Goal: Task Accomplishment & Management: Use online tool/utility

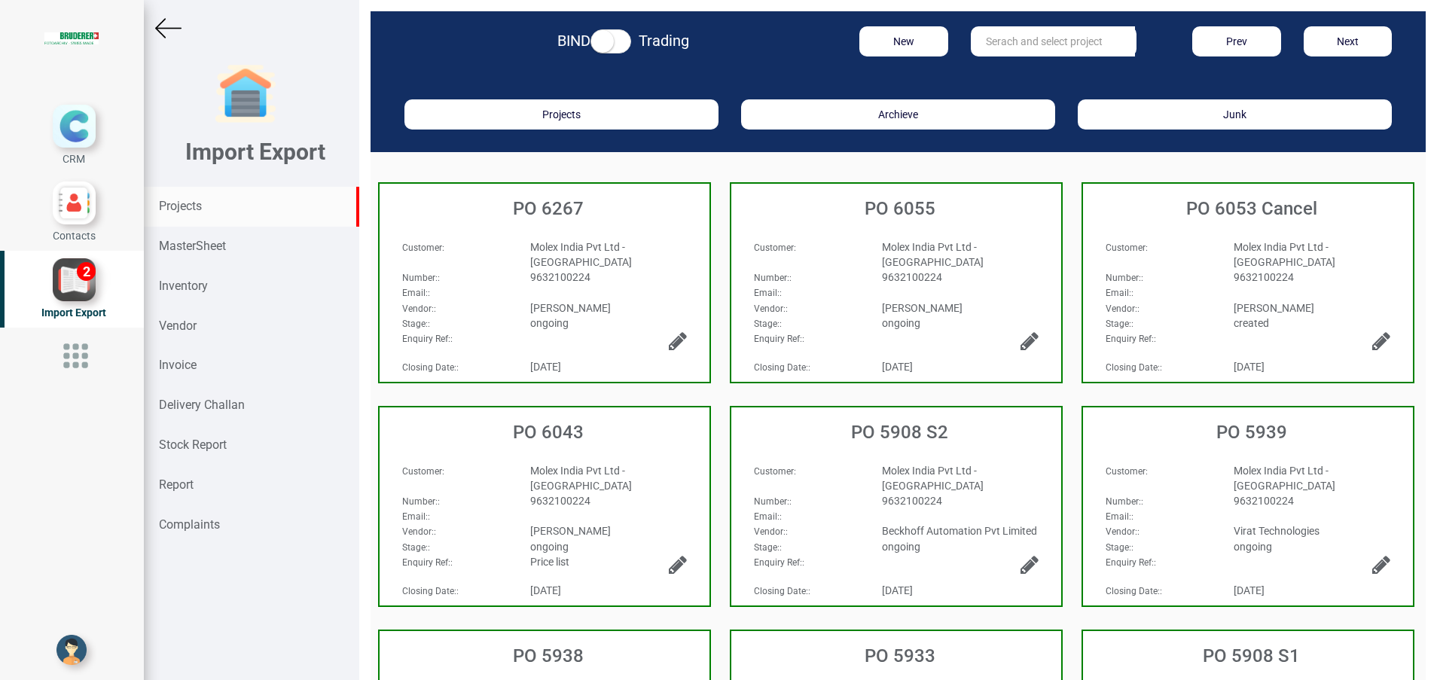
click at [179, 209] on strong "Projects" at bounding box center [180, 206] width 43 height 14
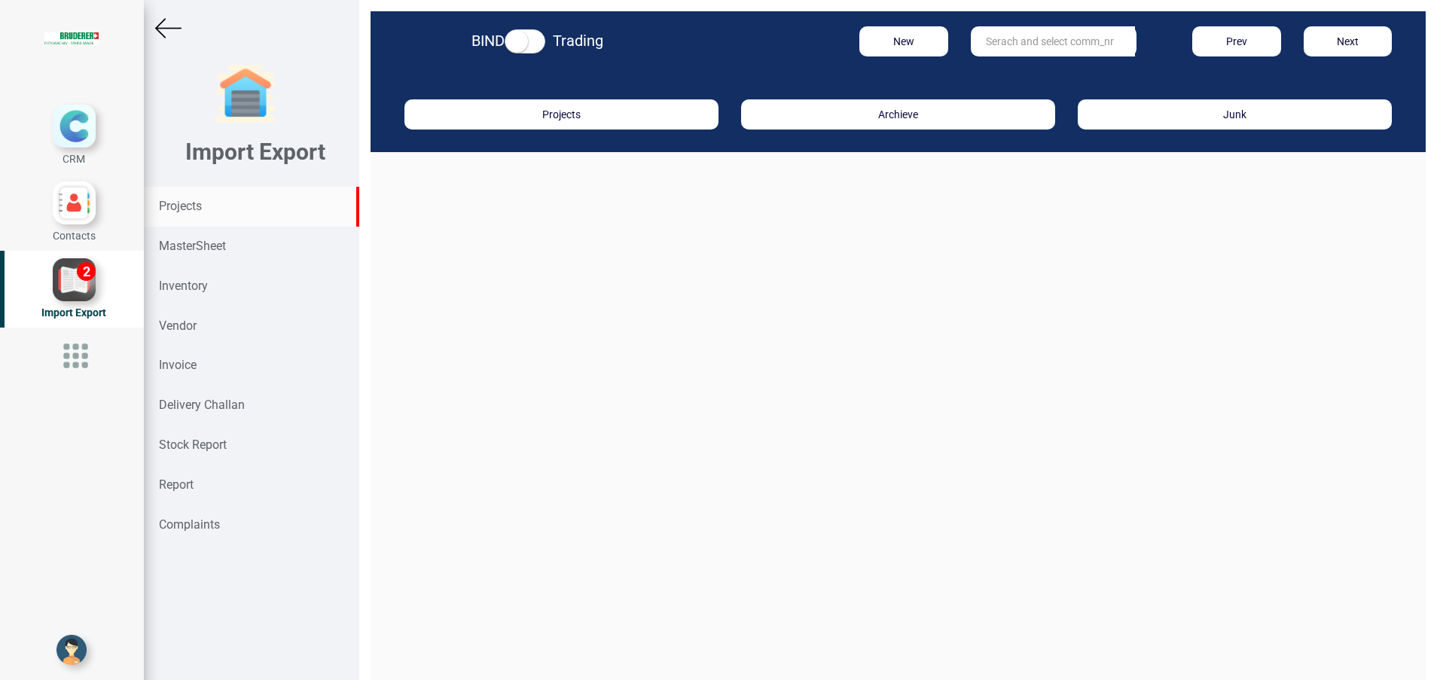
click at [993, 45] on input "text" at bounding box center [1053, 41] width 164 height 30
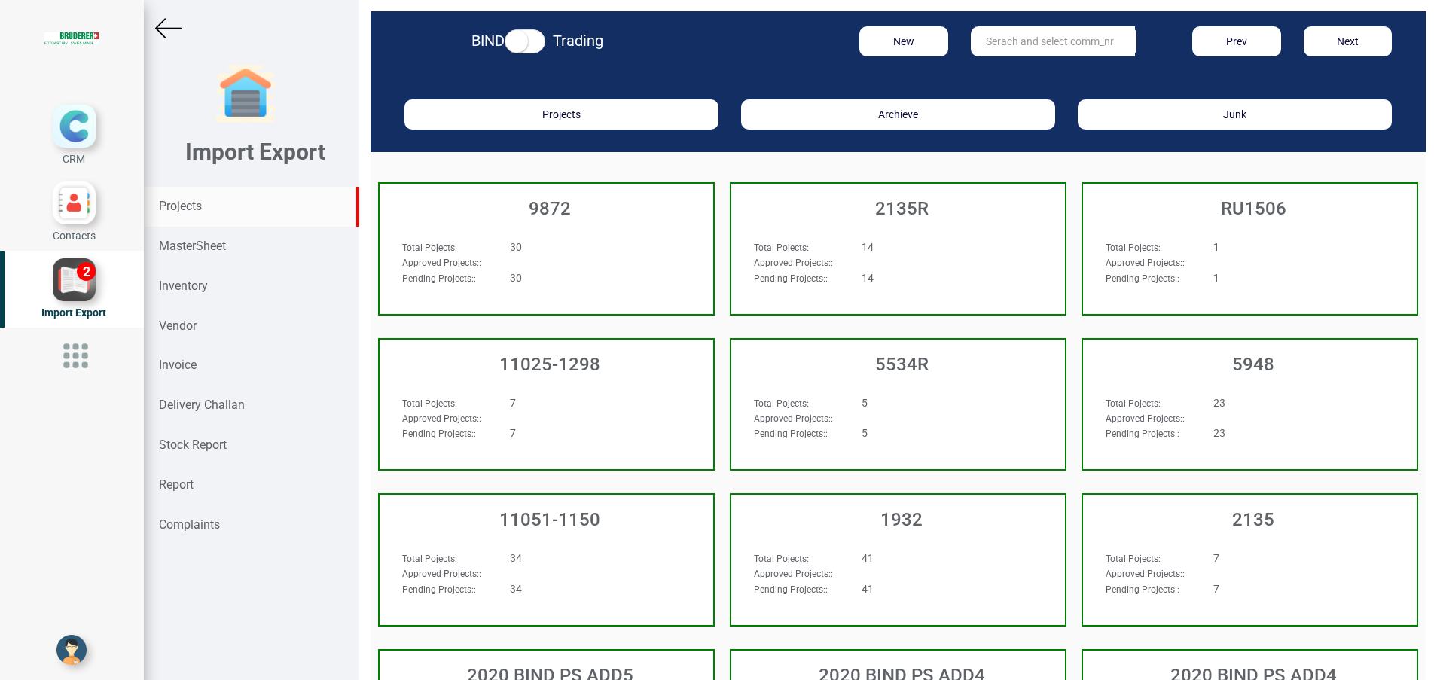
click at [996, 42] on input "text" at bounding box center [1053, 41] width 164 height 30
type input "9927"
drag, startPoint x: 1011, startPoint y: 72, endPoint x: 1002, endPoint y: 76, distance: 10.5
click at [1011, 72] on link "9927" at bounding box center [1030, 73] width 119 height 20
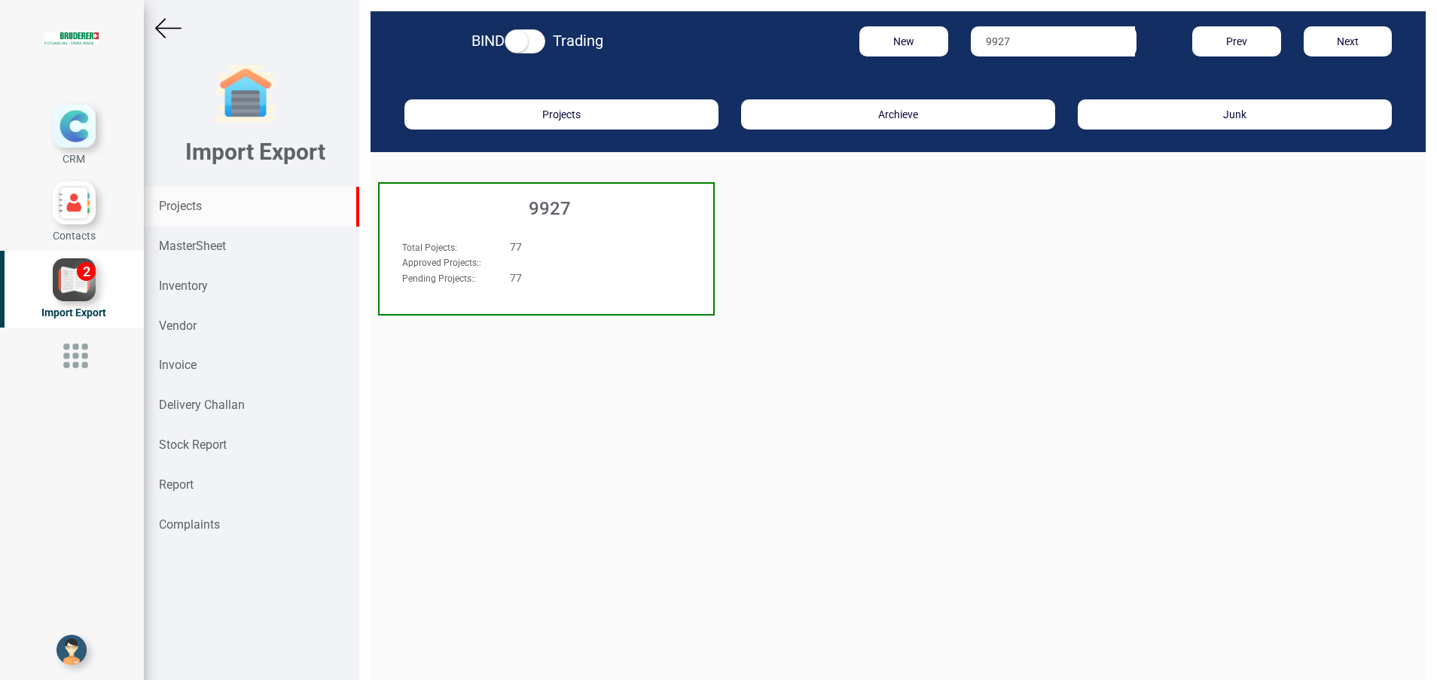
click at [541, 208] on h3 "9927" at bounding box center [550, 209] width 326 height 20
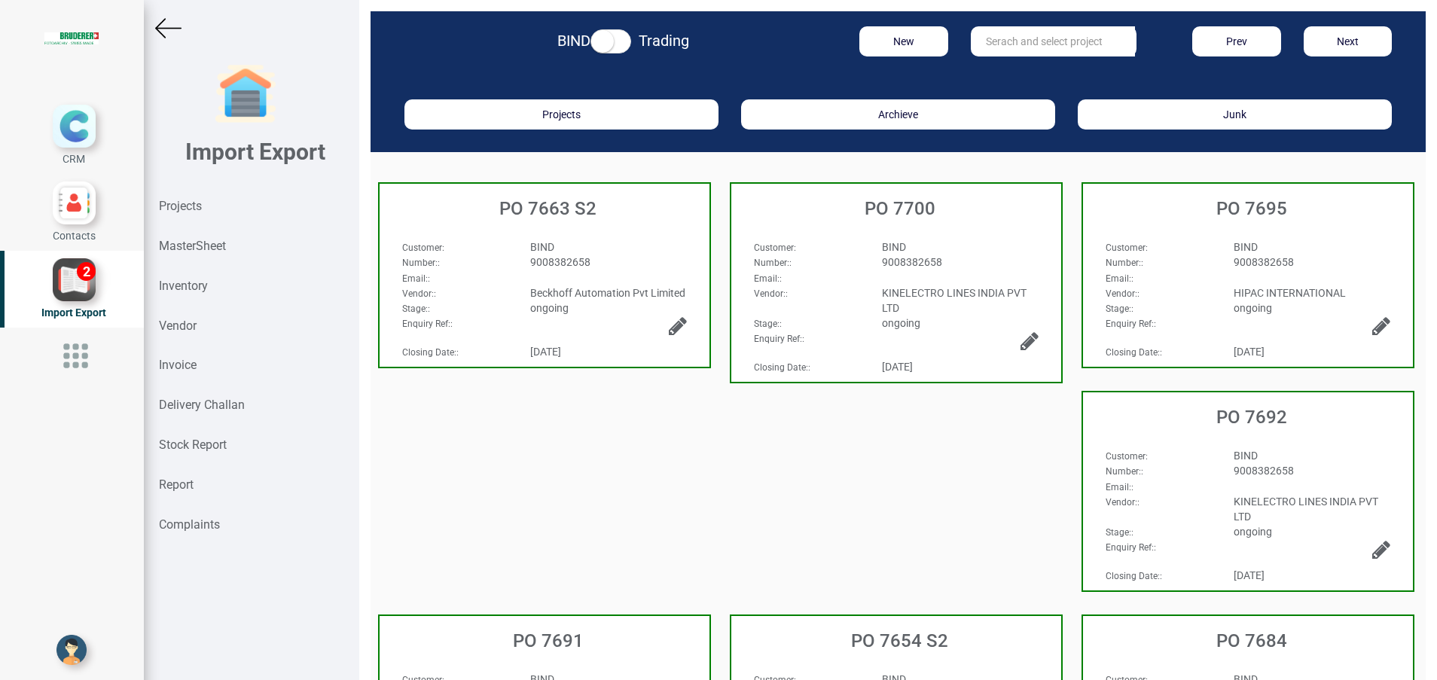
click at [981, 44] on input "text" at bounding box center [1053, 41] width 164 height 30
click at [1005, 72] on strong "7680" at bounding box center [1013, 72] width 24 height 12
type input "PO 7680"
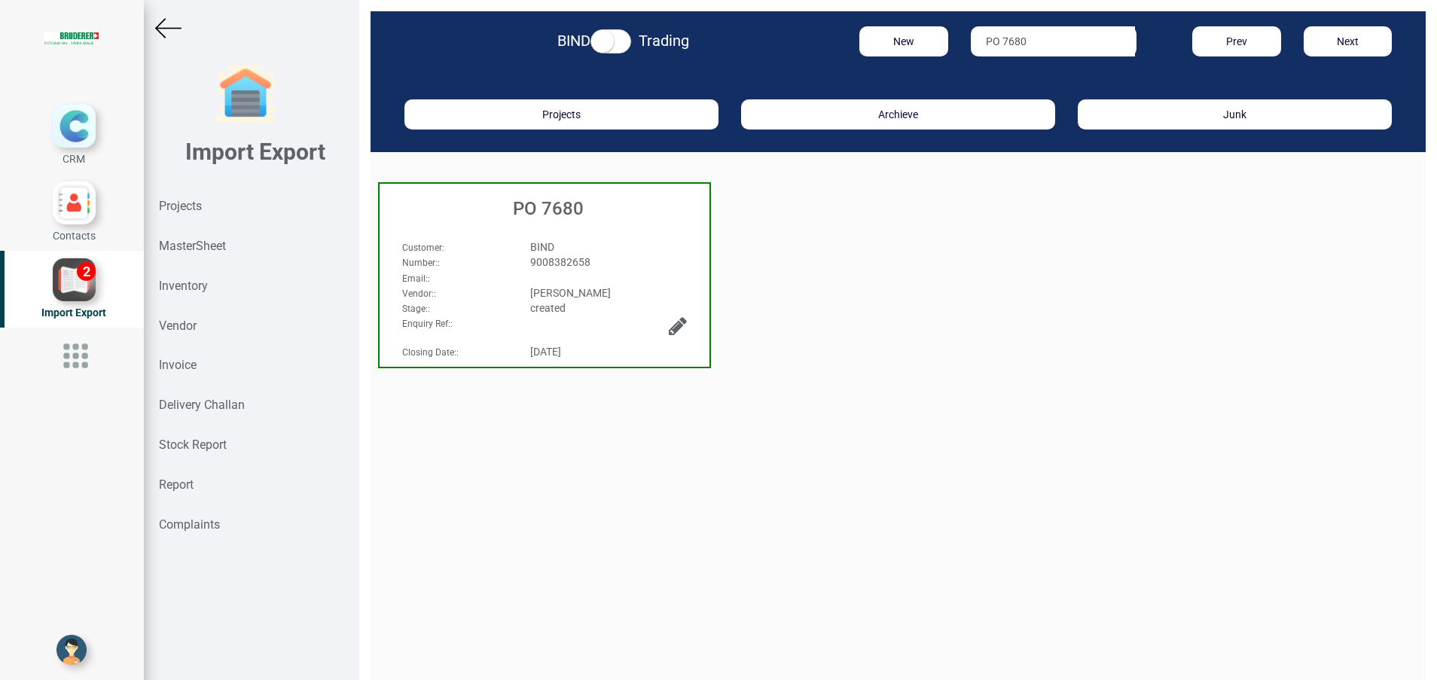
click at [560, 212] on h3 "PO 7680" at bounding box center [548, 209] width 322 height 20
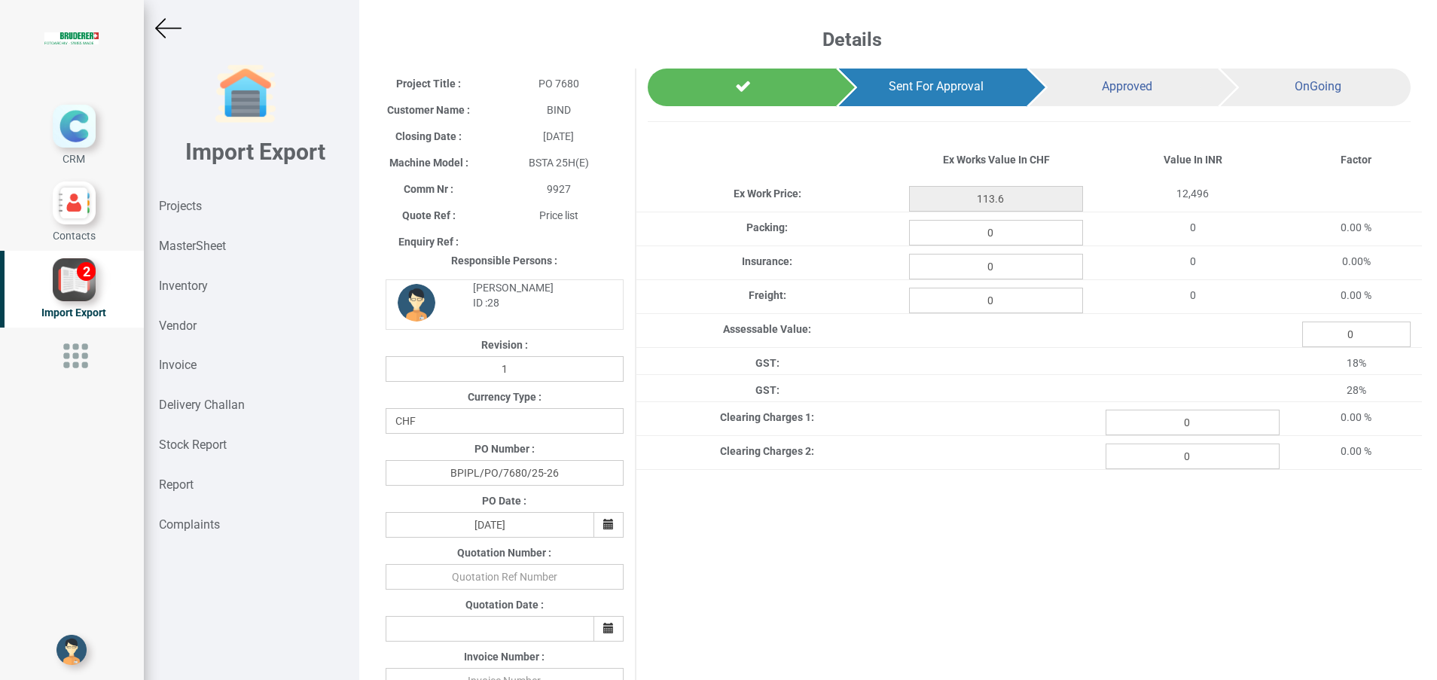
click at [809, 606] on div "Project Title : PO 7680 Customer Name : BIND Closing Date : 2025-08-28 Machine …" at bounding box center [898, 610] width 1048 height 1082
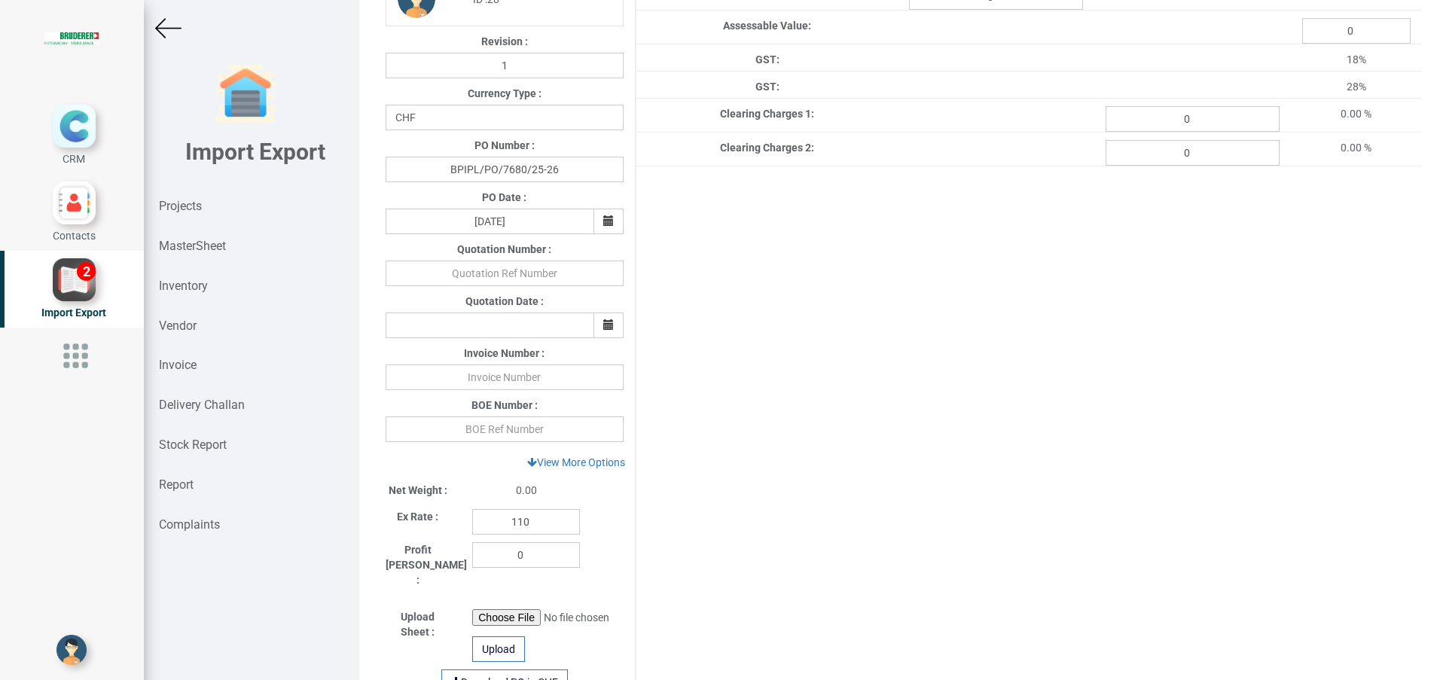
scroll to position [339, 0]
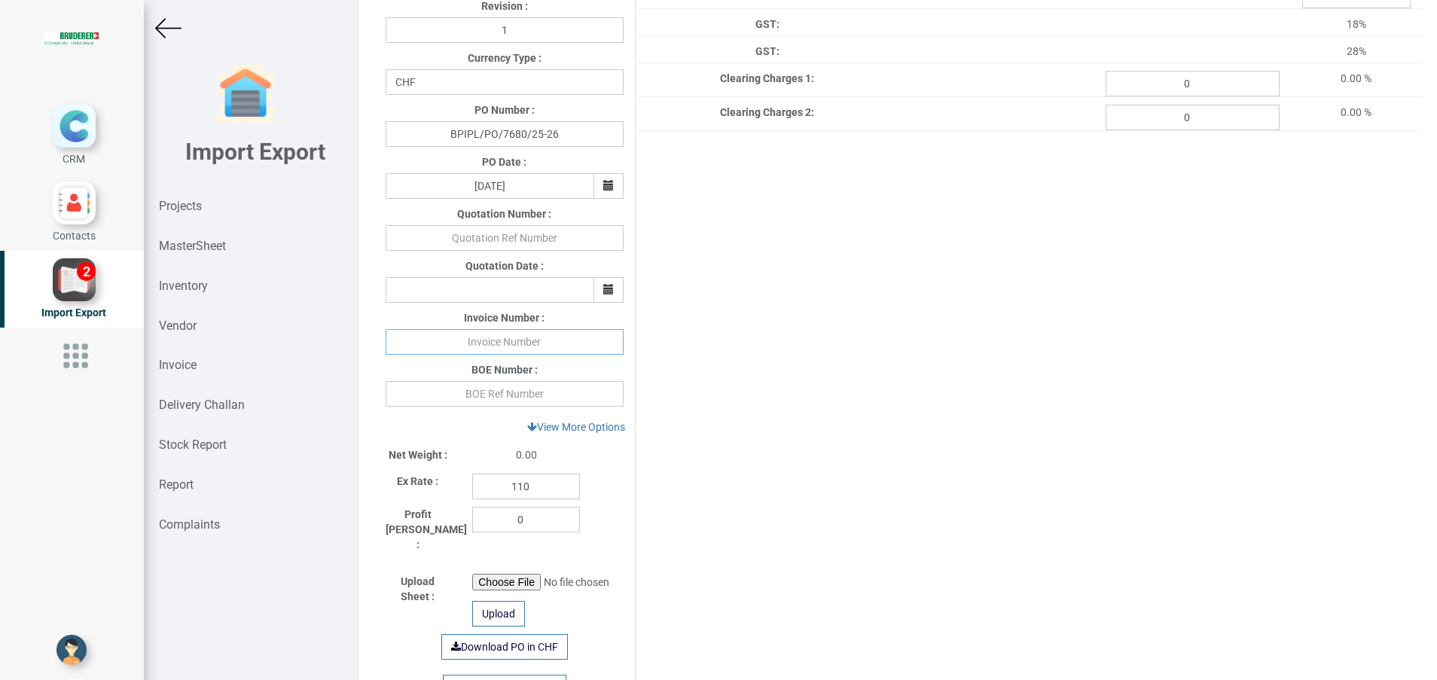
click at [566, 344] on input "text" at bounding box center [505, 342] width 238 height 26
click at [551, 481] on input "110" at bounding box center [526, 487] width 108 height 26
type input "114.05"
click at [901, 500] on div "Project Title : PO 7680 Customer Name : BIND Closing Date : 2025-08-28 Machine …" at bounding box center [898, 271] width 1048 height 1082
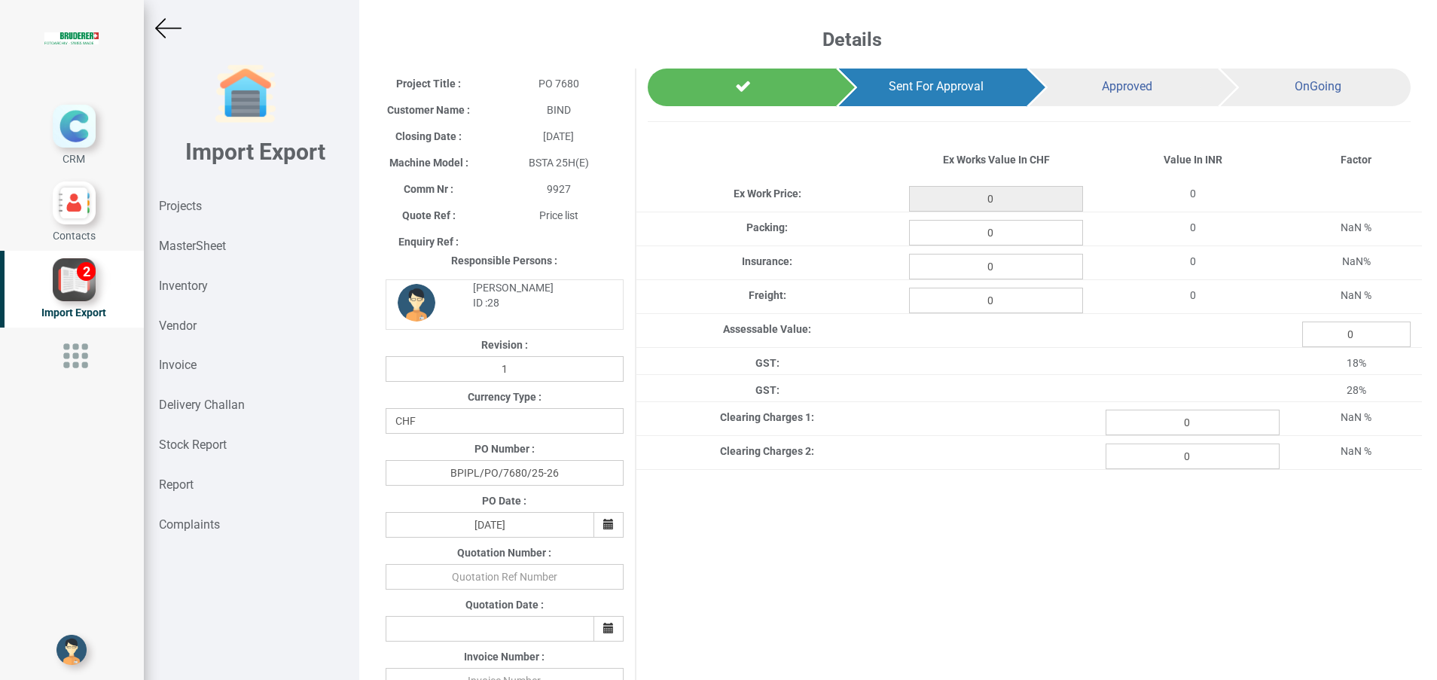
type input "113.6"
click at [1014, 239] on input "0" at bounding box center [996, 233] width 174 height 26
type input "1.39"
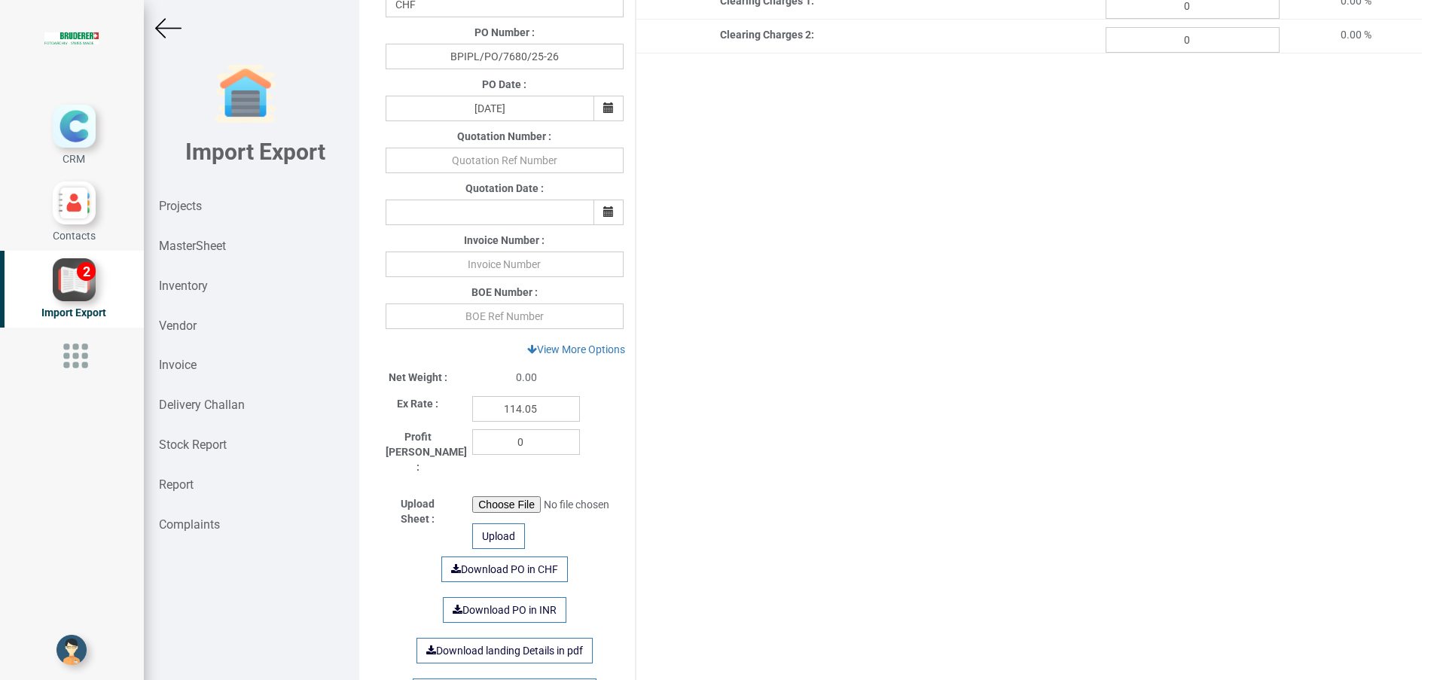
scroll to position [452, 0]
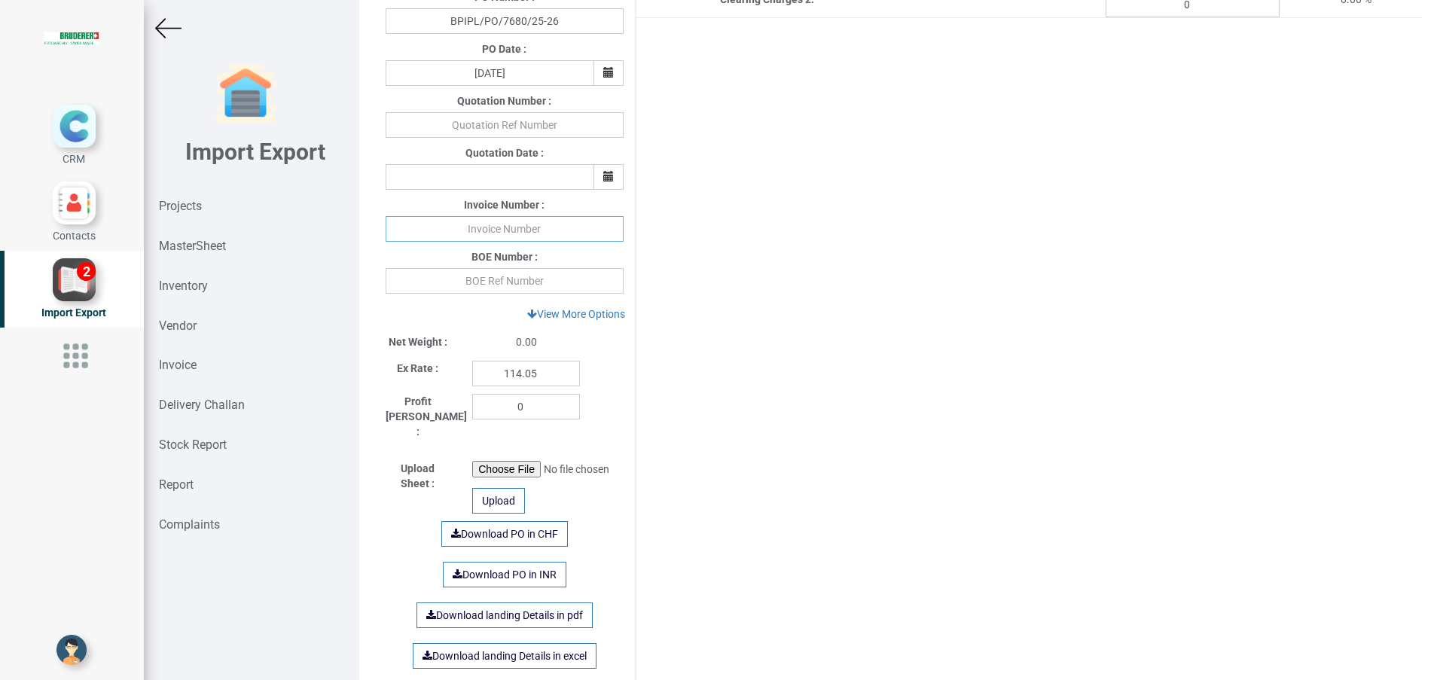
click at [538, 227] on input "text" at bounding box center [505, 229] width 238 height 26
paste input "439459"
type input "439459 [DATE]"
click at [731, 332] on div "Project Title : PO 7680 Customer Name : BIND Closing Date : [DATE] Machine Mode…" at bounding box center [898, 158] width 1048 height 1082
click at [485, 283] on input "text" at bounding box center [505, 281] width 238 height 26
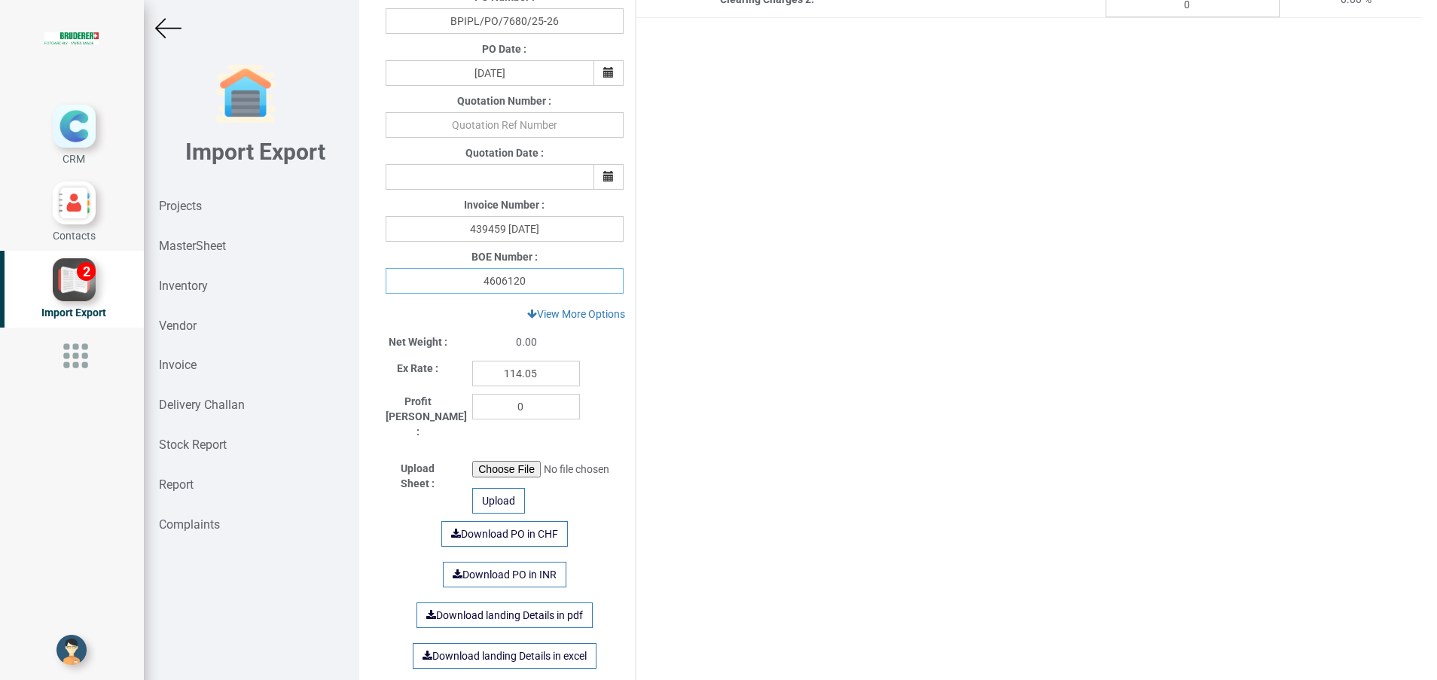
type input "4606120"
click at [907, 339] on div "Project Title : PO 7680 Customer Name : BIND Closing Date : [DATE] Machine Mode…" at bounding box center [898, 158] width 1048 height 1082
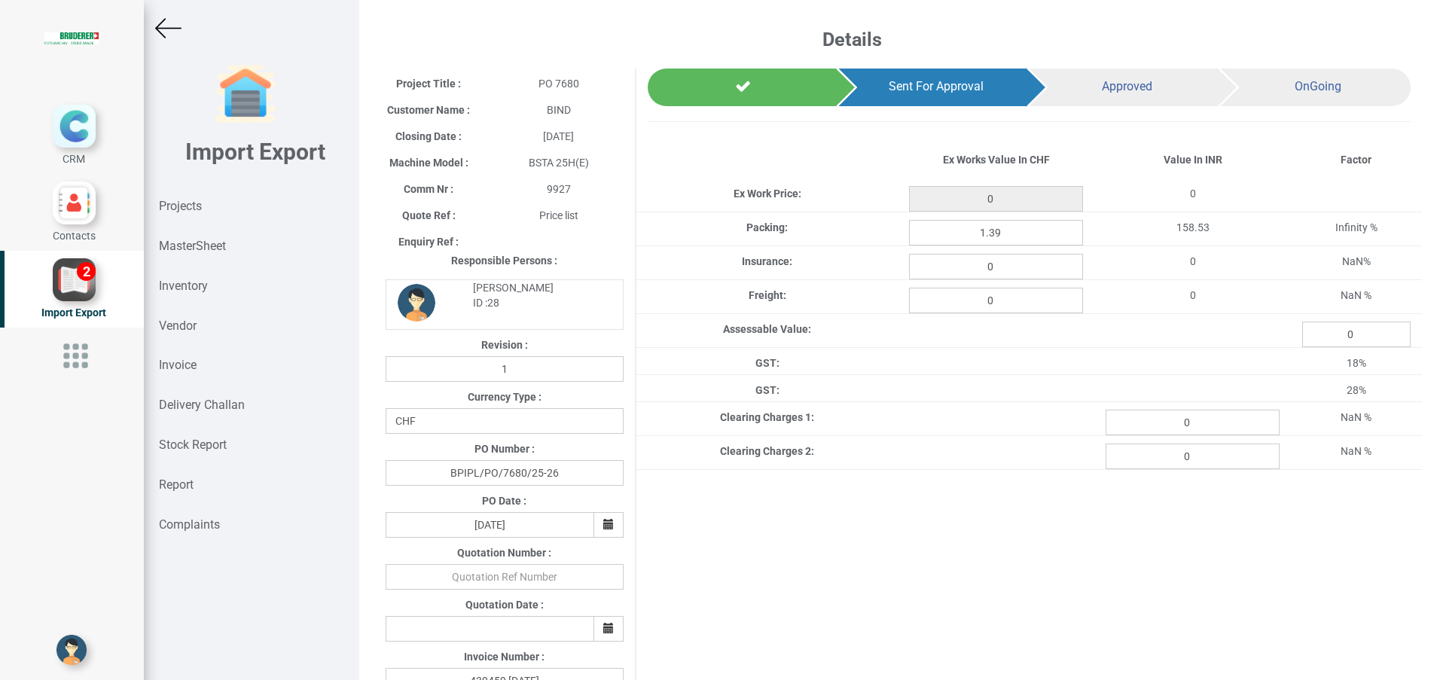
type input "113.6"
click at [1014, 255] on input "0" at bounding box center [996, 267] width 174 height 26
type input "0.203"
click at [918, 597] on div "Project Title : PO 7680 Customer Name : BIND Closing Date : [DATE] Machine Mode…" at bounding box center [898, 610] width 1048 height 1082
type input "113.6"
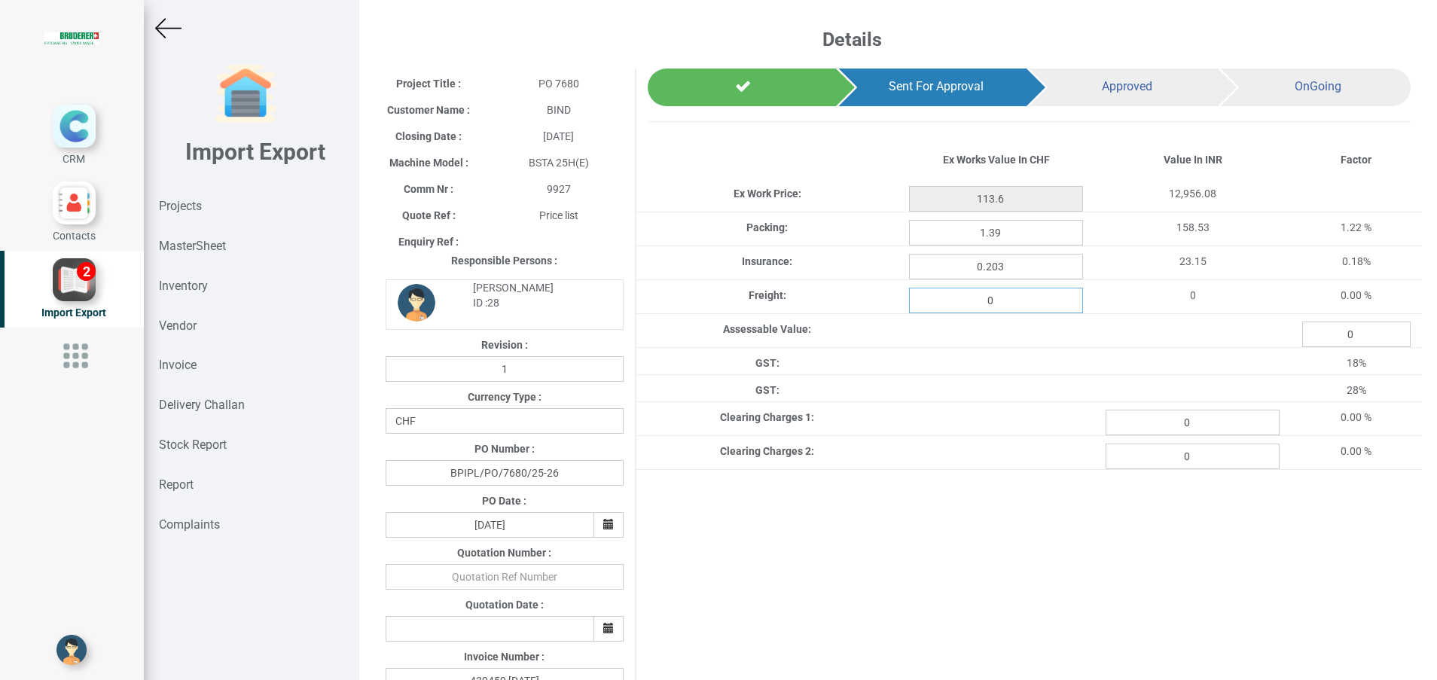
click at [1010, 307] on input "0" at bounding box center [996, 301] width 174 height 26
type input "3.698"
click at [950, 588] on div "Project Title : PO 7680 Customer Name : BIND Closing Date : [DATE] Machine Mode…" at bounding box center [898, 610] width 1048 height 1082
type input "113.6"
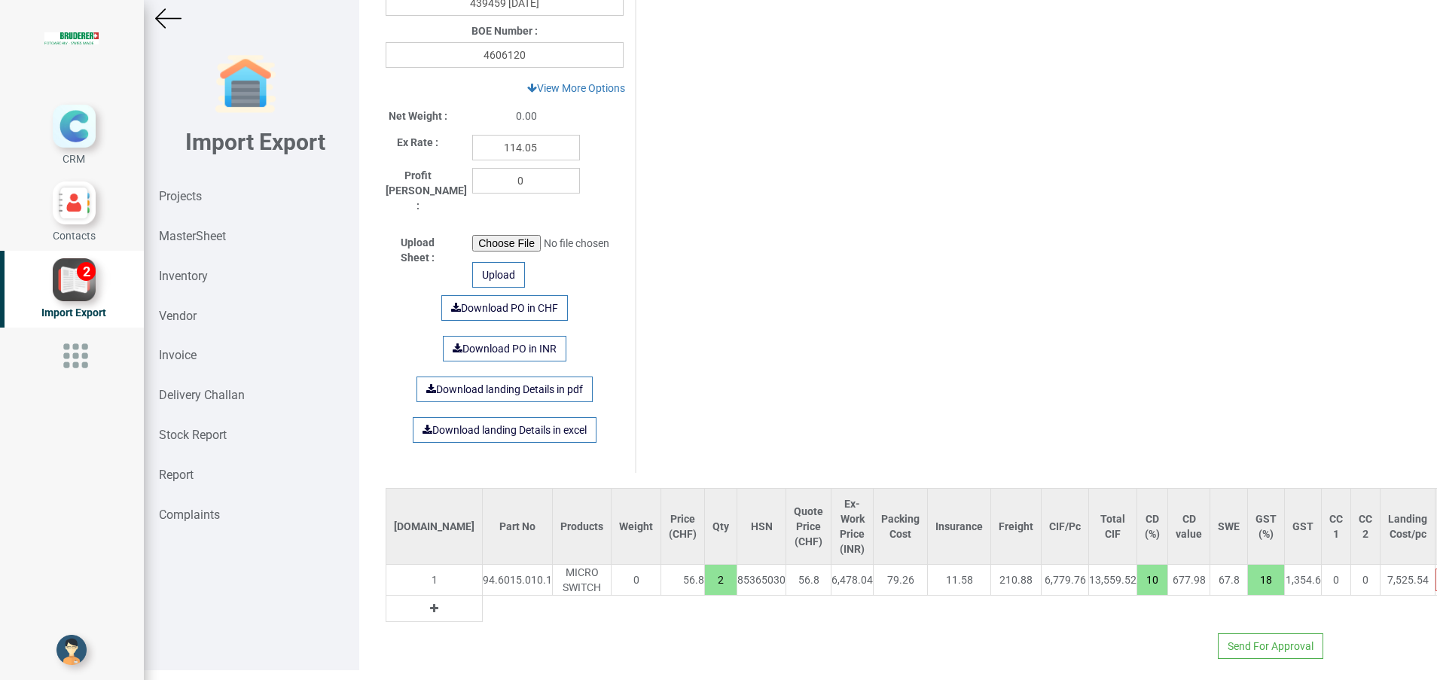
scroll to position [11, 0]
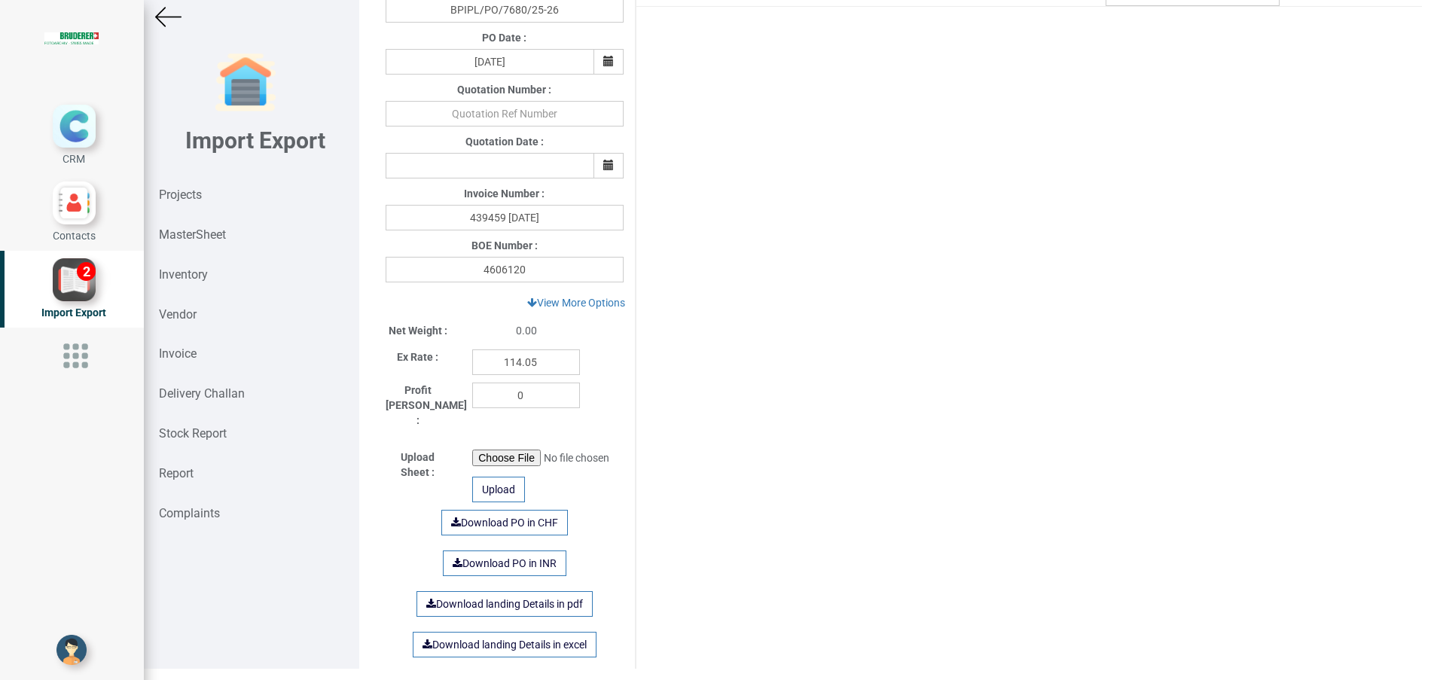
scroll to position [668, 0]
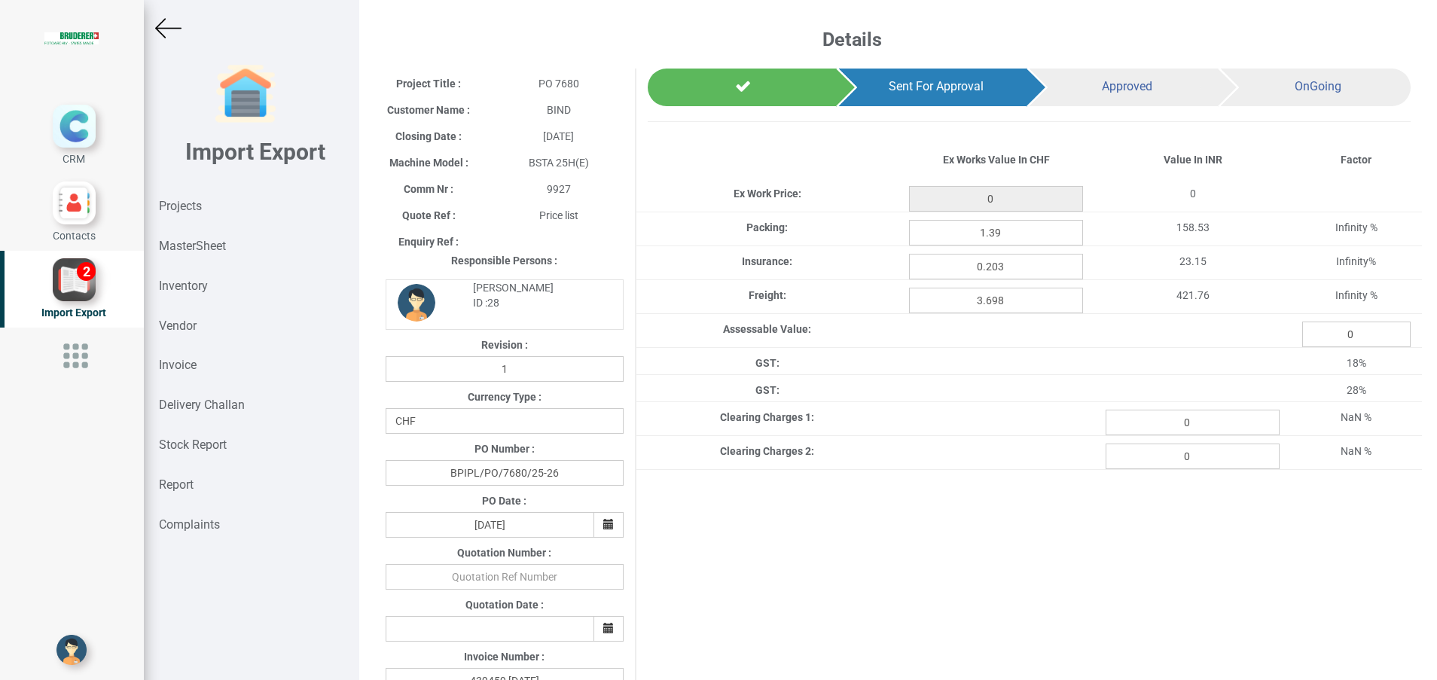
scroll to position [11, 0]
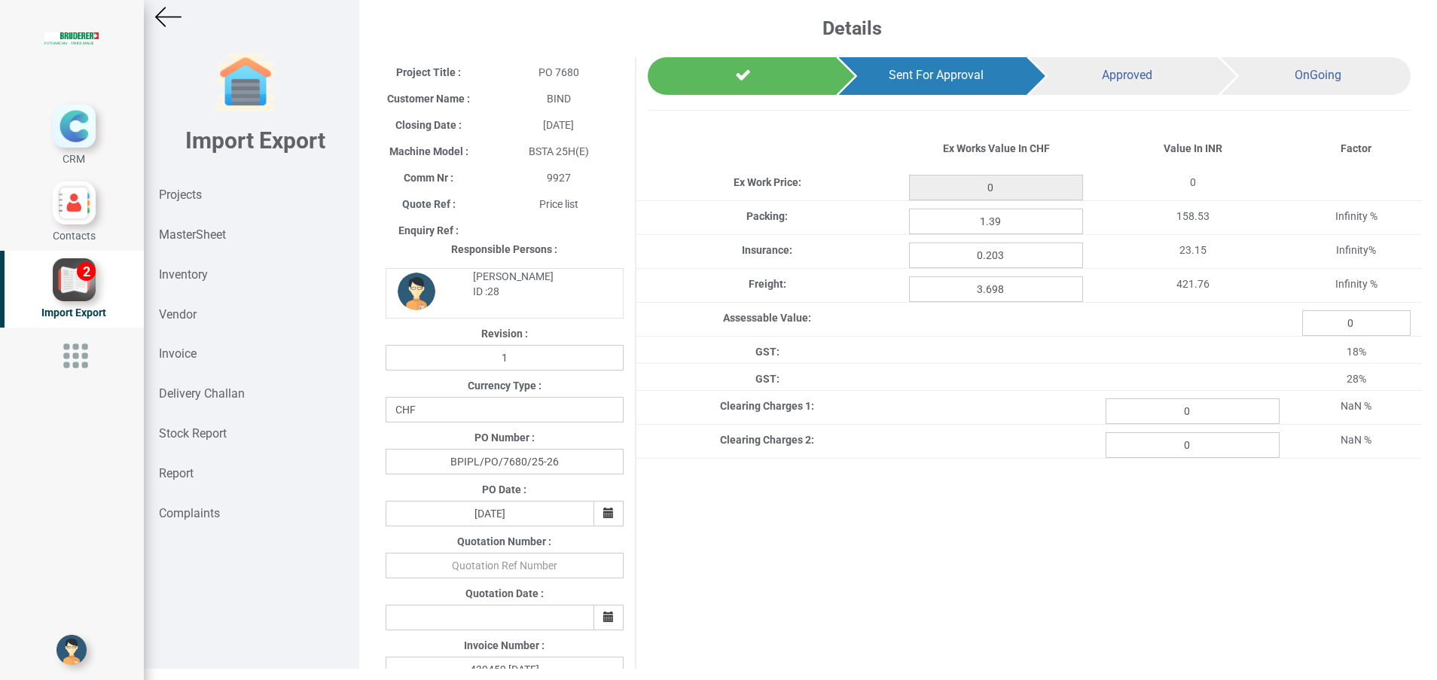
type input "113.6"
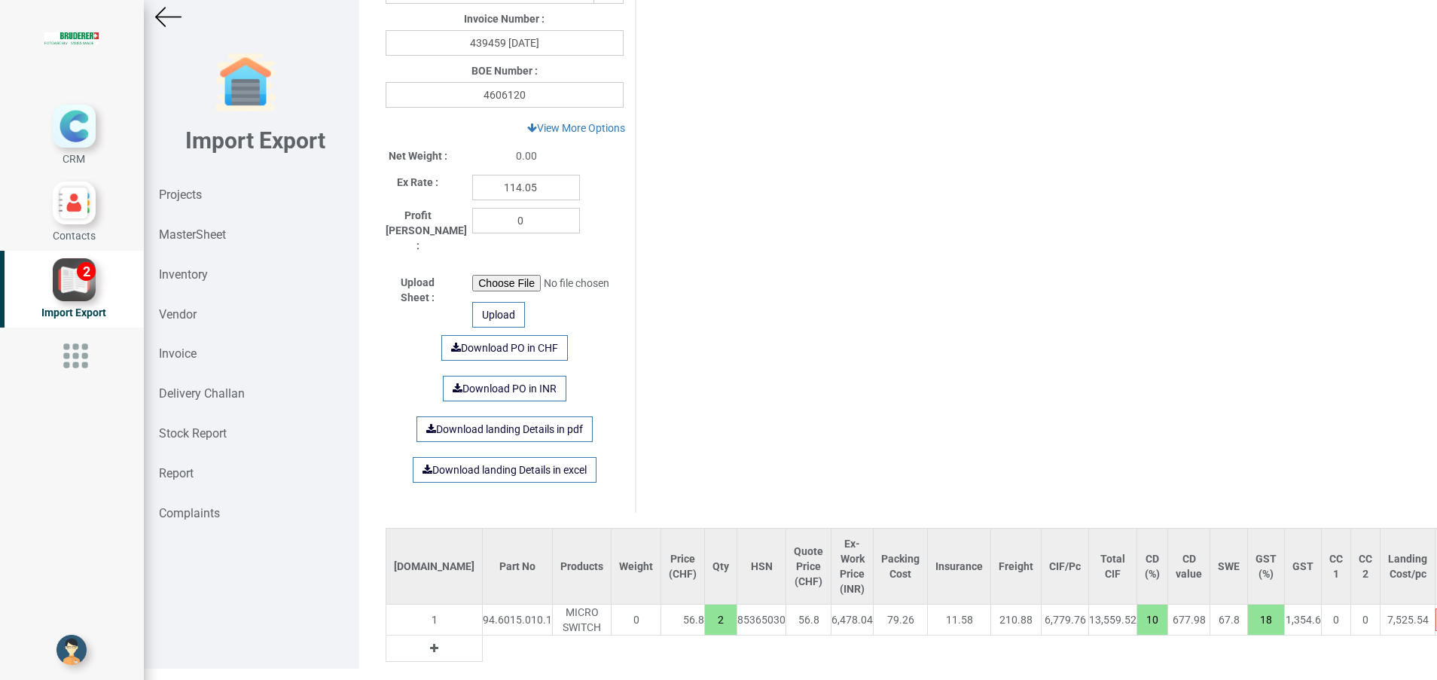
scroll to position [668, 0]
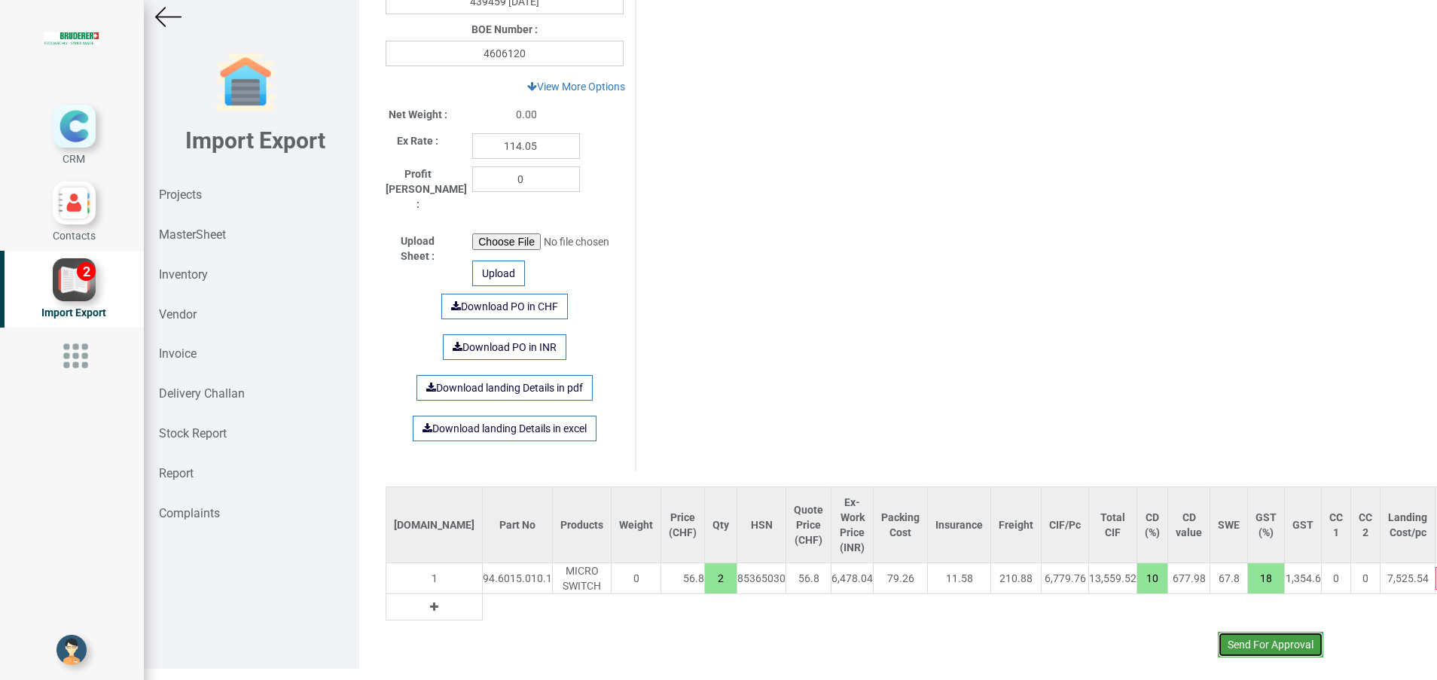
click at [1244, 632] on button "Send For Approval" at bounding box center [1270, 645] width 105 height 26
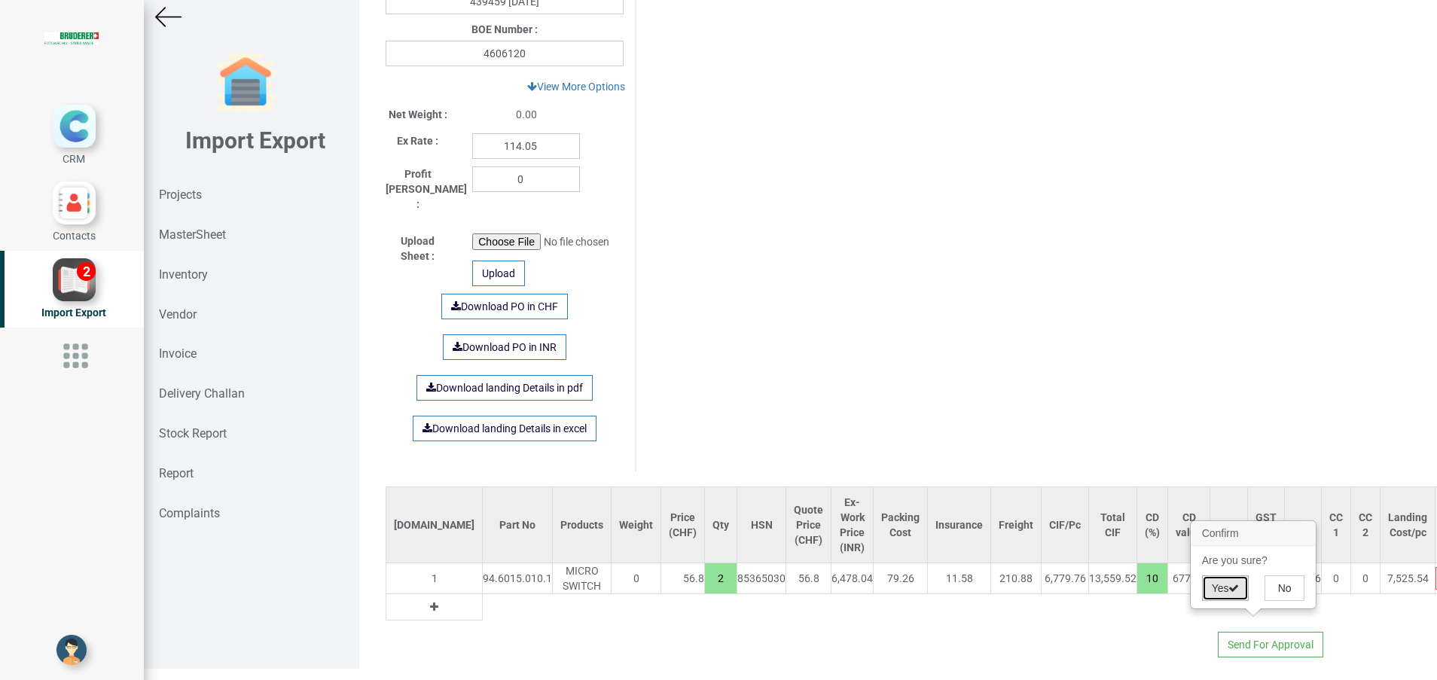
click at [1217, 592] on button "Yes" at bounding box center [1225, 588] width 47 height 26
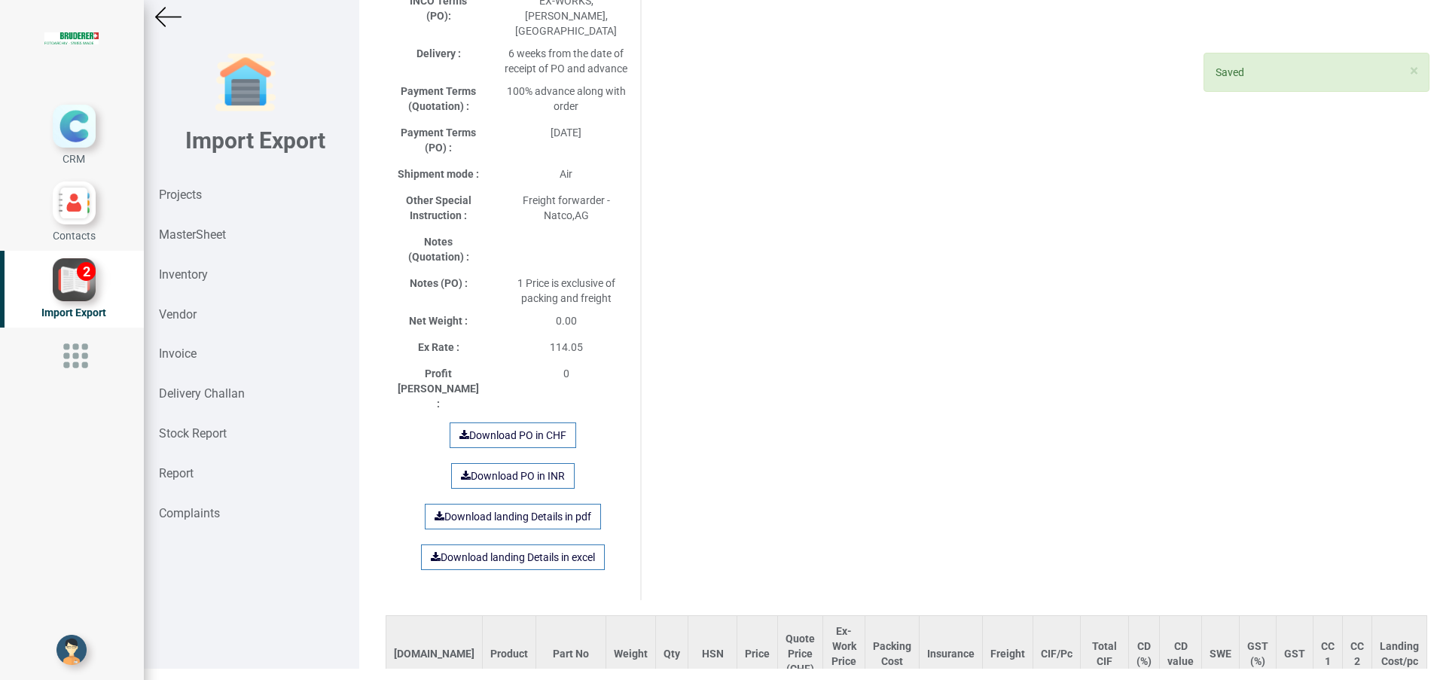
scroll to position [752, 0]
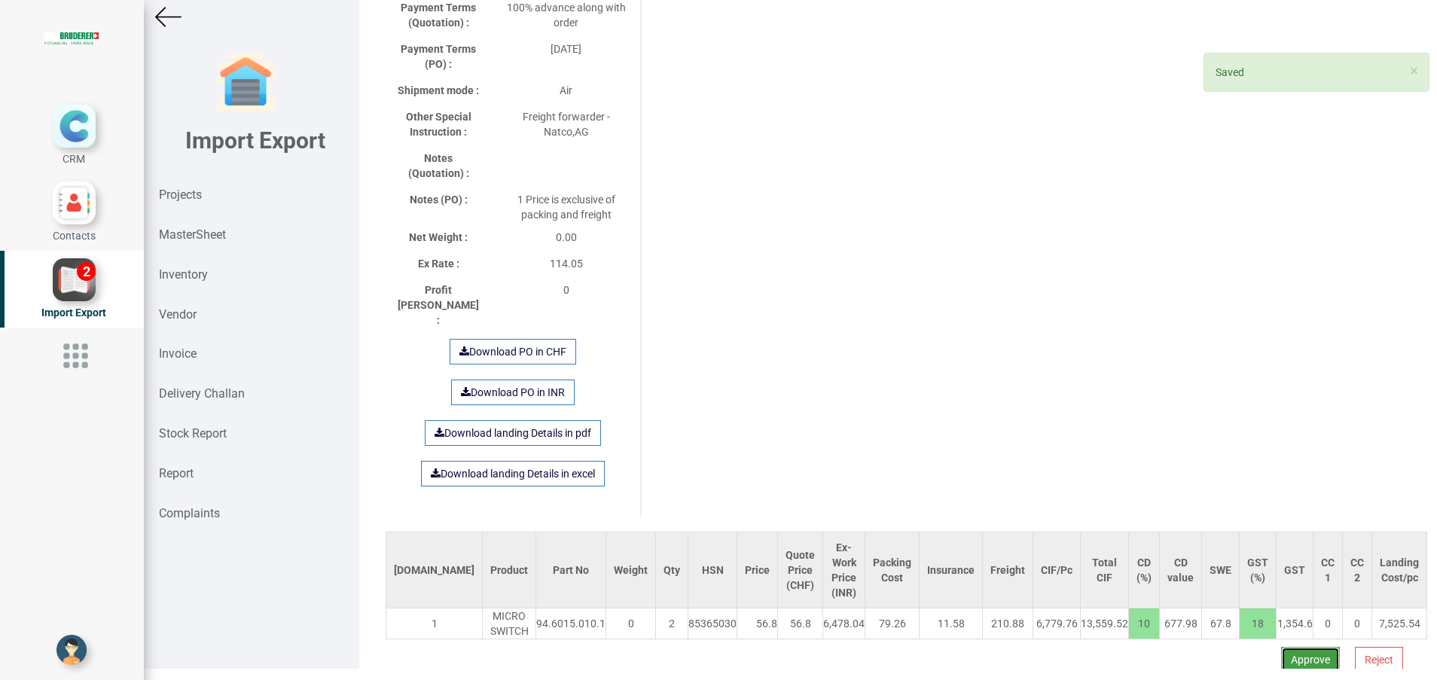
click at [1281, 647] on button "Approve" at bounding box center [1310, 660] width 59 height 26
click at [1258, 577] on button "Yes" at bounding box center [1263, 581] width 47 height 26
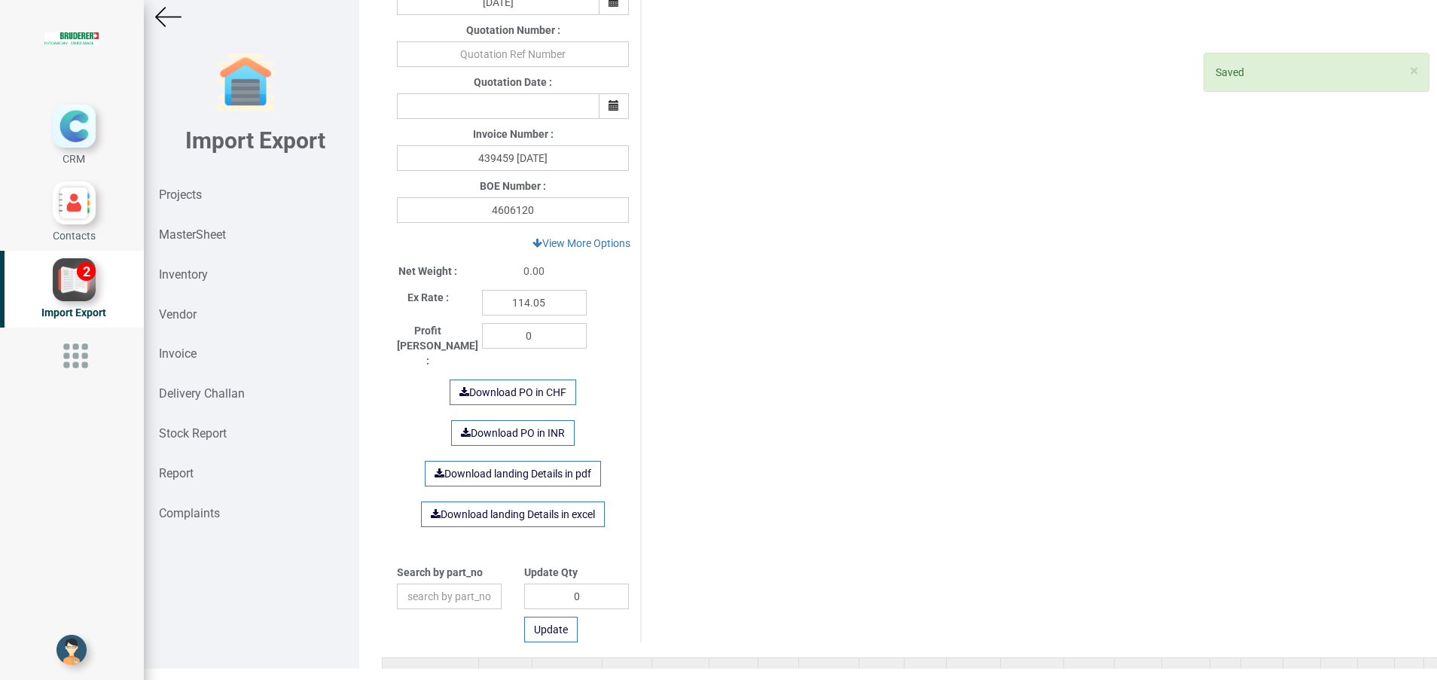
scroll to position [673, 0]
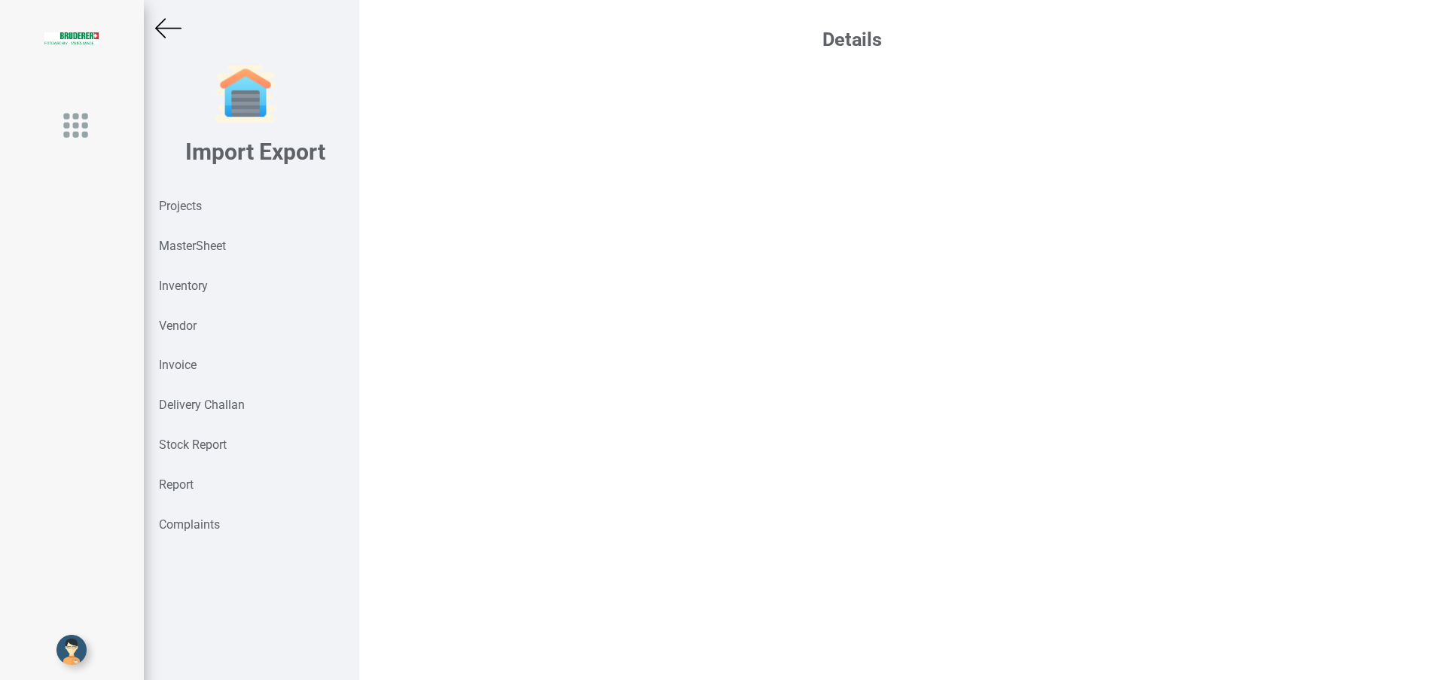
scroll to position [11, 0]
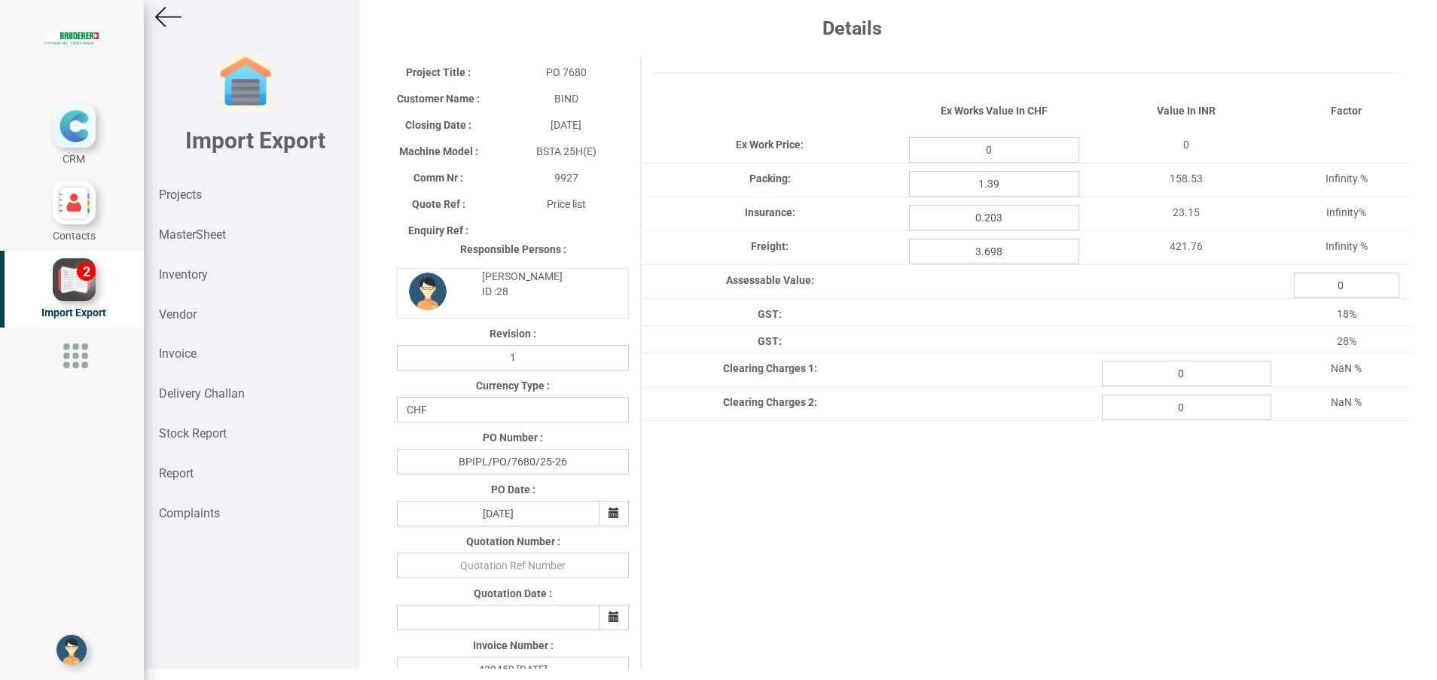
type input "113.6"
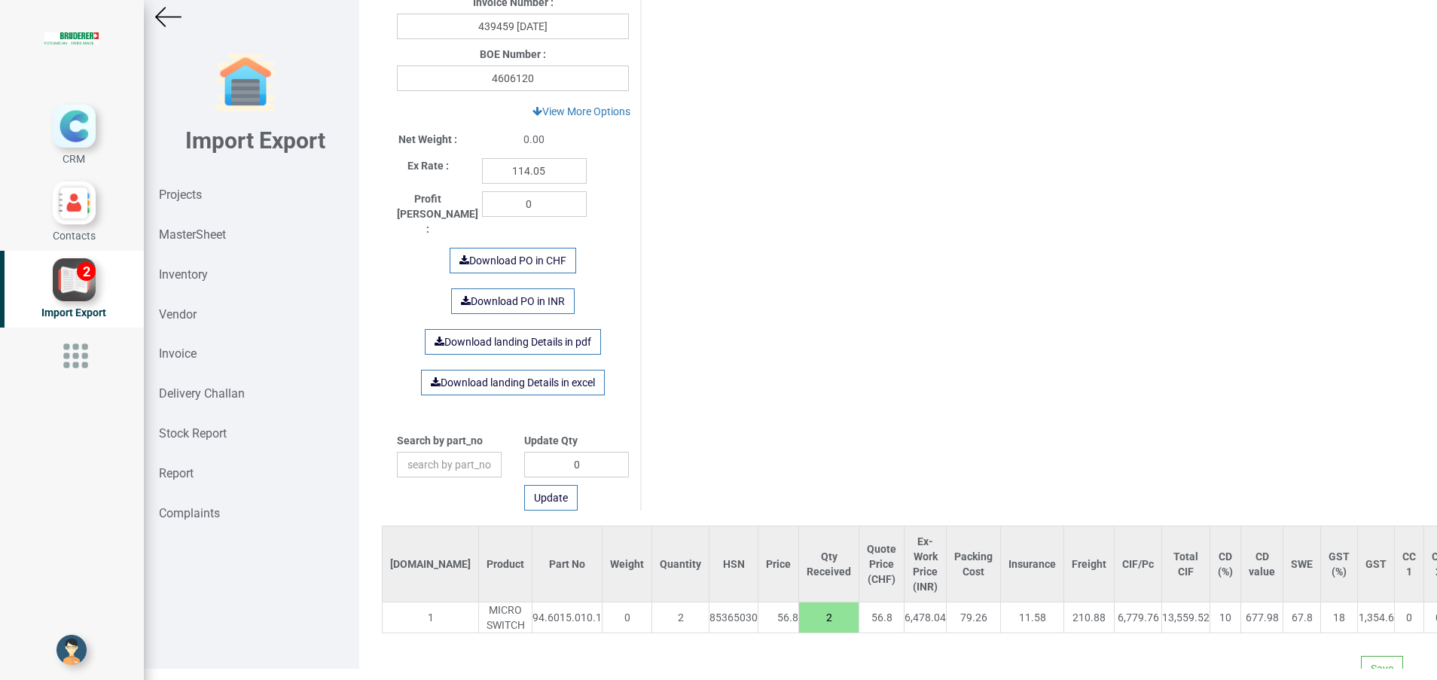
scroll to position [673, 0]
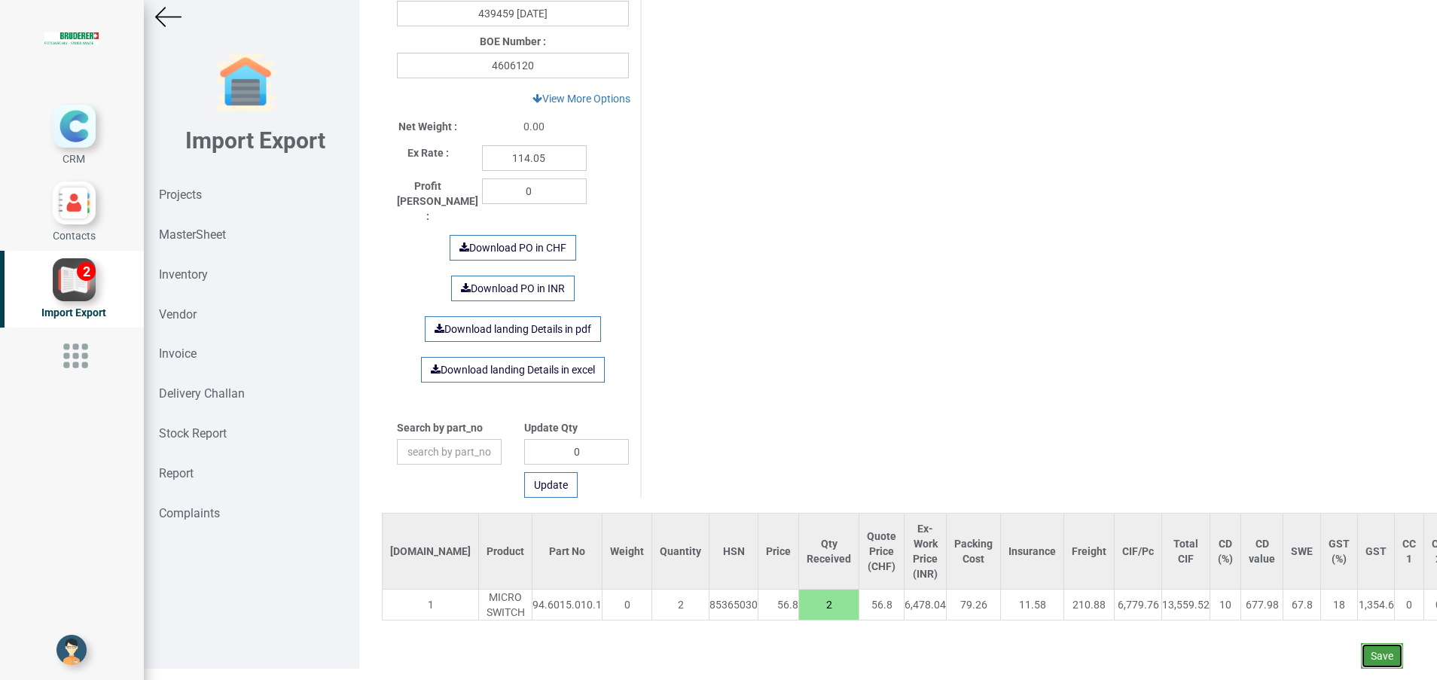
click at [1361, 643] on button "Save" at bounding box center [1382, 656] width 42 height 26
click at [1331, 599] on button "Yes" at bounding box center [1335, 597] width 47 height 26
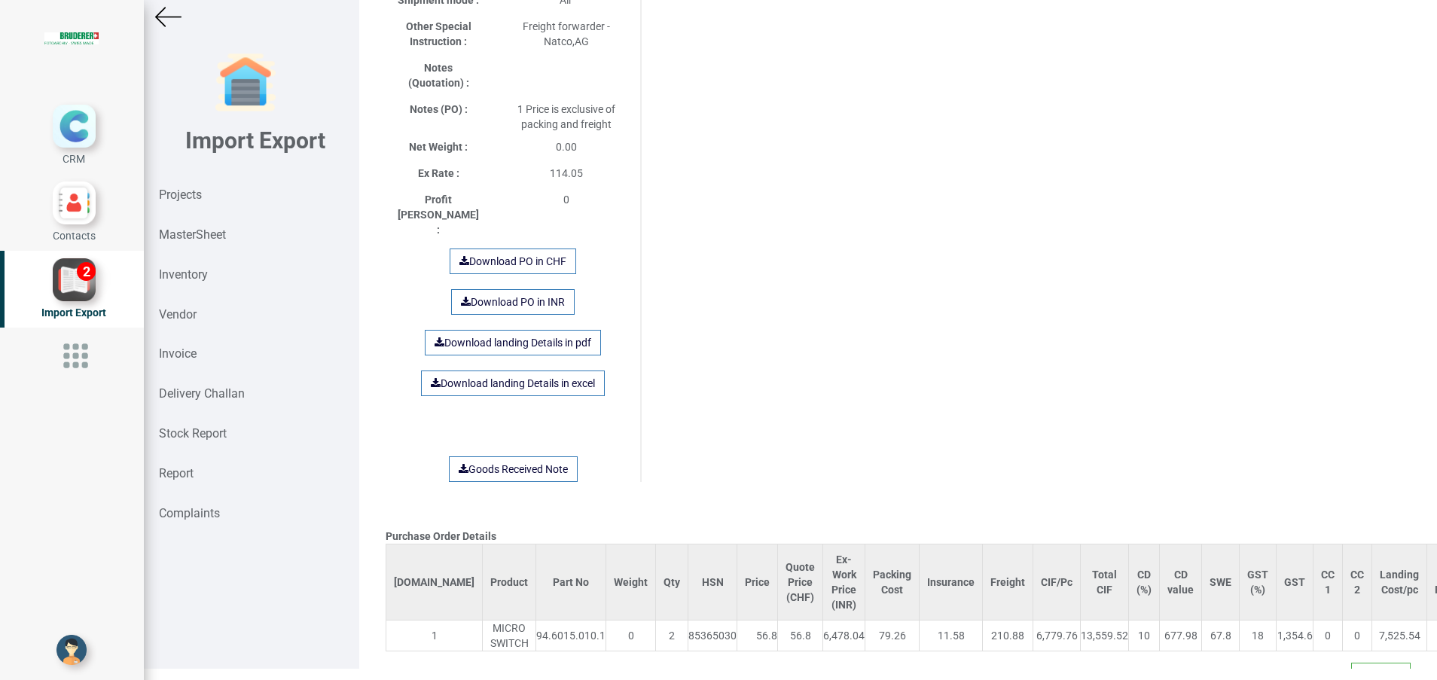
scroll to position [850, 0]
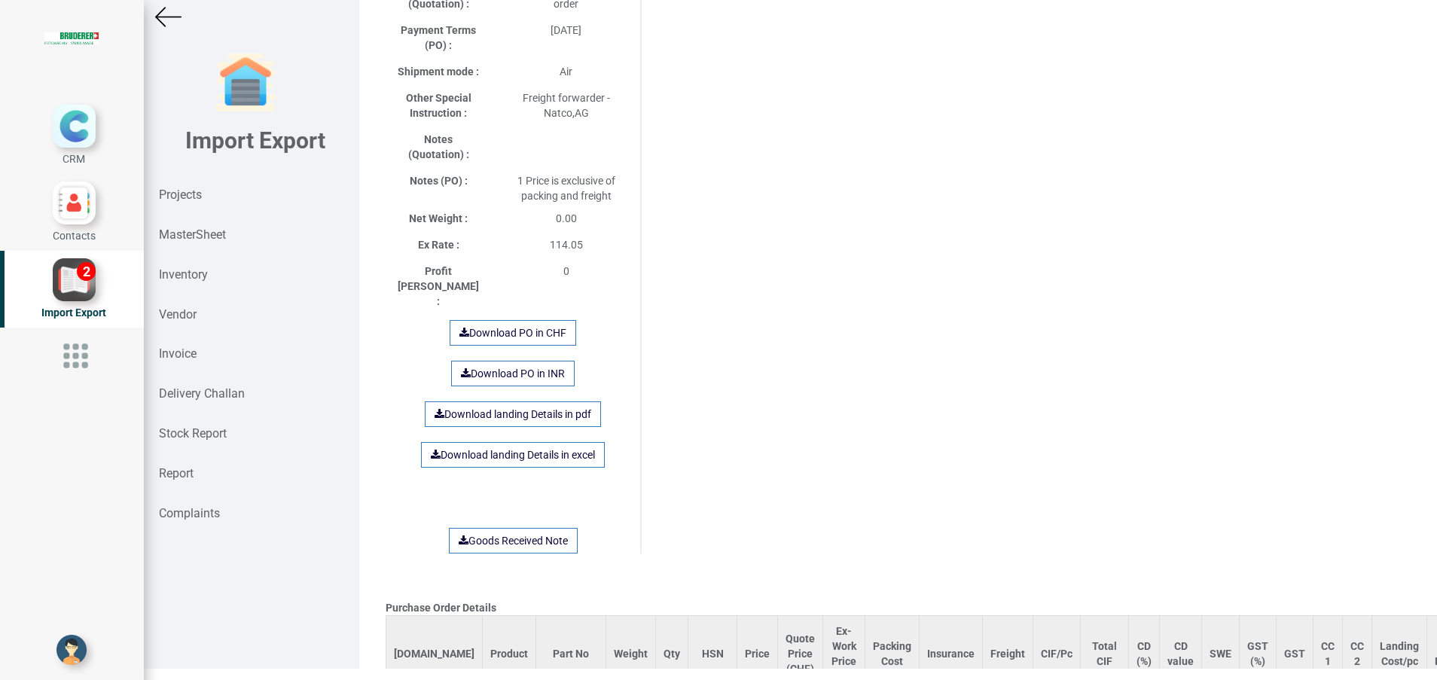
scroll to position [850, 0]
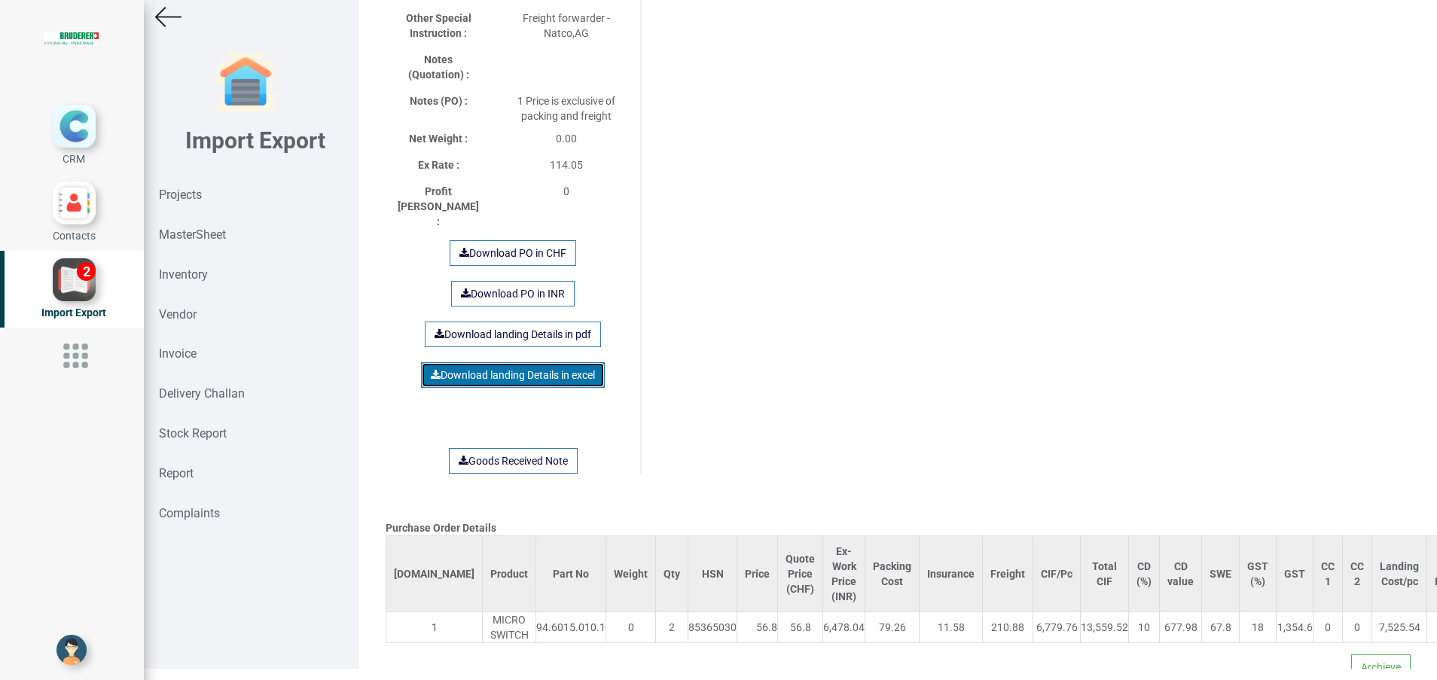
click at [526, 362] on link "Download landing Details in excel" at bounding box center [513, 375] width 184 height 26
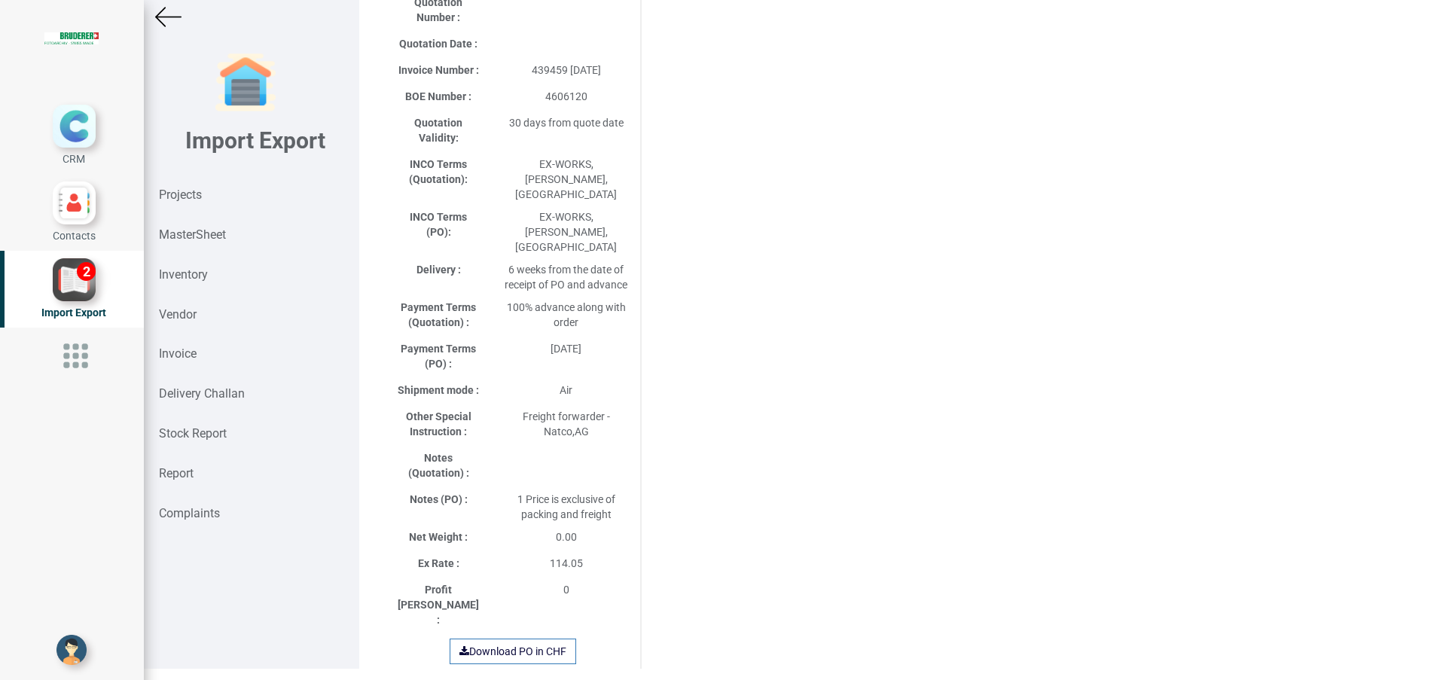
scroll to position [0, 0]
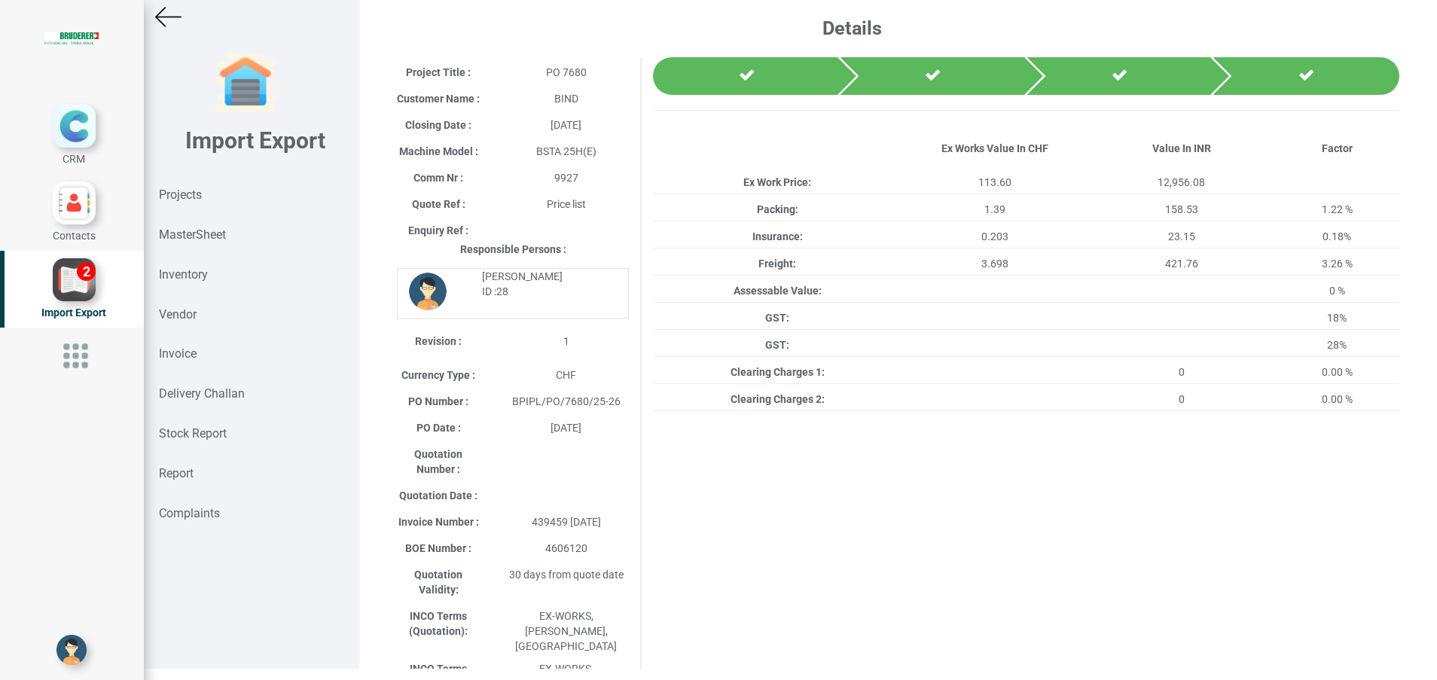
click at [169, 20] on img at bounding box center [168, 17] width 26 height 26
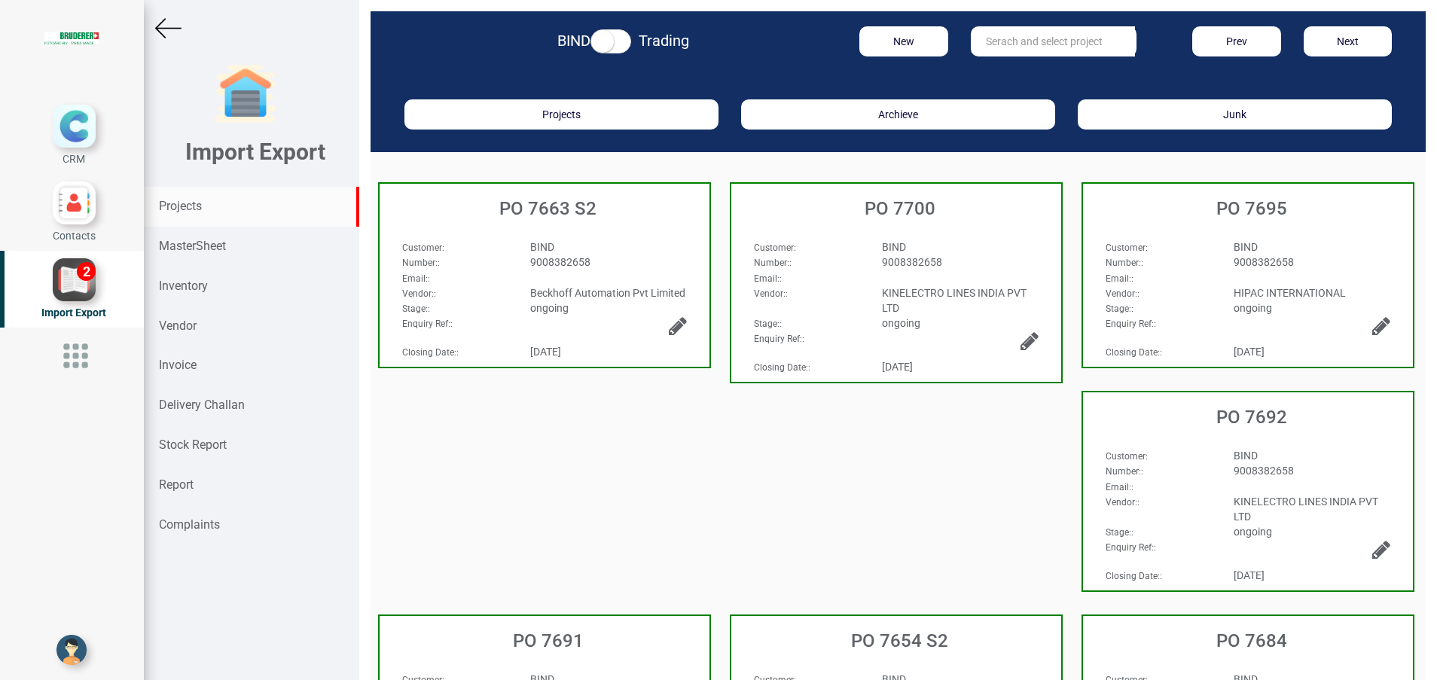
click at [206, 198] on div "Projects" at bounding box center [251, 207] width 215 height 40
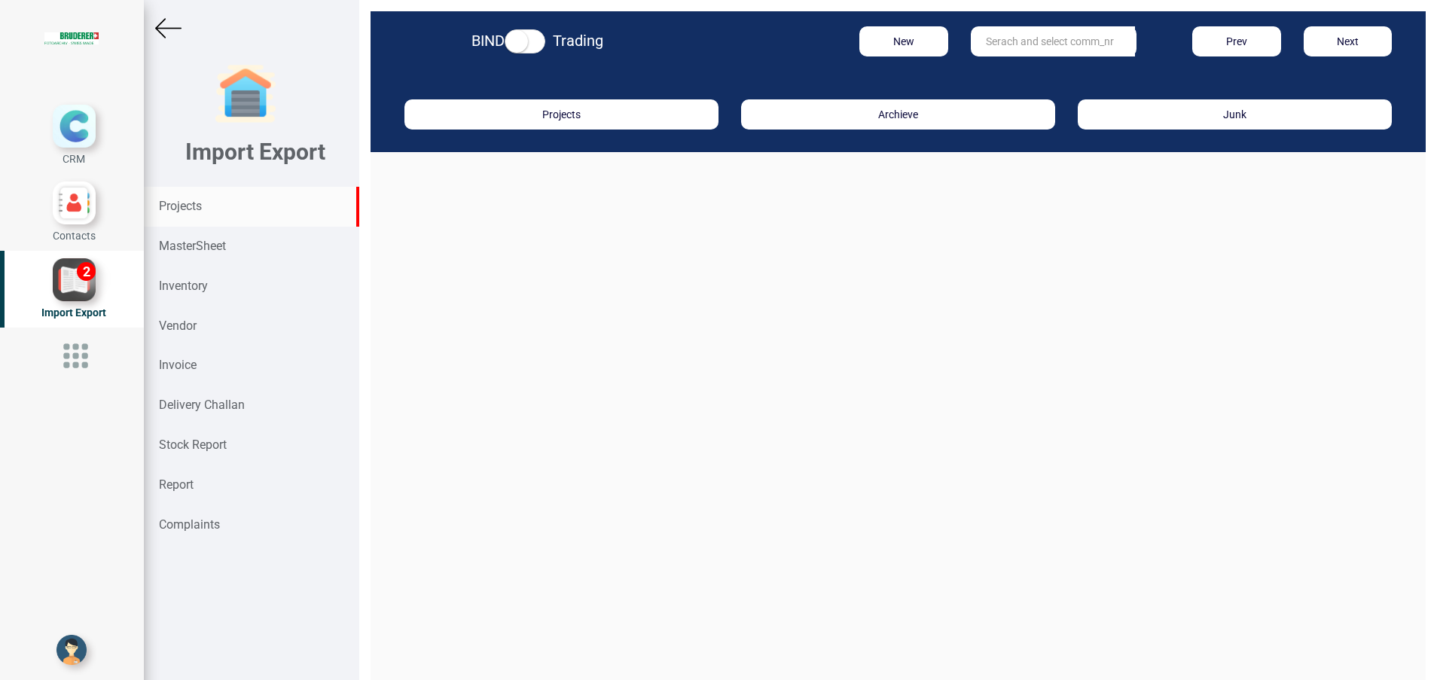
click at [1033, 49] on input "text" at bounding box center [1053, 41] width 164 height 30
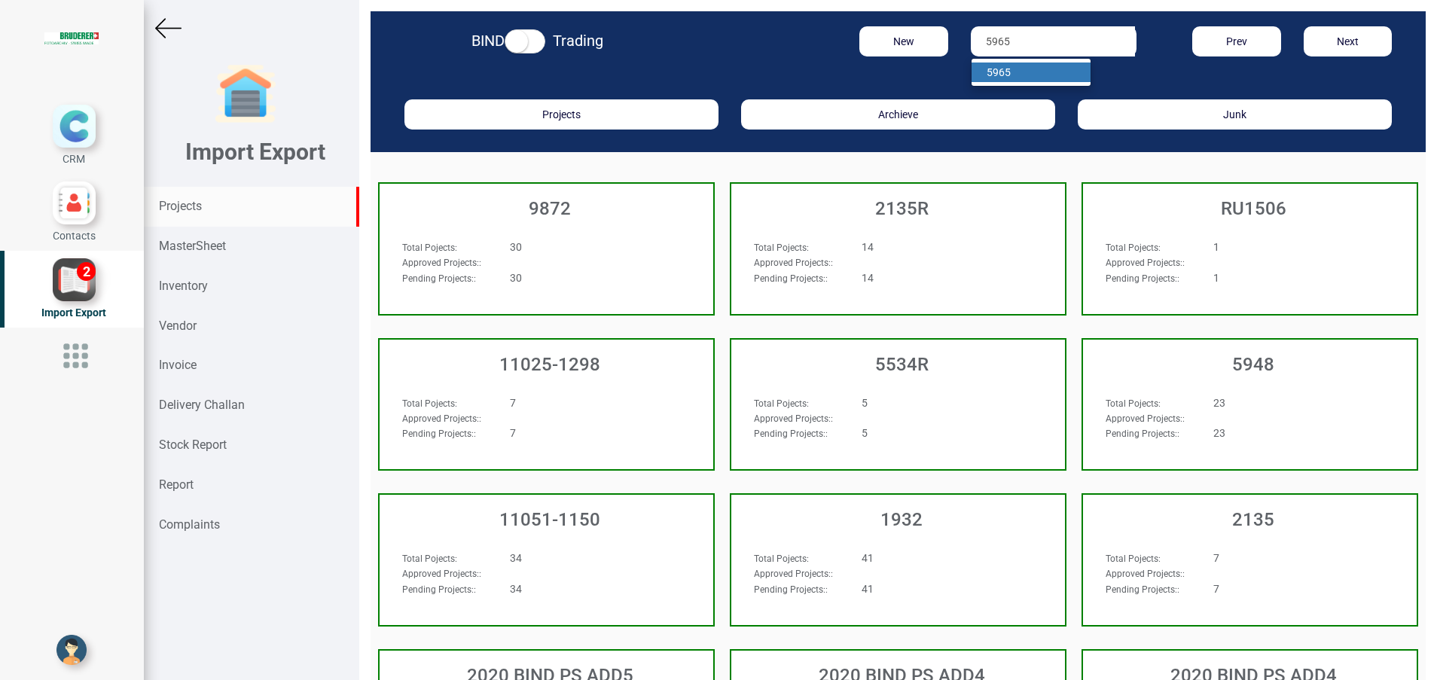
type input "5965"
click at [1017, 67] on link "5965" at bounding box center [1030, 73] width 119 height 20
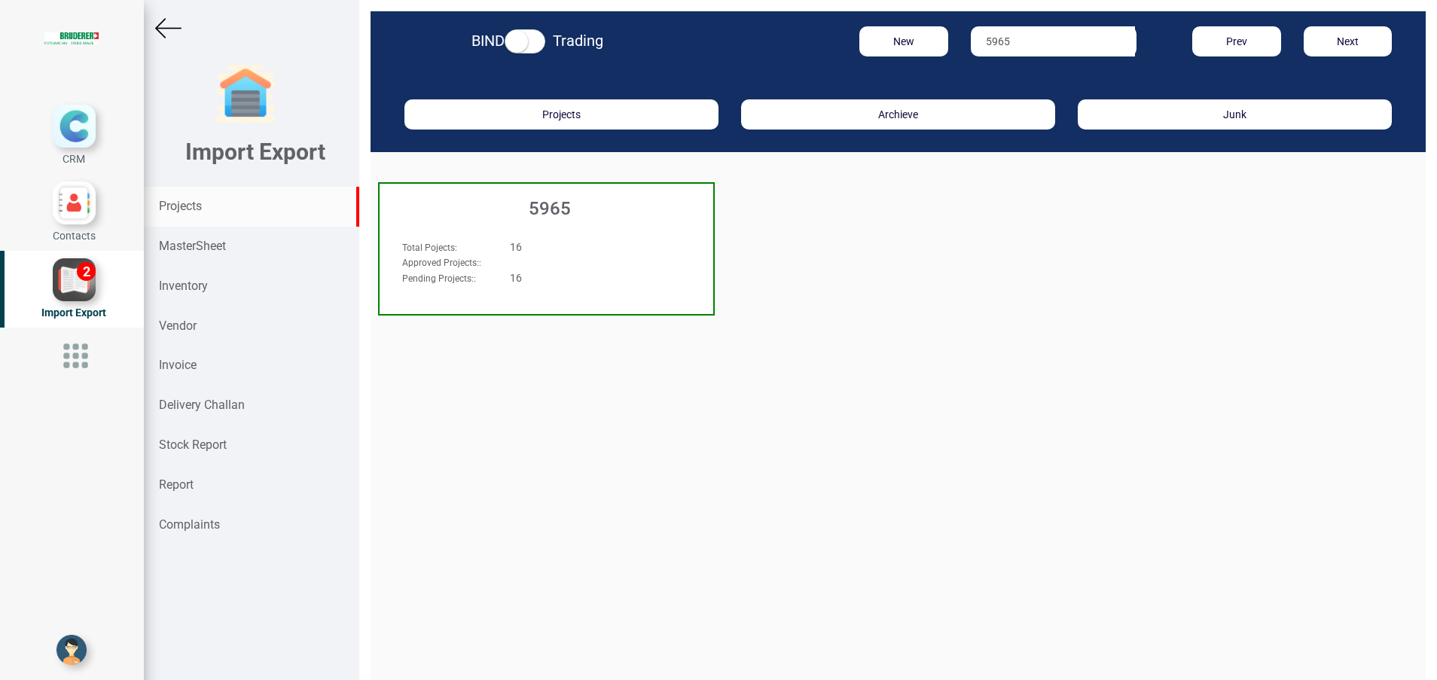
click at [557, 206] on h3 "5965" at bounding box center [550, 209] width 326 height 20
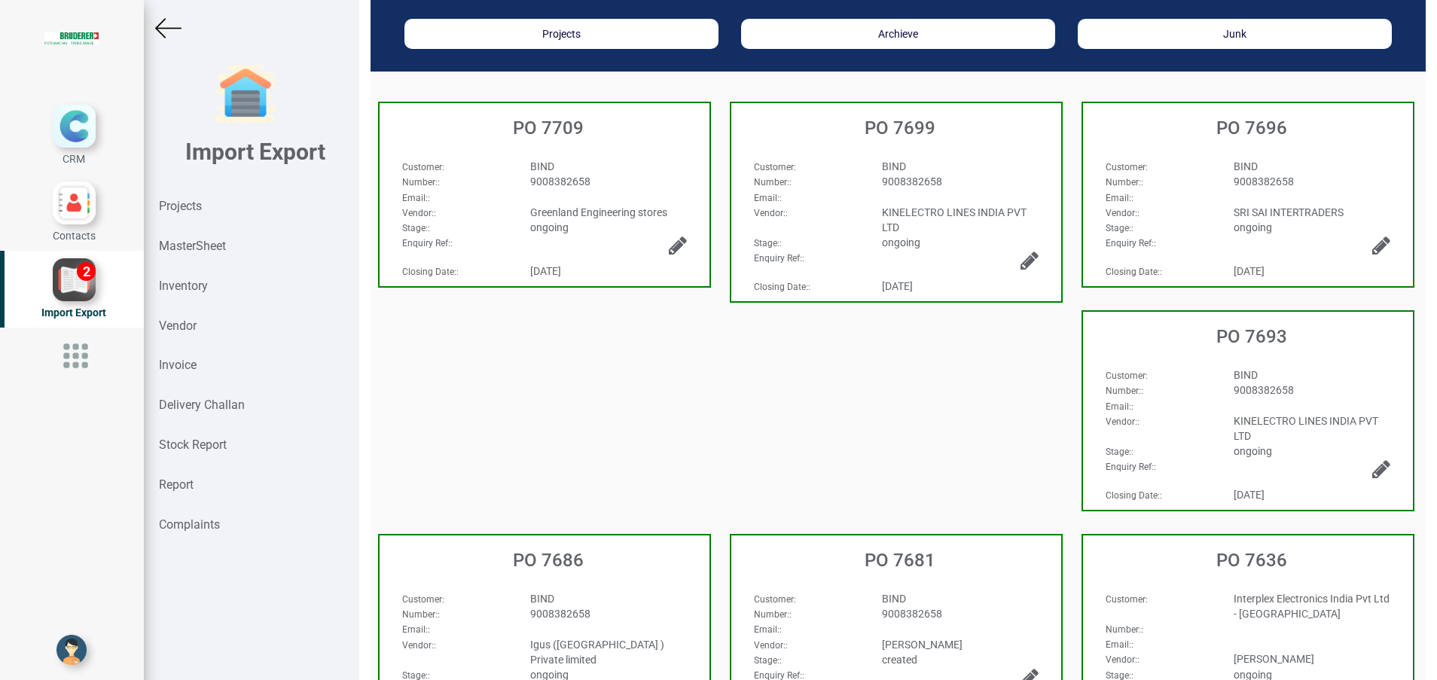
scroll to position [113, 0]
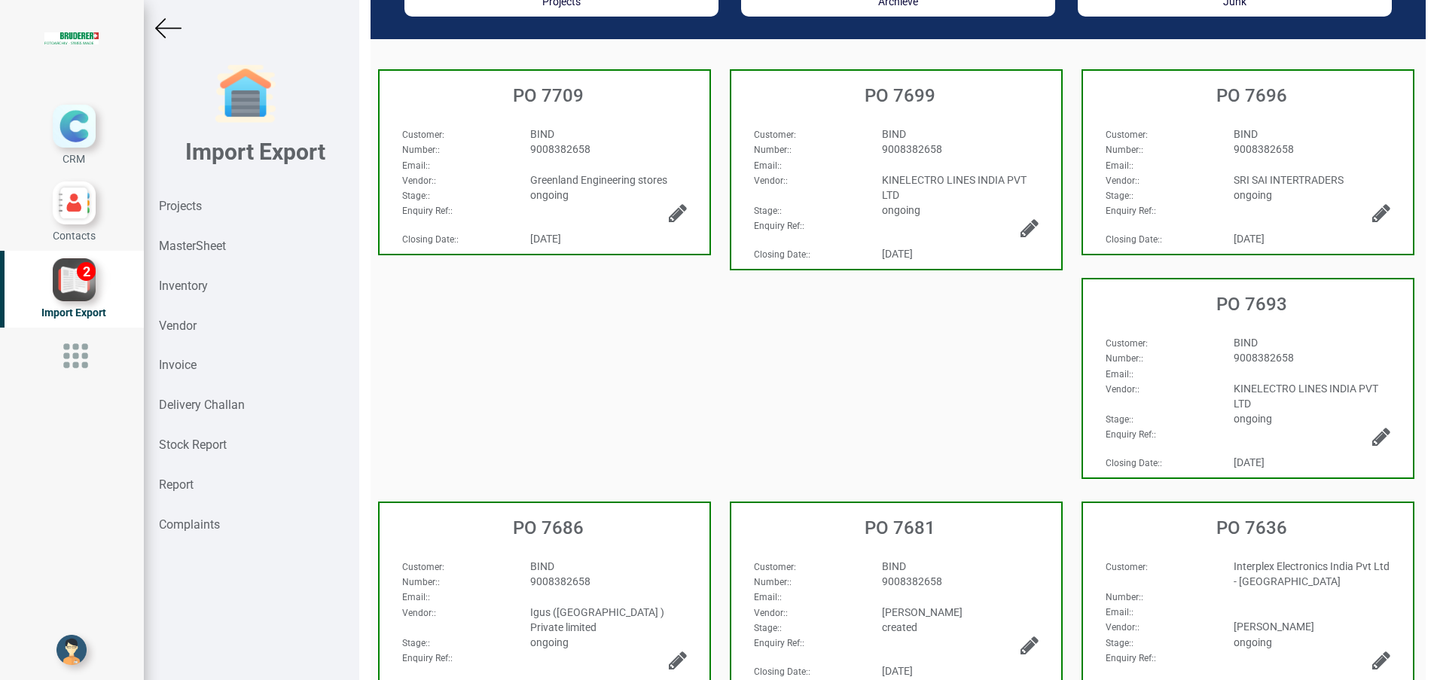
click at [945, 574] on div "9008382658" at bounding box center [960, 581] width 179 height 15
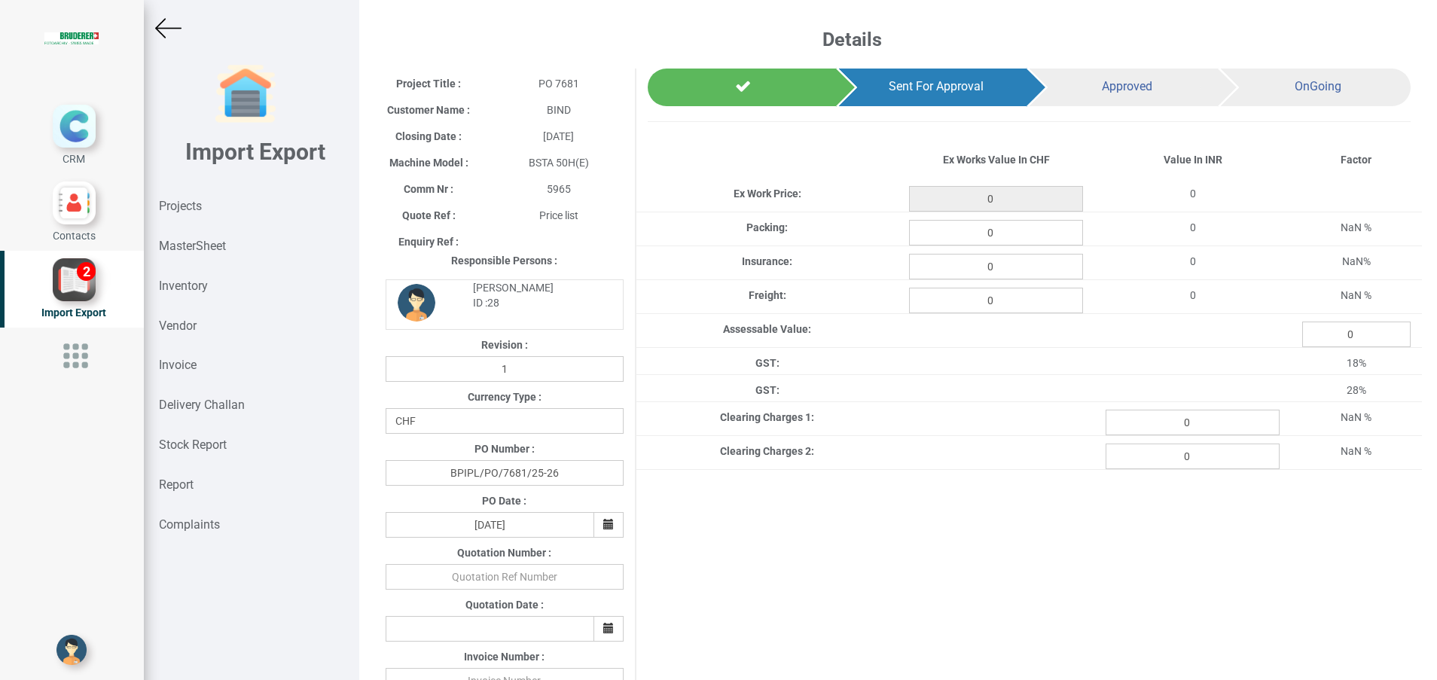
type input "113.6"
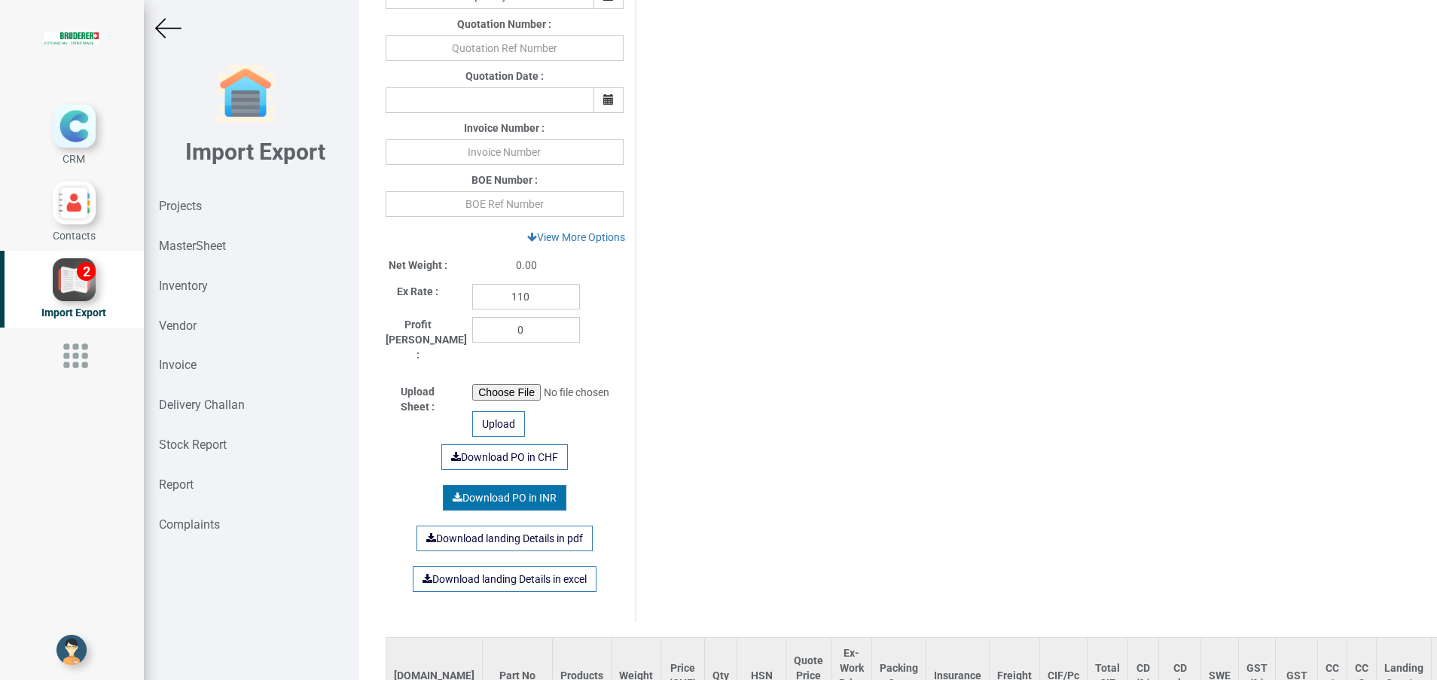
scroll to position [565, 0]
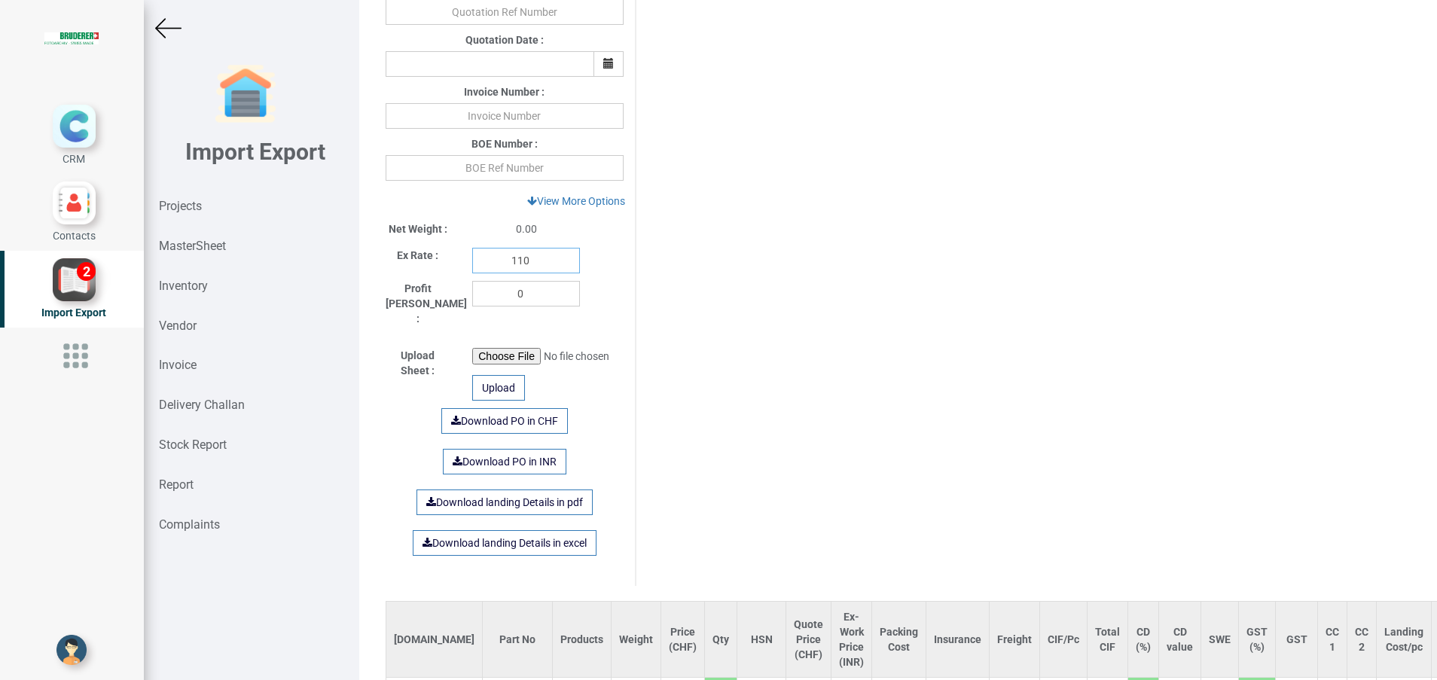
click at [540, 258] on input "110" at bounding box center [526, 261] width 108 height 26
type input "114.05"
click at [511, 116] on input "text" at bounding box center [505, 116] width 238 height 26
paste input "439459"
type input "439459 [DATE]"
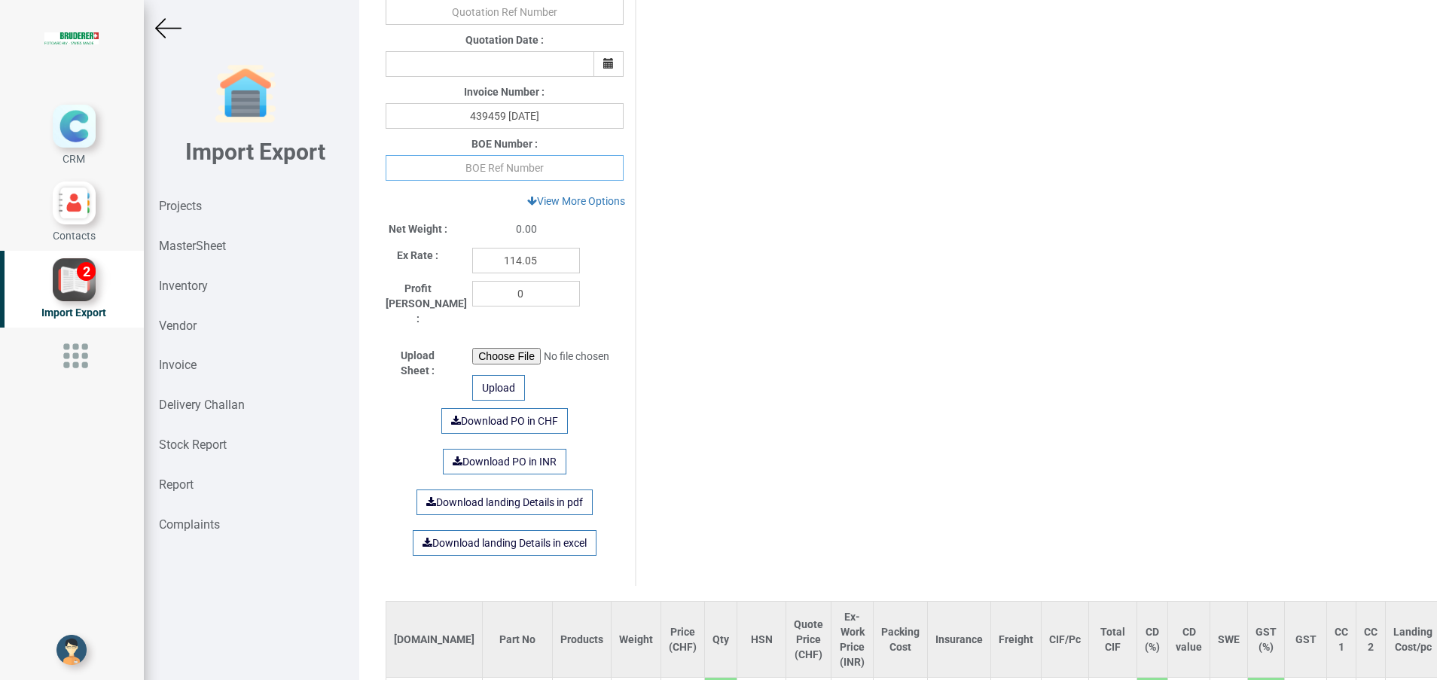
click at [522, 173] on input "text" at bounding box center [505, 168] width 238 height 26
click at [528, 162] on input "text" at bounding box center [505, 168] width 238 height 26
paste input "4606120"
type input "4606120"
click at [805, 273] on div "Project Title : PO 7681 Customer Name : BIND Closing Date : 2025-09-03 Machine …" at bounding box center [898, 45] width 1048 height 1082
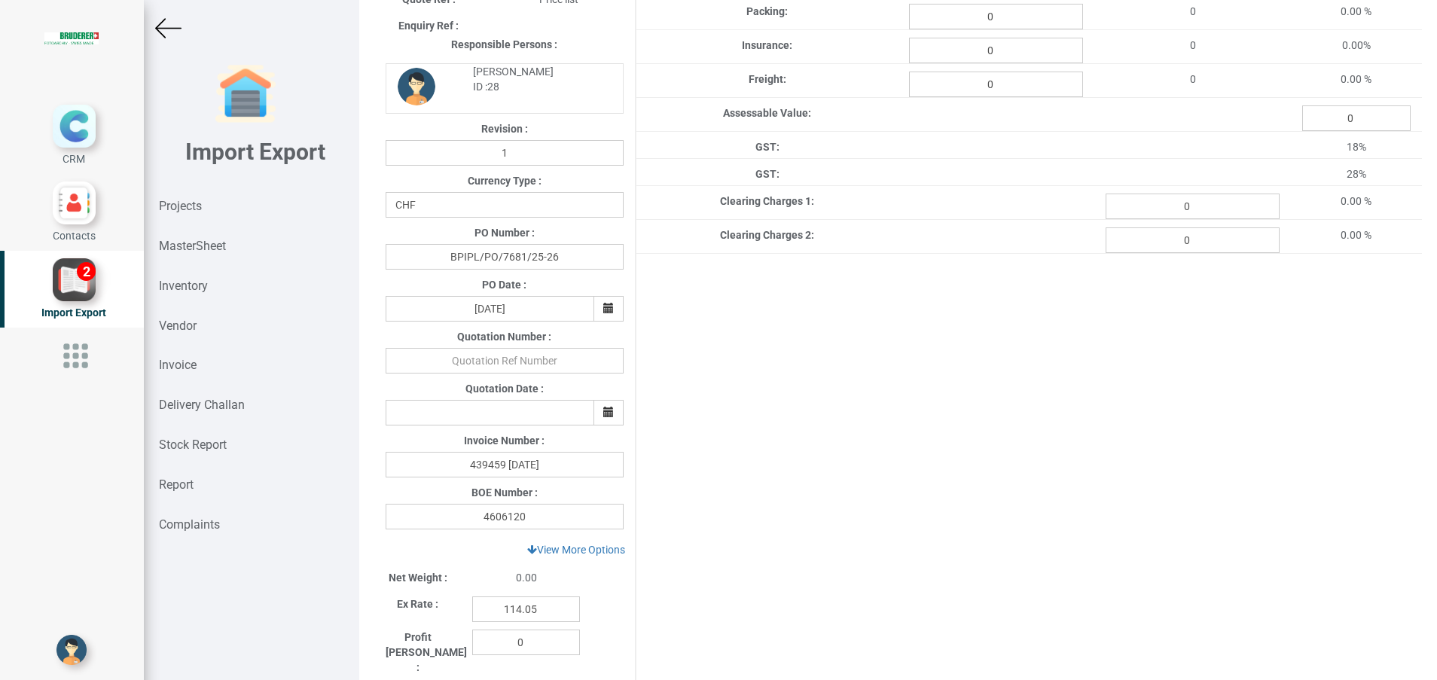
scroll to position [0, 0]
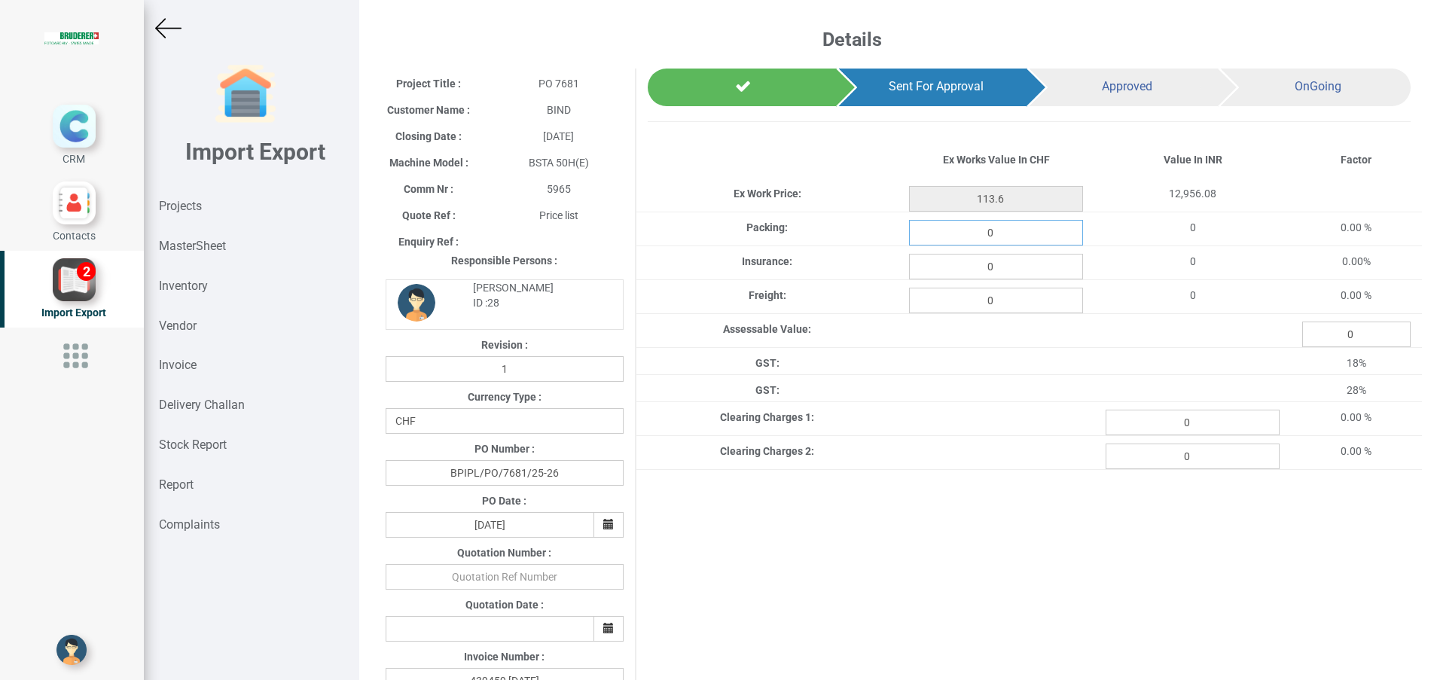
click at [996, 234] on input "0" at bounding box center [996, 233] width 174 height 26
type input "1.39"
click at [1008, 262] on input "0" at bounding box center [996, 267] width 174 height 26
type input "0.203"
click at [1022, 300] on input "0" at bounding box center [996, 301] width 174 height 26
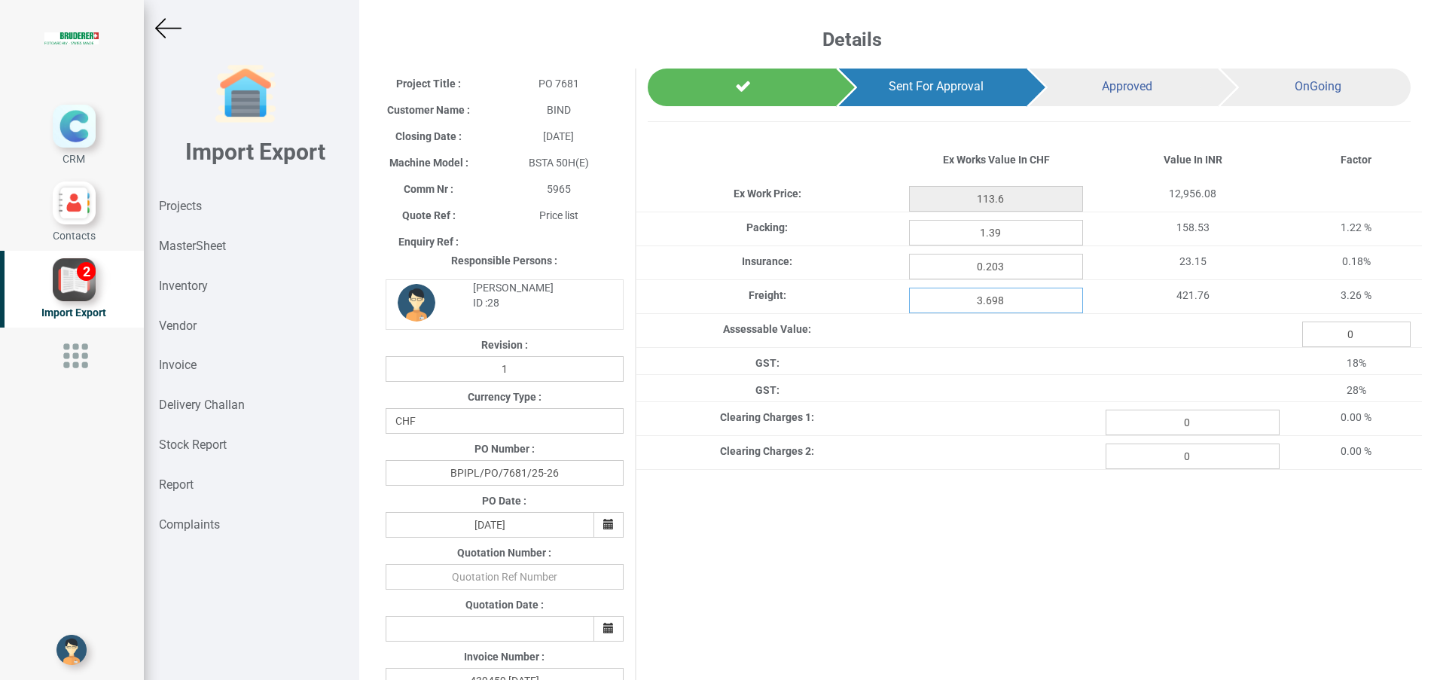
type input "3.698"
click at [998, 514] on div "Project Title : PO 7681 Customer Name : BIND Closing Date : 2025-09-03 Machine …" at bounding box center [898, 610] width 1048 height 1082
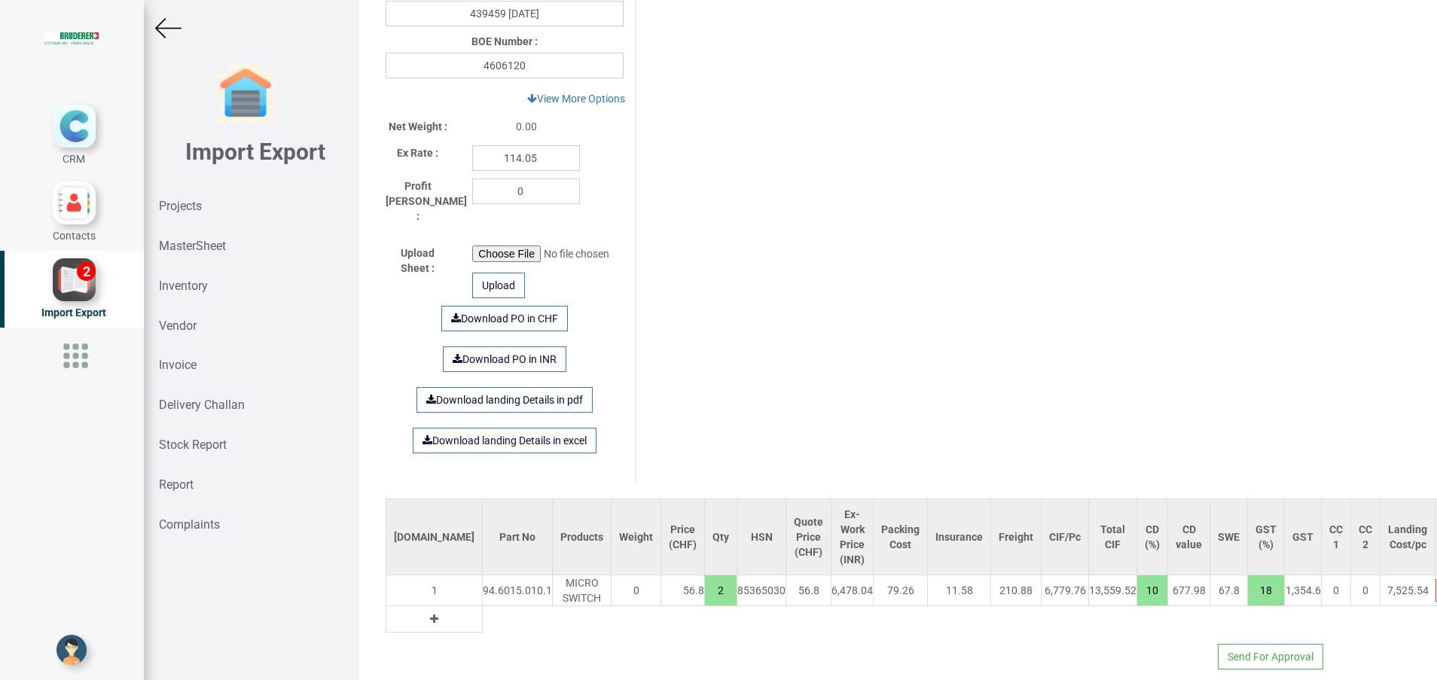
scroll to position [668, 0]
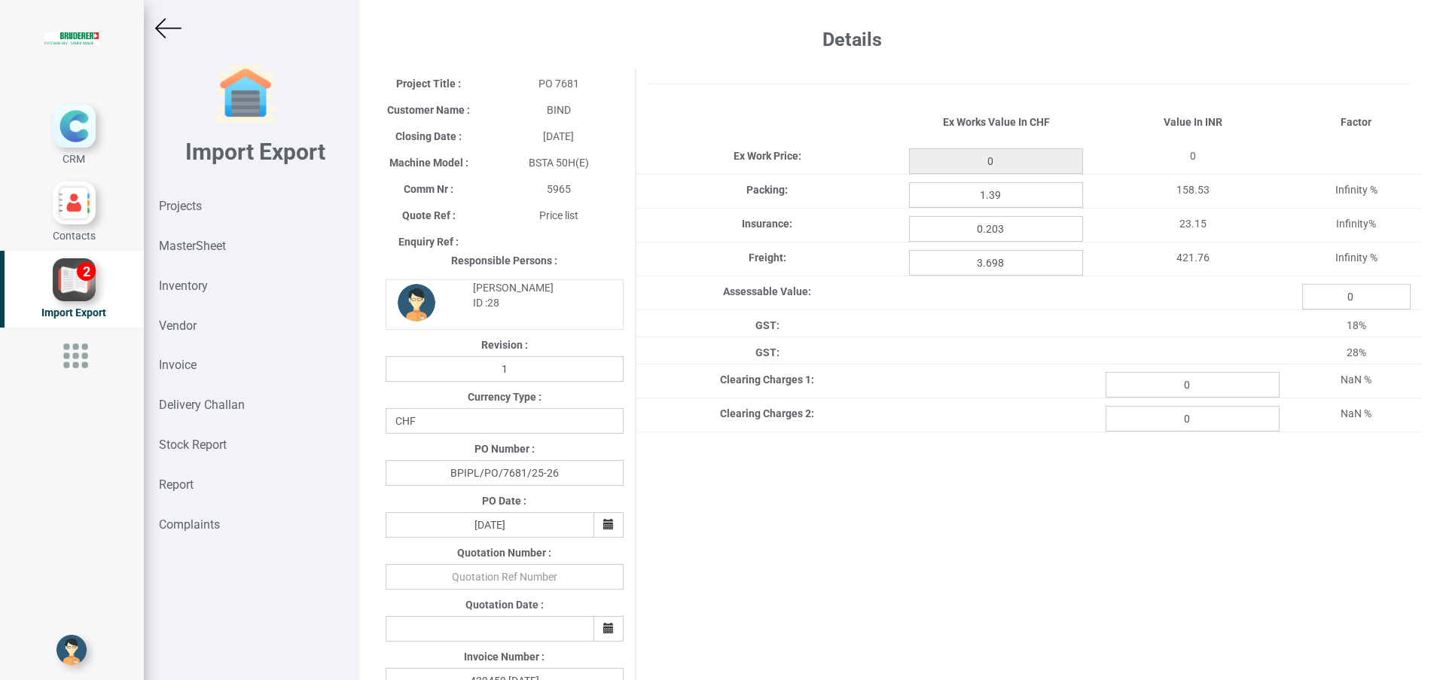
type input "113.6"
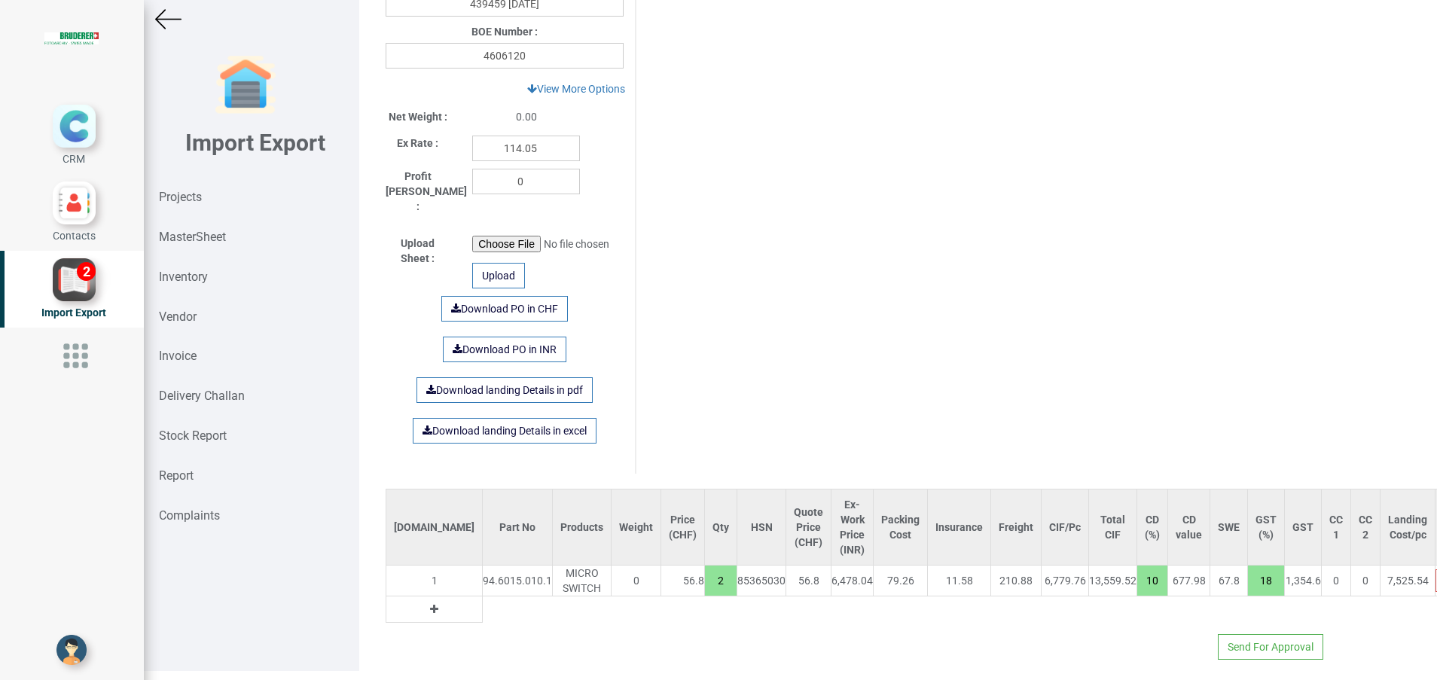
scroll to position [11, 0]
click at [1224, 632] on button "Send For Approval" at bounding box center [1270, 645] width 105 height 26
click at [1216, 594] on button "Yes" at bounding box center [1225, 588] width 47 height 26
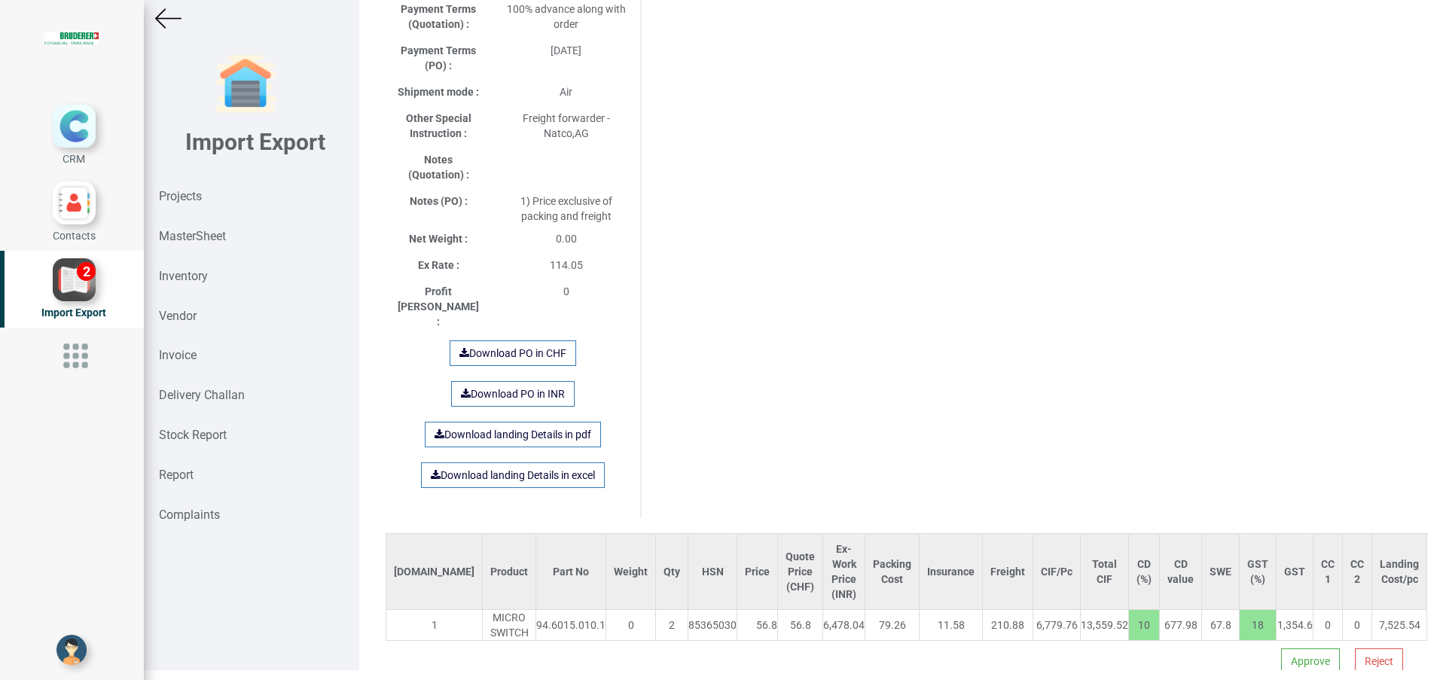
scroll to position [11, 0]
click at [1281, 647] on button "Approve" at bounding box center [1310, 660] width 59 height 26
click at [1260, 583] on button "Yes" at bounding box center [1263, 581] width 47 height 26
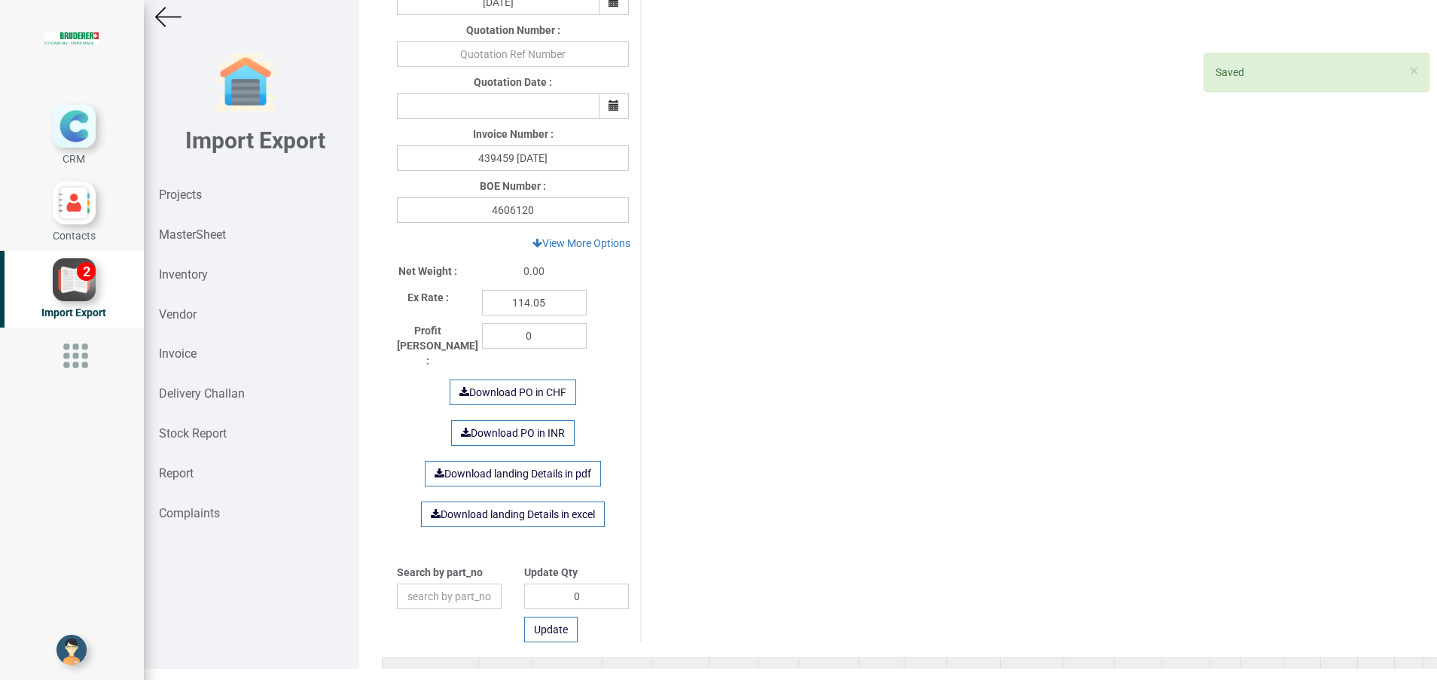
scroll to position [673, 0]
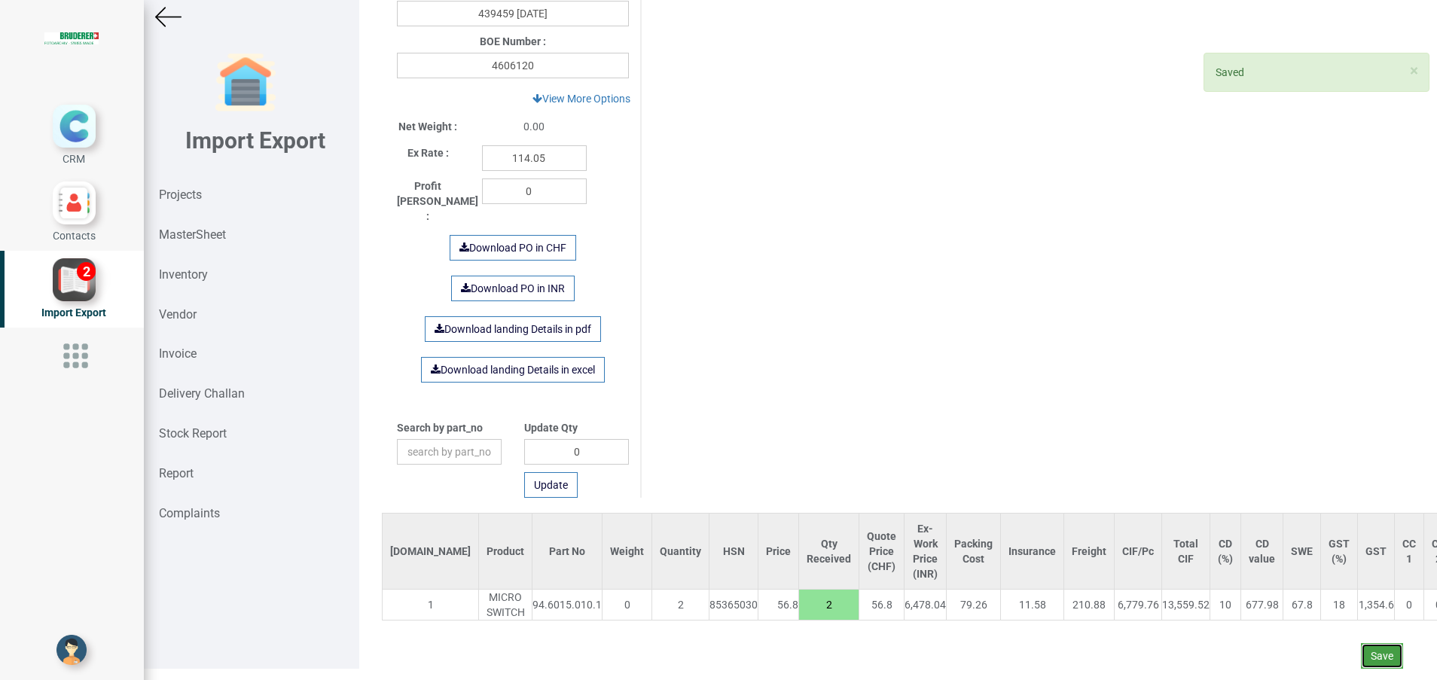
click at [1370, 643] on button "Save" at bounding box center [1382, 656] width 42 height 26
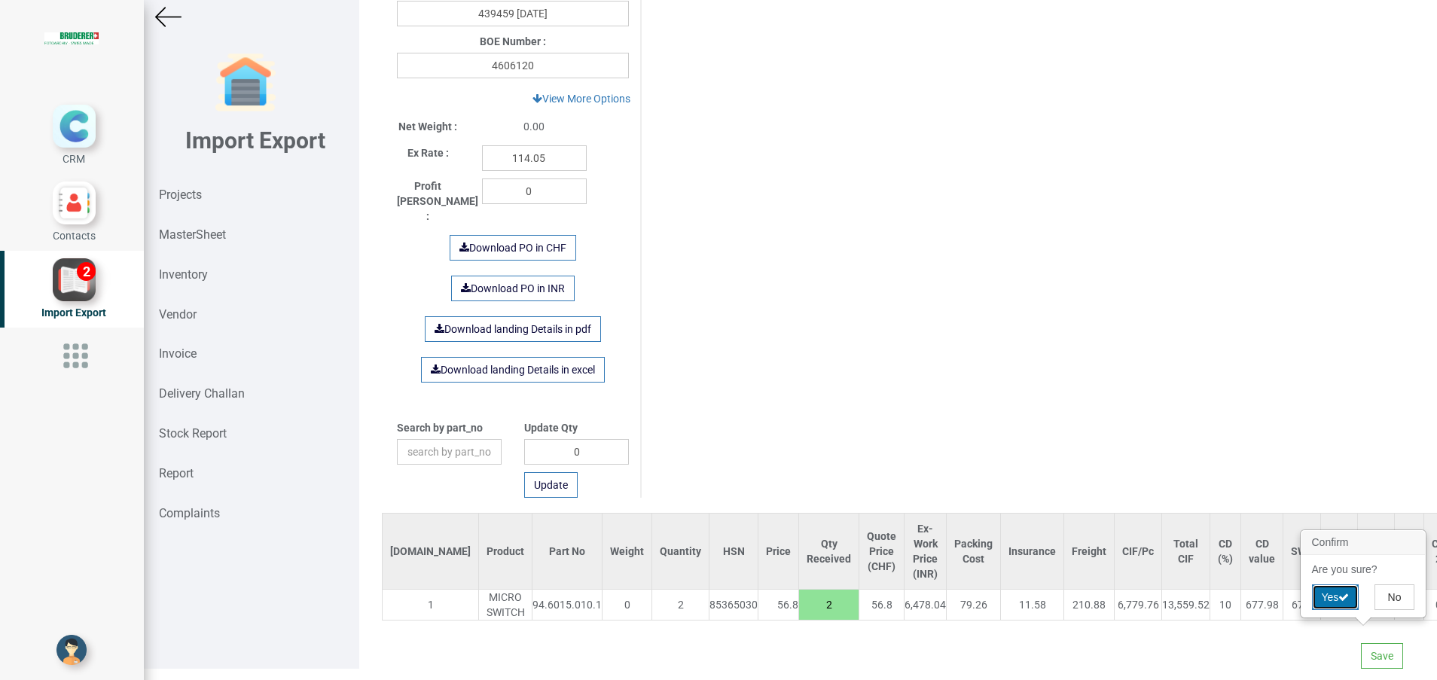
click at [1332, 593] on button "Yes" at bounding box center [1335, 597] width 47 height 26
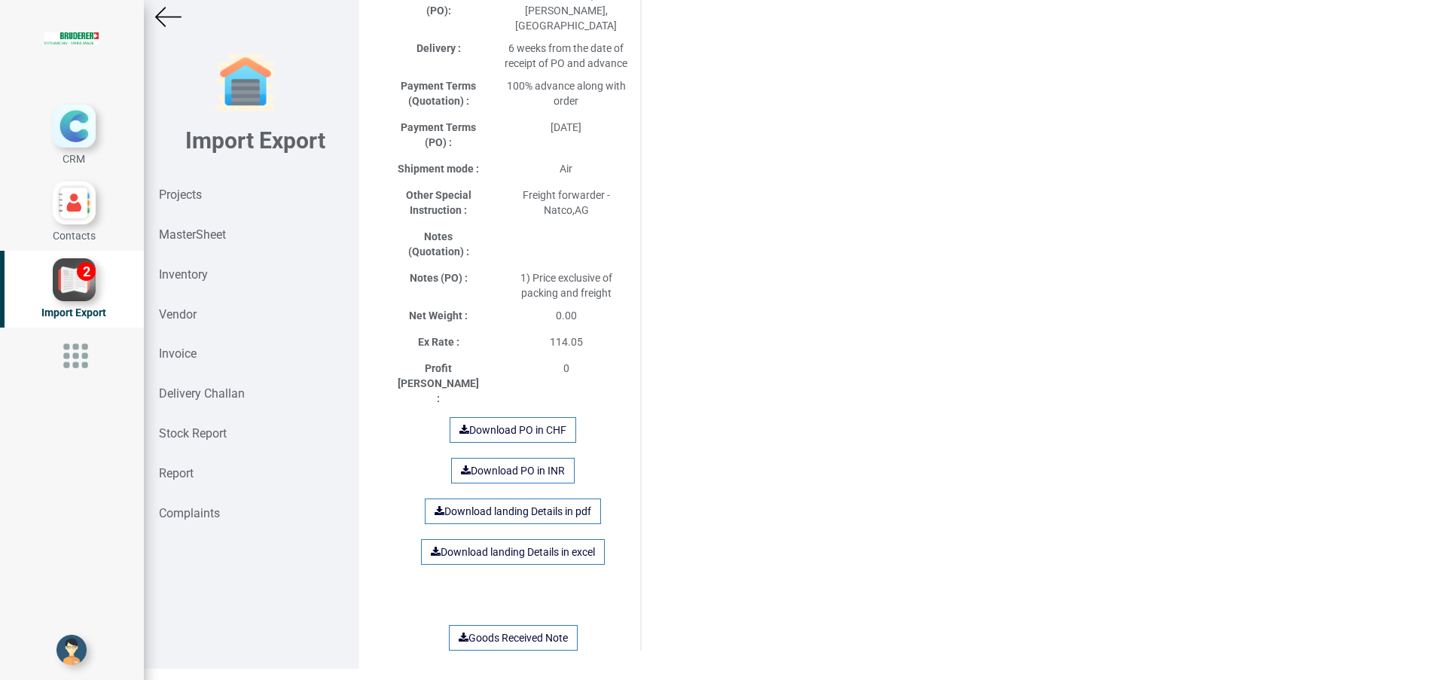
scroll to position [0, 0]
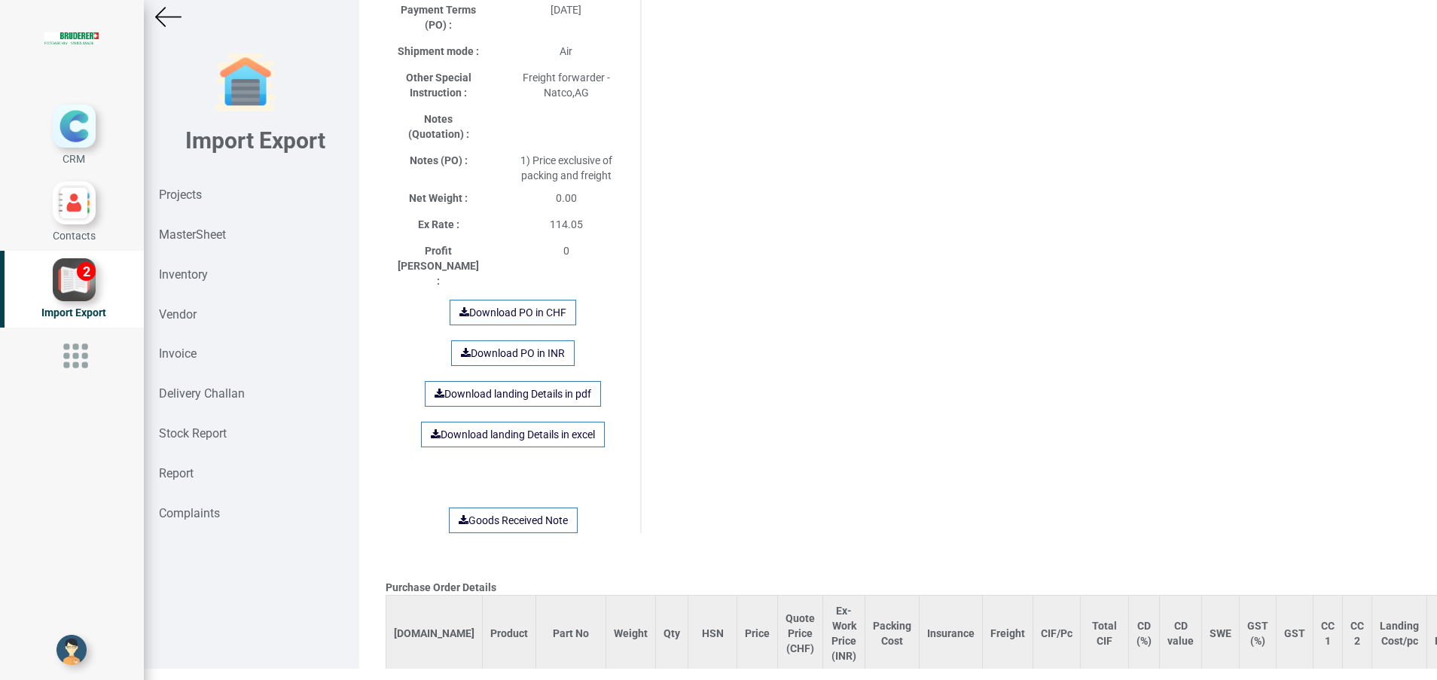
scroll to position [850, 0]
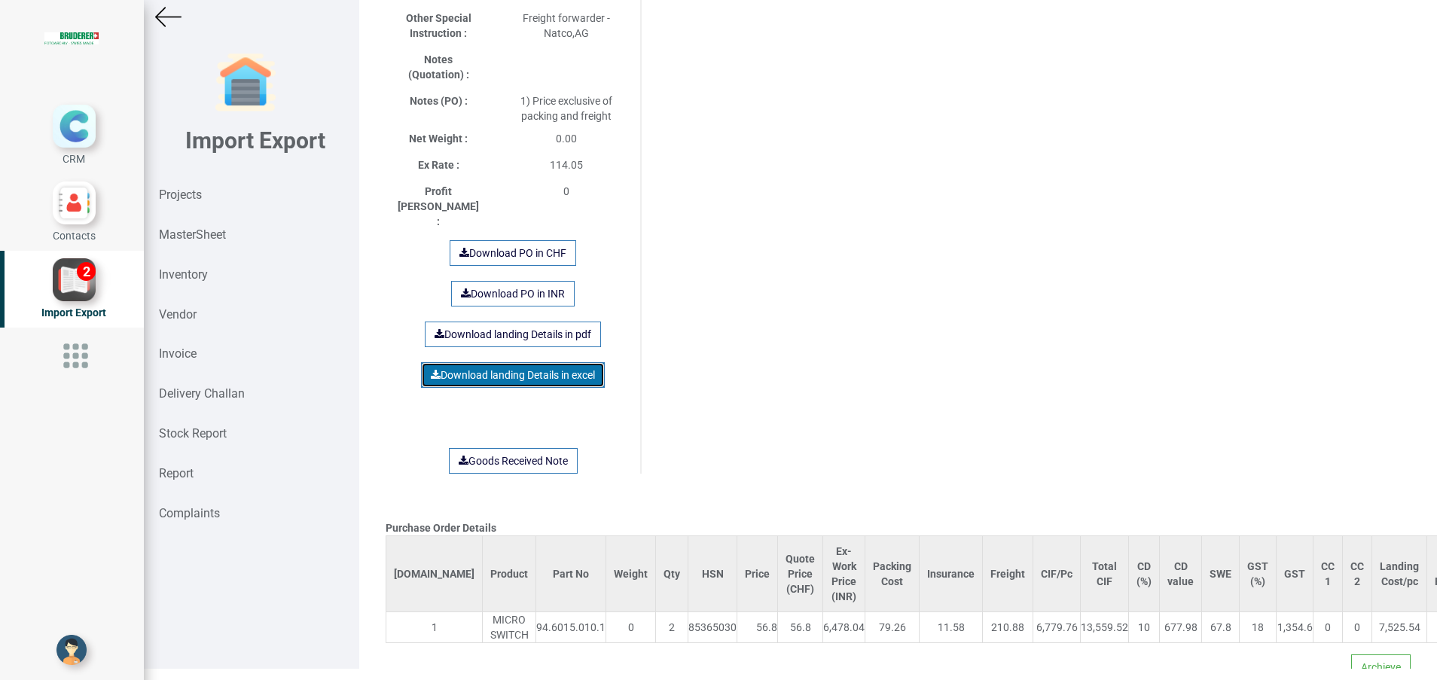
click at [533, 362] on link "Download landing Details in excel" at bounding box center [513, 375] width 184 height 26
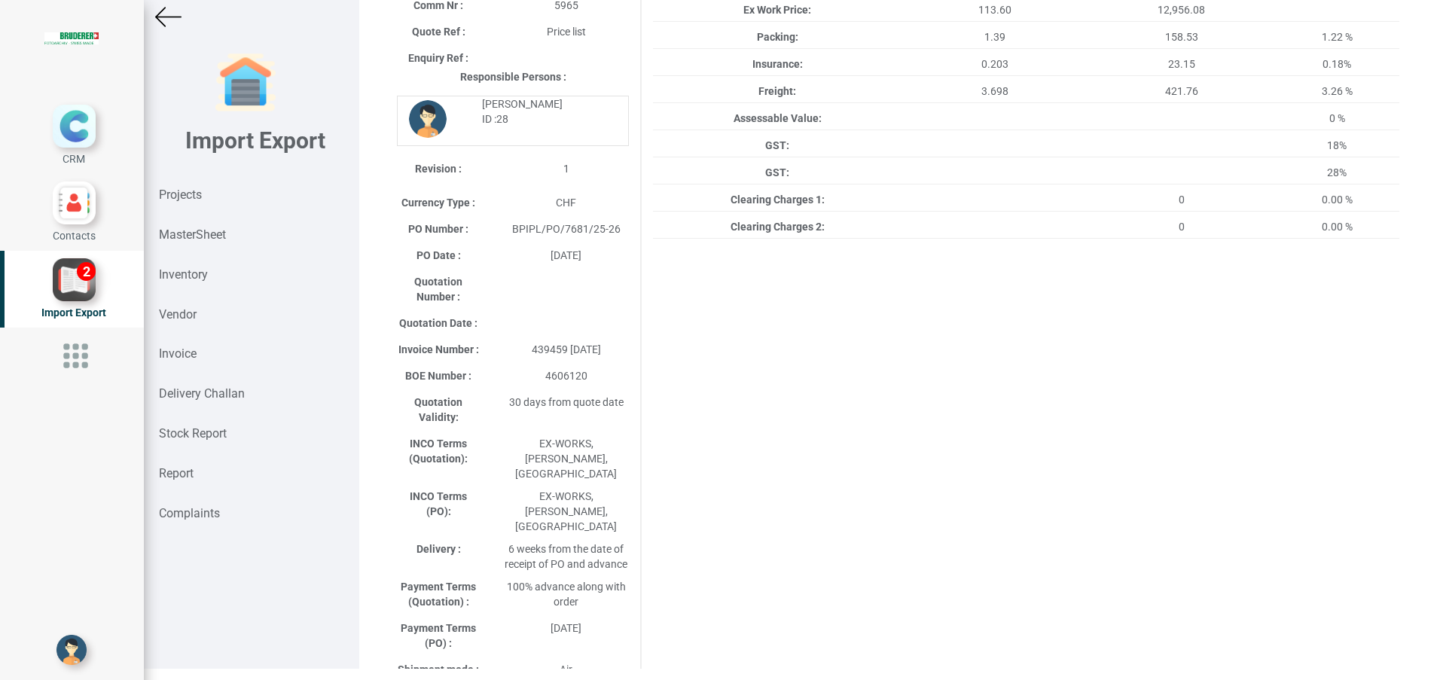
scroll to position [0, 0]
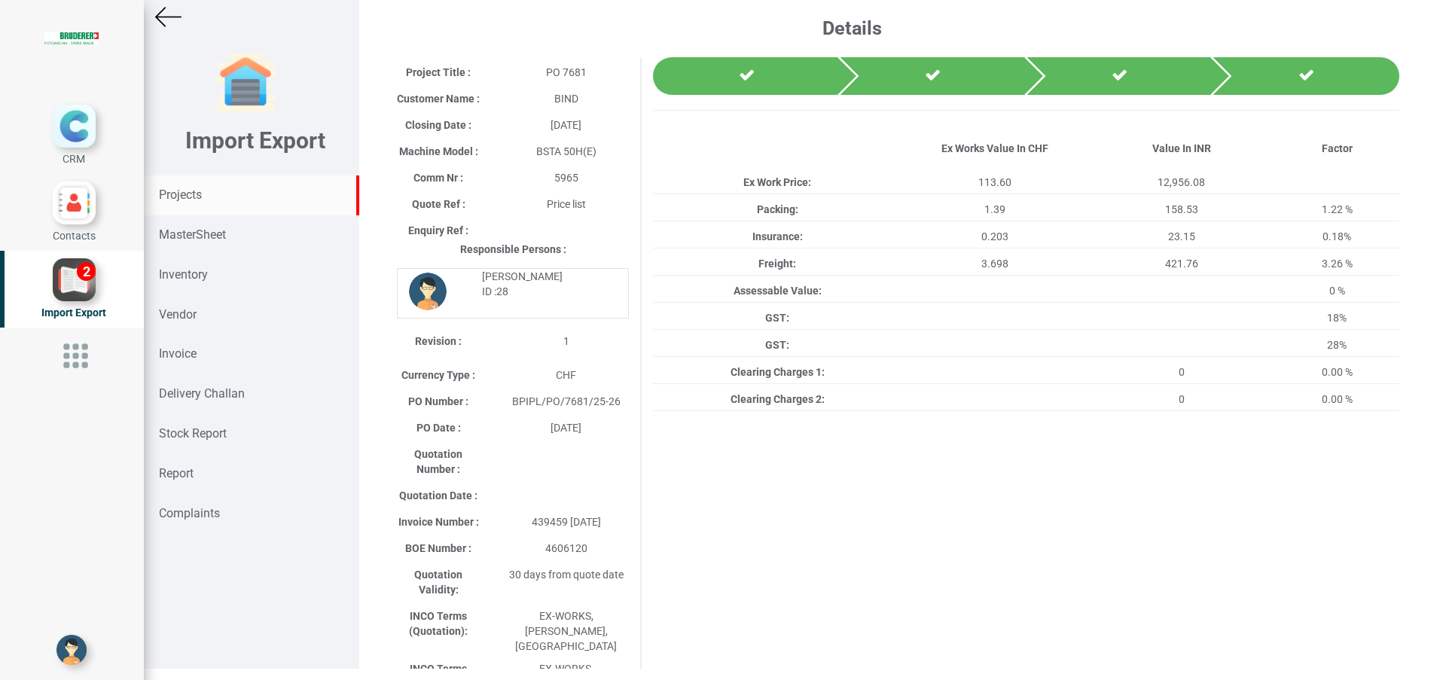
click at [183, 199] on strong "Projects" at bounding box center [180, 195] width 43 height 14
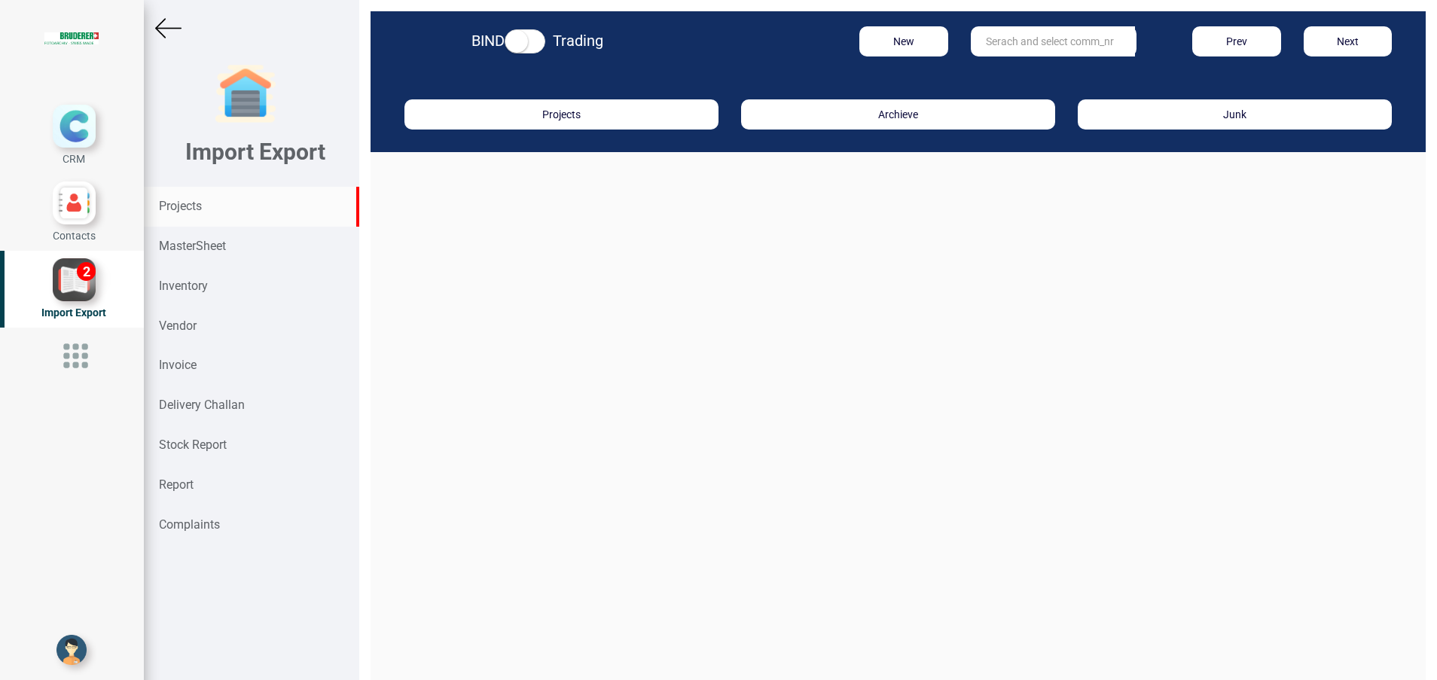
click at [1021, 50] on input "text" at bounding box center [1053, 41] width 164 height 30
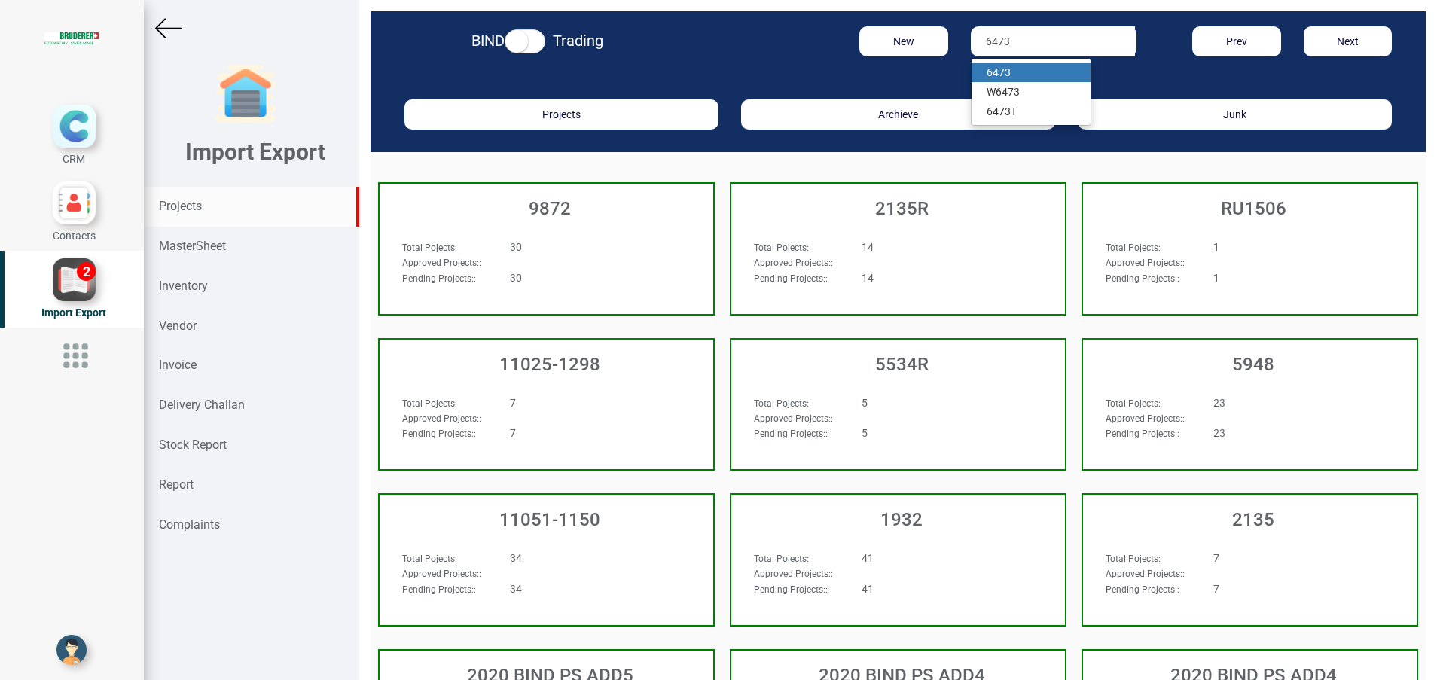
click at [1008, 62] on ul "6473 W 6473 6473 T" at bounding box center [1031, 92] width 120 height 68
click at [1027, 45] on input "6473" at bounding box center [1053, 41] width 164 height 30
click at [990, 73] on strong "647" at bounding box center [996, 72] width 18 height 12
type input "6473"
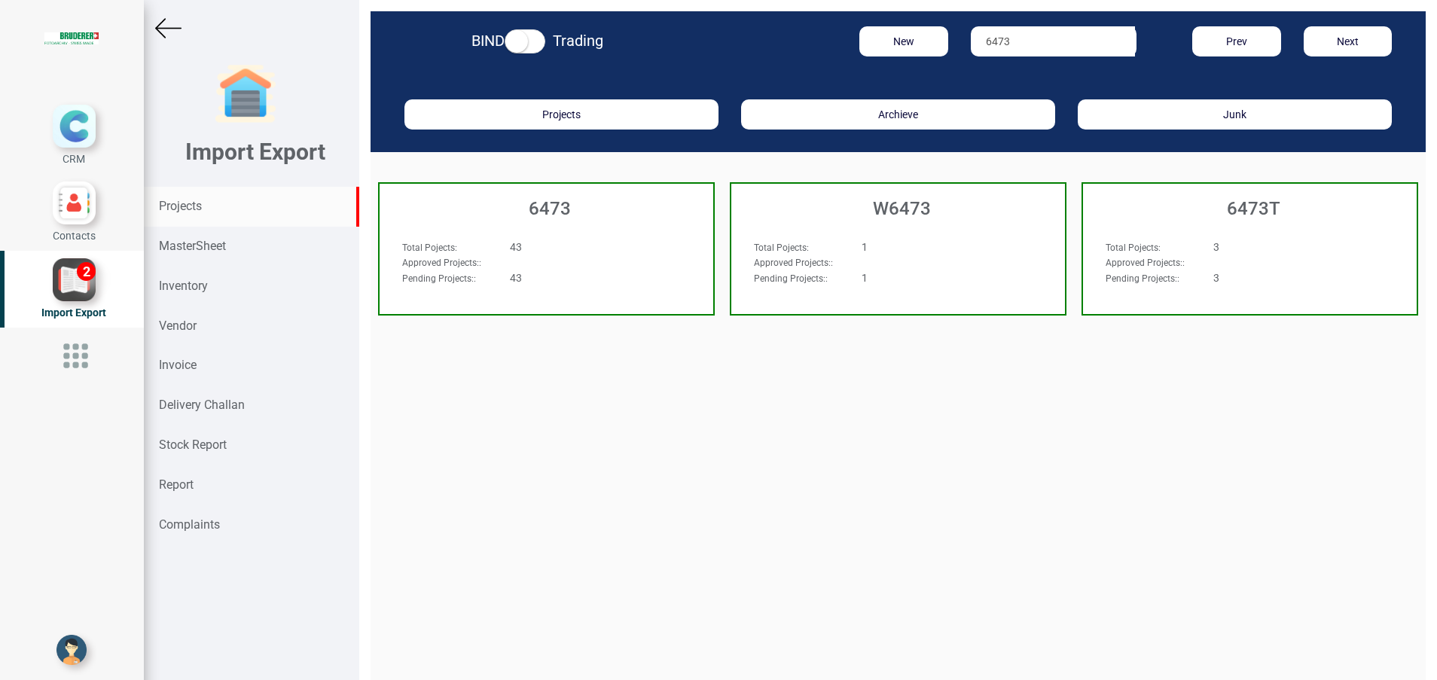
click at [575, 215] on h3 "6473" at bounding box center [550, 209] width 326 height 20
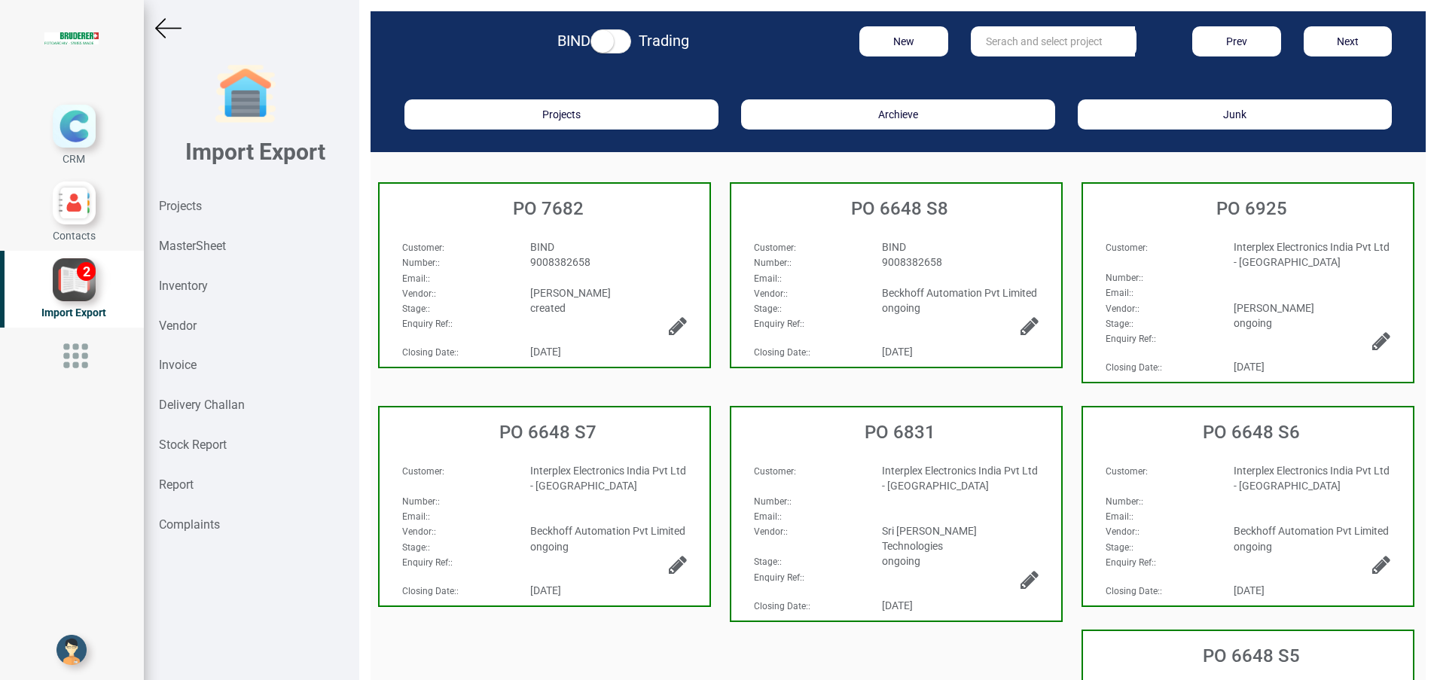
click at [514, 285] on div "Vendor: :" at bounding box center [455, 292] width 128 height 15
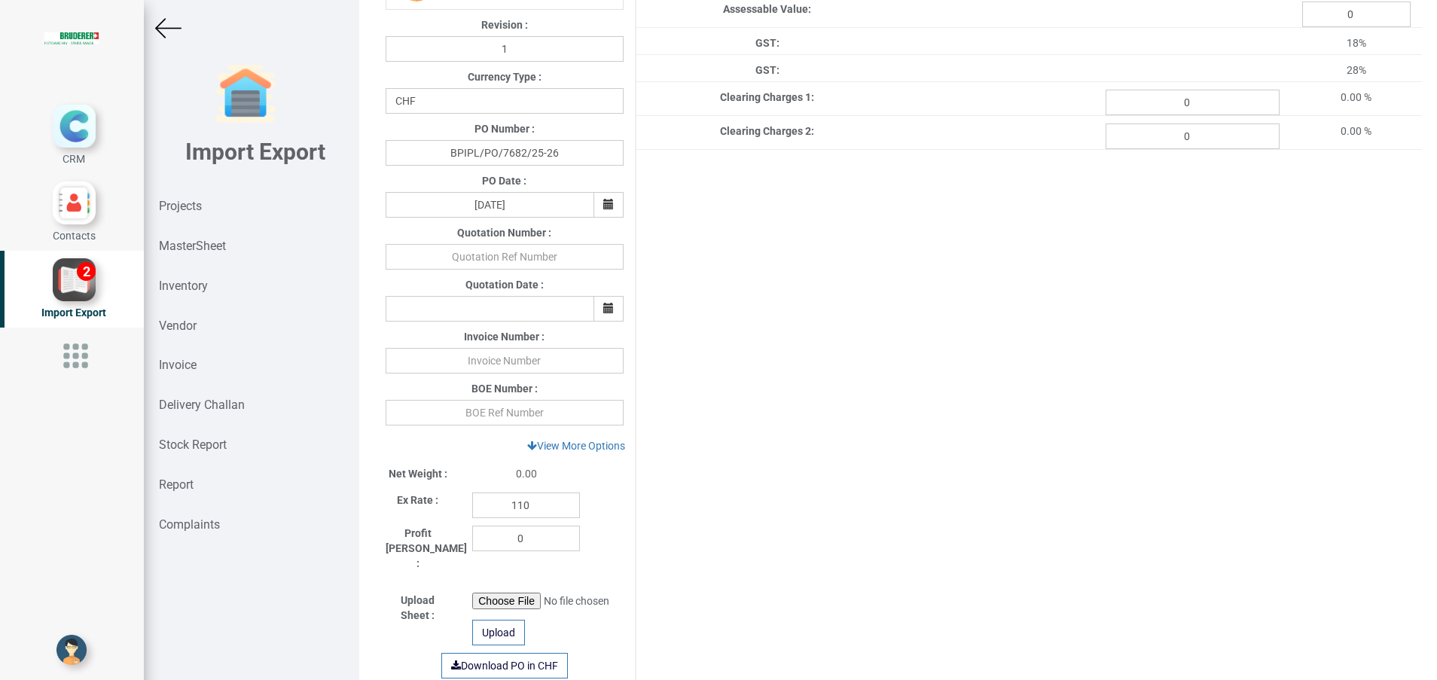
scroll to position [339, 0]
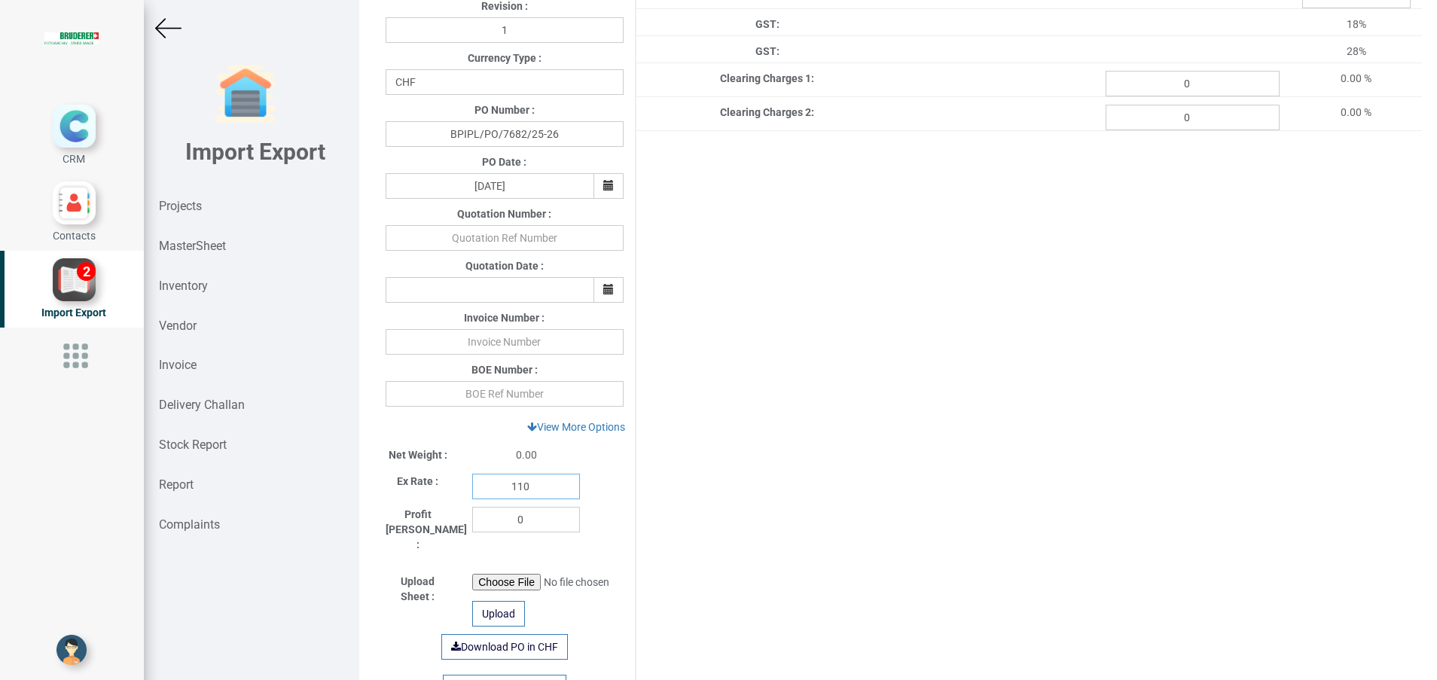
click at [529, 491] on input "110" at bounding box center [526, 487] width 108 height 26
type input "114.05"
click at [885, 414] on div "Project Title : PO 7682 Customer Name : BIND Closing Date : 2025-09-04 Machine …" at bounding box center [898, 271] width 1048 height 1082
click at [468, 354] on input "text" at bounding box center [505, 342] width 238 height 26
click at [527, 352] on input "text" at bounding box center [505, 342] width 238 height 26
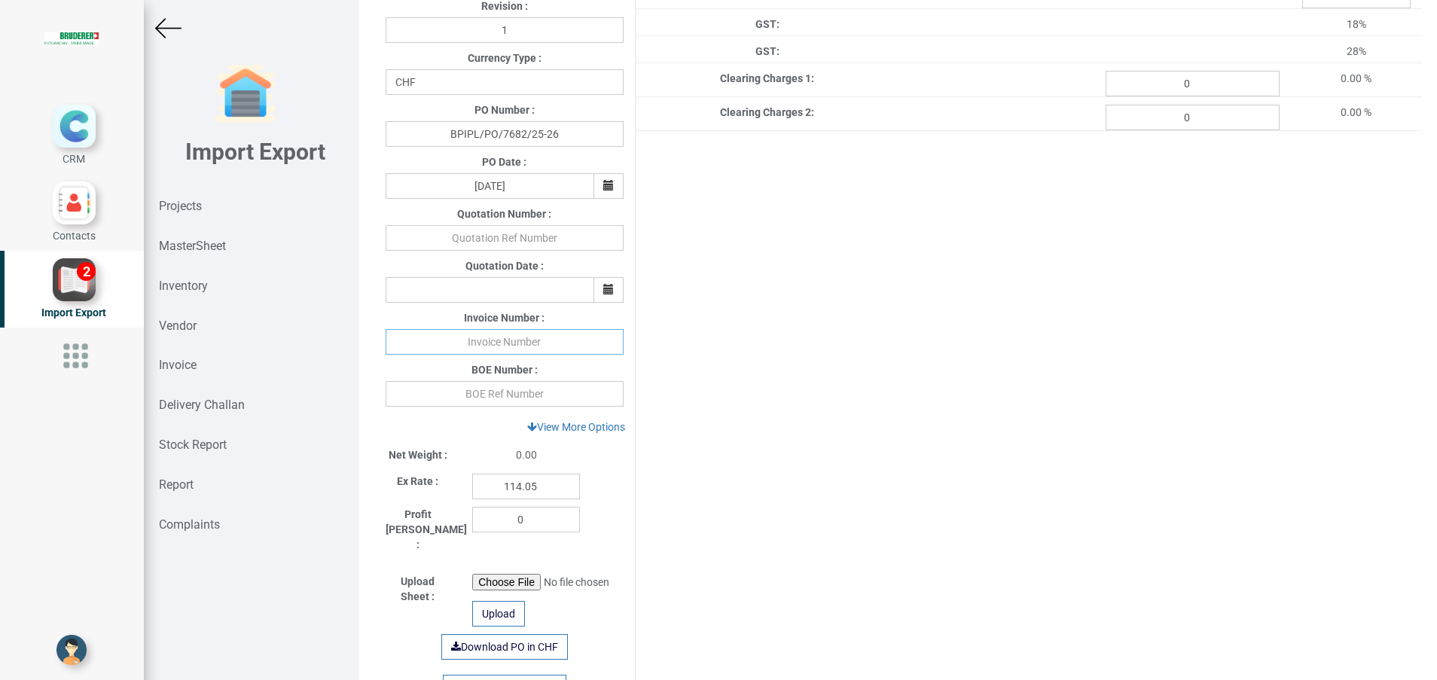
paste input "439459"
type input "439459 [DATE]"
click at [526, 395] on input "text" at bounding box center [505, 394] width 238 height 26
paste input "4606120"
type input "4606120"
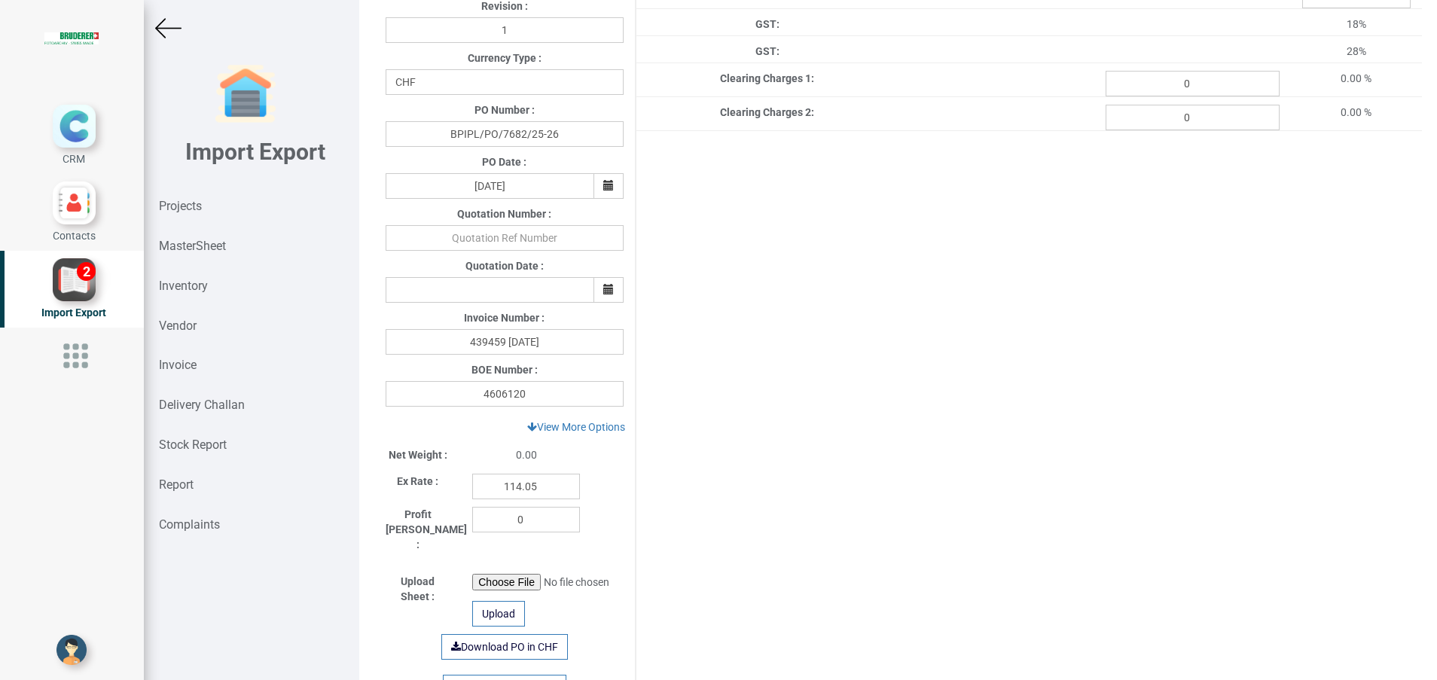
click at [811, 444] on div "Project Title : PO 7682 Customer Name : BIND Closing Date : 2025-09-04 Machine …" at bounding box center [898, 271] width 1048 height 1082
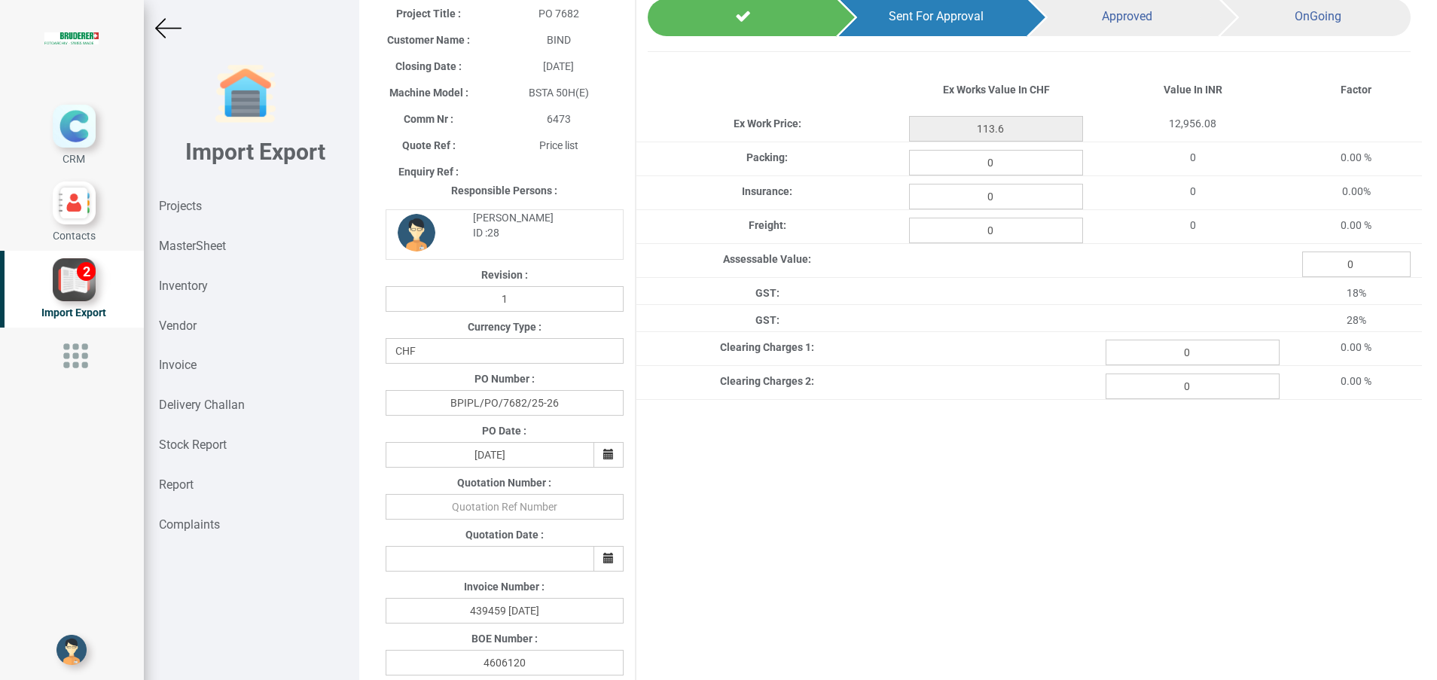
scroll to position [0, 0]
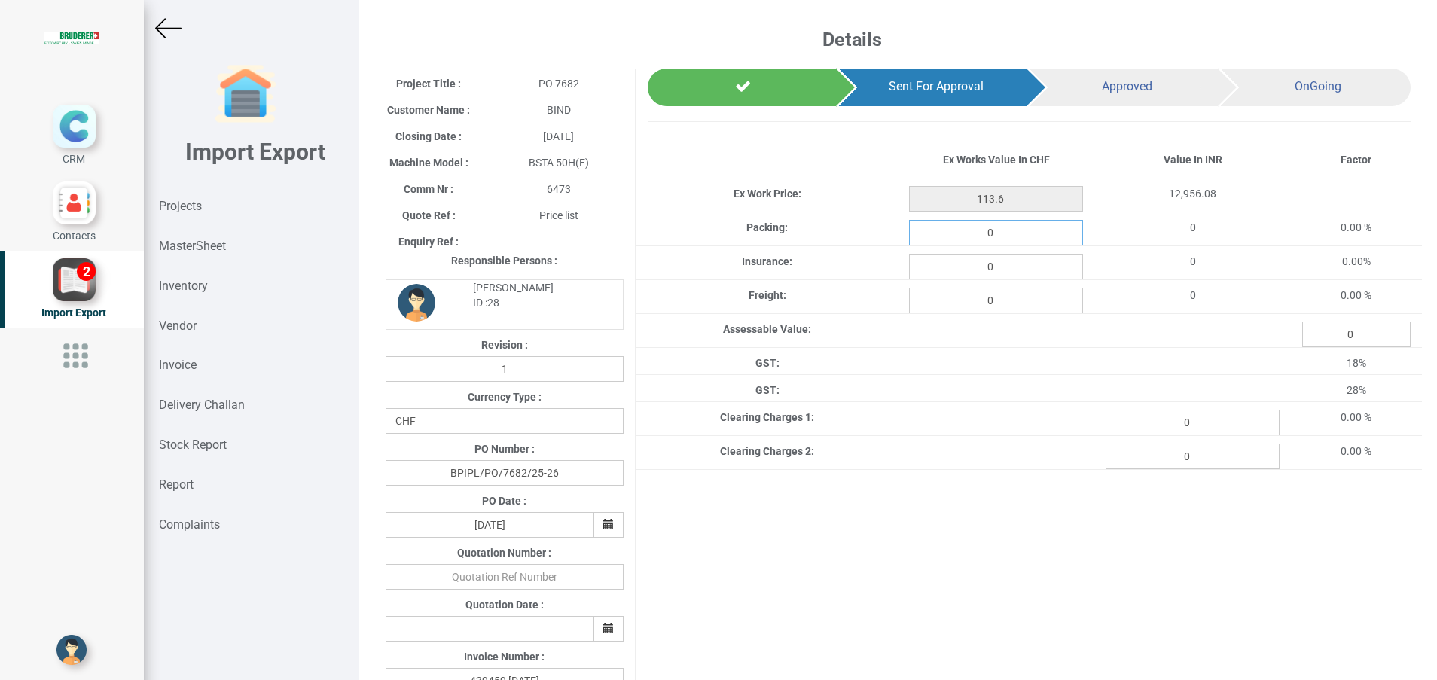
click at [995, 236] on input "0" at bounding box center [996, 233] width 174 height 26
type input "1.39"
click at [1010, 259] on input "0" at bounding box center [996, 267] width 174 height 26
type input "0.203"
click at [1016, 307] on input "0" at bounding box center [996, 301] width 174 height 26
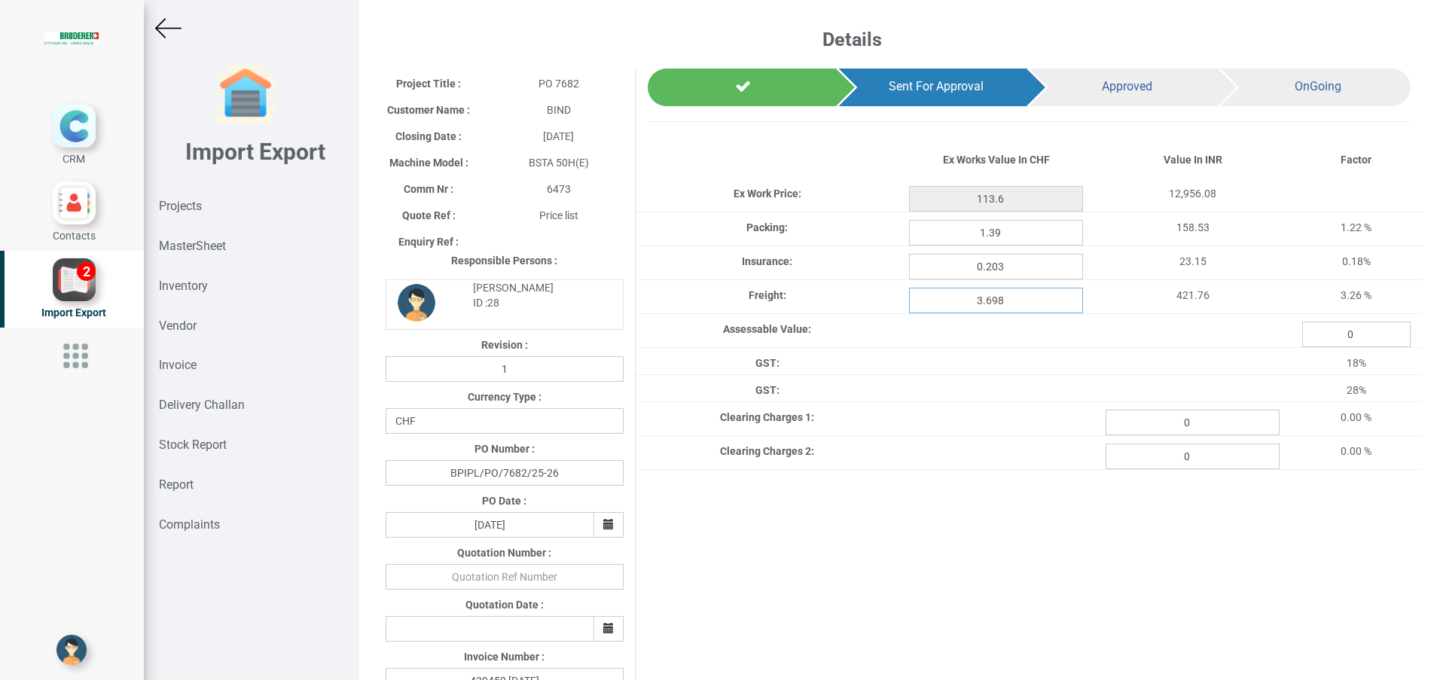
type input "3.698"
click at [1016, 535] on div "Project Title : PO 7682 Customer Name : BIND Closing Date : 2025-09-04 Machine …" at bounding box center [898, 610] width 1048 height 1082
type input "113.6"
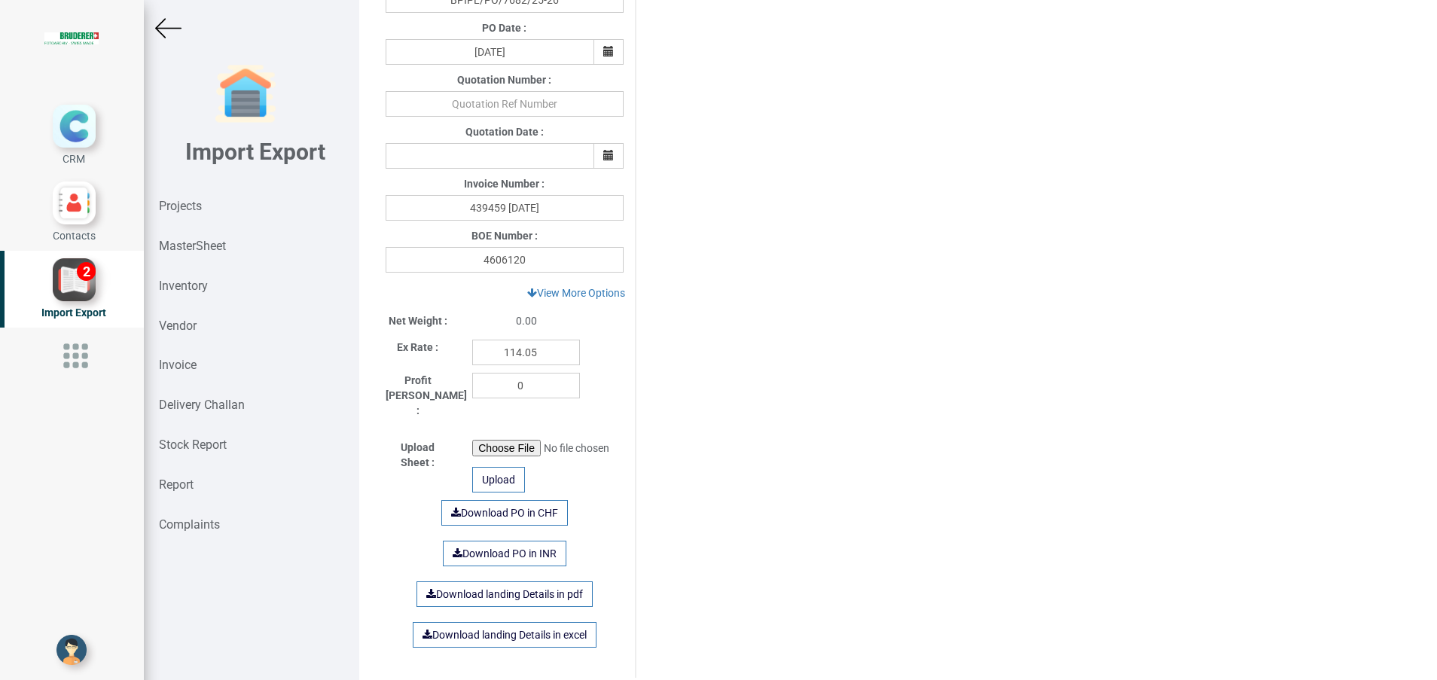
scroll to position [668, 0]
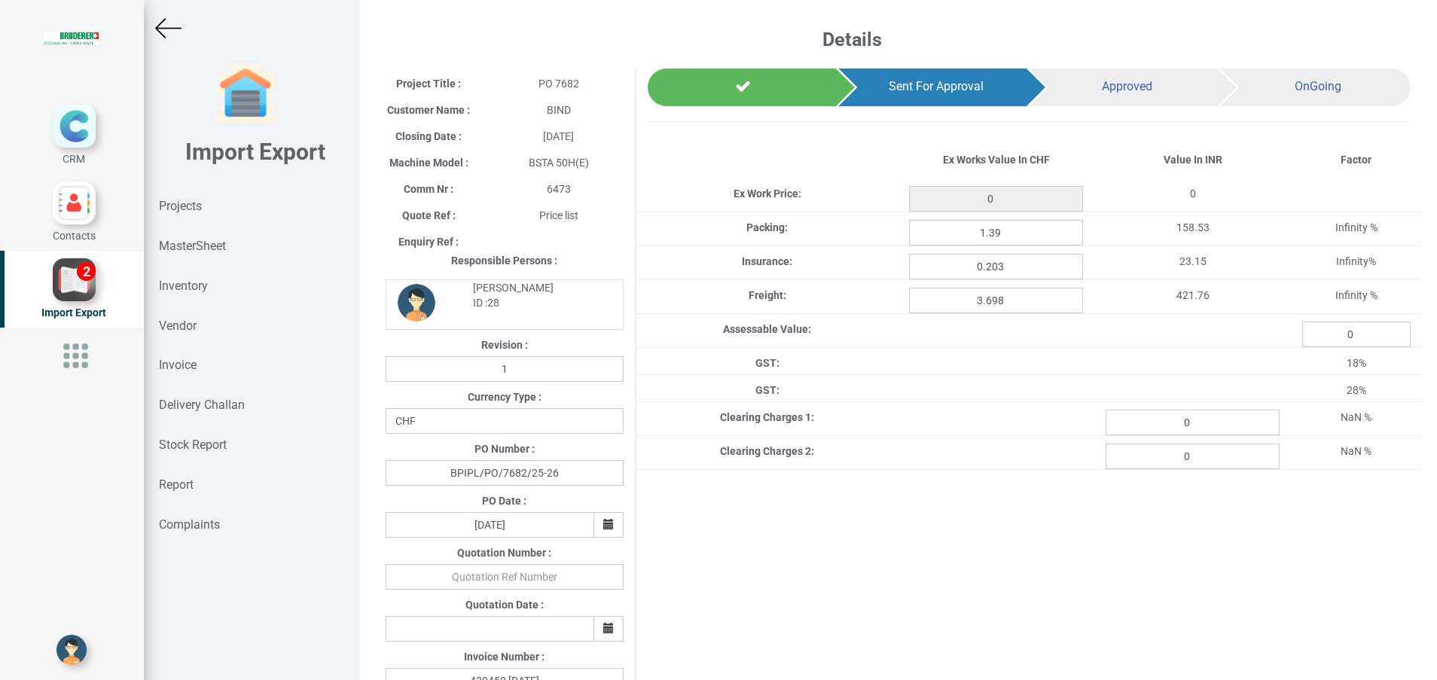
type input "113.6"
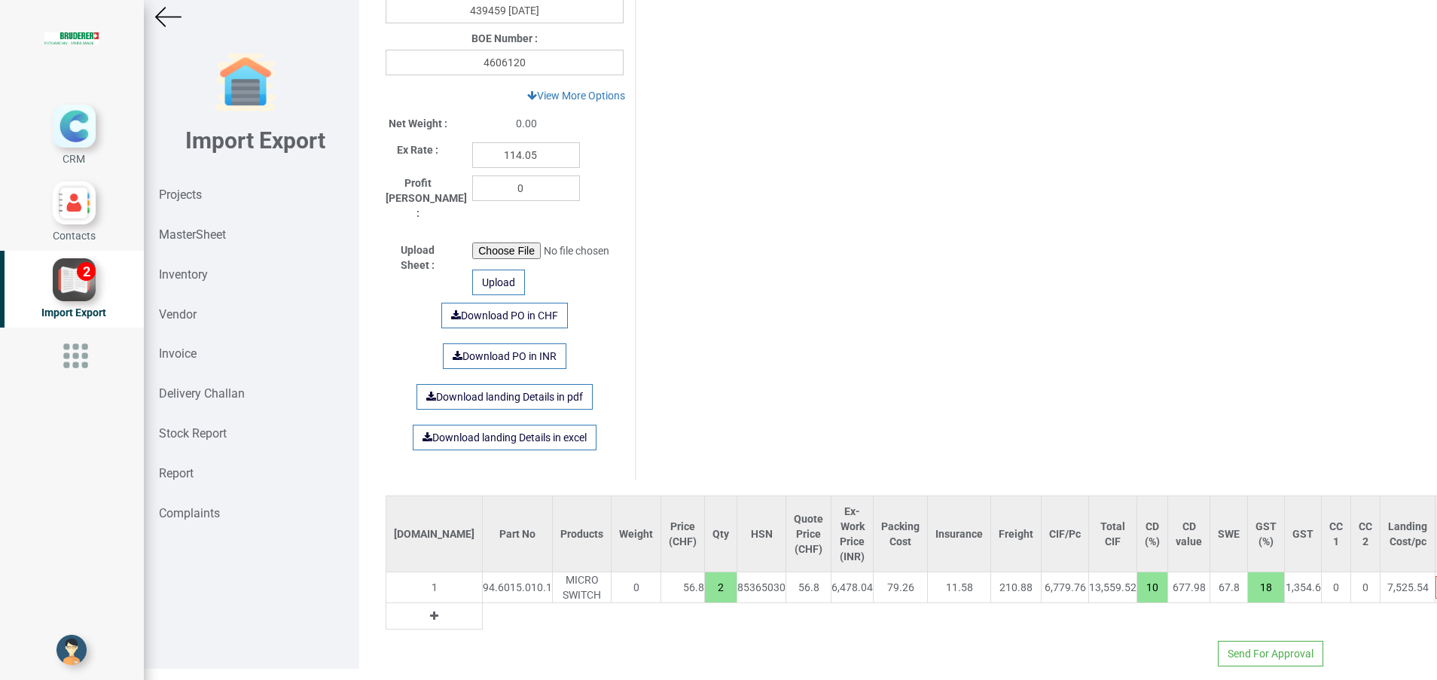
scroll to position [668, 0]
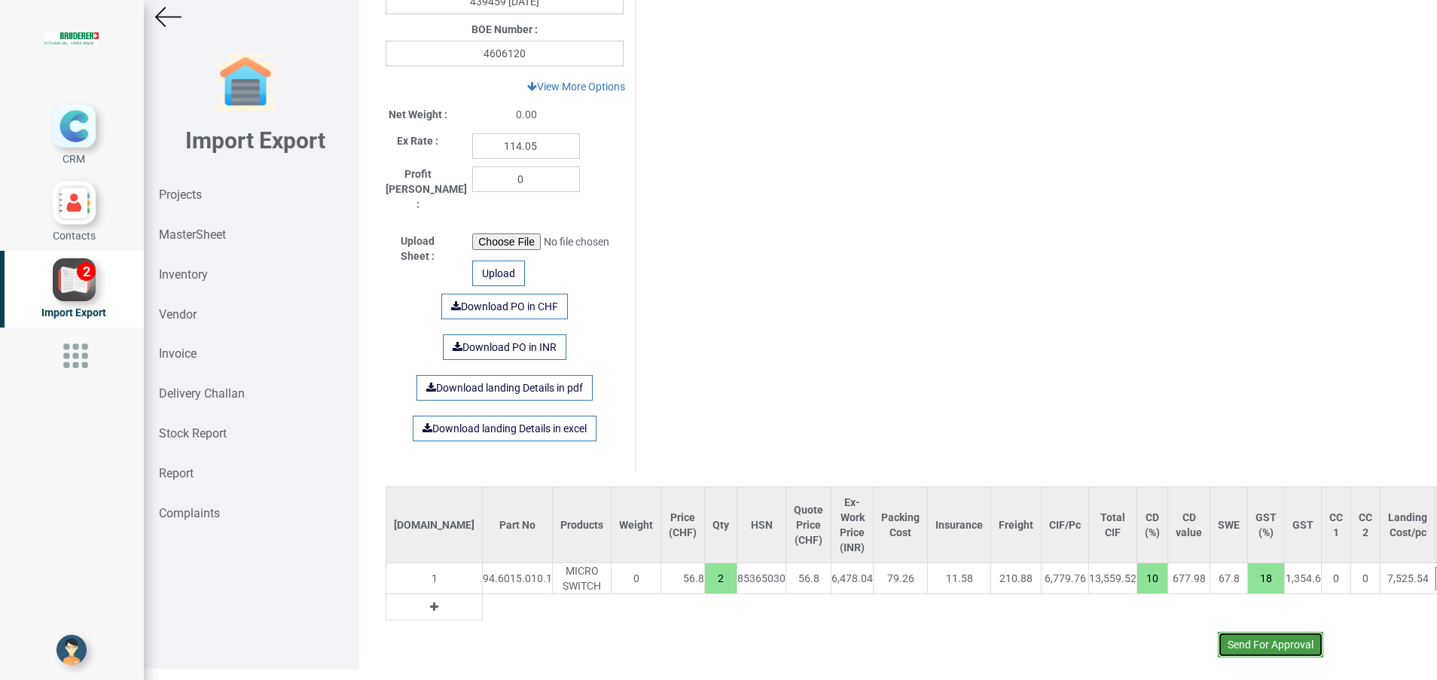
click at [1229, 632] on button "Send For Approval" at bounding box center [1270, 645] width 105 height 26
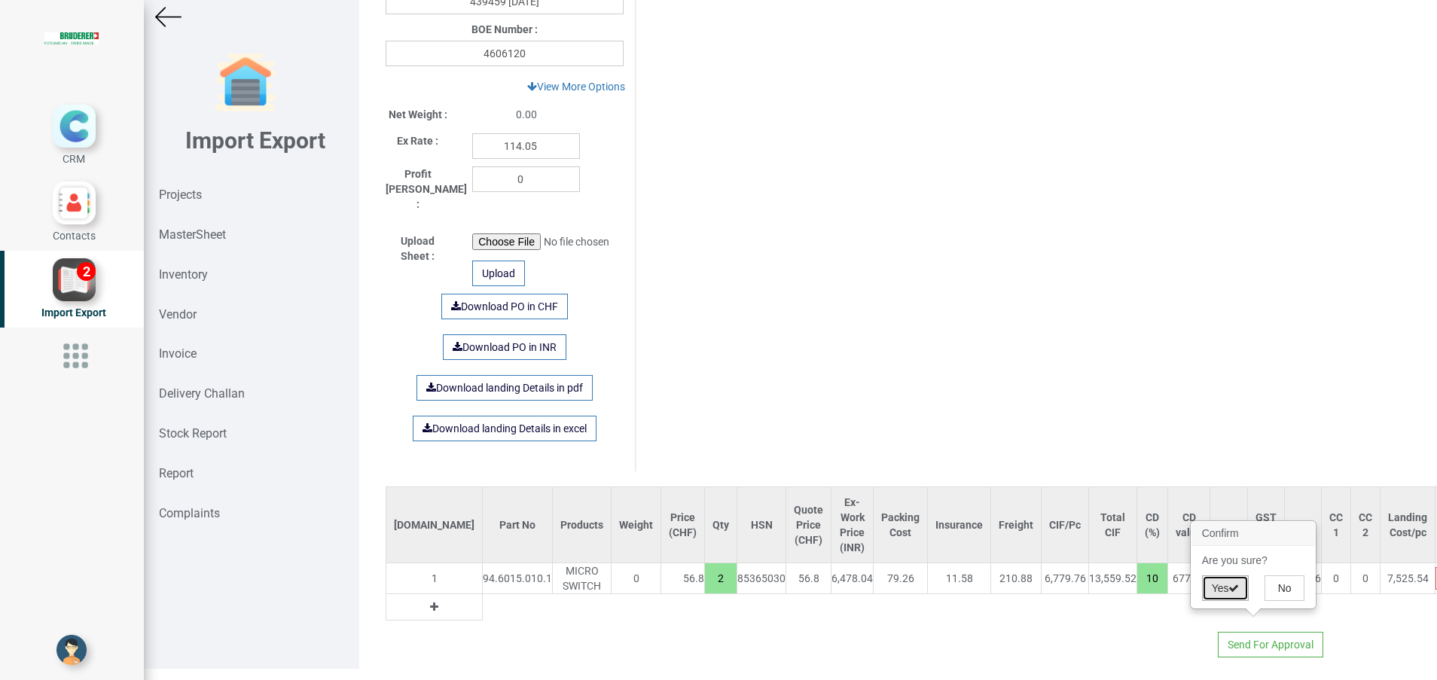
click at [1212, 579] on button "Yes" at bounding box center [1225, 588] width 47 height 26
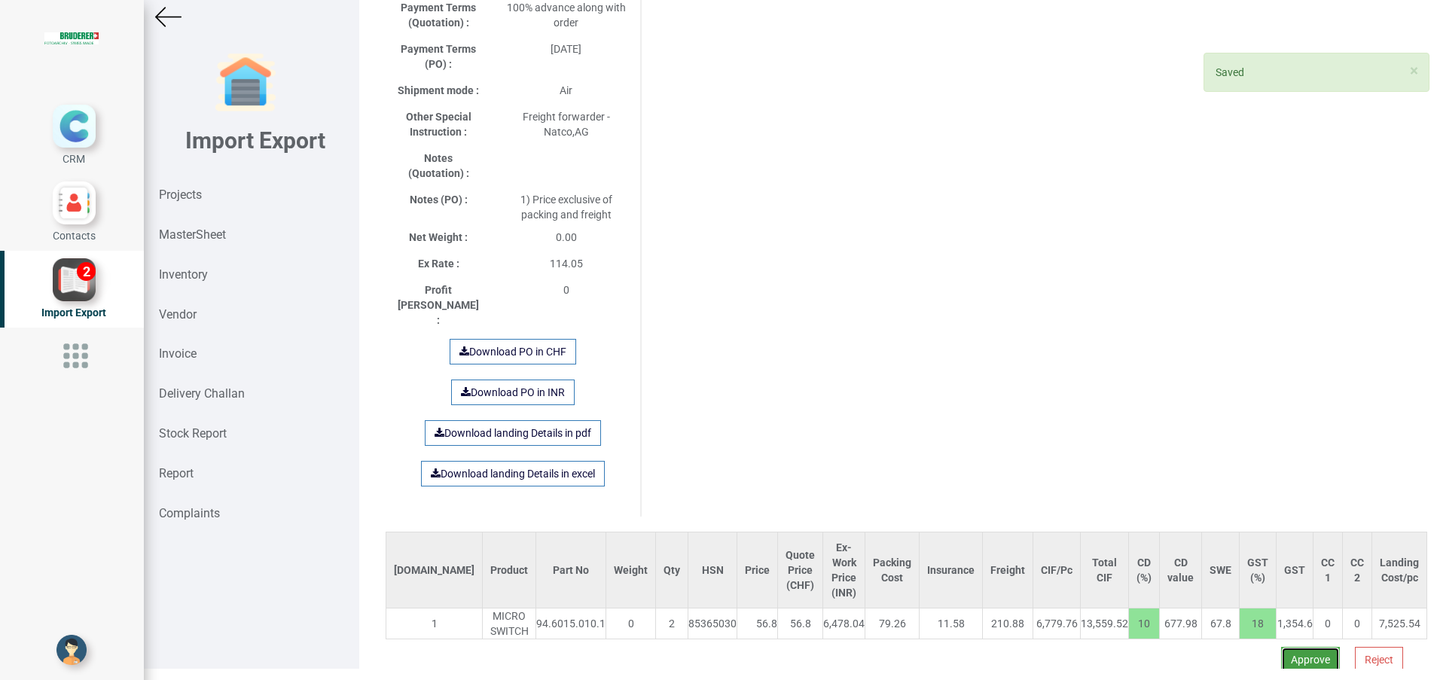
click at [1281, 647] on button "Approve" at bounding box center [1310, 660] width 59 height 26
click at [1251, 590] on button "Yes" at bounding box center [1263, 581] width 47 height 26
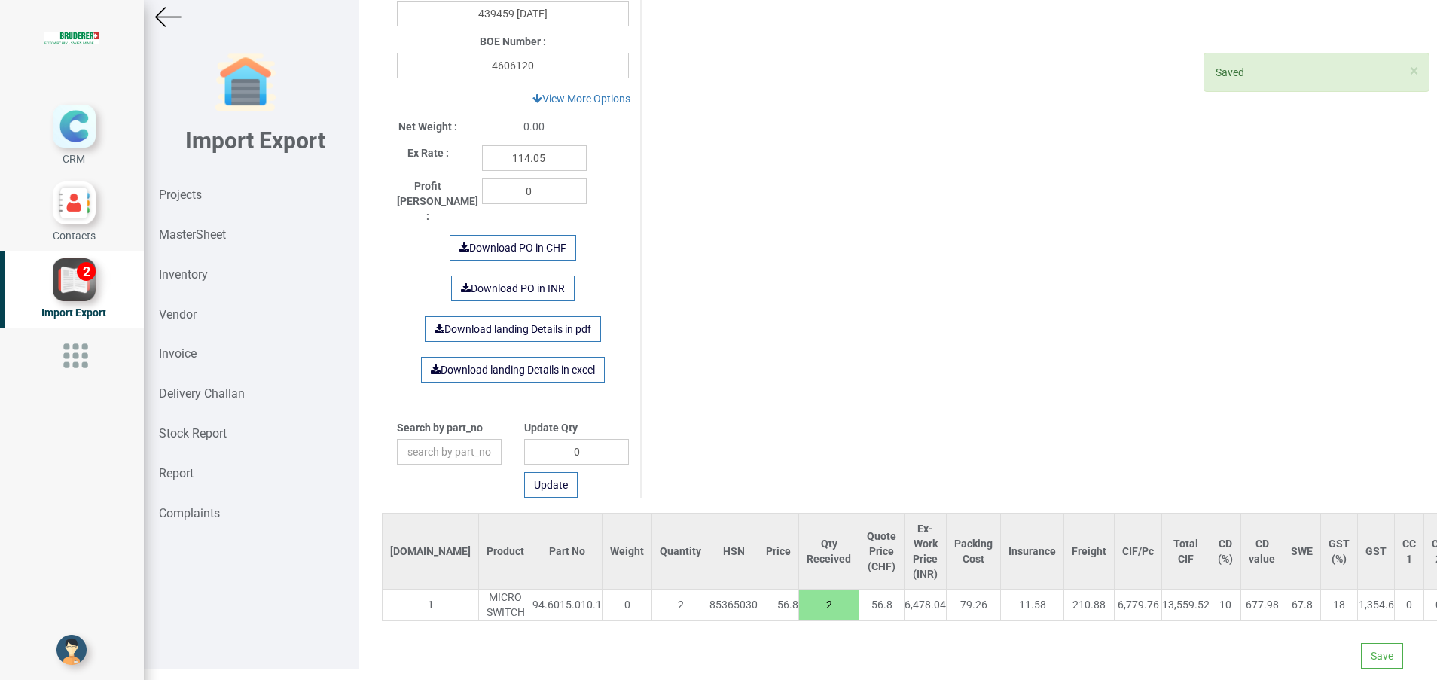
scroll to position [673, 0]
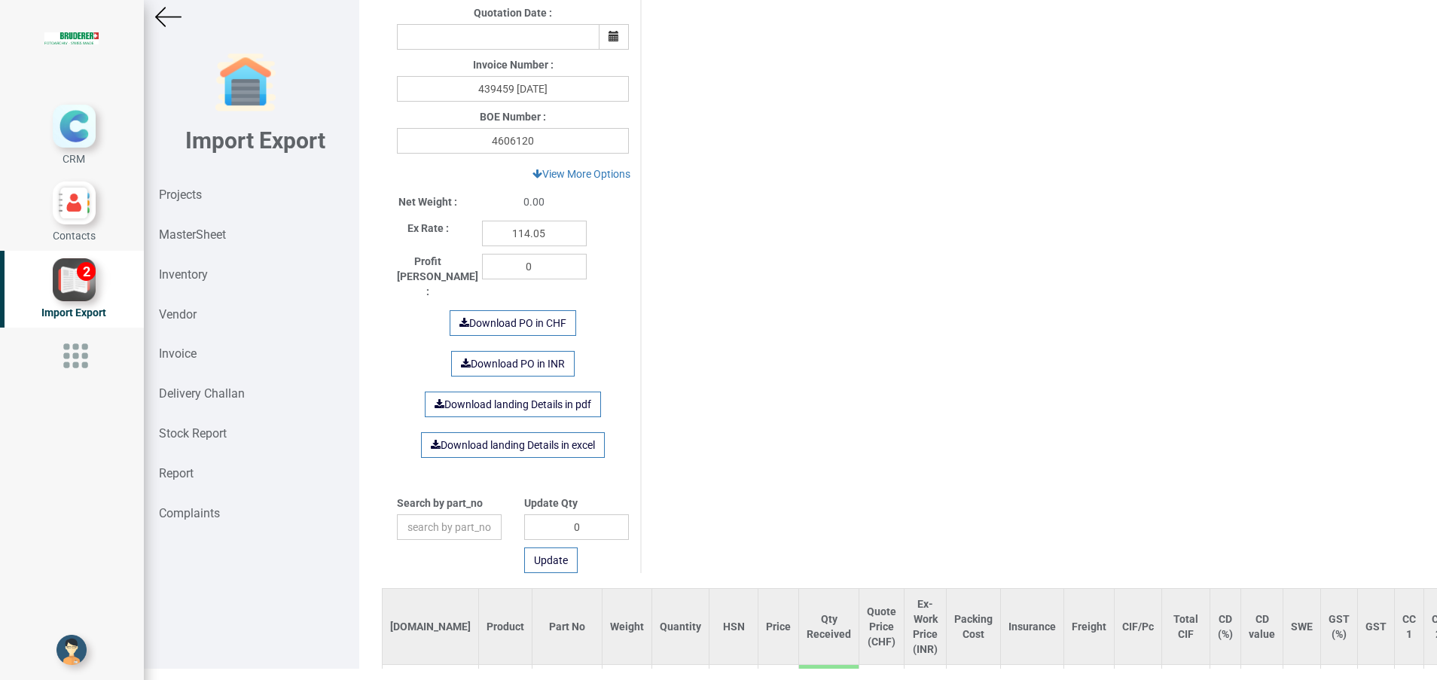
scroll to position [673, 0]
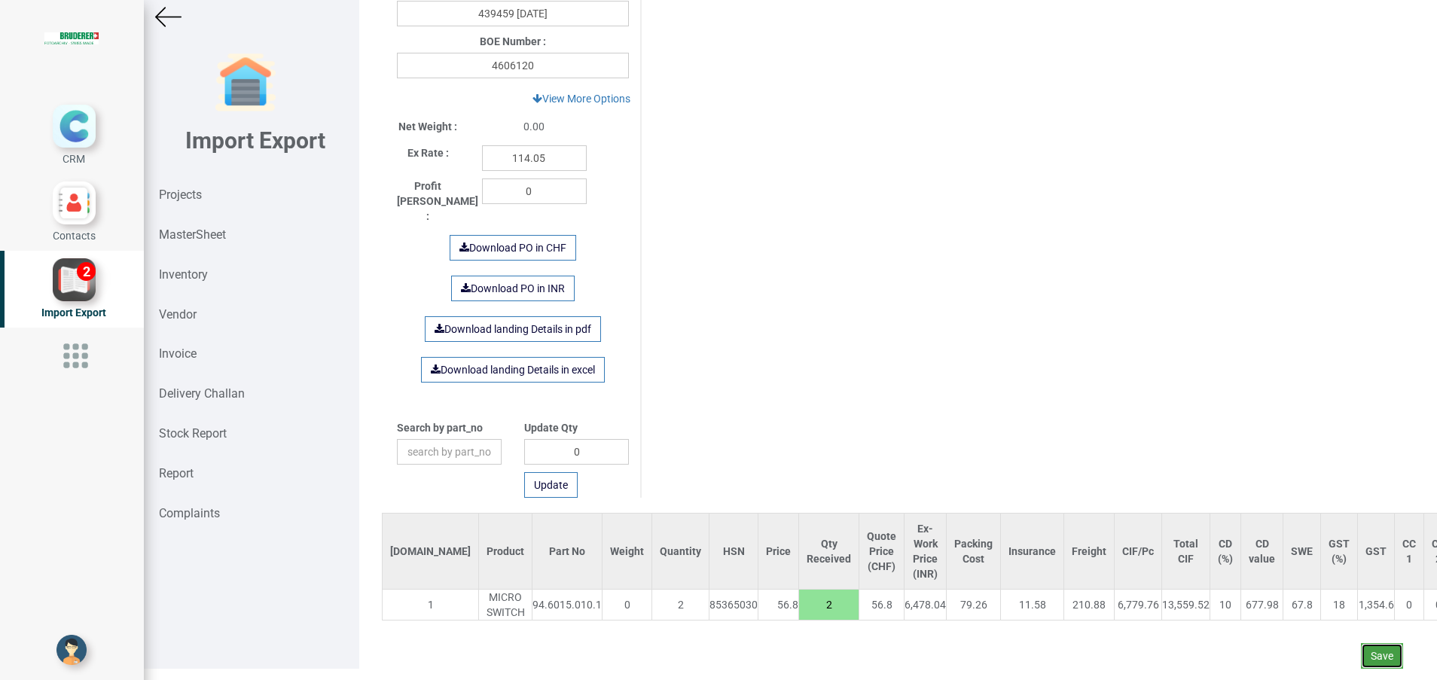
click at [1361, 643] on button "Save" at bounding box center [1382, 656] width 42 height 26
click at [1325, 603] on button "Yes" at bounding box center [1335, 597] width 47 height 26
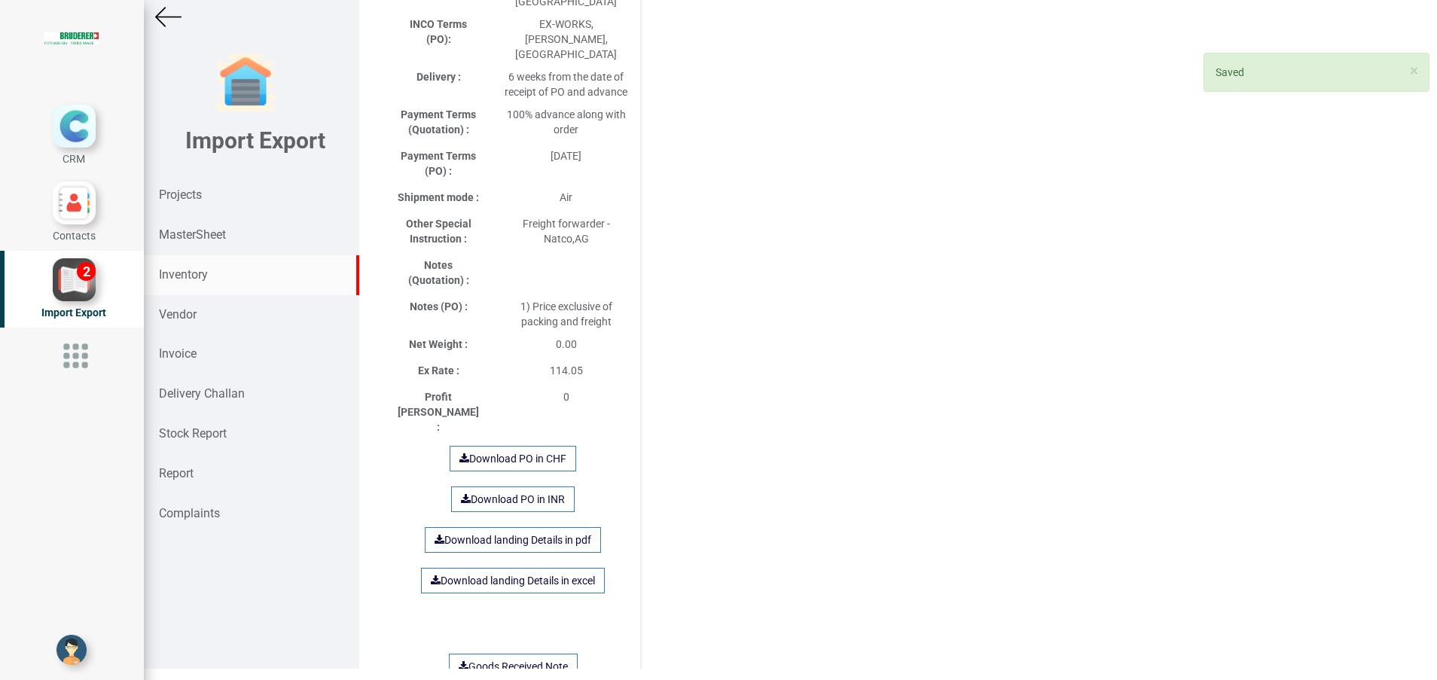
scroll to position [678, 0]
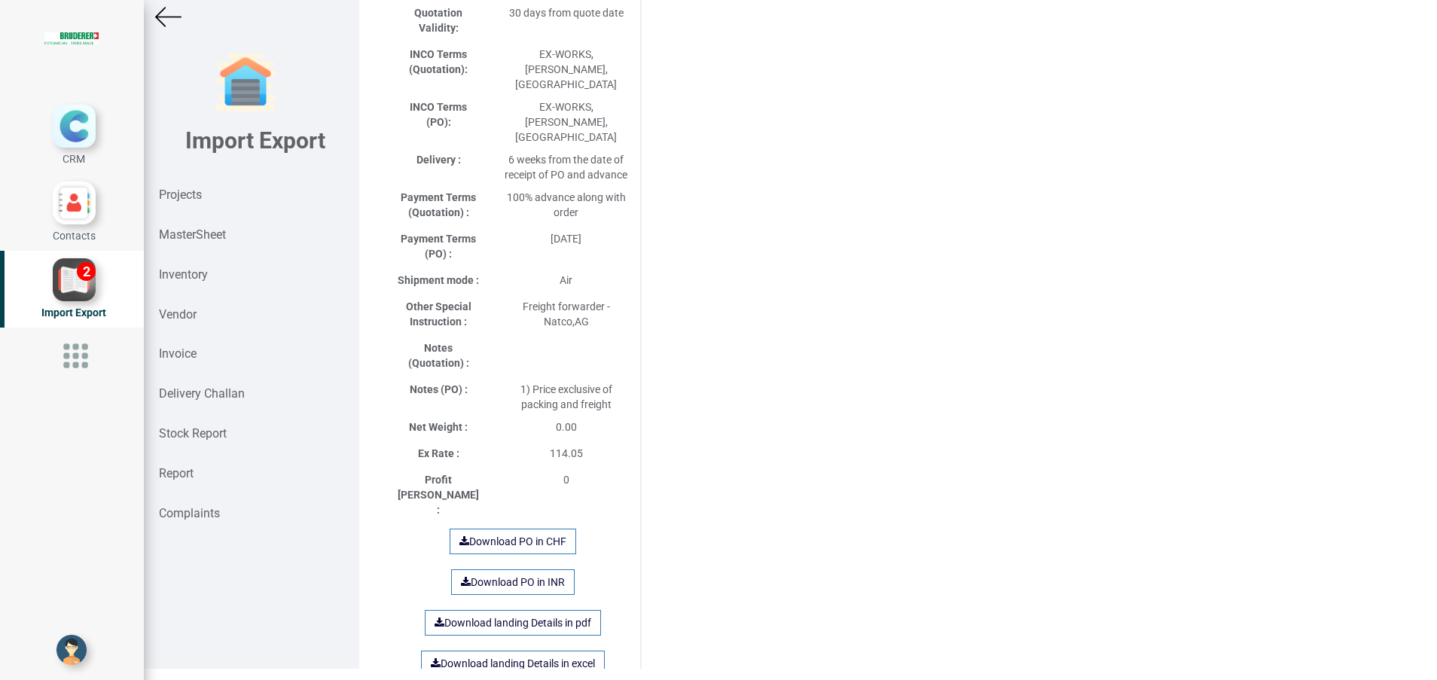
scroll to position [678, 0]
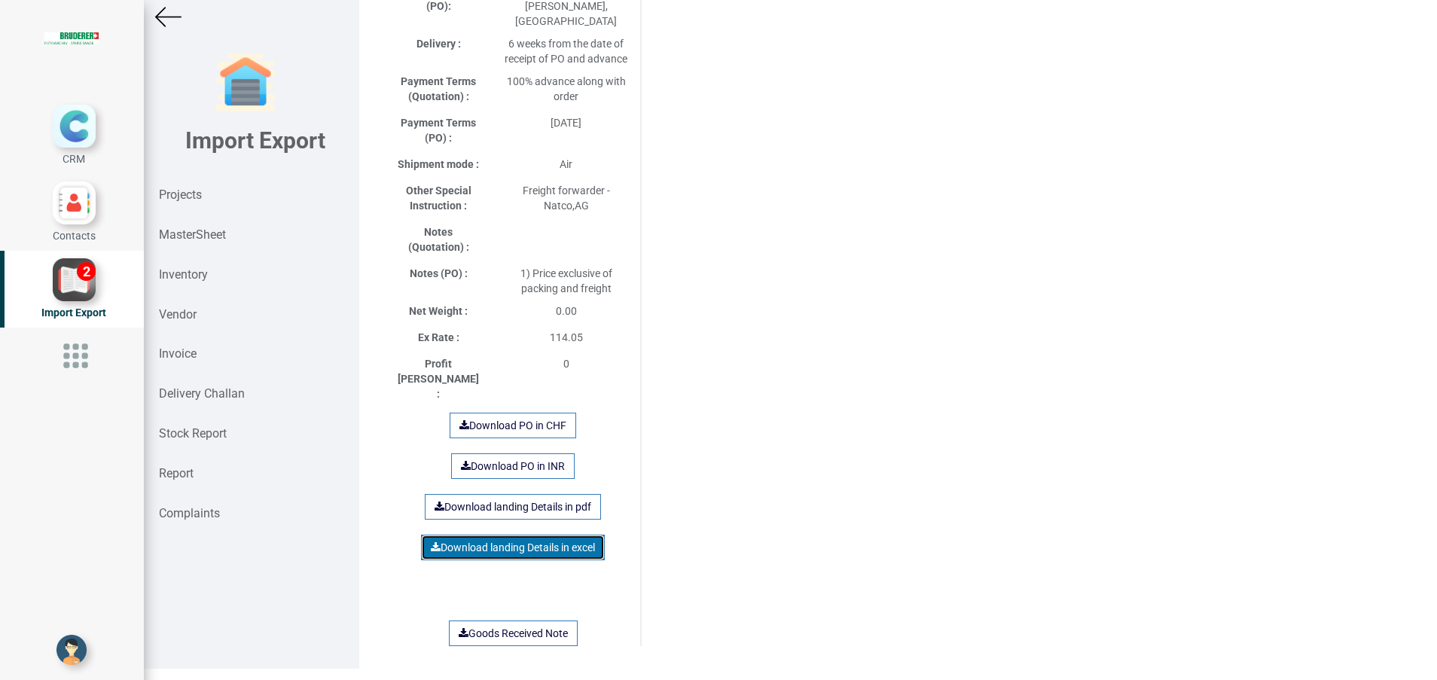
click at [538, 535] on link "Download landing Details in excel" at bounding box center [513, 548] width 184 height 26
click at [837, 422] on div "Purchase Order Details Si.No Product Part No Weight Qty HSN Price Quote Price (…" at bounding box center [898, 97] width 1048 height 1436
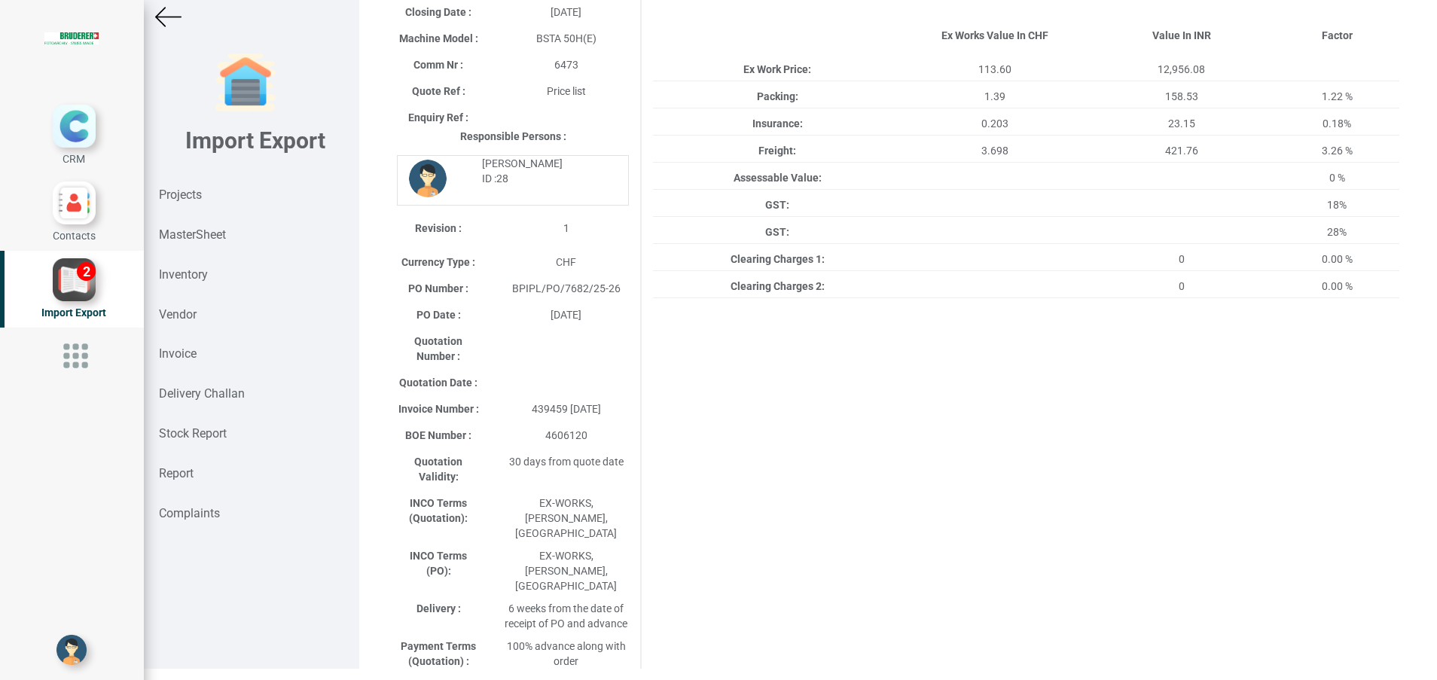
scroll to position [0, 0]
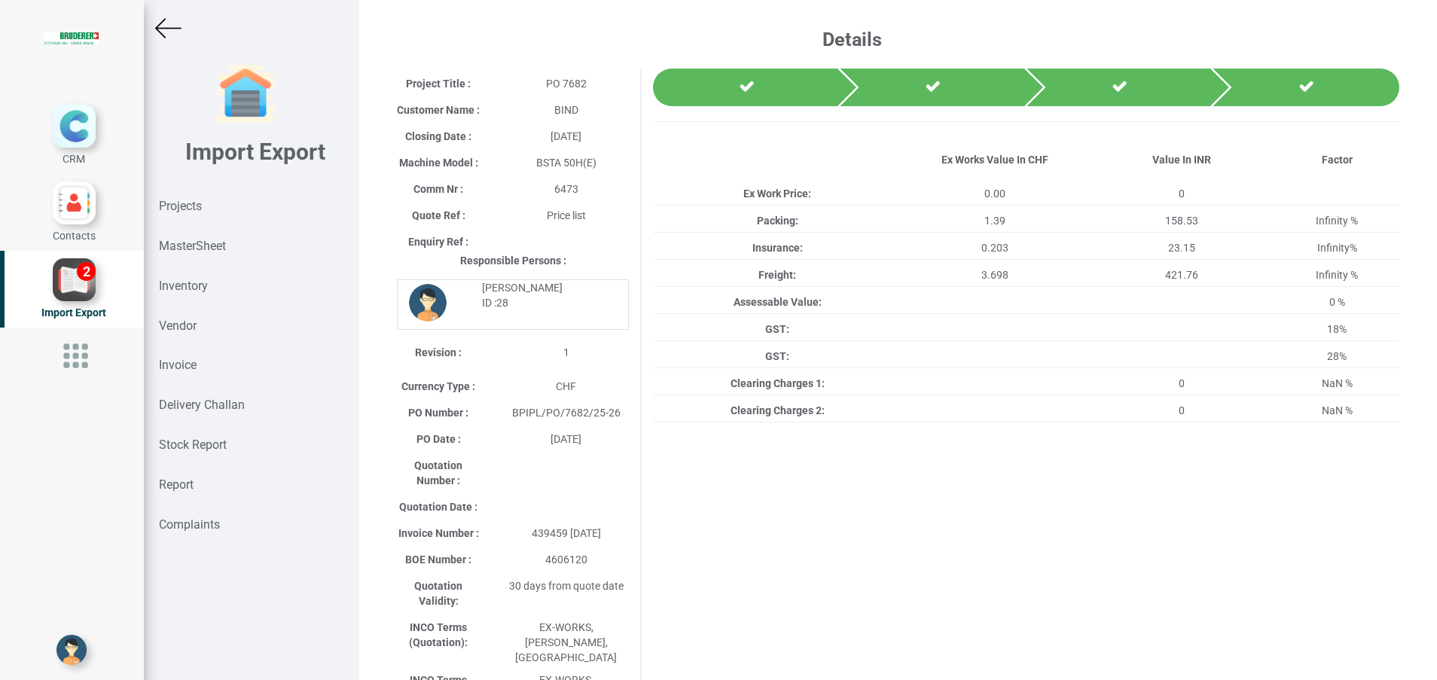
scroll to position [11, 0]
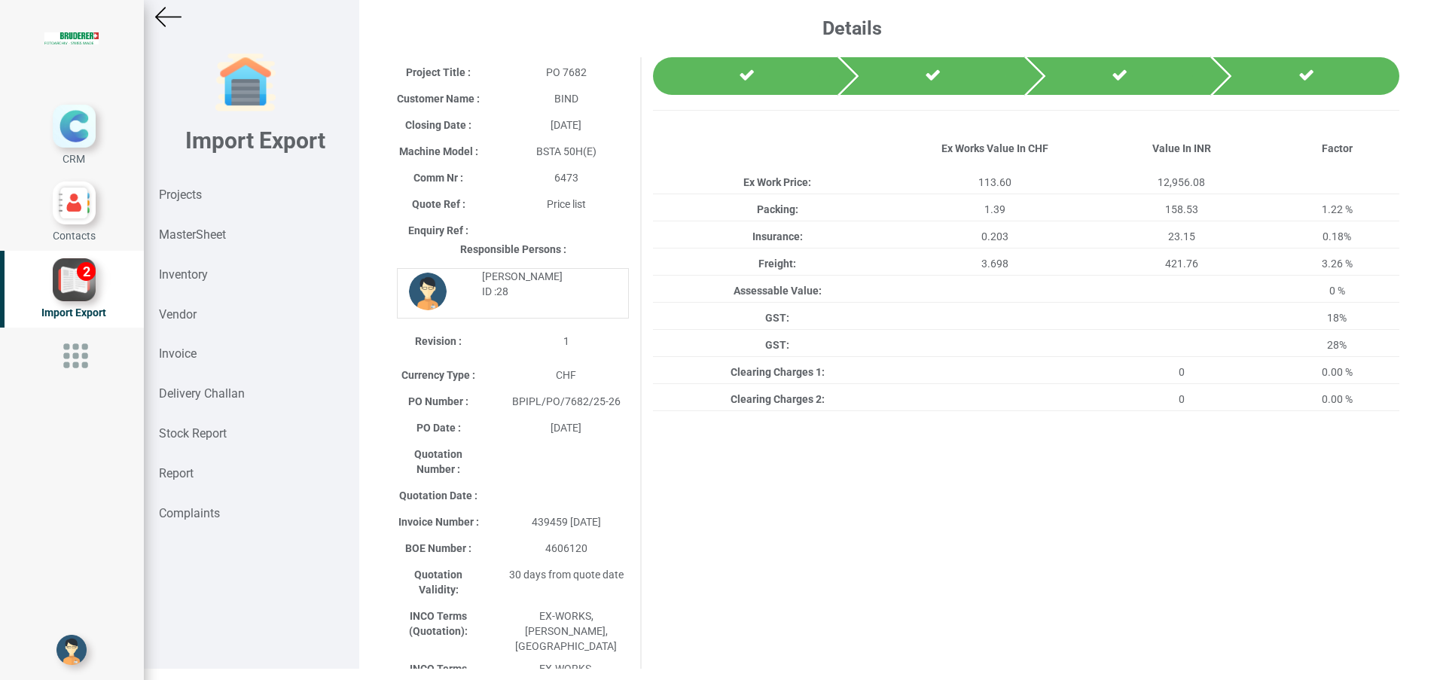
click at [166, 20] on img at bounding box center [168, 17] width 26 height 26
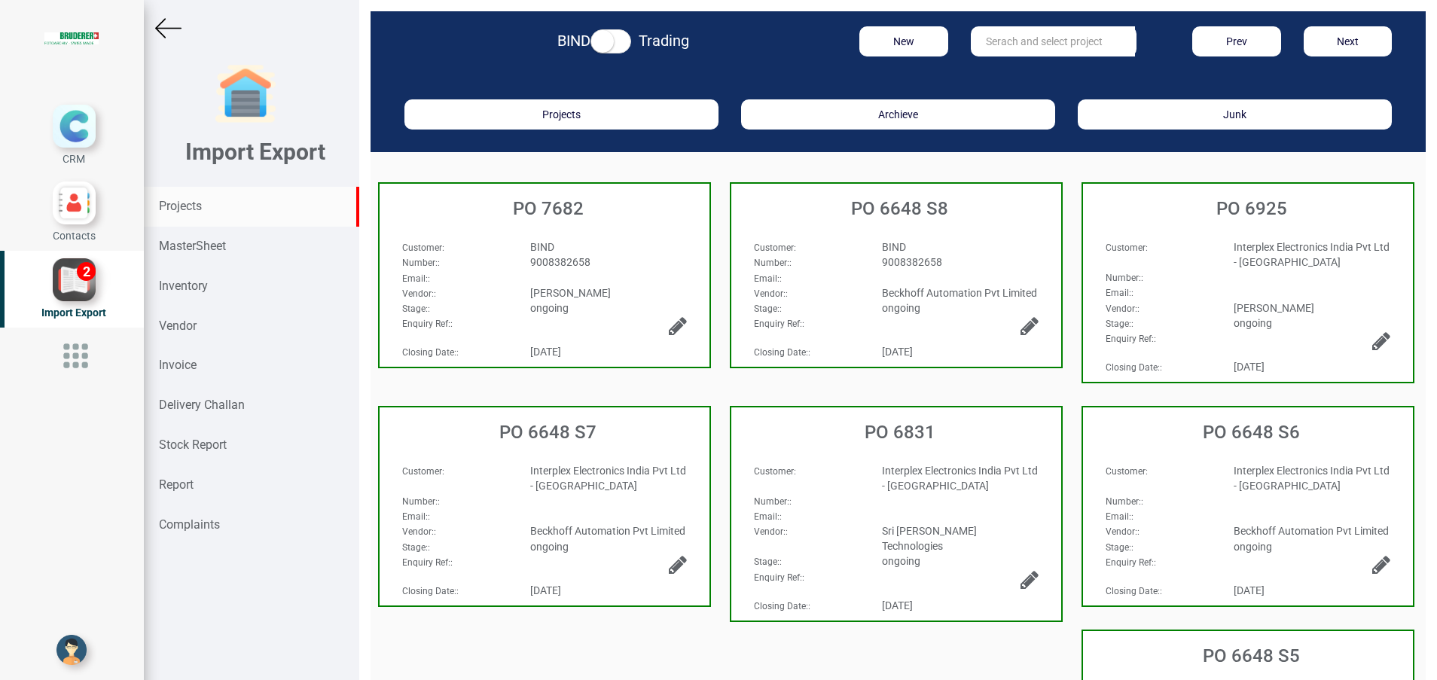
click at [195, 203] on strong "Projects" at bounding box center [180, 206] width 43 height 14
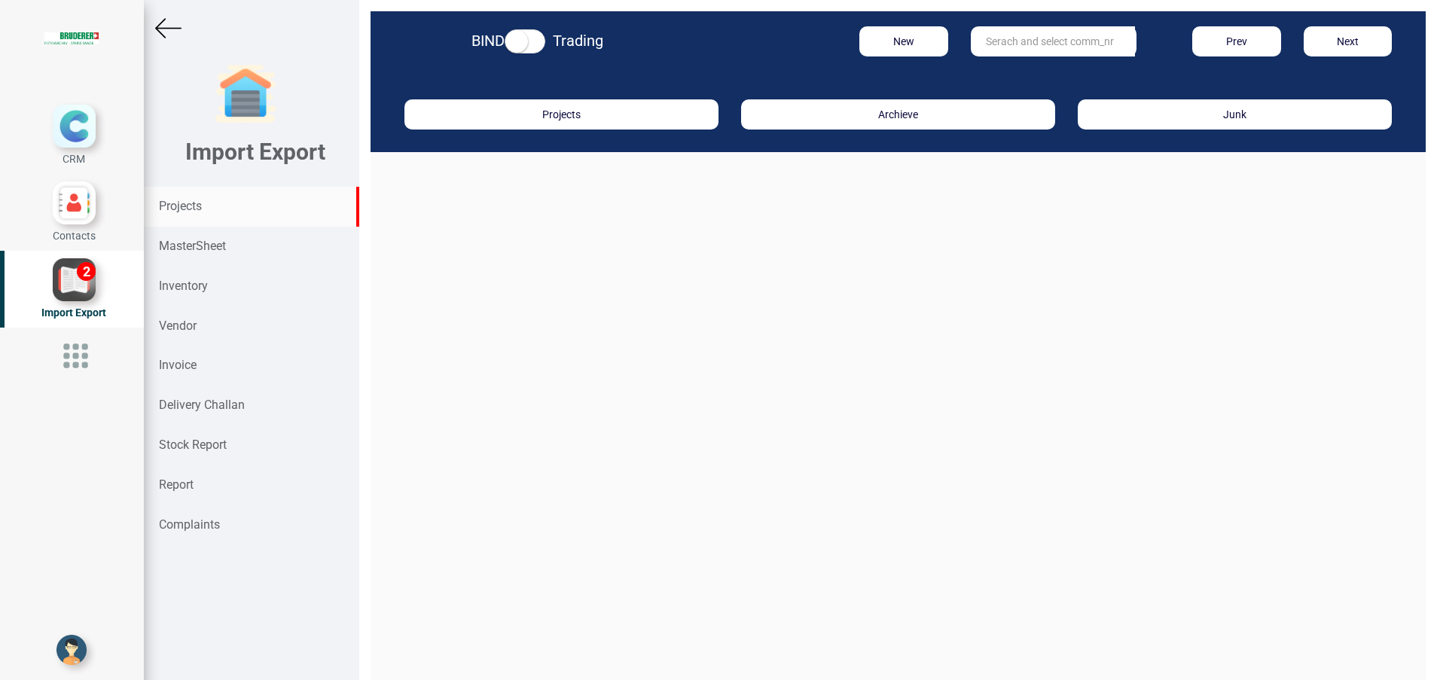
click at [984, 50] on input "text" at bounding box center [1053, 41] width 164 height 30
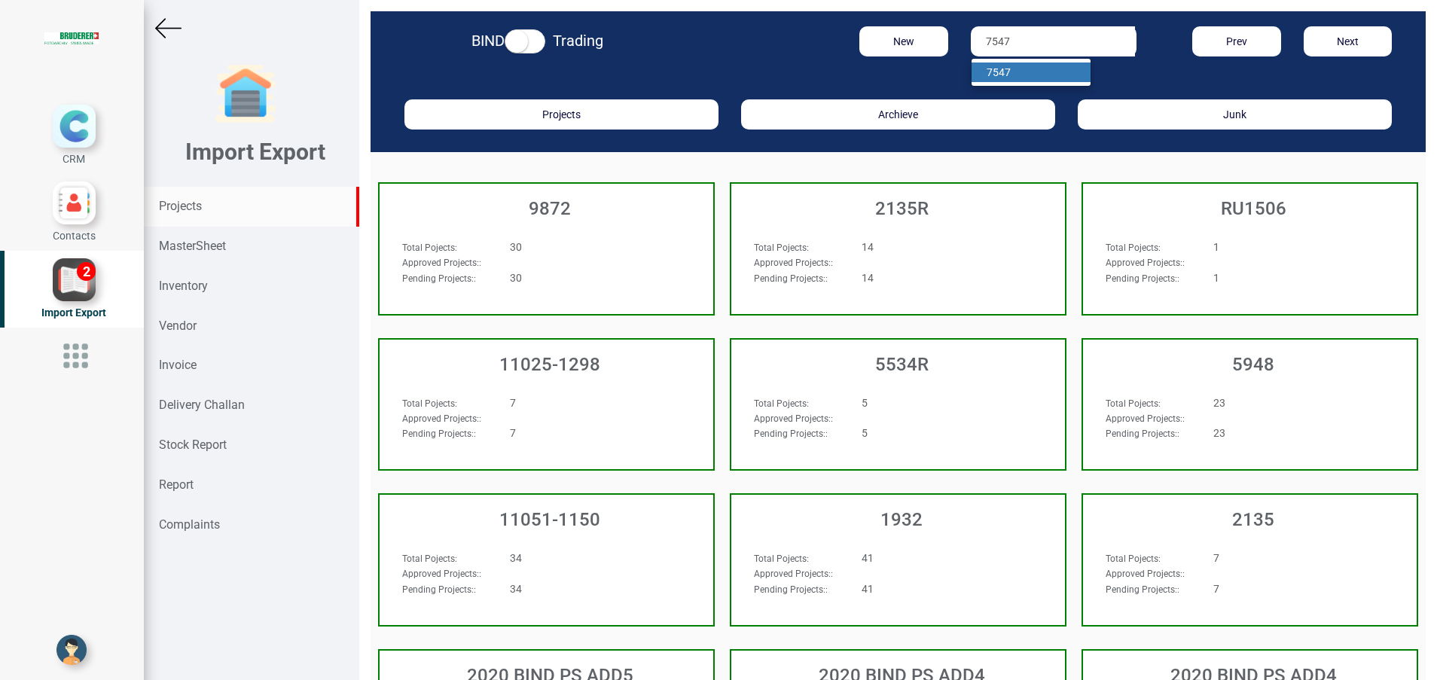
type input "7547"
click at [1018, 72] on link "7547" at bounding box center [1030, 73] width 119 height 20
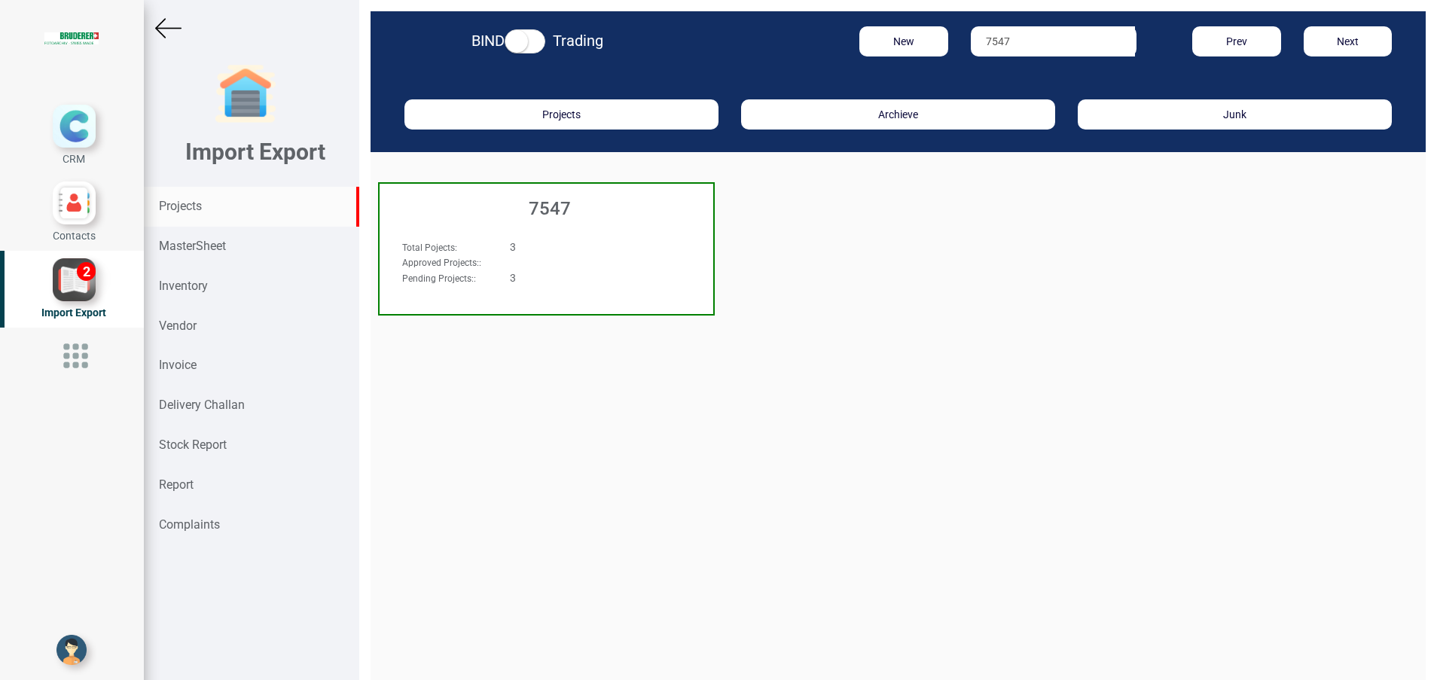
click at [554, 211] on h3 "7547" at bounding box center [550, 209] width 326 height 20
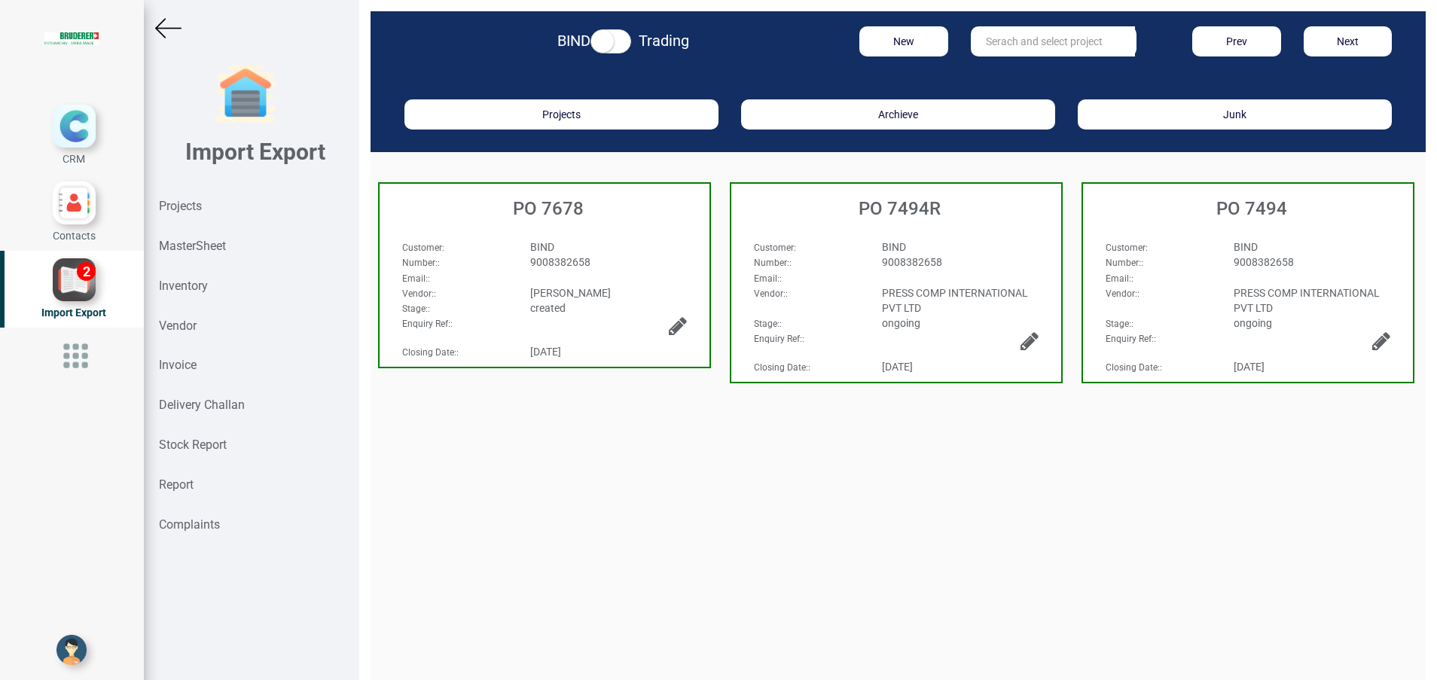
click at [591, 266] on div "9008382658" at bounding box center [608, 262] width 179 height 15
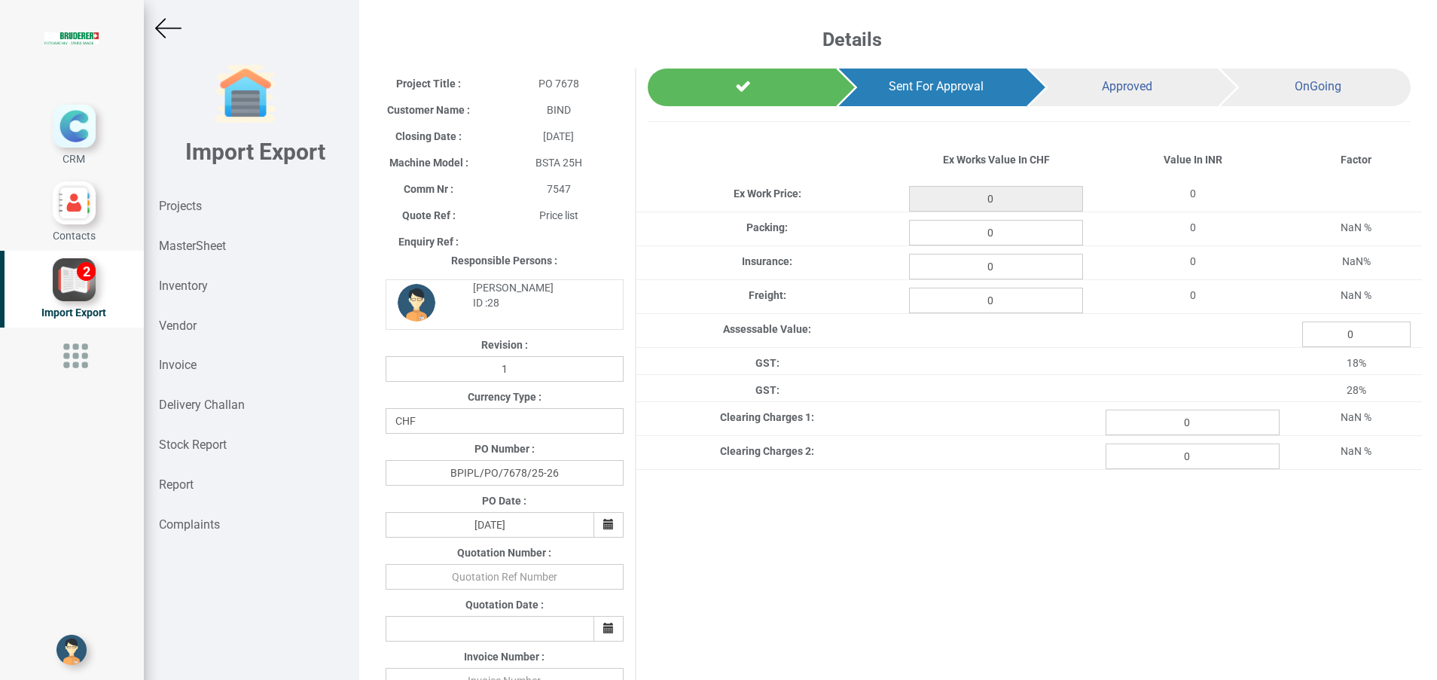
type input "121.15"
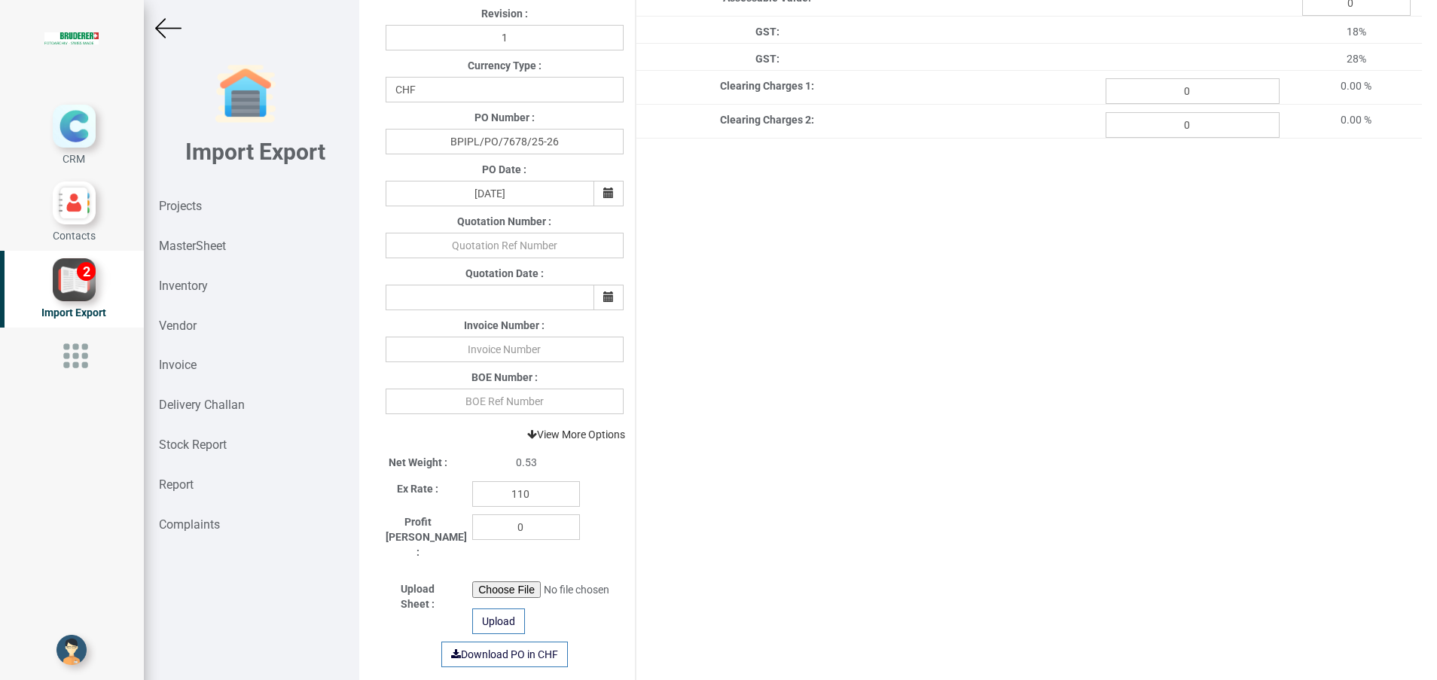
scroll to position [339, 0]
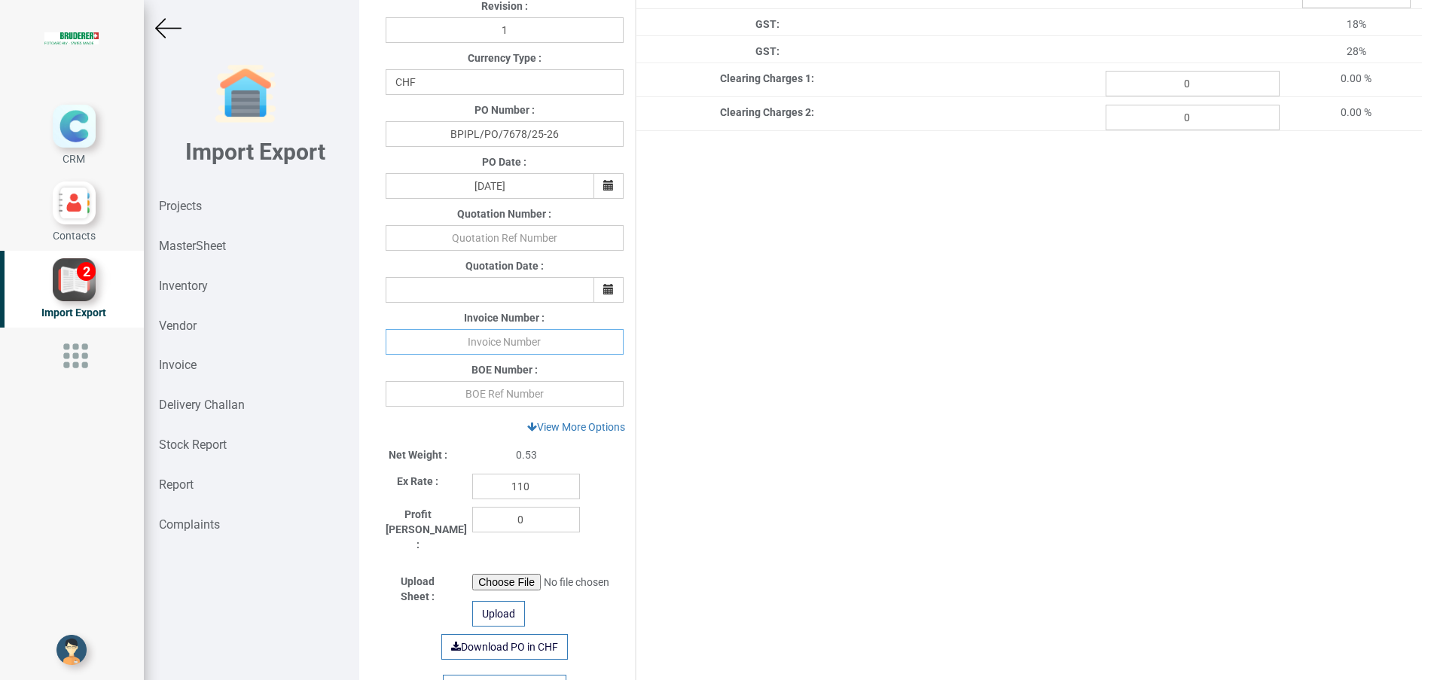
click at [498, 348] on input "text" at bounding box center [505, 342] width 238 height 26
paste input "439459"
type input "439459 [DATE]"
click at [489, 395] on input "text" at bounding box center [505, 394] width 238 height 26
paste input "4606120"
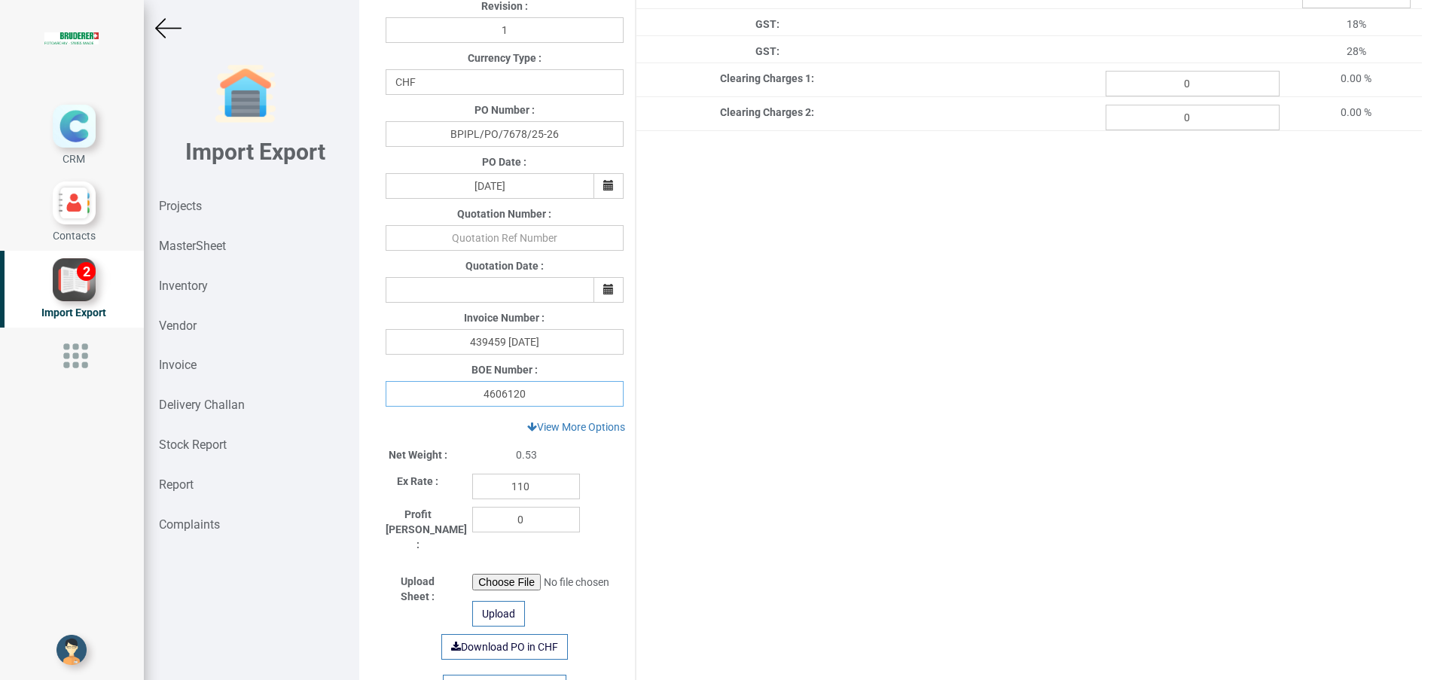
type input "4606120"
click at [531, 487] on input "110" at bounding box center [526, 487] width 108 height 26
type input "114.05"
click at [740, 451] on div "Project Title : PO 7678 Customer Name : BIND Closing Date : 2025-08-27 Machine …" at bounding box center [898, 271] width 1048 height 1082
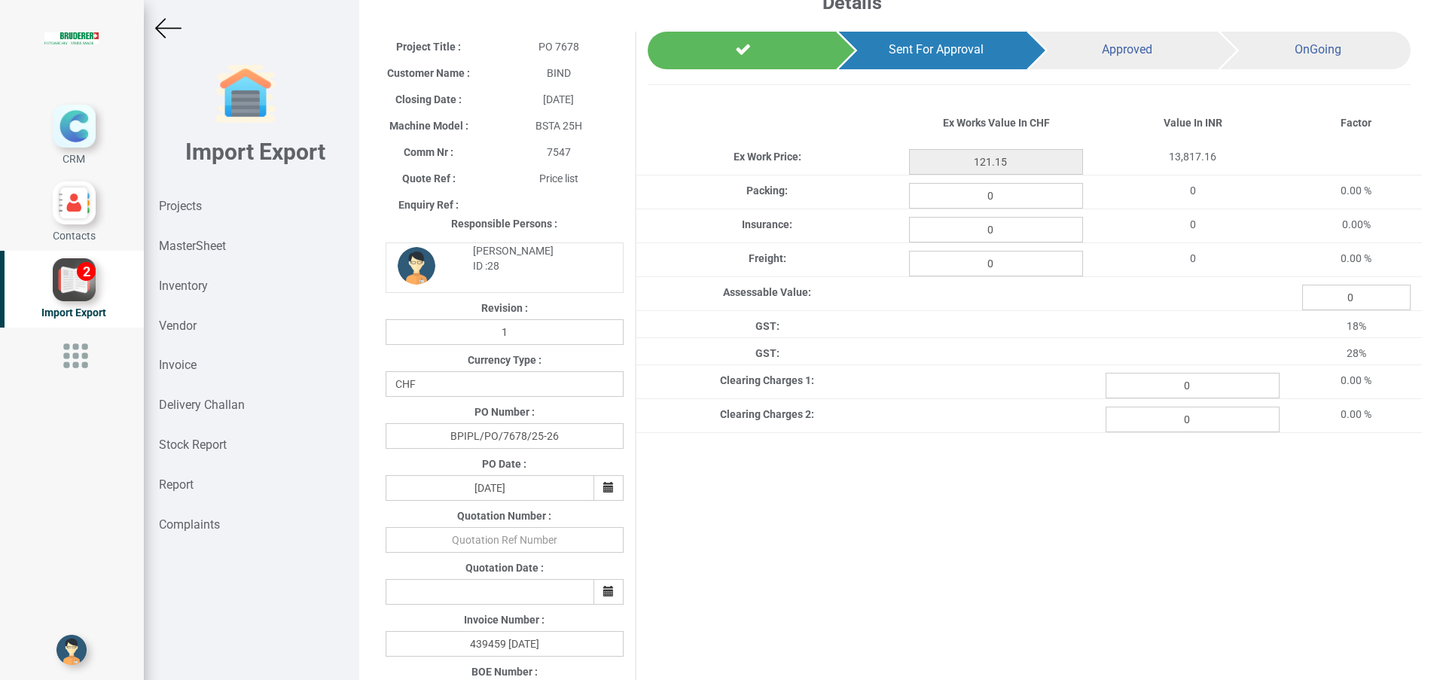
scroll to position [0, 0]
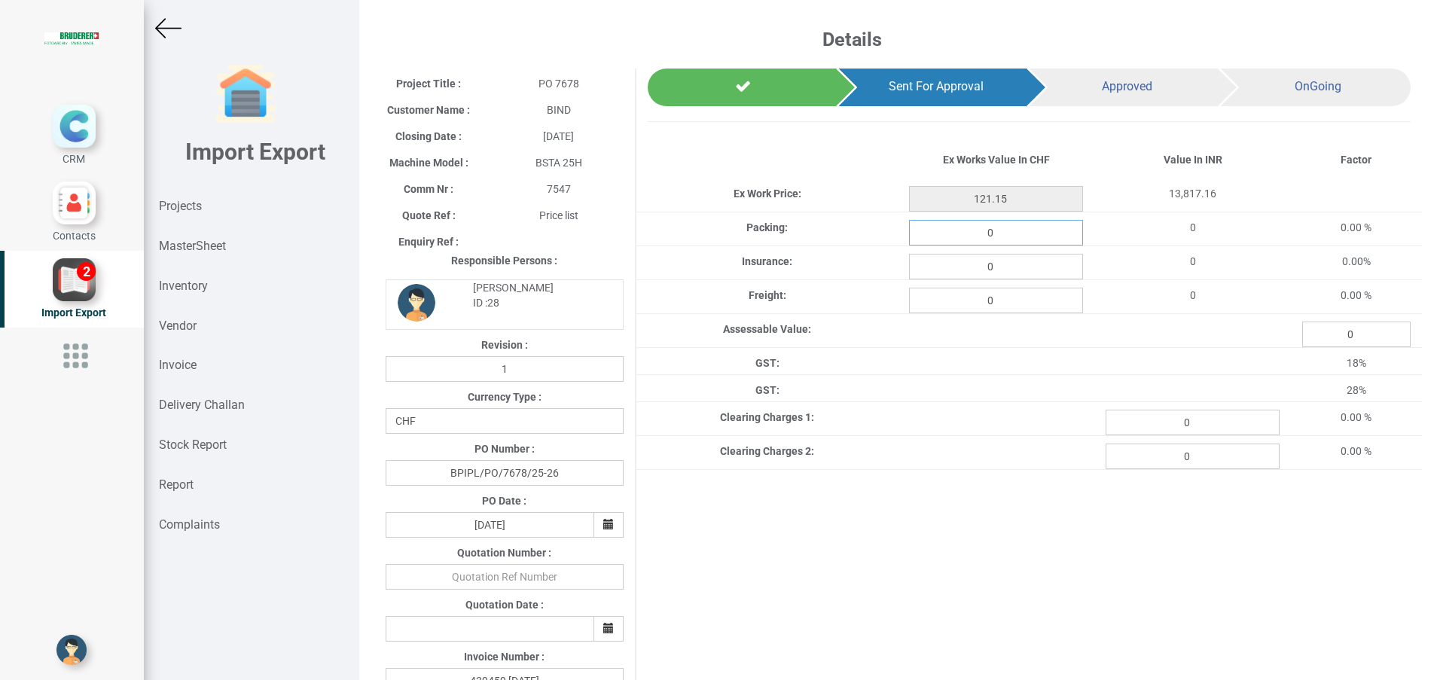
drag, startPoint x: 992, startPoint y: 237, endPoint x: 1038, endPoint y: 297, distance: 75.2
click at [992, 236] on input "0" at bounding box center [996, 233] width 174 height 26
type input "1.48"
click at [1002, 273] on input "0" at bounding box center [996, 267] width 174 height 26
type input "0.216"
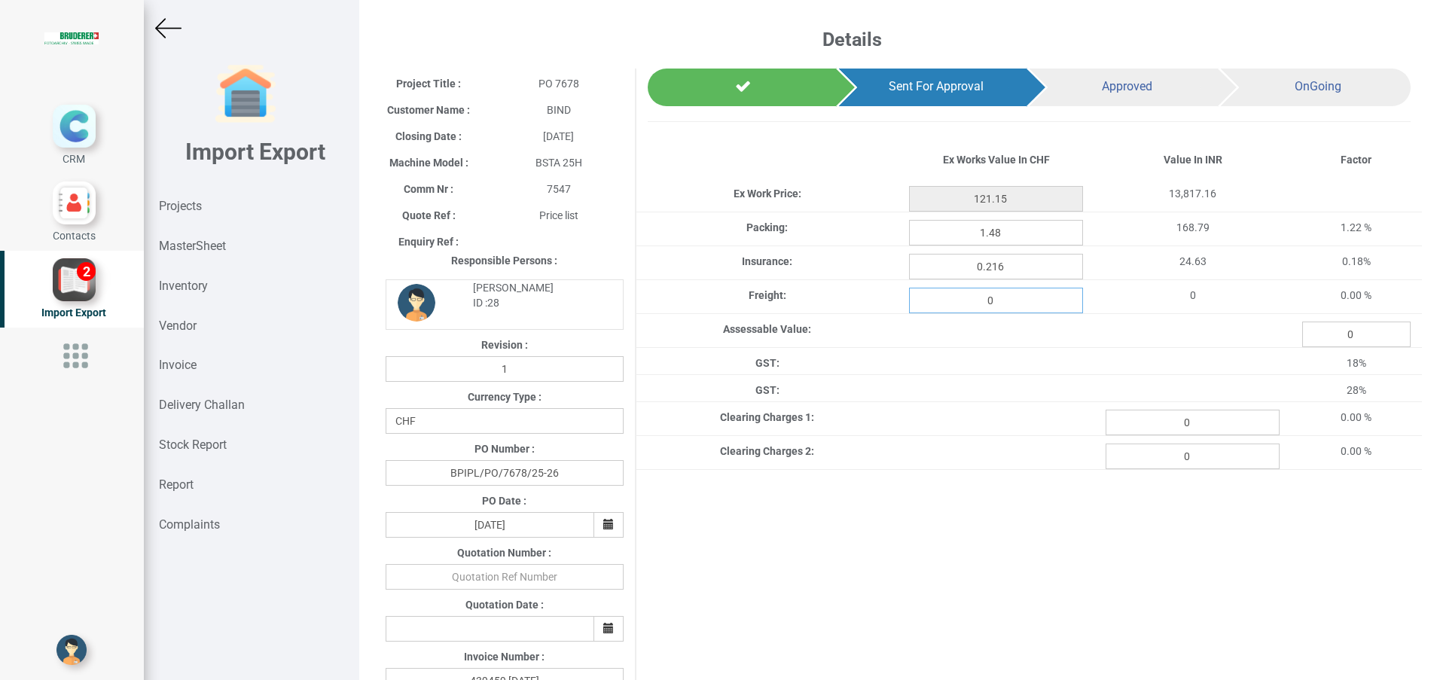
click at [994, 300] on input "0" at bounding box center [996, 301] width 174 height 26
type input "3.939"
click at [940, 530] on div "Project Title : PO 7678 Customer Name : BIND Closing Date : 2025-08-27 Machine …" at bounding box center [898, 610] width 1048 height 1082
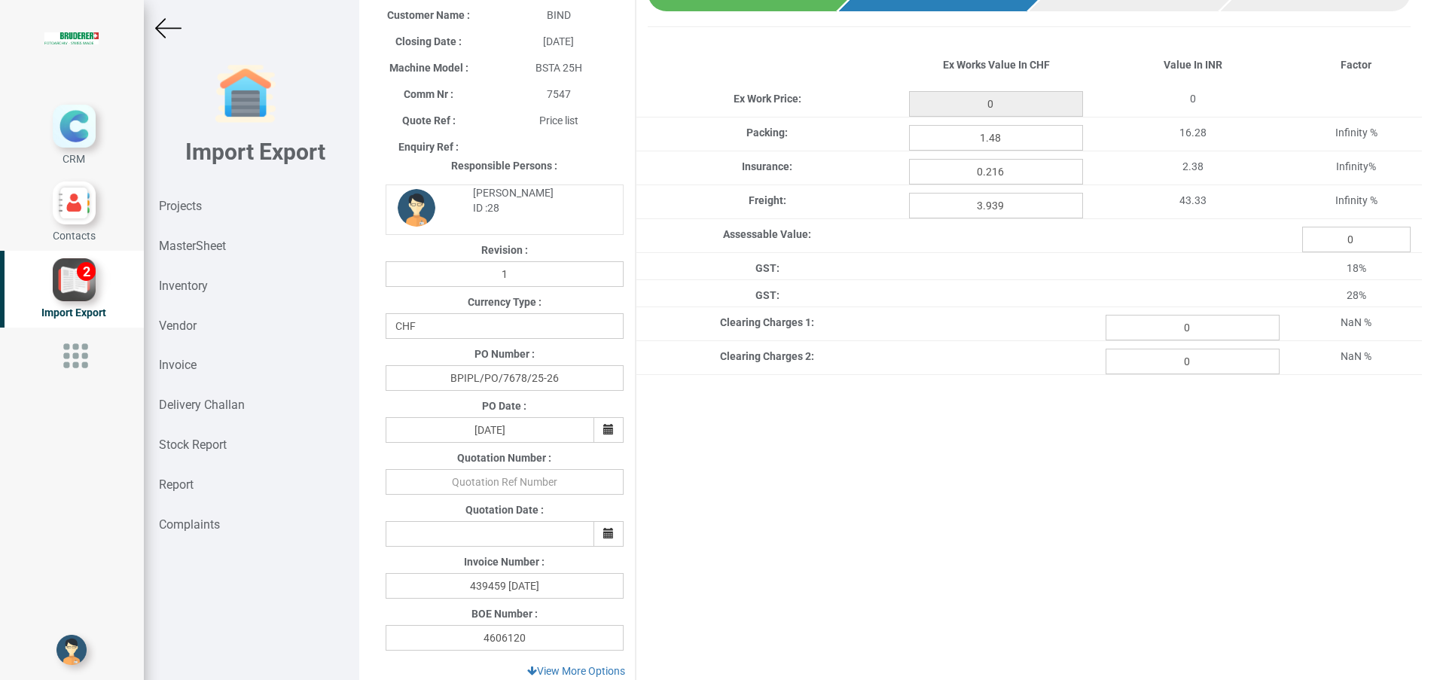
type input "121.15"
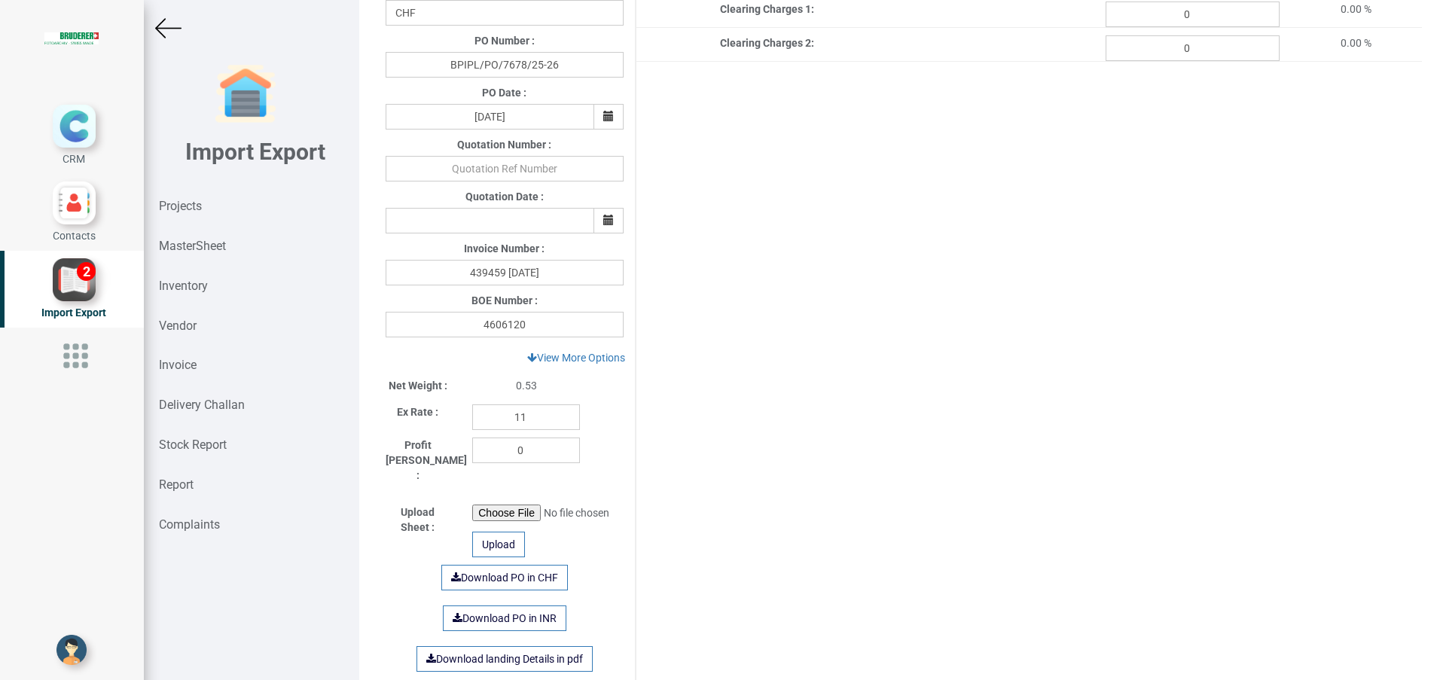
scroll to position [452, 0]
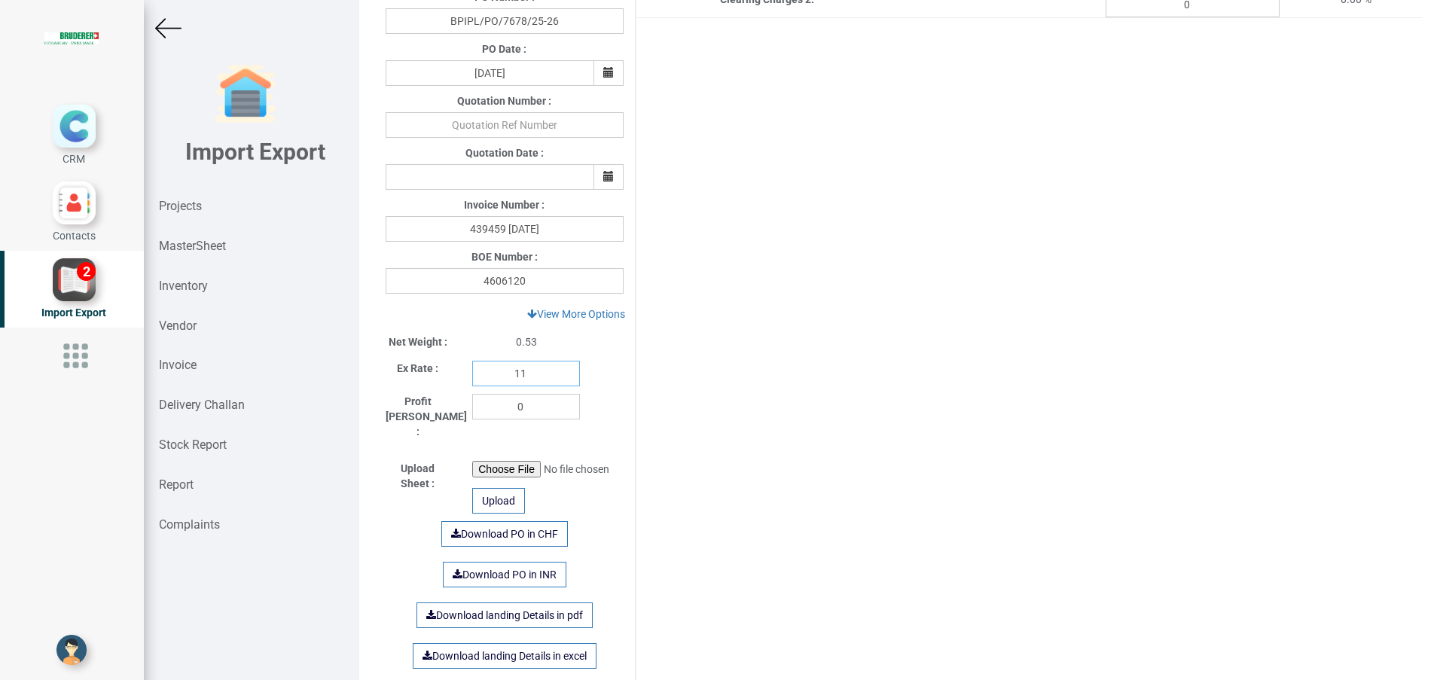
click at [533, 372] on input "11" at bounding box center [526, 374] width 108 height 26
type input "114.05"
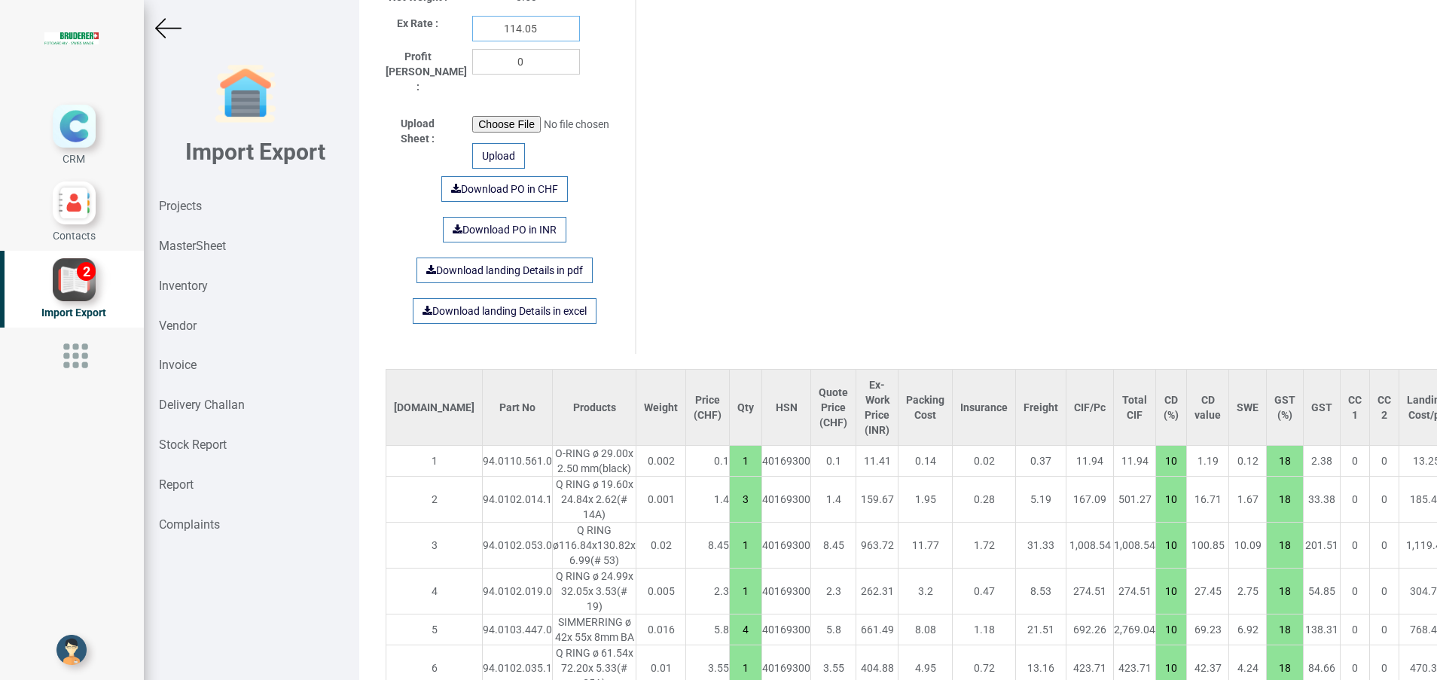
scroll to position [904, 0]
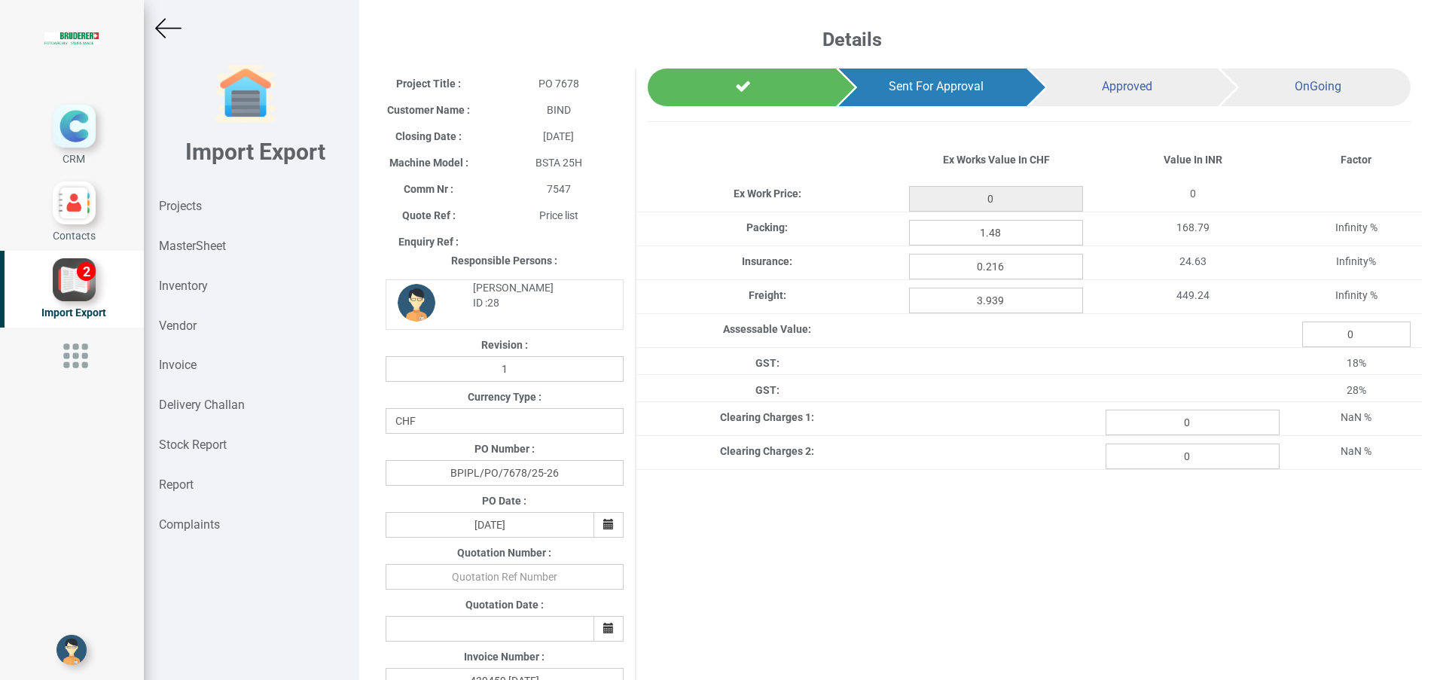
type input "121.15"
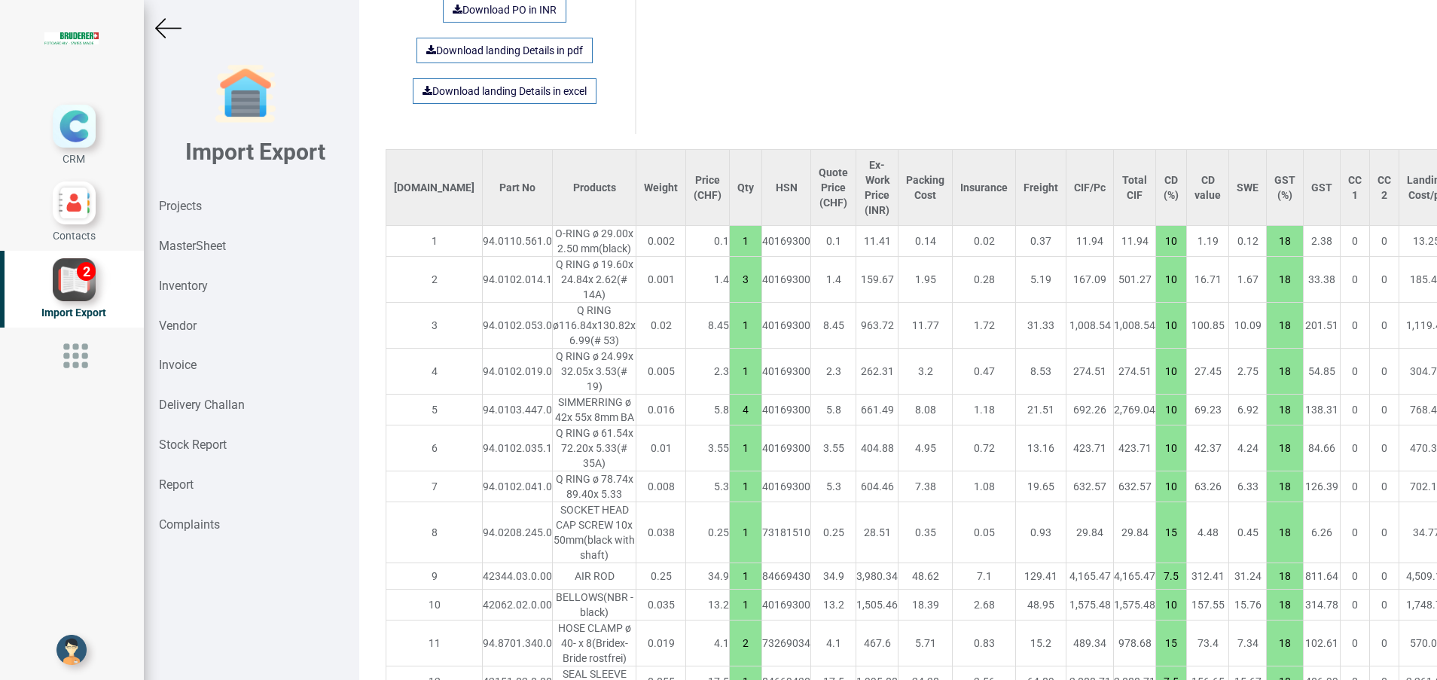
scroll to position [678, 0]
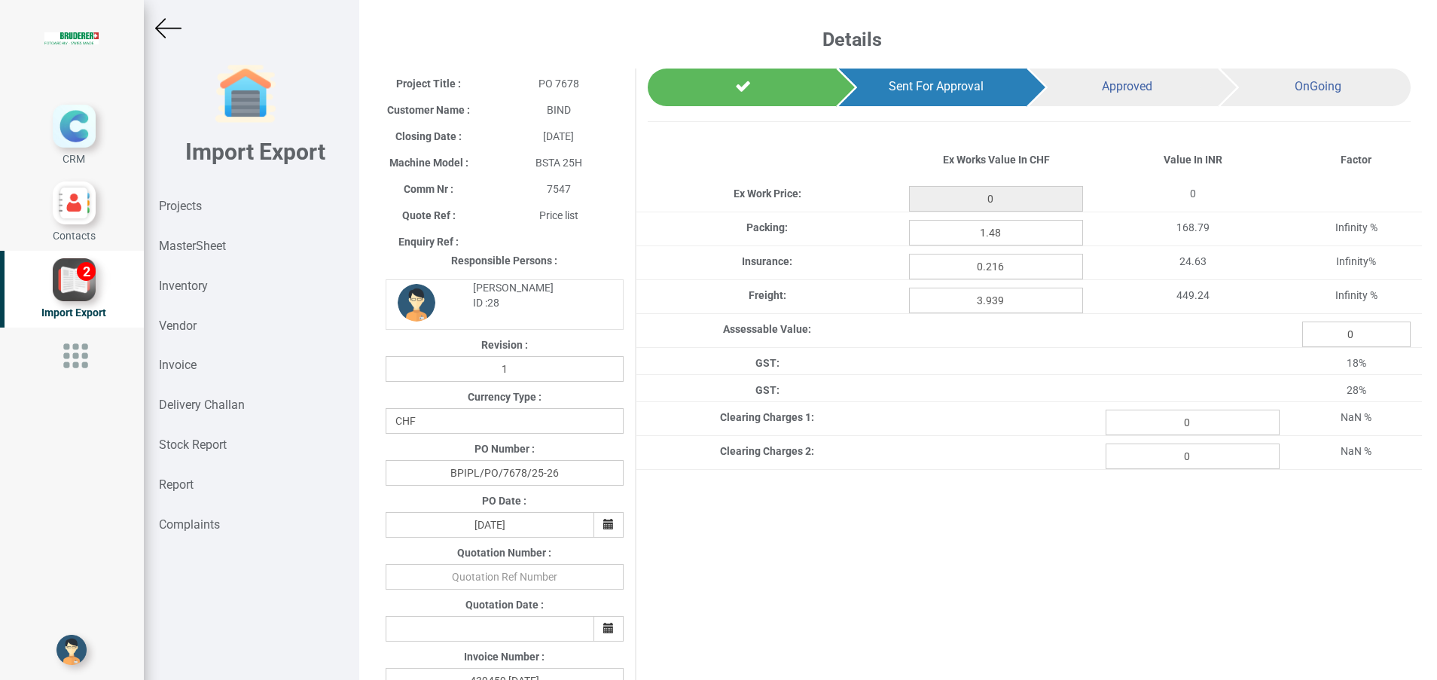
type input "121.15"
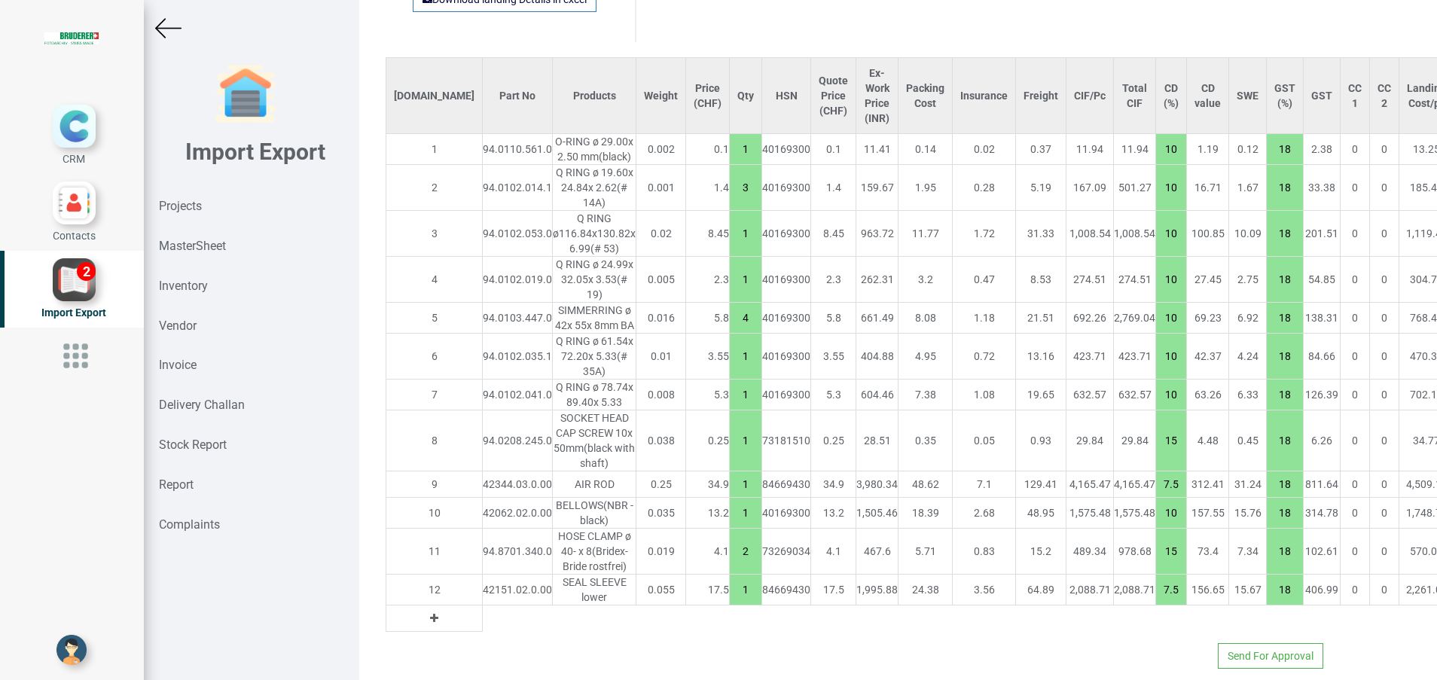
scroll to position [883, 0]
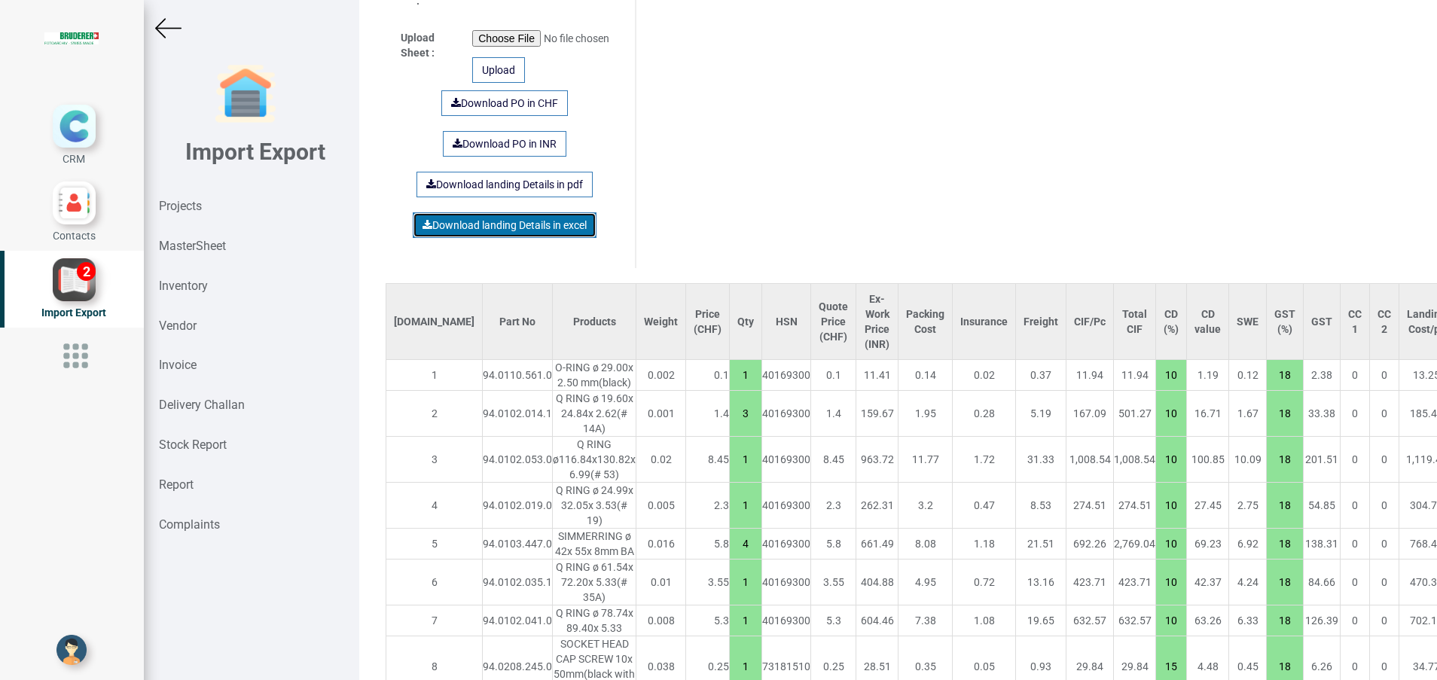
click at [481, 212] on link "Download landing Details in excel" at bounding box center [505, 225] width 184 height 26
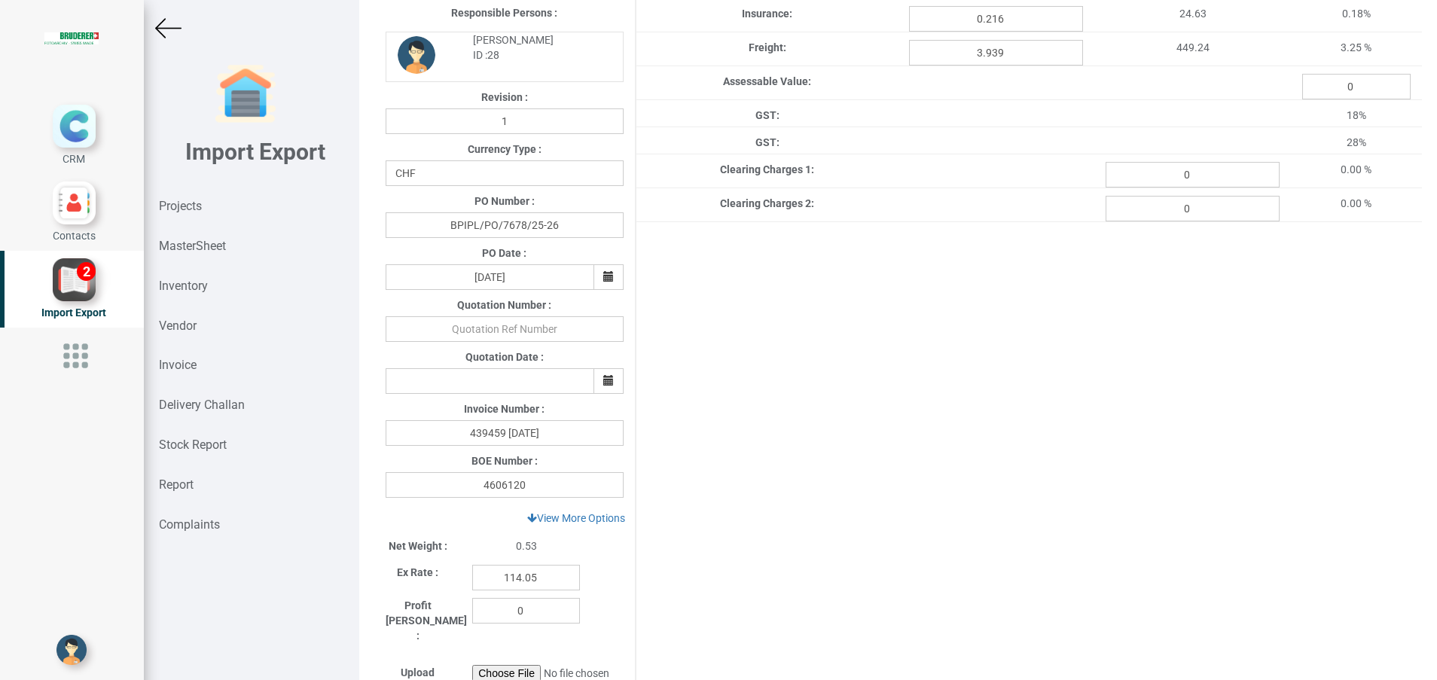
scroll to position [0, 0]
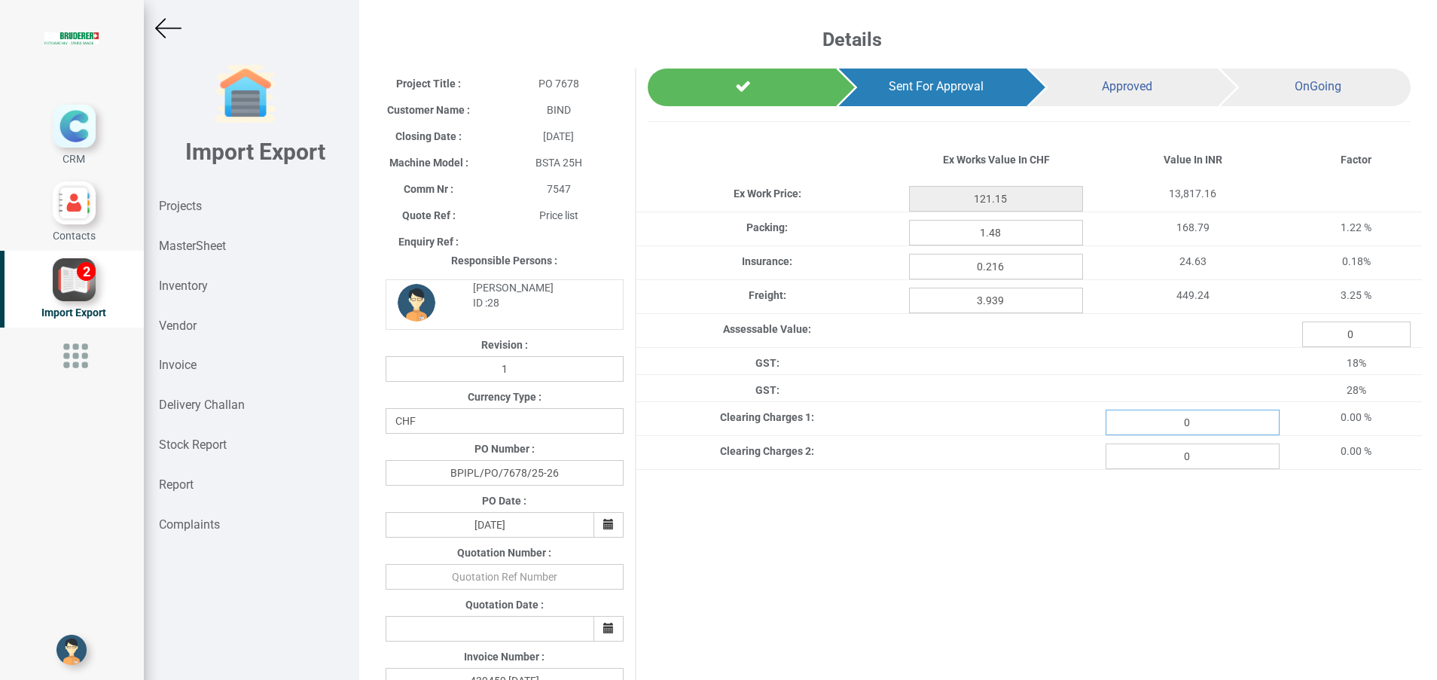
click at [1215, 417] on input "0" at bounding box center [1193, 423] width 174 height 26
type input "837.34"
type input "121.15"
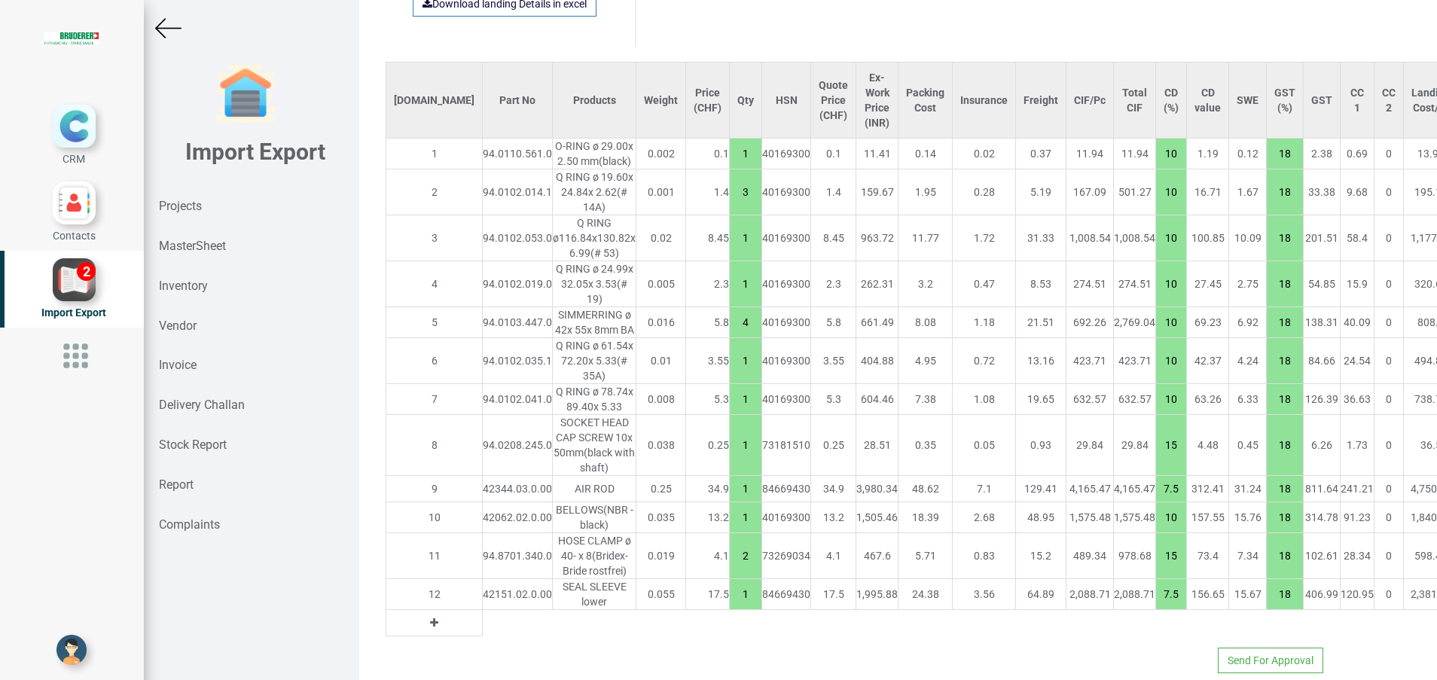
scroll to position [1109, 0]
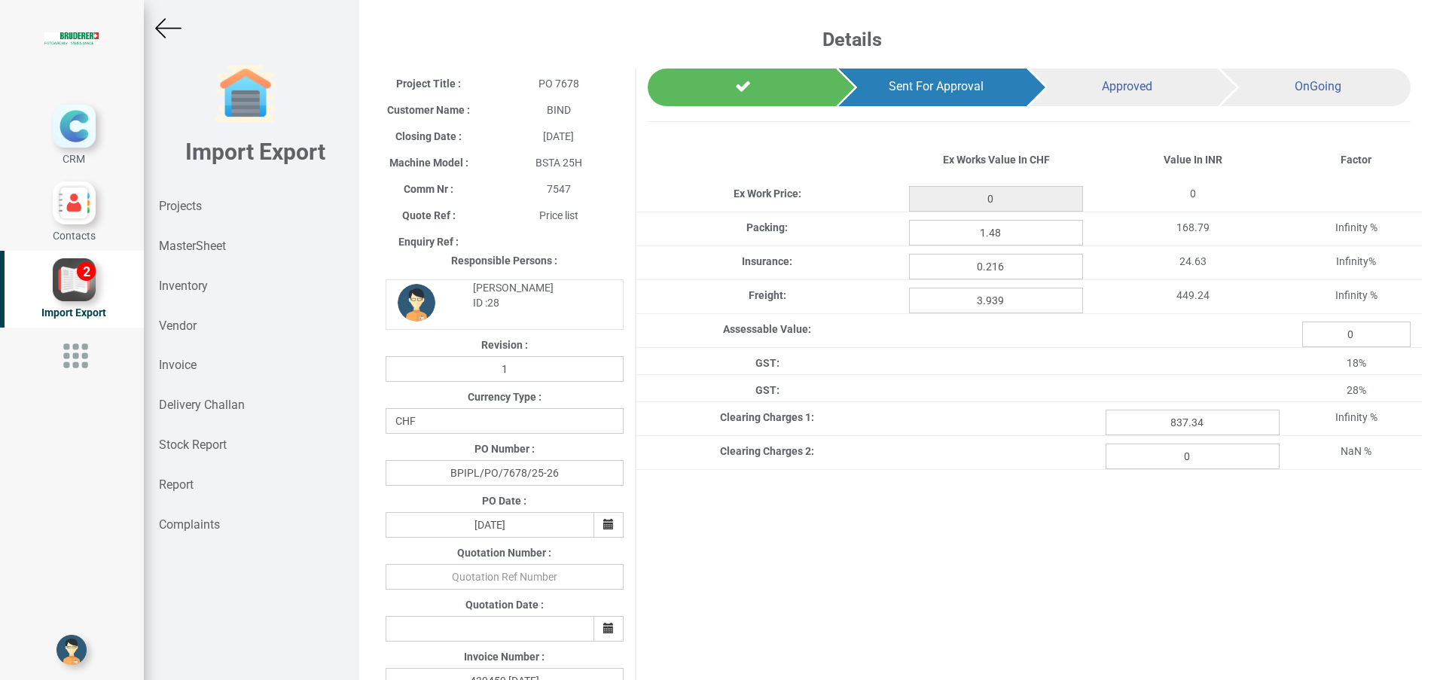
type input "121.15"
click at [203, 203] on div "Projects" at bounding box center [251, 207] width 215 height 40
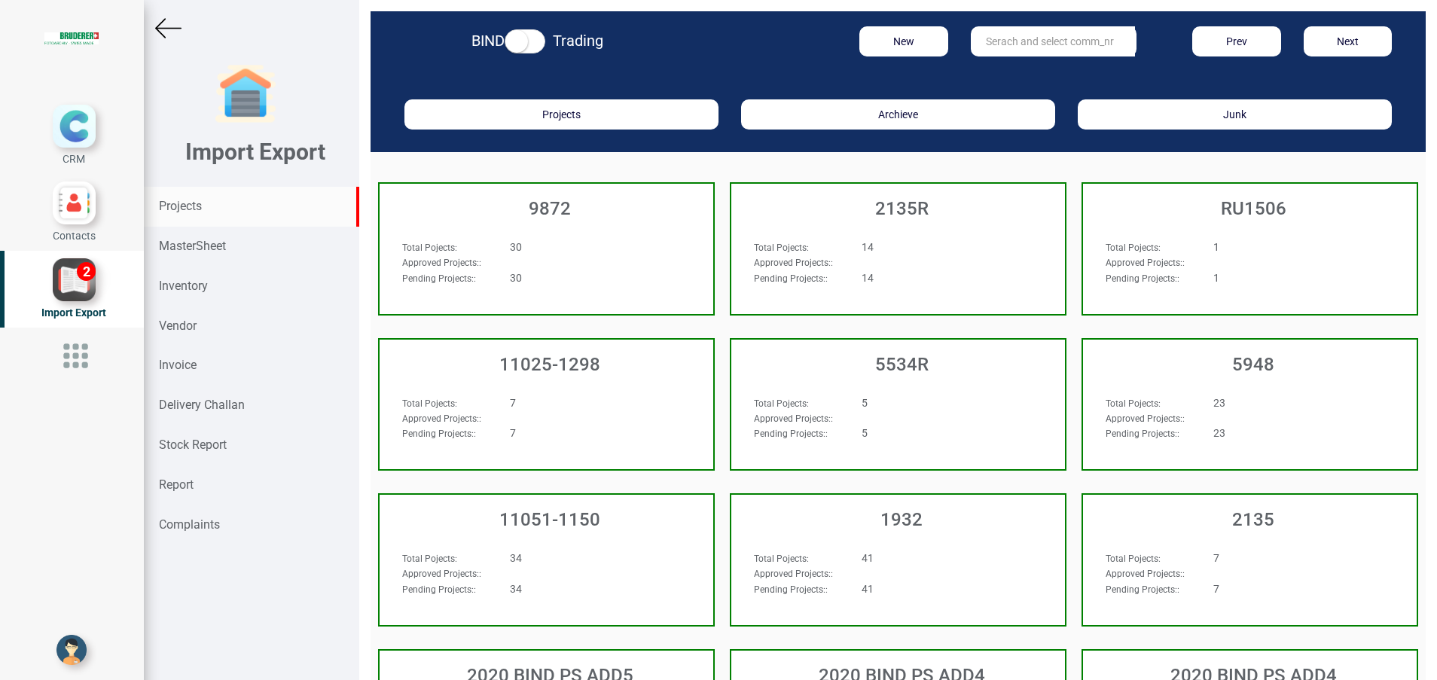
click at [1060, 48] on input "text" at bounding box center [1053, 41] width 164 height 30
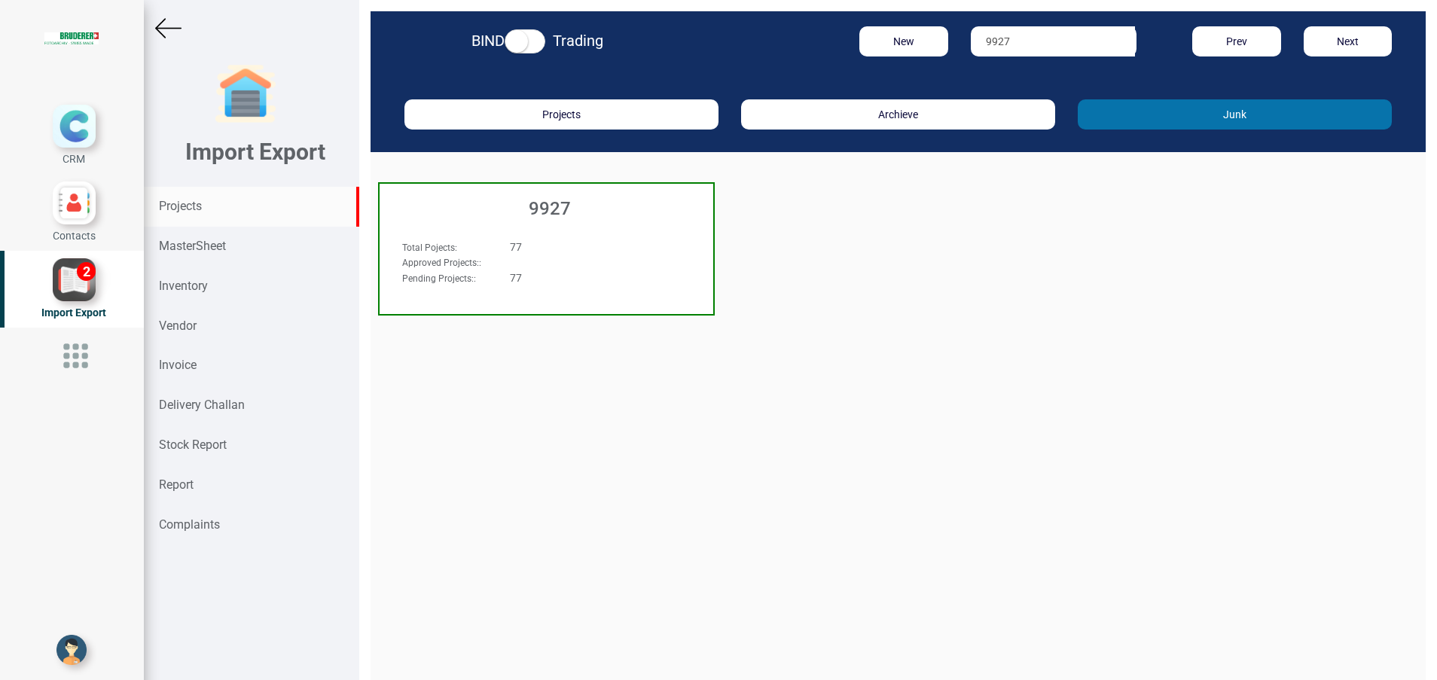
type input "9927"
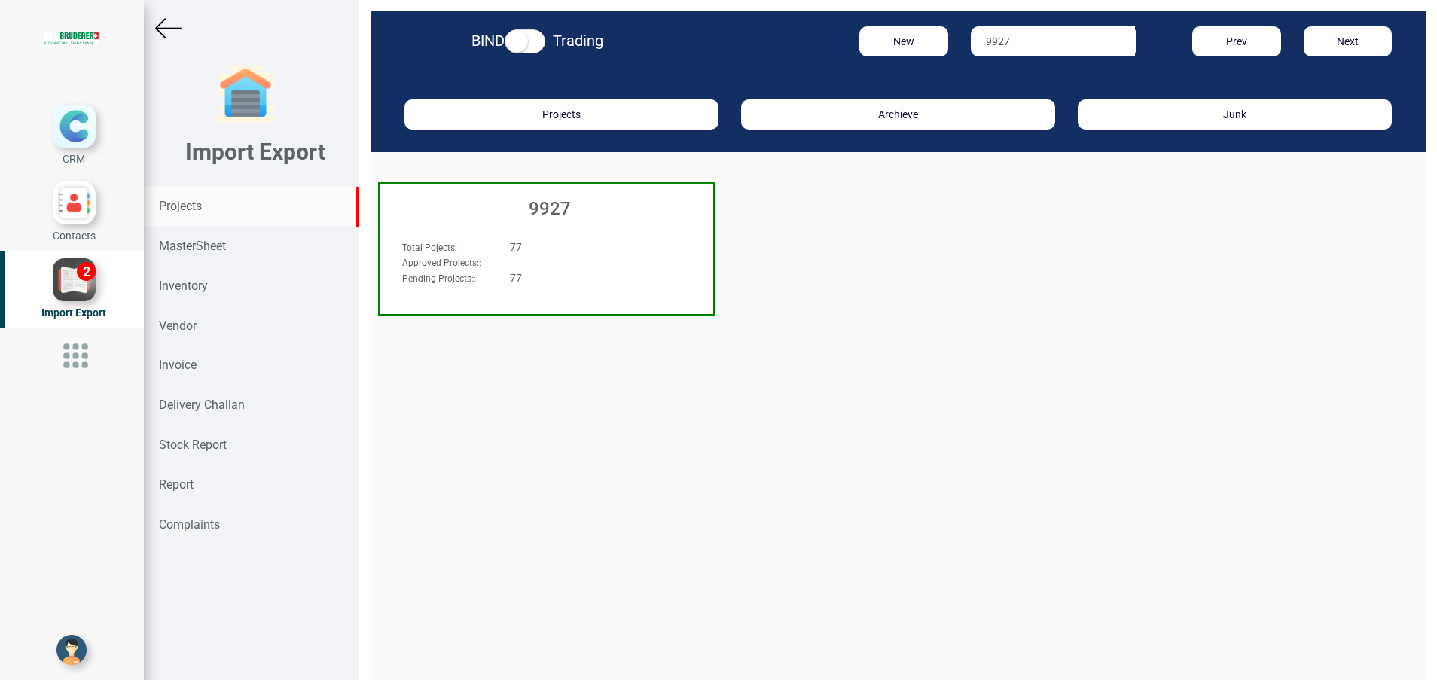
click at [560, 222] on div "9927" at bounding box center [547, 205] width 334 height 42
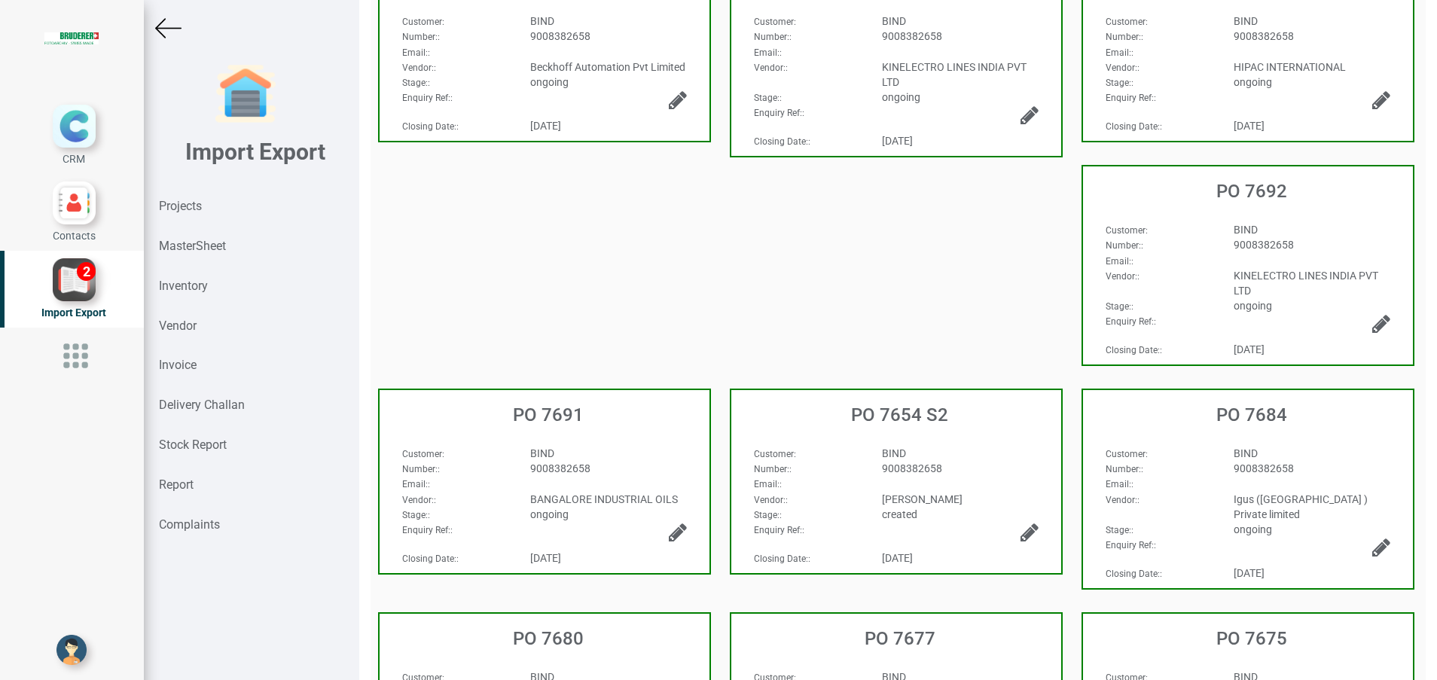
scroll to position [339, 0]
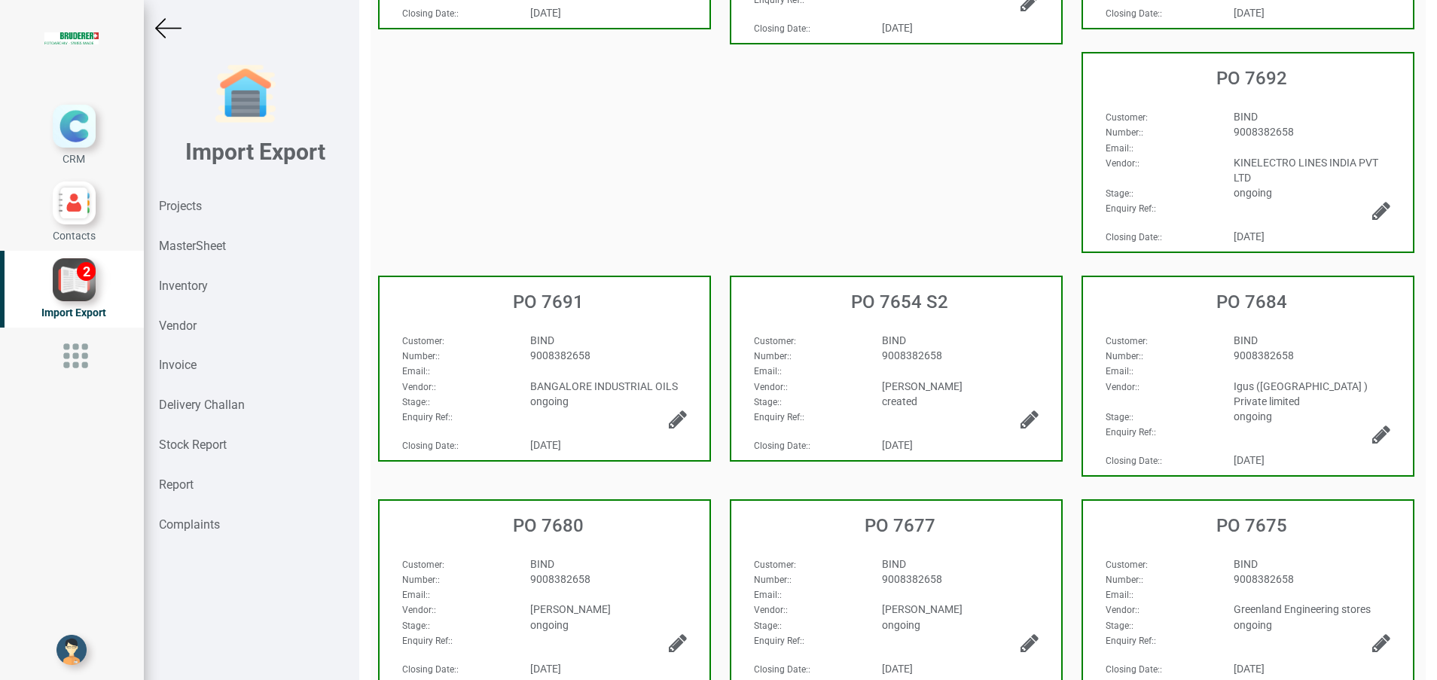
click at [493, 516] on h3 "PO 7680" at bounding box center [548, 526] width 322 height 20
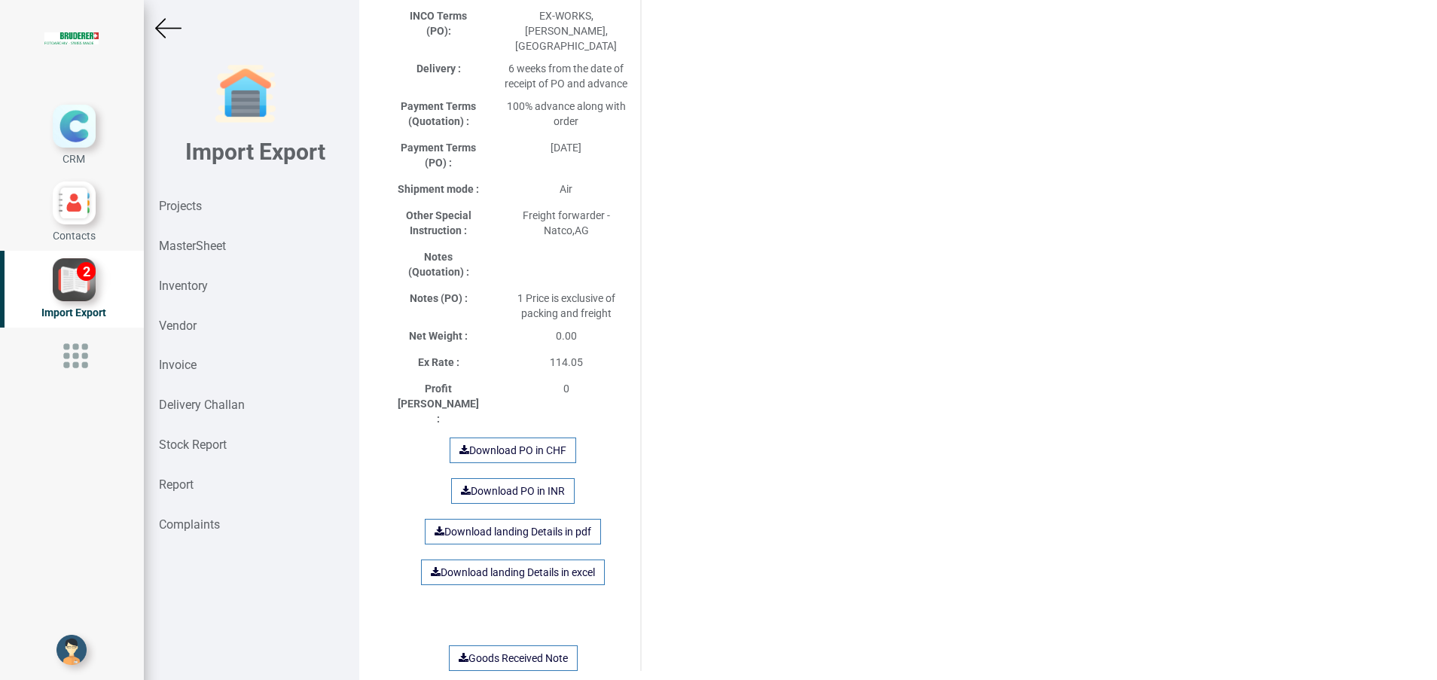
scroll to position [678, 0]
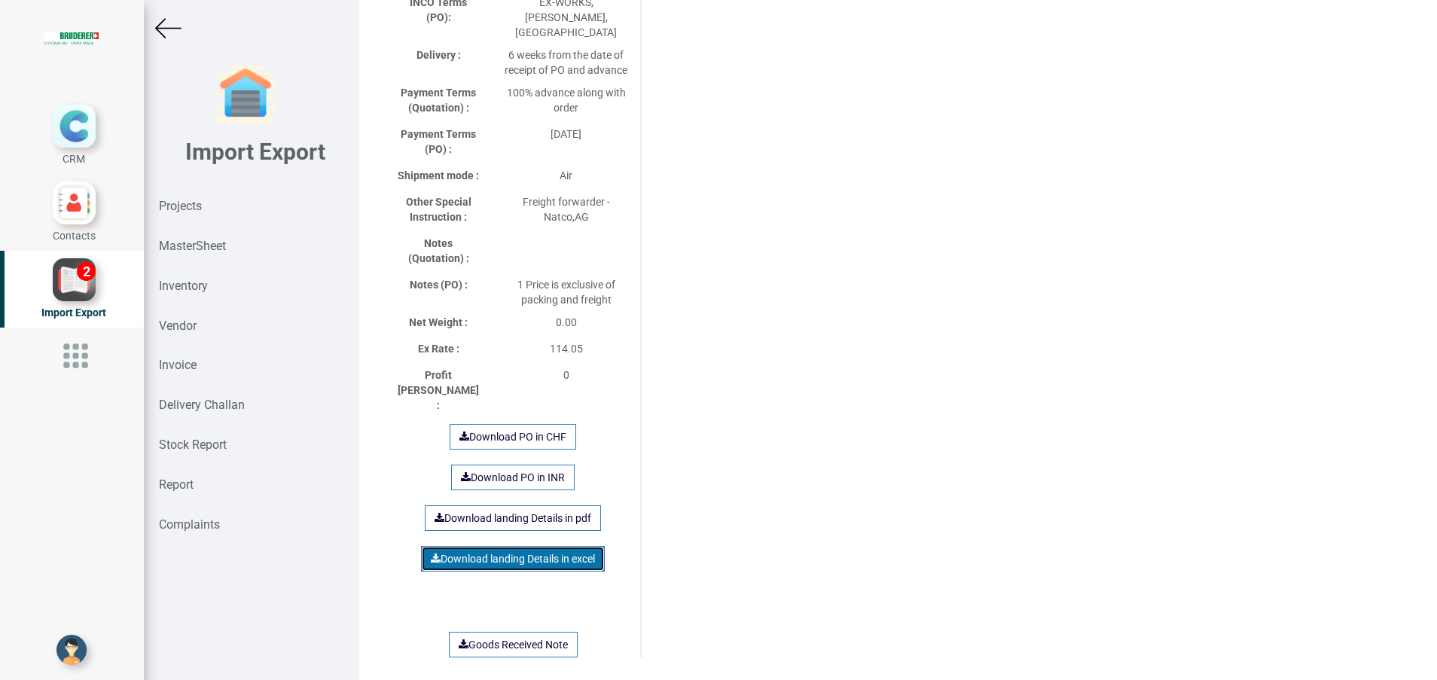
click at [517, 546] on link "Download landing Details in excel" at bounding box center [513, 559] width 184 height 26
click at [165, 29] on img at bounding box center [168, 28] width 26 height 26
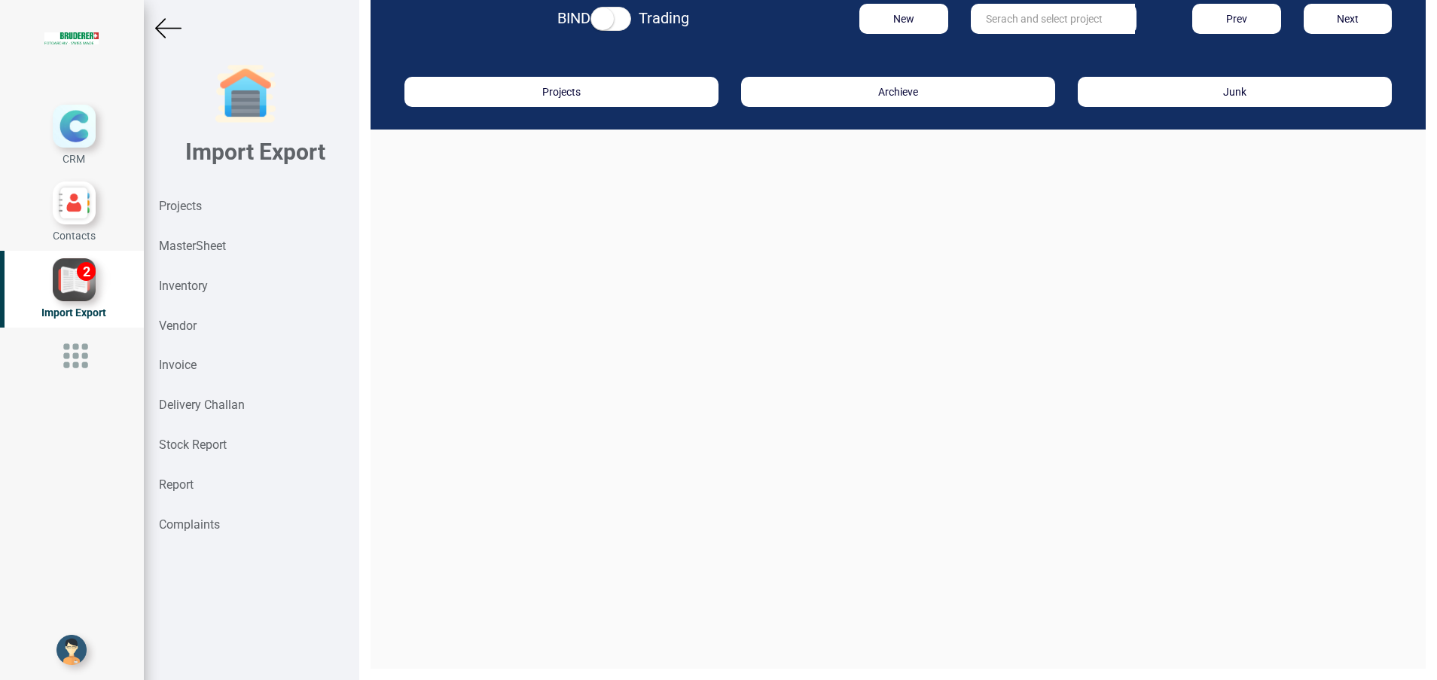
scroll to position [23, 0]
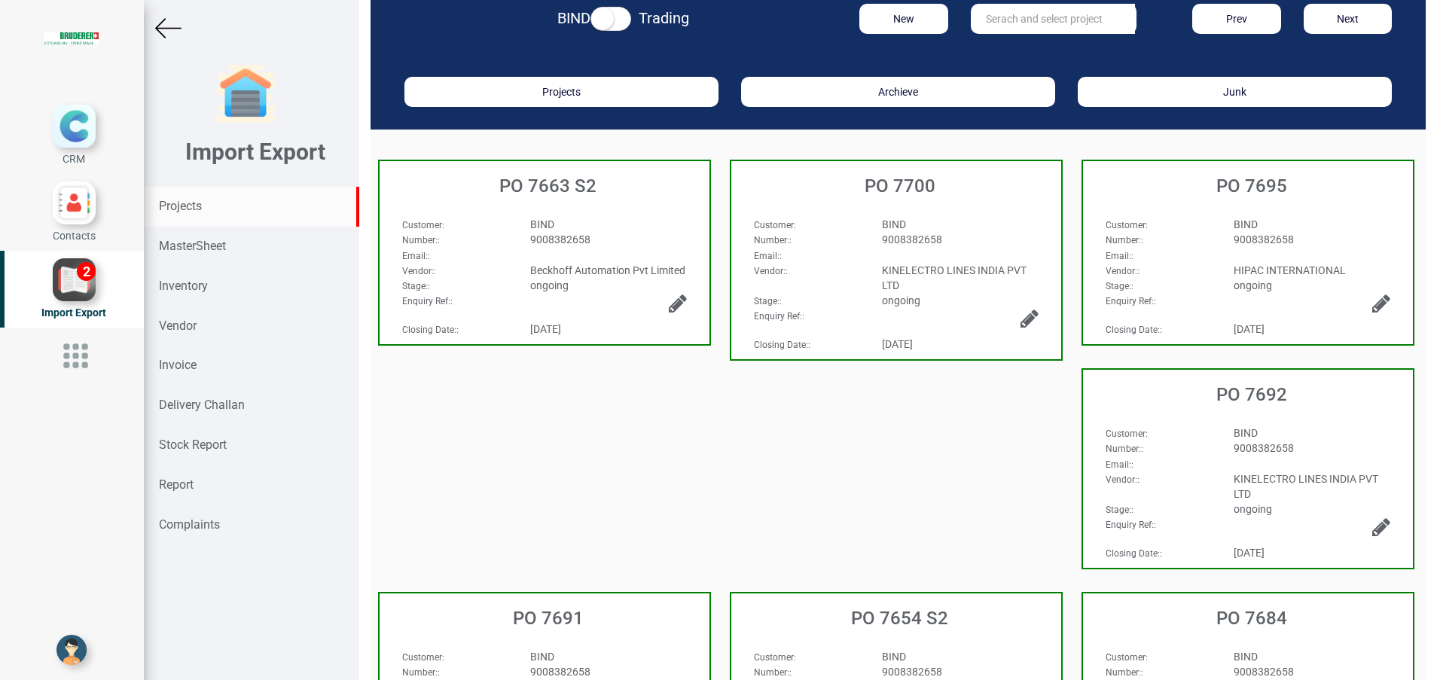
click at [211, 189] on div "Projects" at bounding box center [251, 207] width 215 height 40
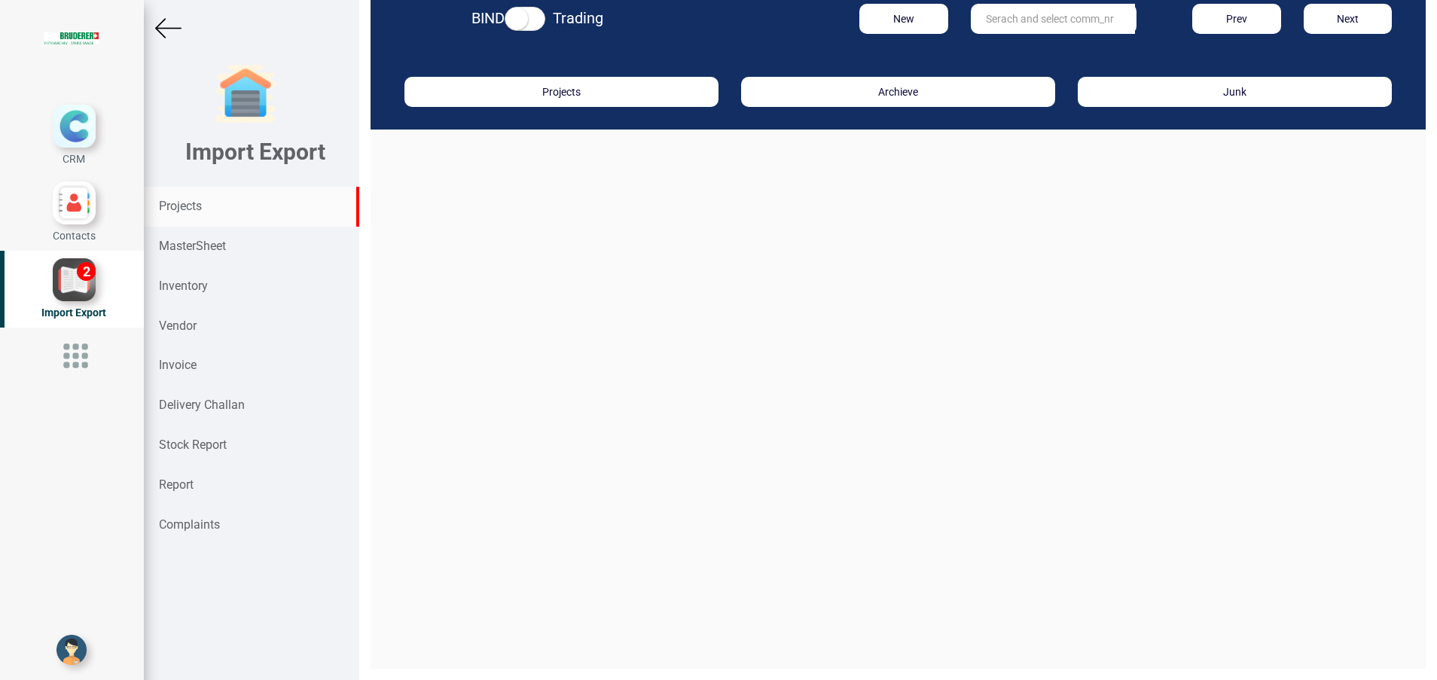
click at [989, 17] on input "text" at bounding box center [1053, 19] width 164 height 30
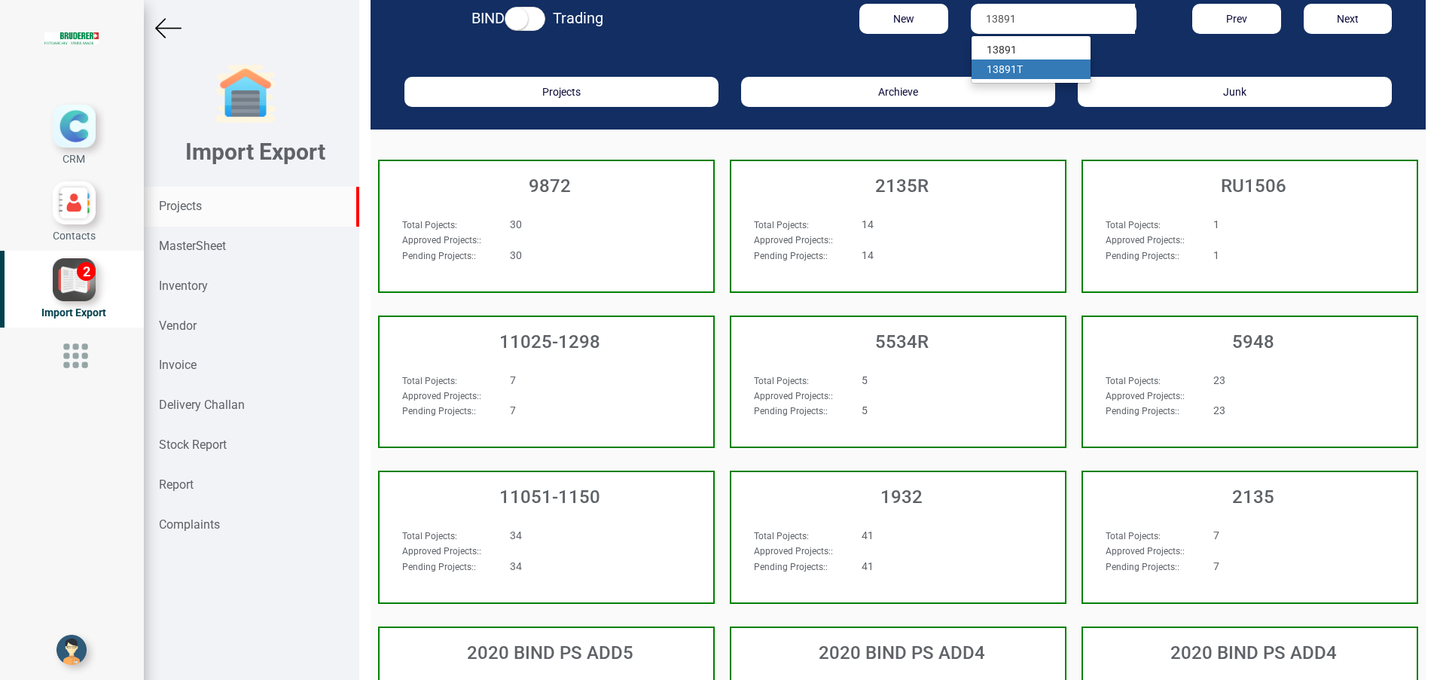
drag, startPoint x: 997, startPoint y: 72, endPoint x: 928, endPoint y: 112, distance: 80.0
click at [997, 72] on strong "13891" at bounding box center [1002, 69] width 30 height 12
type input "13891 T"
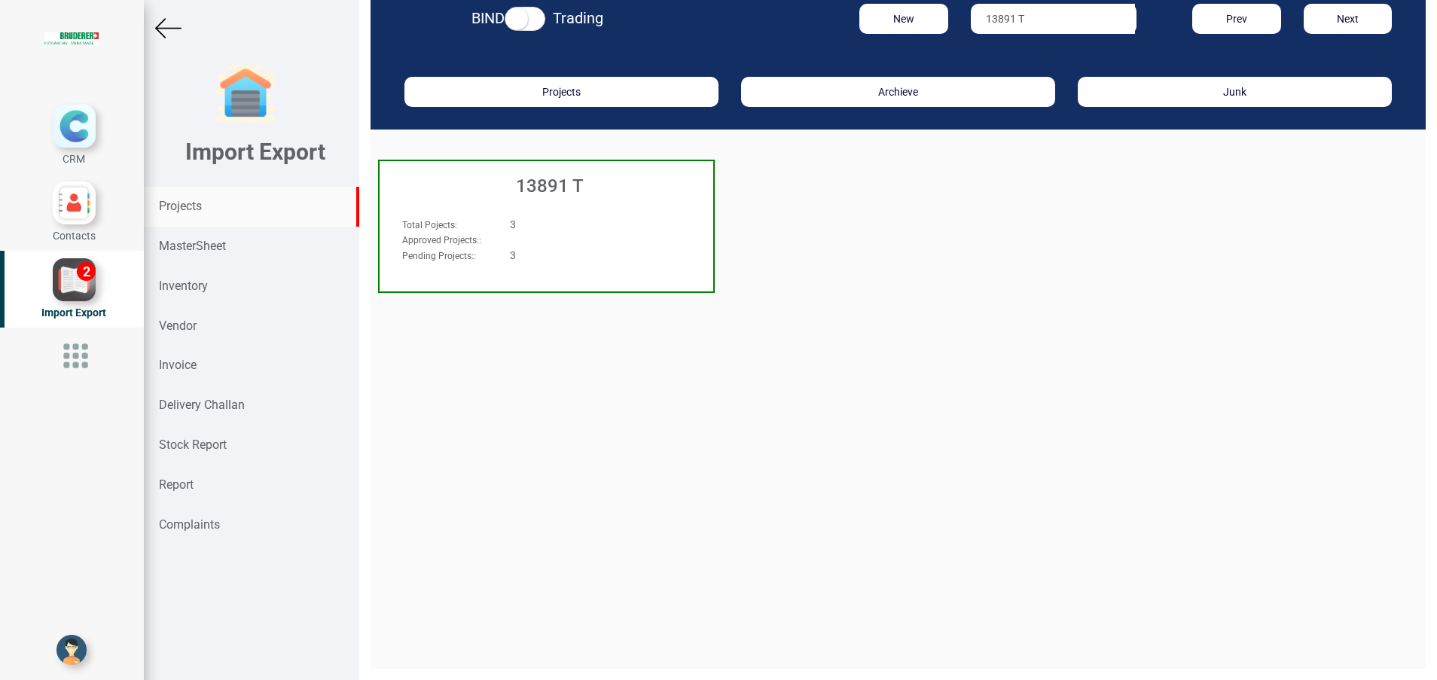
click at [535, 192] on h3 "13891 T" at bounding box center [550, 186] width 326 height 20
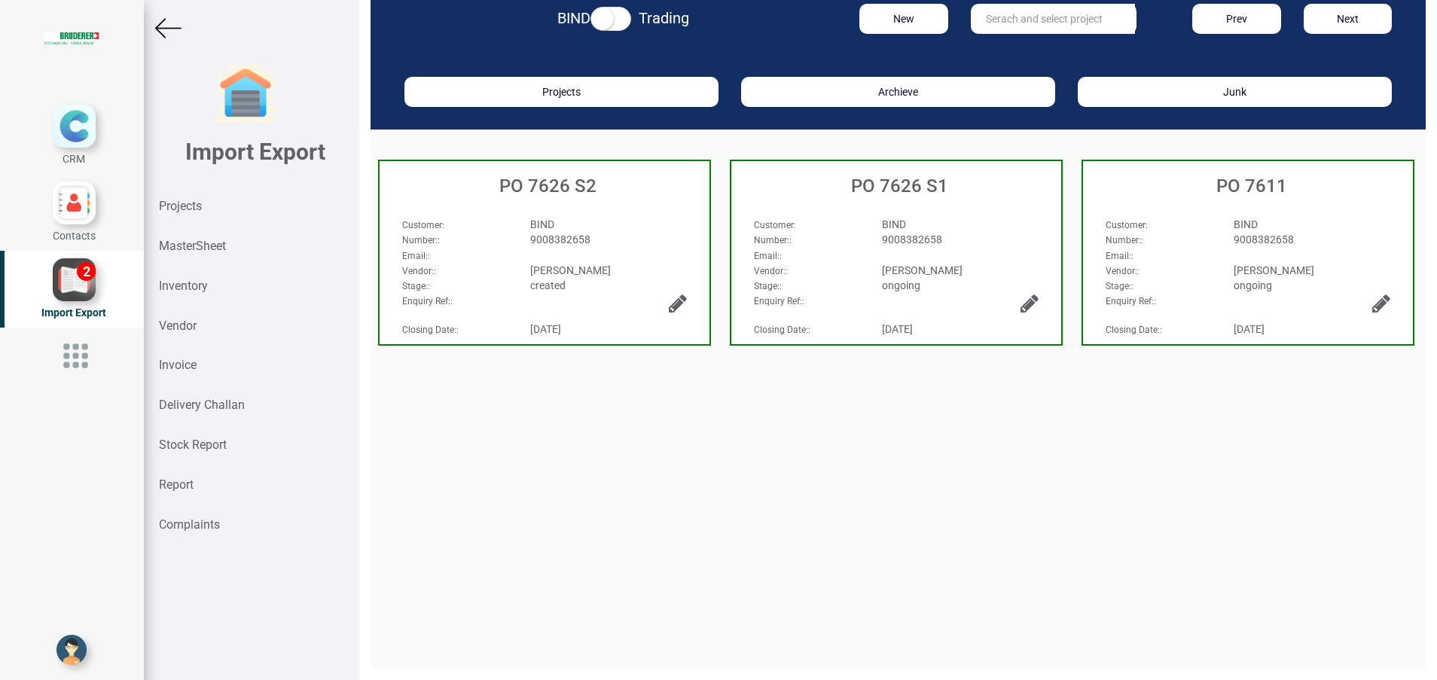
click at [575, 214] on div "Customer : BIND Number: : 9008382658 Email: : Vendor: : BRUDERER AG Stage: : cr…" at bounding box center [545, 242] width 330 height 81
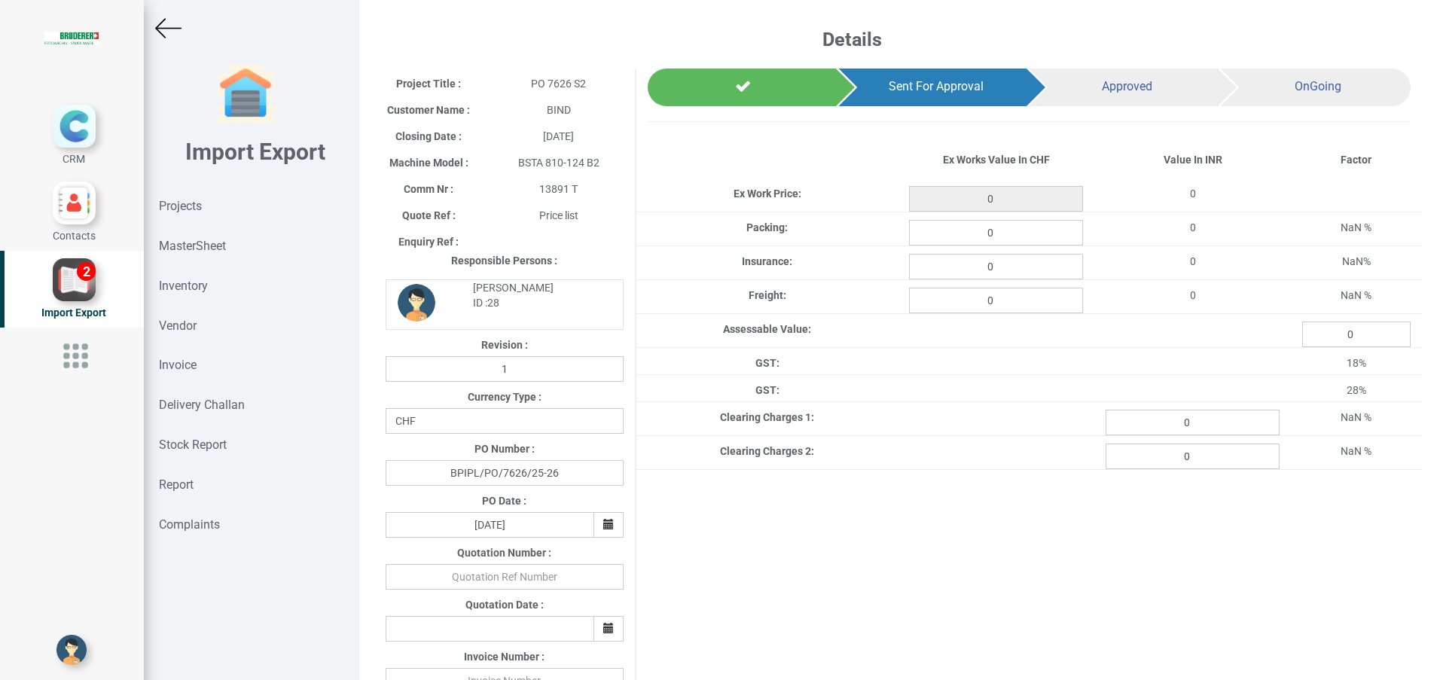
type input "1207.5"
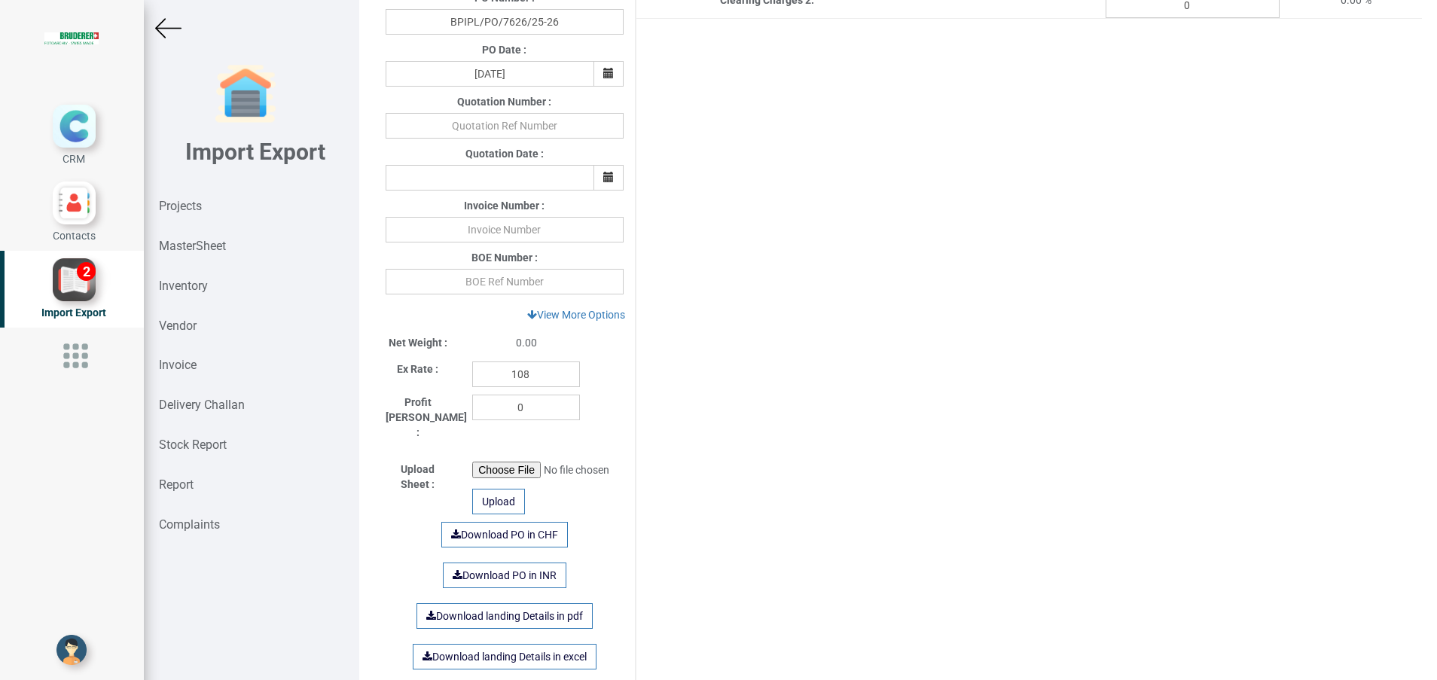
scroll to position [452, 0]
click at [499, 226] on input "text" at bounding box center [505, 229] width 238 height 26
paste input "439459"
type input "439459 [DATE]"
click at [508, 275] on input "text" at bounding box center [505, 281] width 238 height 26
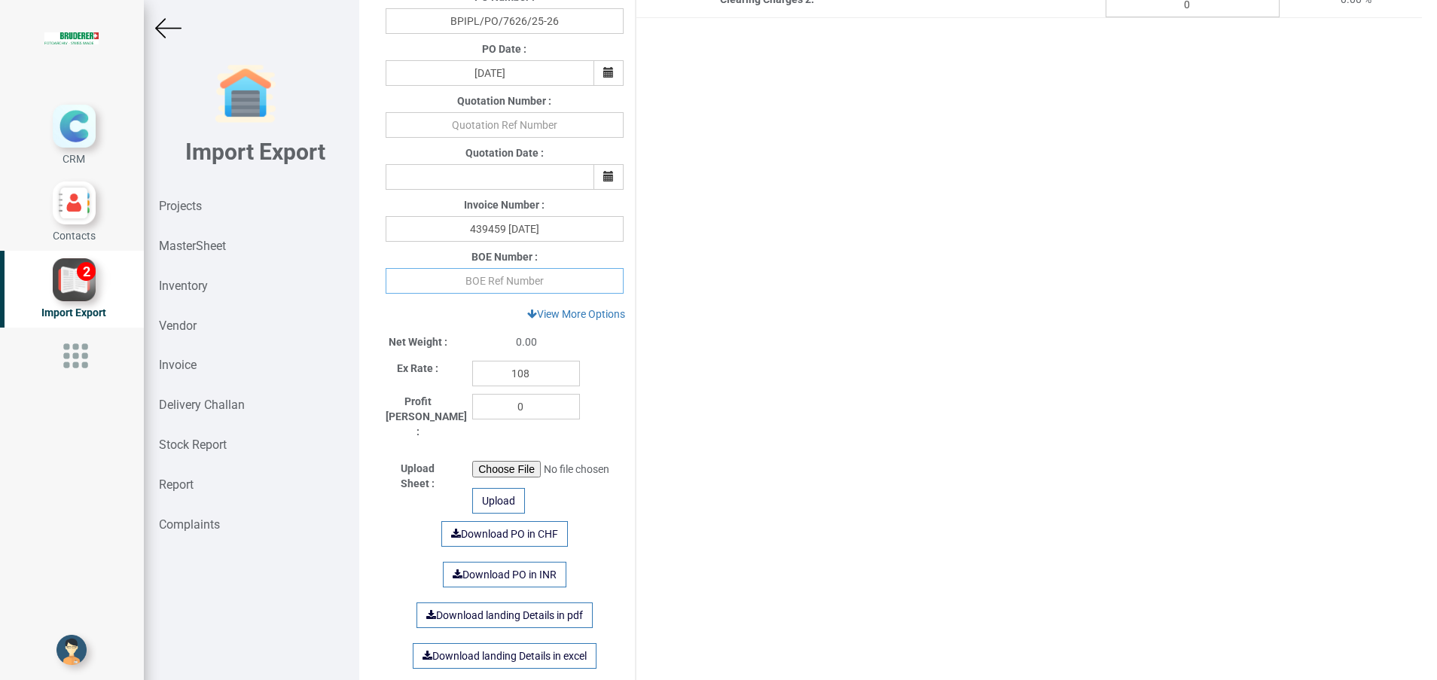
paste input "4606120"
type input "4606120"
click at [544, 375] on input "108" at bounding box center [526, 374] width 108 height 26
type input "114.05"
click at [871, 414] on div "Project Title : PO 7626 S2 Customer Name : BIND Closing Date : 2025-08-13 Machi…" at bounding box center [898, 158] width 1048 height 1082
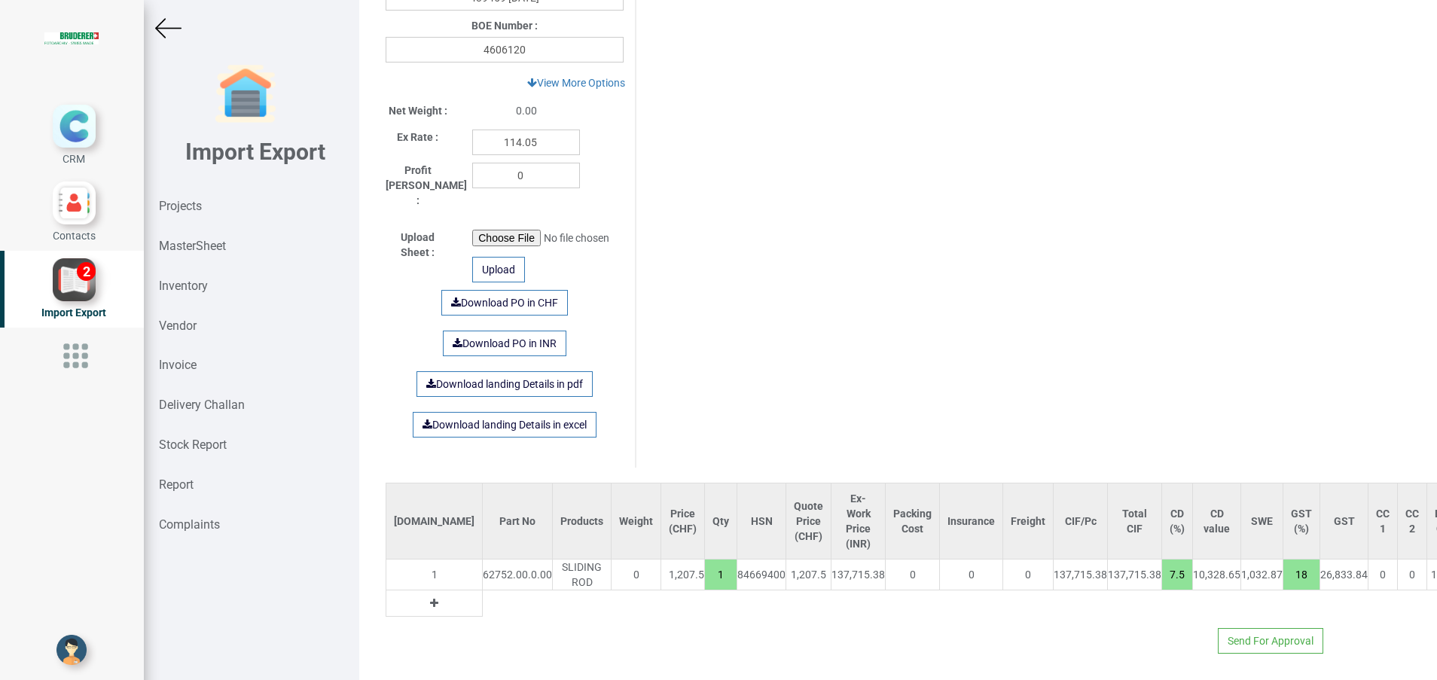
scroll to position [685, 0]
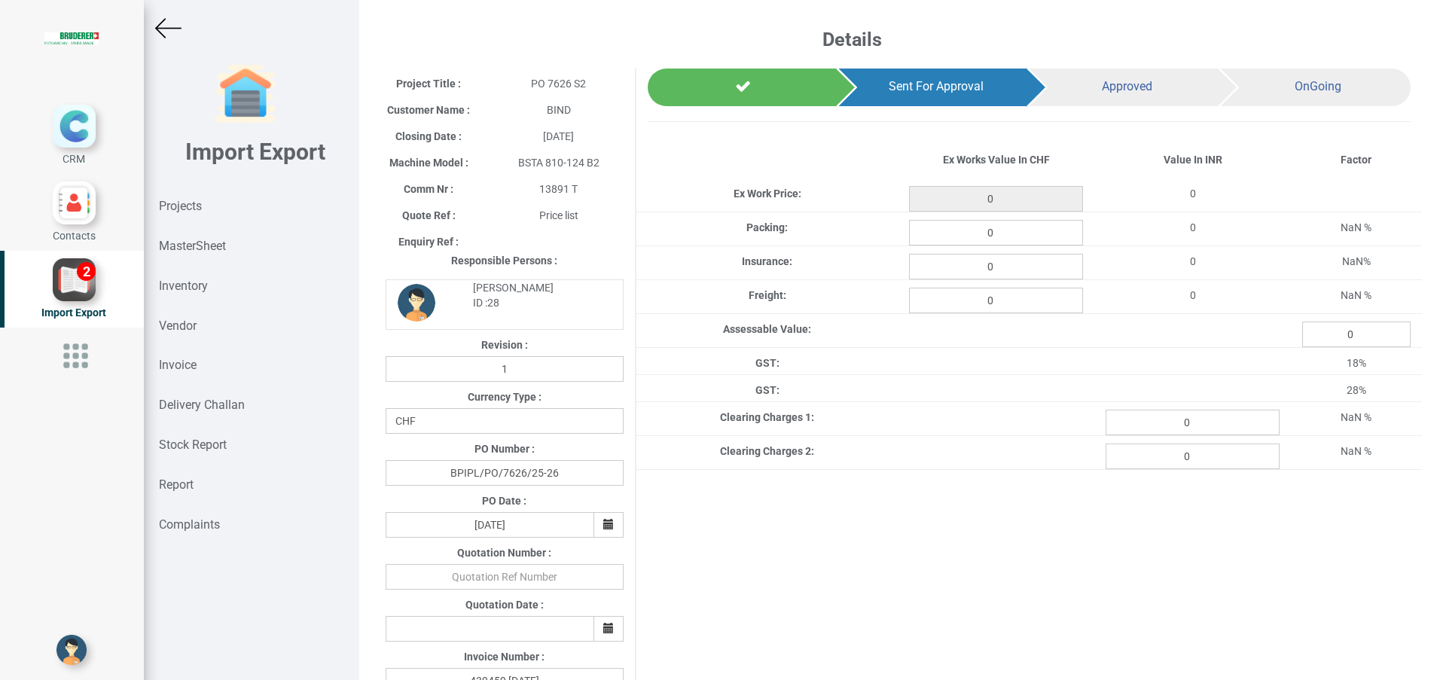
type input "1207.5"
click at [991, 226] on input "0" at bounding box center [996, 233] width 174 height 26
type input "14.78"
click at [990, 273] on input "0" at bounding box center [996, 267] width 174 height 26
type input "2.16"
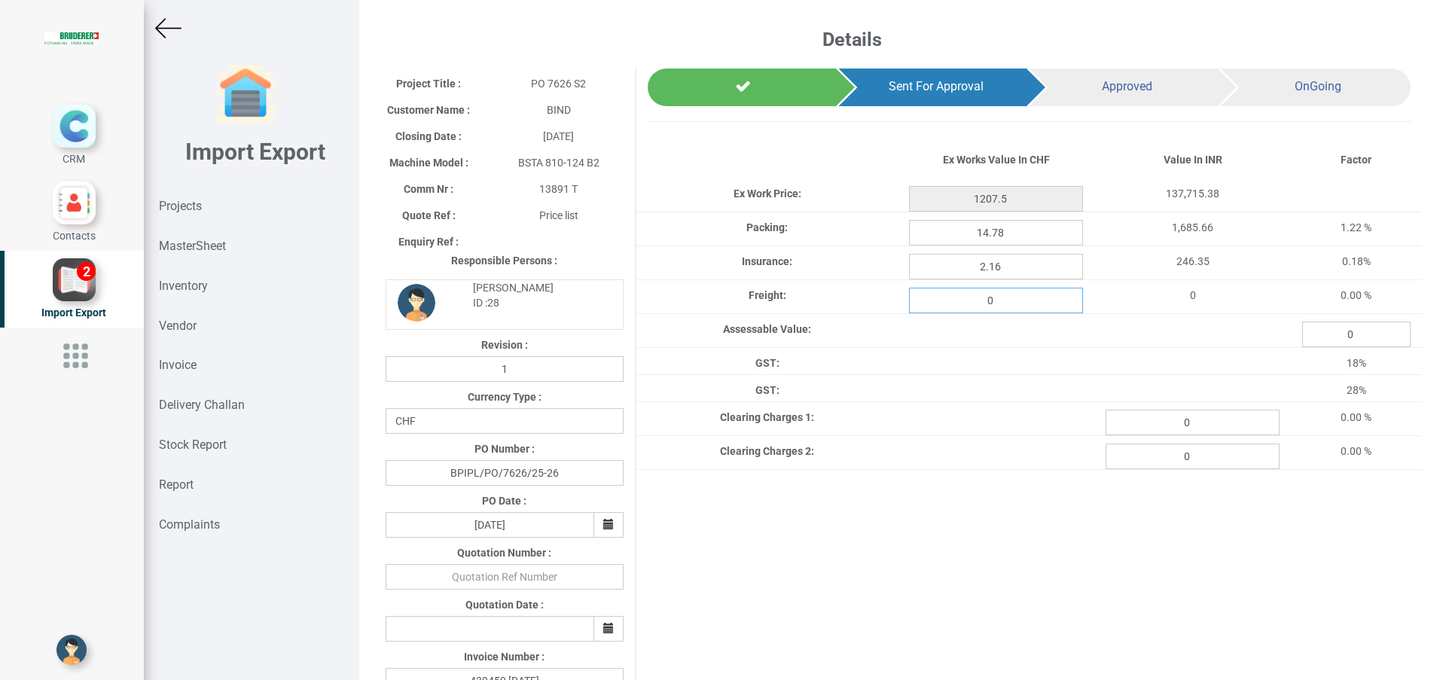
click at [1005, 299] on input "0" at bounding box center [996, 301] width 174 height 26
type input "39.326"
type input "1207.5"
click at [1224, 424] on input "0" at bounding box center [1193, 423] width 174 height 26
type input "10717.96"
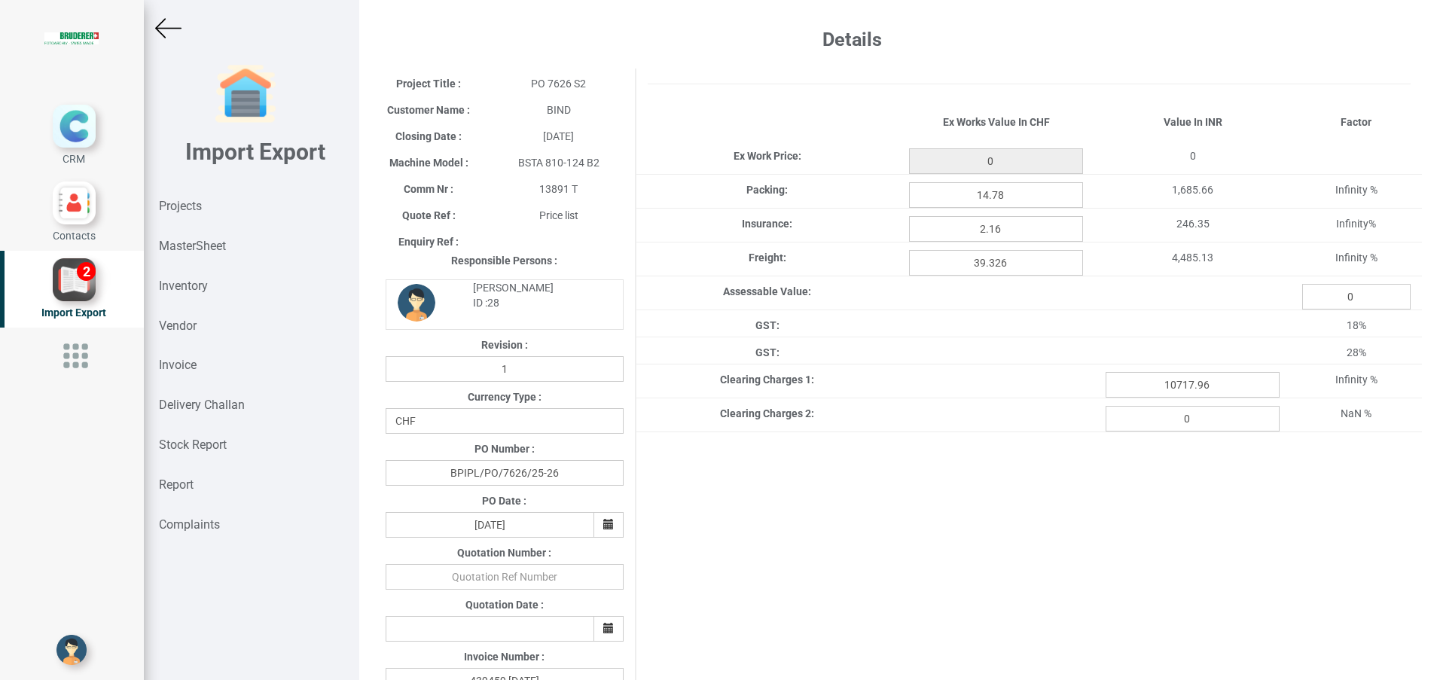
type input "1207.5"
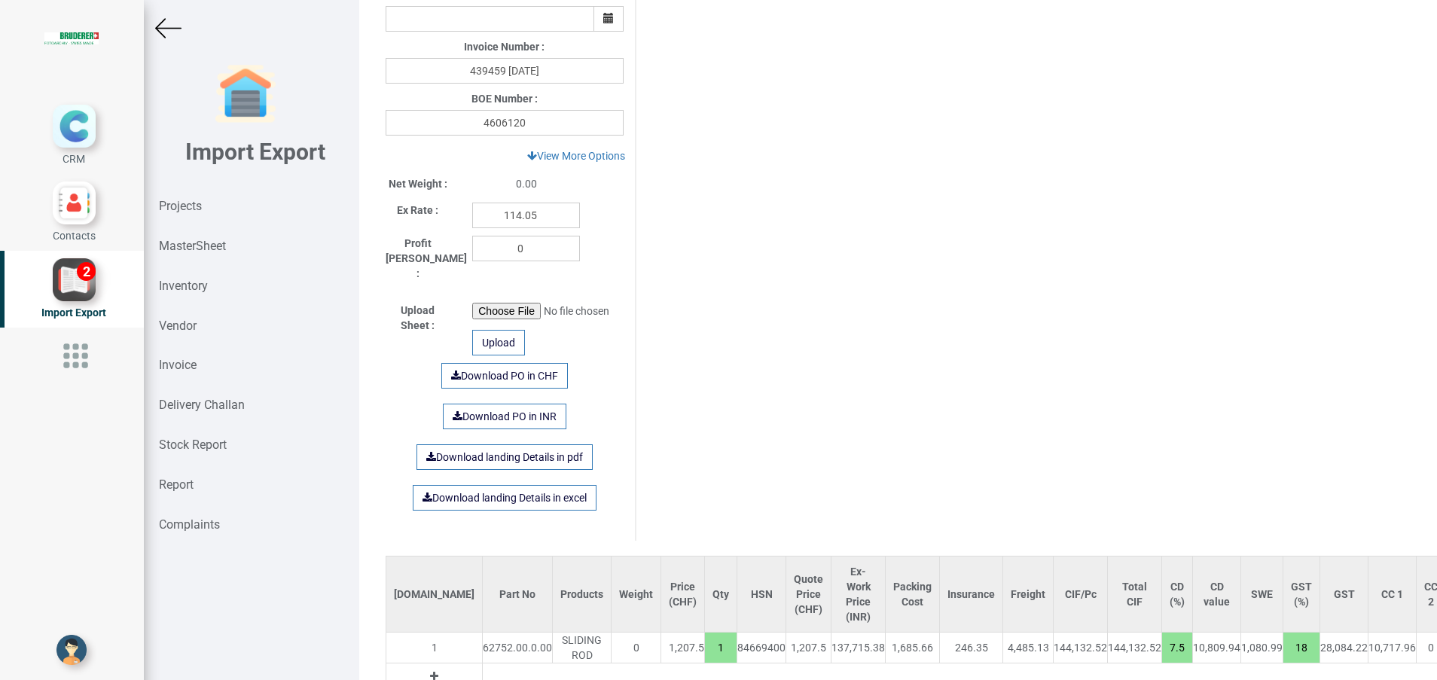
scroll to position [685, 0]
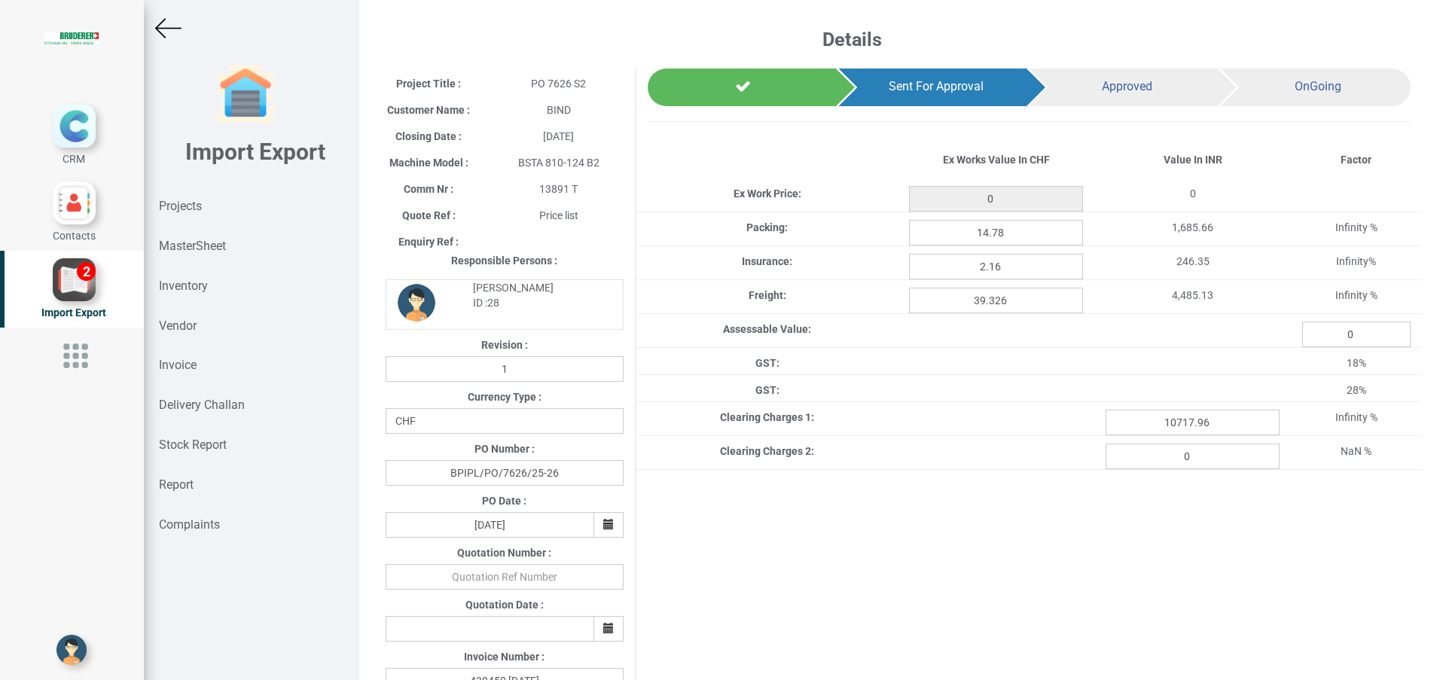
type input "1207.5"
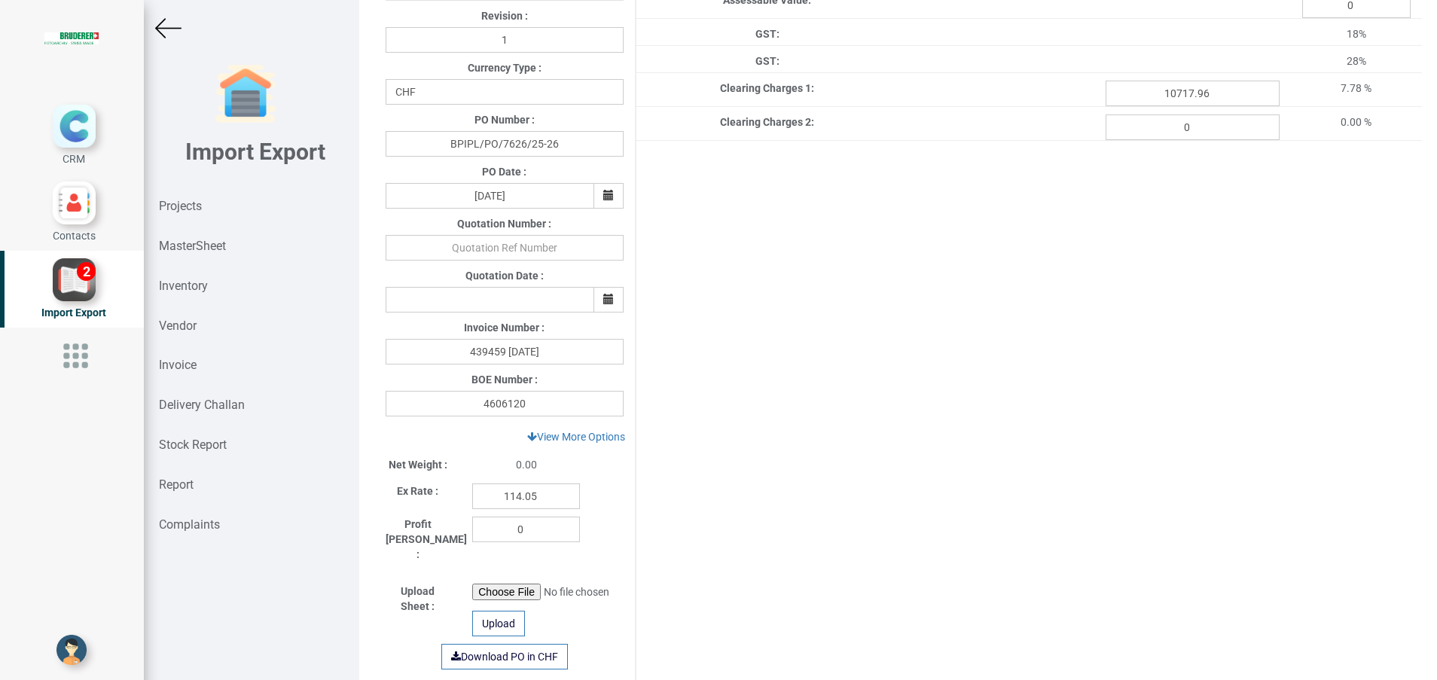
scroll to position [685, 0]
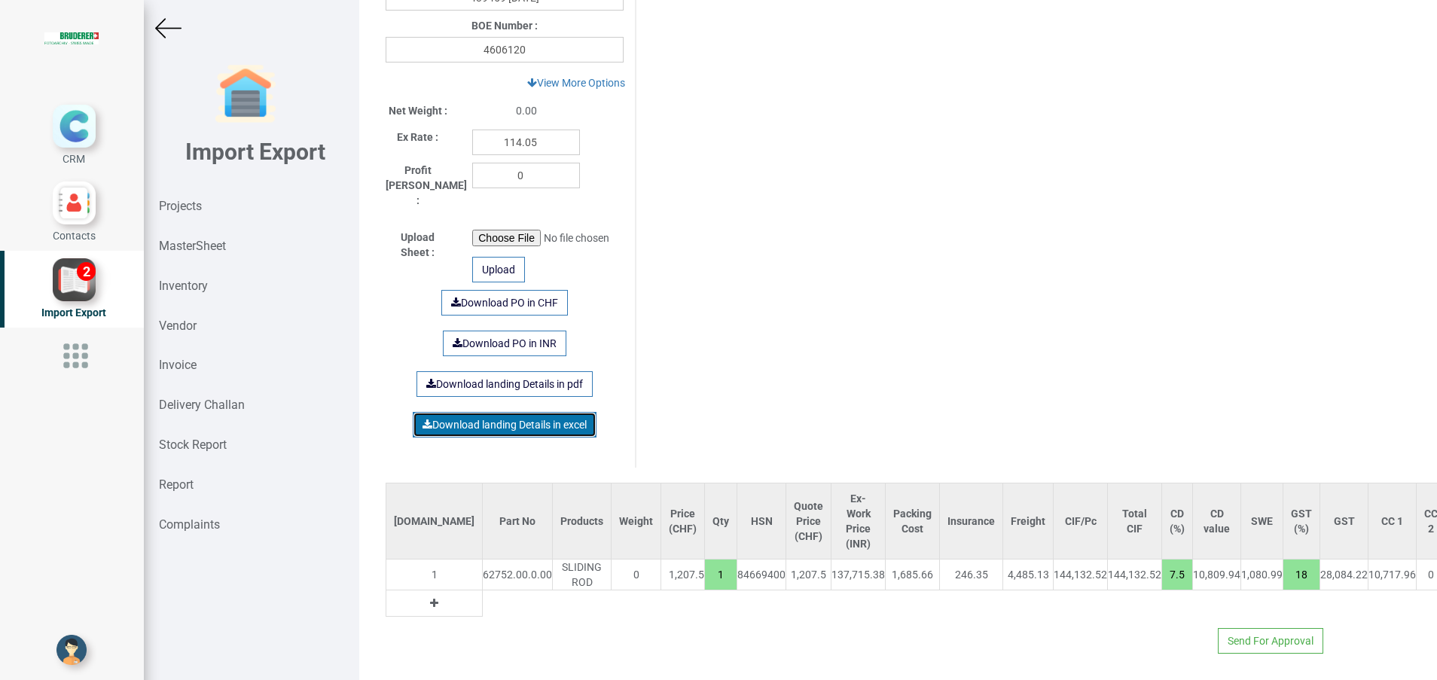
click at [542, 412] on link "Download landing Details in excel" at bounding box center [505, 425] width 184 height 26
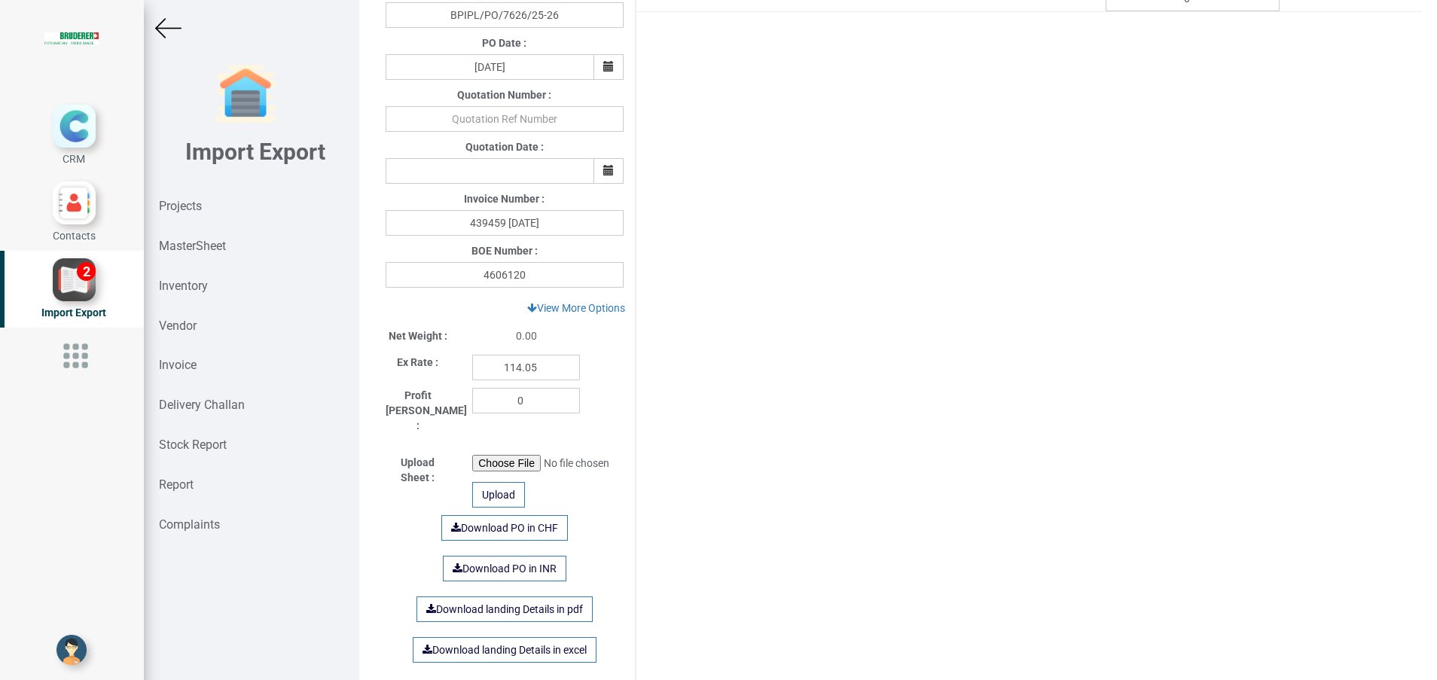
scroll to position [233, 0]
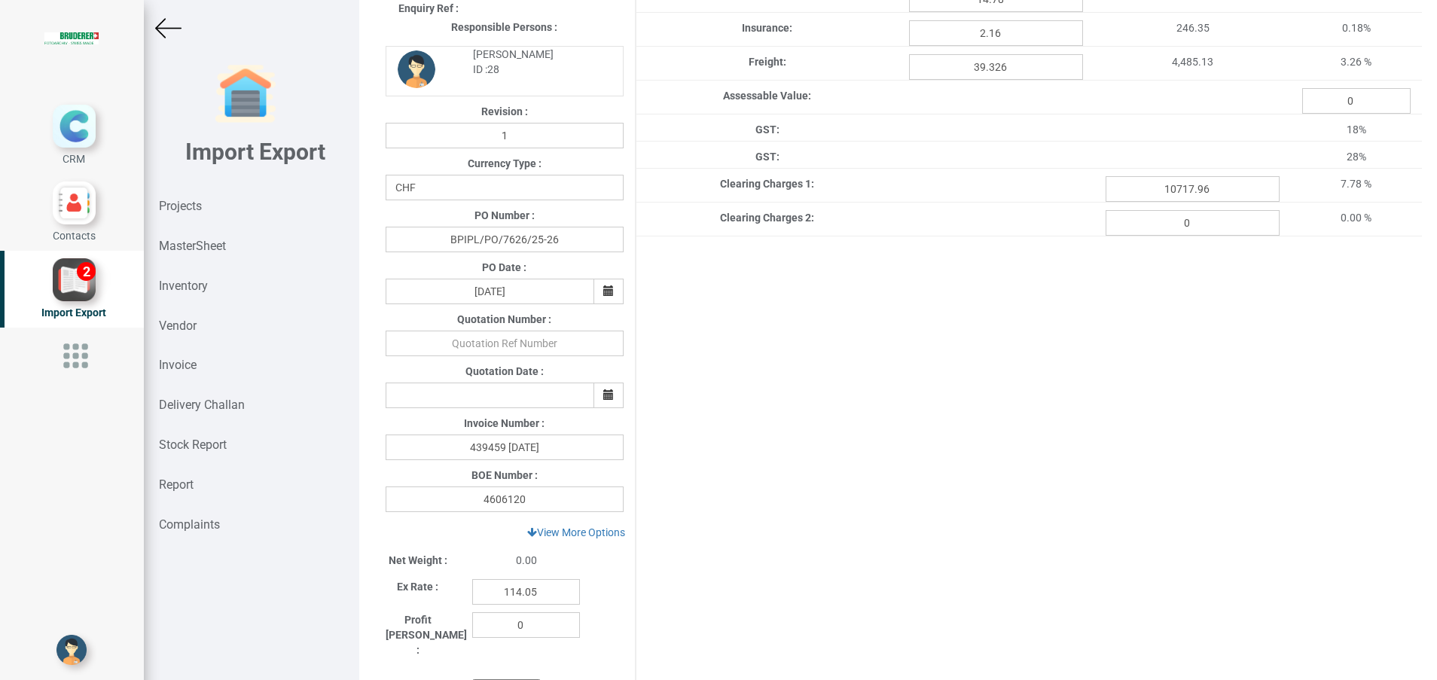
click at [791, 348] on div "Project Title : PO 7626 S2 Customer Name : BIND Closing Date : 2025-08-13 Machi…" at bounding box center [898, 376] width 1048 height 1082
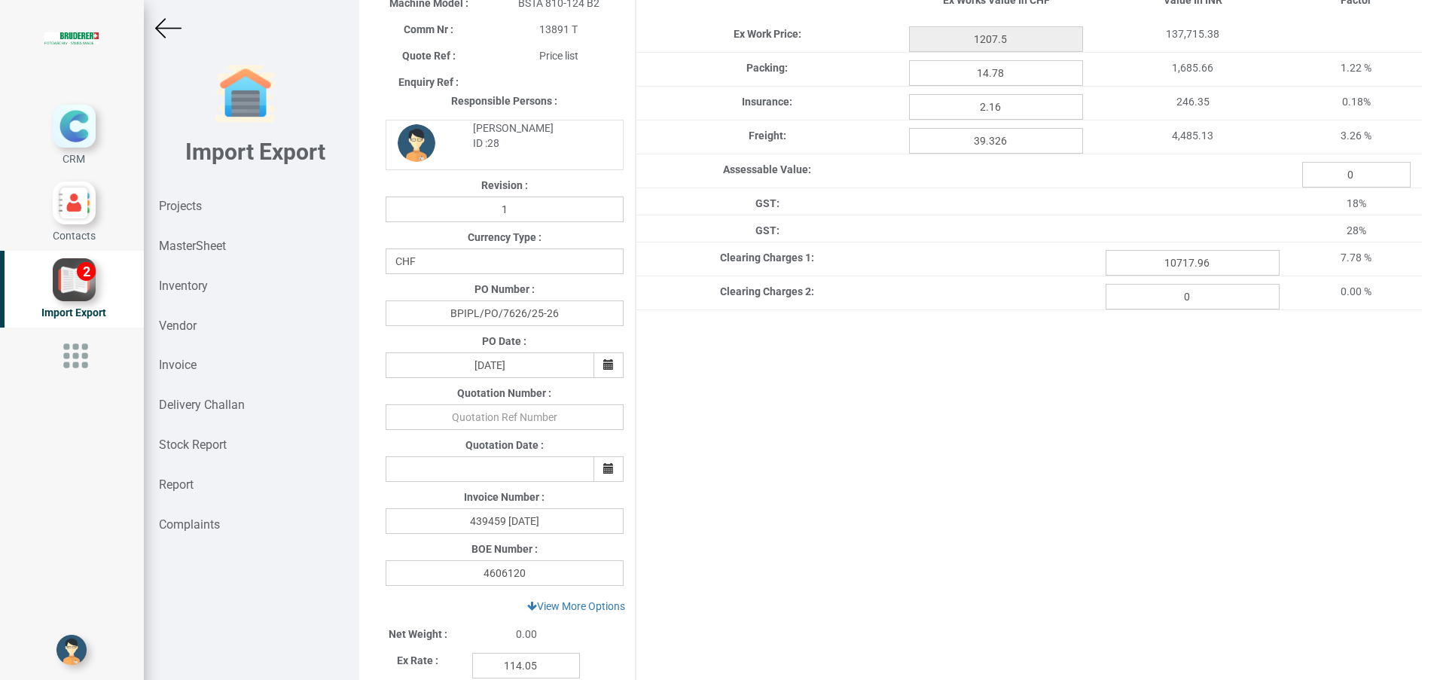
scroll to position [0, 0]
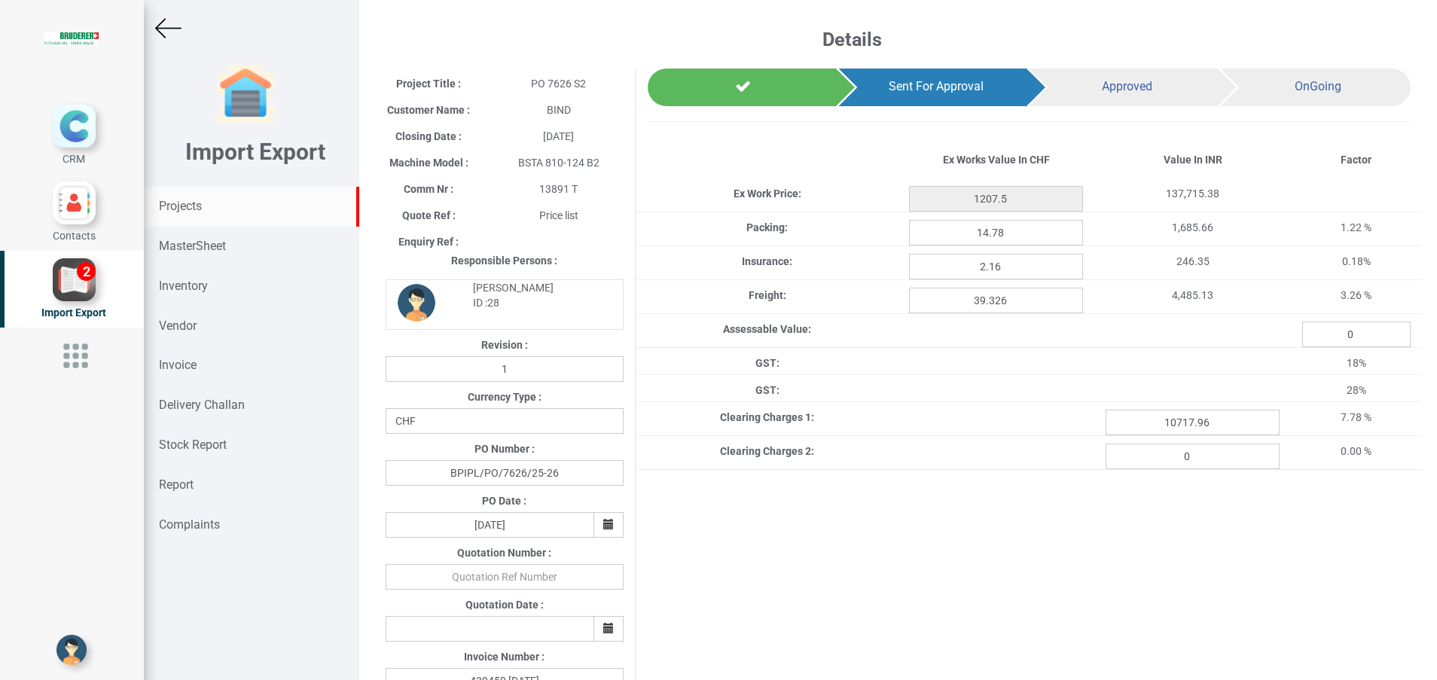
click at [178, 211] on strong "Projects" at bounding box center [180, 206] width 43 height 14
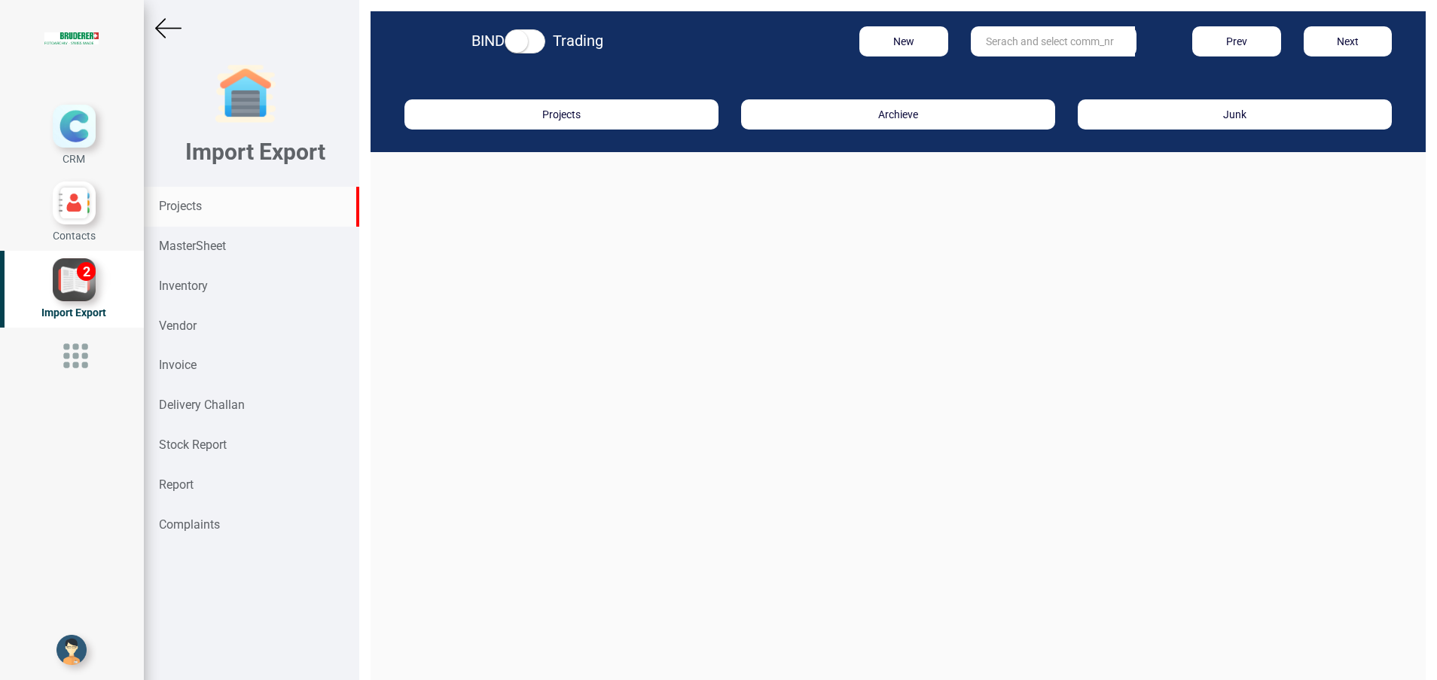
click at [1011, 47] on input "text" at bounding box center [1053, 41] width 164 height 30
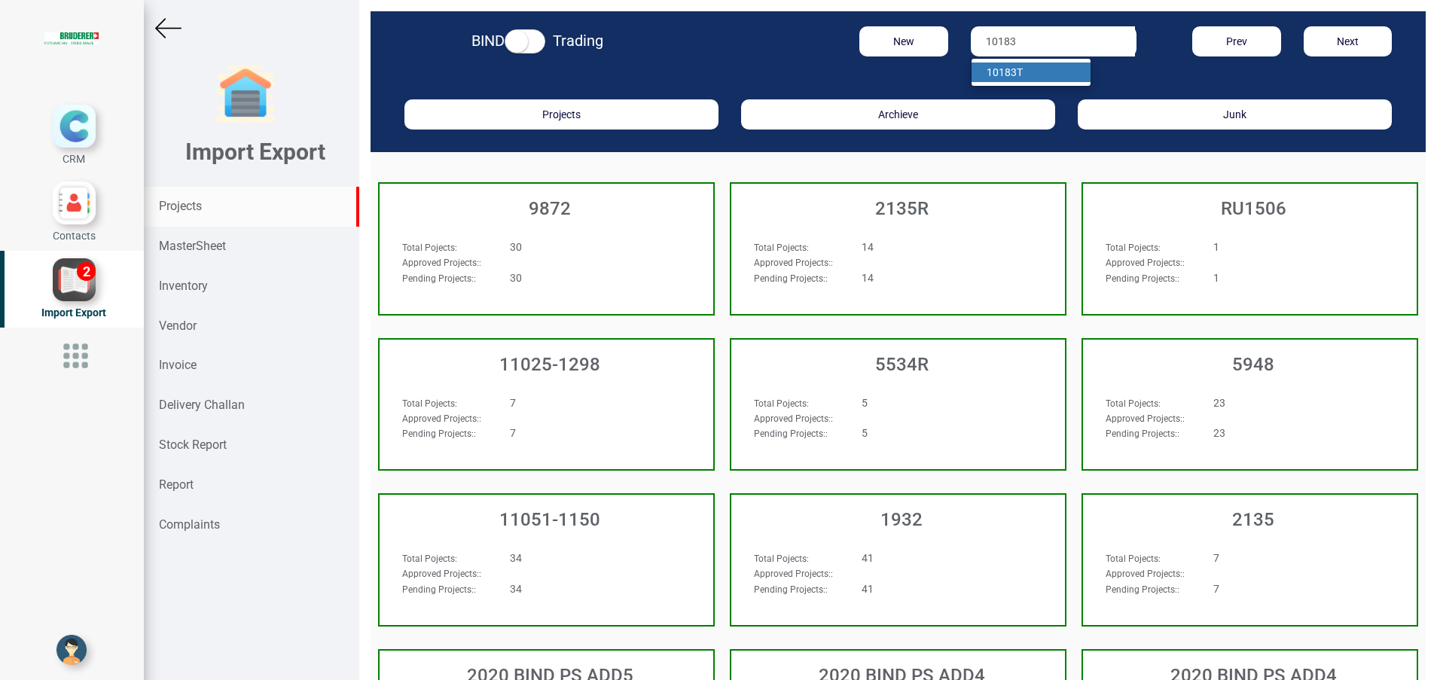
click at [999, 72] on strong "10183" at bounding box center [1002, 72] width 30 height 12
type input "10183 T"
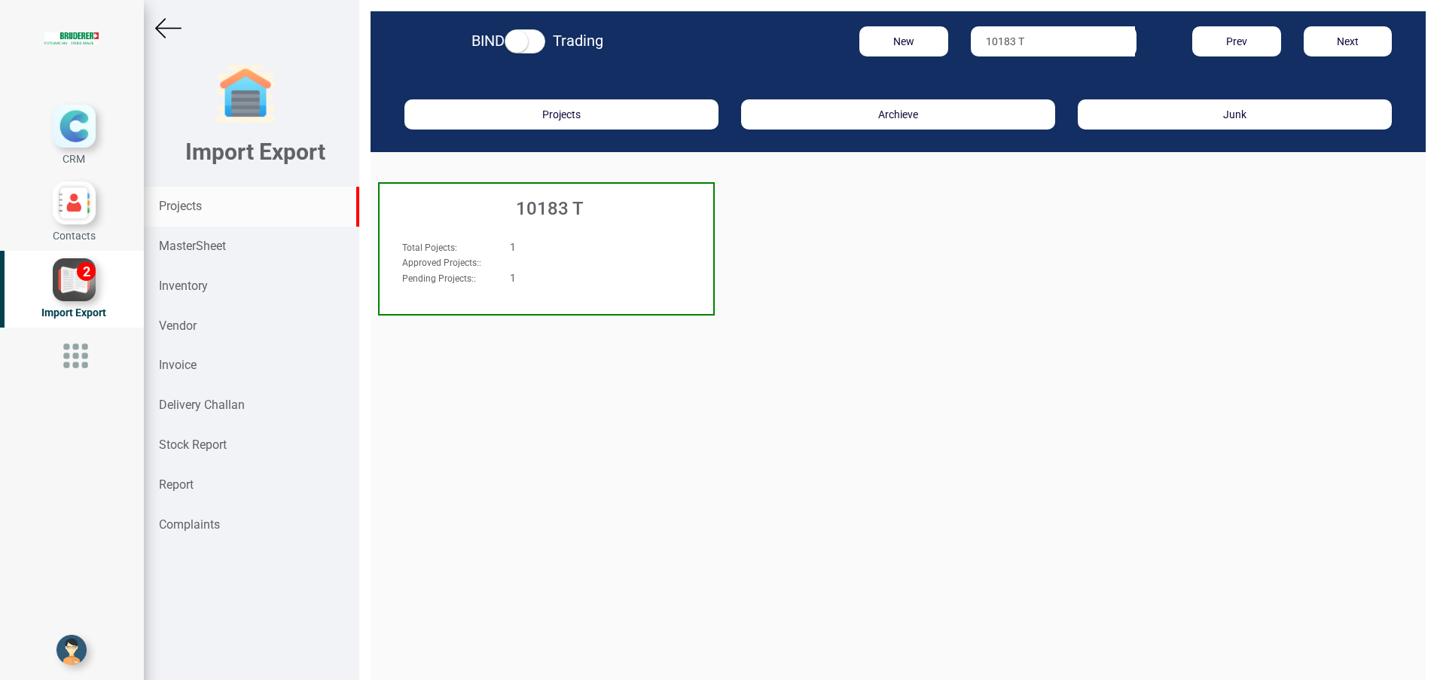
click at [544, 208] on h3 "10183 T" at bounding box center [550, 209] width 326 height 20
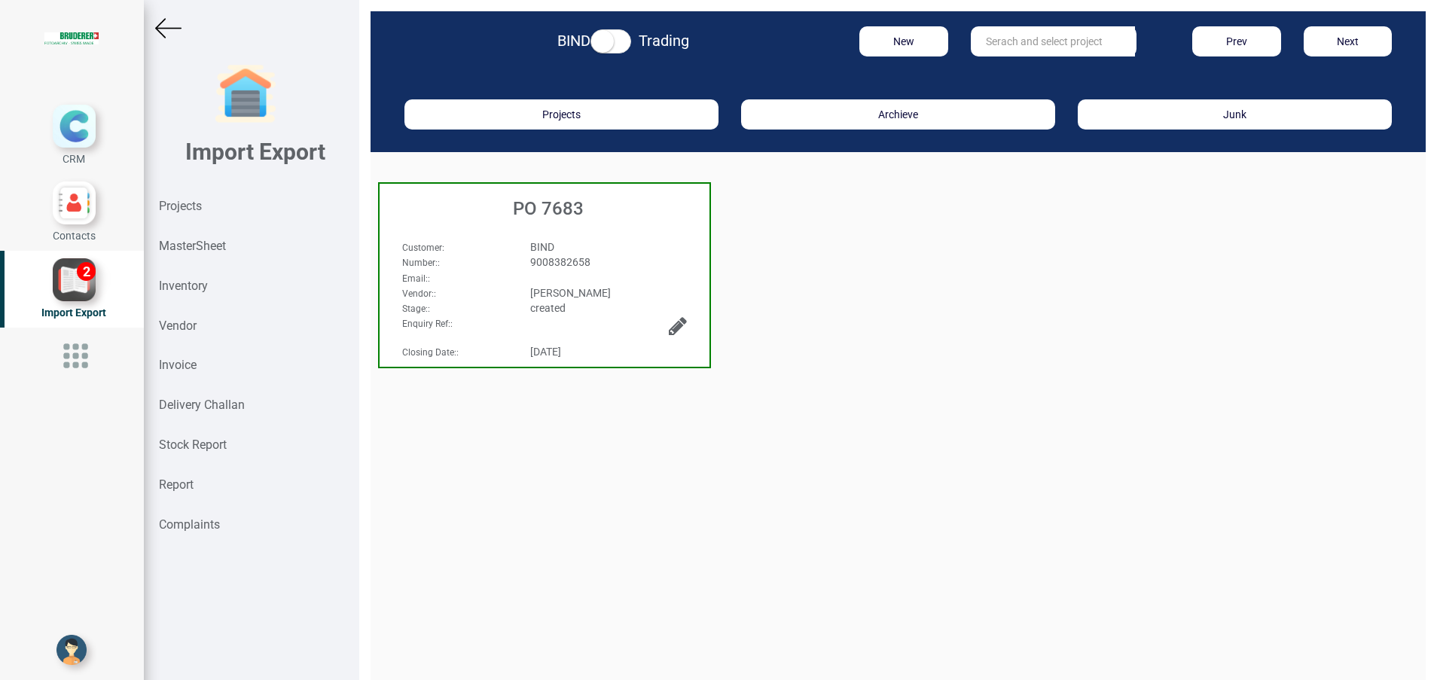
click at [557, 242] on div "BIND" at bounding box center [608, 246] width 179 height 15
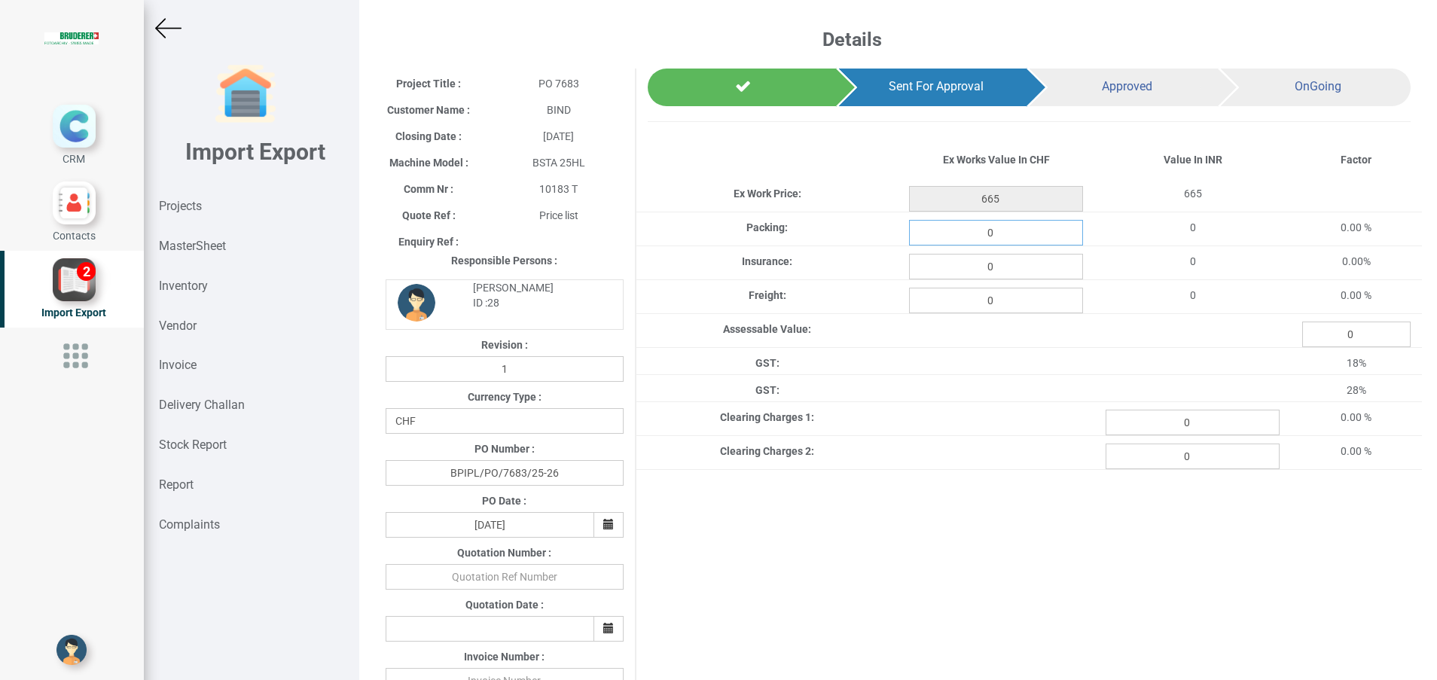
click at [1005, 236] on input "0" at bounding box center [996, 233] width 174 height 26
type input "8.14"
click at [1014, 264] on input "0" at bounding box center [996, 267] width 174 height 26
type input "1.189"
click at [1009, 308] on input "0" at bounding box center [996, 301] width 174 height 26
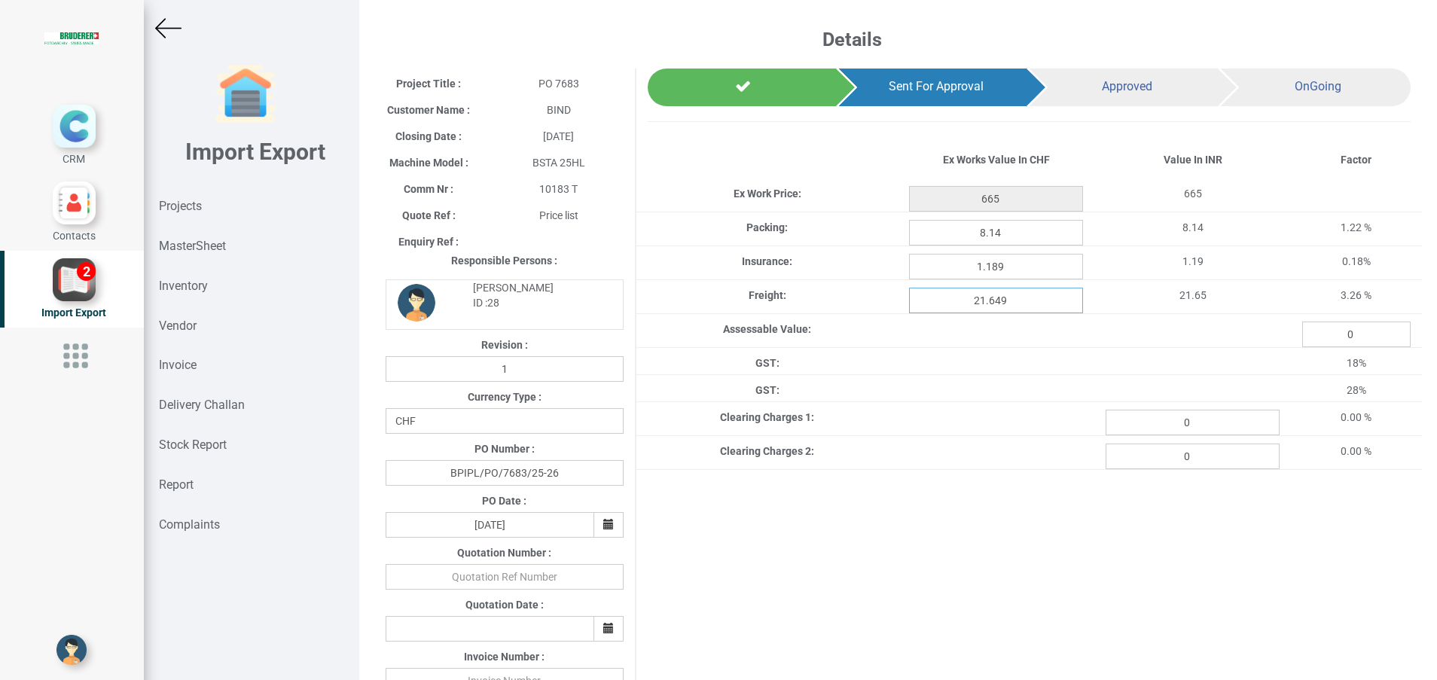
type input "21.649"
click at [834, 579] on div "Project Title : PO 7683 Customer Name : BIND Closing Date : 2025-08-05 Machine …" at bounding box center [898, 610] width 1048 height 1082
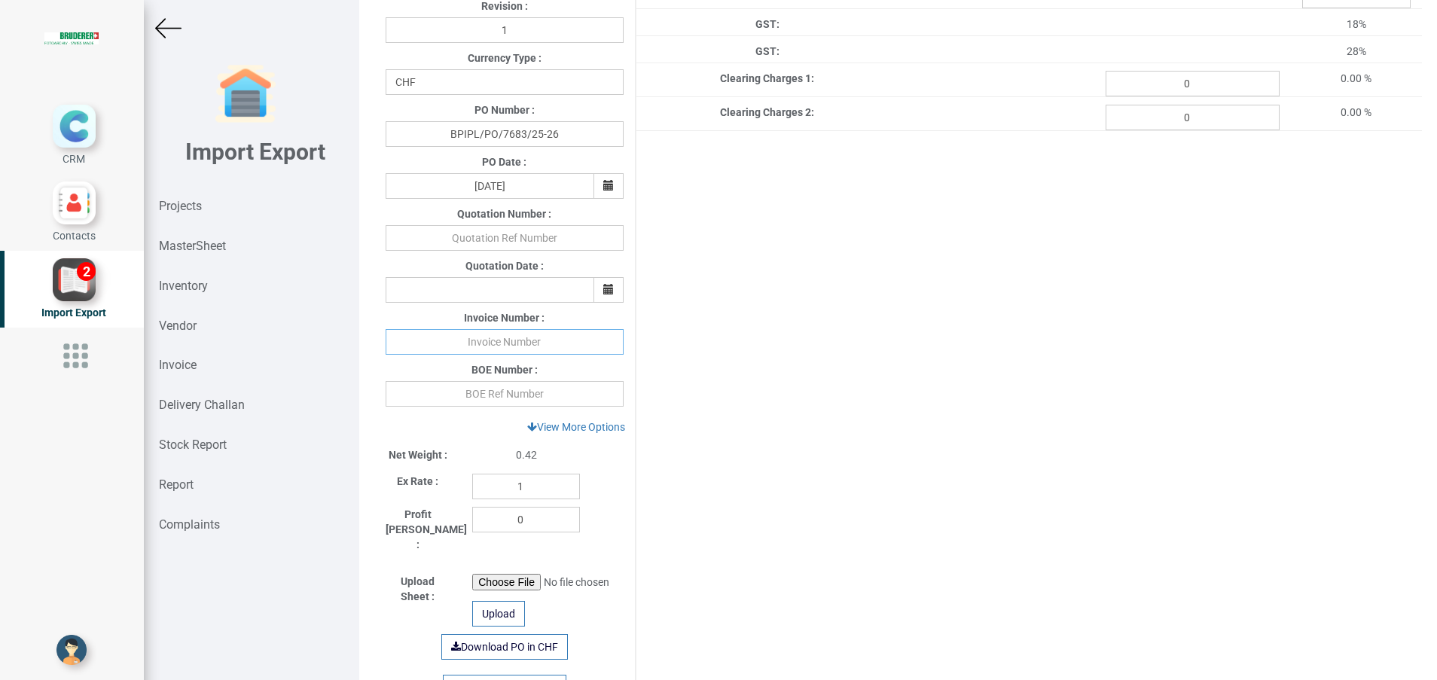
click at [499, 348] on input "text" at bounding box center [505, 342] width 238 height 26
paste input "439459"
type input "439459 [DATE]"
click at [516, 396] on input "text" at bounding box center [505, 394] width 238 height 26
paste input "4606120"
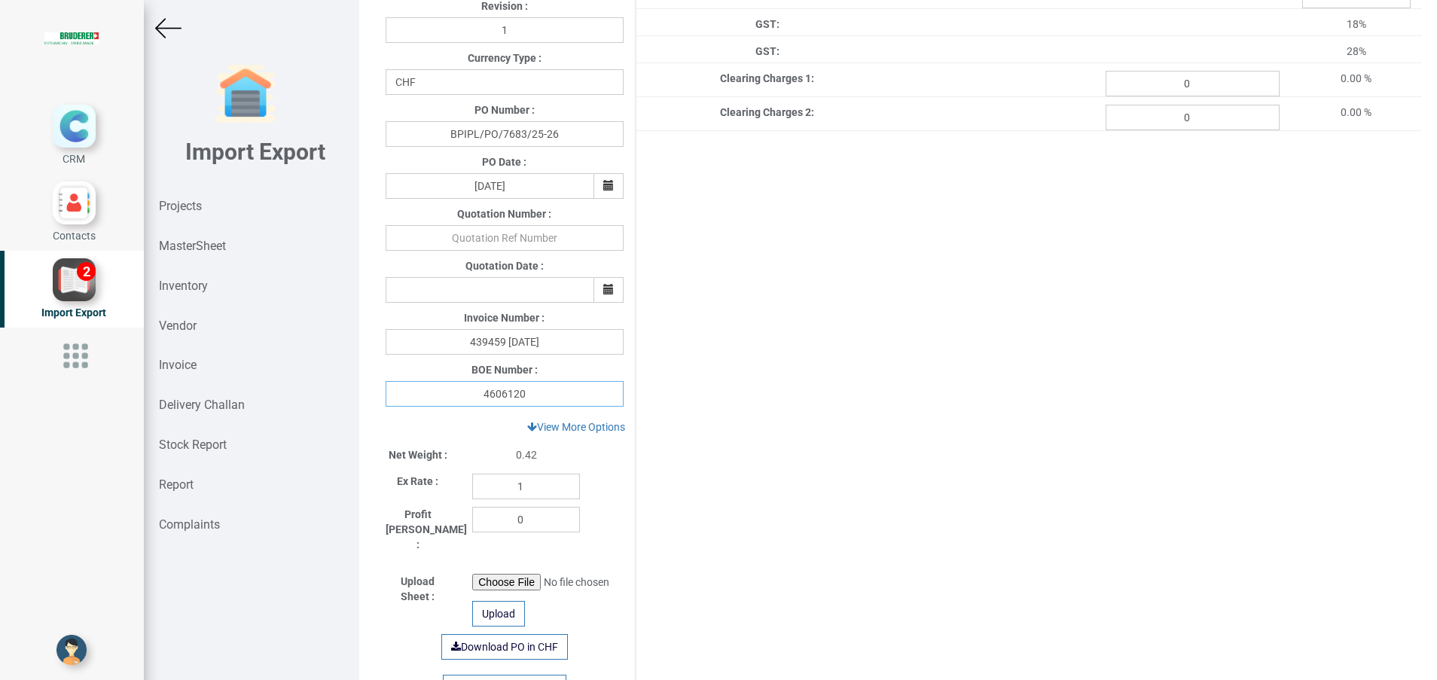
type input "4606120"
click at [529, 483] on input "1" at bounding box center [526, 487] width 108 height 26
type input "114.05"
click at [686, 450] on div "Project Title : PO 7683 Customer Name : BIND Closing Date : 2025-08-05 Machine …" at bounding box center [898, 271] width 1048 height 1082
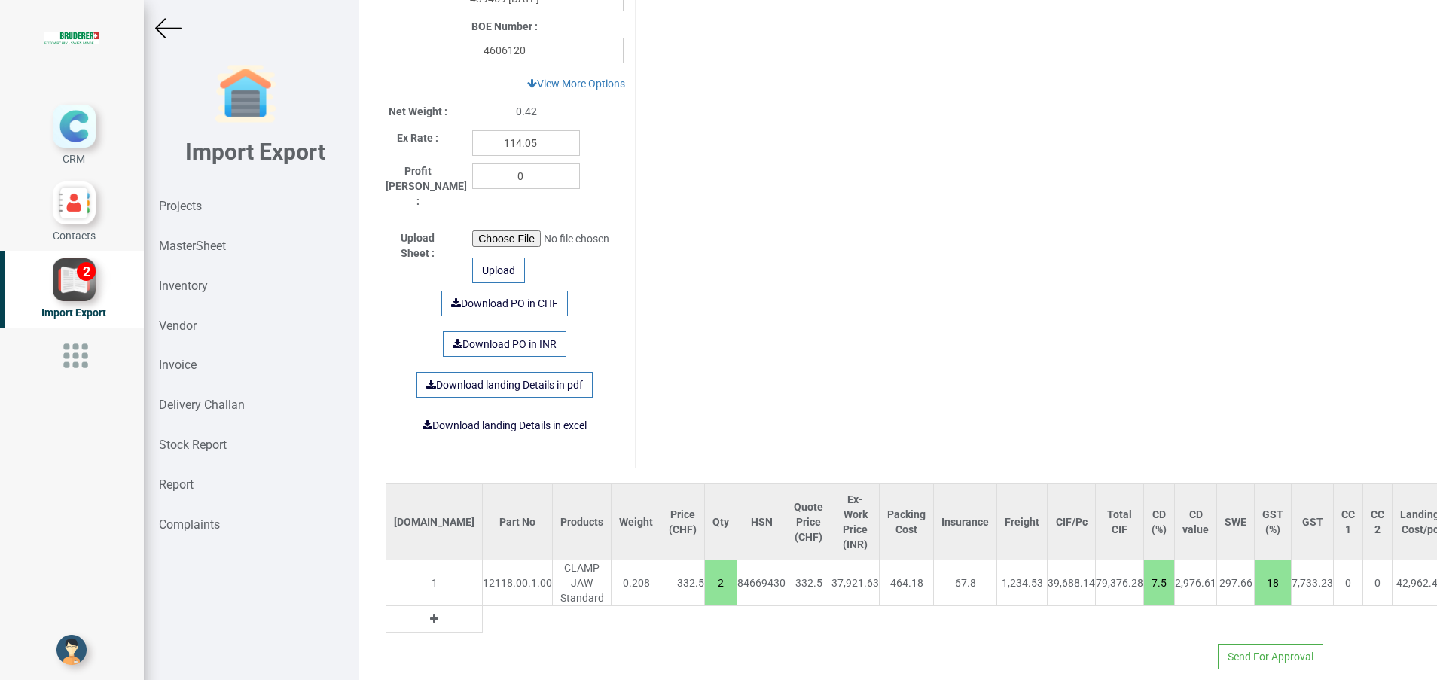
scroll to position [683, 0]
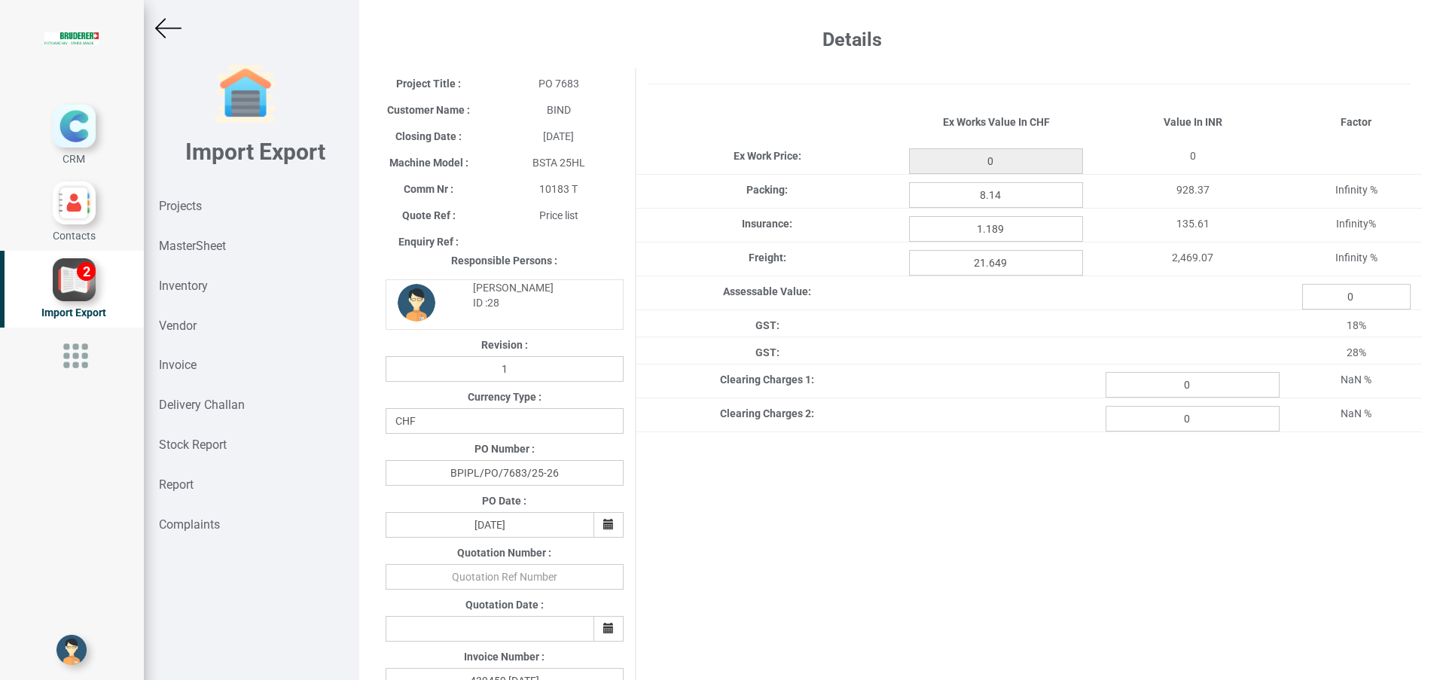
type input "665"
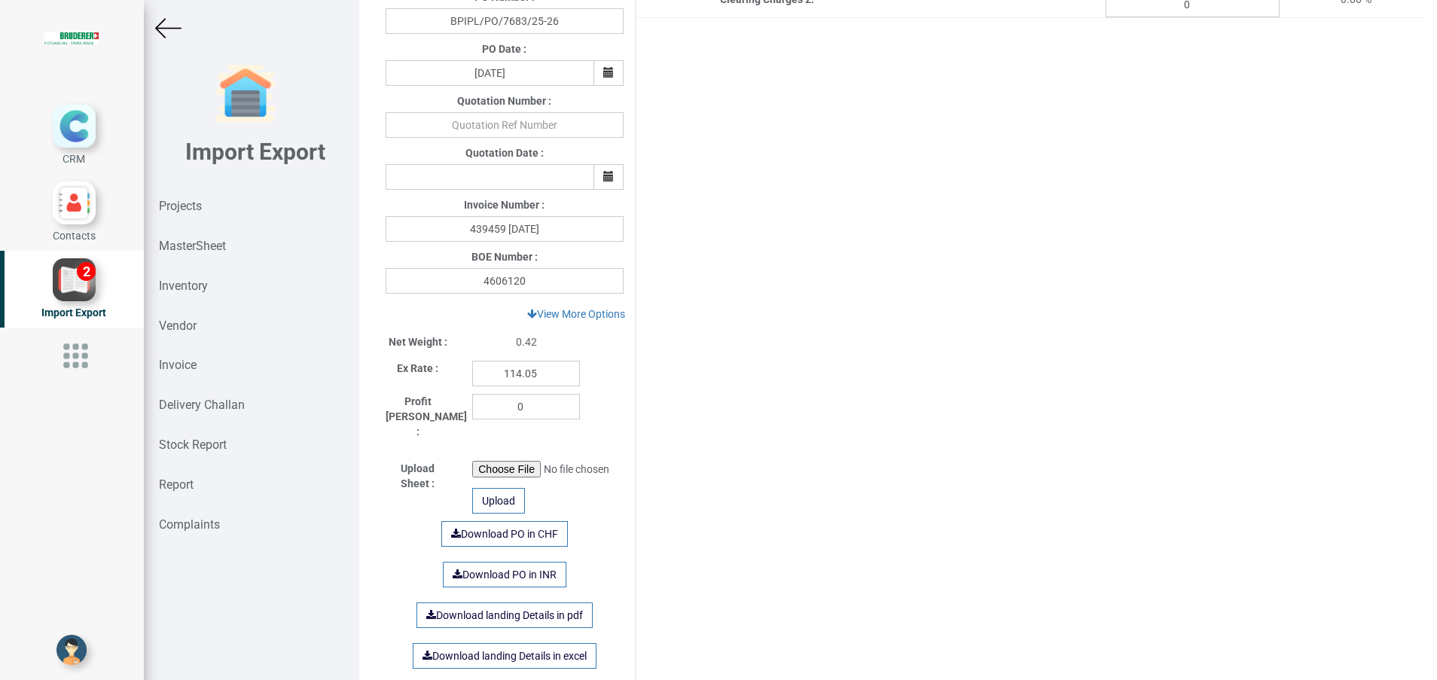
scroll to position [683, 0]
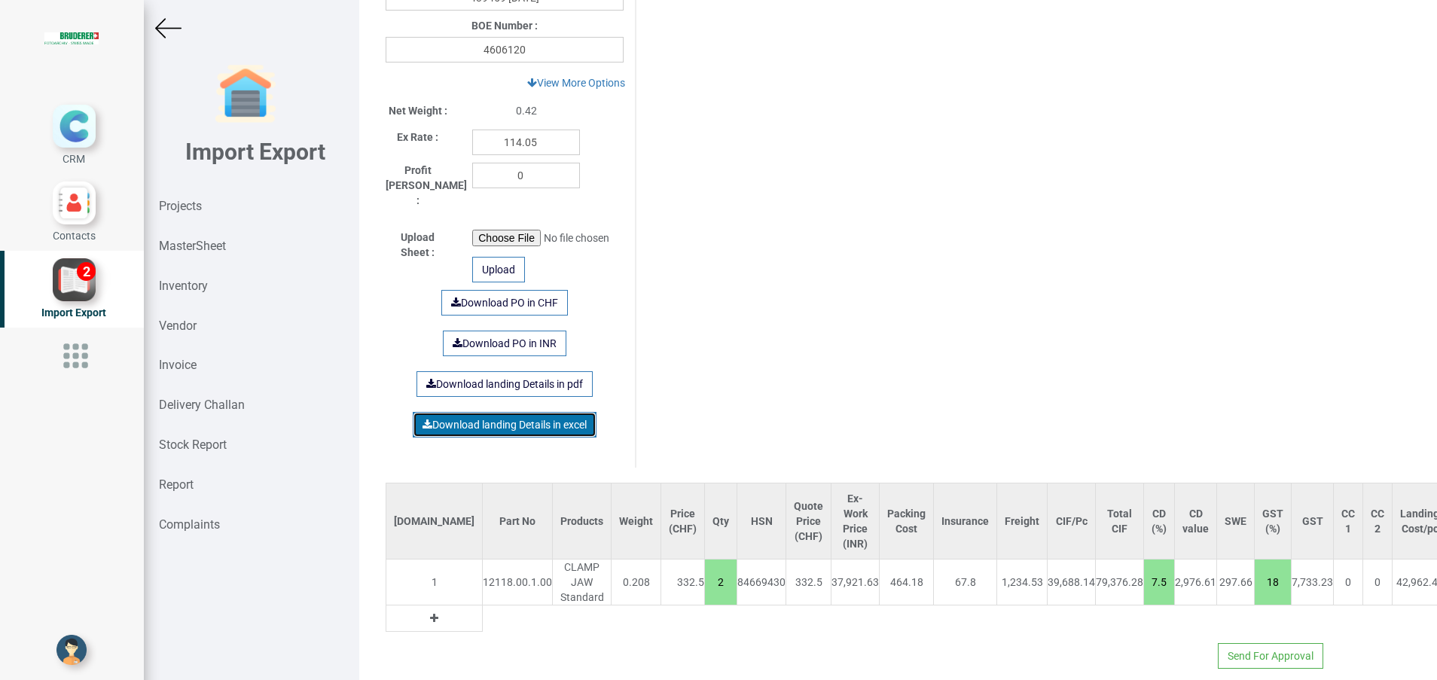
click at [489, 412] on link "Download landing Details in excel" at bounding box center [505, 425] width 184 height 26
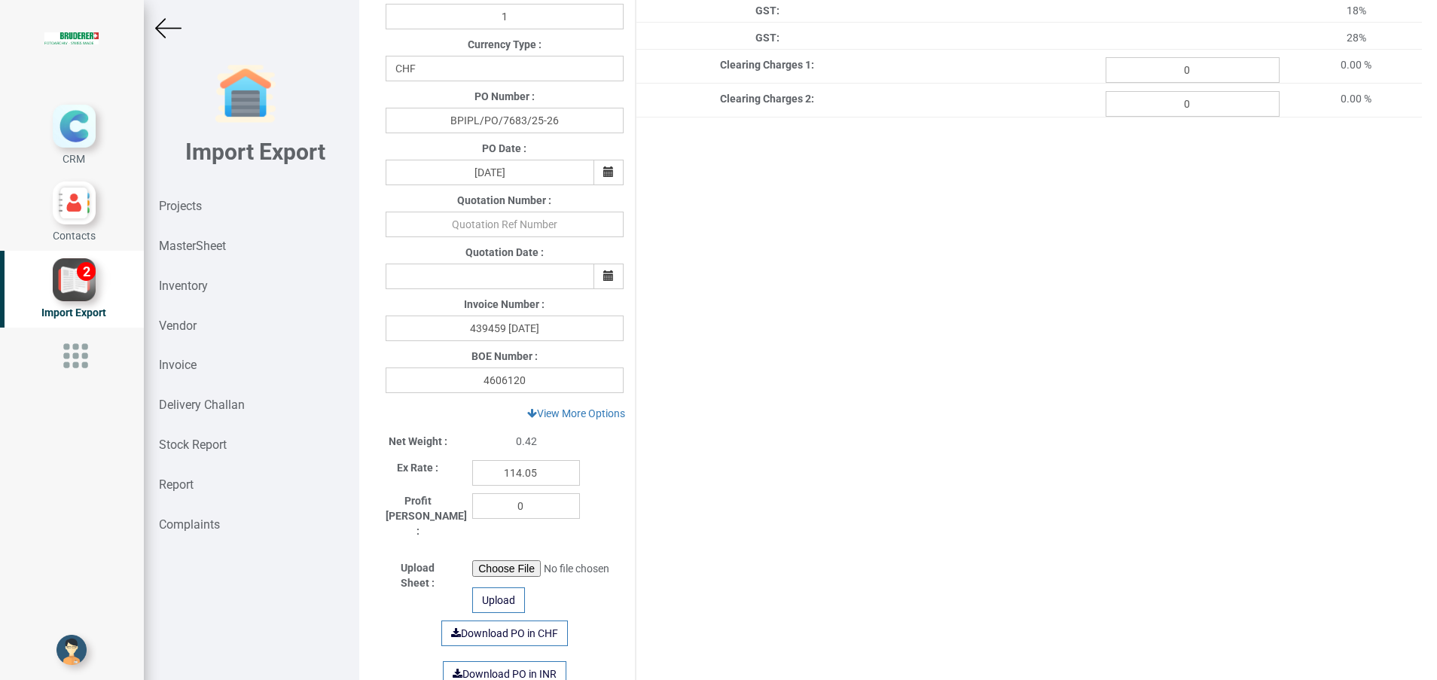
scroll to position [118, 0]
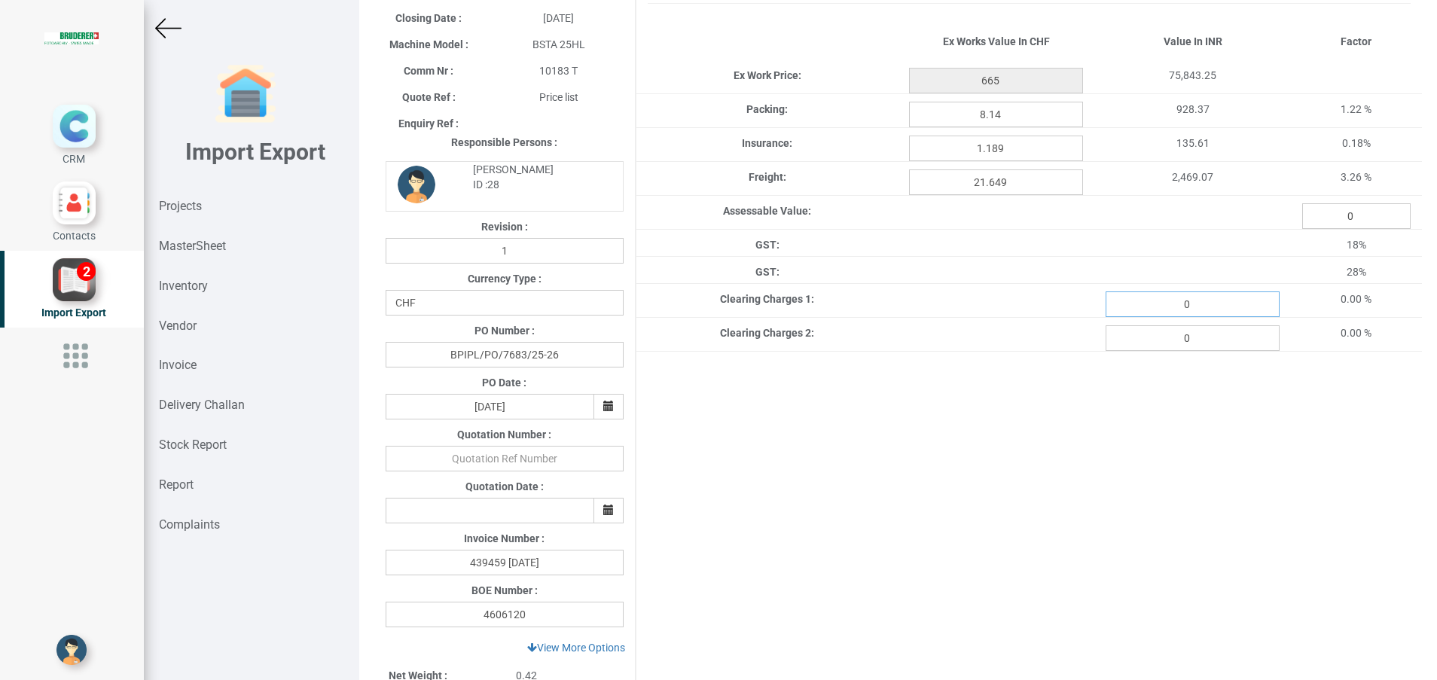
click at [1190, 307] on input "0" at bounding box center [1193, 304] width 174 height 26
type input "4601.92"
click at [1124, 544] on div "Project Title : PO 7683 Customer Name : BIND Closing Date : 2025-08-05 Machine …" at bounding box center [898, 491] width 1048 height 1082
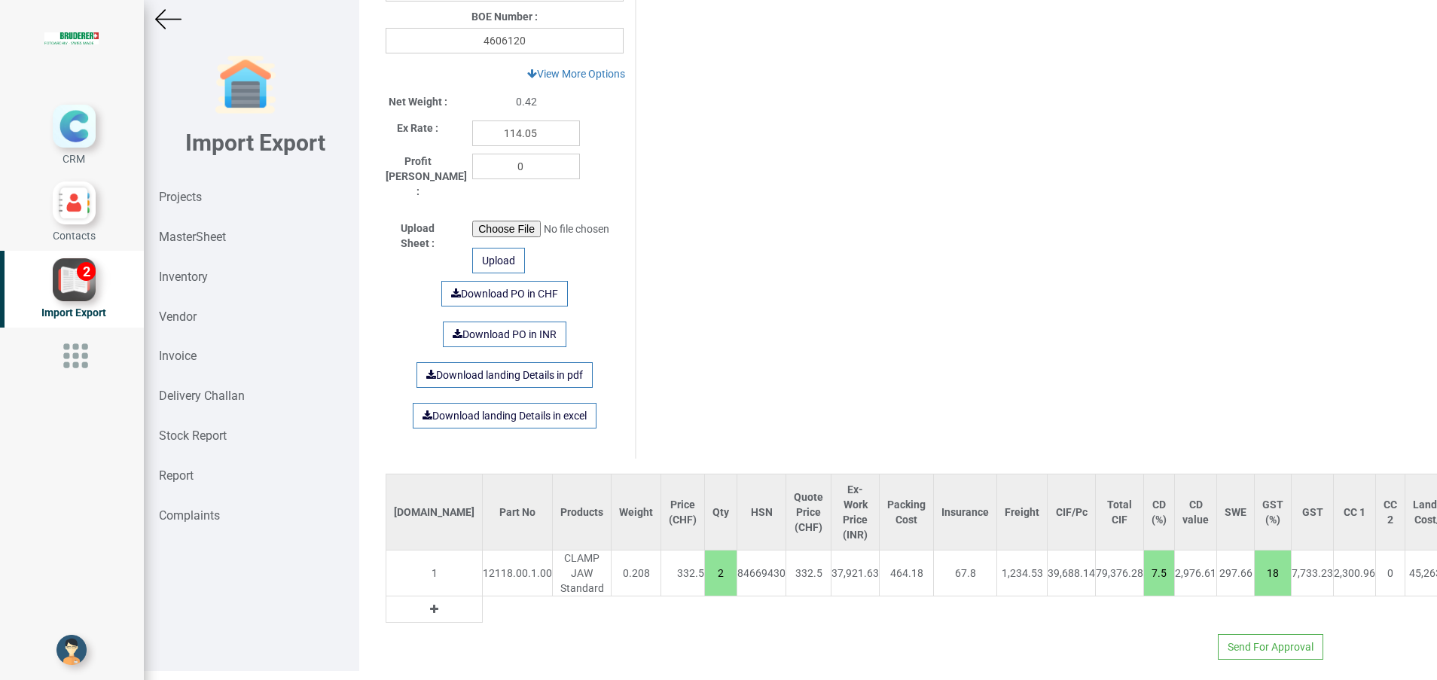
scroll to position [11, 0]
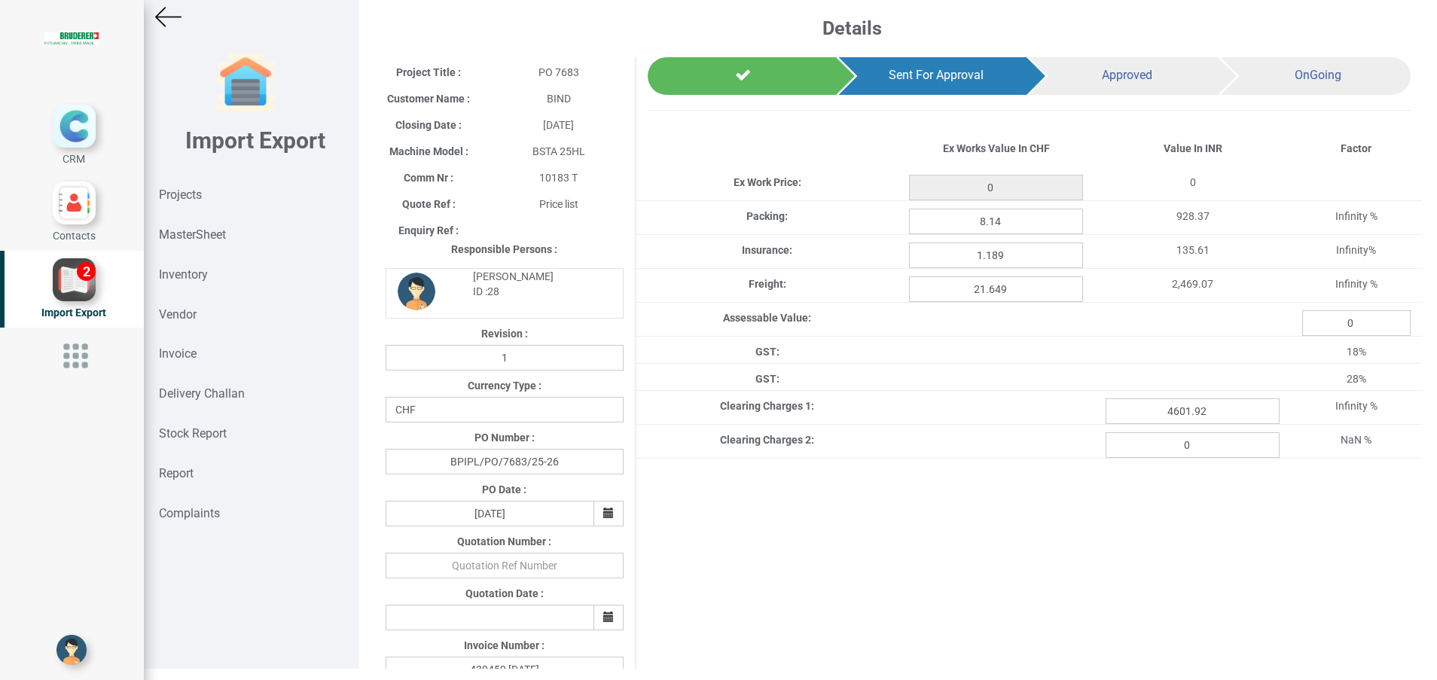
type input "665"
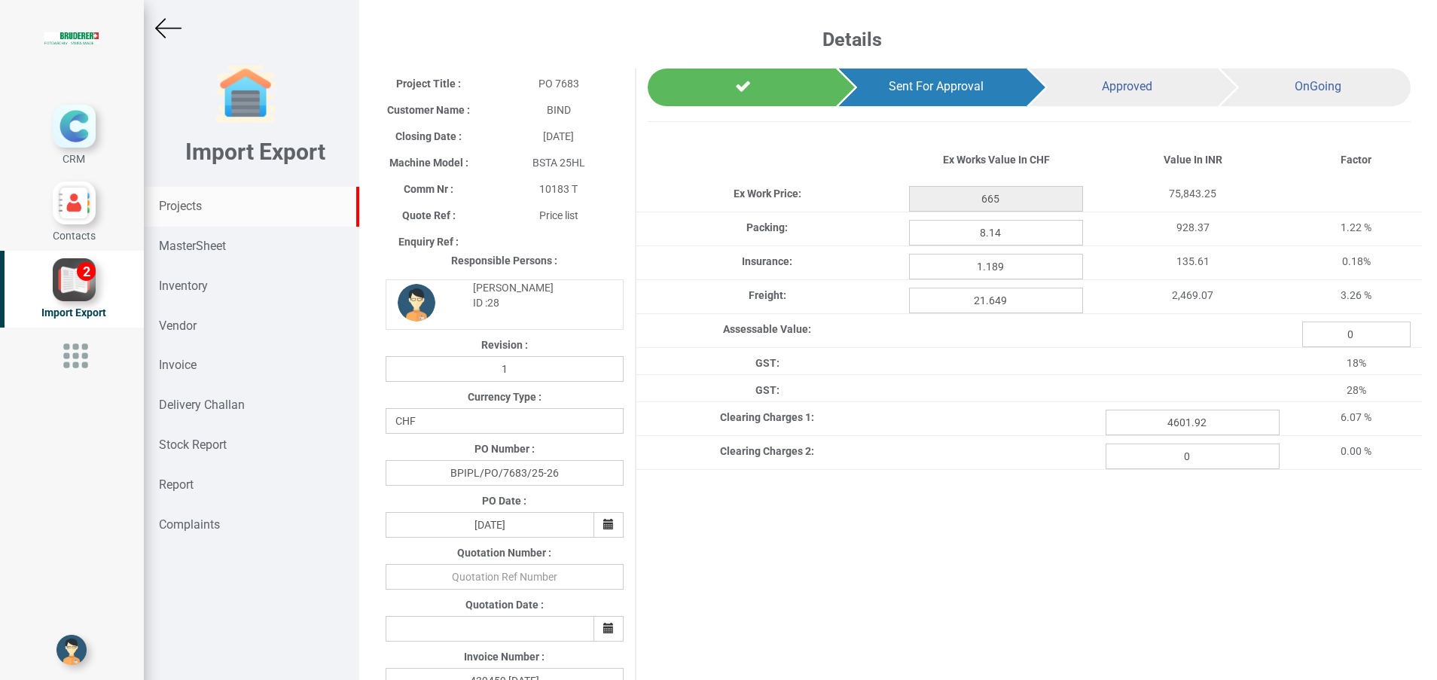
click at [188, 206] on strong "Projects" at bounding box center [180, 206] width 43 height 14
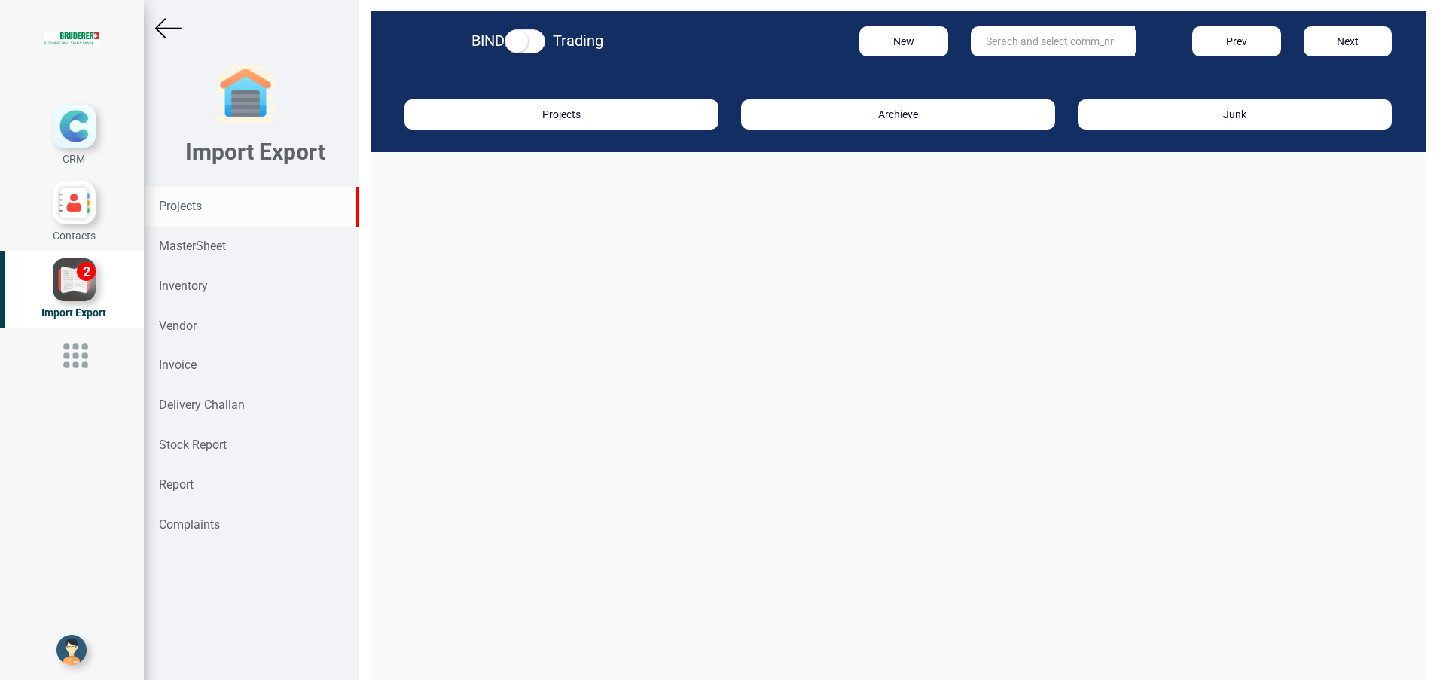
click at [983, 50] on input "text" at bounding box center [1053, 41] width 164 height 30
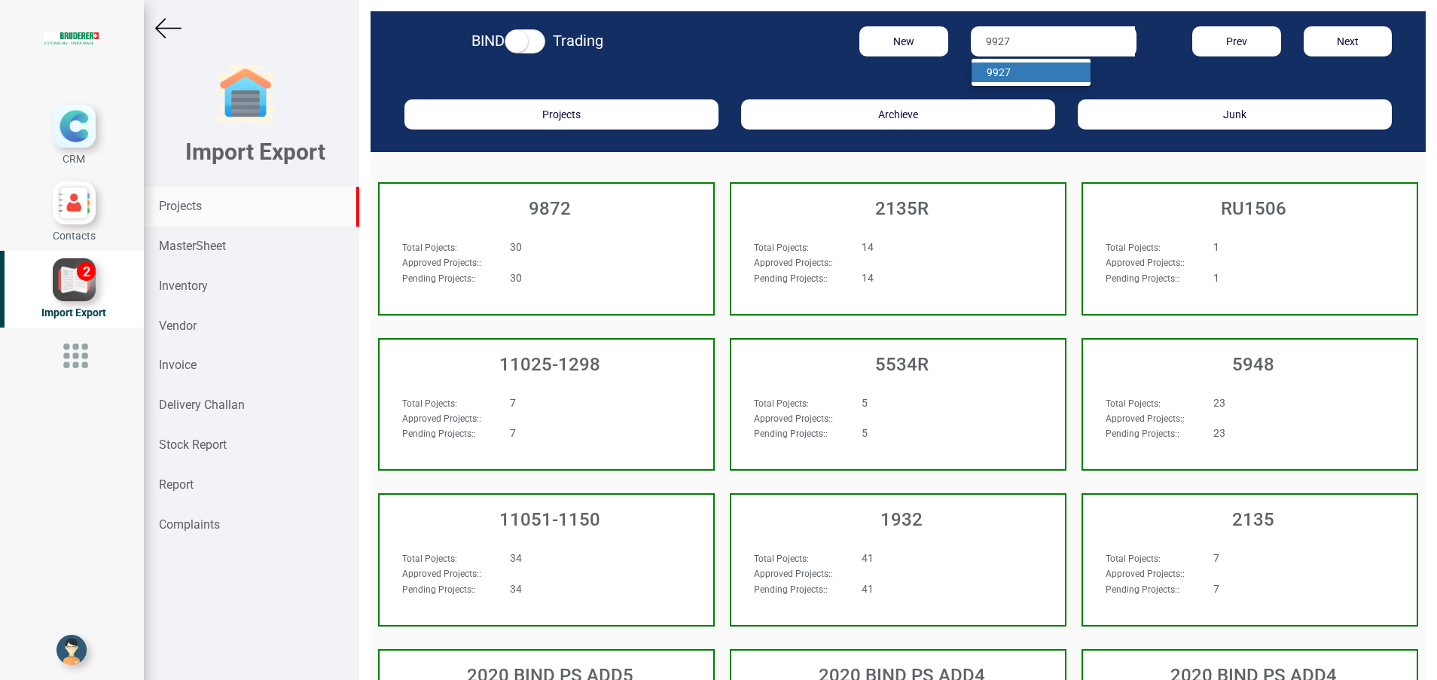
click at [1017, 62] on ul "9927" at bounding box center [1031, 72] width 120 height 29
click at [1031, 41] on input "9927" at bounding box center [1053, 41] width 164 height 30
click at [1031, 70] on link "992 7" at bounding box center [1030, 73] width 119 height 20
type input "9927"
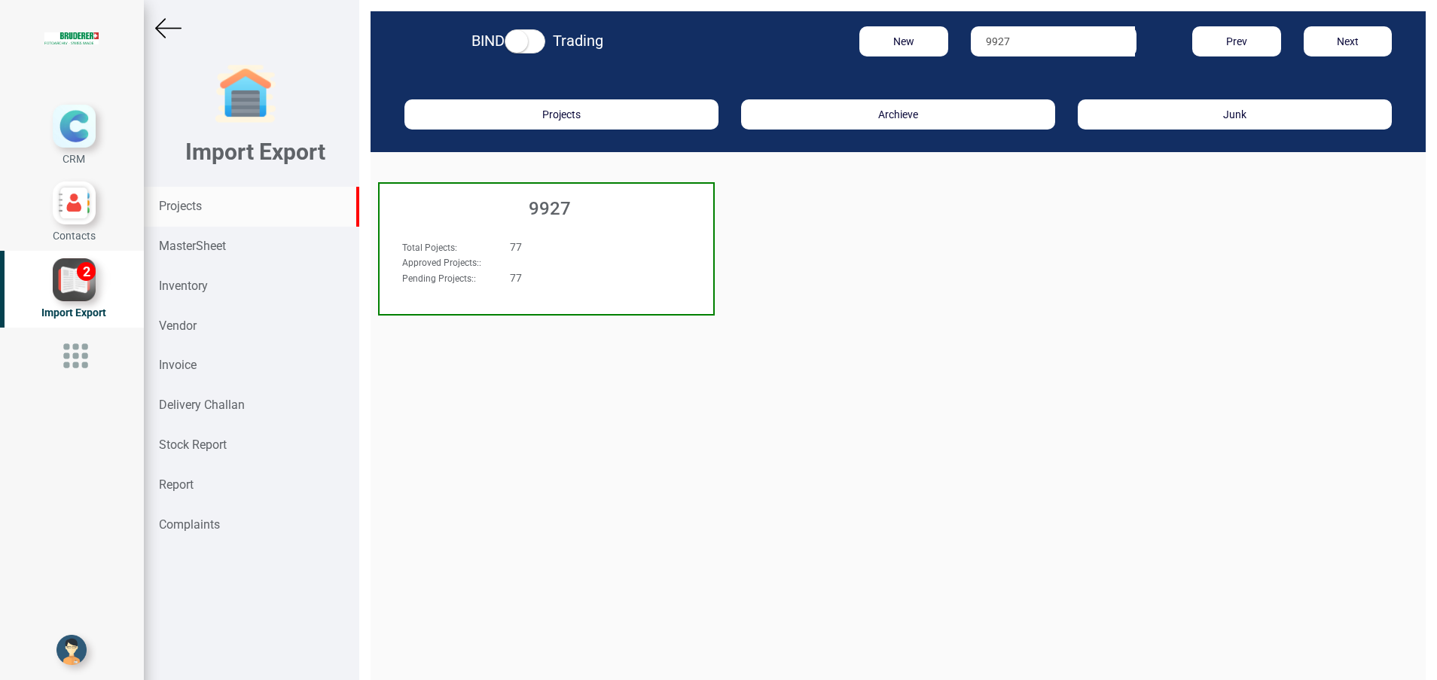
click at [557, 200] on h3 "9927" at bounding box center [550, 209] width 326 height 20
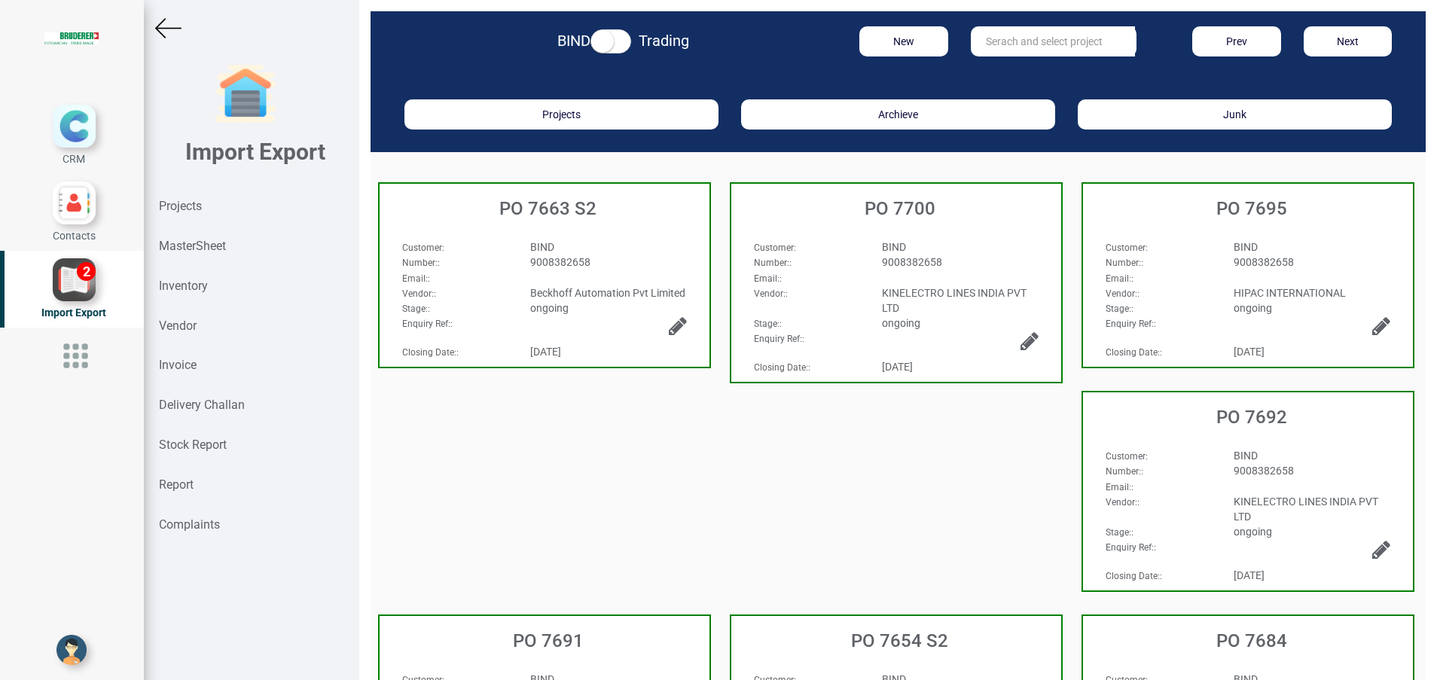
click at [899, 651] on div "PO 7654 S2" at bounding box center [896, 637] width 330 height 42
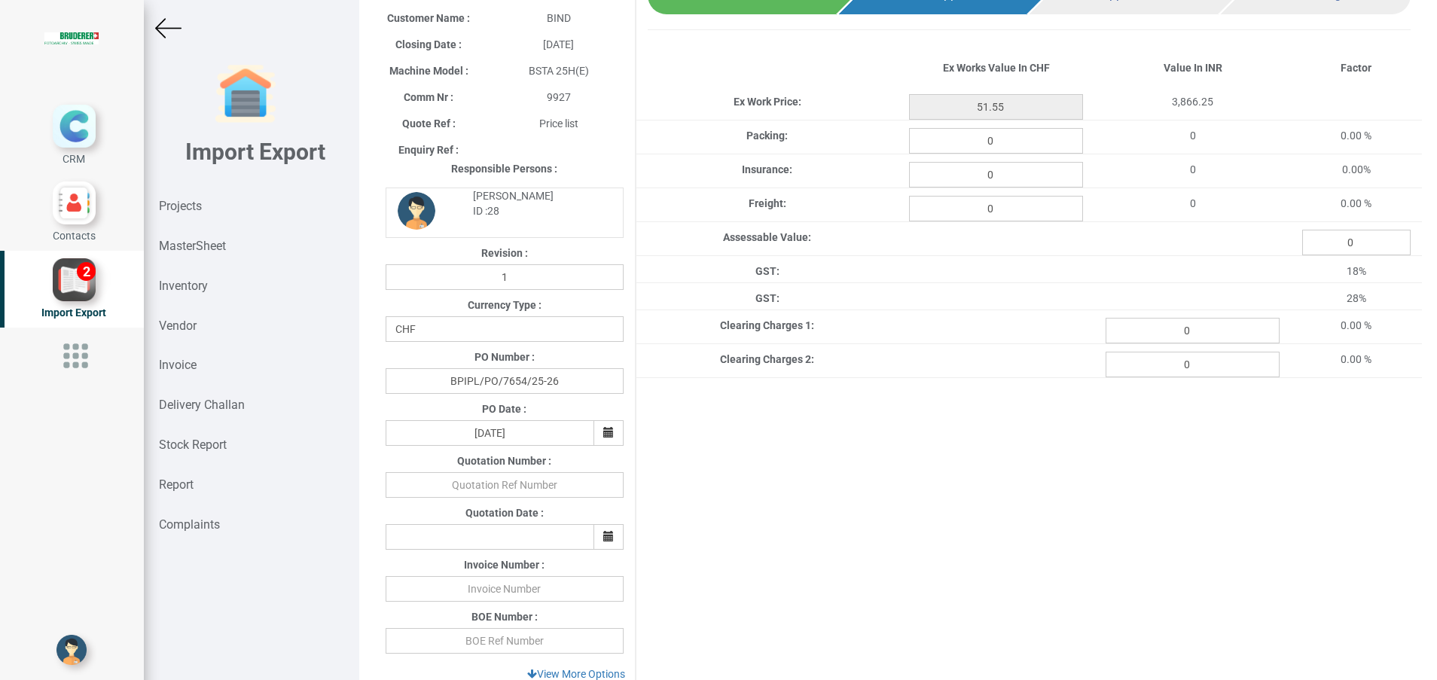
scroll to position [113, 0]
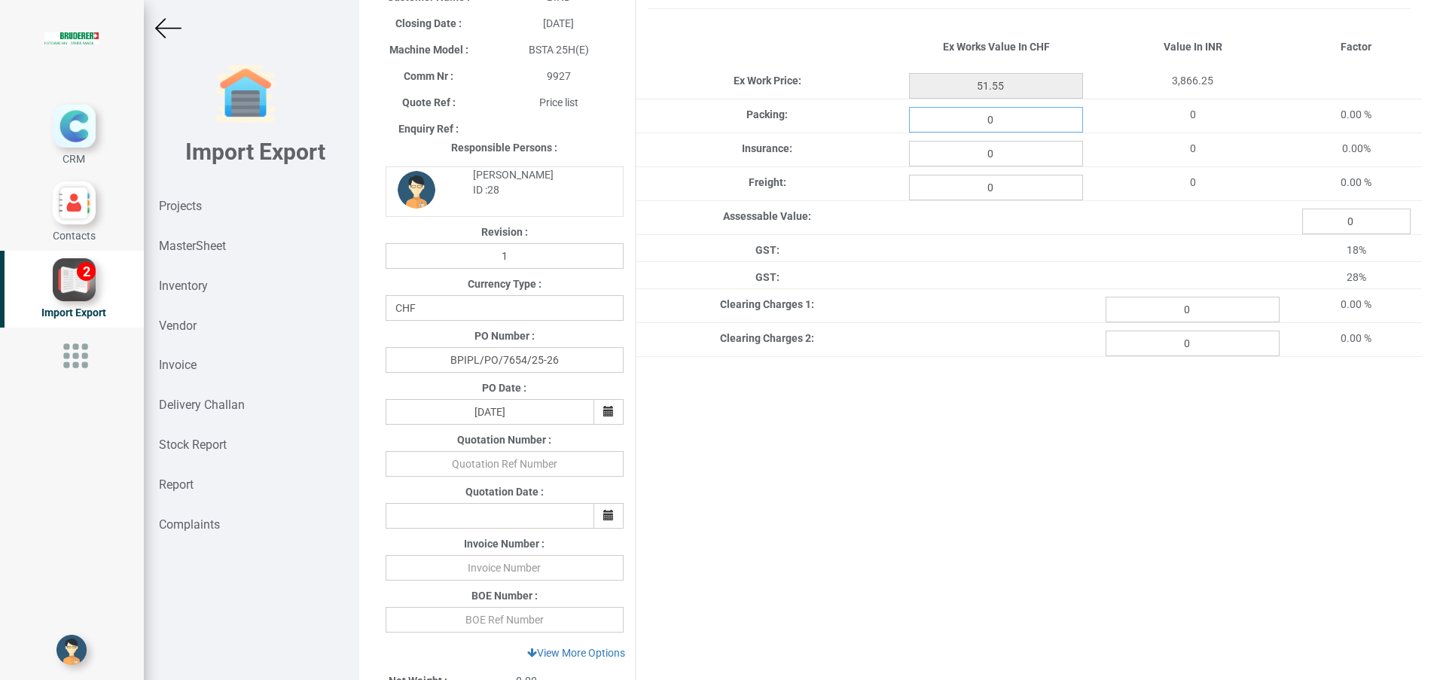
click at [1002, 118] on input "0" at bounding box center [996, 120] width 174 height 26
type input "0.64"
click at [1012, 148] on input "0" at bounding box center [996, 154] width 174 height 26
type input "0.093"
click at [1017, 176] on input "0" at bounding box center [996, 188] width 174 height 26
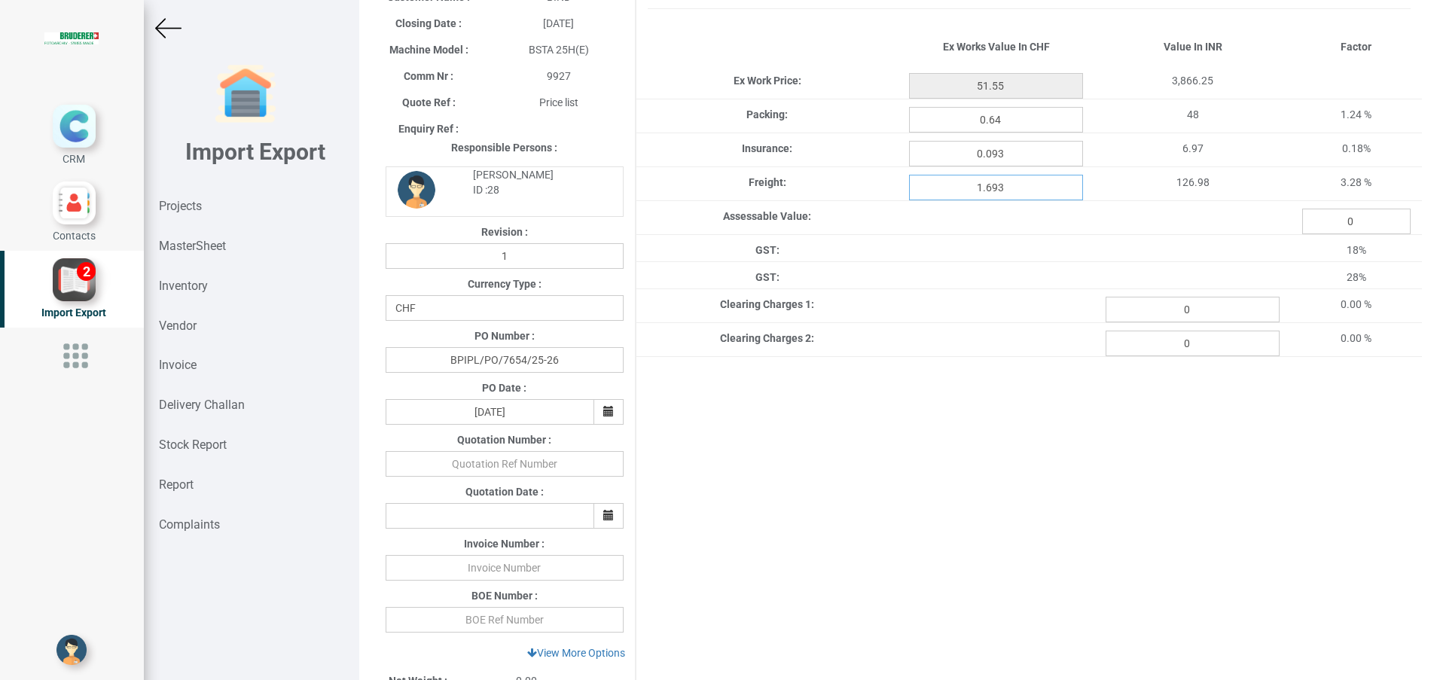
type input "1.693"
click at [912, 491] on div "Project Title : PO 7654 S2 Customer Name : BIND Closing Date : 2025-09-16 Machi…" at bounding box center [898, 497] width 1048 height 1082
click at [1199, 310] on input "0" at bounding box center [1193, 310] width 174 height 26
type input "359.85"
click at [1159, 472] on div "Project Title : PO 7654 S2 Customer Name : BIND Closing Date : 2025-09-16 Machi…" at bounding box center [898, 497] width 1048 height 1082
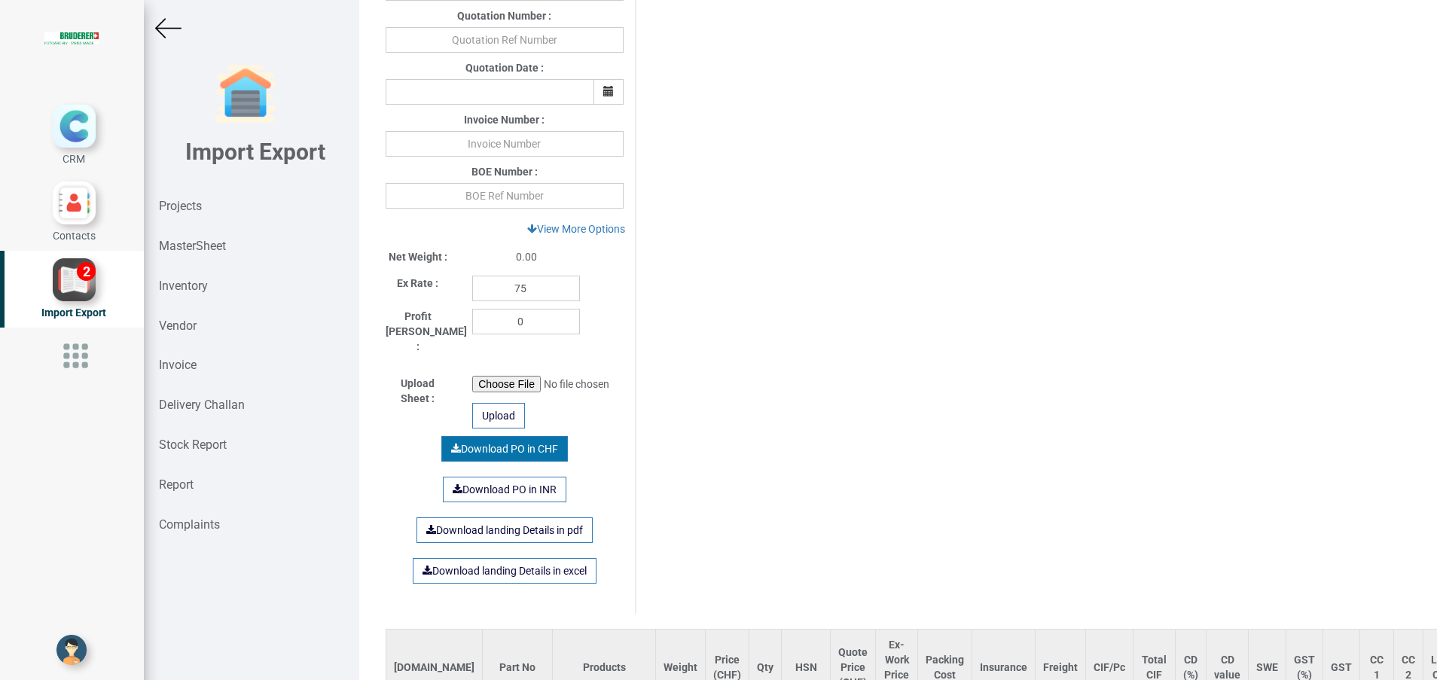
scroll to position [565, 0]
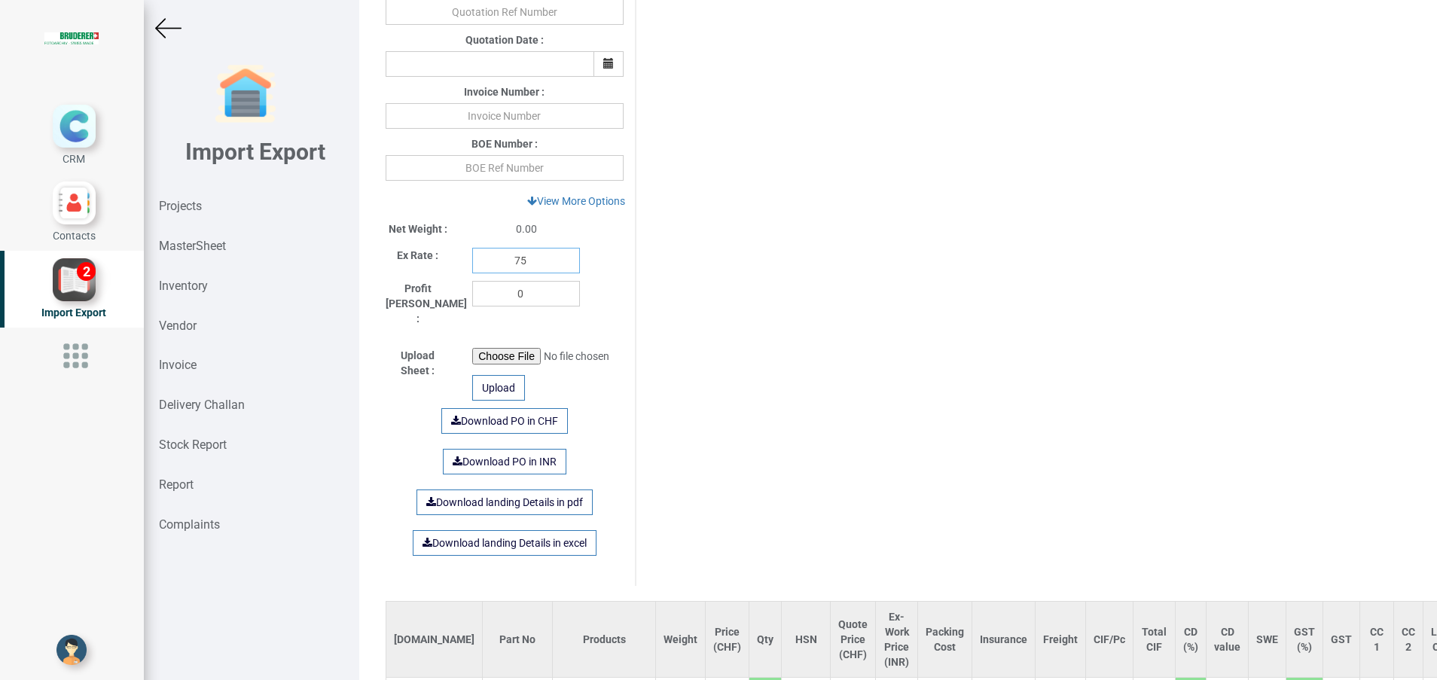
click at [524, 263] on input "75" at bounding box center [526, 261] width 108 height 26
type input "7"
type input "114.05"
click at [736, 278] on div "Project Title : PO 7654 S2 Customer Name : BIND Closing Date : 2025-09-16 Machi…" at bounding box center [898, 45] width 1048 height 1082
click at [559, 113] on input "text" at bounding box center [505, 116] width 238 height 26
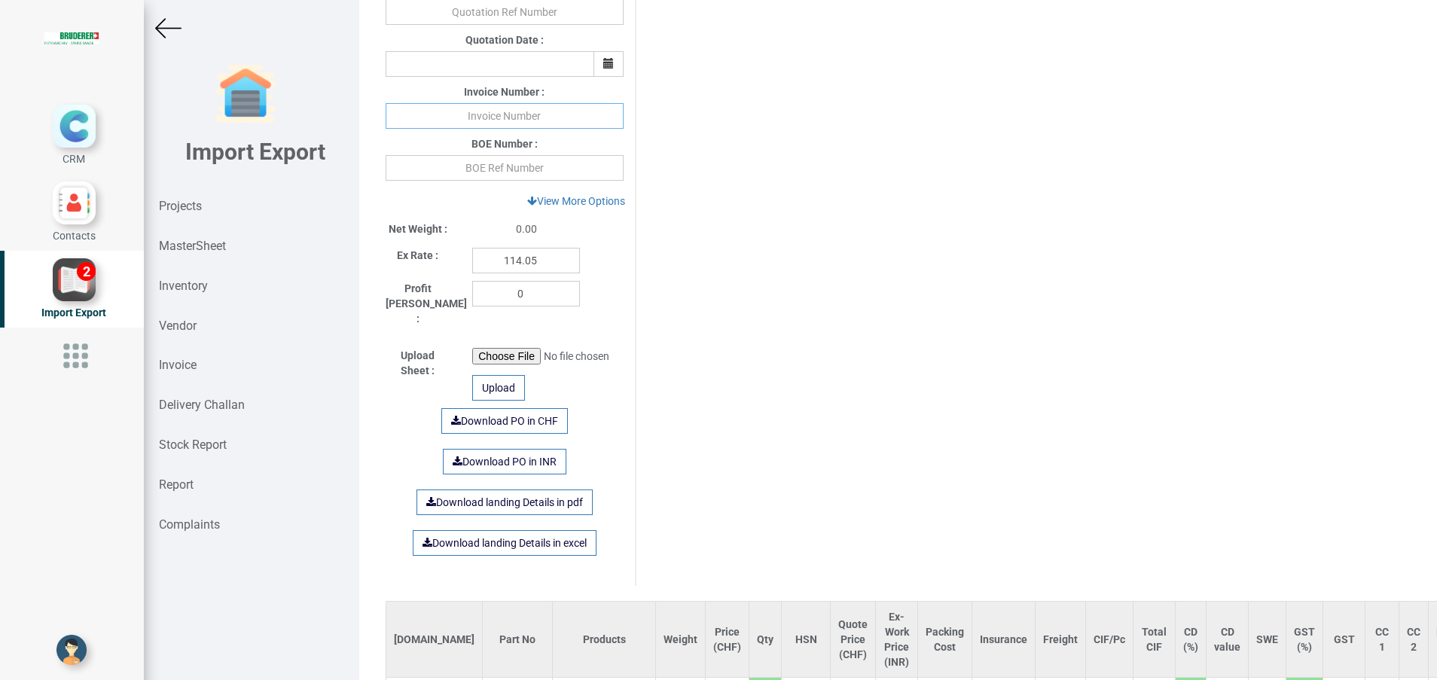
click at [557, 112] on input "text" at bounding box center [505, 116] width 238 height 26
paste input "439459"
type input "439459 [DATE]"
click at [501, 174] on input "text" at bounding box center [505, 168] width 238 height 26
paste input "4606120"
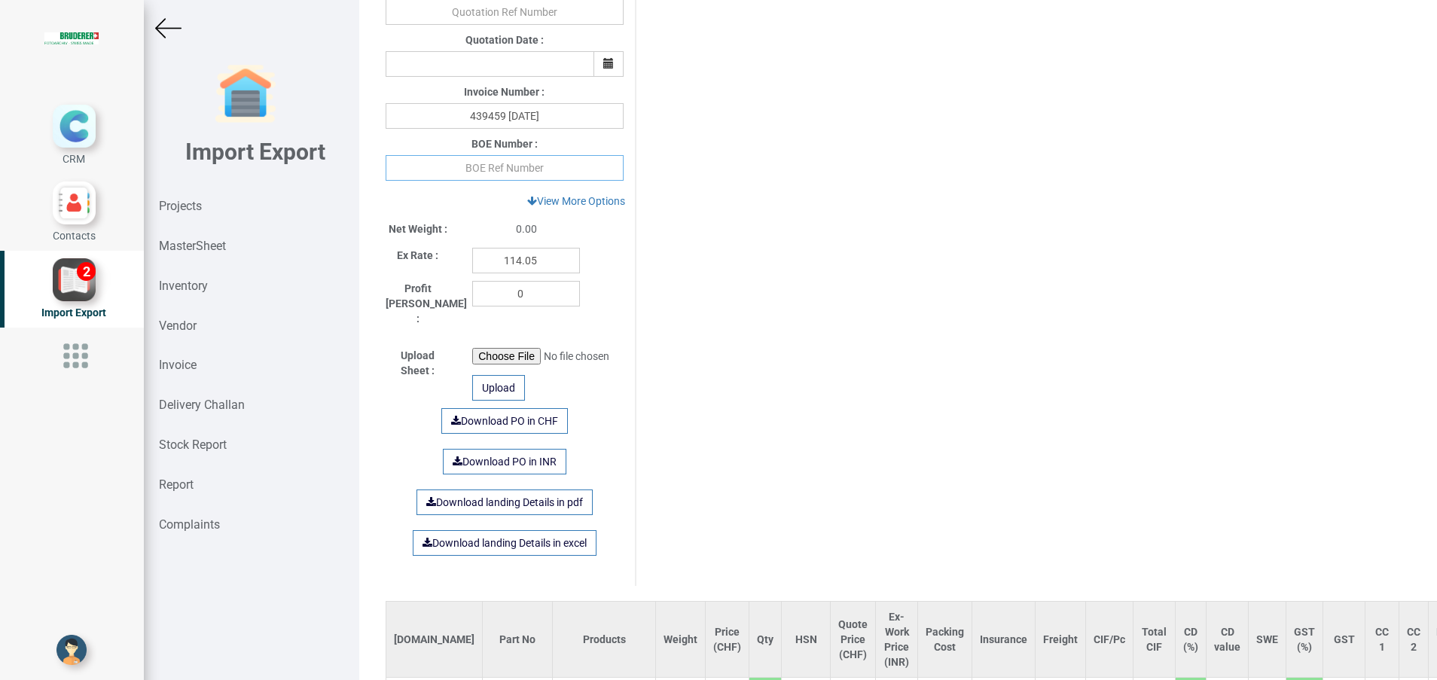
type input "4606120"
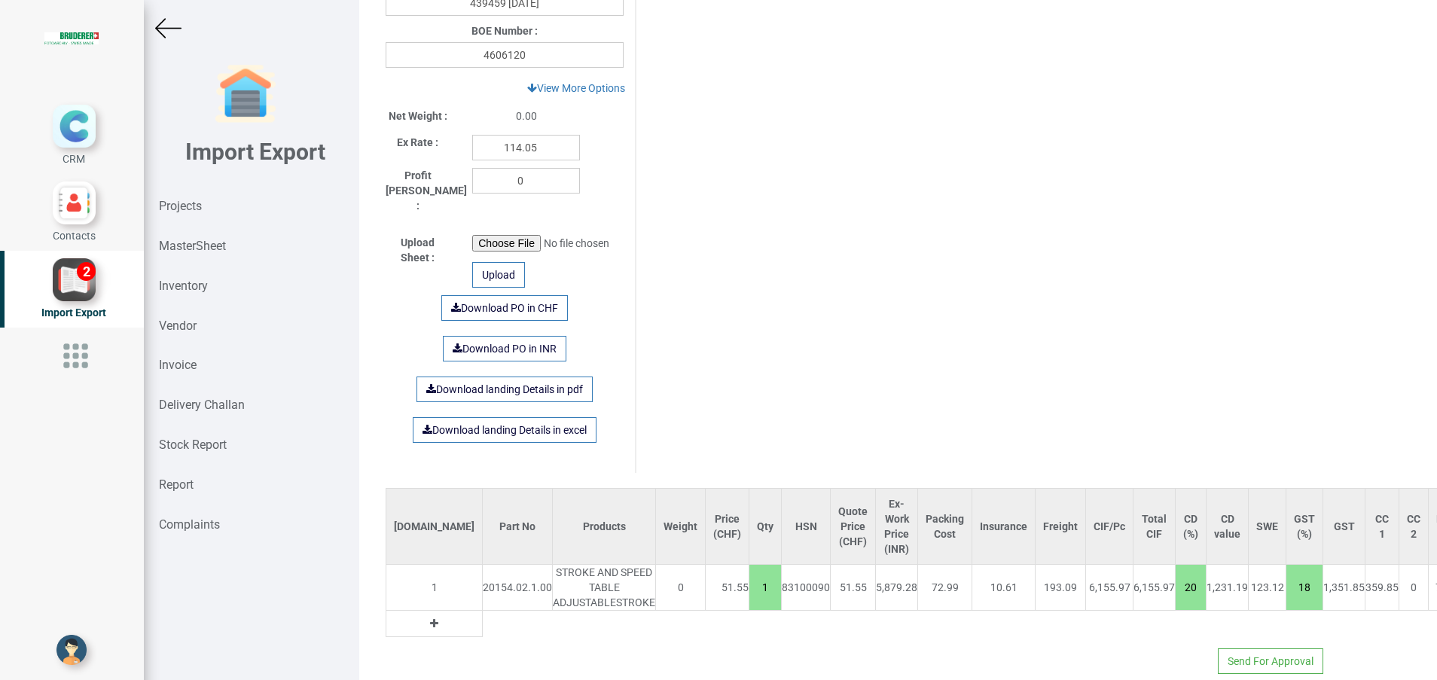
scroll to position [700, 0]
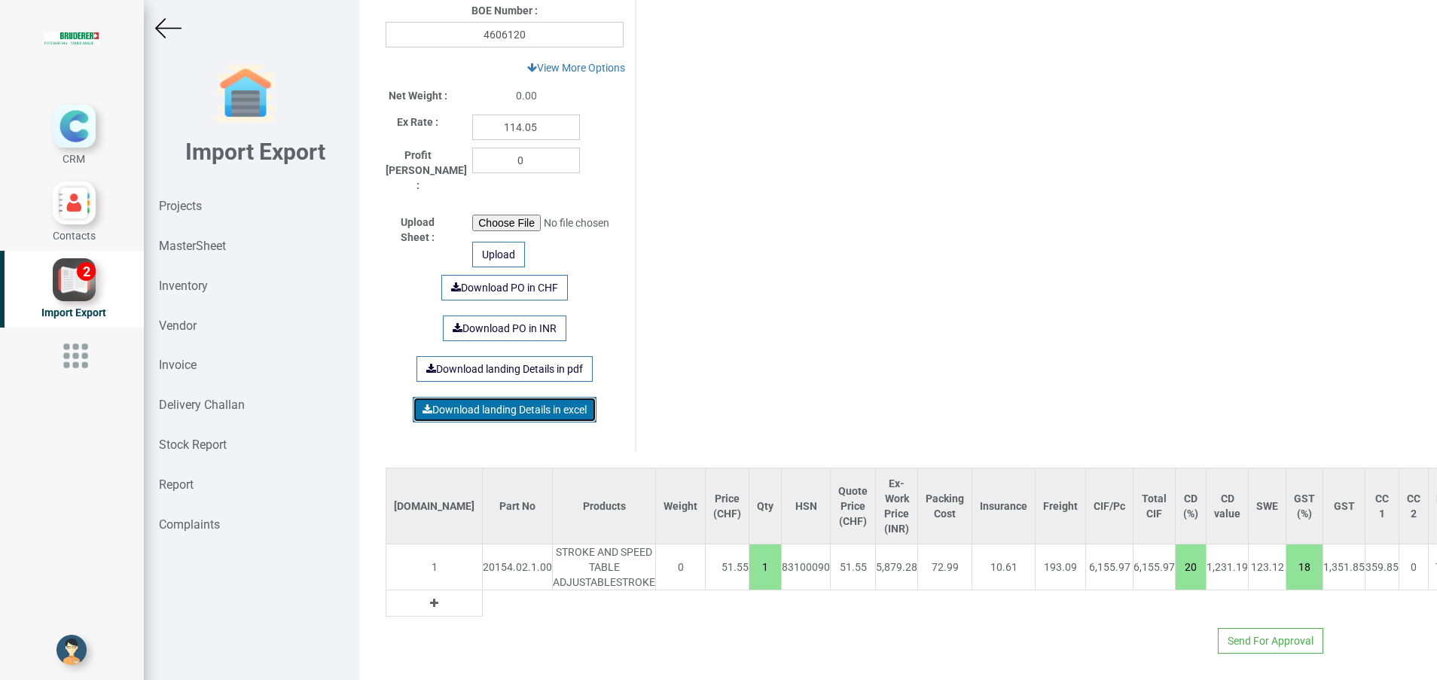
click at [538, 397] on link "Download landing Details in excel" at bounding box center [505, 410] width 184 height 26
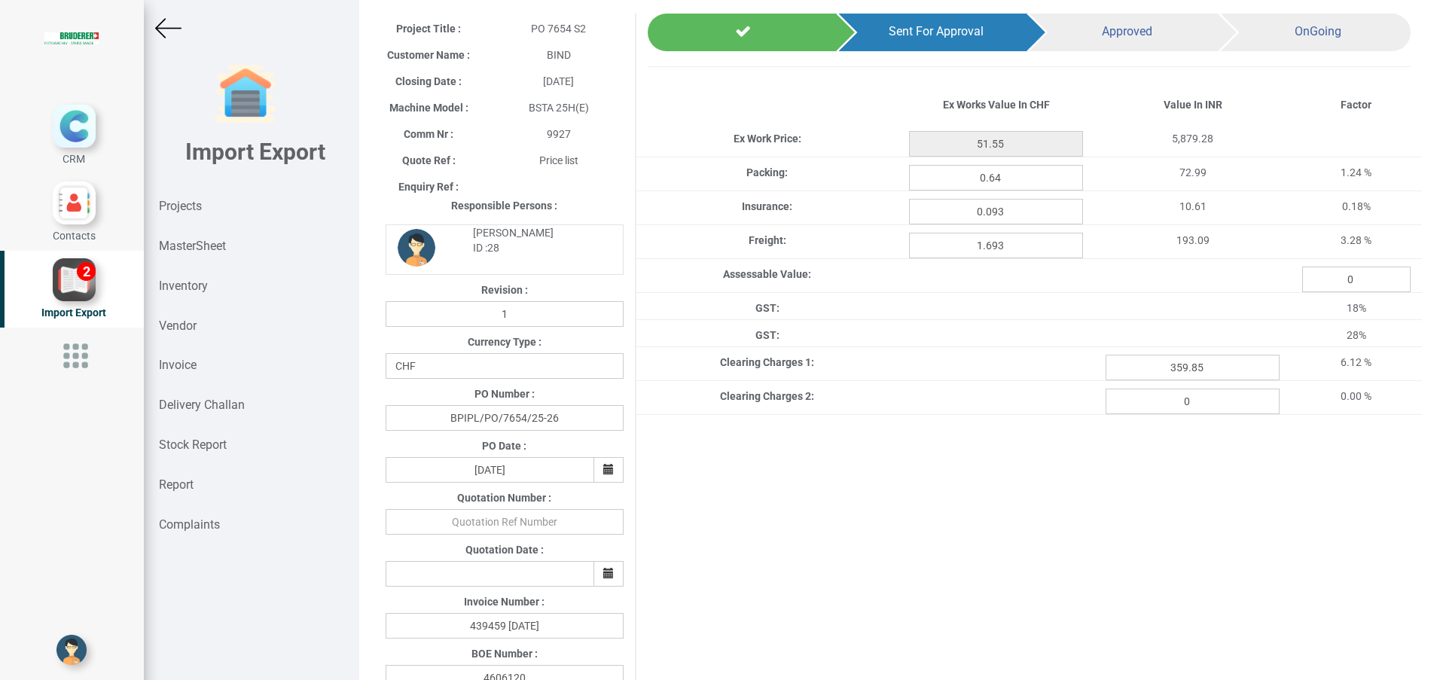
scroll to position [0, 0]
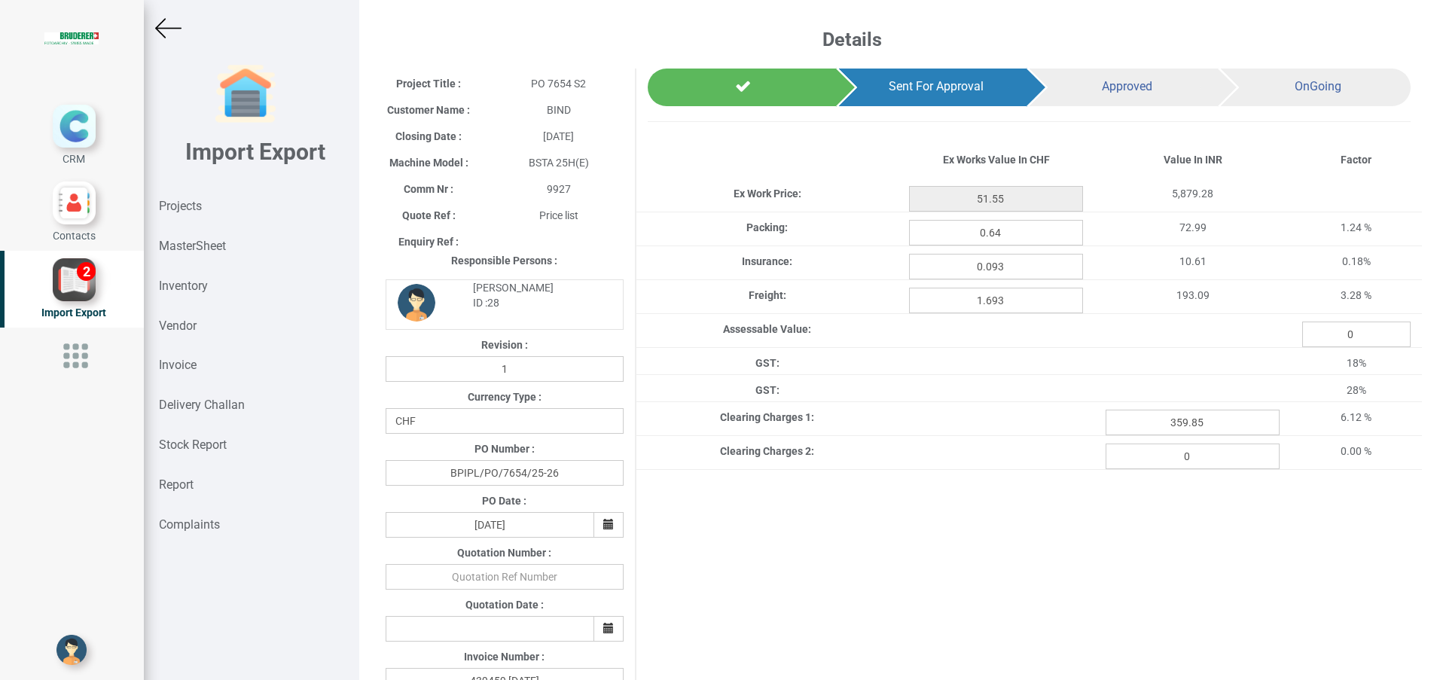
click at [168, 28] on img at bounding box center [168, 28] width 26 height 26
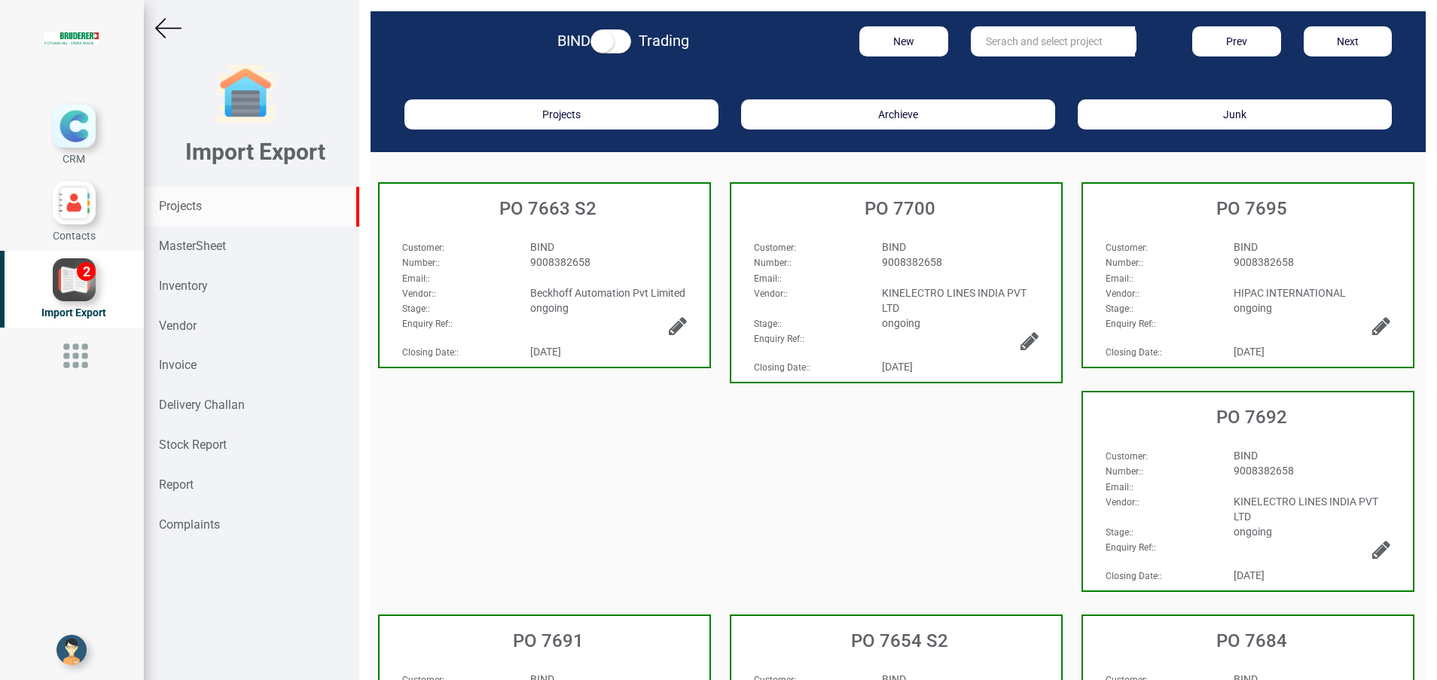
click at [188, 208] on strong "Projects" at bounding box center [180, 206] width 43 height 14
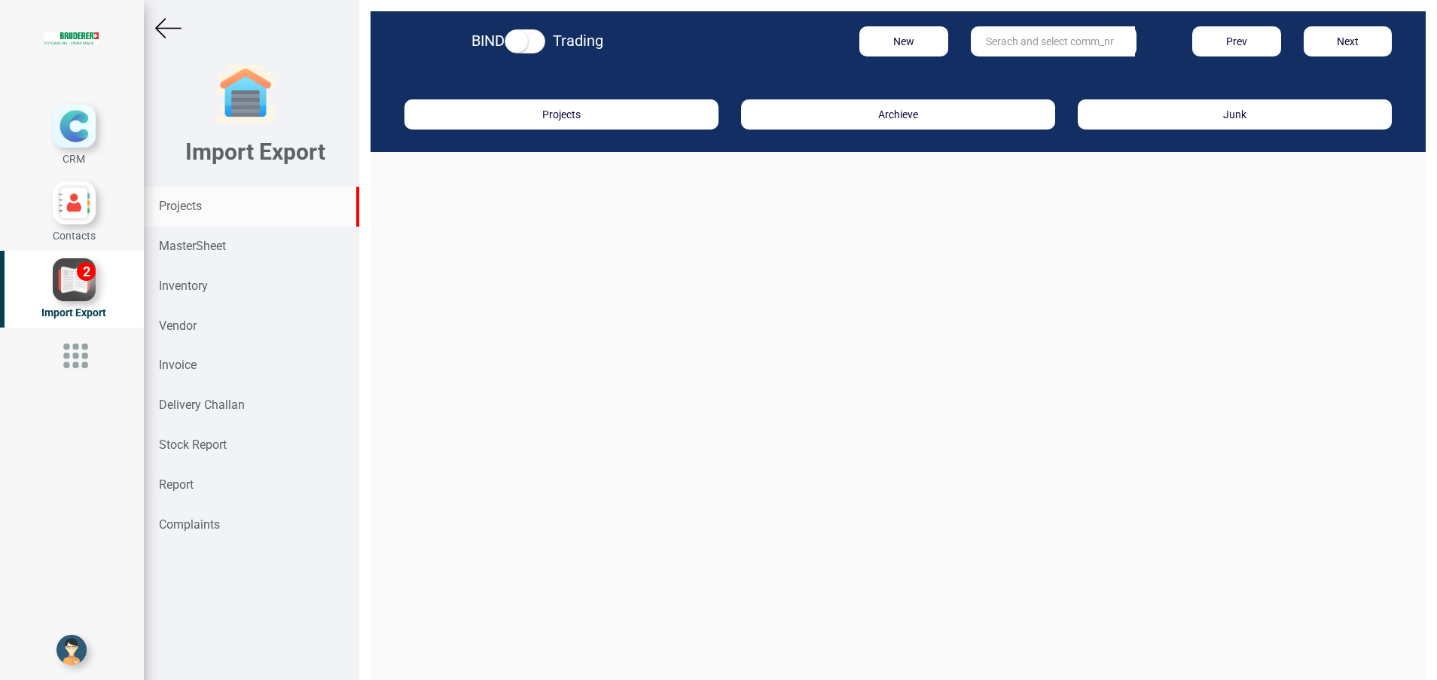
click at [1005, 44] on input "text" at bounding box center [1053, 41] width 164 height 30
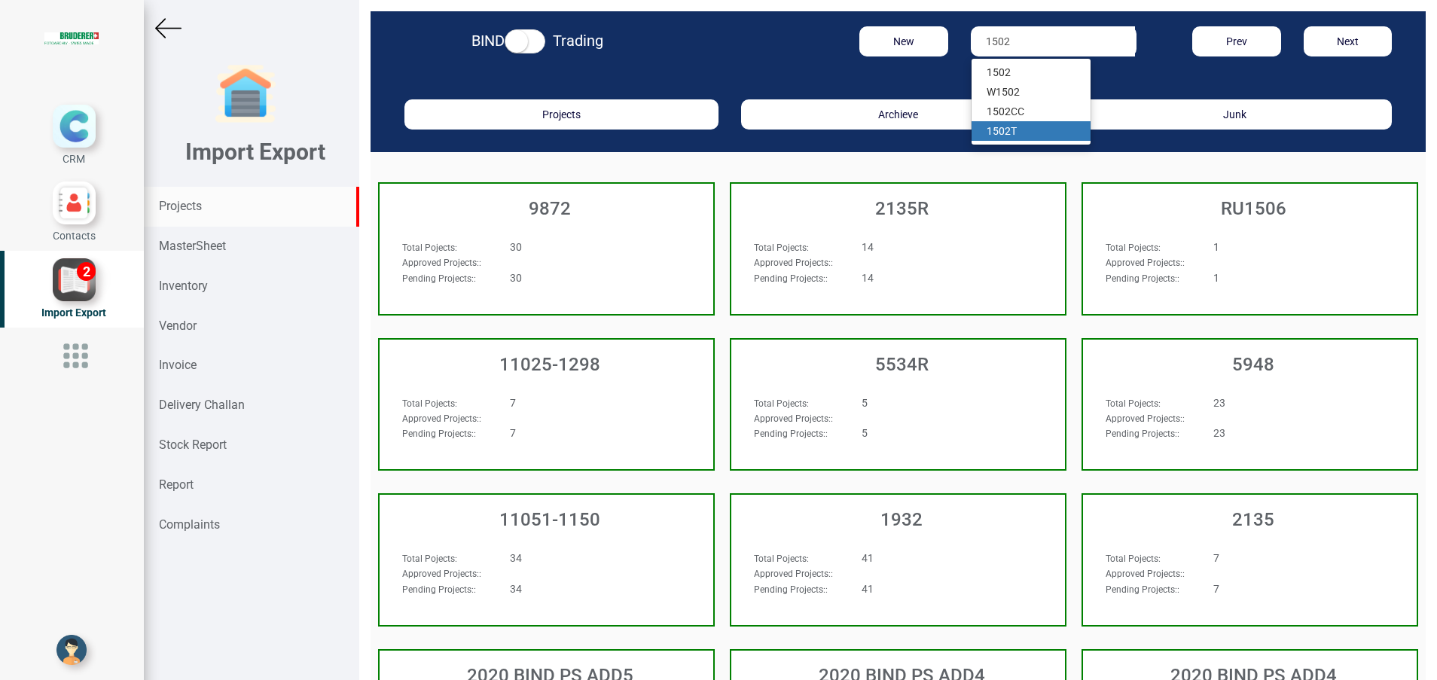
click at [1009, 138] on link "1502 T" at bounding box center [1030, 131] width 119 height 20
type input "1502 T"
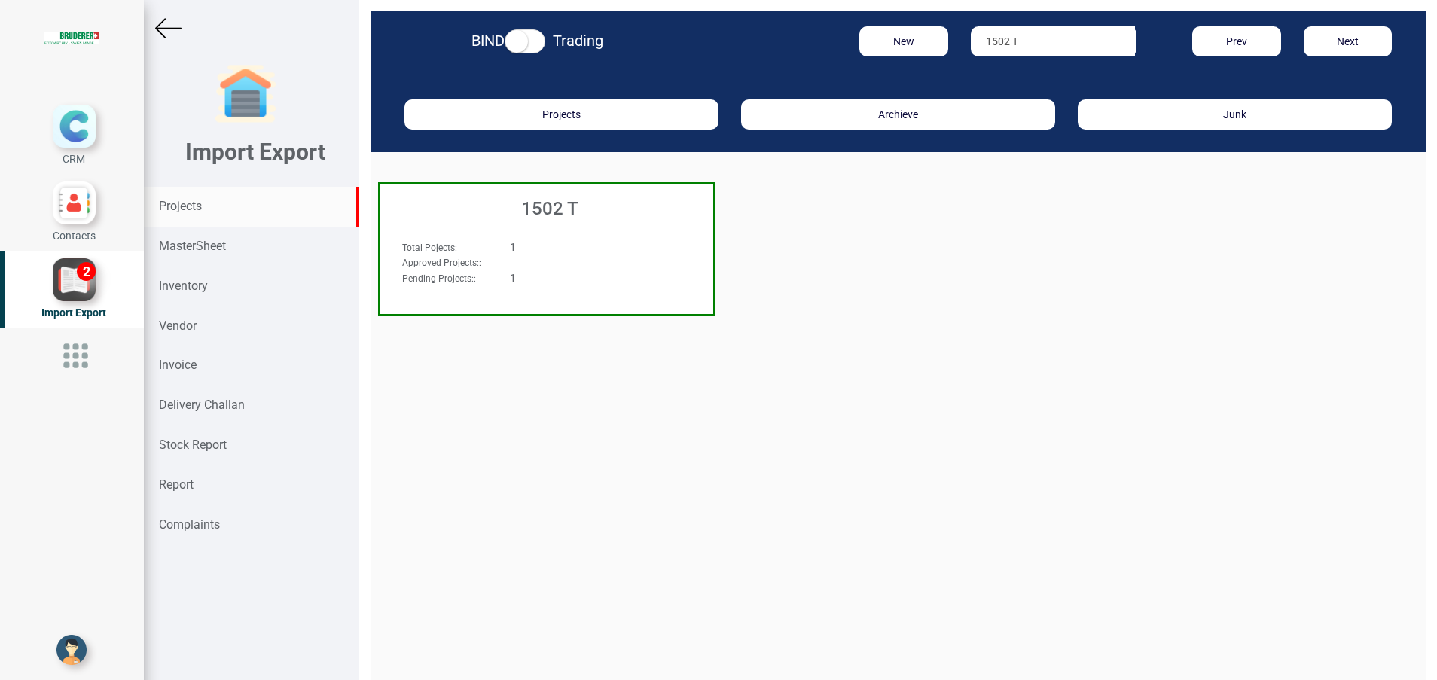
click at [547, 206] on h3 "1502 T" at bounding box center [550, 209] width 326 height 20
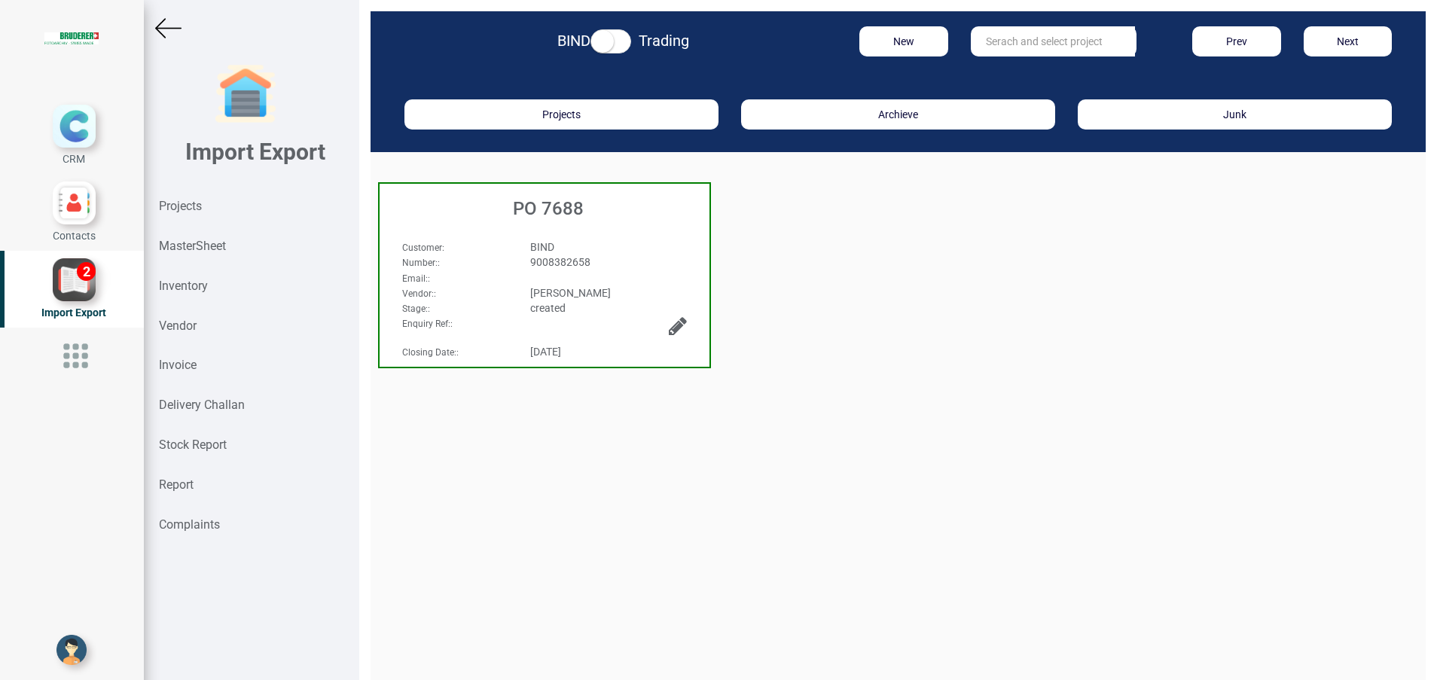
click at [563, 267] on span "9008382658" at bounding box center [560, 262] width 60 height 12
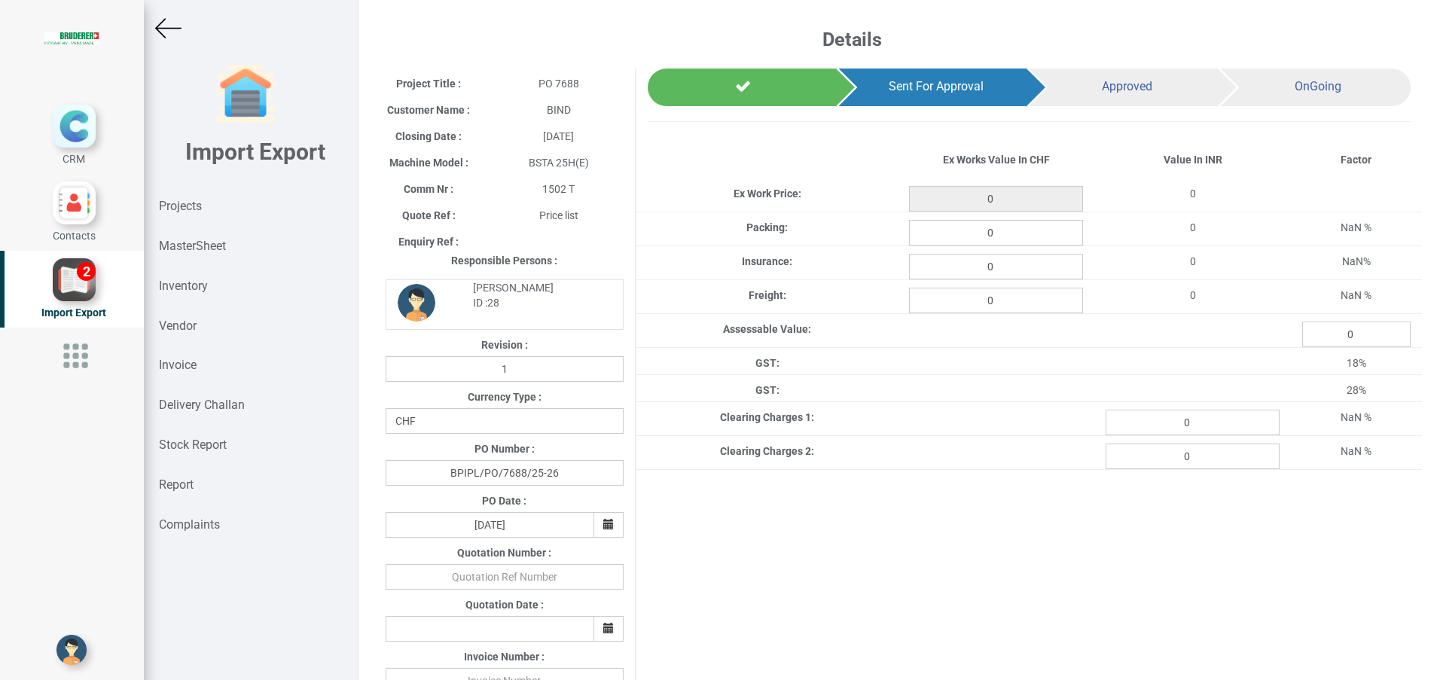
type input "65.39999999999999"
click at [1016, 241] on input "0" at bounding box center [996, 233] width 174 height 26
type input "0.8"
click at [1018, 275] on input "0" at bounding box center [996, 267] width 174 height 26
type input "0.116"
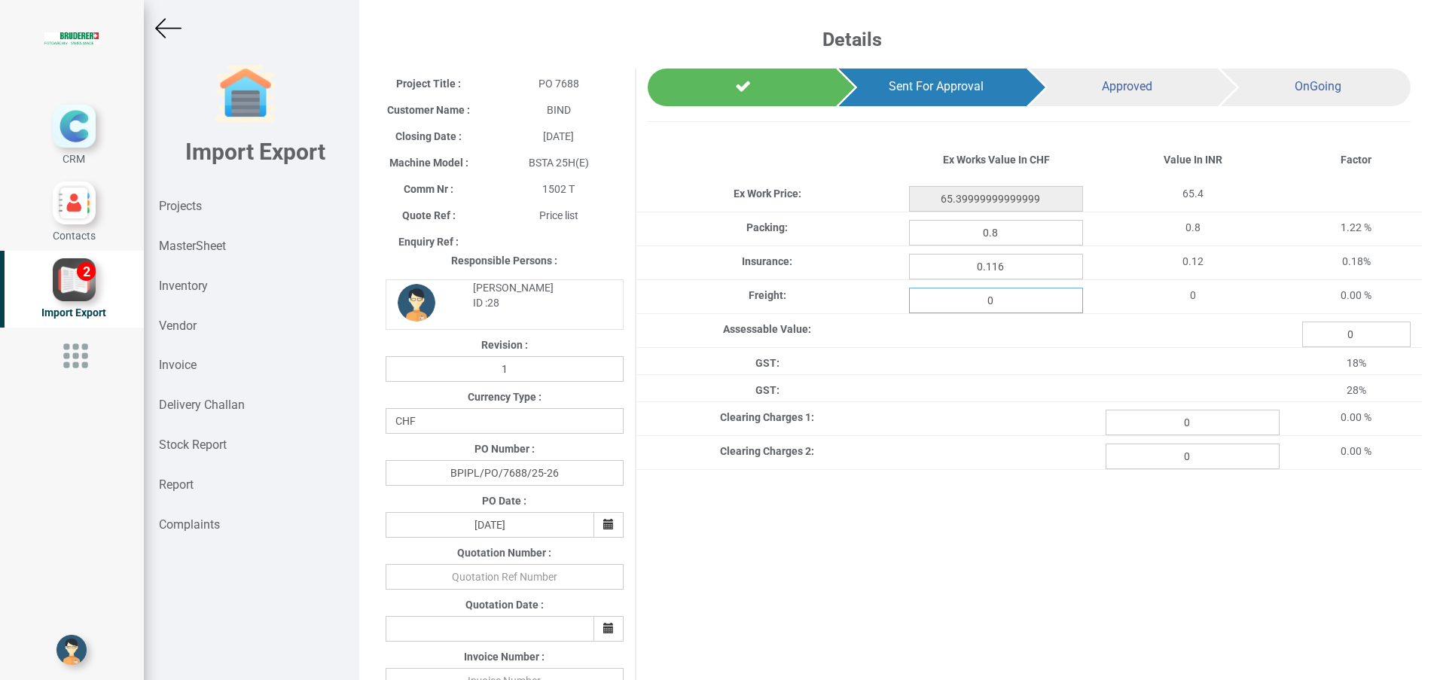
click at [1005, 302] on input "0" at bounding box center [996, 301] width 174 height 26
type input "2.116"
click at [929, 569] on div "Project Title : PO 7688 Customer Name : BIND Closing Date : [DATE] Machine Mode…" at bounding box center [898, 610] width 1048 height 1082
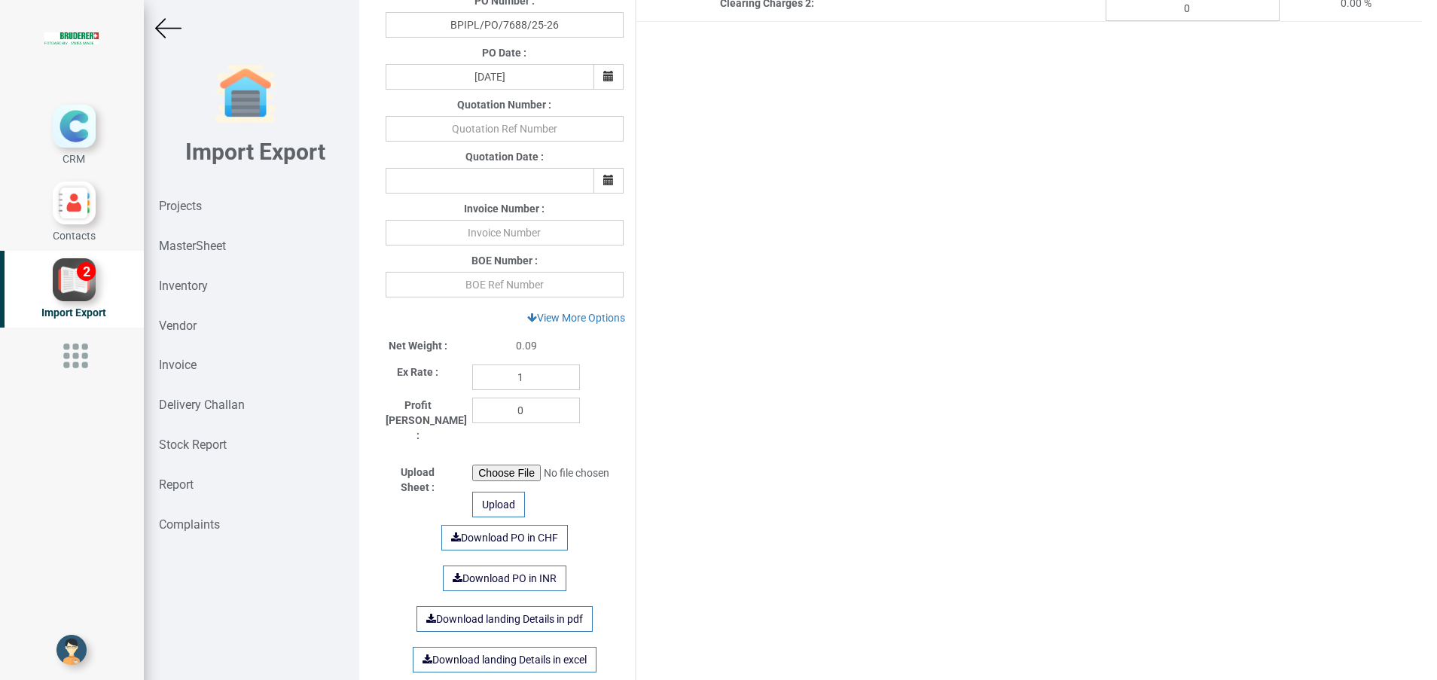
scroll to position [452, 0]
click at [523, 377] on input "1" at bounding box center [526, 374] width 108 height 26
type input "114.05"
drag, startPoint x: 725, startPoint y: 429, endPoint x: 658, endPoint y: 423, distance: 67.3
click at [726, 431] on div "Project Title : PO 7688 Customer Name : BIND Closing Date : [DATE] Machine Mode…" at bounding box center [898, 158] width 1048 height 1082
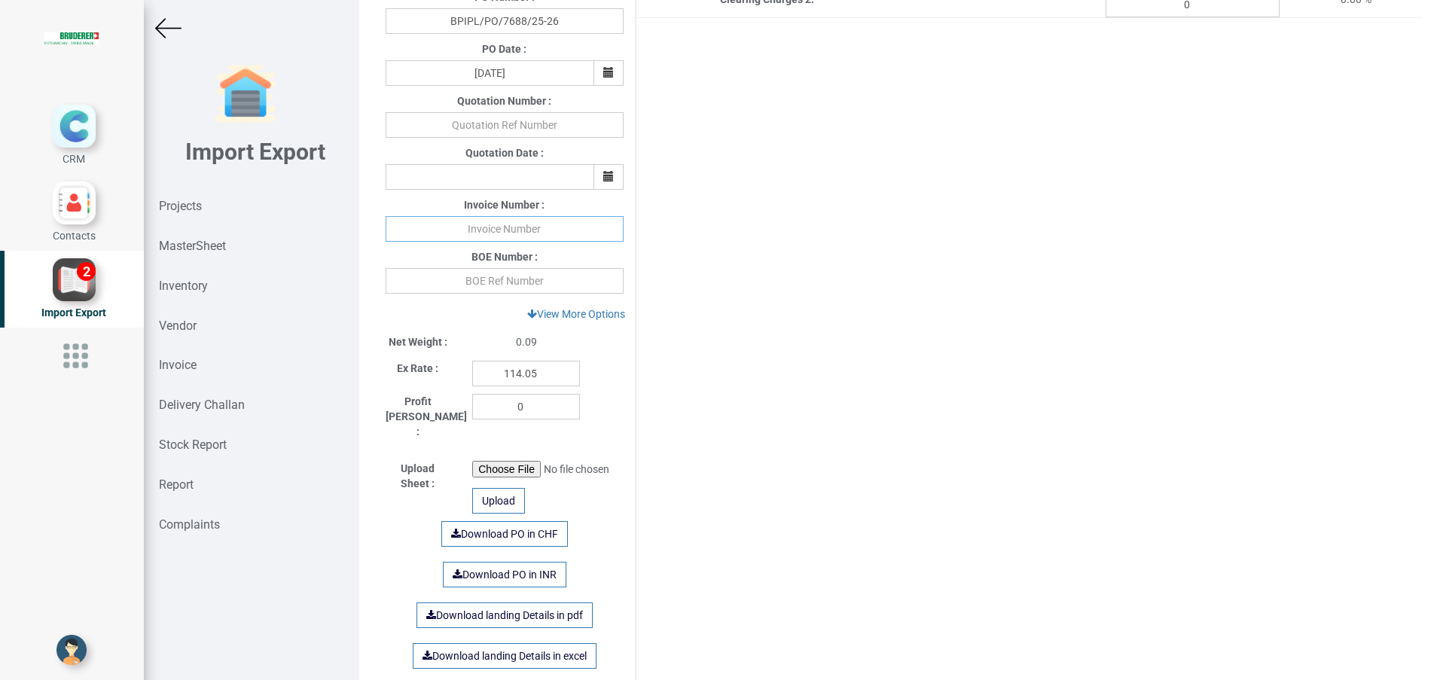
click at [523, 227] on input "text" at bounding box center [505, 229] width 238 height 26
paste input "439459 [DATE]"
type input "439459 [DATE]"
click at [483, 279] on input "text" at bounding box center [505, 281] width 238 height 26
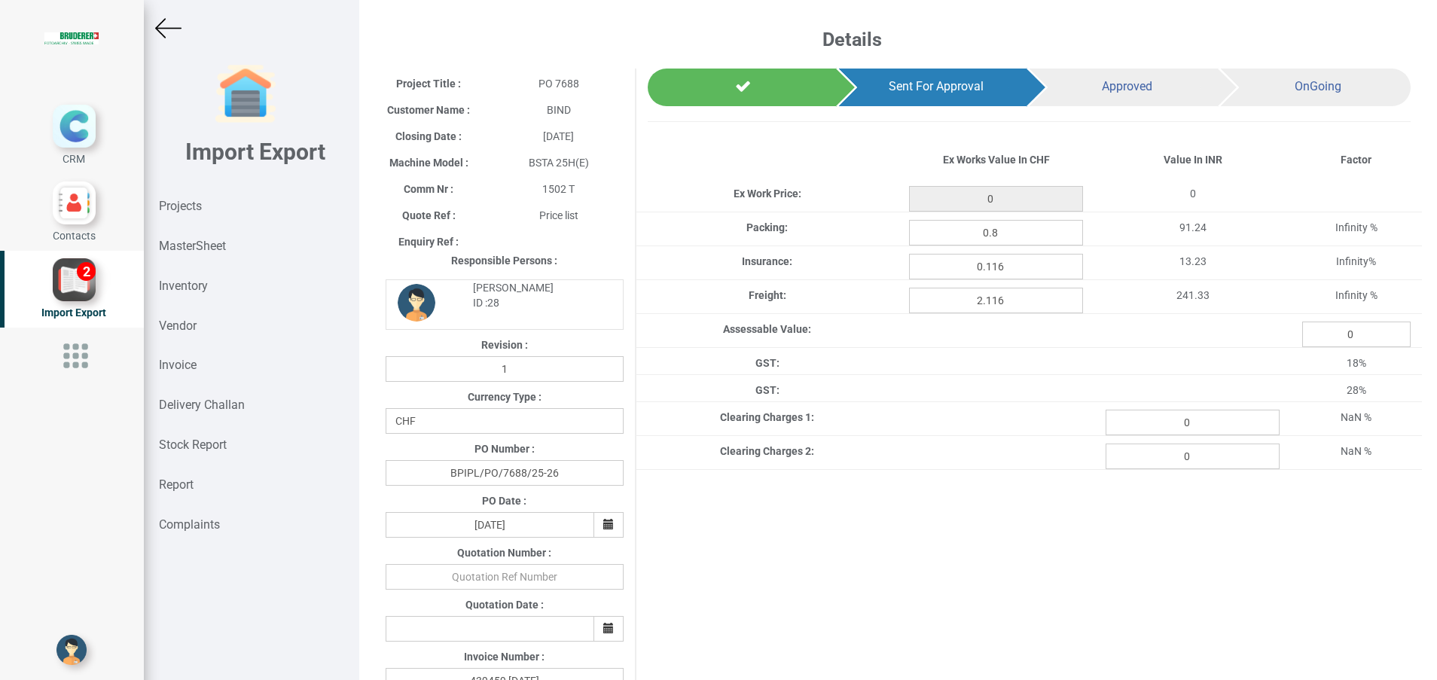
type input "65.39999999999999"
click at [1190, 419] on input "0" at bounding box center [1193, 423] width 174 height 26
type input "449.81"
click at [927, 593] on div "Project Title : PO 7688 Customer Name : BIND Closing Date : [DATE] Machine Mode…" at bounding box center [898, 610] width 1048 height 1082
type input "65.39999999999999"
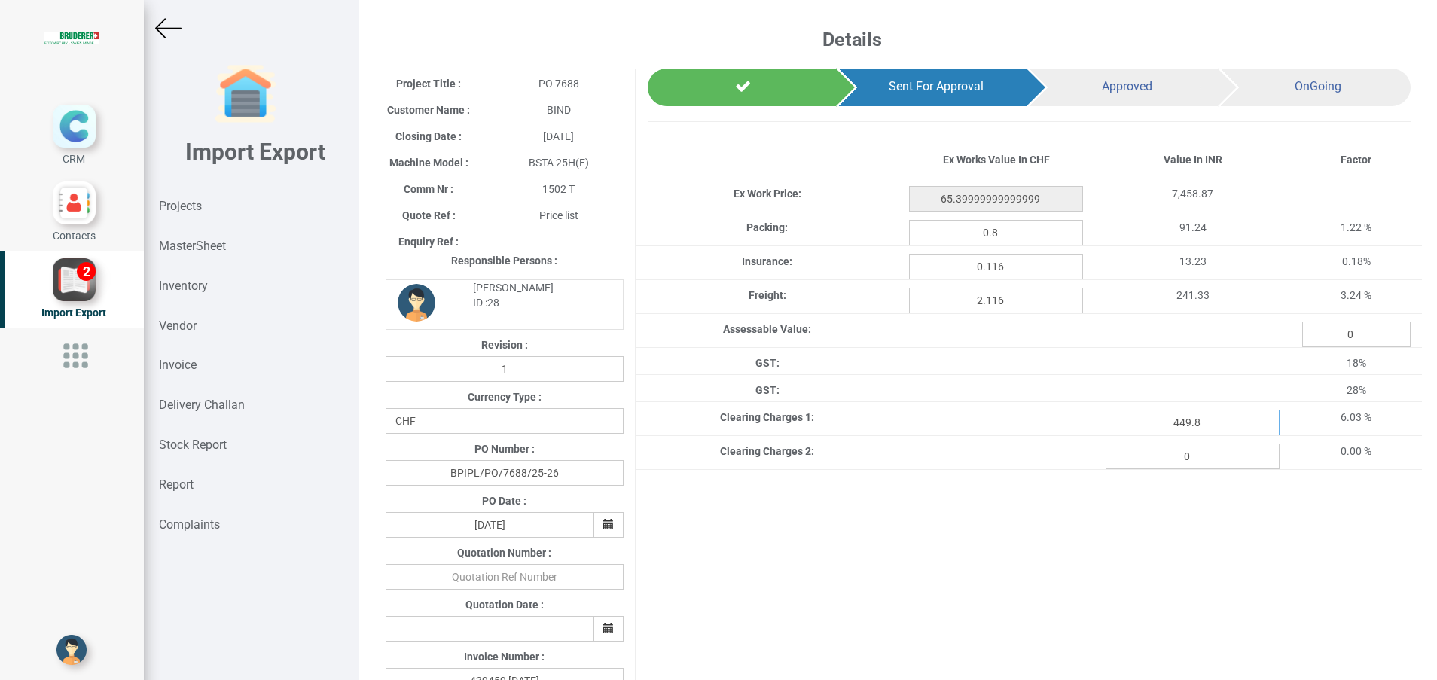
click at [1209, 422] on input "449.8" at bounding box center [1193, 423] width 174 height 26
type input "449.81"
click at [1139, 555] on div "Project Title : PO 7688 Customer Name : BIND Closing Date : [DATE] Machine Mode…" at bounding box center [898, 610] width 1048 height 1082
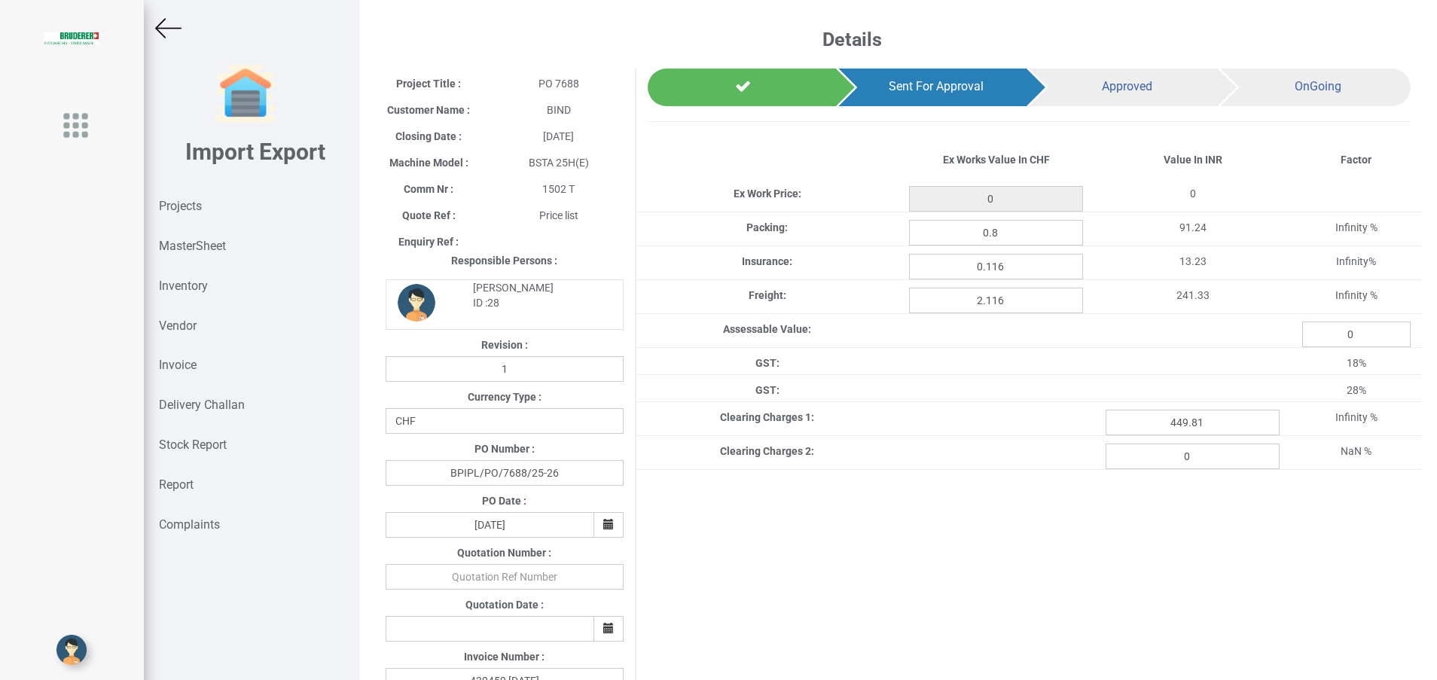
type input "65.39999999999999"
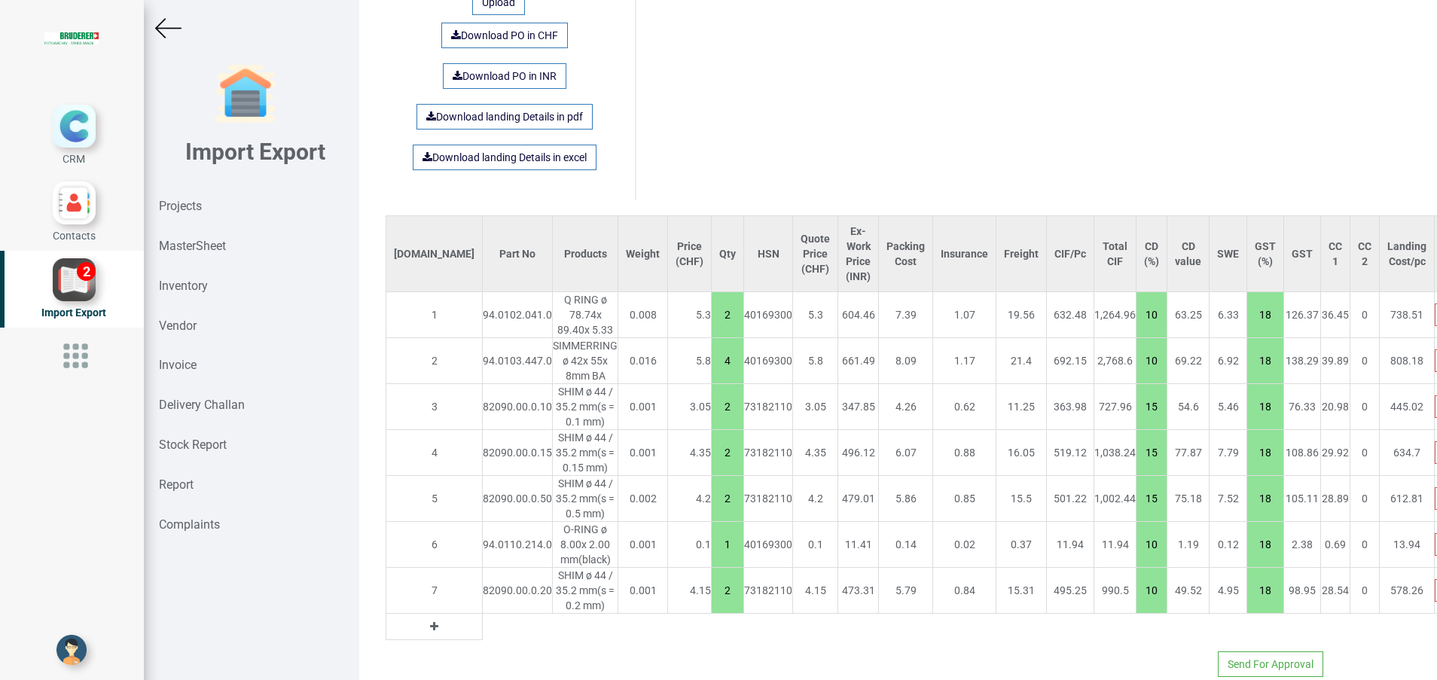
scroll to position [959, 0]
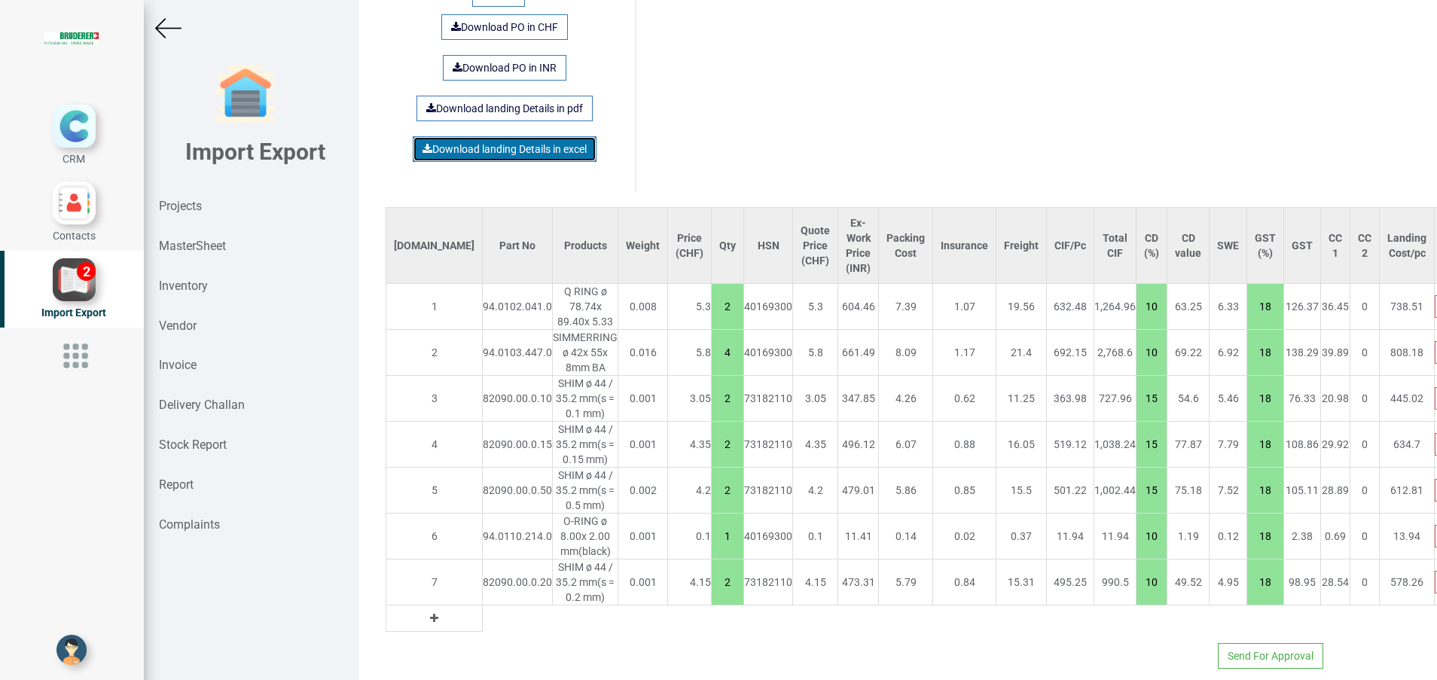
click at [507, 137] on link "Download landing Details in excel" at bounding box center [505, 149] width 184 height 26
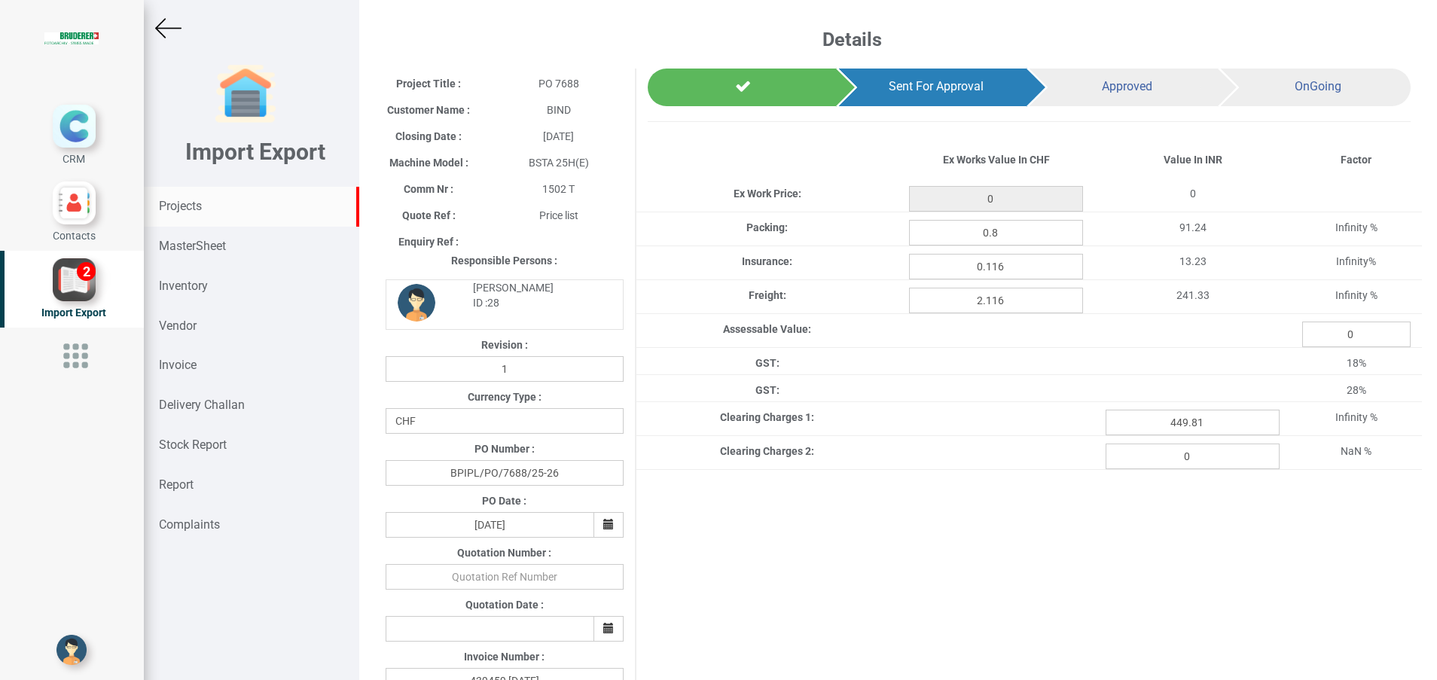
type input "65.39999999999999"
drag, startPoint x: 0, startPoint y: 0, endPoint x: 185, endPoint y: 214, distance: 283.0
click at [185, 214] on div "Projects" at bounding box center [251, 207] width 215 height 40
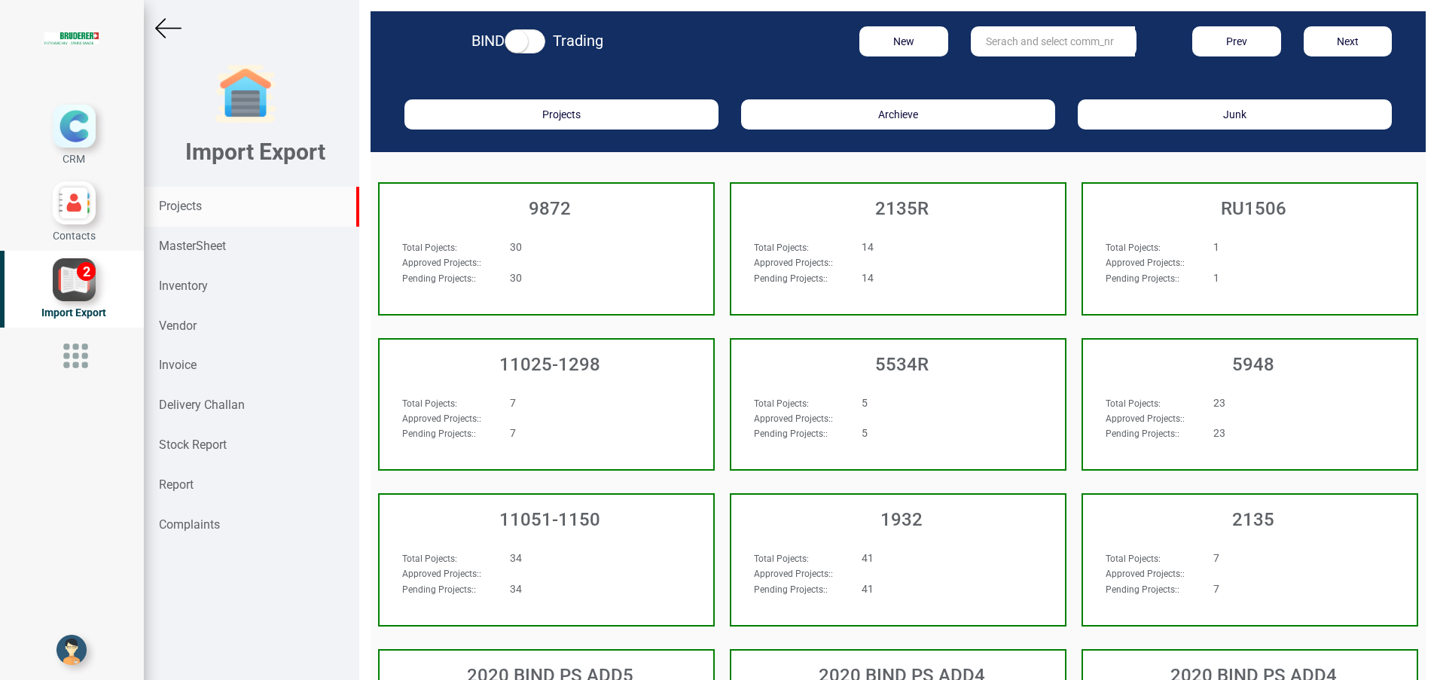
click at [972, 32] on input "text" at bounding box center [1053, 41] width 164 height 30
type input "13891"
click at [999, 77] on strong "13891" at bounding box center [1002, 72] width 30 height 12
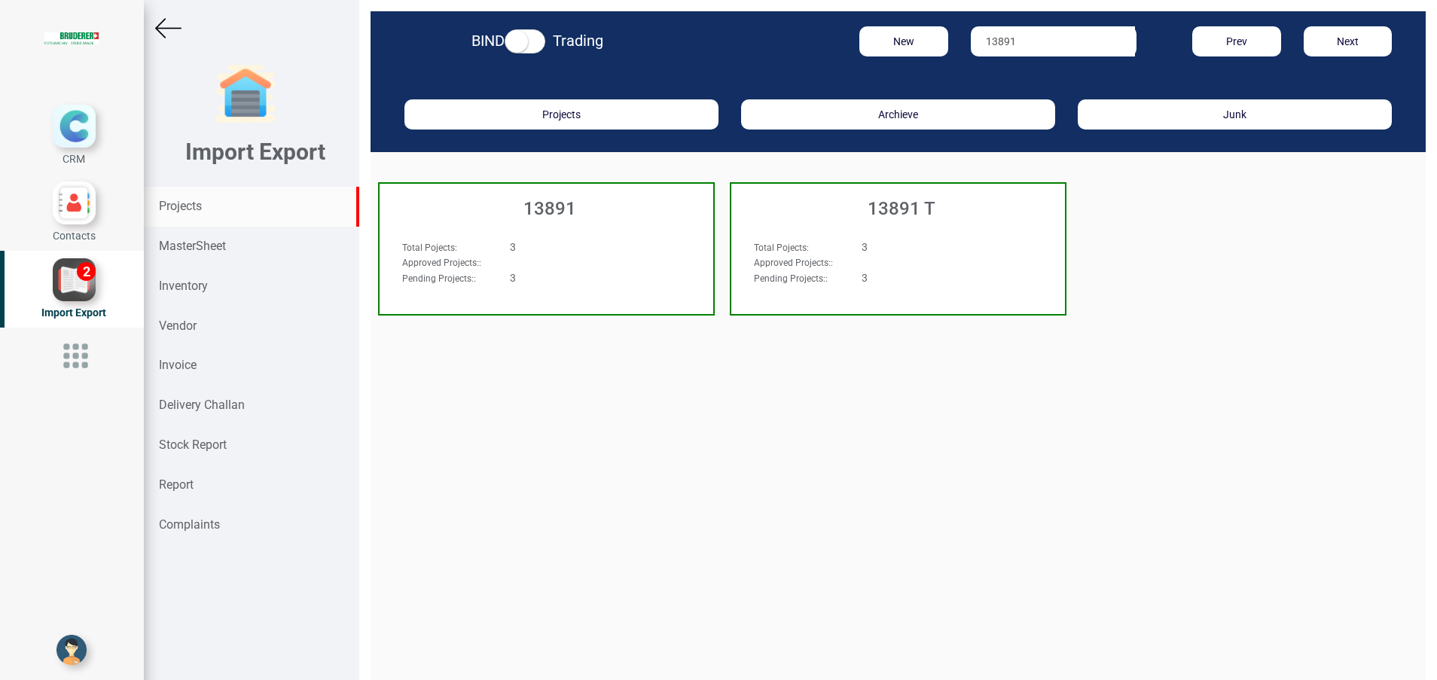
click at [866, 218] on h3 "13891 T" at bounding box center [902, 209] width 326 height 20
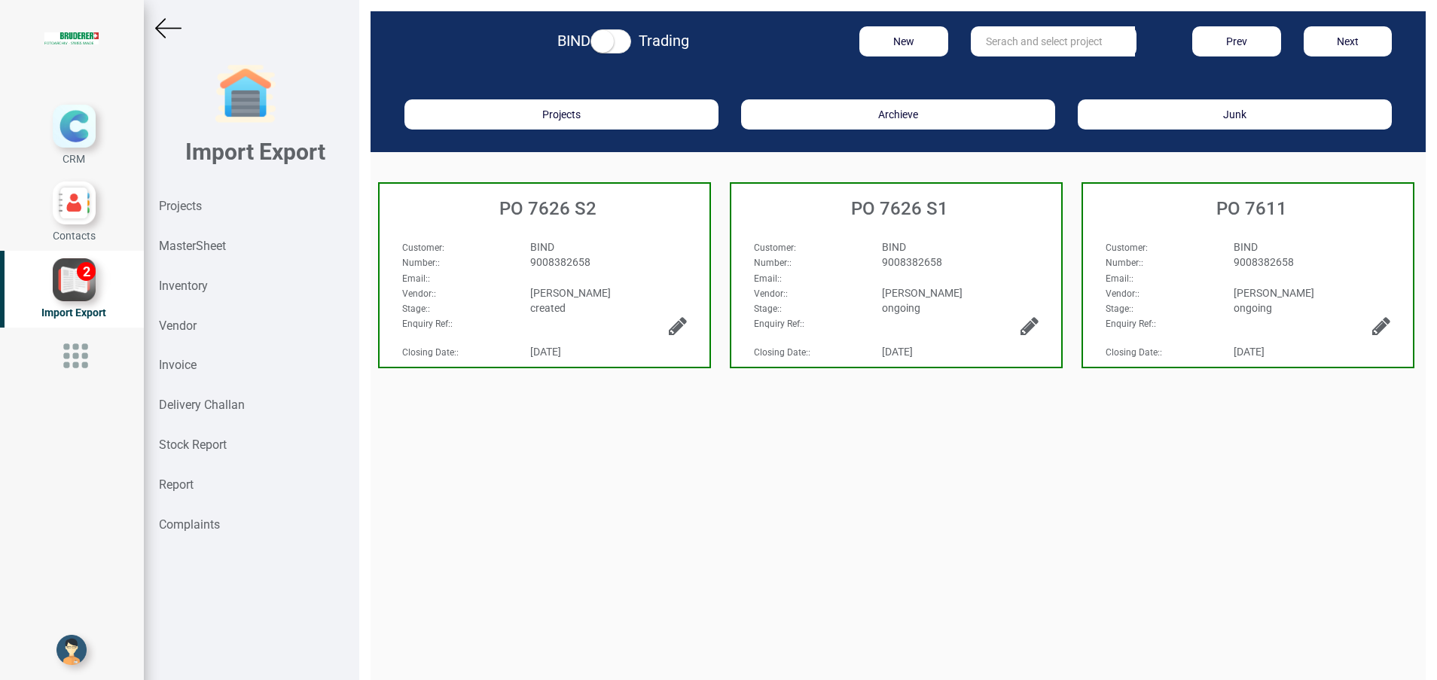
click at [548, 237] on div "Customer : BIND Number: : 9008382658 Email: : Vendor: : BRUDERER AG Stage: : cr…" at bounding box center [545, 264] width 330 height 81
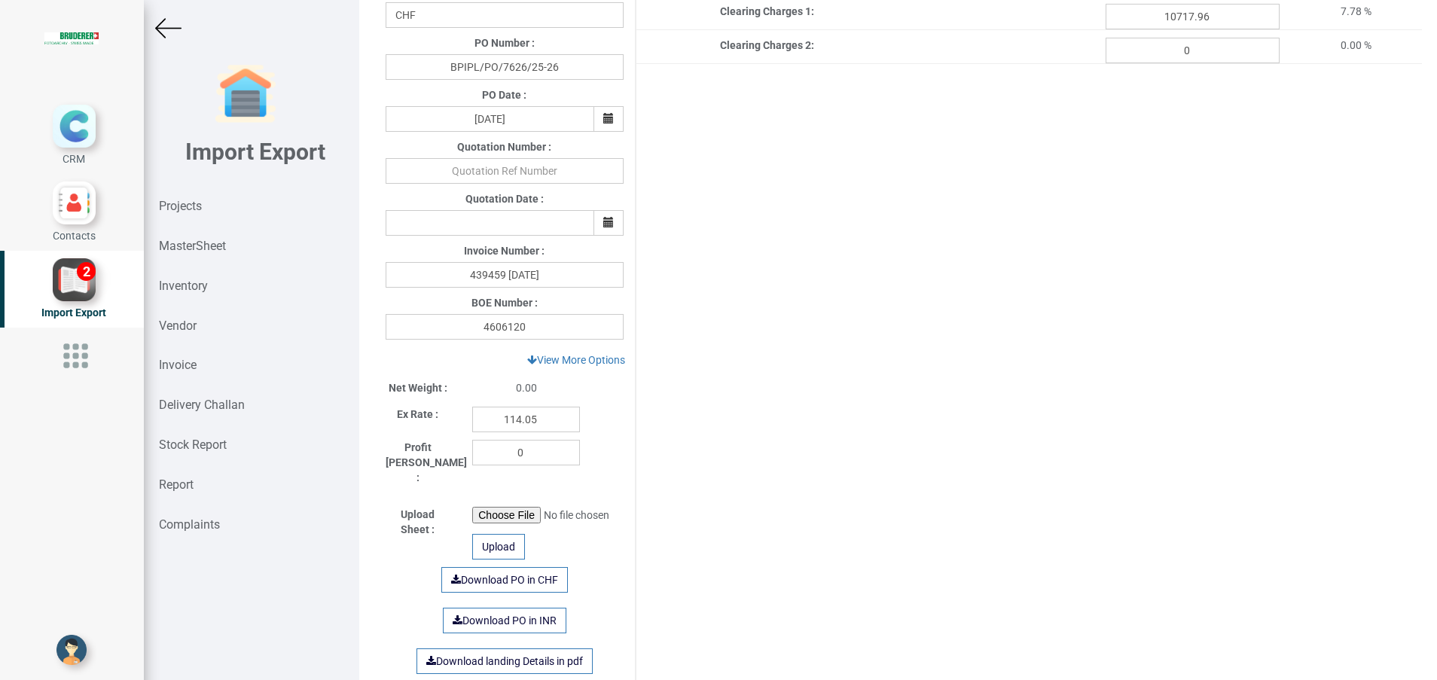
scroll to position [685, 0]
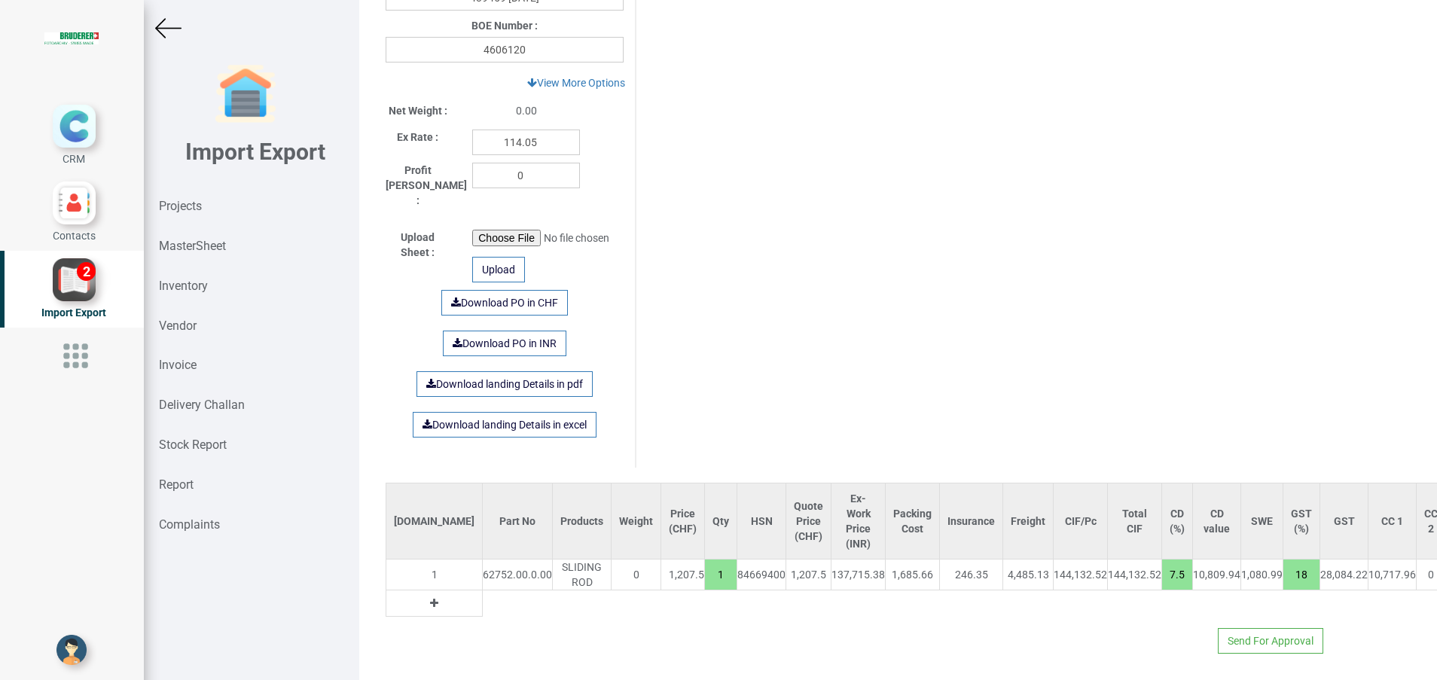
click at [1162, 562] on input "7.5" at bounding box center [1177, 575] width 30 height 26
type input "7.536"
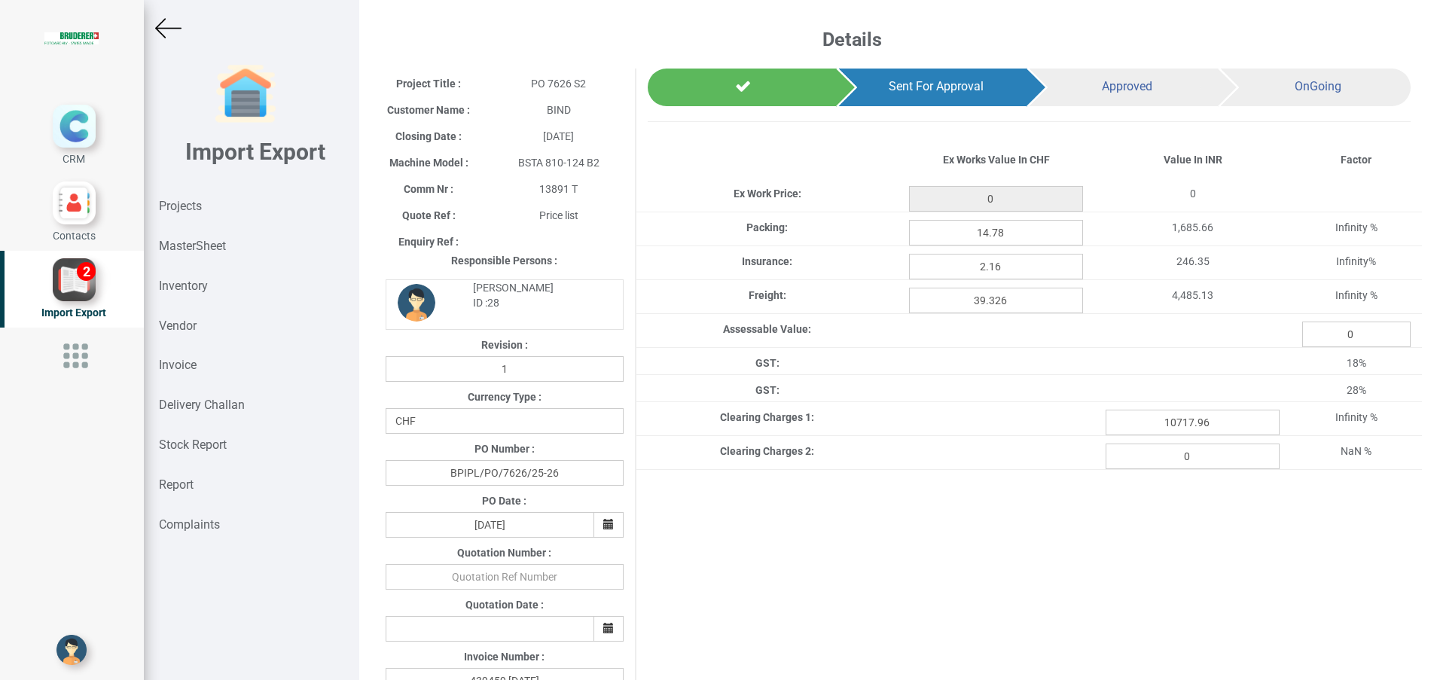
type input "1207.5"
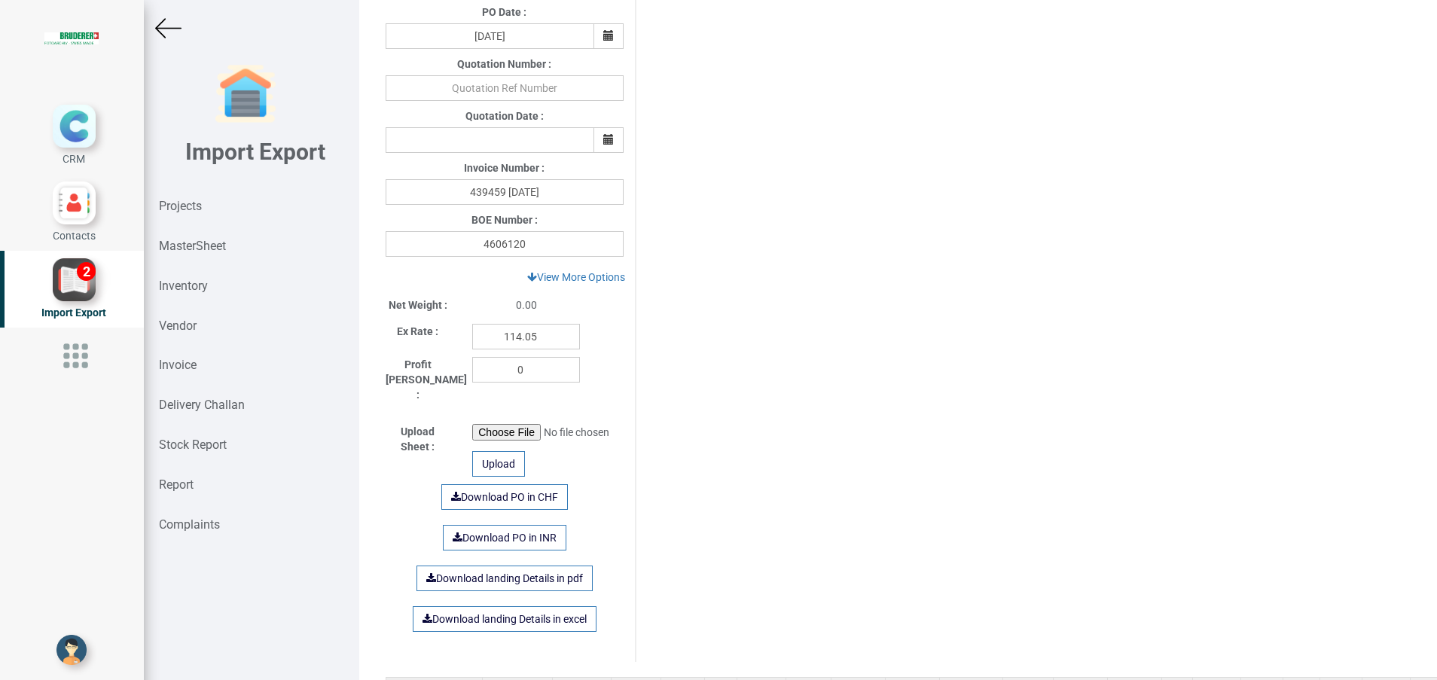
scroll to position [678, 0]
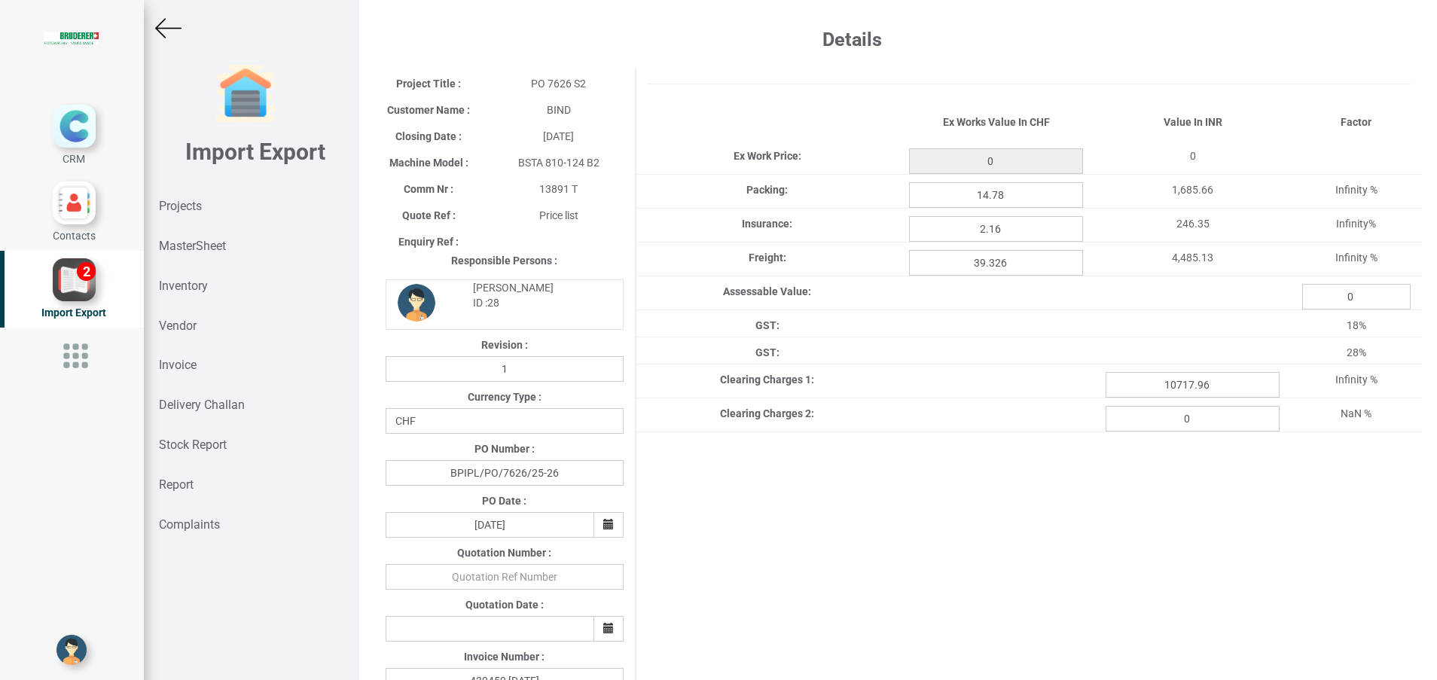
type input "1207.5"
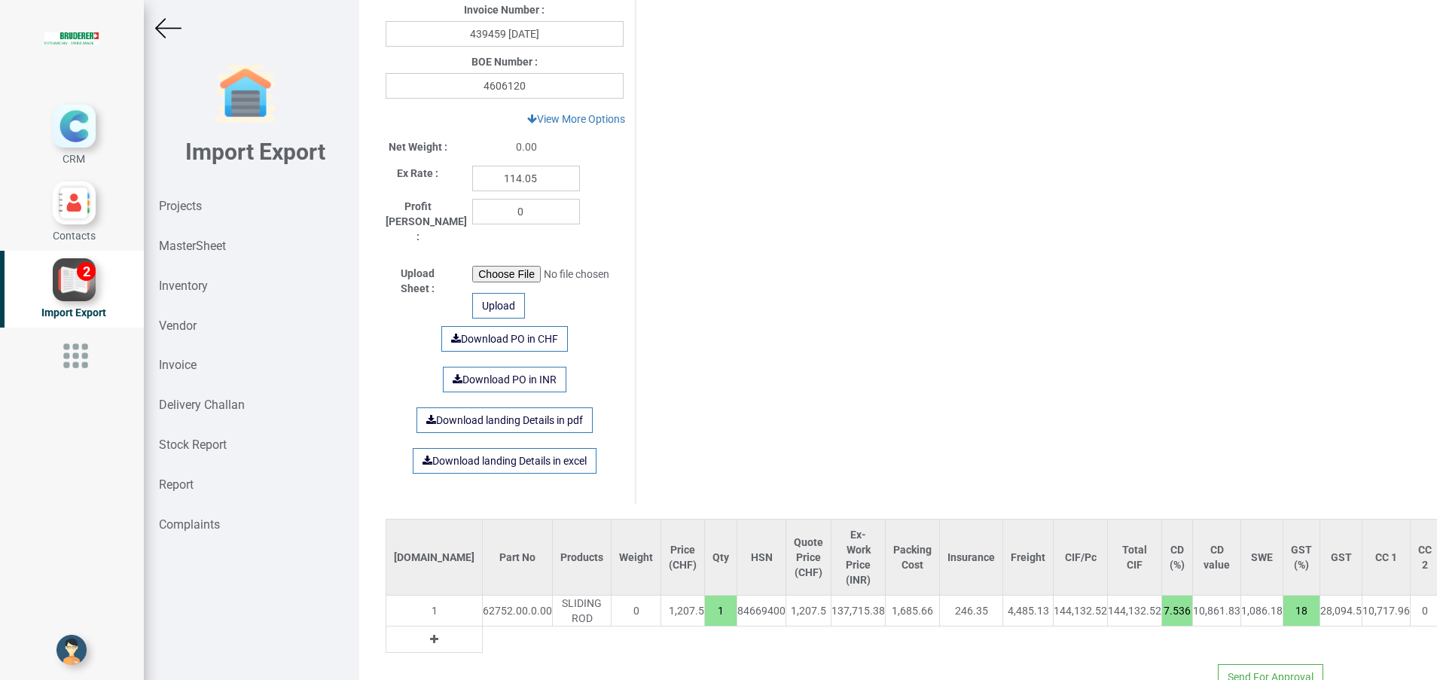
scroll to position [685, 0]
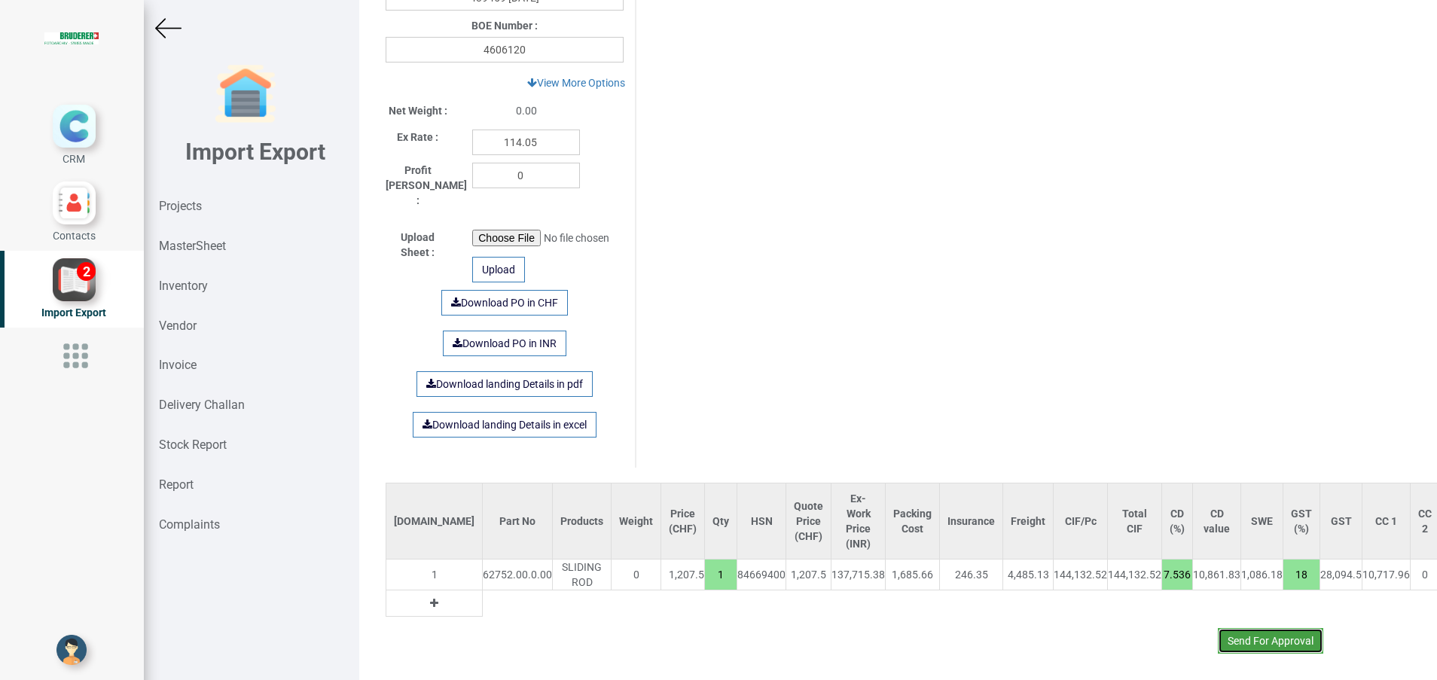
click at [1246, 628] on button "Send For Approval" at bounding box center [1270, 641] width 105 height 26
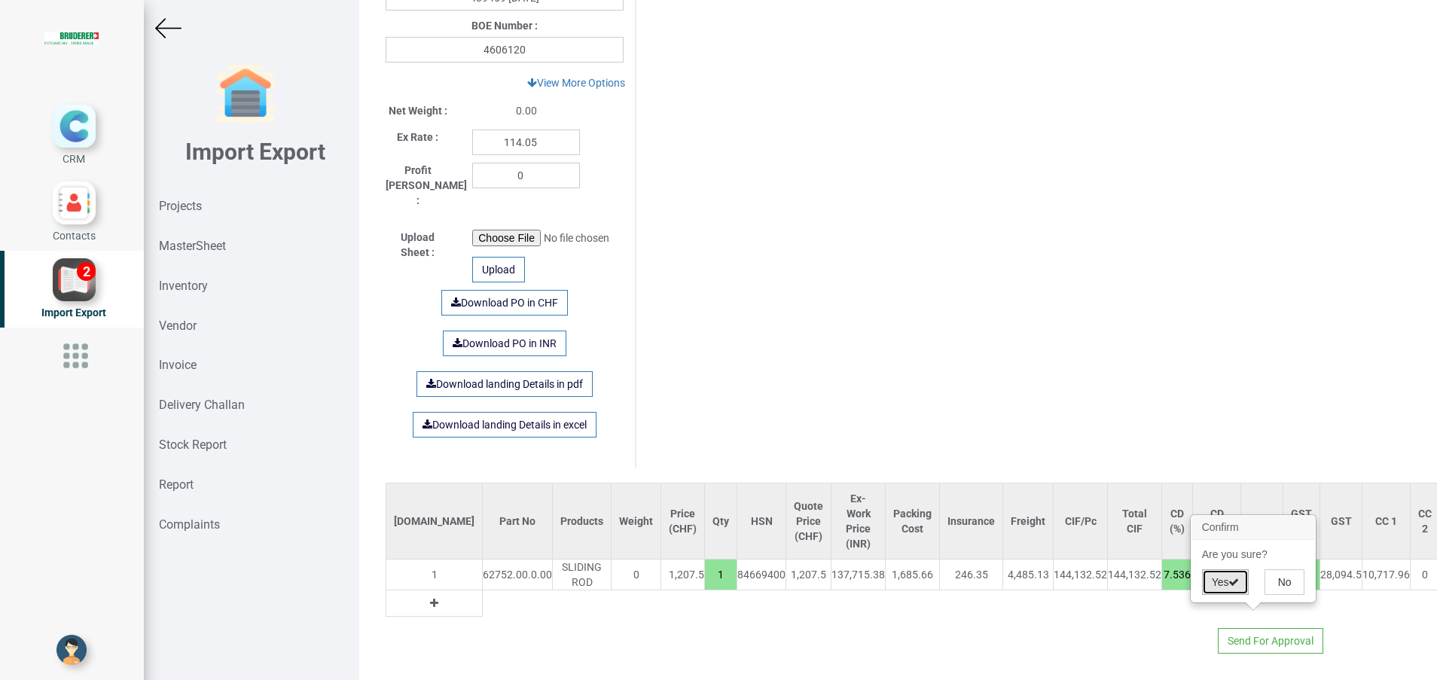
click at [1220, 571] on button "Yes" at bounding box center [1225, 582] width 47 height 26
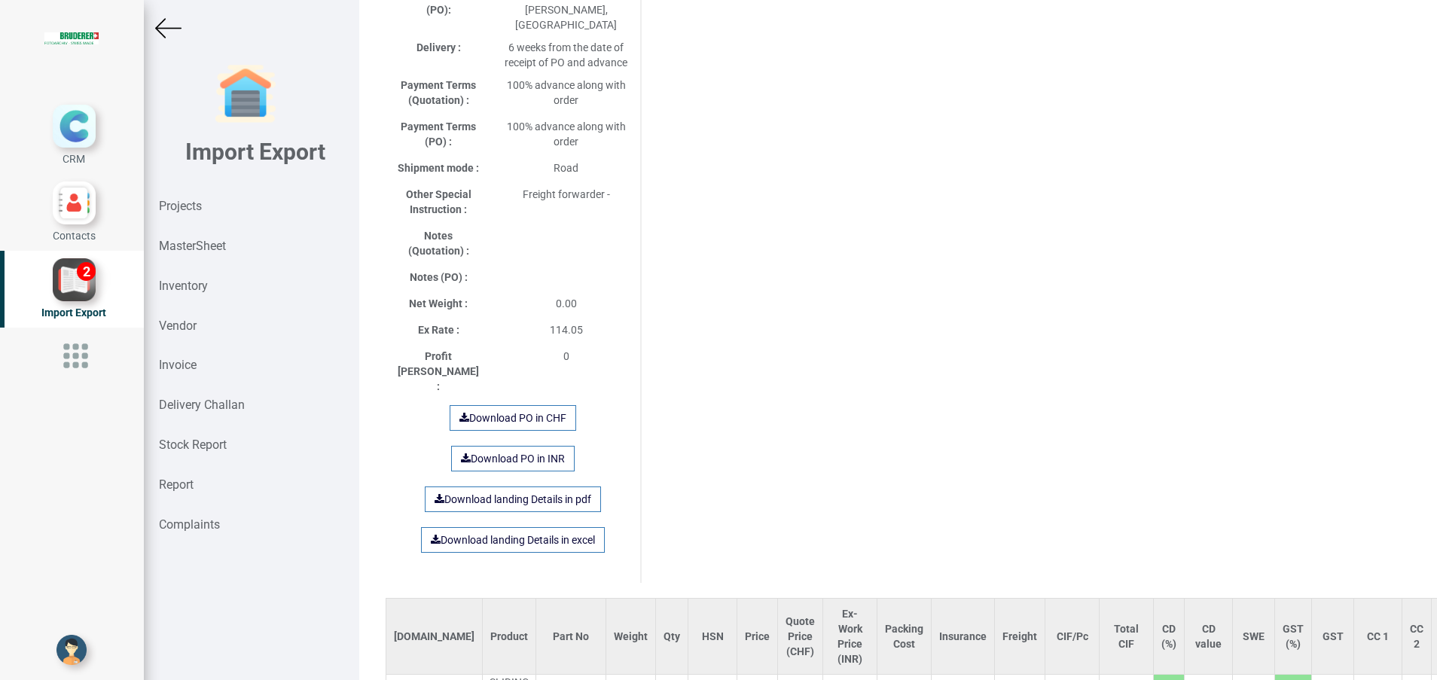
scroll to position [740, 0]
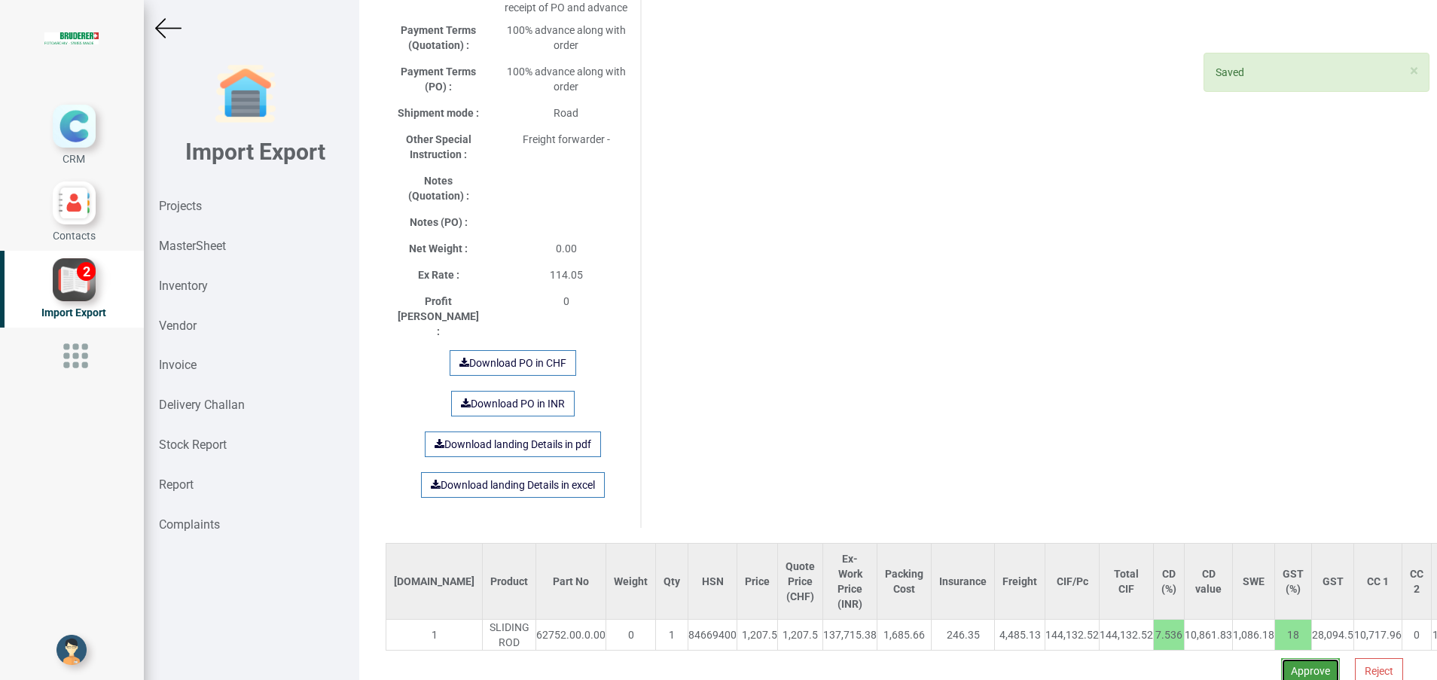
click at [1282, 658] on button "Approve" at bounding box center [1310, 671] width 59 height 26
click at [1265, 583] on button "Yes" at bounding box center [1263, 592] width 47 height 26
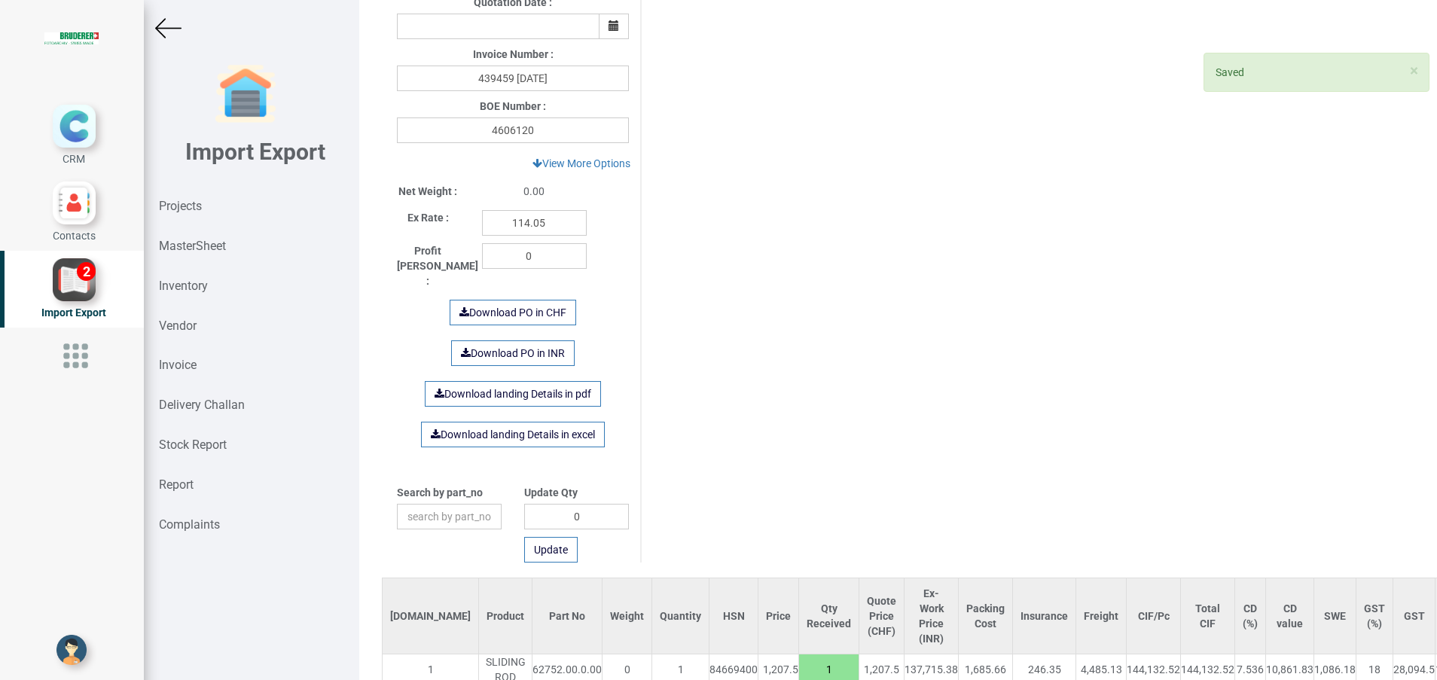
scroll to position [673, 0]
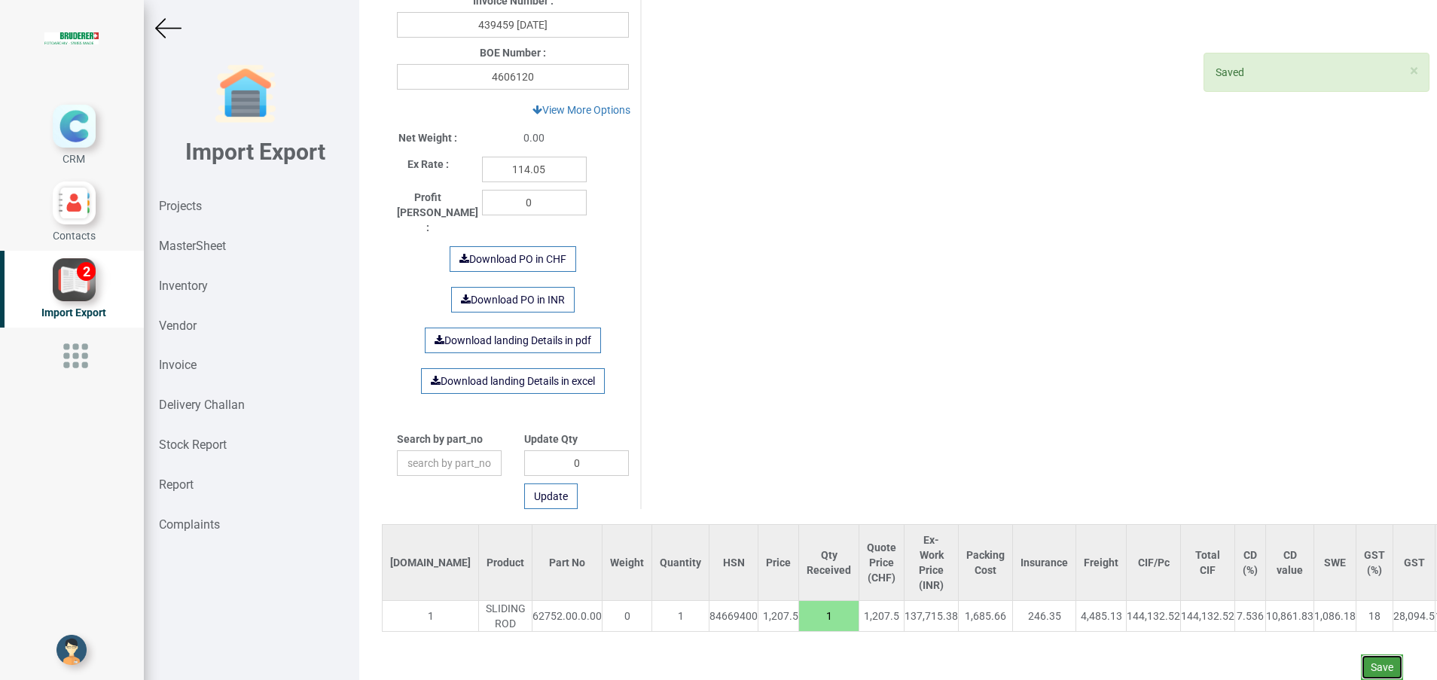
click at [1365, 654] on button "Save" at bounding box center [1382, 667] width 42 height 26
click at [1337, 605] on button "Yes" at bounding box center [1335, 609] width 47 height 26
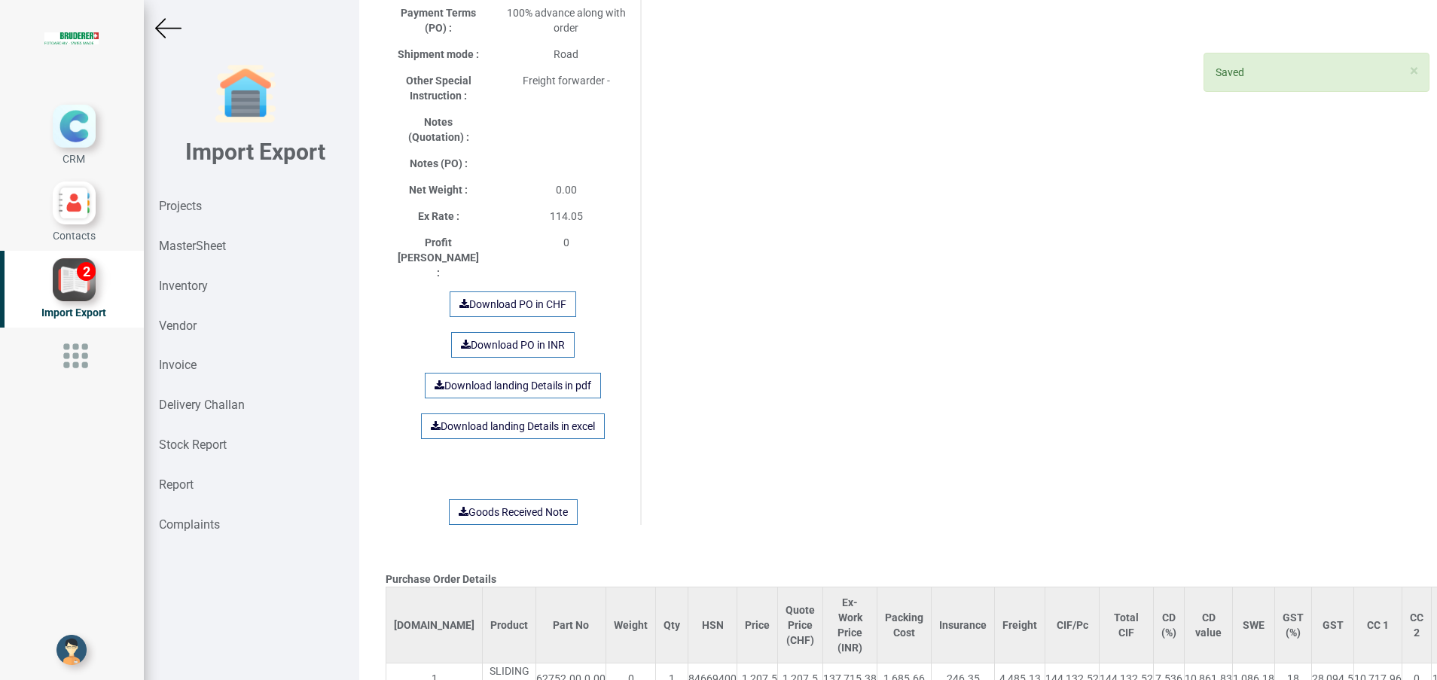
scroll to position [856, 0]
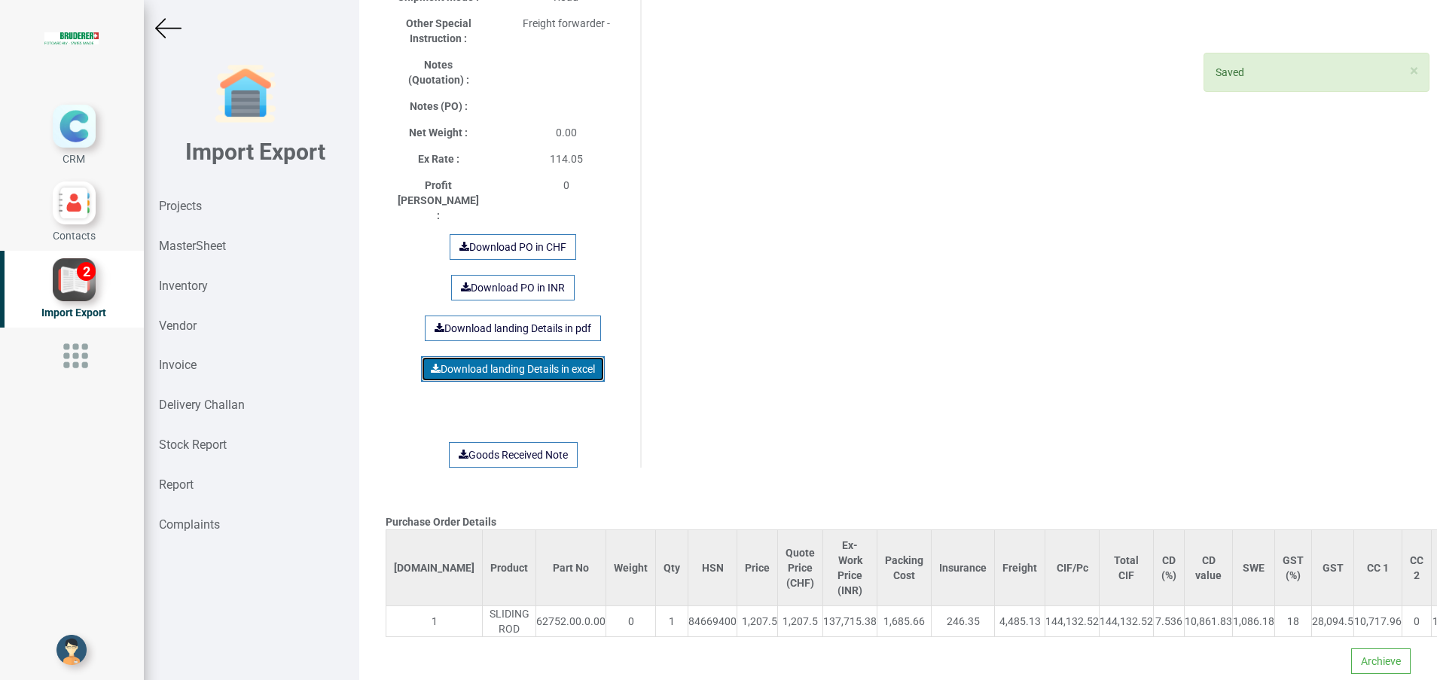
click at [520, 356] on link "Download landing Details in excel" at bounding box center [513, 369] width 184 height 26
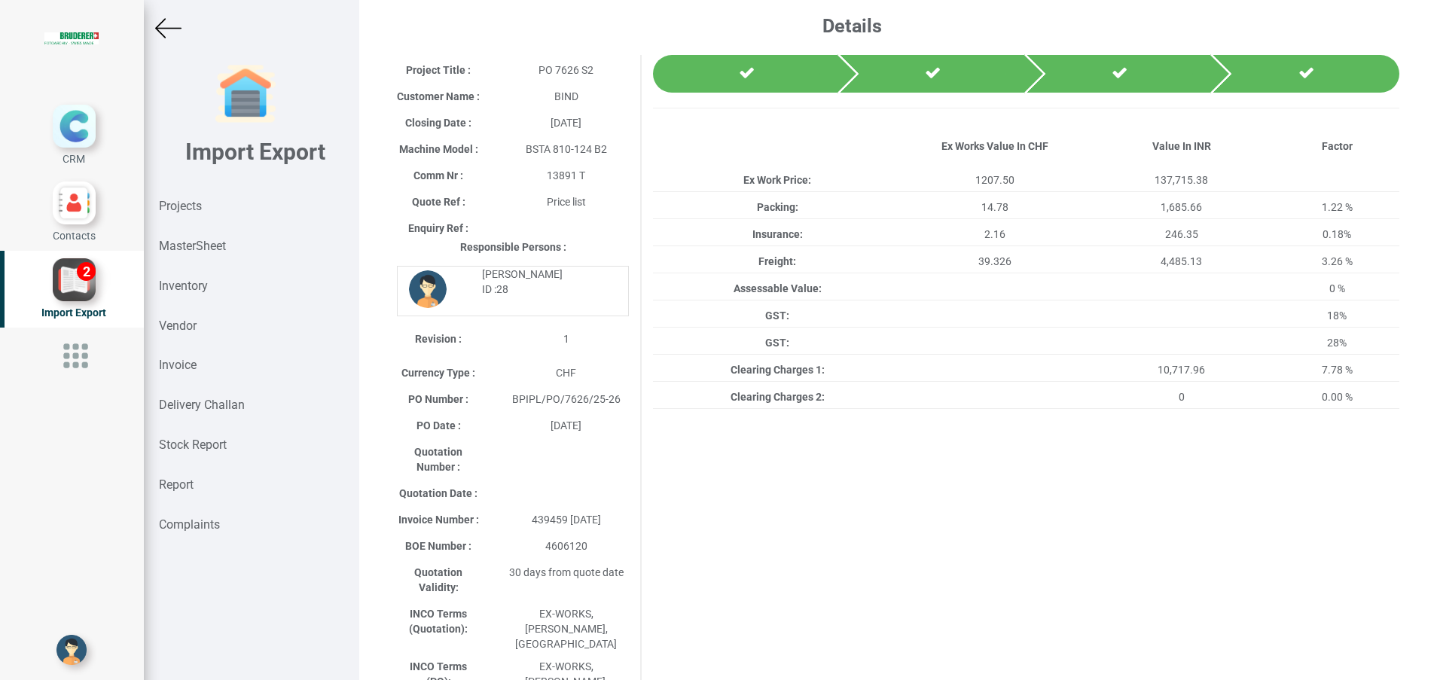
scroll to position [0, 0]
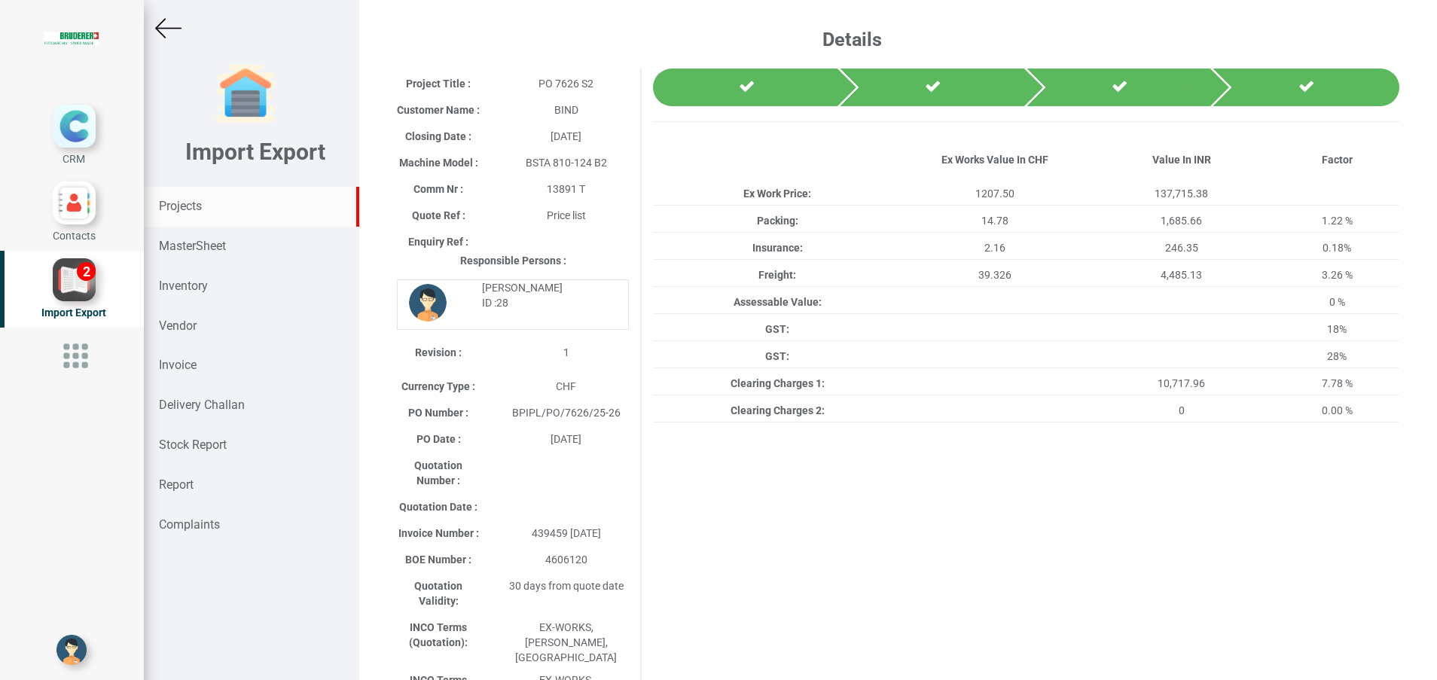
click at [206, 200] on div "Projects" at bounding box center [251, 207] width 215 height 40
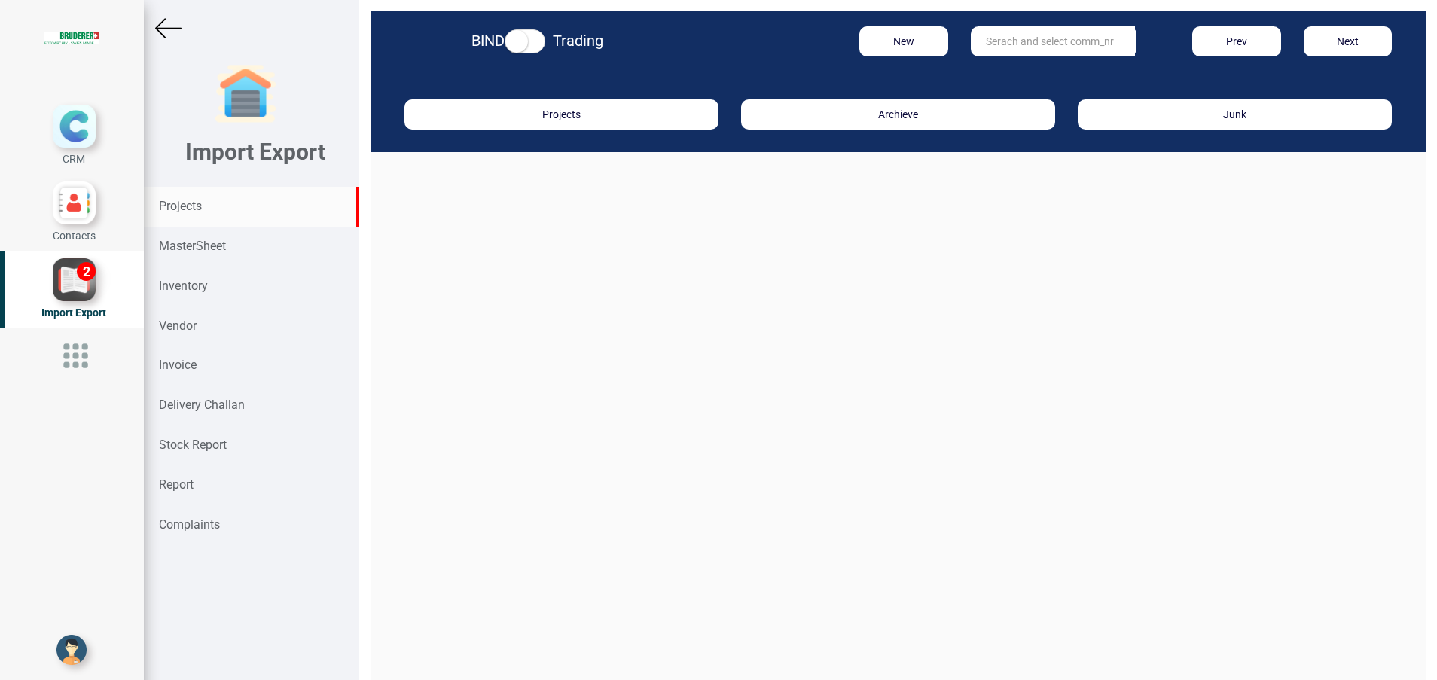
click at [1051, 46] on input "text" at bounding box center [1053, 41] width 164 height 30
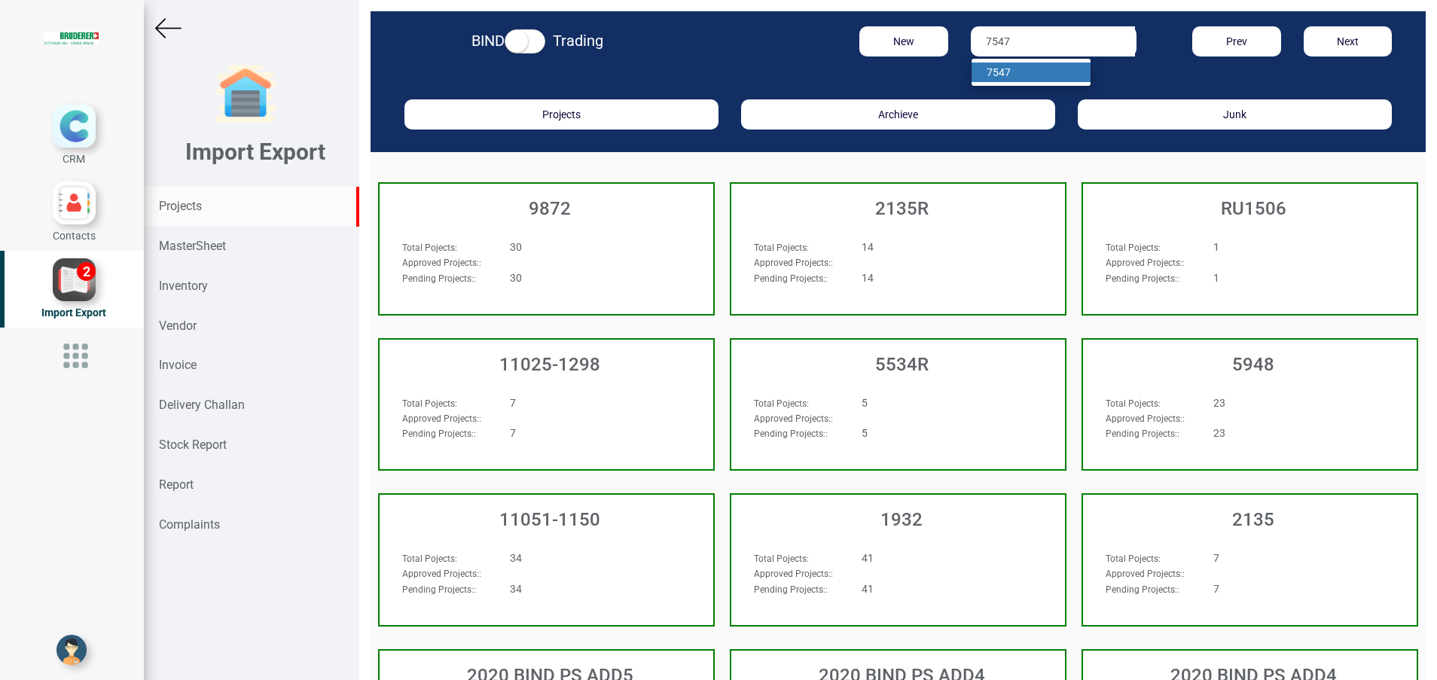
type input "7547"
click at [1037, 70] on link "7547" at bounding box center [1030, 73] width 119 height 20
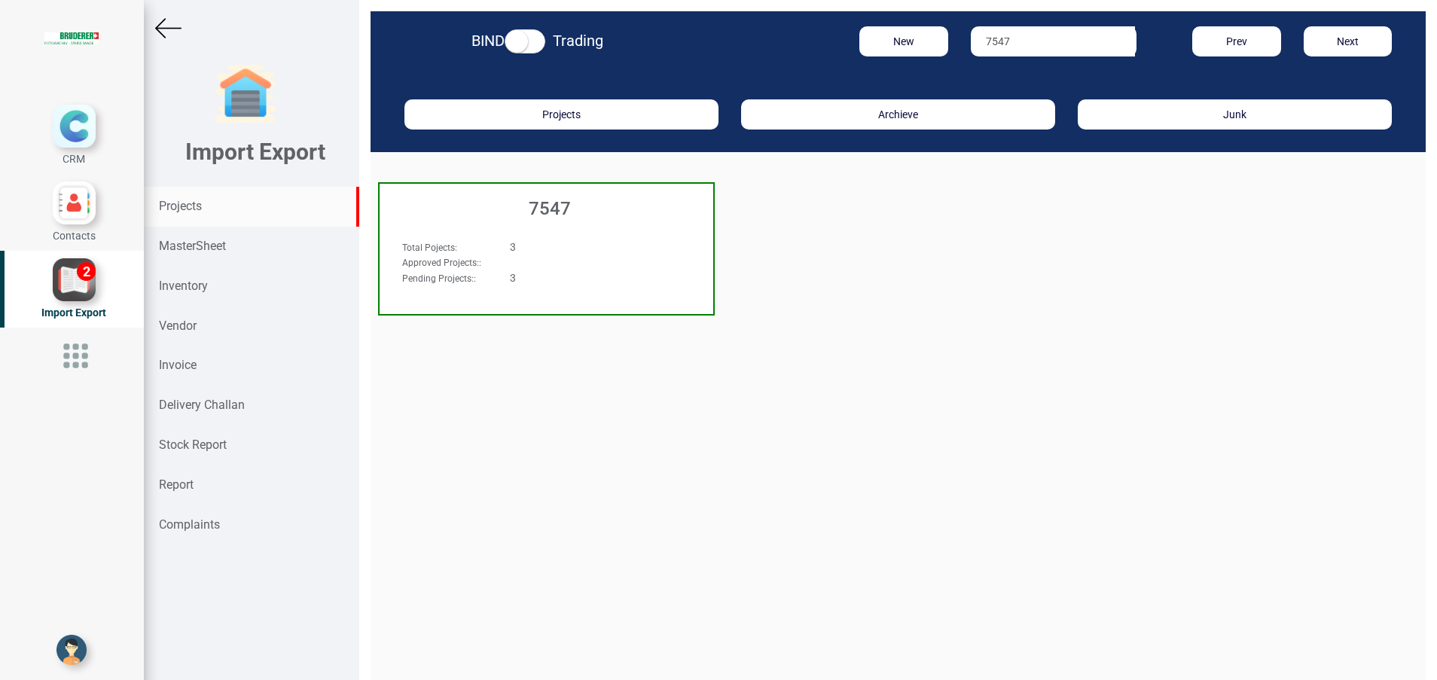
click at [565, 211] on h3 "7547" at bounding box center [550, 209] width 326 height 20
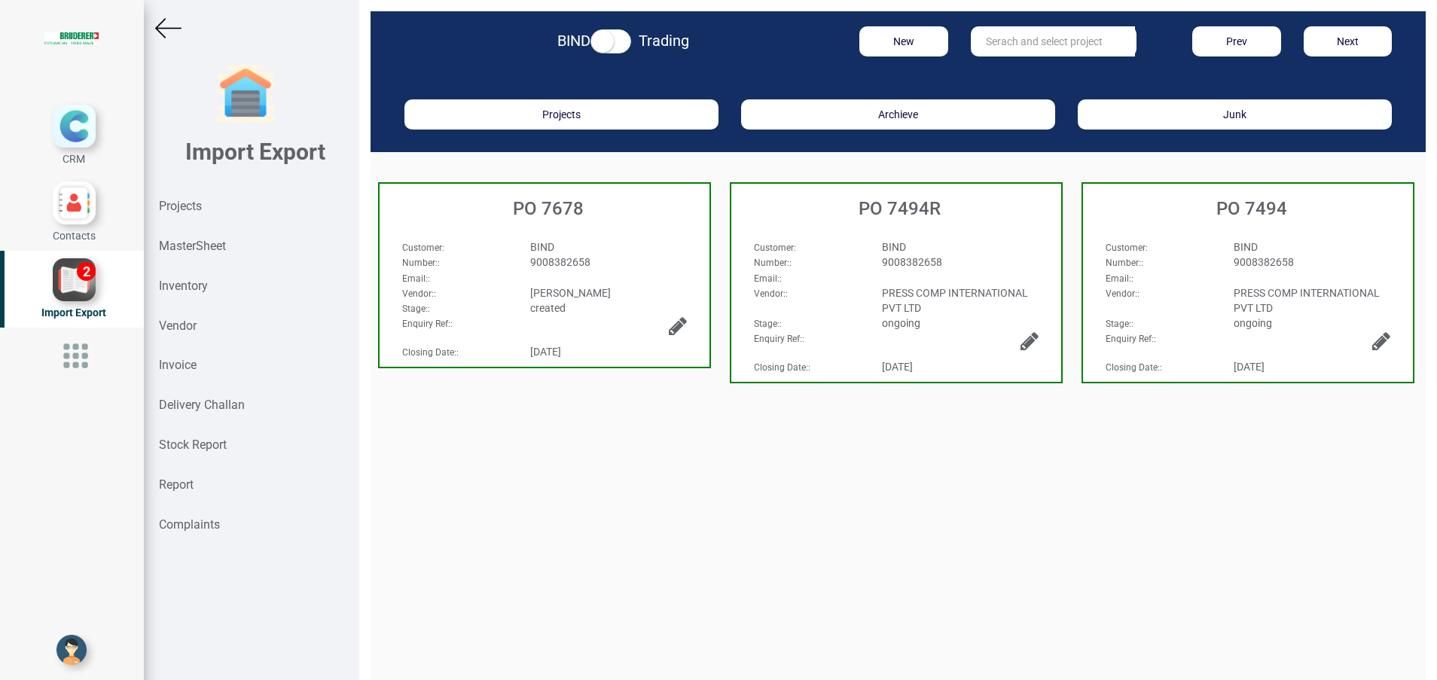
click at [542, 261] on span "9008382658" at bounding box center [560, 262] width 60 height 12
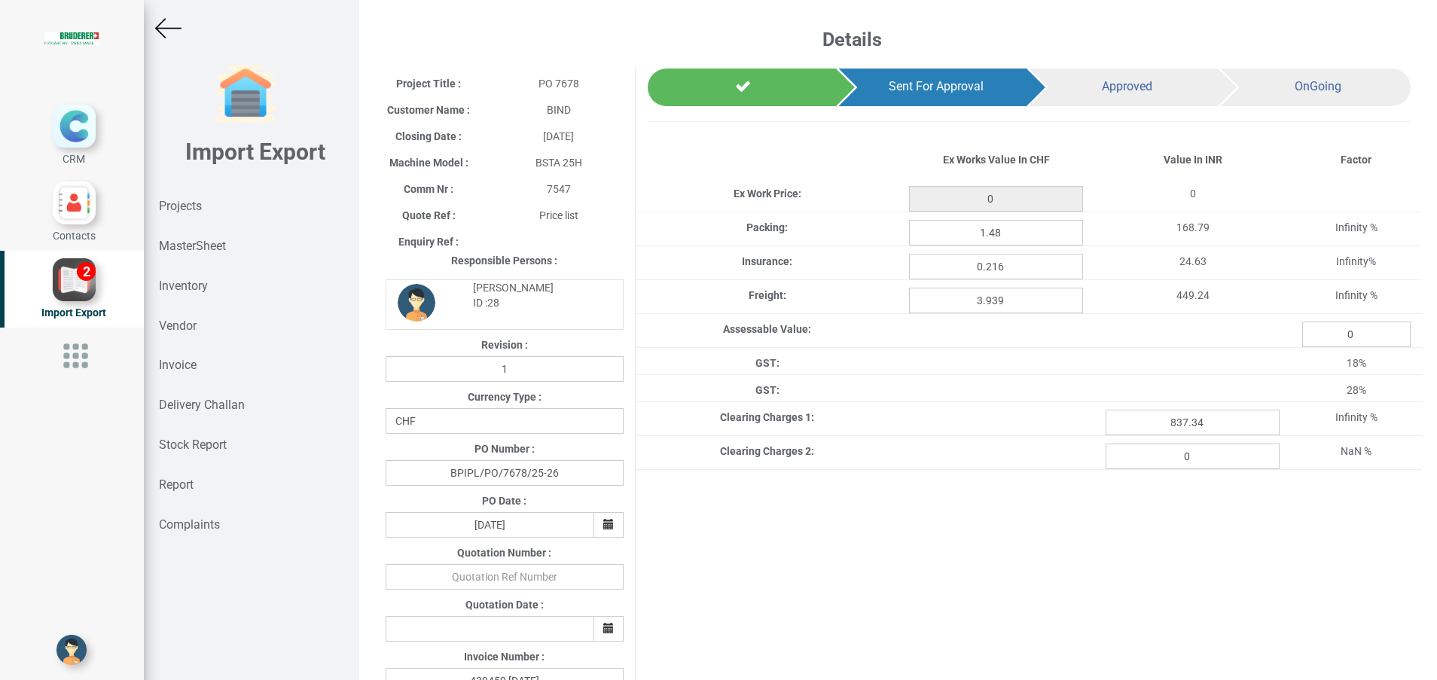
type input "121.15"
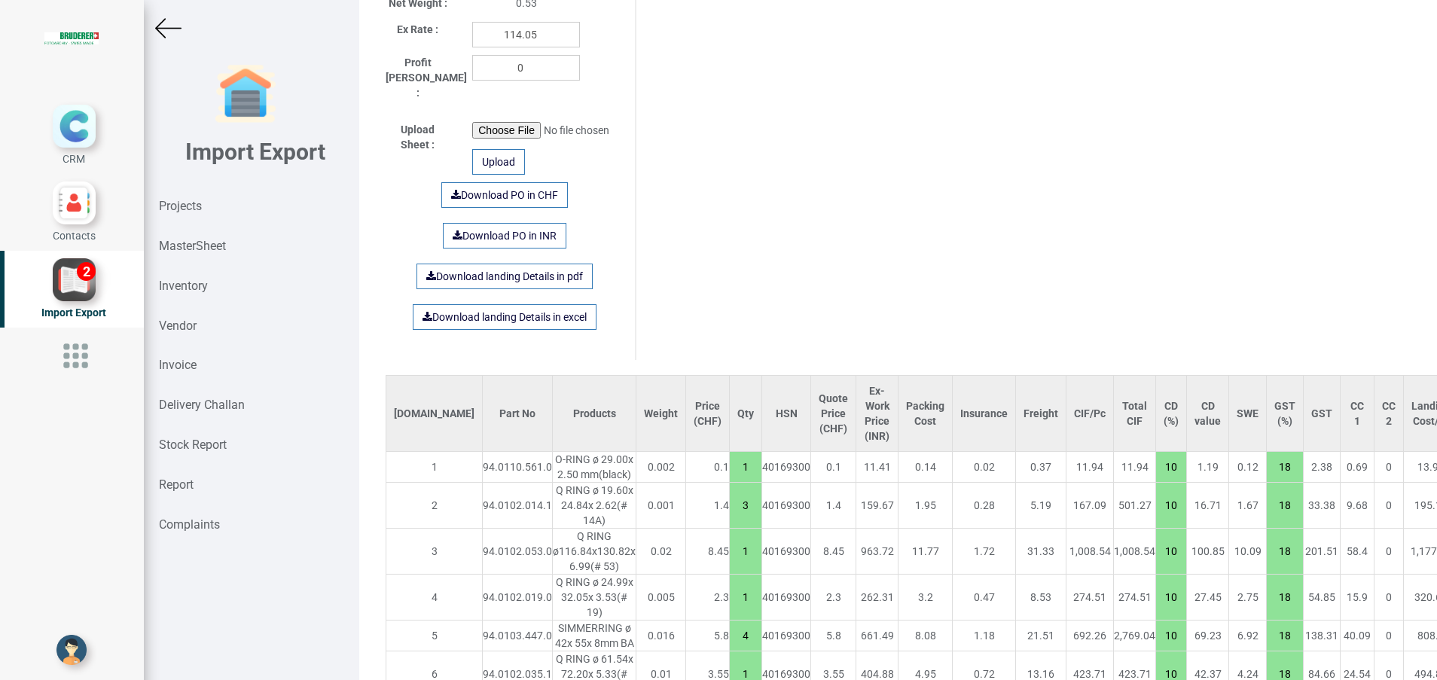
scroll to position [1109, 0]
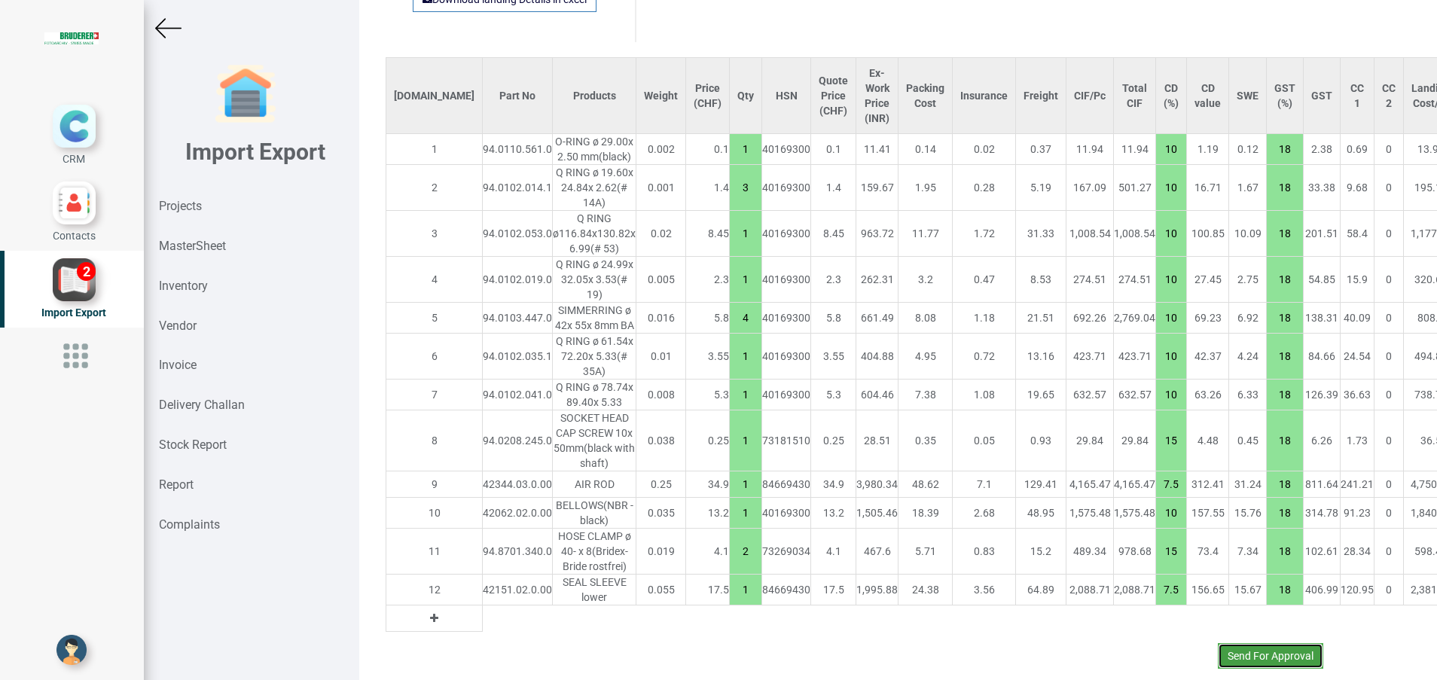
click at [1246, 643] on button "Send For Approval" at bounding box center [1270, 656] width 105 height 26
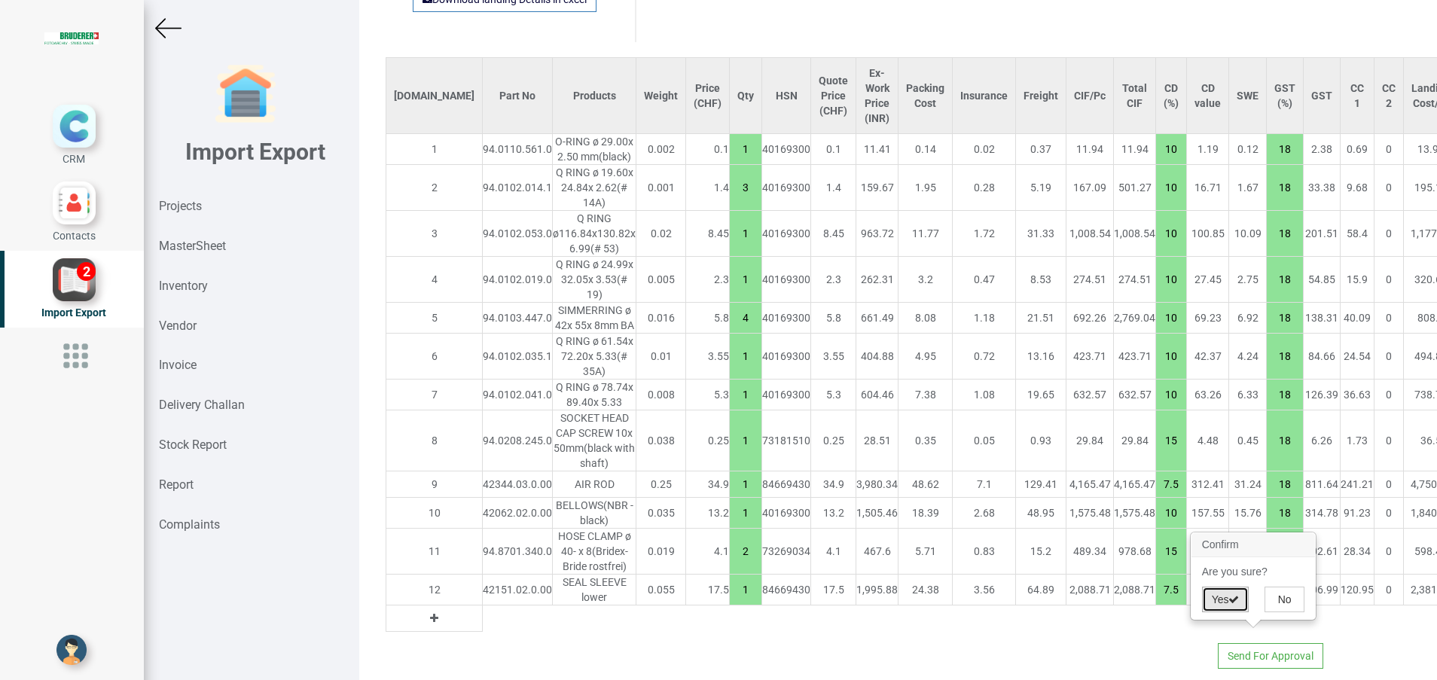
click at [1217, 593] on button "Yes" at bounding box center [1225, 600] width 47 height 26
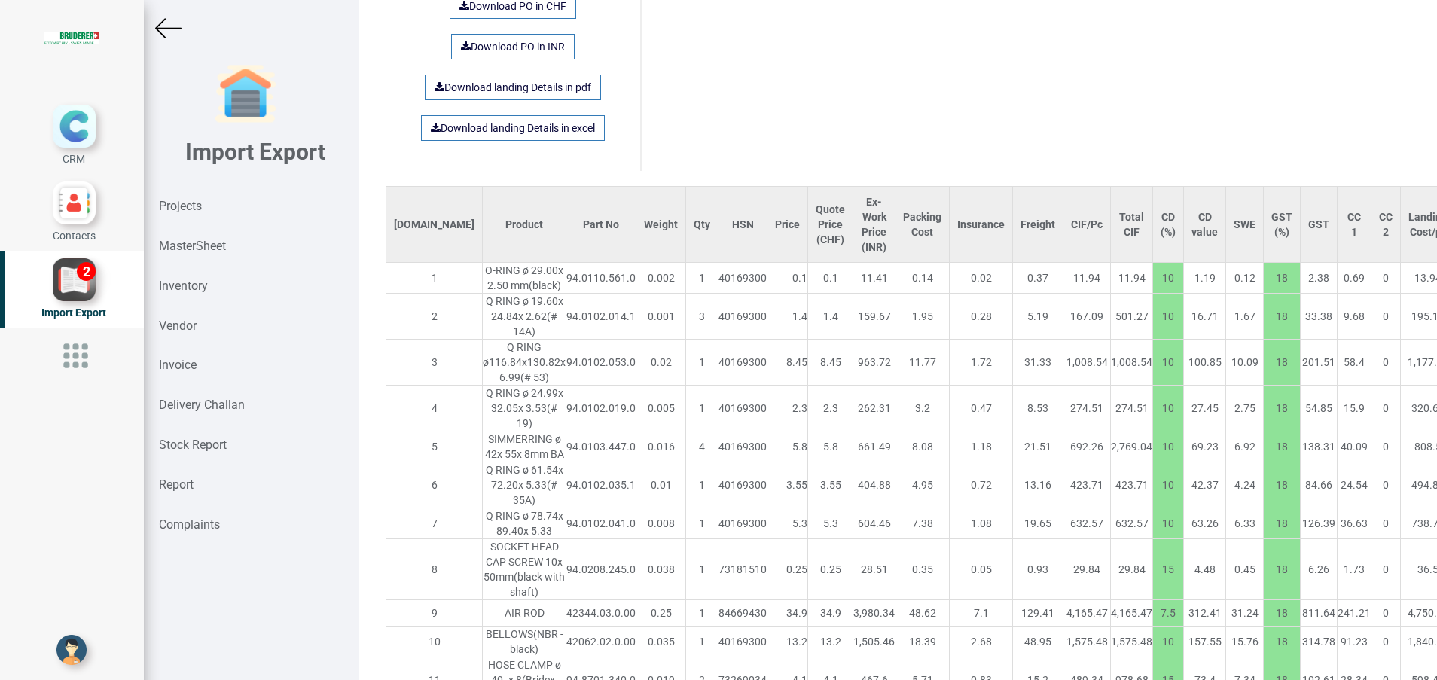
scroll to position [1192, 0]
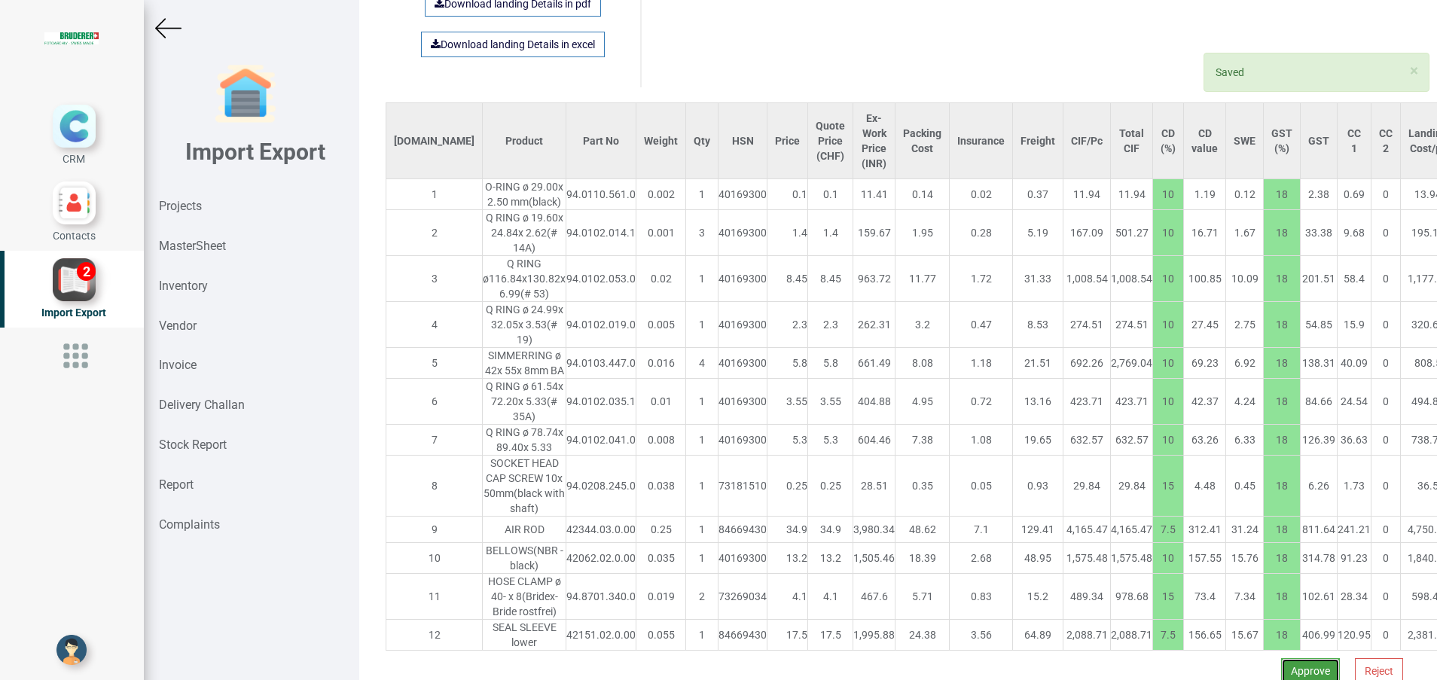
click at [1281, 658] on button "Approve" at bounding box center [1310, 671] width 59 height 26
click at [1256, 597] on button "Yes" at bounding box center [1263, 592] width 47 height 26
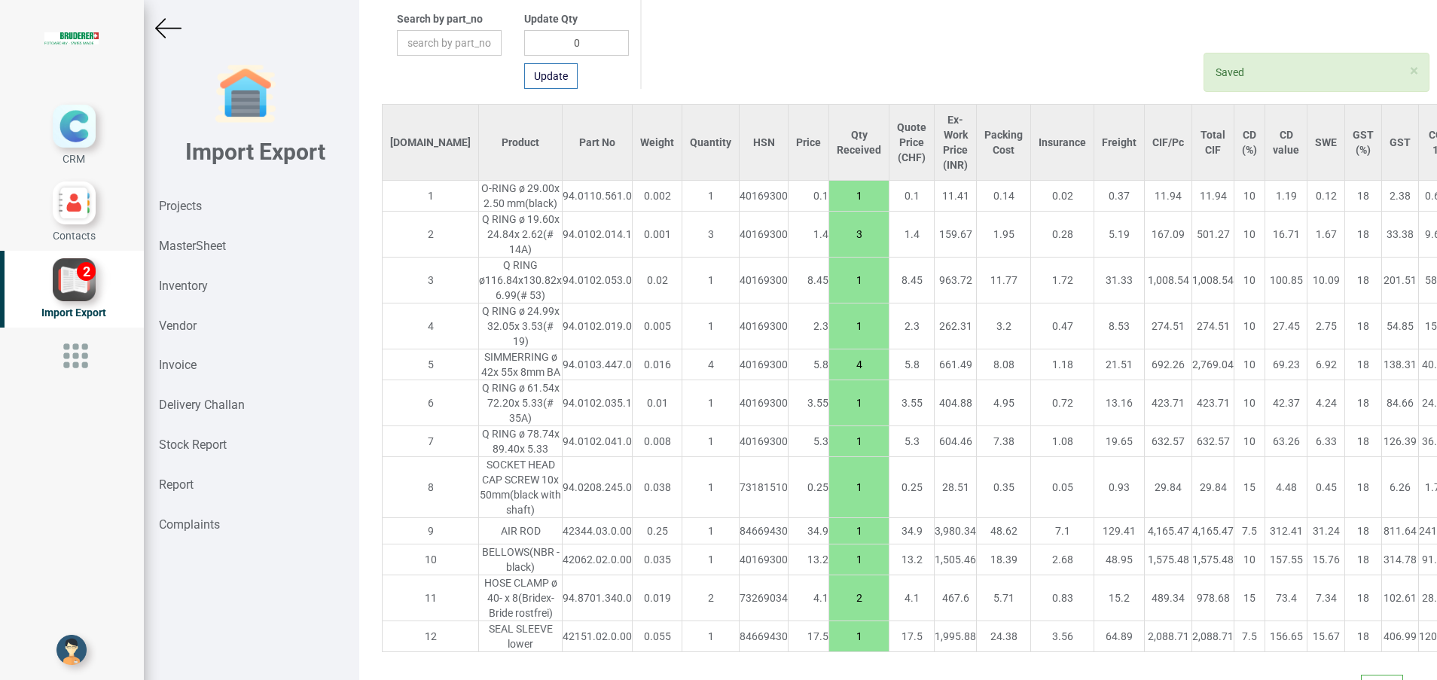
scroll to position [1114, 0]
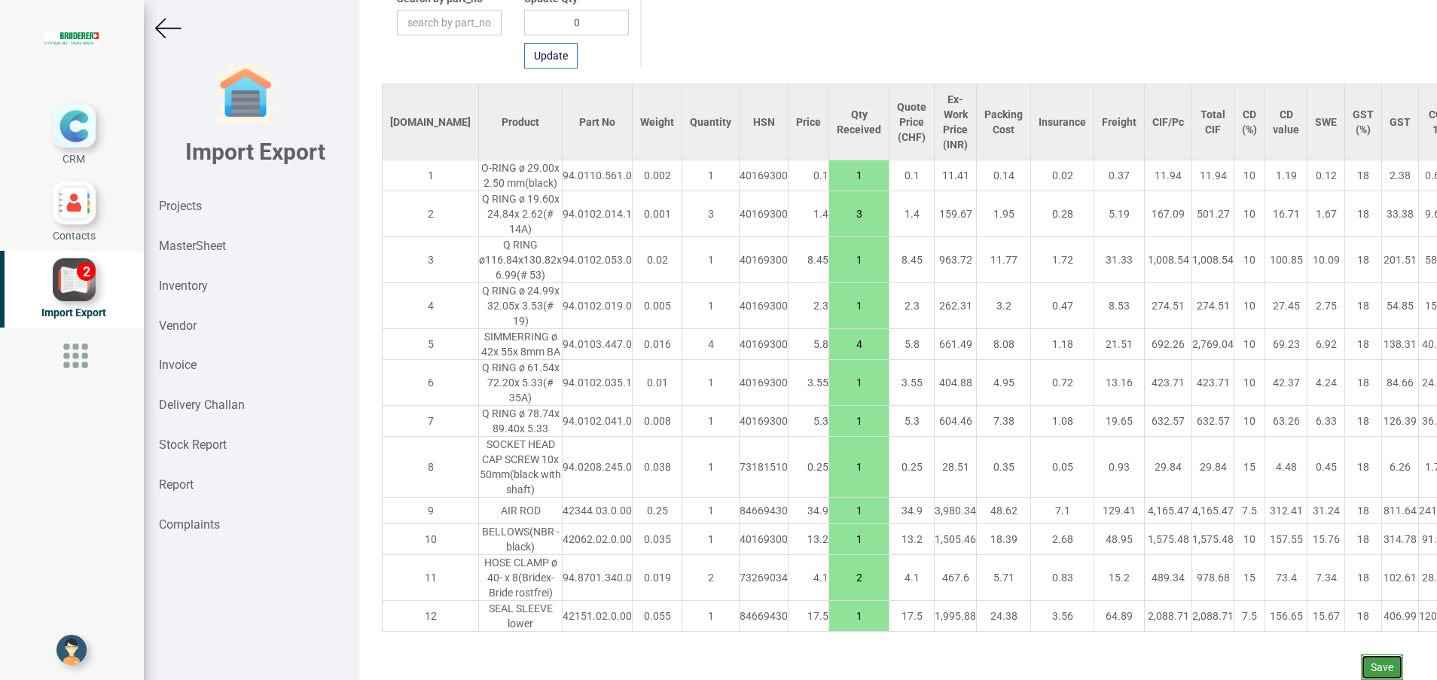
click at [1364, 654] on button "Save" at bounding box center [1382, 667] width 42 height 26
click at [1337, 612] on button "Yes" at bounding box center [1335, 609] width 47 height 26
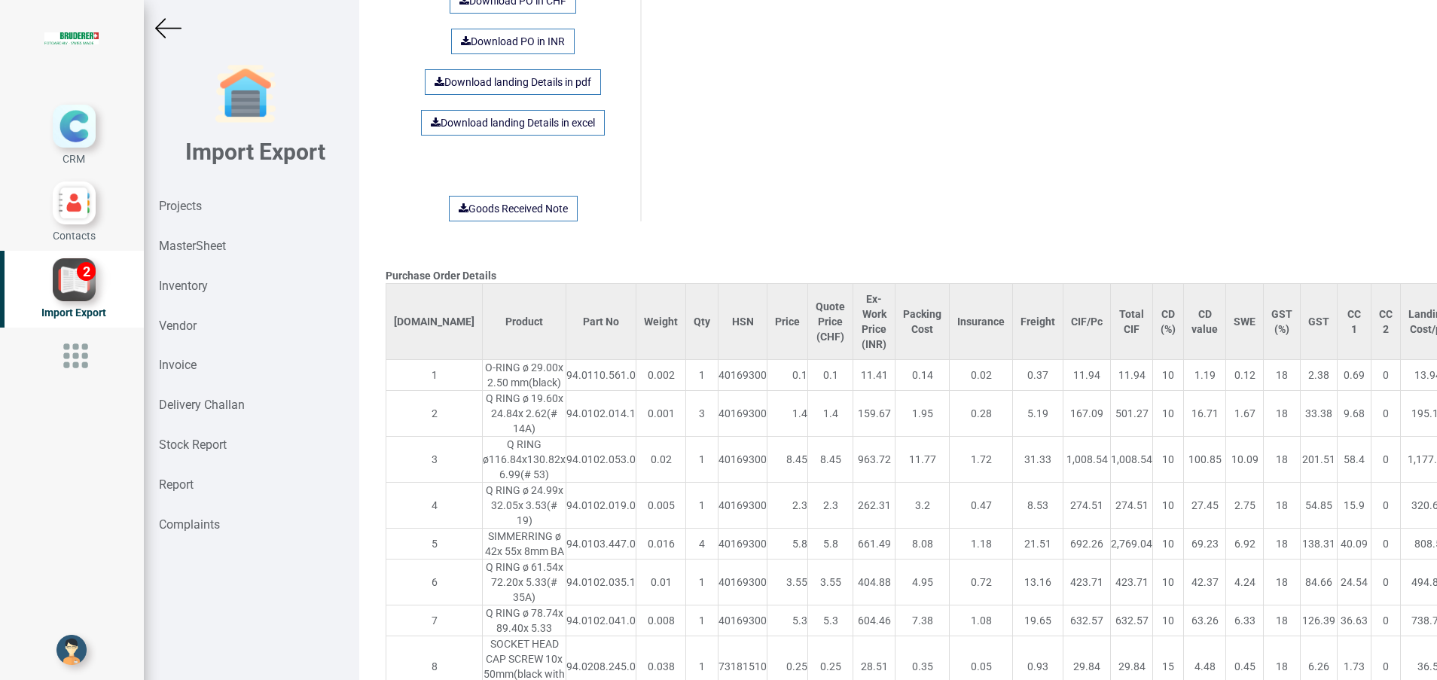
scroll to position [0, 0]
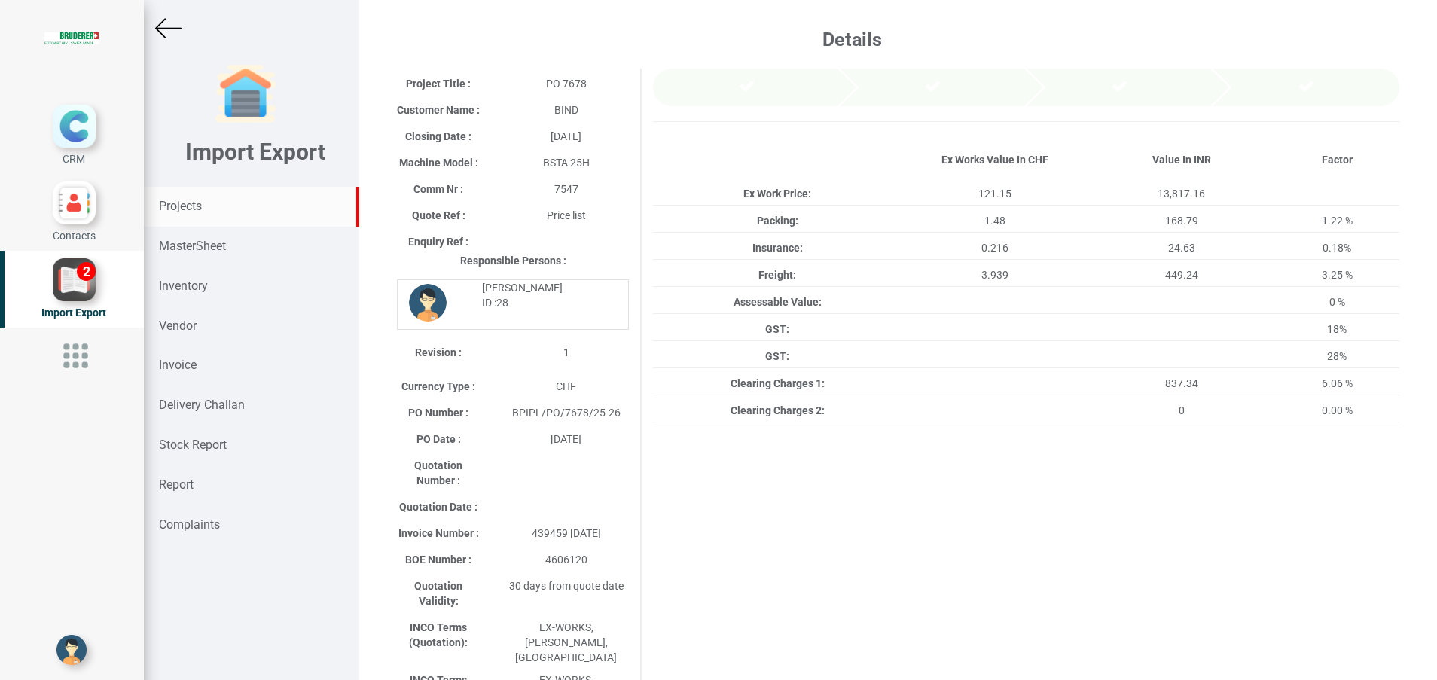
click at [197, 197] on div "Projects" at bounding box center [251, 207] width 215 height 40
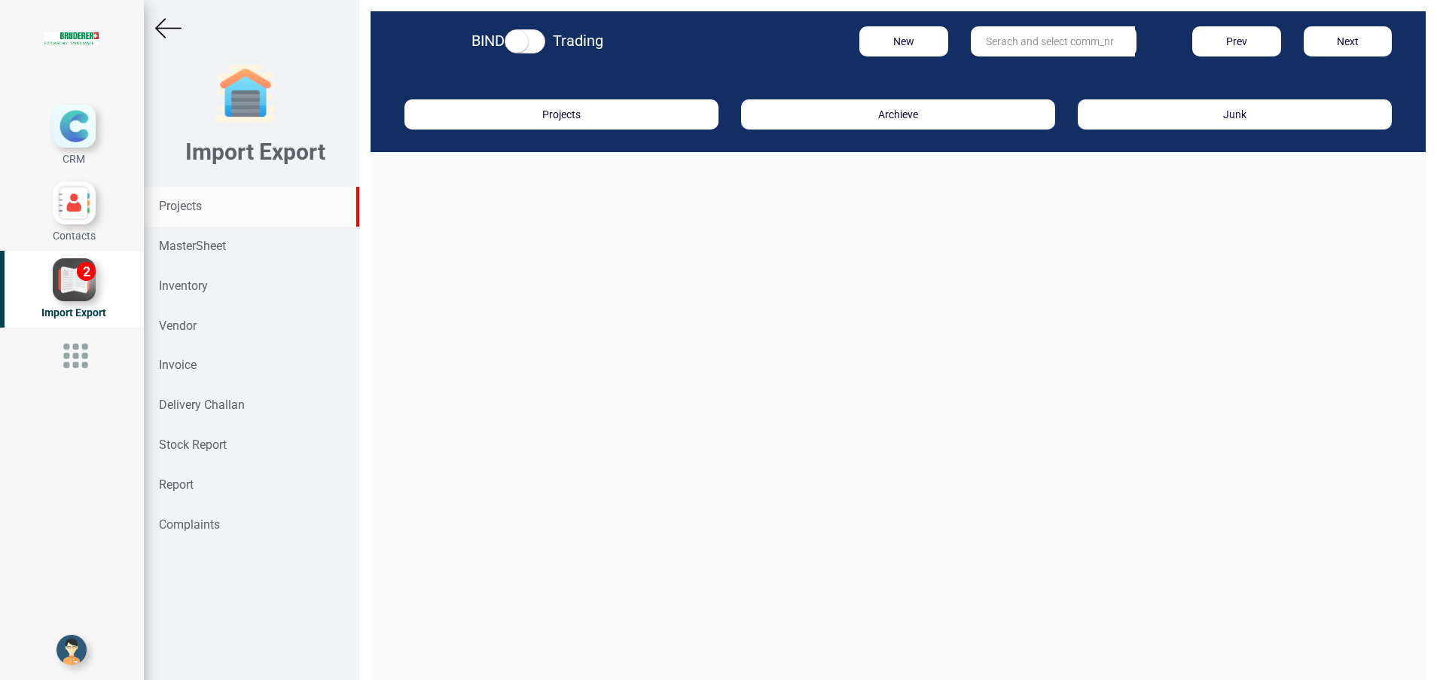
click at [1025, 35] on input "text" at bounding box center [1053, 41] width 164 height 30
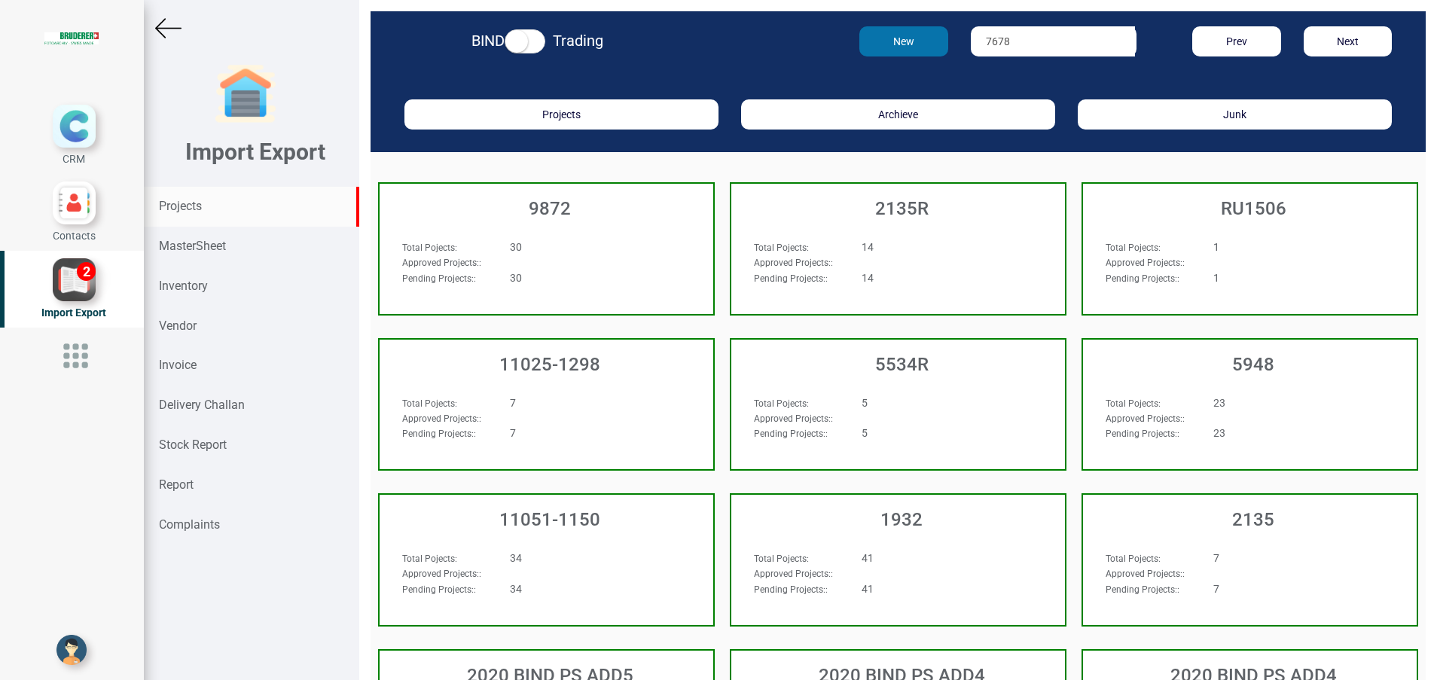
drag, startPoint x: 1020, startPoint y: 41, endPoint x: 921, endPoint y: 41, distance: 98.7
click at [921, 41] on div "New 7678 Prev Next" at bounding box center [1070, 41] width 688 height 30
type input "7547"
click at [990, 79] on link "7547" at bounding box center [1030, 73] width 119 height 20
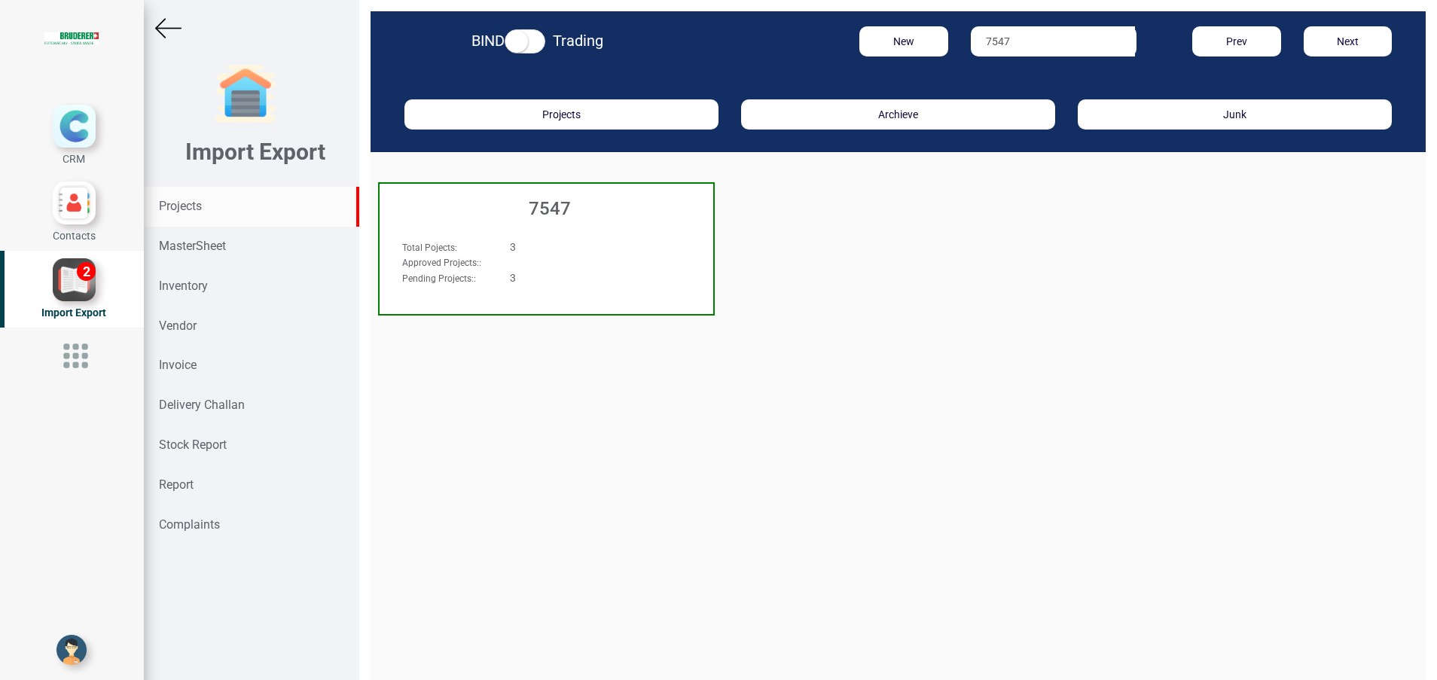
click at [555, 209] on h3 "7547" at bounding box center [550, 209] width 326 height 20
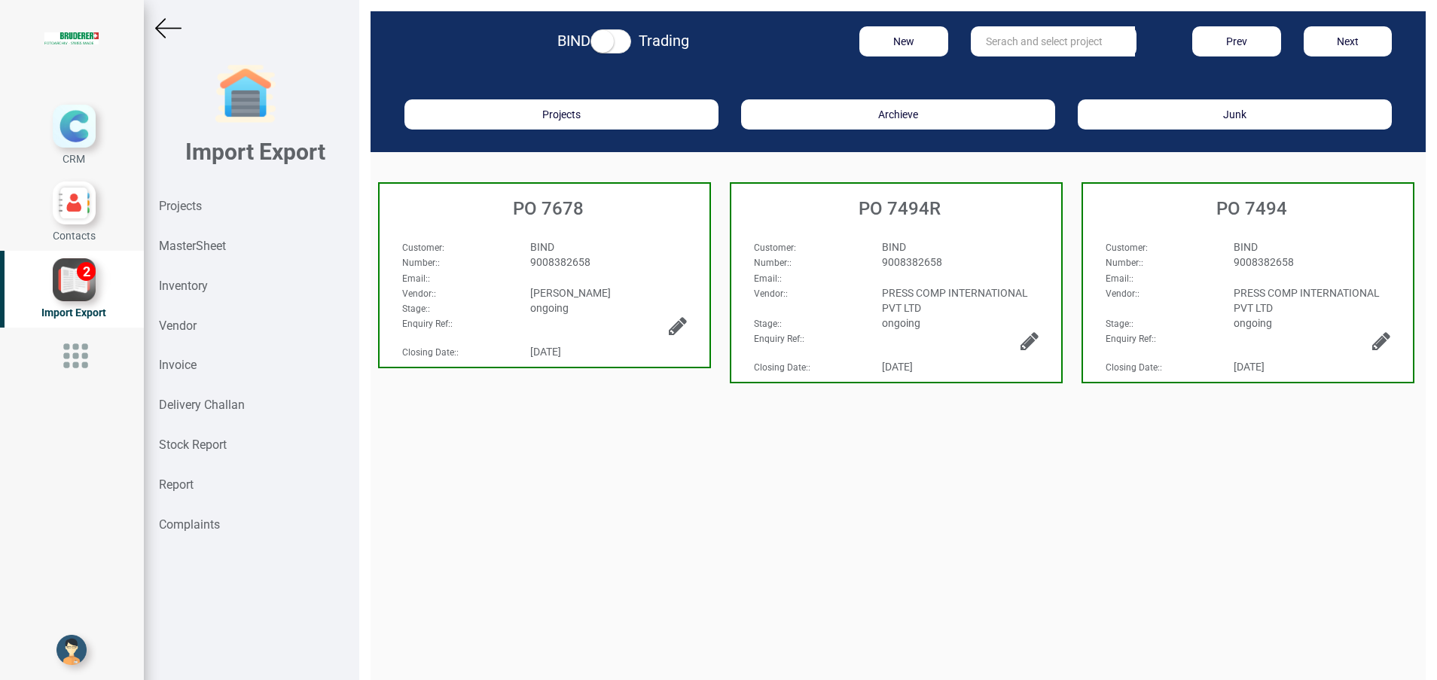
click at [566, 229] on div "Customer : BIND Number: : 9008382658 Email: : Vendor: : BRUDERER AG Stage: : on…" at bounding box center [545, 264] width 330 height 81
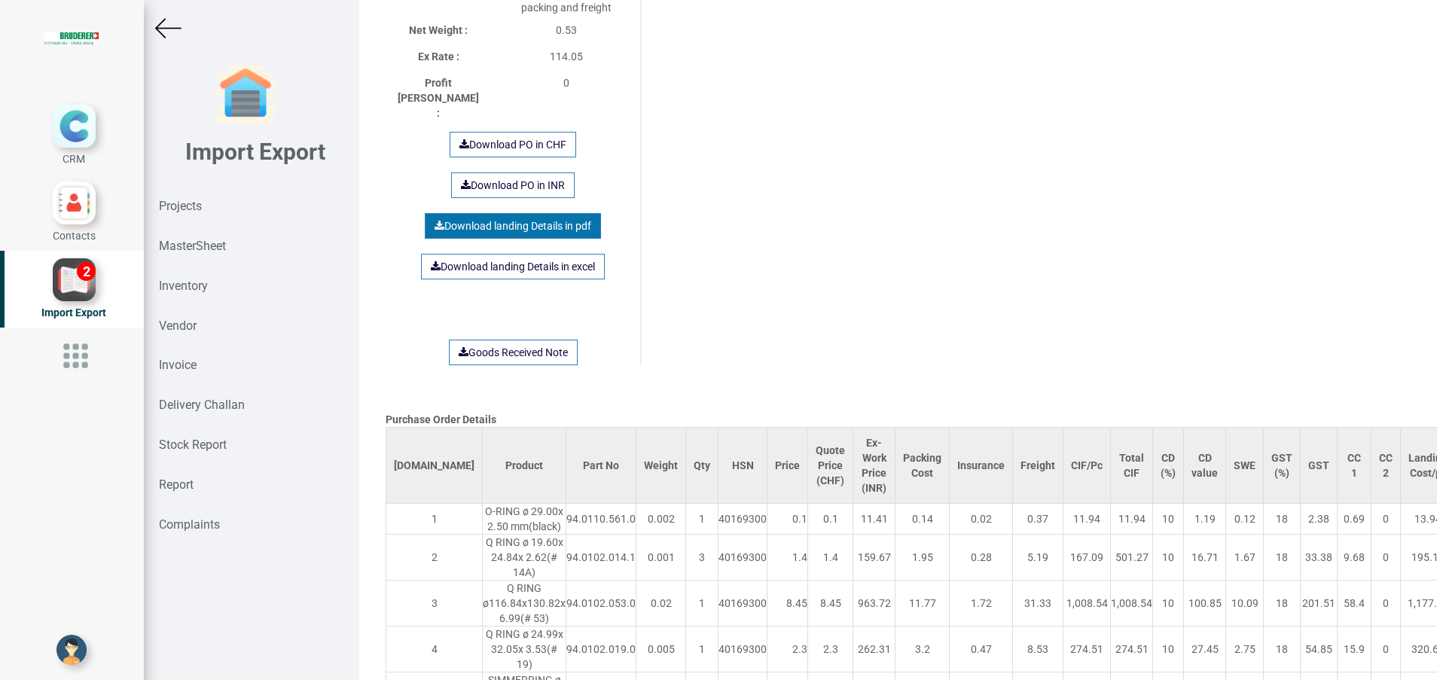
scroll to position [969, 0]
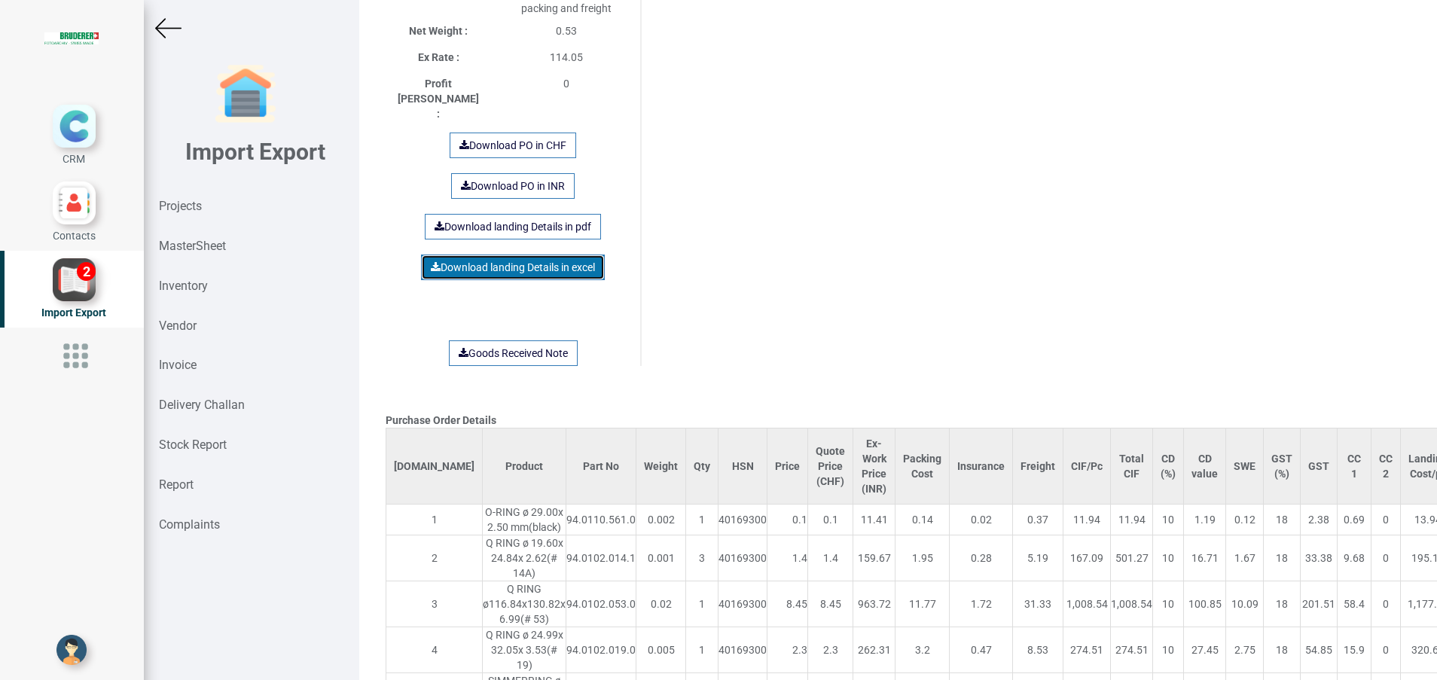
click at [522, 255] on link "Download landing Details in excel" at bounding box center [513, 268] width 184 height 26
click at [779, 321] on div "Purchase Order Details Si.No Product Part No Weight Qty HSN Price Quote Price (…" at bounding box center [898, 37] width 1048 height 1877
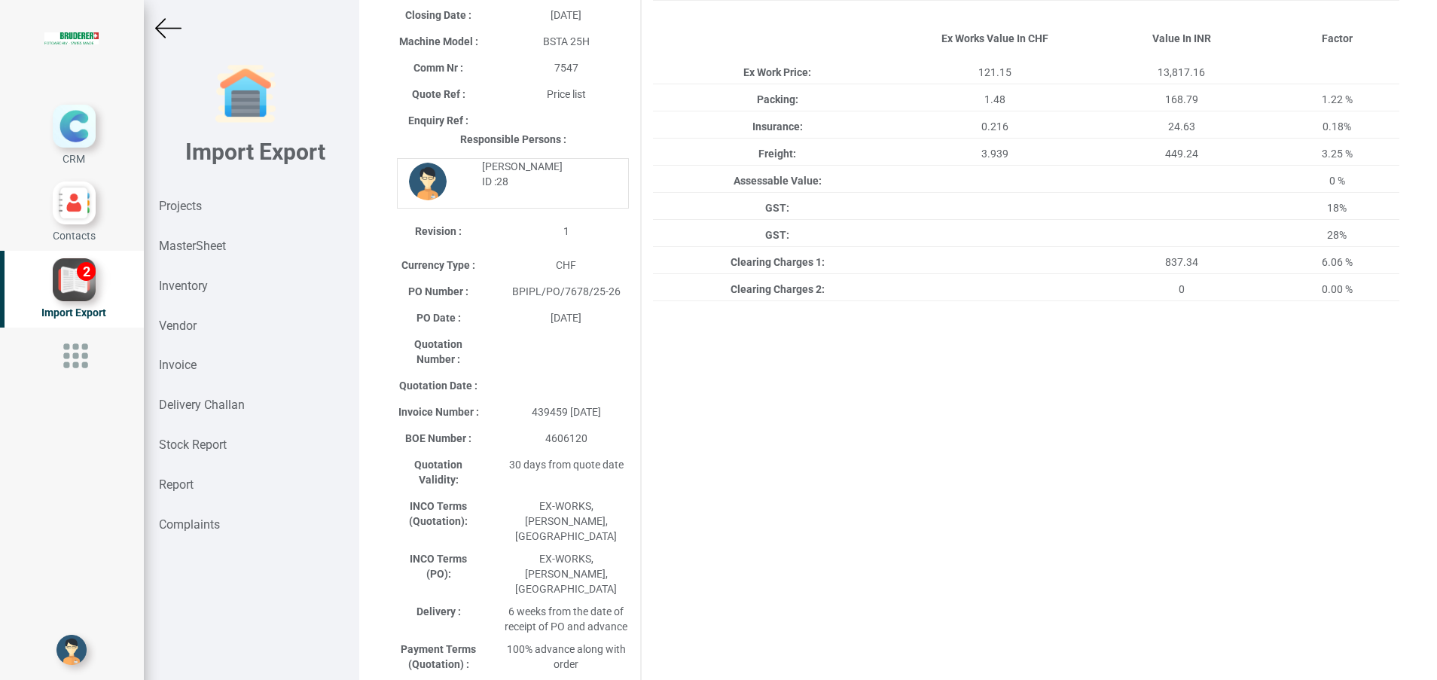
scroll to position [0, 0]
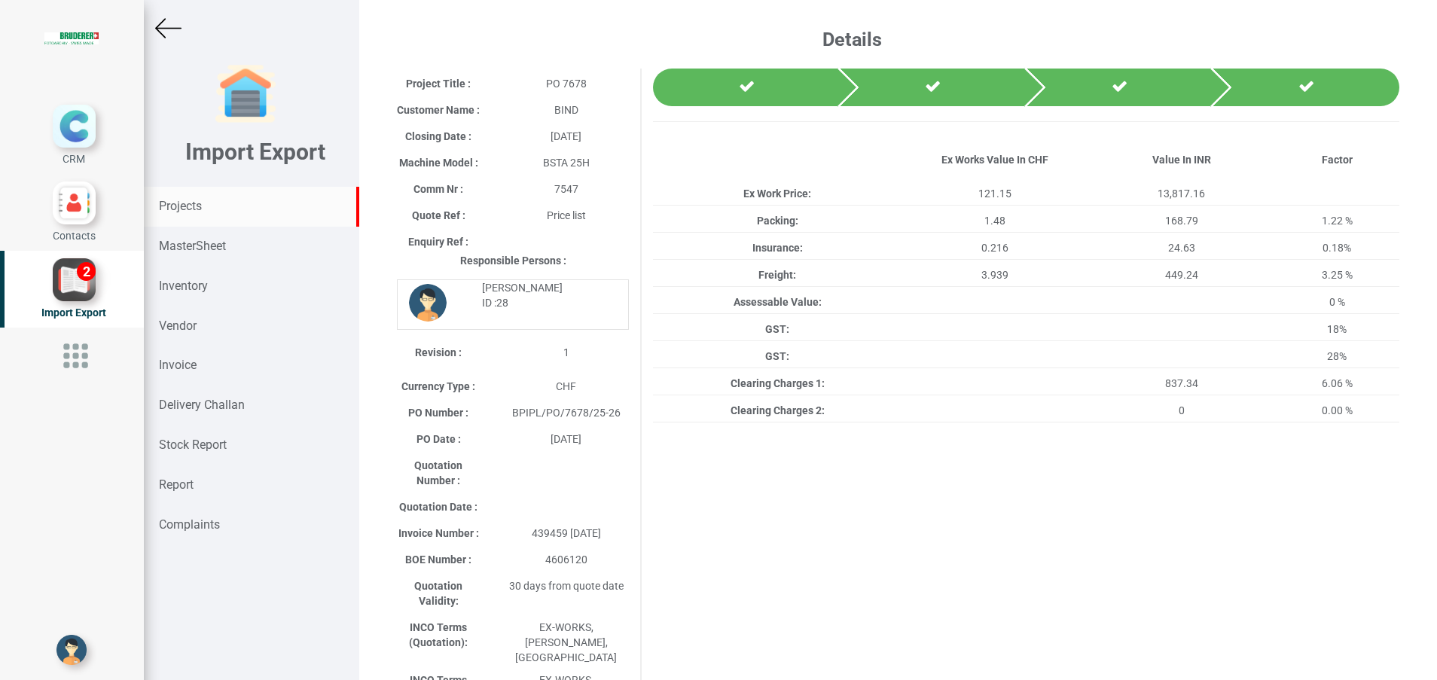
click at [185, 197] on div "Projects" at bounding box center [251, 207] width 215 height 40
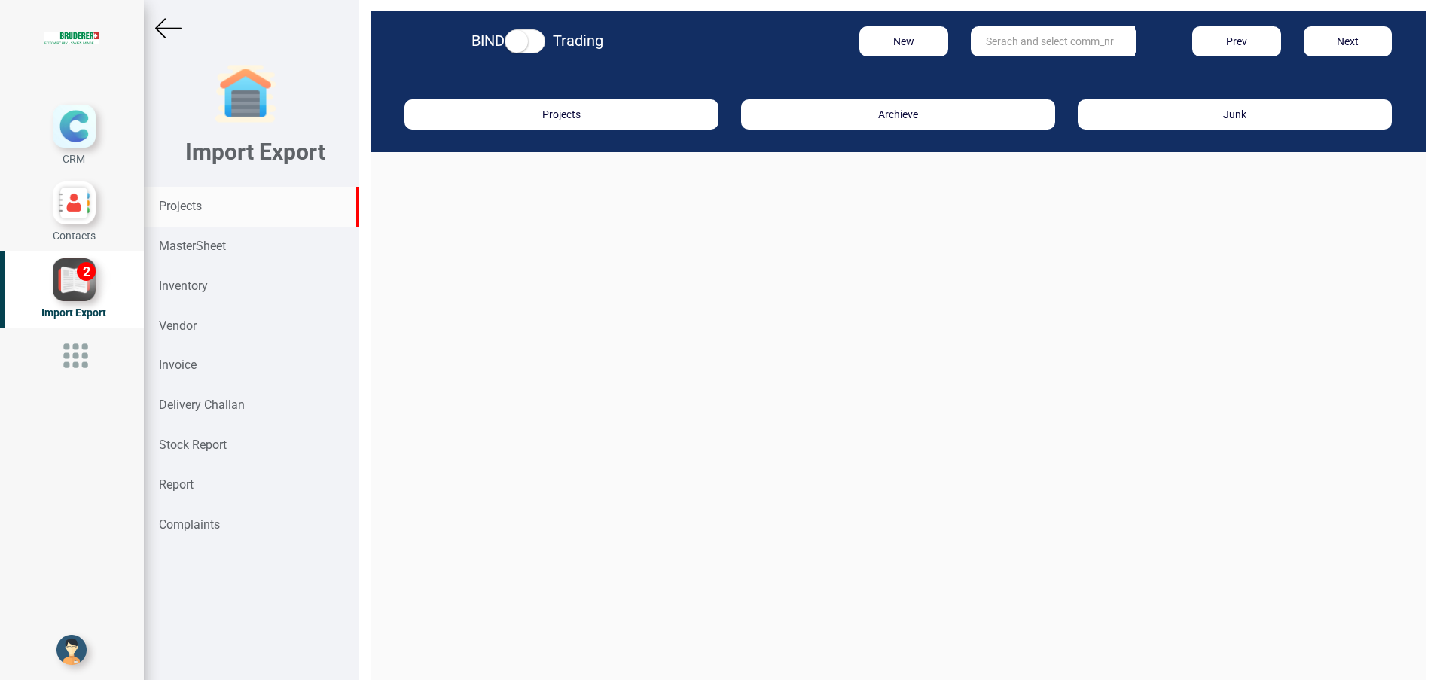
click at [1063, 36] on input "text" at bounding box center [1053, 41] width 164 height 30
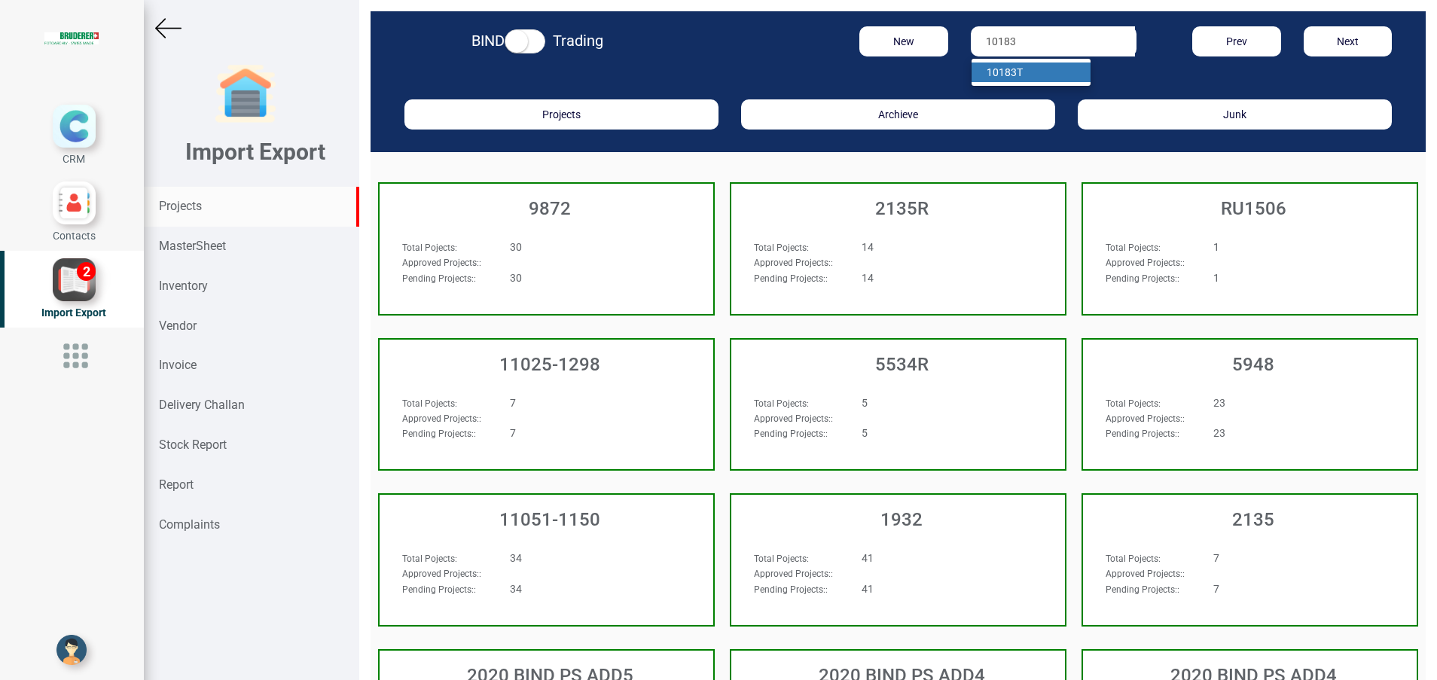
click at [1008, 75] on link "10183 T" at bounding box center [1030, 73] width 119 height 20
type input "10183 T"
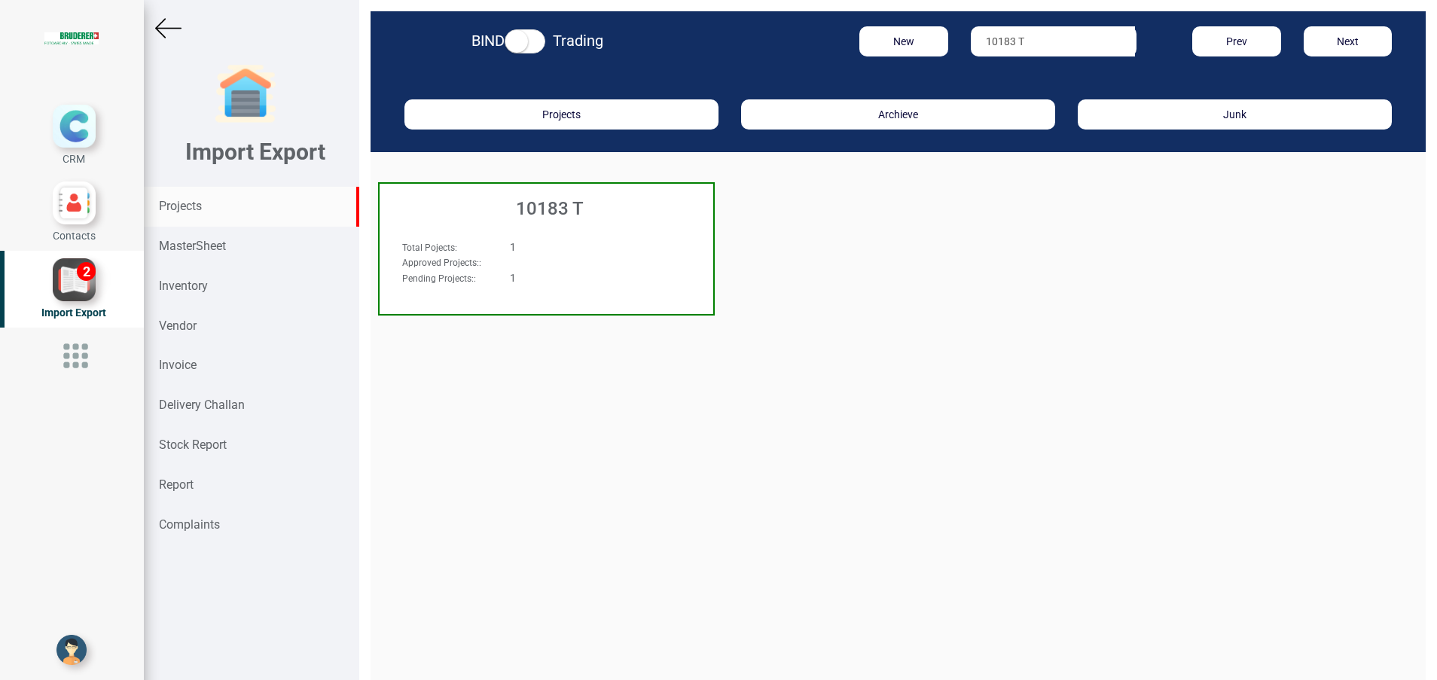
click at [554, 208] on h3 "10183 T" at bounding box center [550, 209] width 326 height 20
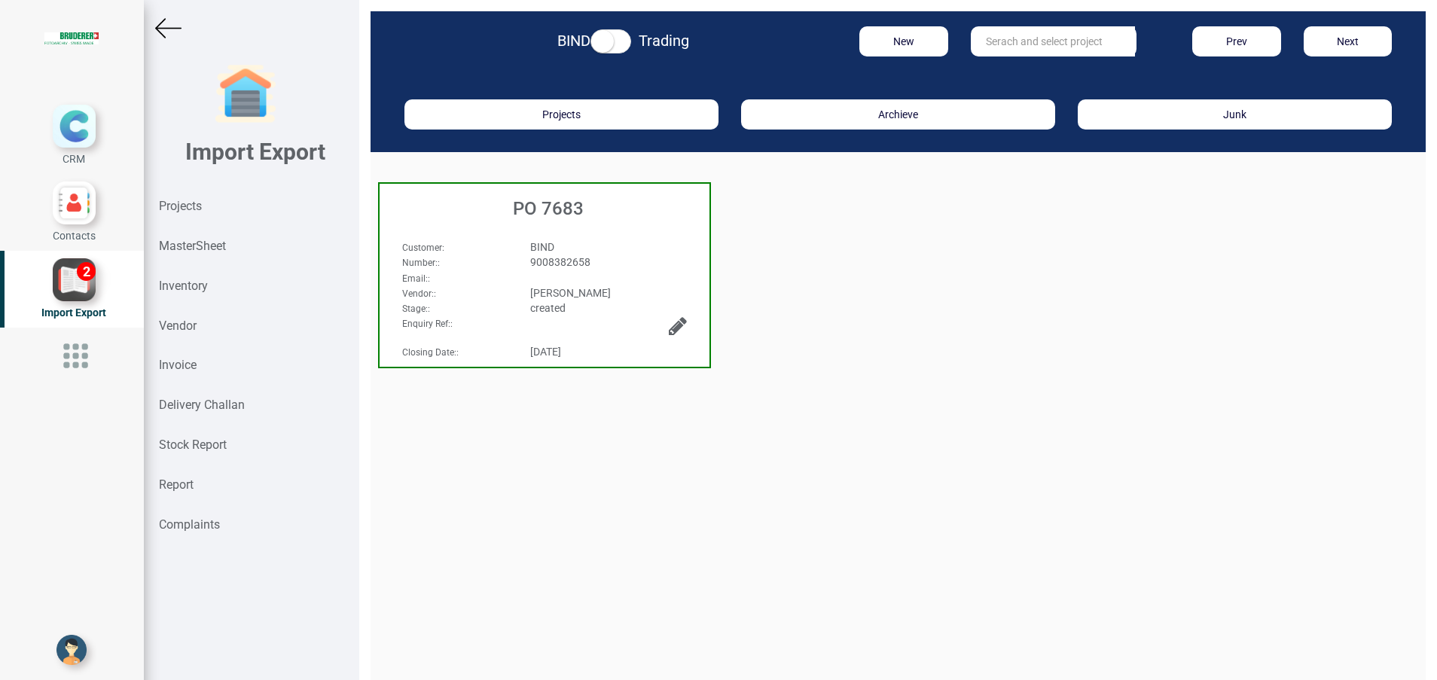
click at [541, 207] on h3 "PO 7683" at bounding box center [548, 209] width 322 height 20
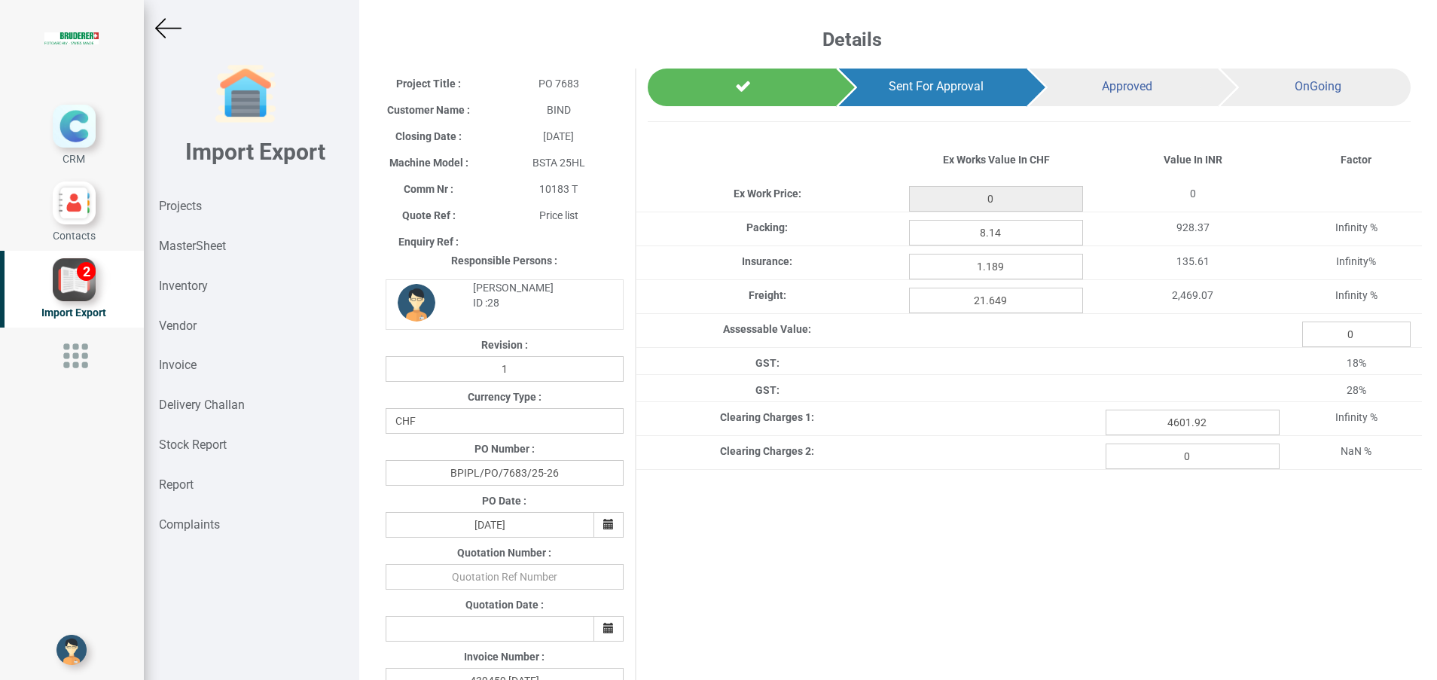
type input "665"
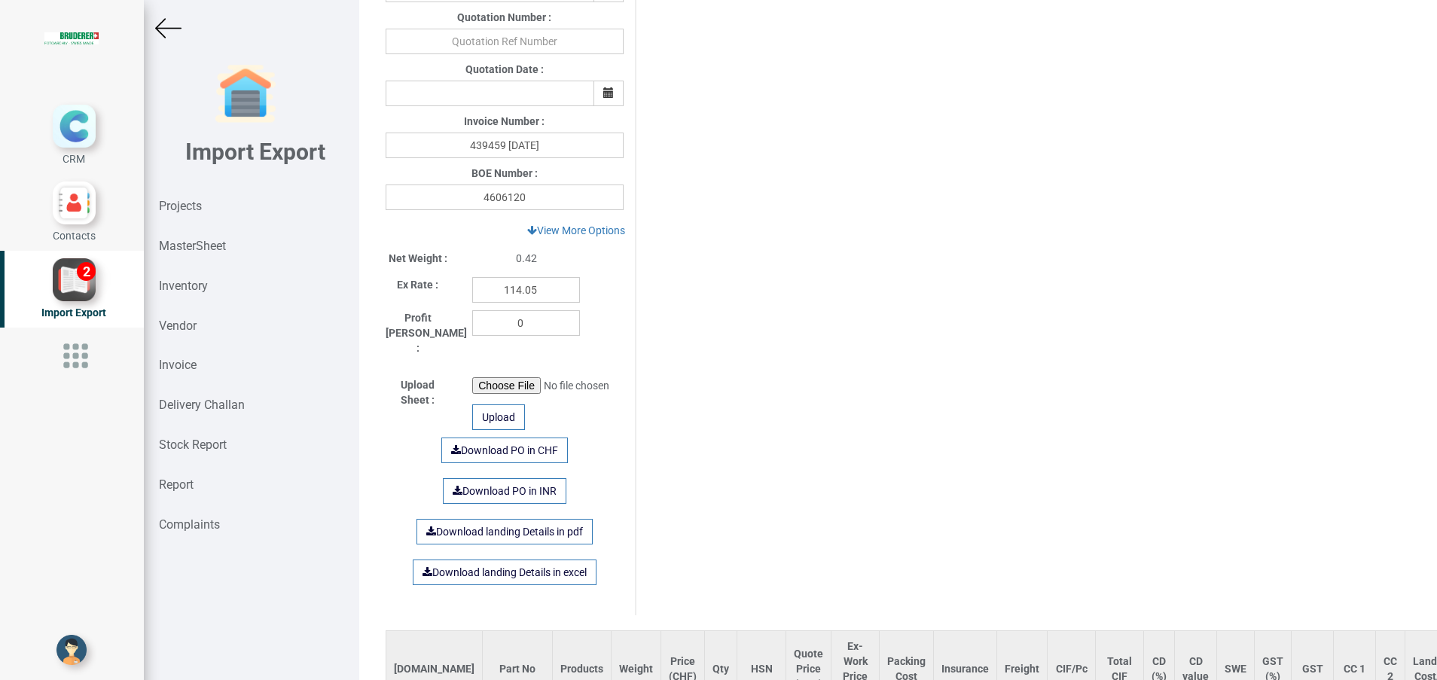
scroll to position [683, 0]
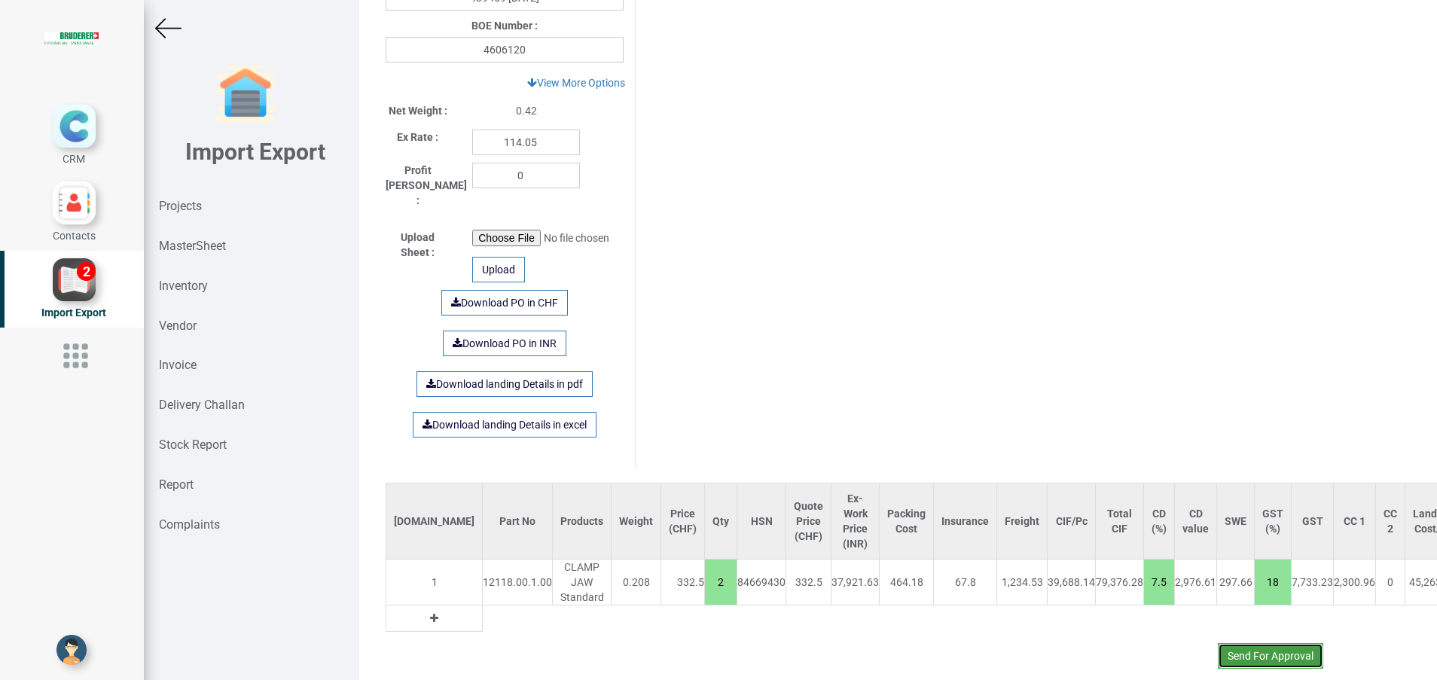
click at [1228, 643] on button "Send For Approval" at bounding box center [1270, 656] width 105 height 26
click at [1218, 603] on button "Yes" at bounding box center [1225, 600] width 47 height 26
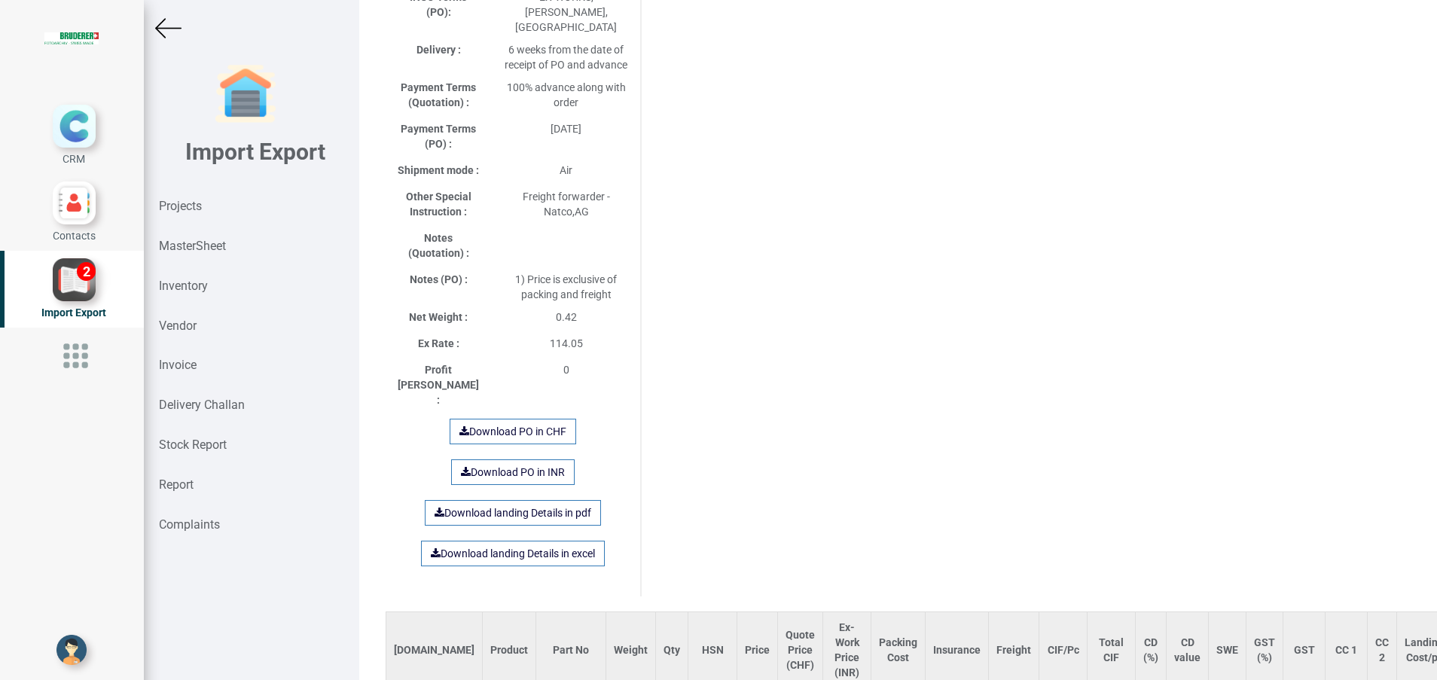
scroll to position [767, 0]
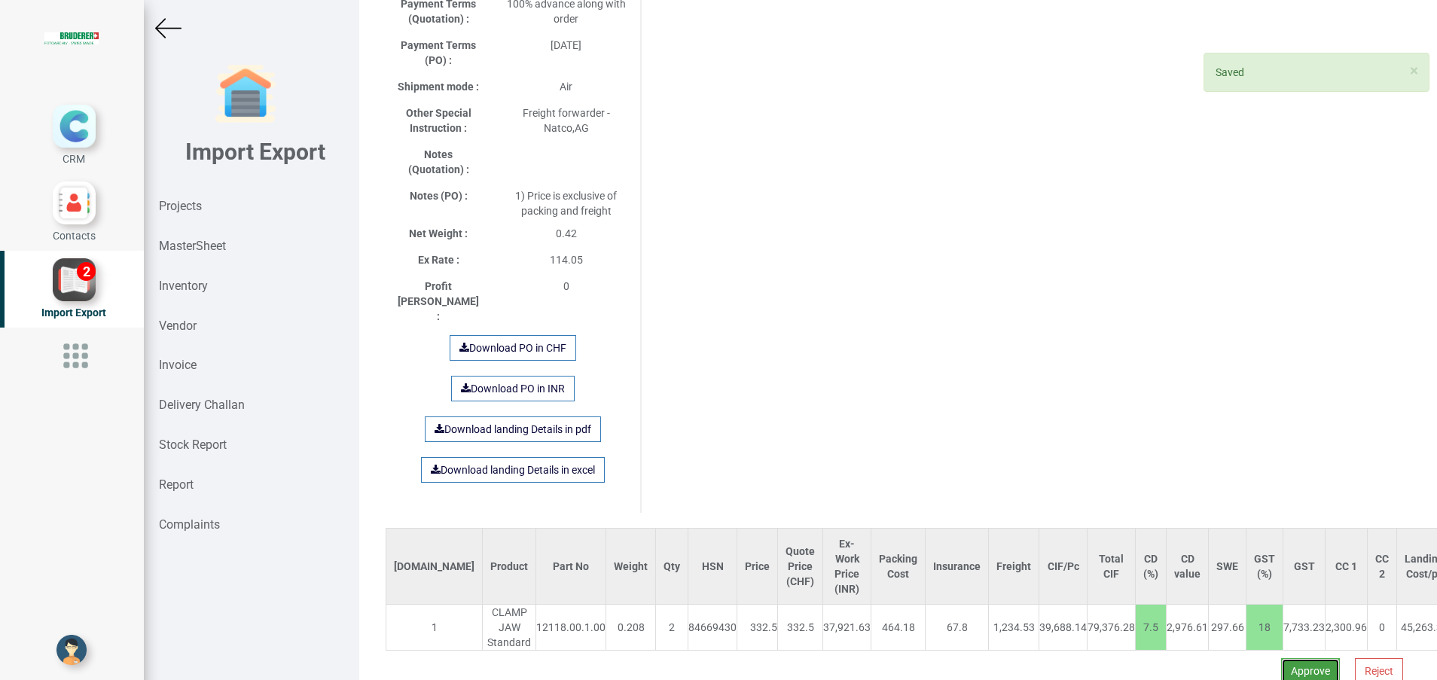
click at [1286, 658] on button "Approve" at bounding box center [1310, 671] width 59 height 26
click at [1256, 593] on button "Yes" at bounding box center [1263, 592] width 47 height 26
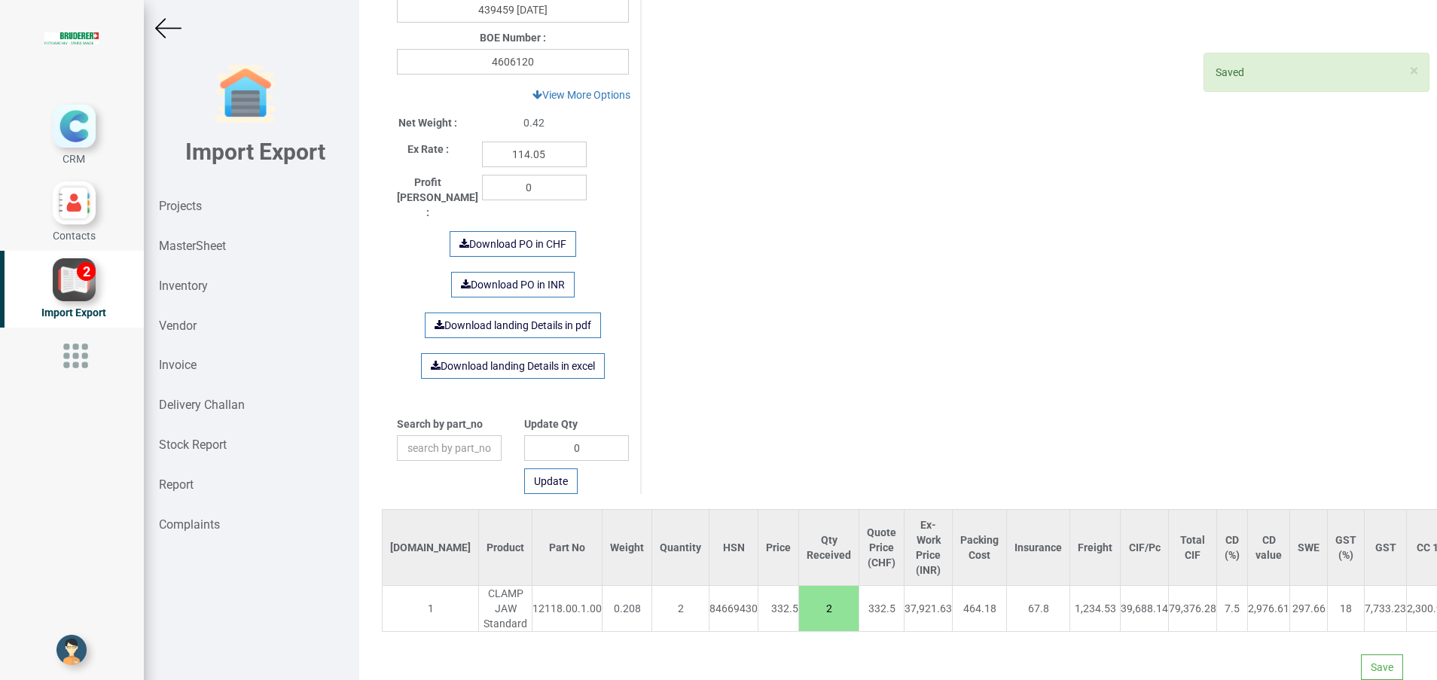
scroll to position [688, 0]
click at [1361, 654] on button "Save" at bounding box center [1382, 667] width 42 height 26
click at [1334, 608] on button "Yes" at bounding box center [1335, 609] width 47 height 26
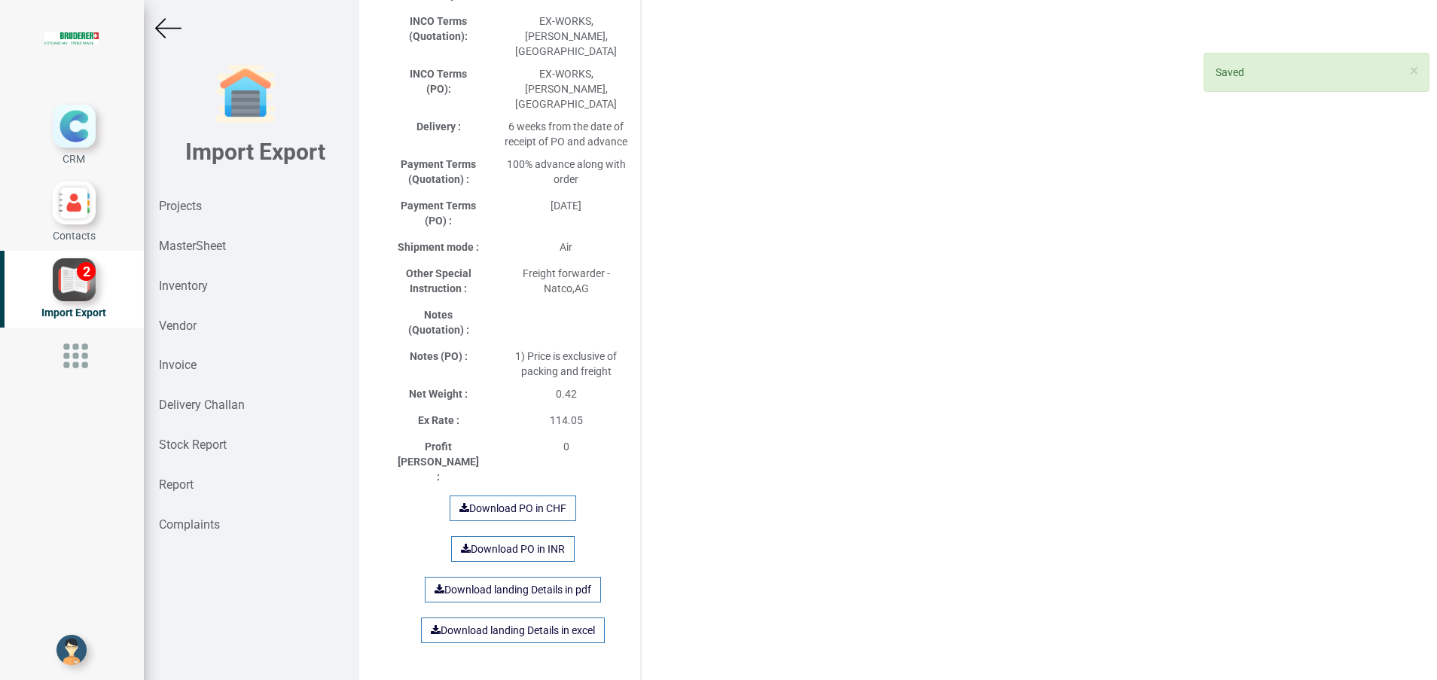
scroll to position [883, 0]
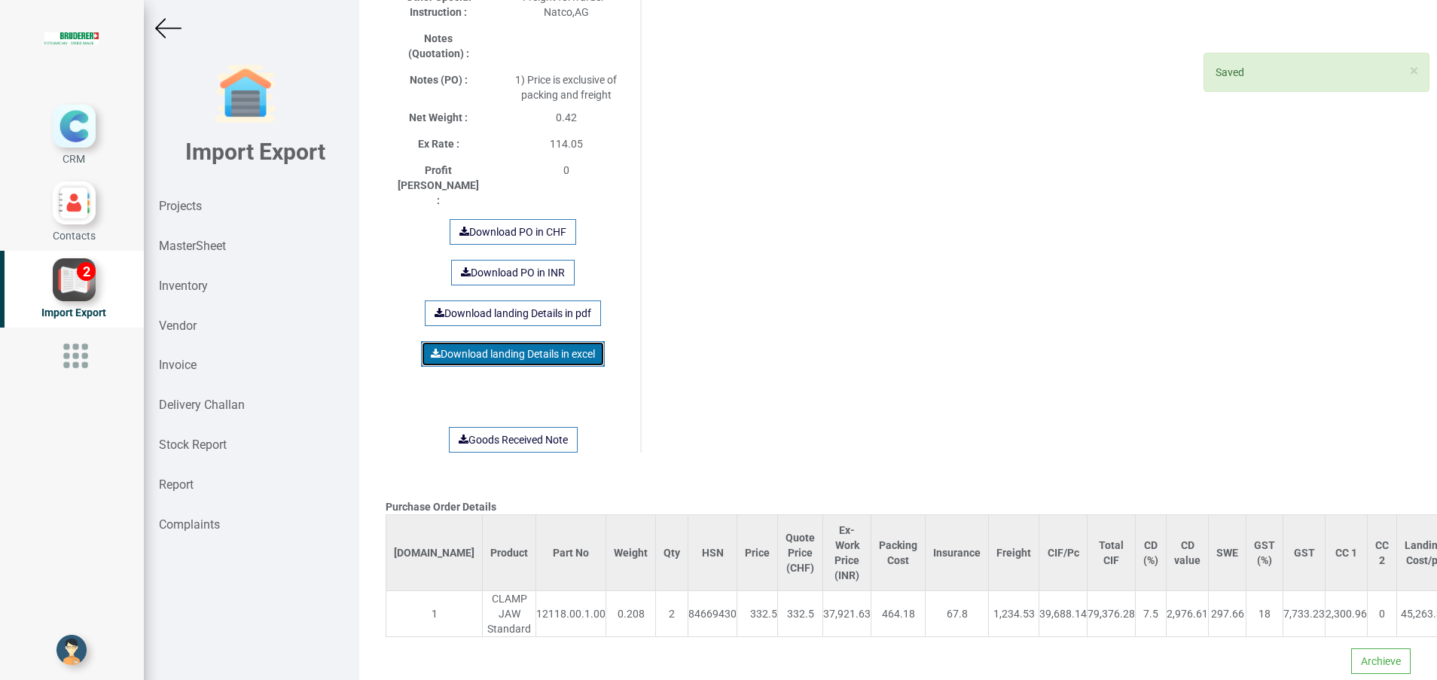
click at [474, 341] on link "Download landing Details in excel" at bounding box center [513, 354] width 184 height 26
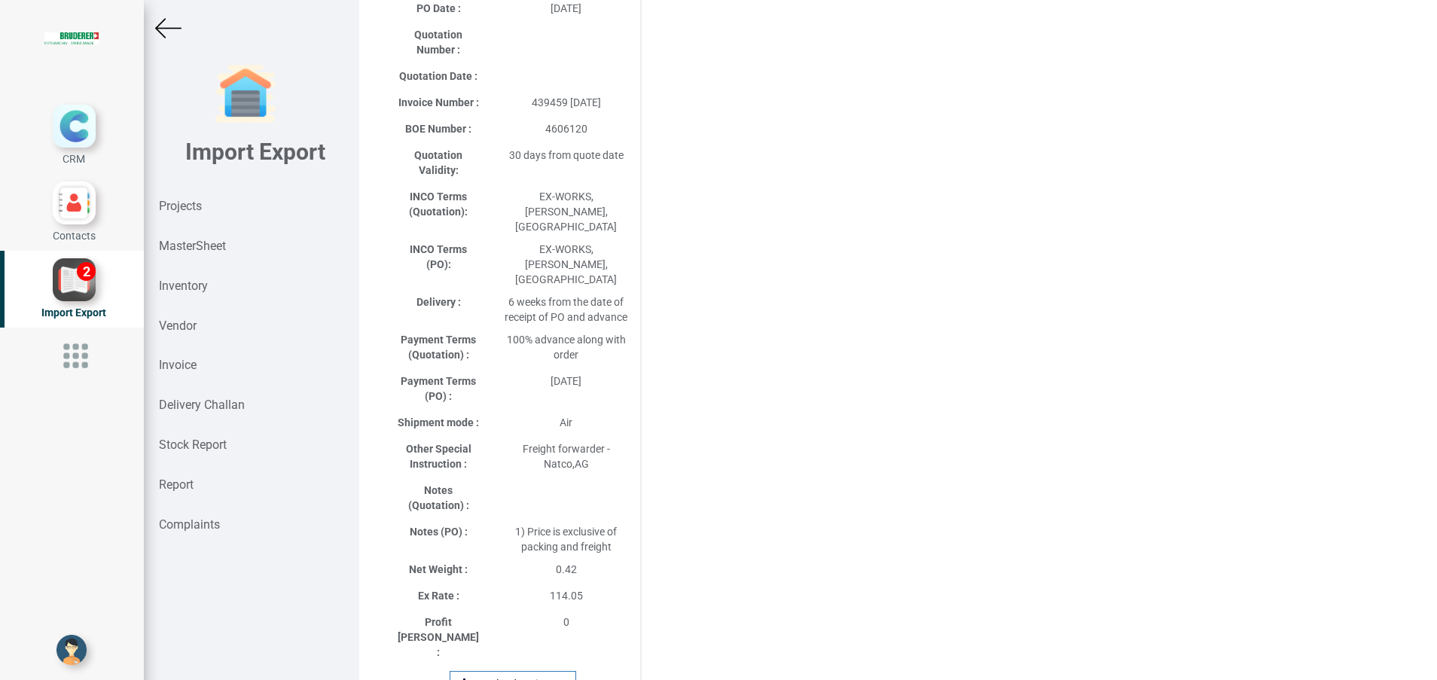
click at [695, 422] on div "Purchase Order Details Si.No Product Part No Weight Qty HSN Price Quote Price (…" at bounding box center [898, 363] width 1048 height 1451
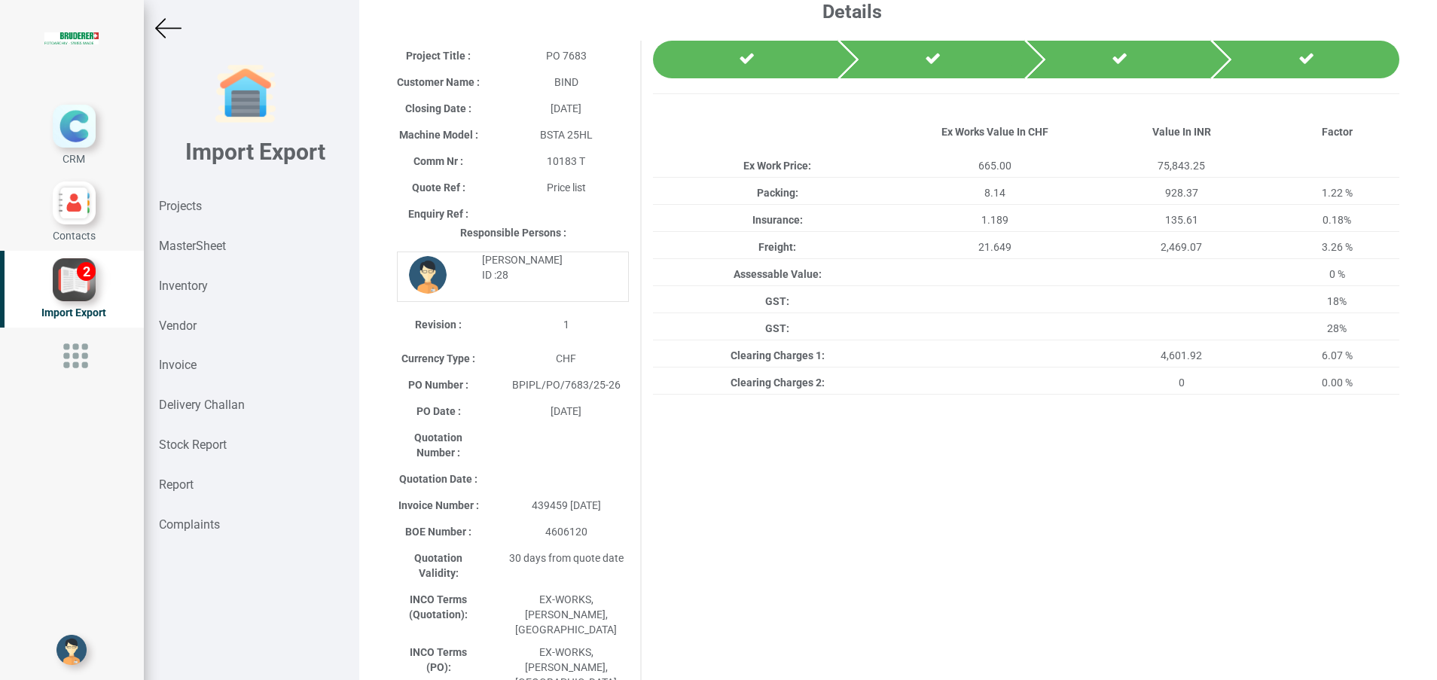
scroll to position [0, 0]
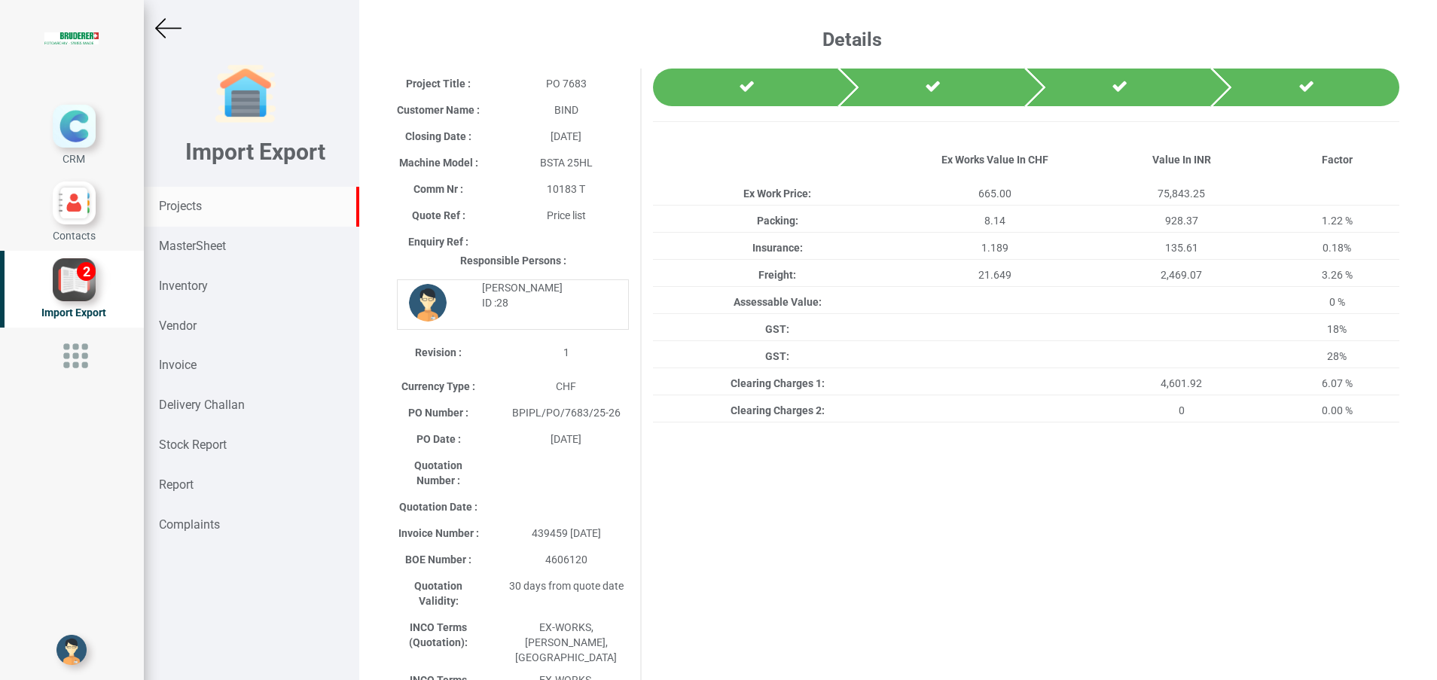
click at [179, 207] on strong "Projects" at bounding box center [180, 206] width 43 height 14
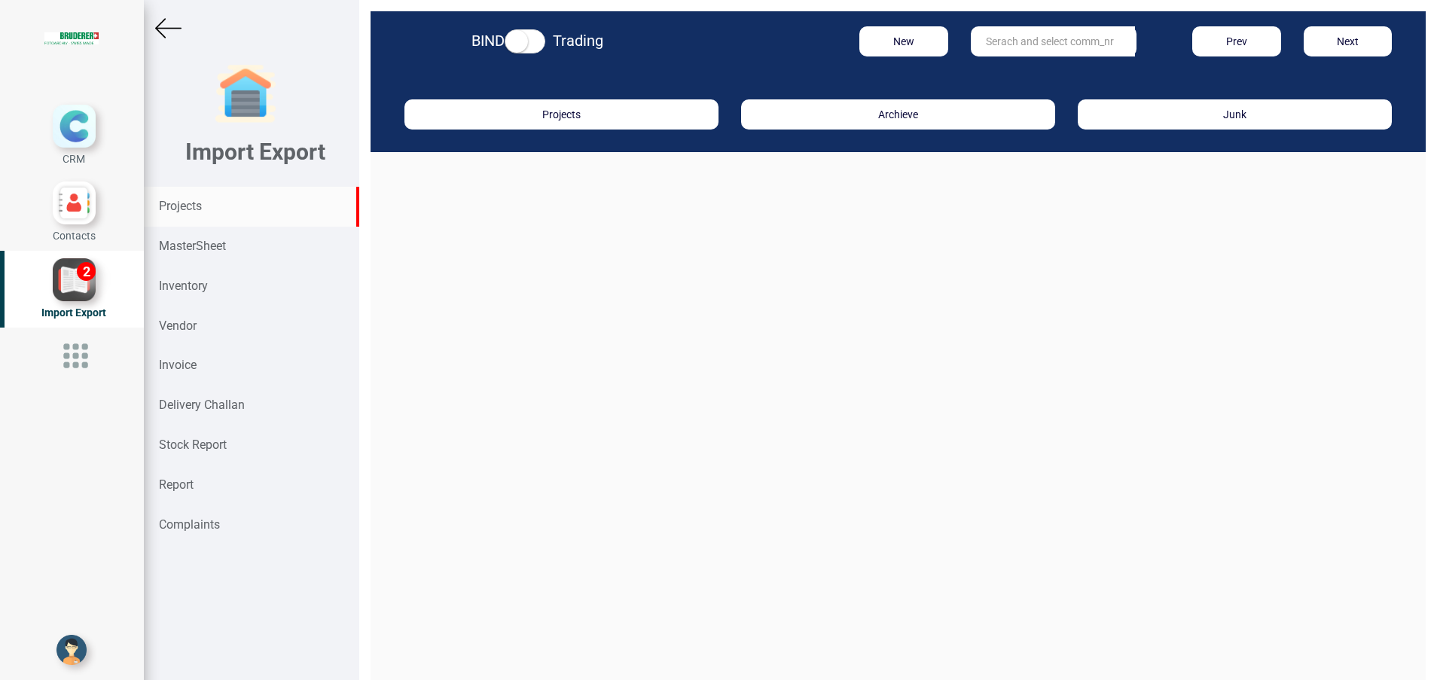
click at [1024, 50] on input "text" at bounding box center [1053, 41] width 164 height 30
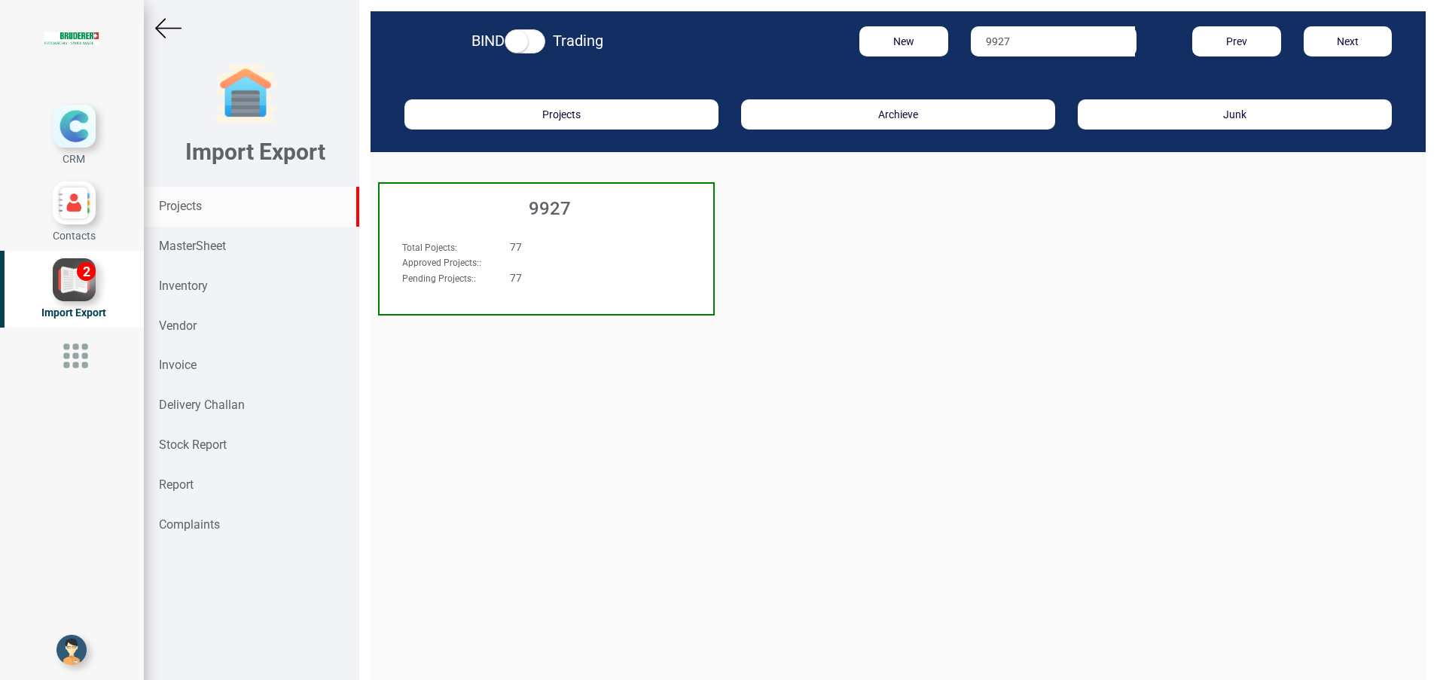
type input "9927"
click at [551, 194] on div "9927" at bounding box center [547, 205] width 334 height 42
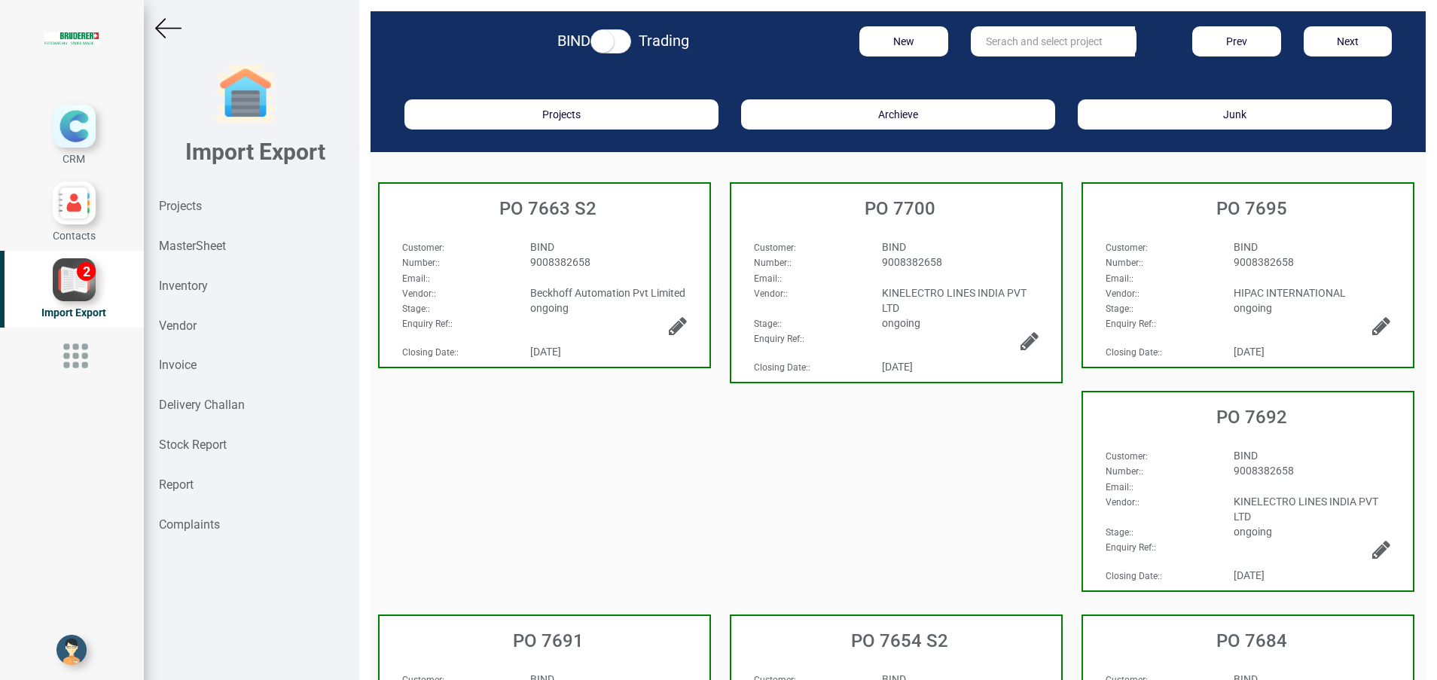
click at [996, 47] on input "text" at bounding box center [1053, 41] width 164 height 30
click at [1021, 96] on link "PO 7654 S2" at bounding box center [1030, 92] width 119 height 20
type input "PO 7654 S2"
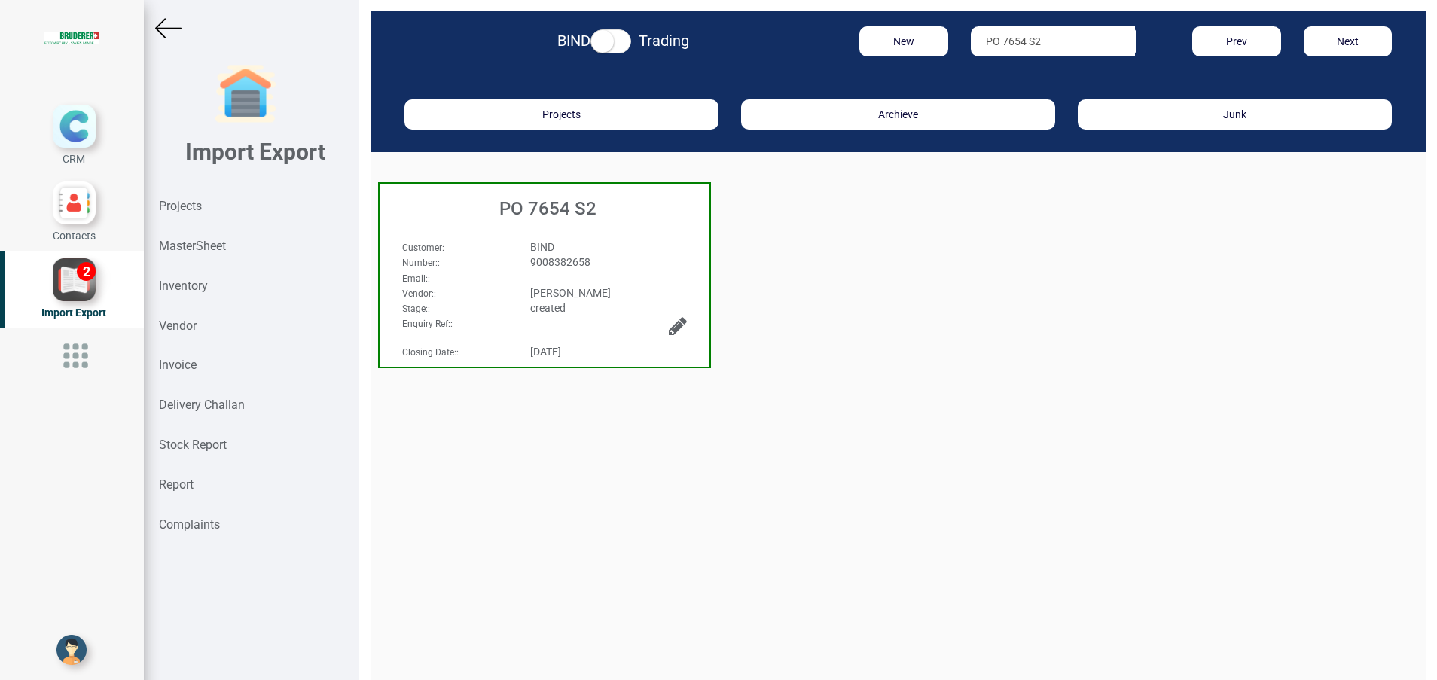
click at [519, 220] on div "PO 7654 S2" at bounding box center [545, 205] width 330 height 42
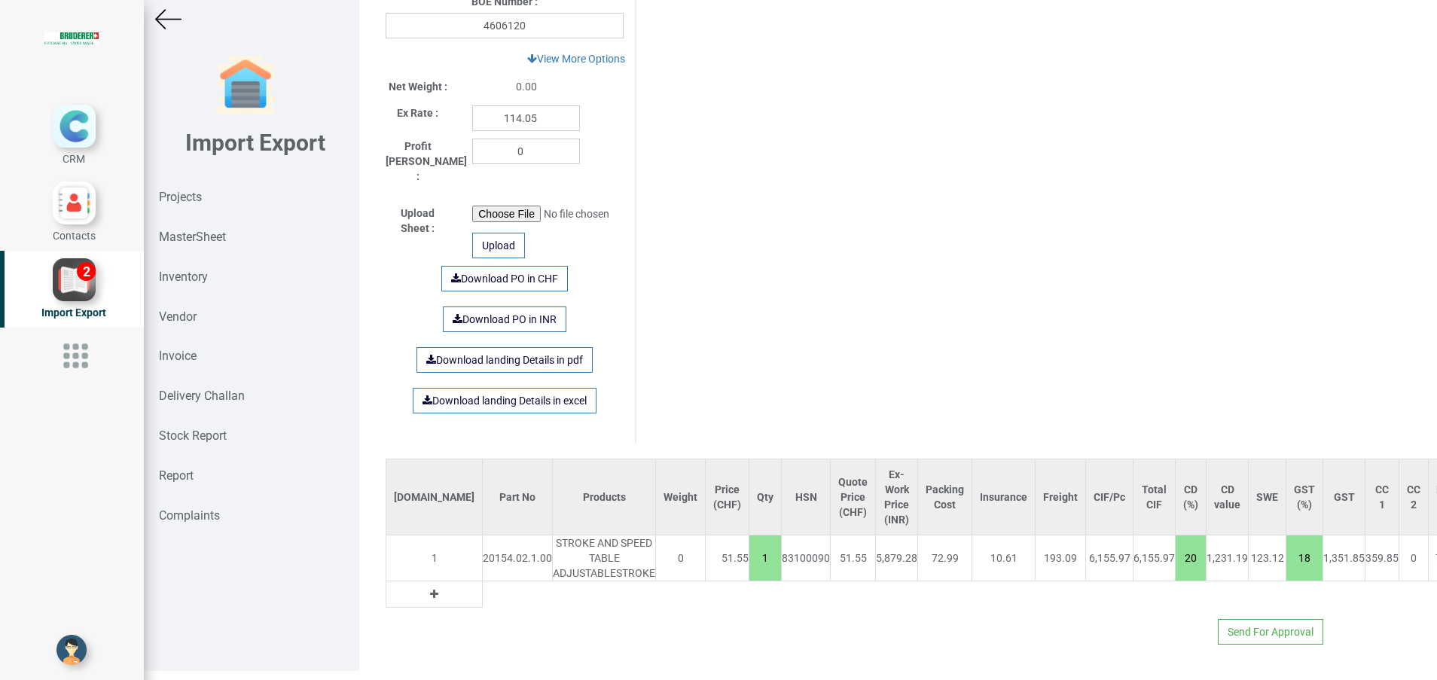
scroll to position [11, 0]
click at [1232, 617] on button "Send For Approval" at bounding box center [1270, 630] width 105 height 26
click at [1217, 575] on button "Yes" at bounding box center [1225, 571] width 47 height 26
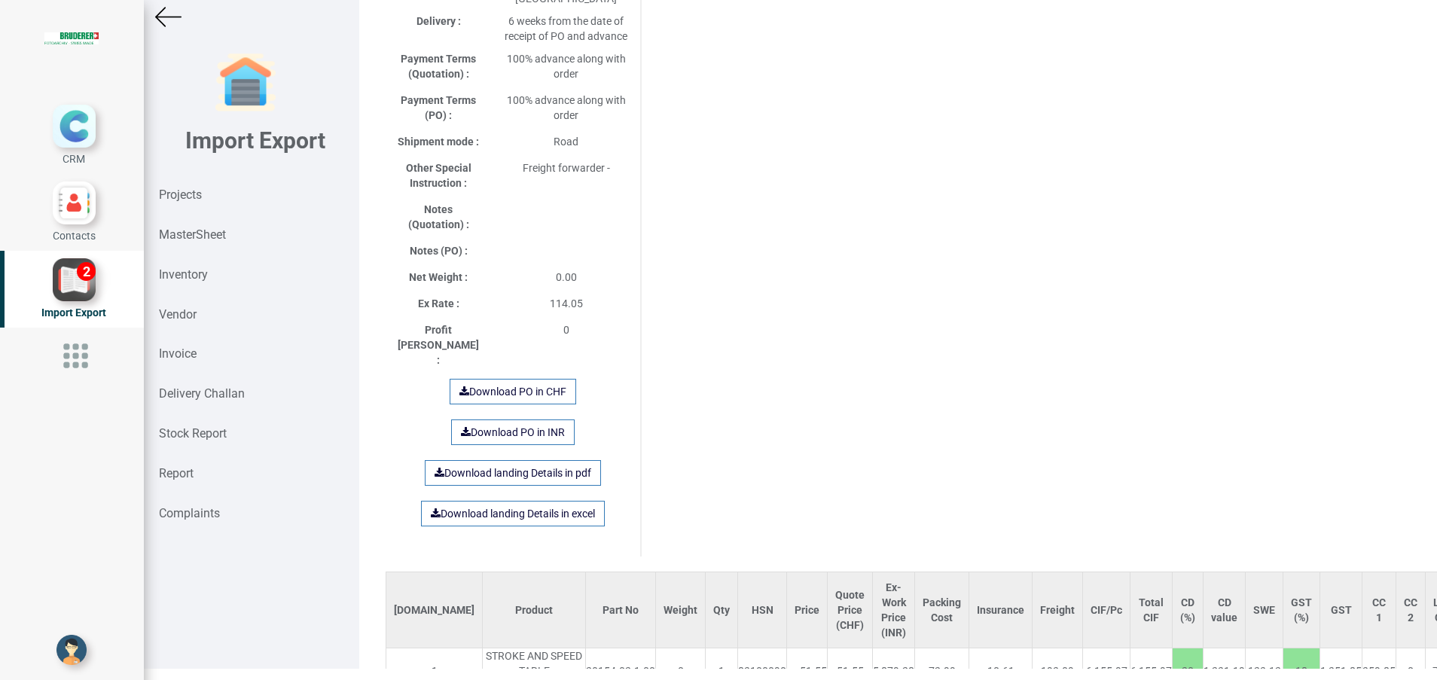
scroll to position [755, 0]
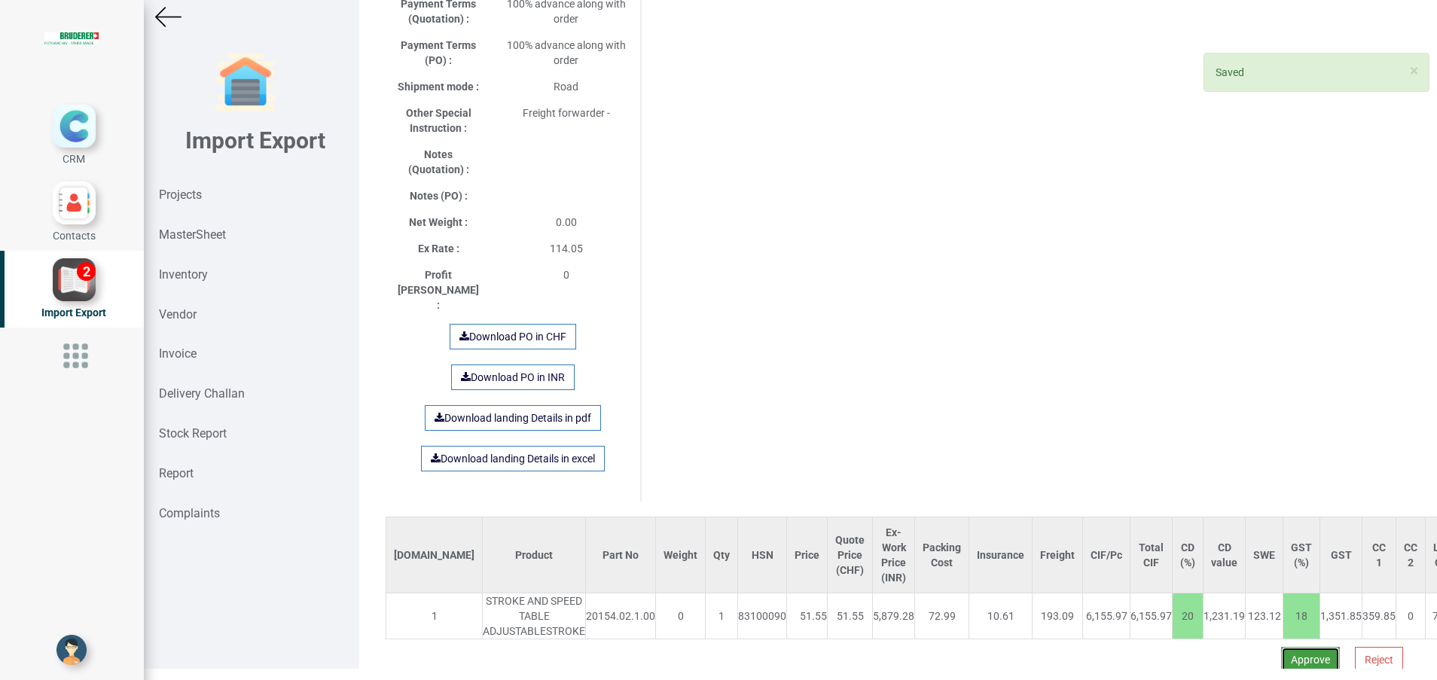
click at [1281, 647] on button "Approve" at bounding box center [1310, 660] width 59 height 26
click at [1258, 581] on button "Yes" at bounding box center [1263, 581] width 47 height 26
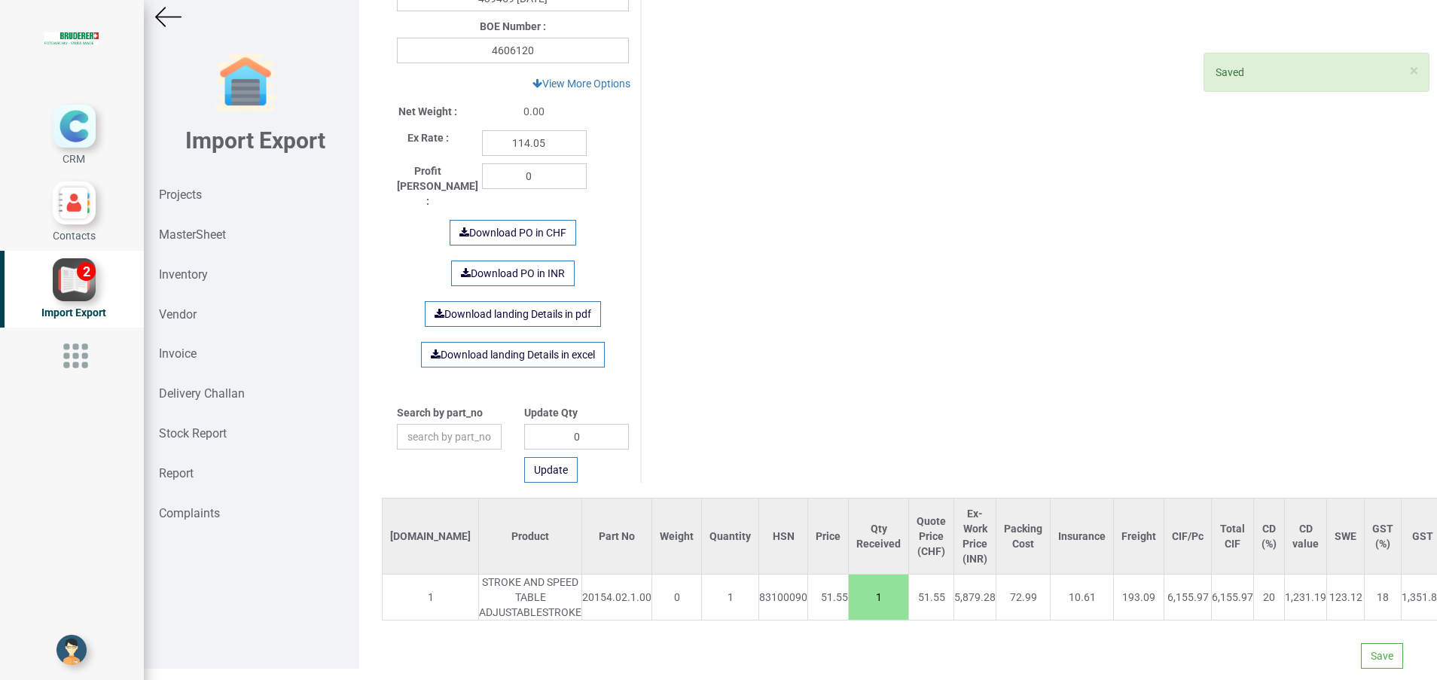
scroll to position [688, 0]
click at [1365, 643] on button "Save" at bounding box center [1382, 656] width 42 height 26
click at [1331, 602] on button "Yes" at bounding box center [1335, 597] width 47 height 26
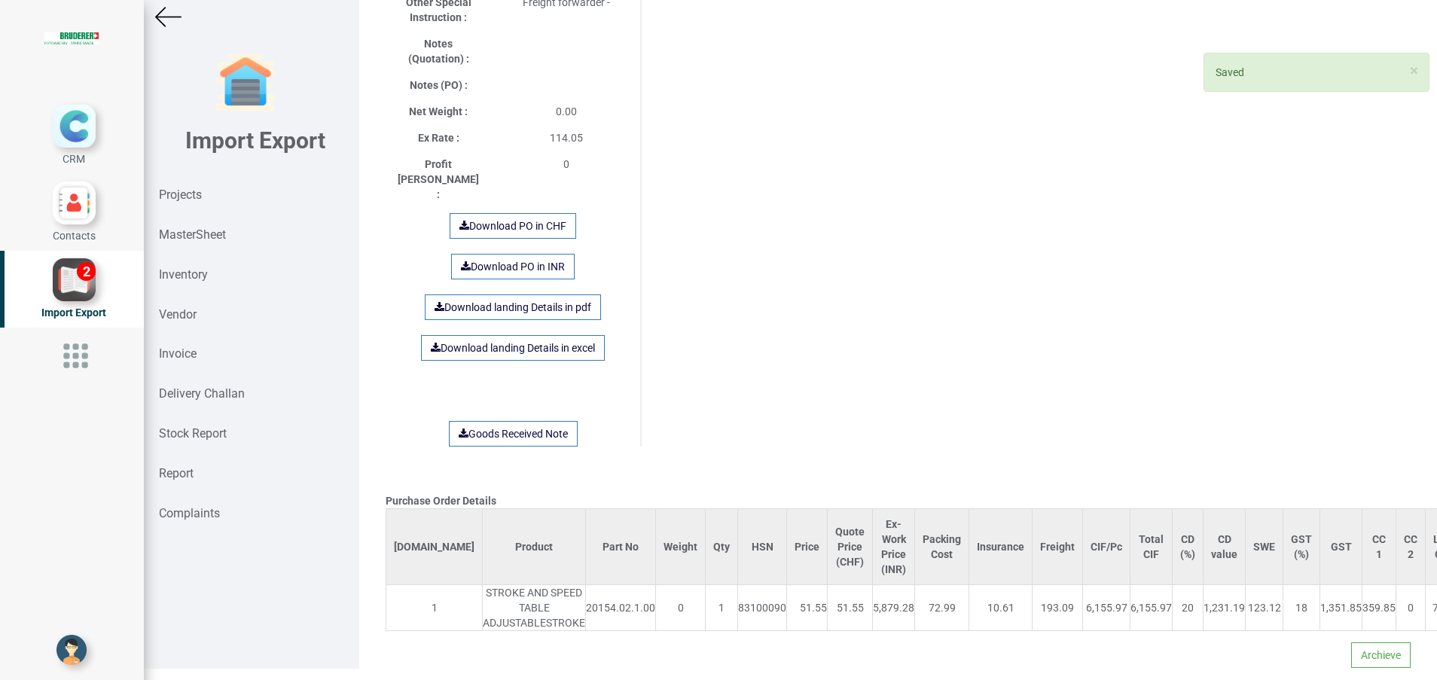
scroll to position [871, 0]
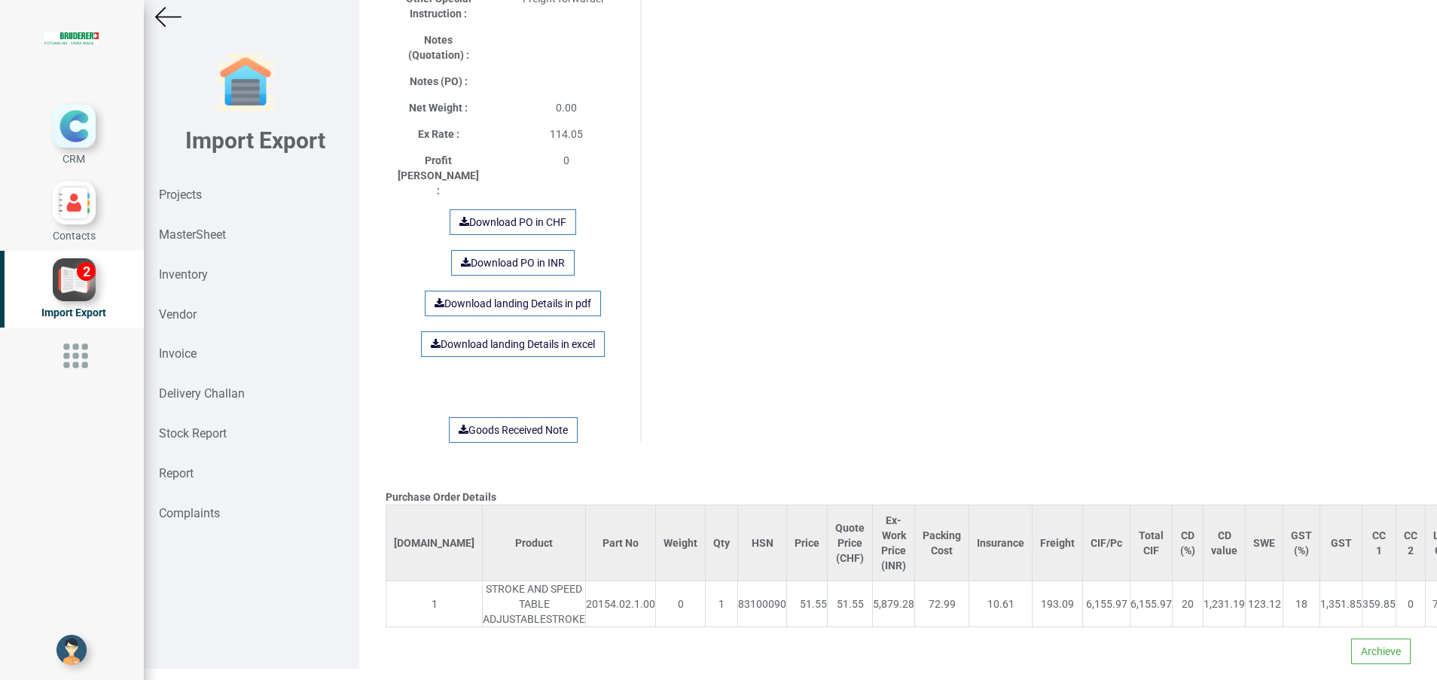
scroll to position [871, 0]
click at [522, 330] on link "Download landing Details in excel" at bounding box center [513, 343] width 184 height 26
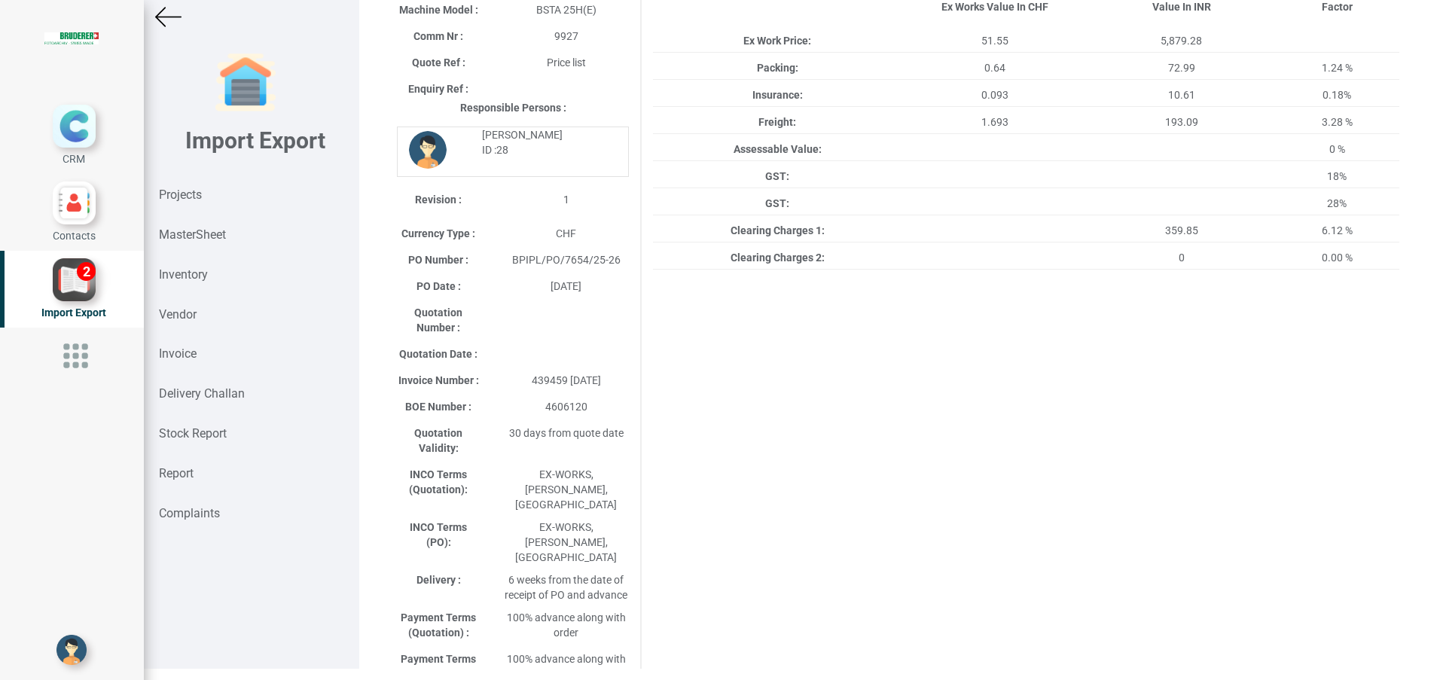
scroll to position [0, 0]
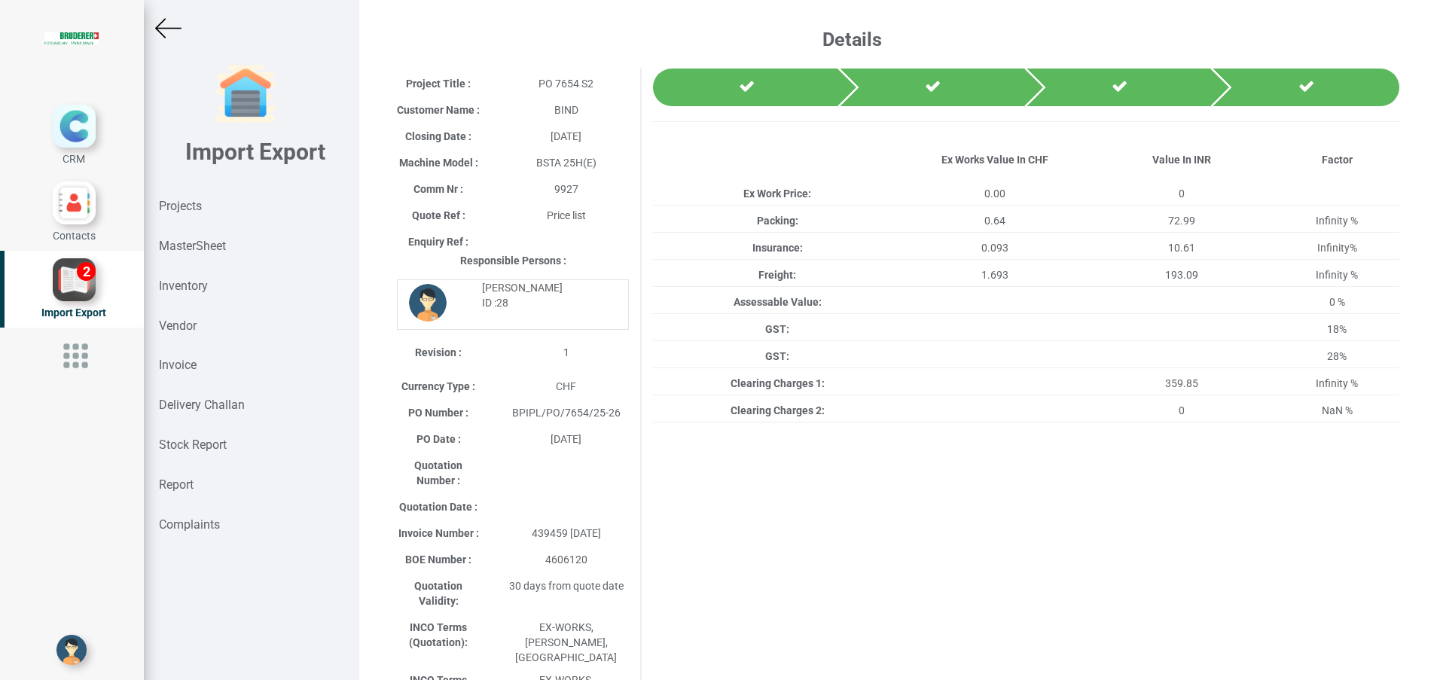
scroll to position [11, 0]
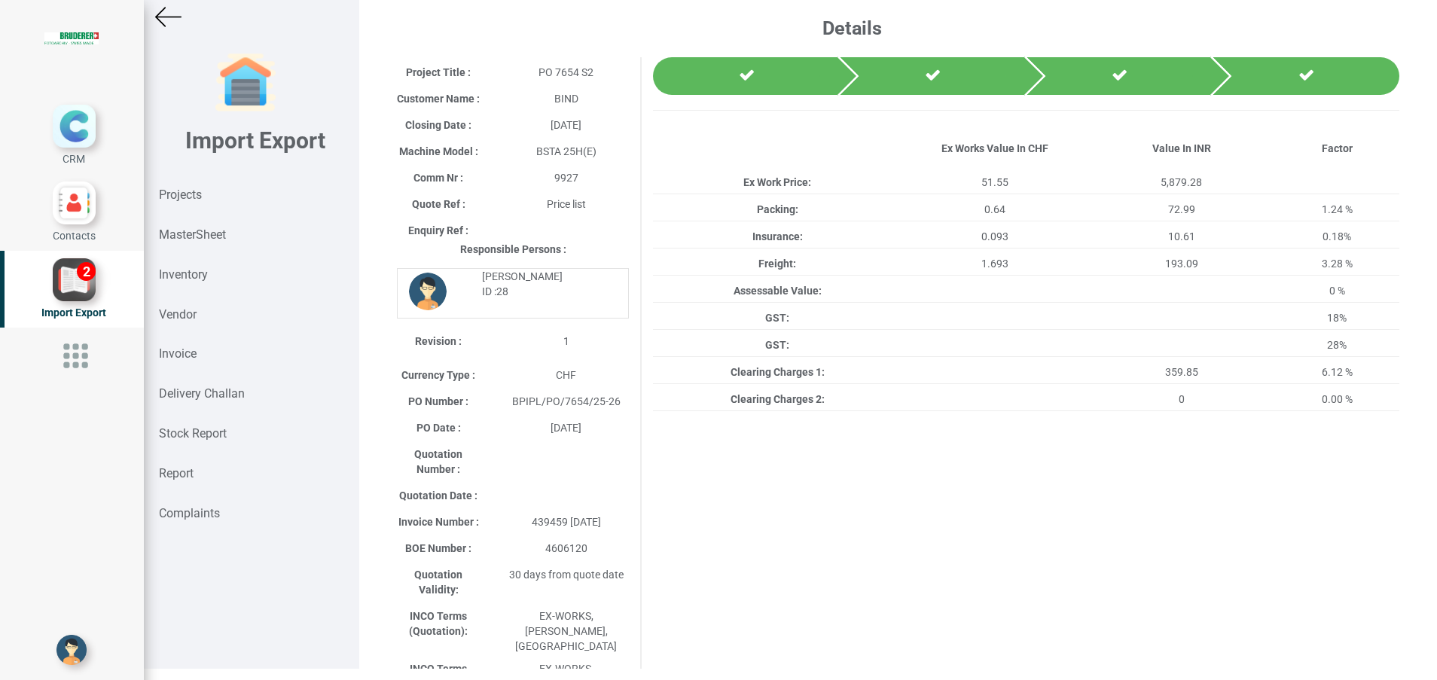
click at [169, 16] on img at bounding box center [168, 17] width 26 height 26
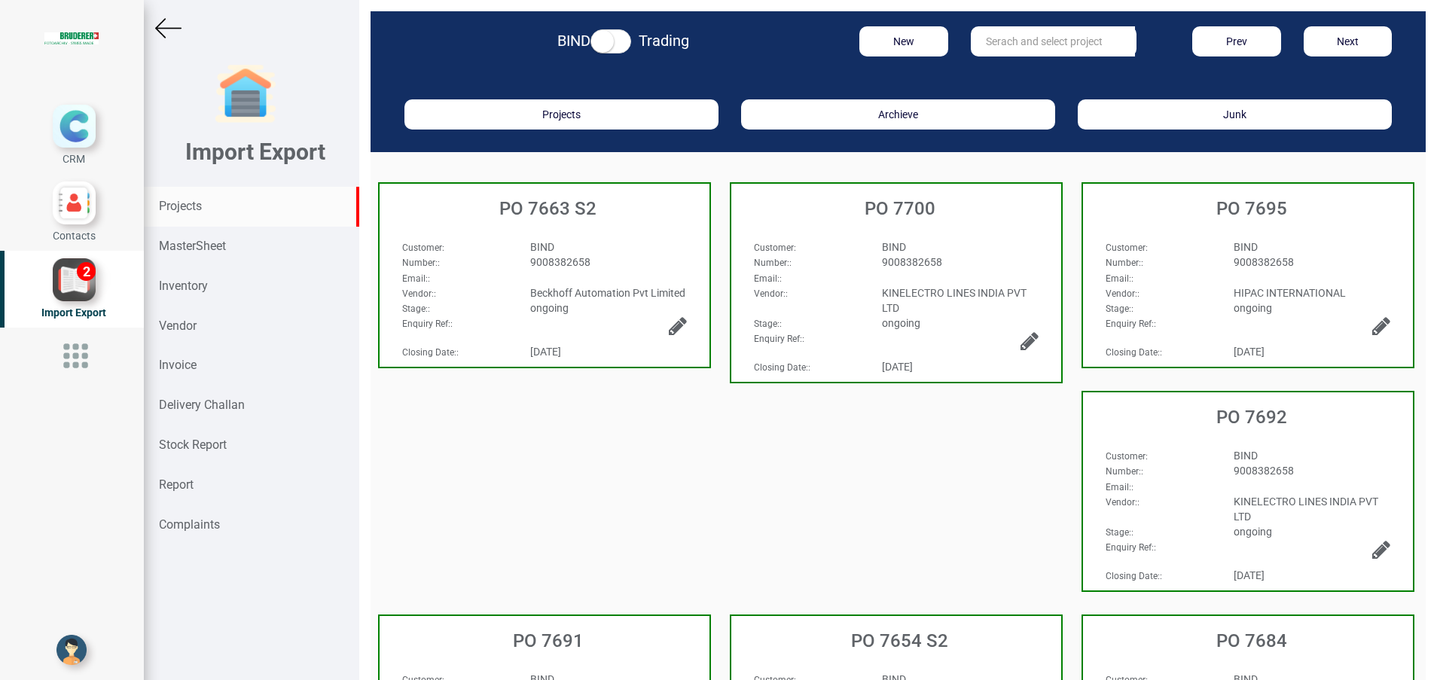
click at [156, 208] on div "Projects" at bounding box center [251, 207] width 215 height 40
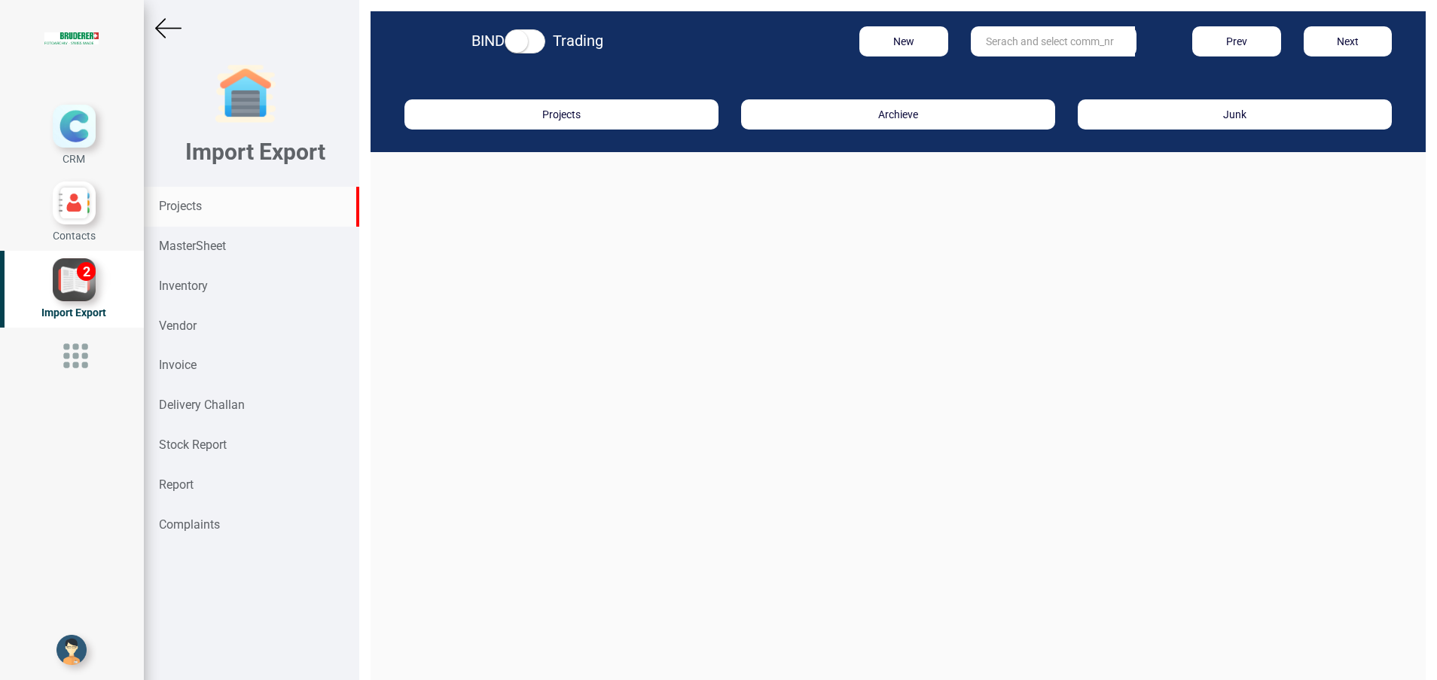
click at [1035, 53] on input "text" at bounding box center [1053, 41] width 164 height 30
click at [999, 69] on strong "9927" at bounding box center [999, 72] width 24 height 12
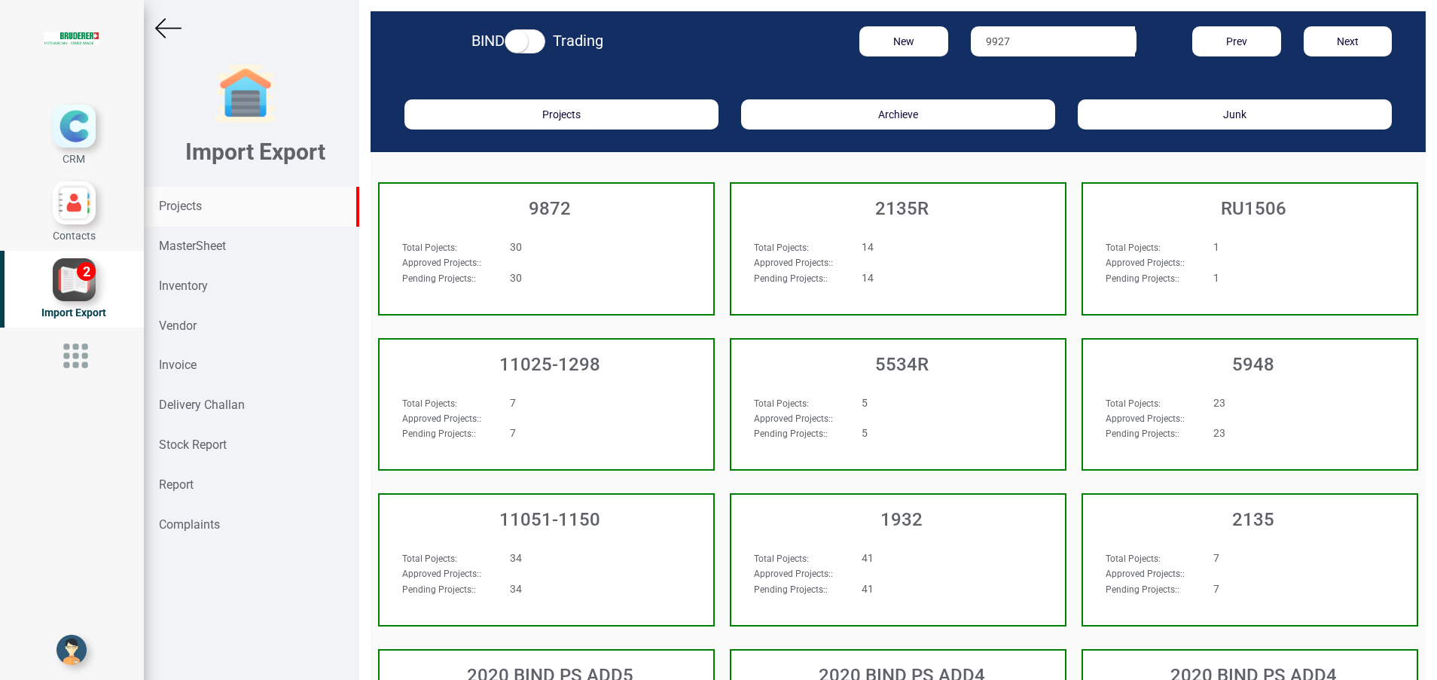
click at [1008, 47] on input "9927" at bounding box center [1053, 41] width 164 height 30
click at [1023, 65] on link "992 7" at bounding box center [1030, 73] width 119 height 20
type input "9927"
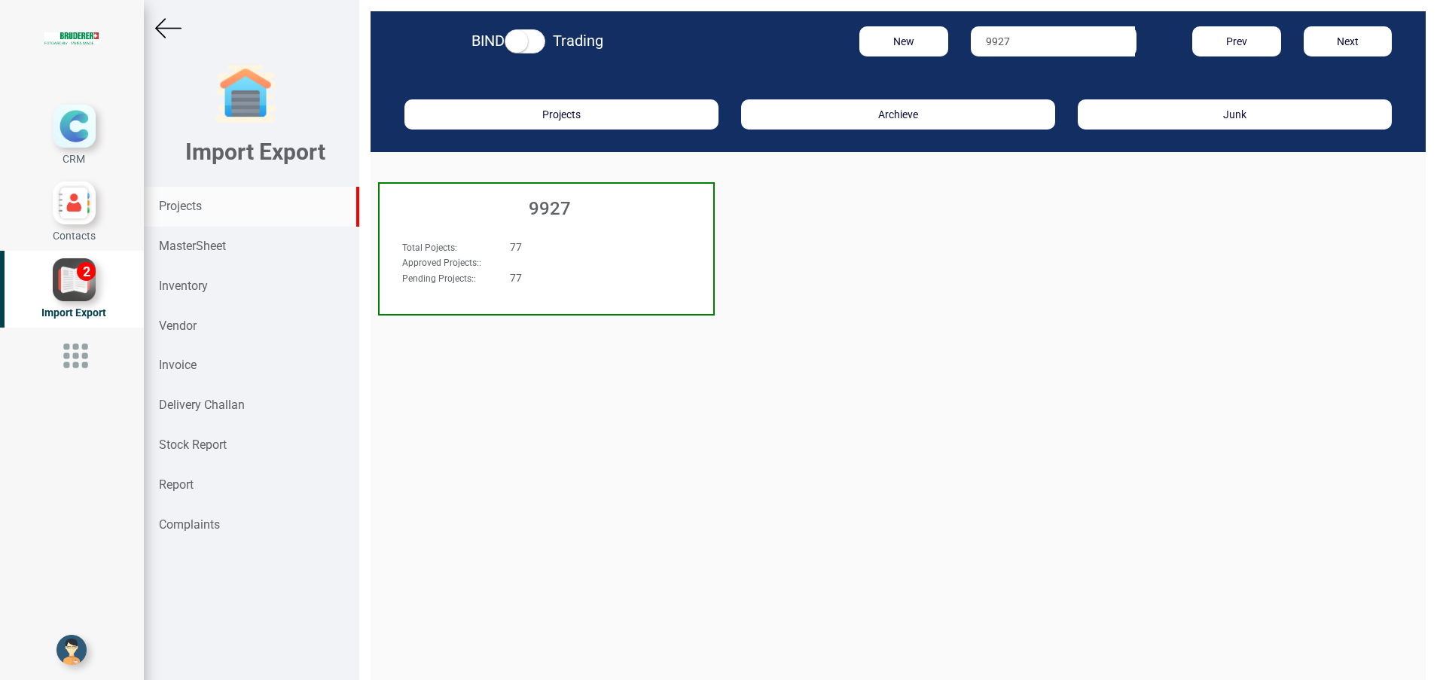
click at [559, 224] on div "9927" at bounding box center [547, 205] width 334 height 42
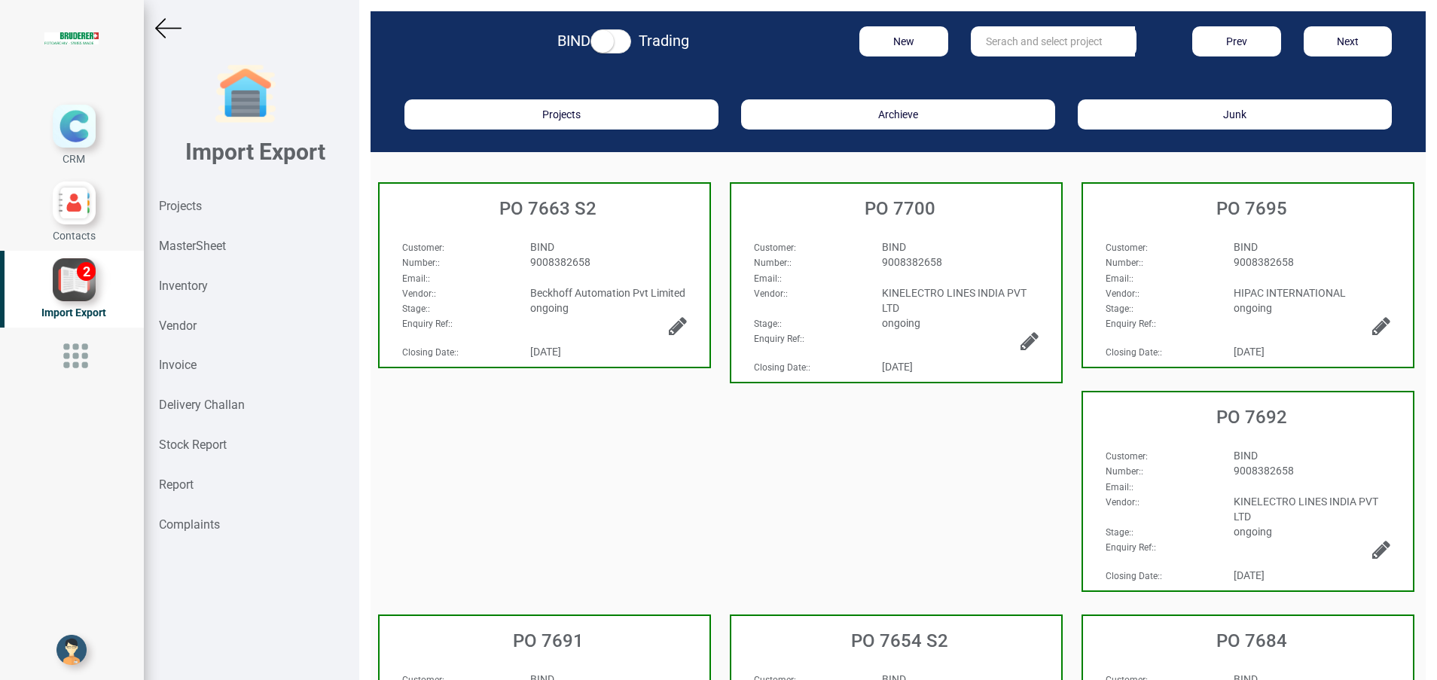
click at [892, 643] on h3 "PO 7654 S2" at bounding box center [900, 641] width 322 height 20
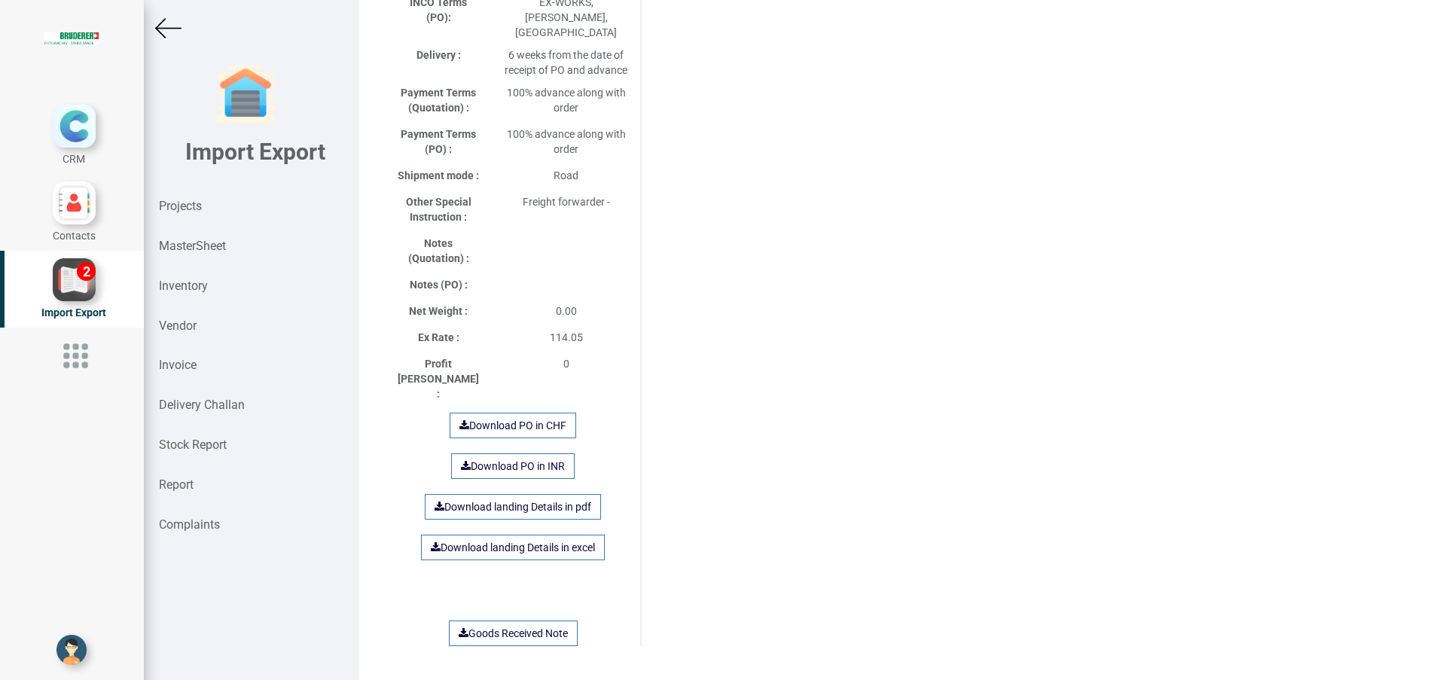
scroll to position [871, 0]
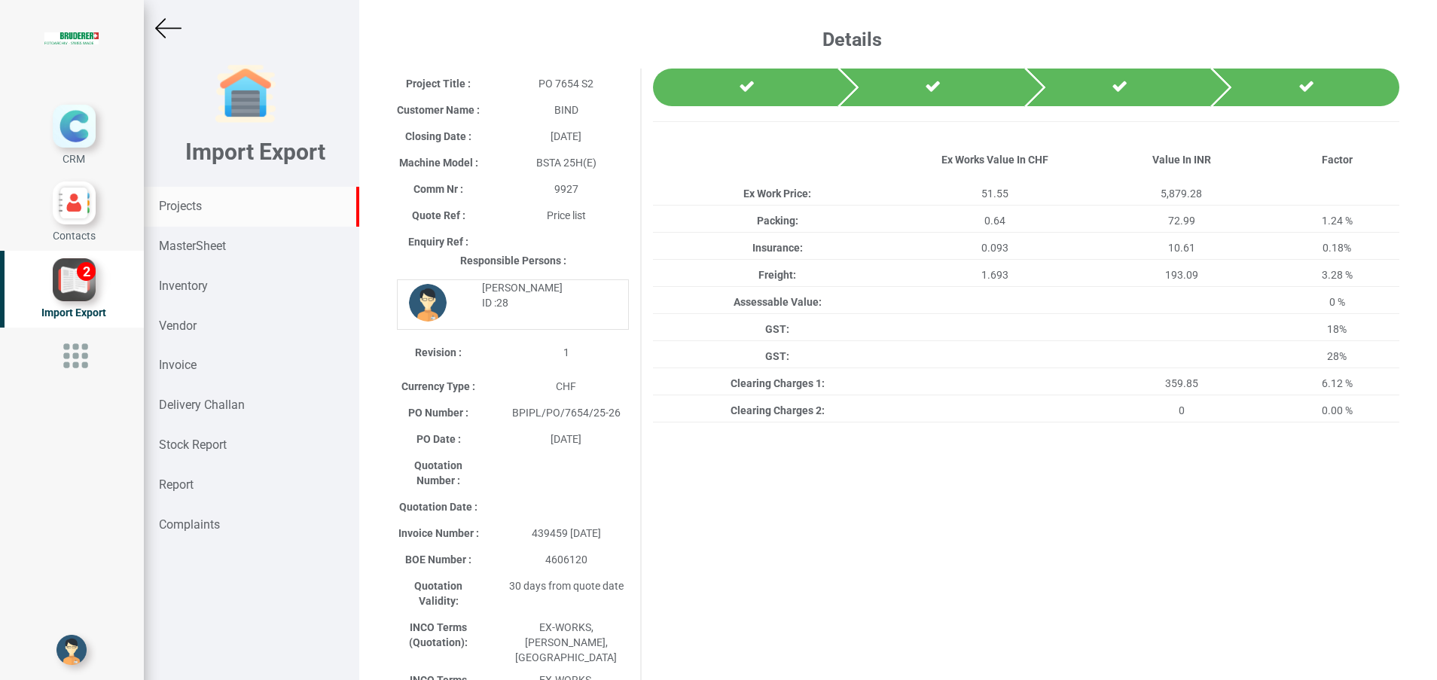
click at [198, 201] on strong "Projects" at bounding box center [180, 206] width 43 height 14
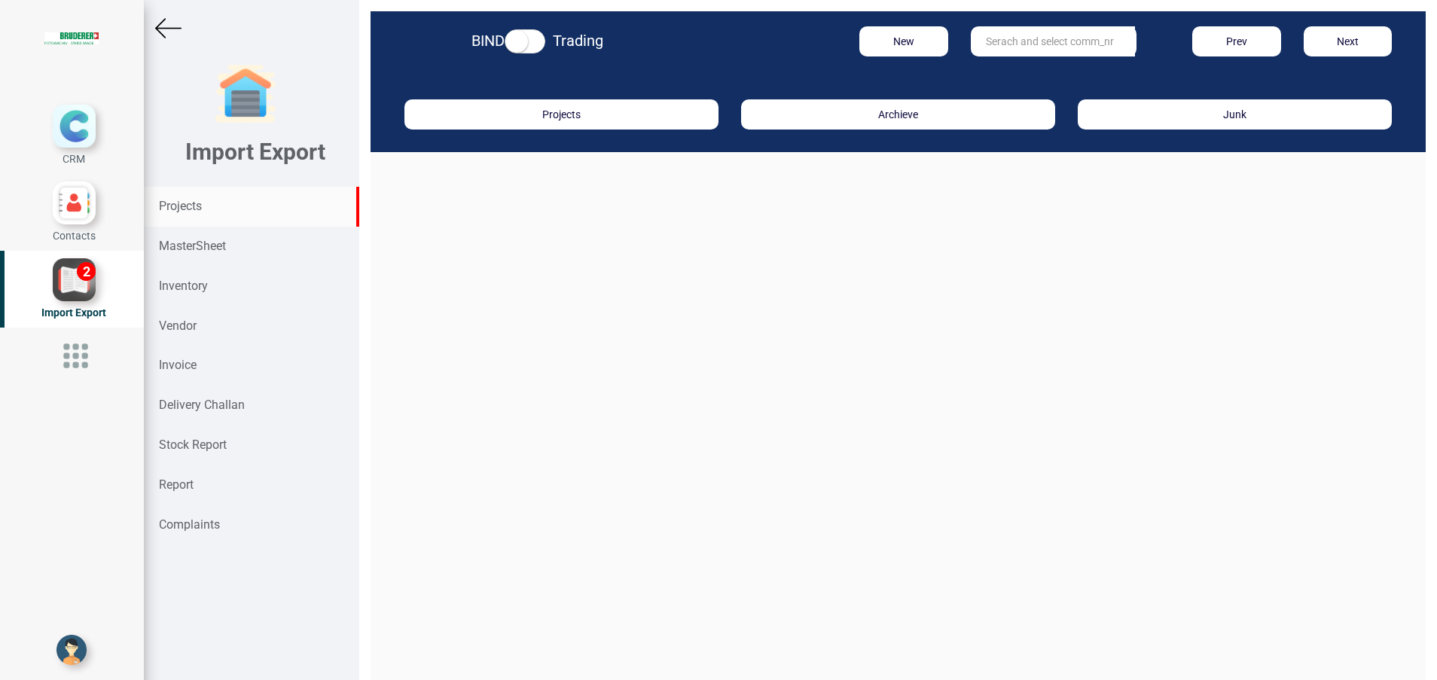
click at [1048, 46] on input "text" at bounding box center [1053, 41] width 164 height 30
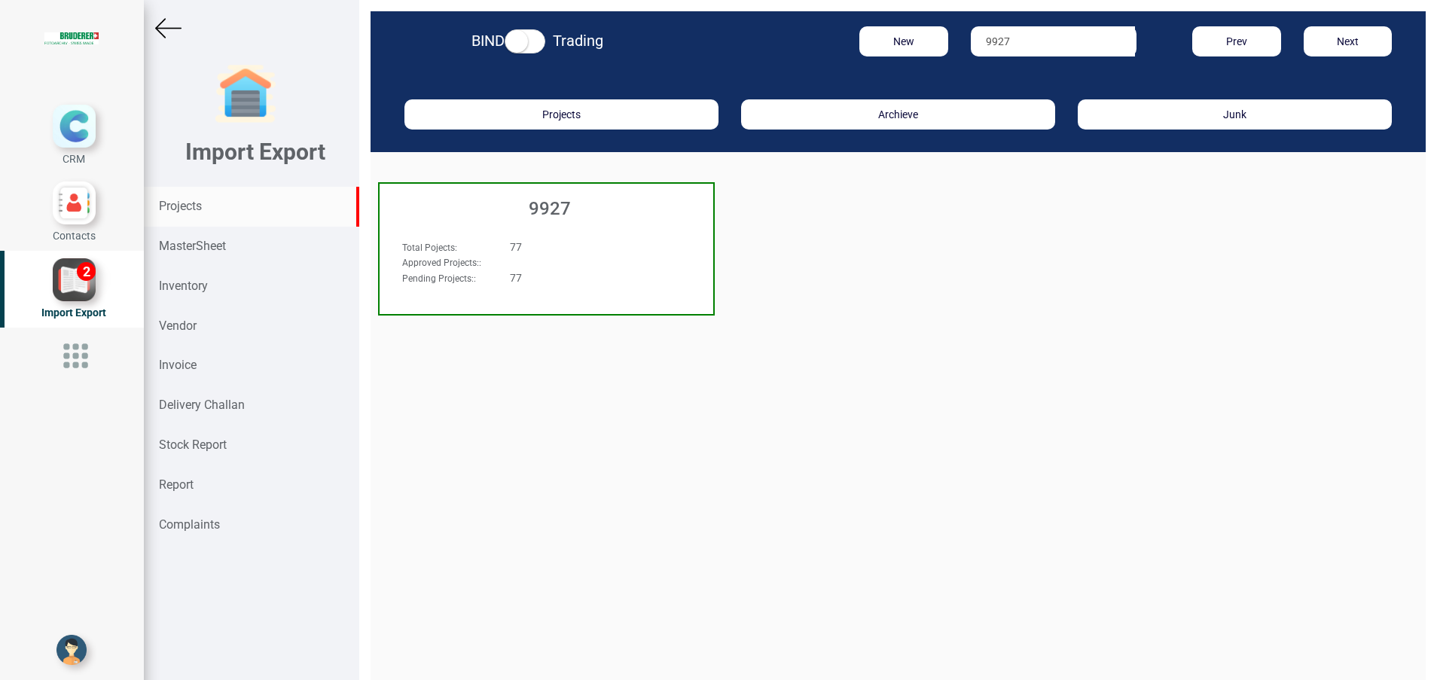
type input "9927"
click at [569, 203] on h3 "9927" at bounding box center [550, 209] width 326 height 20
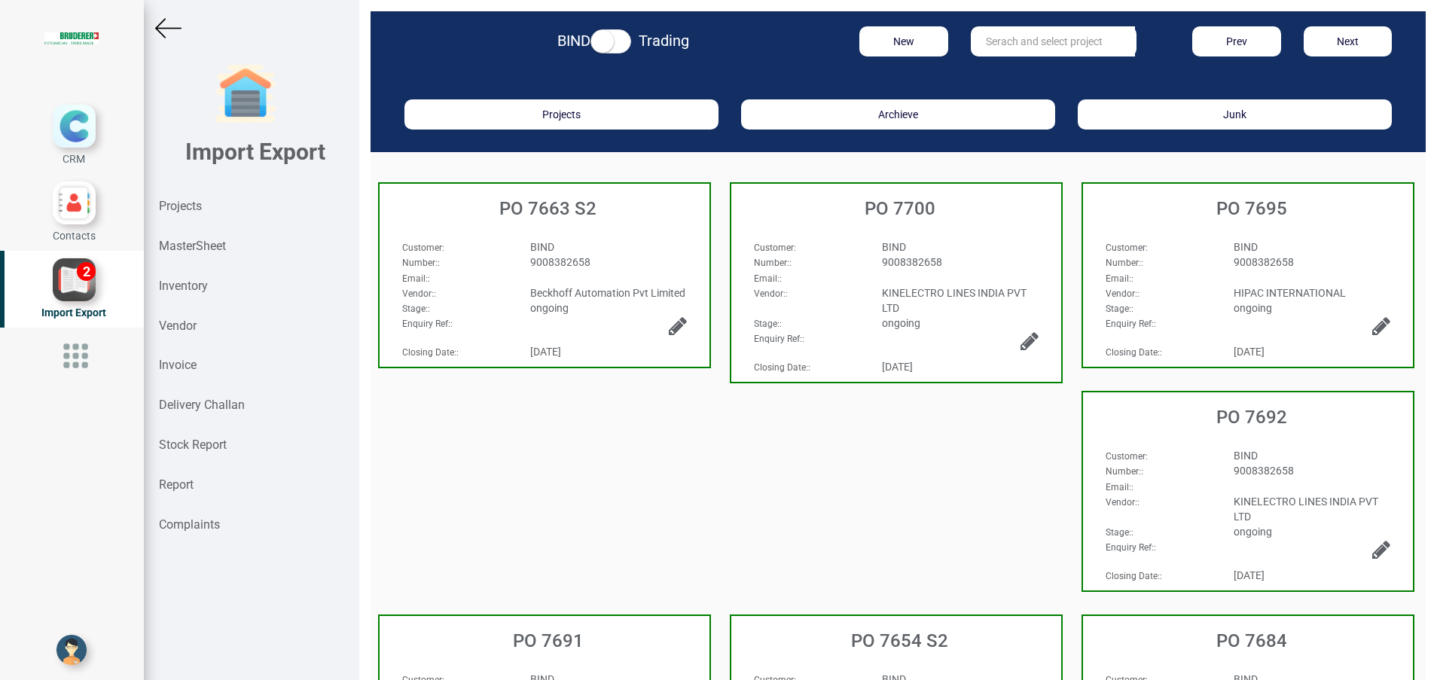
click at [1017, 39] on input "text" at bounding box center [1053, 41] width 164 height 30
click at [1028, 67] on link "PO 7680" at bounding box center [1030, 73] width 119 height 20
type input "PO 7680"
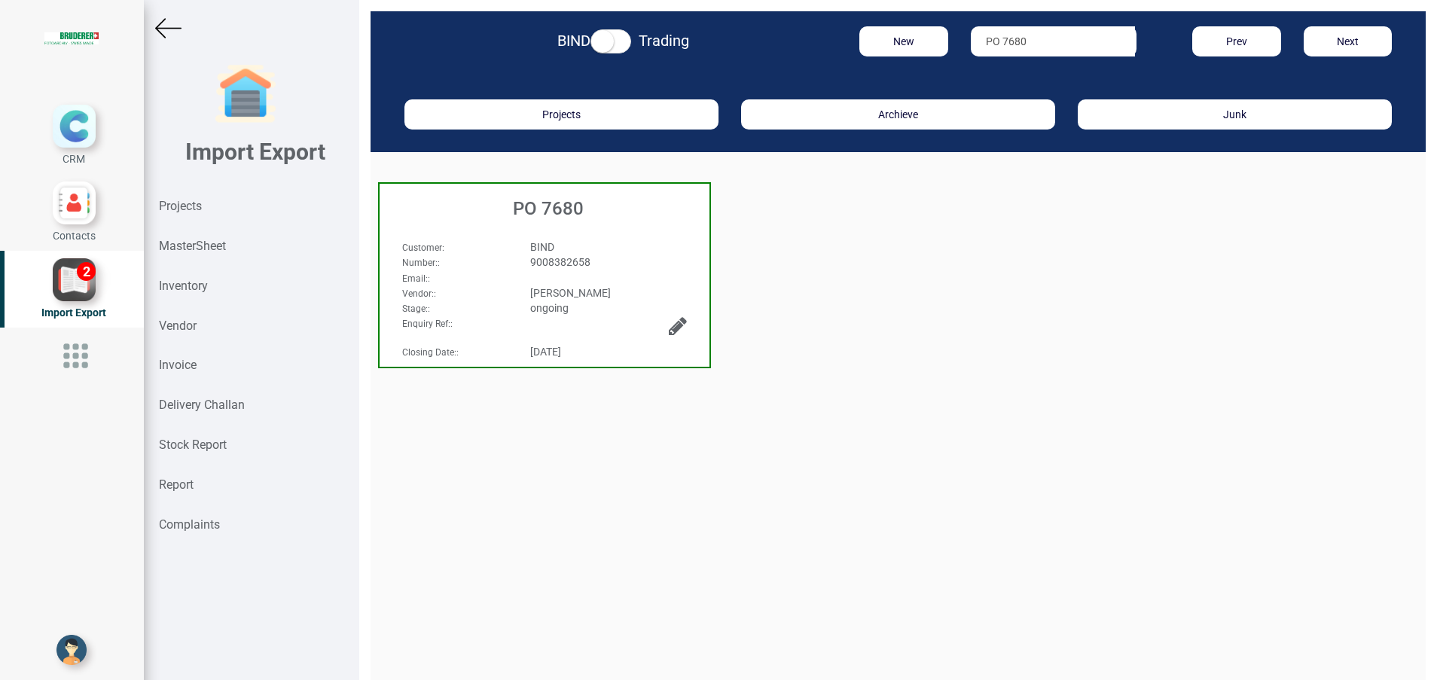
click at [592, 221] on div "PO 7680" at bounding box center [545, 205] width 330 height 42
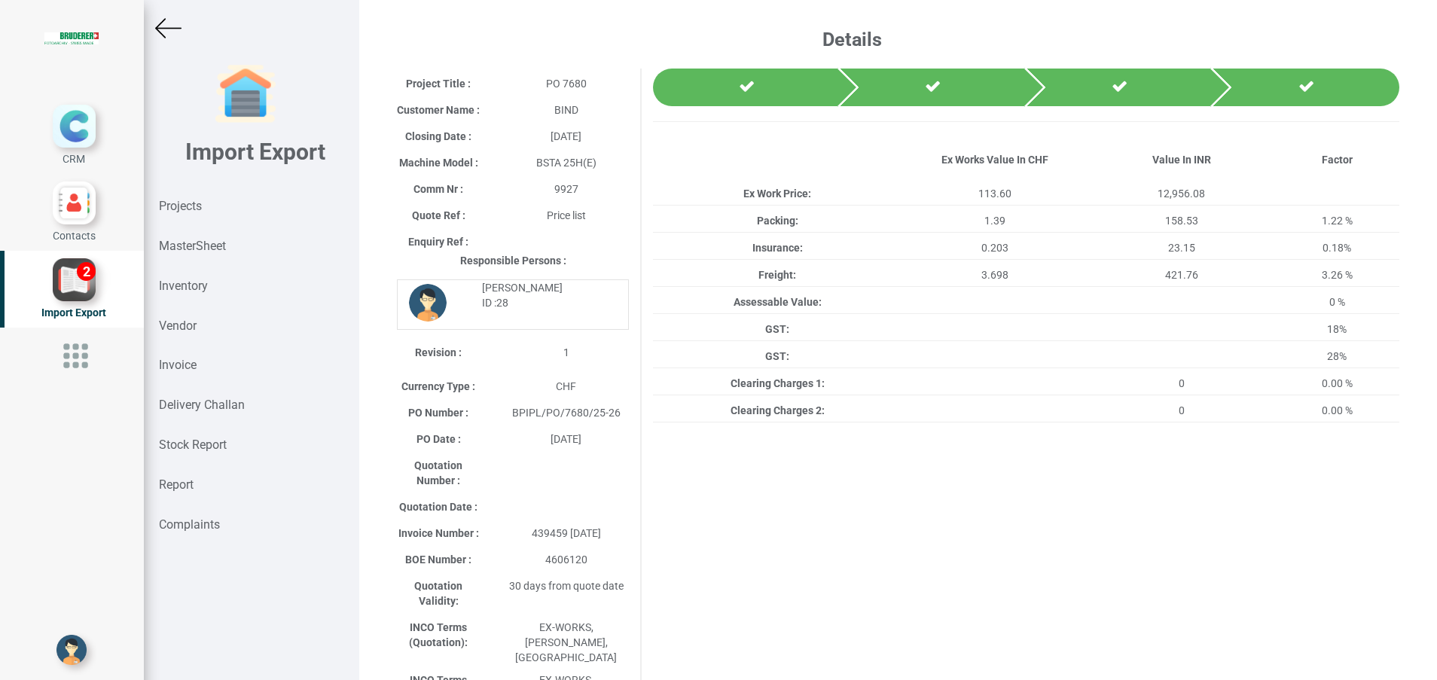
click at [166, 29] on img at bounding box center [168, 28] width 26 height 26
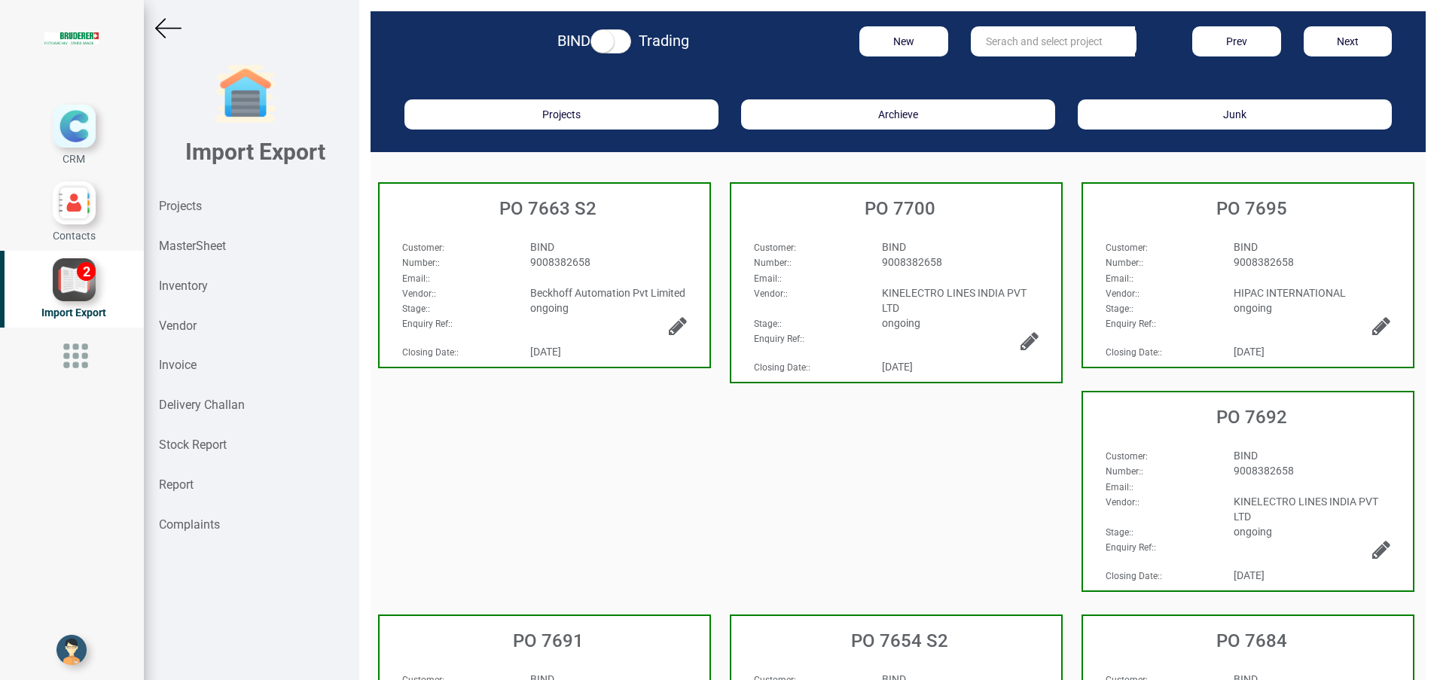
click at [1050, 47] on input "text" at bounding box center [1053, 41] width 164 height 30
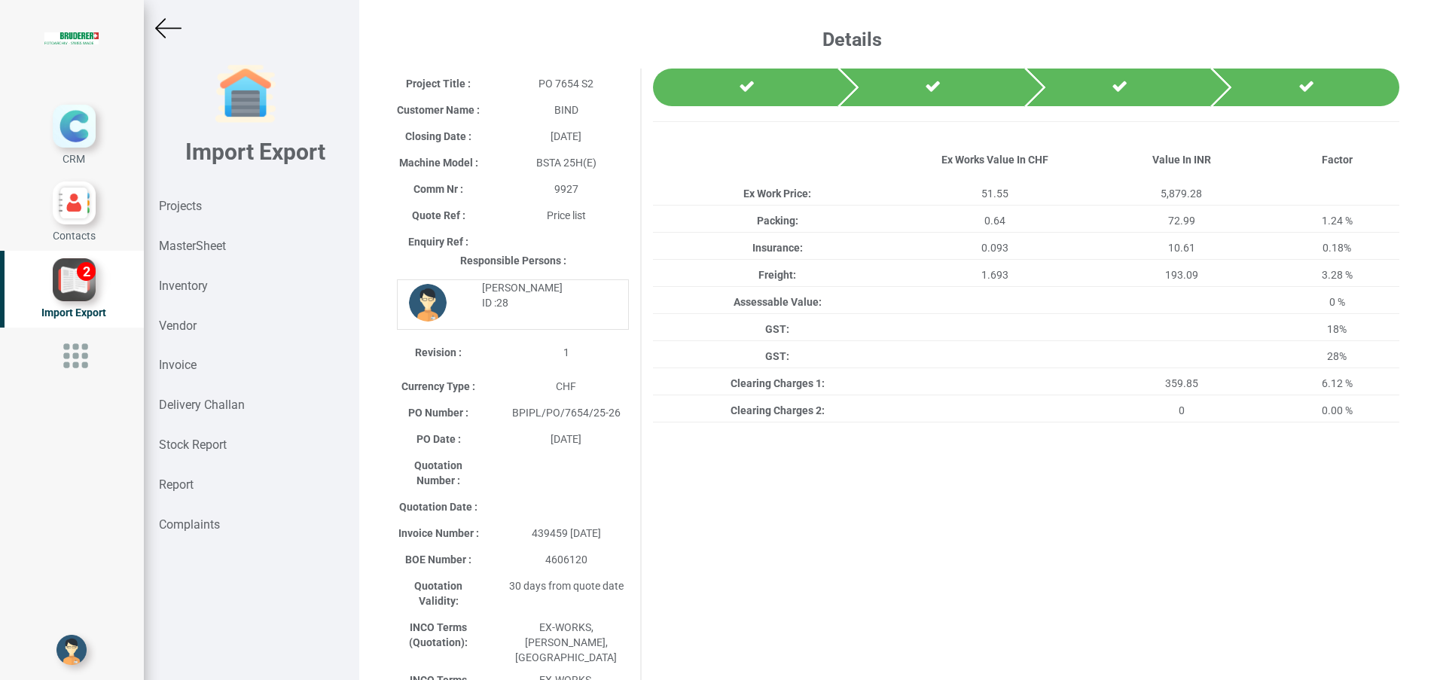
click at [168, 28] on img at bounding box center [168, 28] width 26 height 26
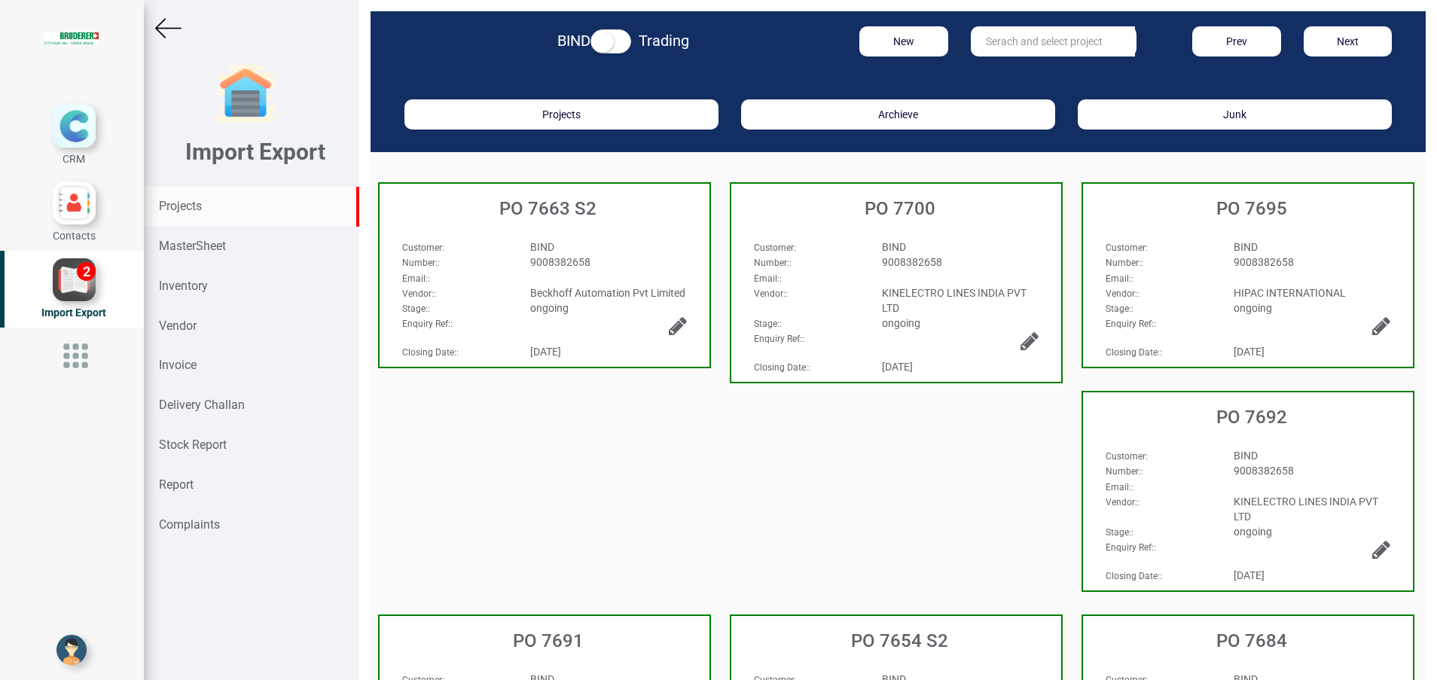
click at [159, 205] on strong "Projects" at bounding box center [180, 206] width 43 height 14
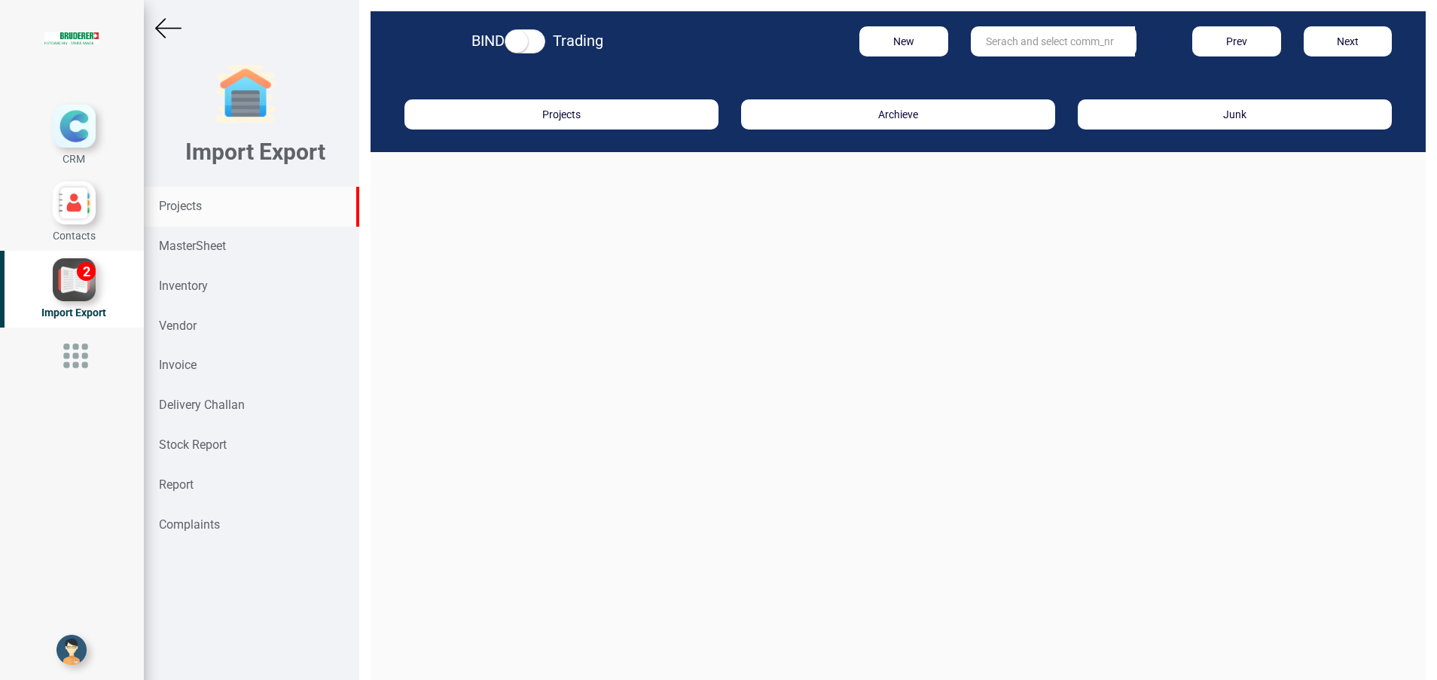
click at [988, 50] on input "text" at bounding box center [1053, 41] width 164 height 30
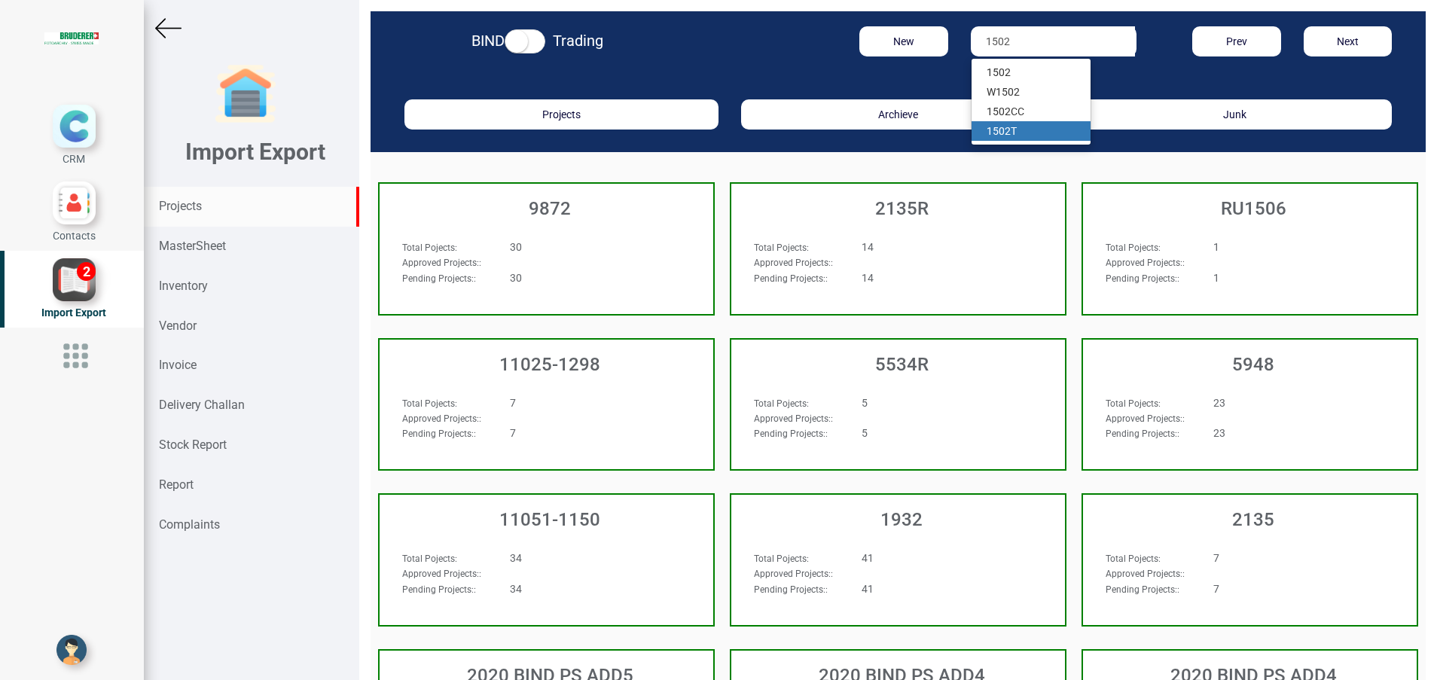
drag, startPoint x: 1015, startPoint y: 132, endPoint x: 940, endPoint y: 162, distance: 81.1
click at [1015, 132] on link "1502 T" at bounding box center [1030, 131] width 119 height 20
type input "1502 T"
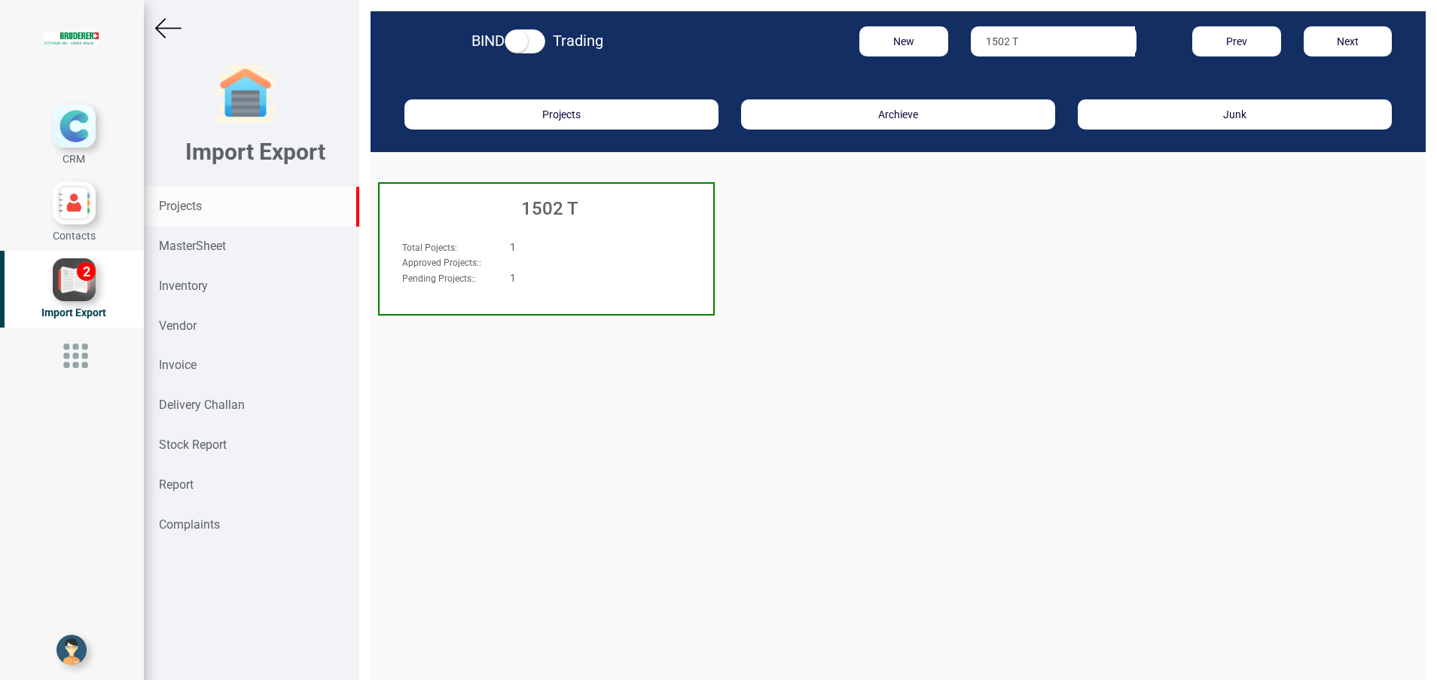
click at [608, 206] on h3 "1502 T" at bounding box center [550, 209] width 326 height 20
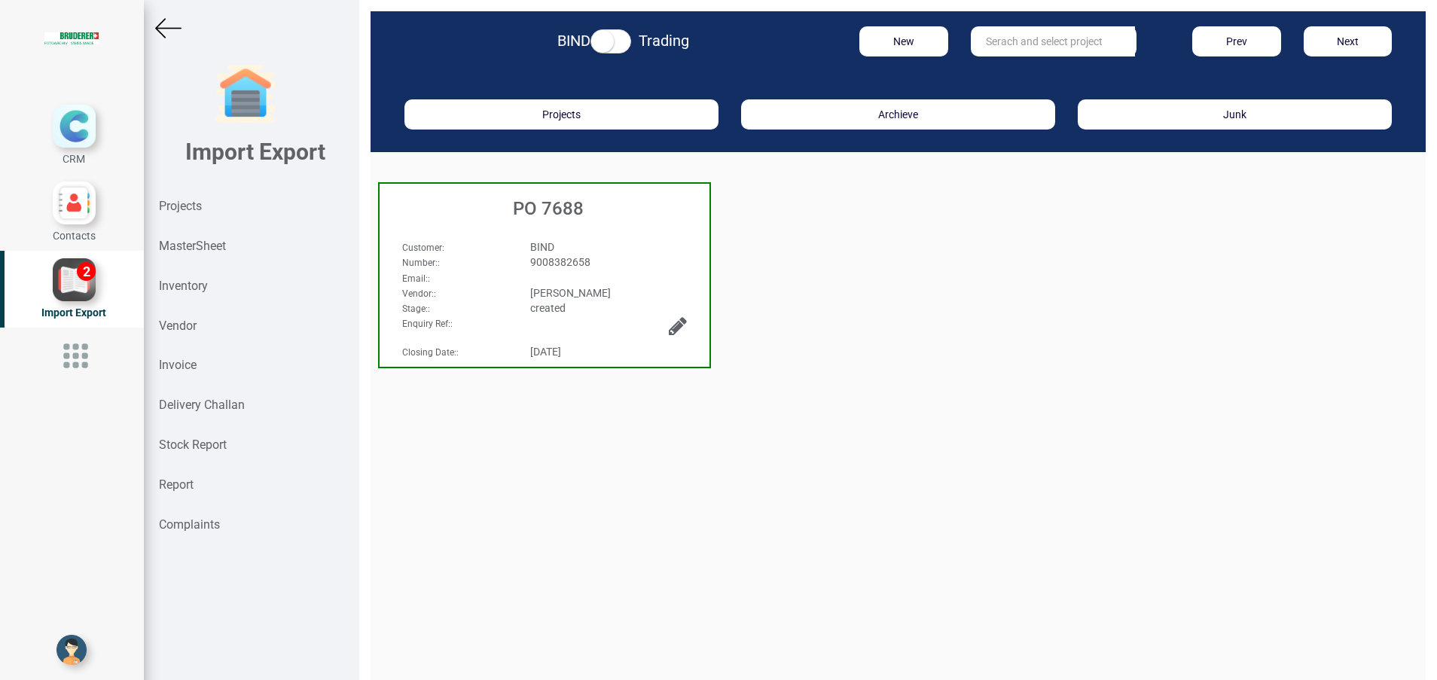
click at [605, 243] on div "BIND" at bounding box center [608, 246] width 179 height 15
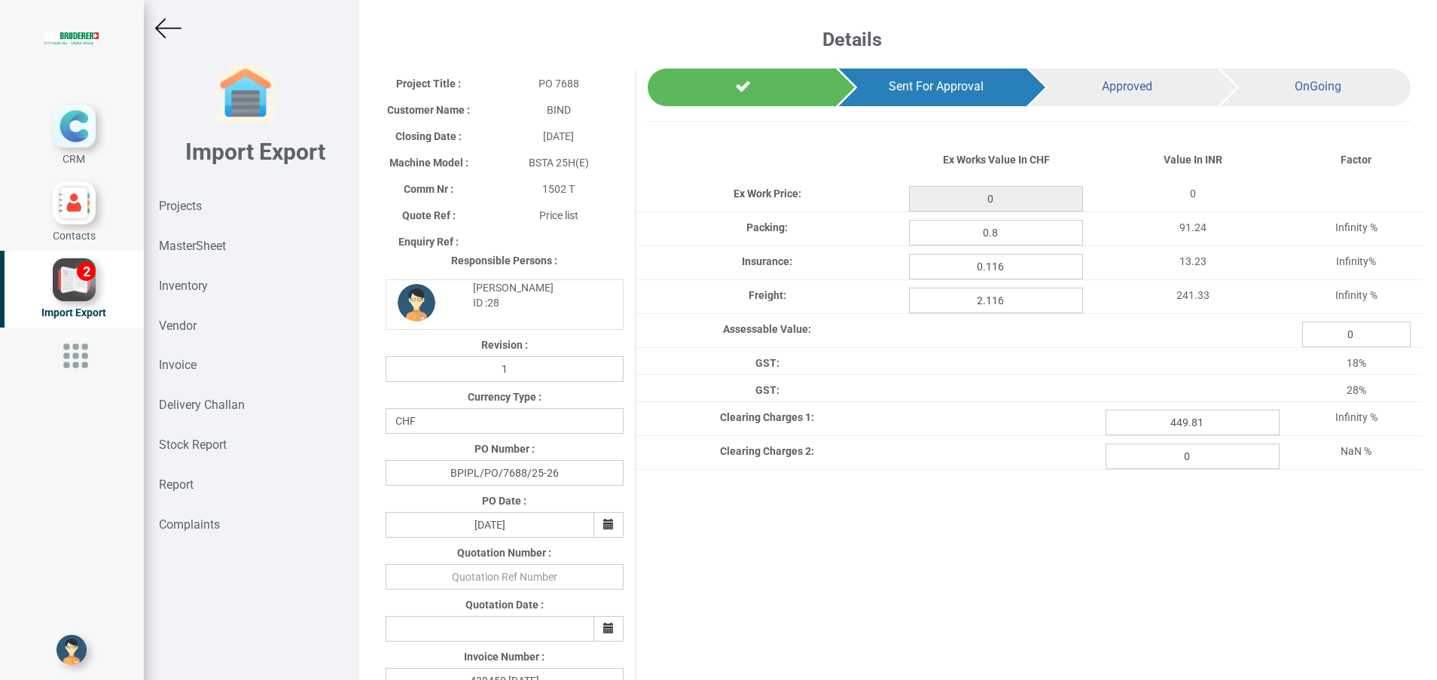
type input "65.39999999999999"
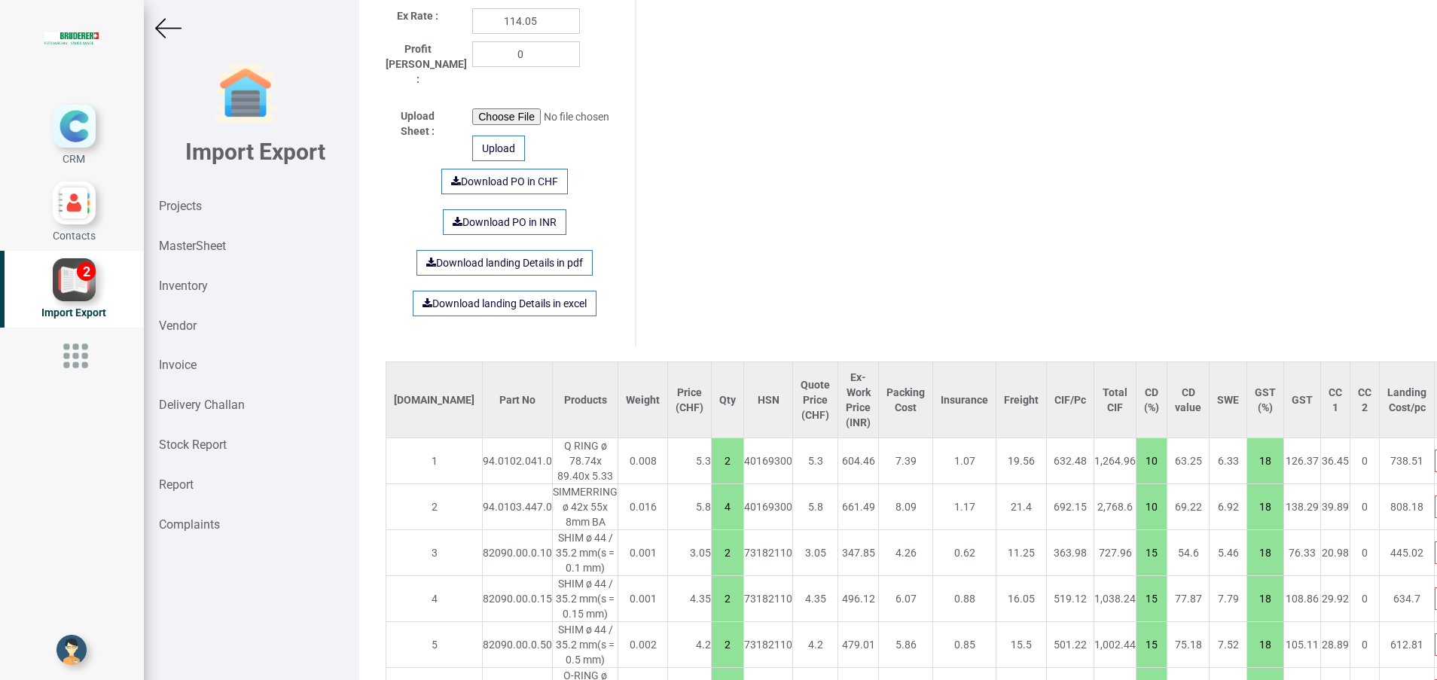
scroll to position [959, 0]
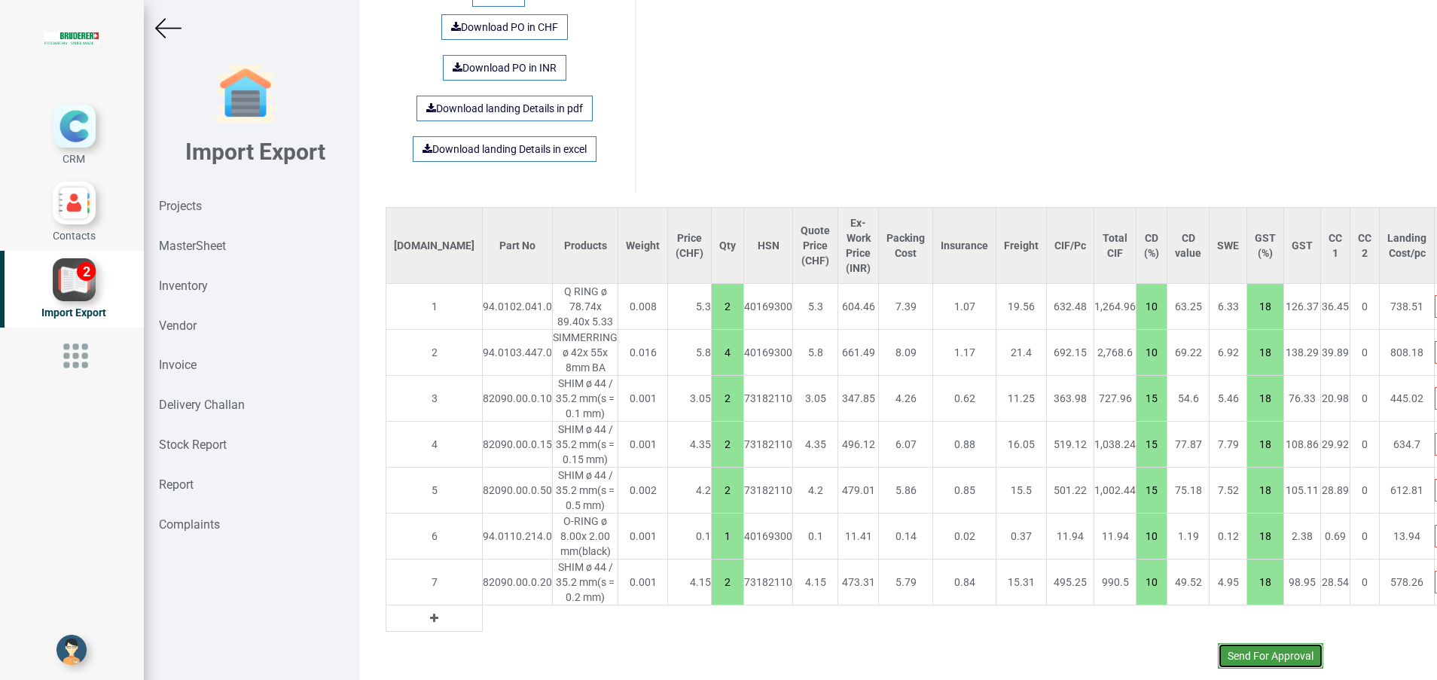
click at [1251, 647] on button "Send For Approval" at bounding box center [1270, 656] width 105 height 26
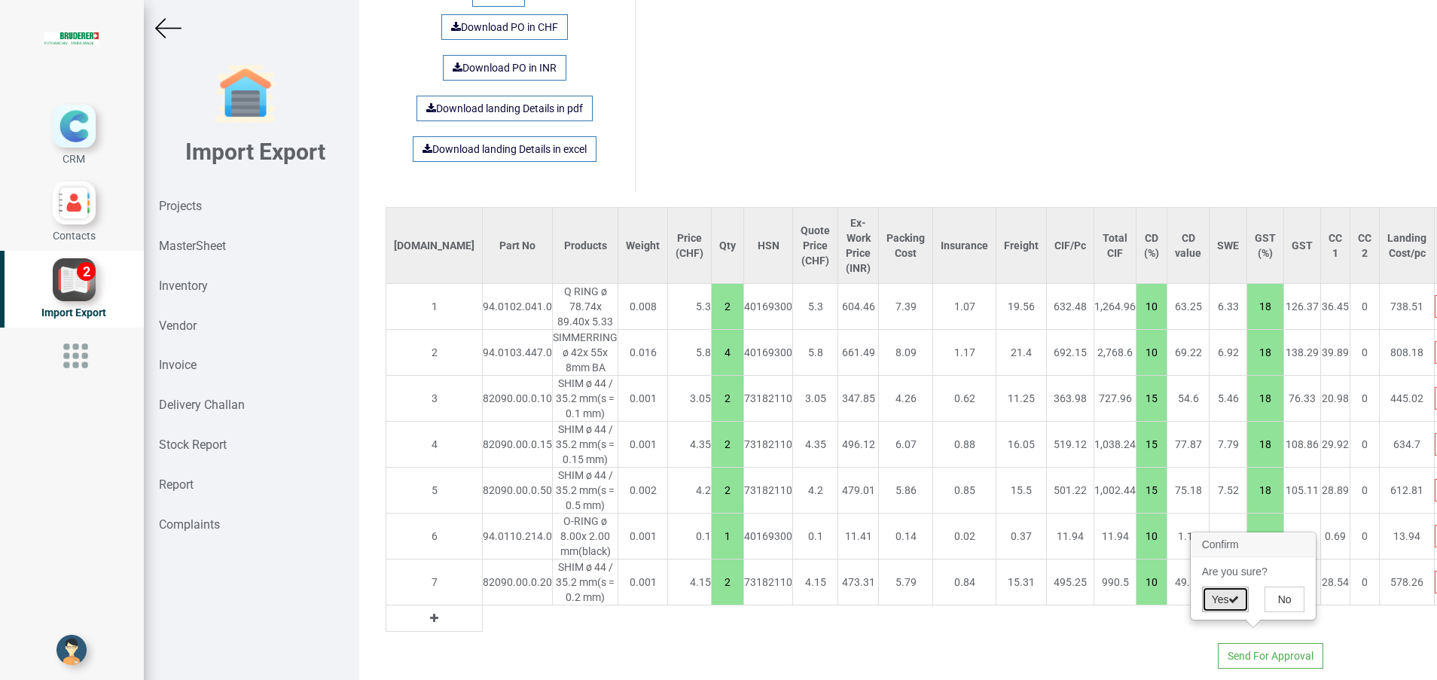
click at [1225, 600] on button "Yes" at bounding box center [1225, 600] width 47 height 26
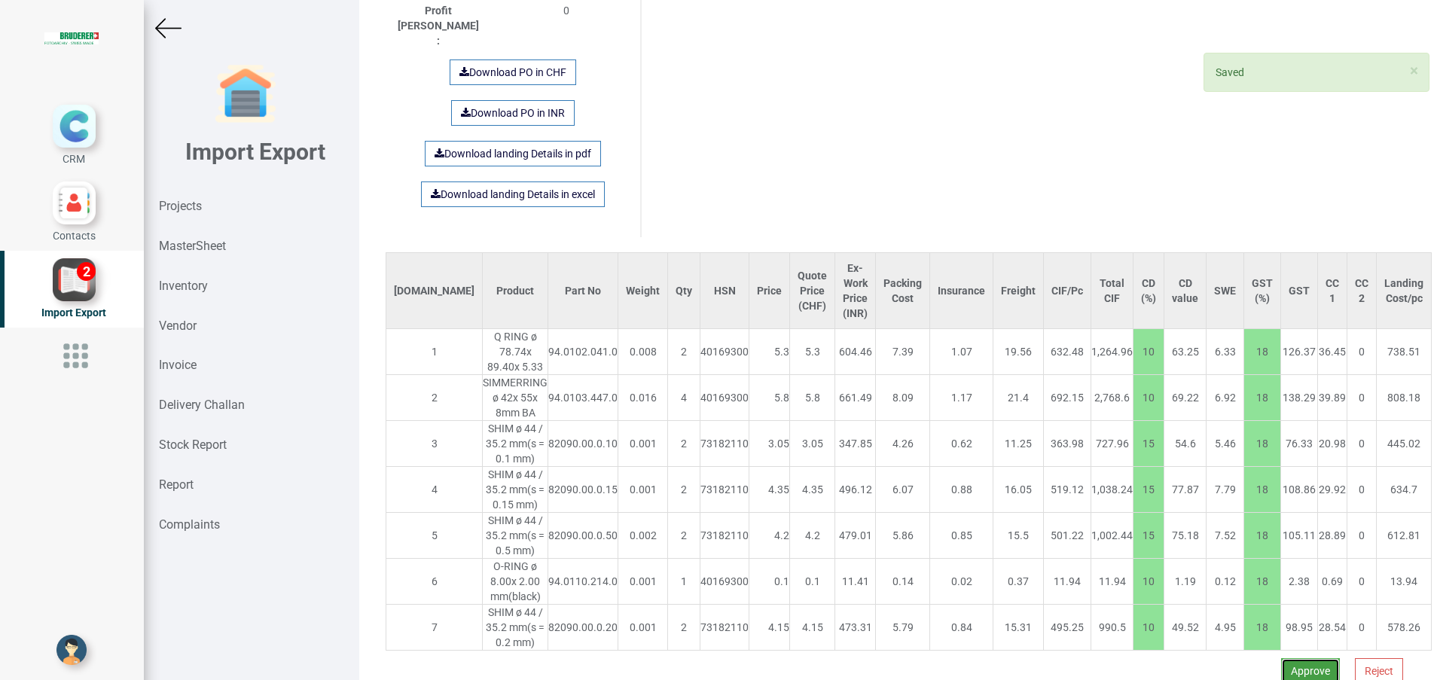
click at [1281, 658] on button "Approve" at bounding box center [1310, 671] width 59 height 26
click at [1258, 598] on button "Yes" at bounding box center [1263, 592] width 47 height 26
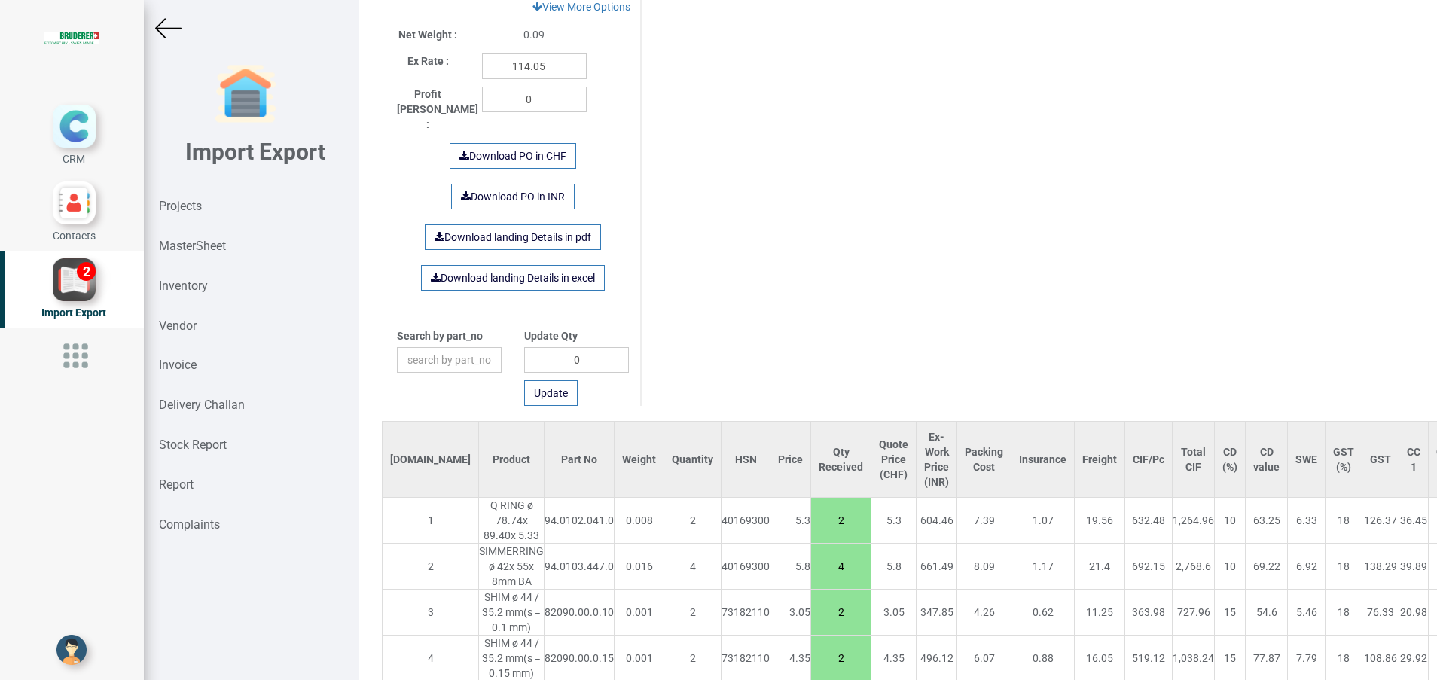
scroll to position [964, 0]
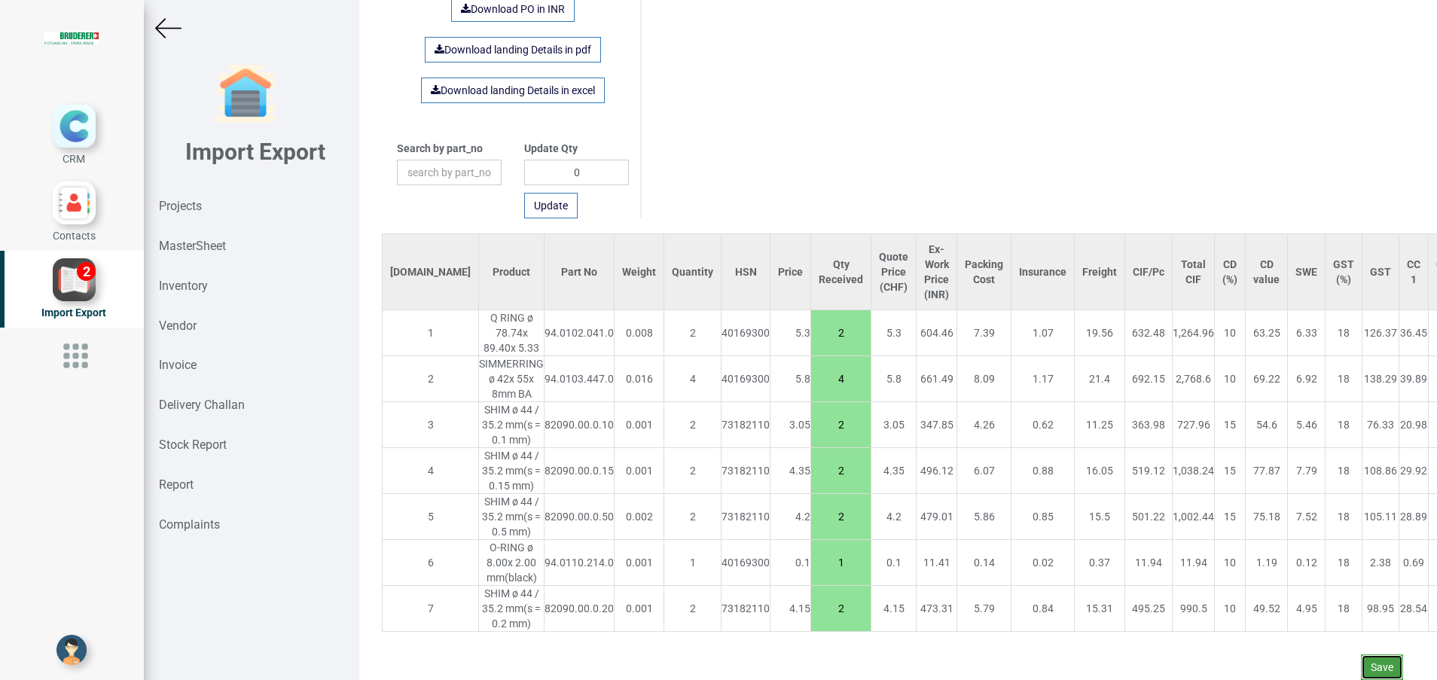
click at [1361, 654] on button "Save" at bounding box center [1382, 667] width 42 height 26
click at [1339, 608] on button "Yes" at bounding box center [1335, 609] width 47 height 26
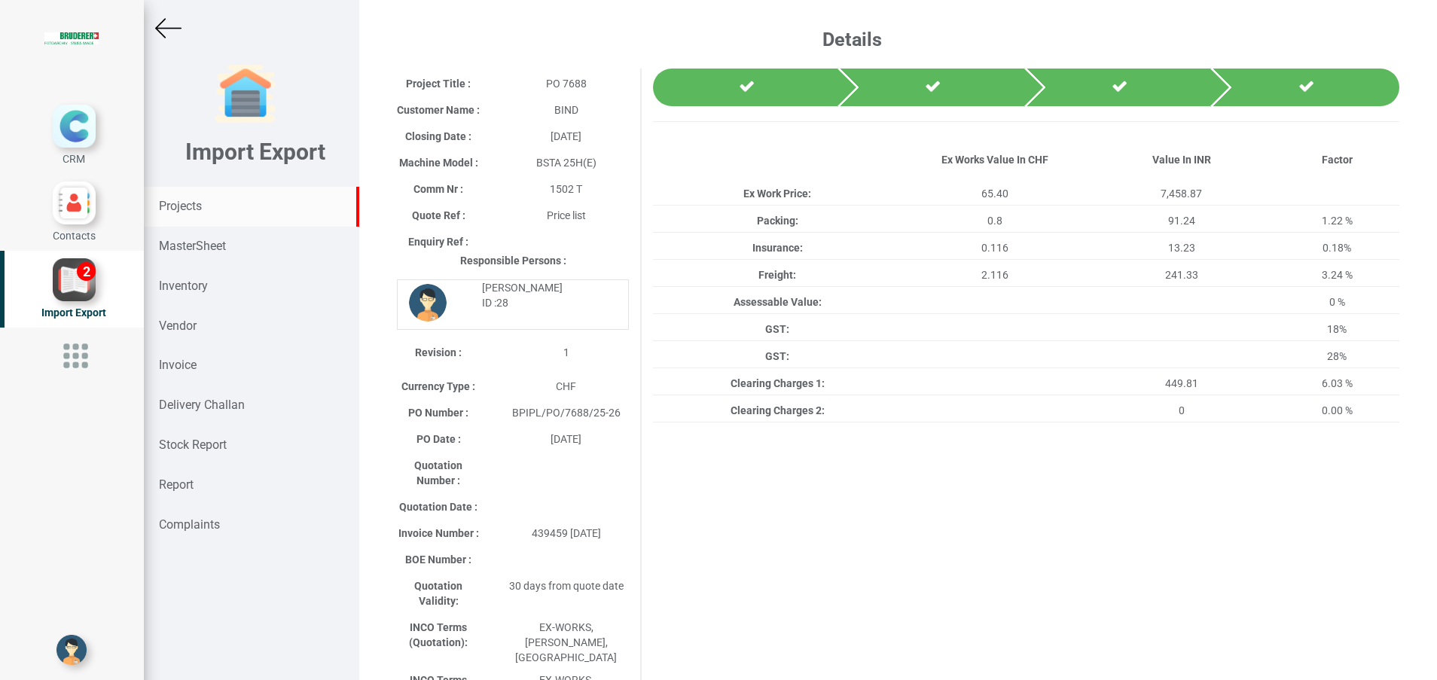
click at [194, 206] on strong "Projects" at bounding box center [180, 206] width 43 height 14
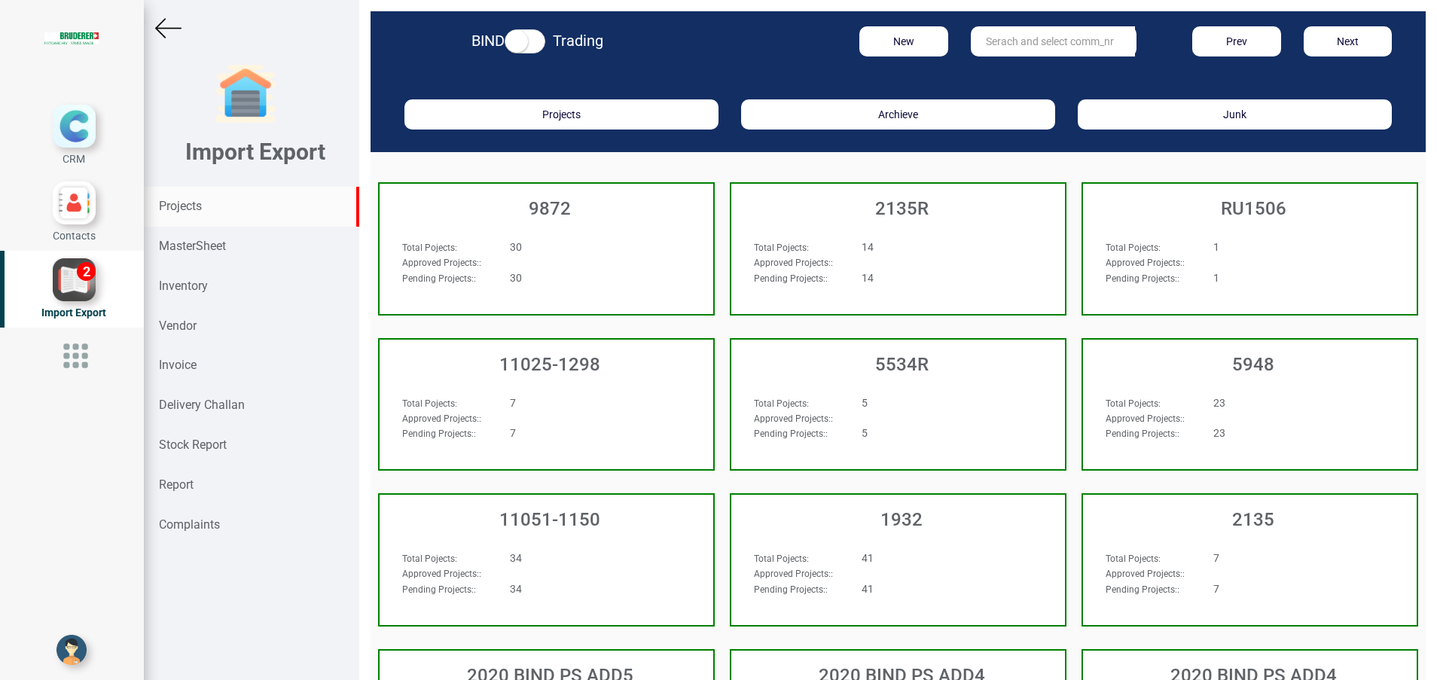
click at [1032, 53] on input "text" at bounding box center [1053, 41] width 164 height 30
type input "1"
click at [1032, 72] on link "1018 3 T" at bounding box center [1030, 73] width 119 height 20
type input "10183 T"
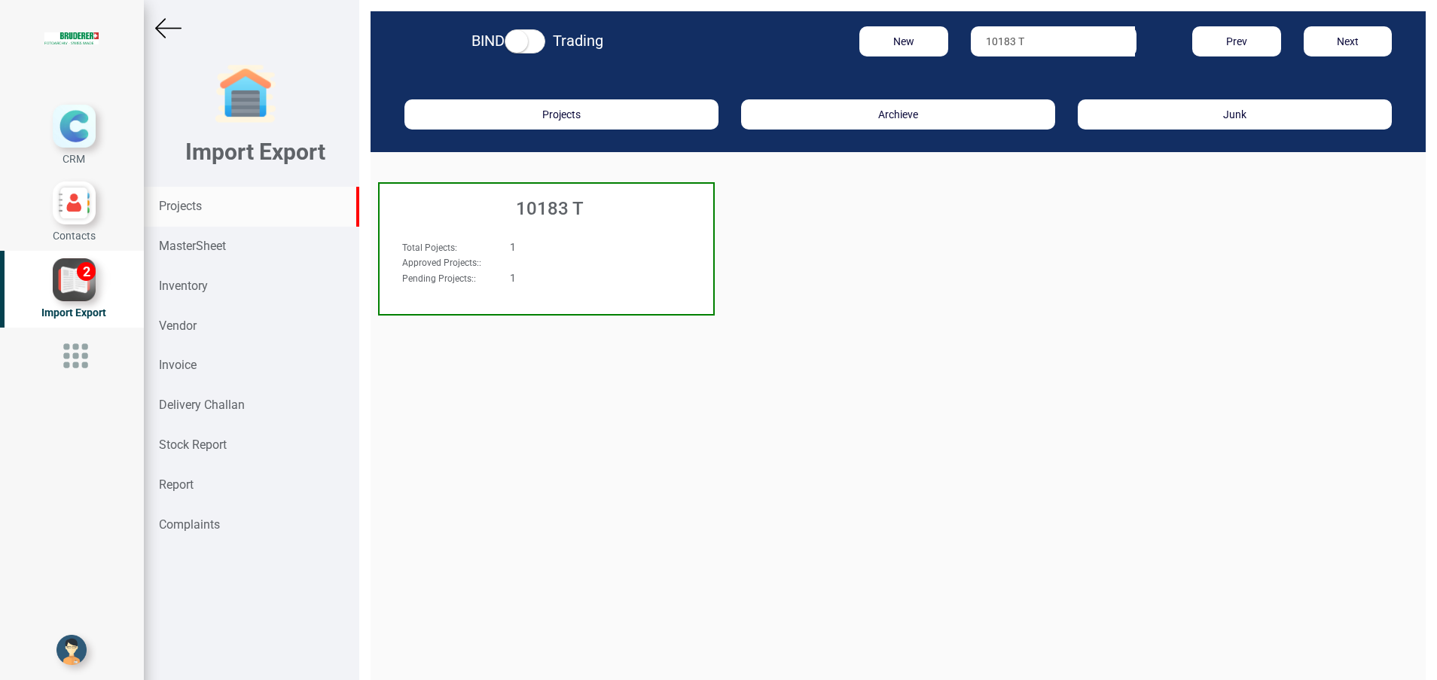
click at [532, 218] on h3 "10183 T" at bounding box center [550, 209] width 326 height 20
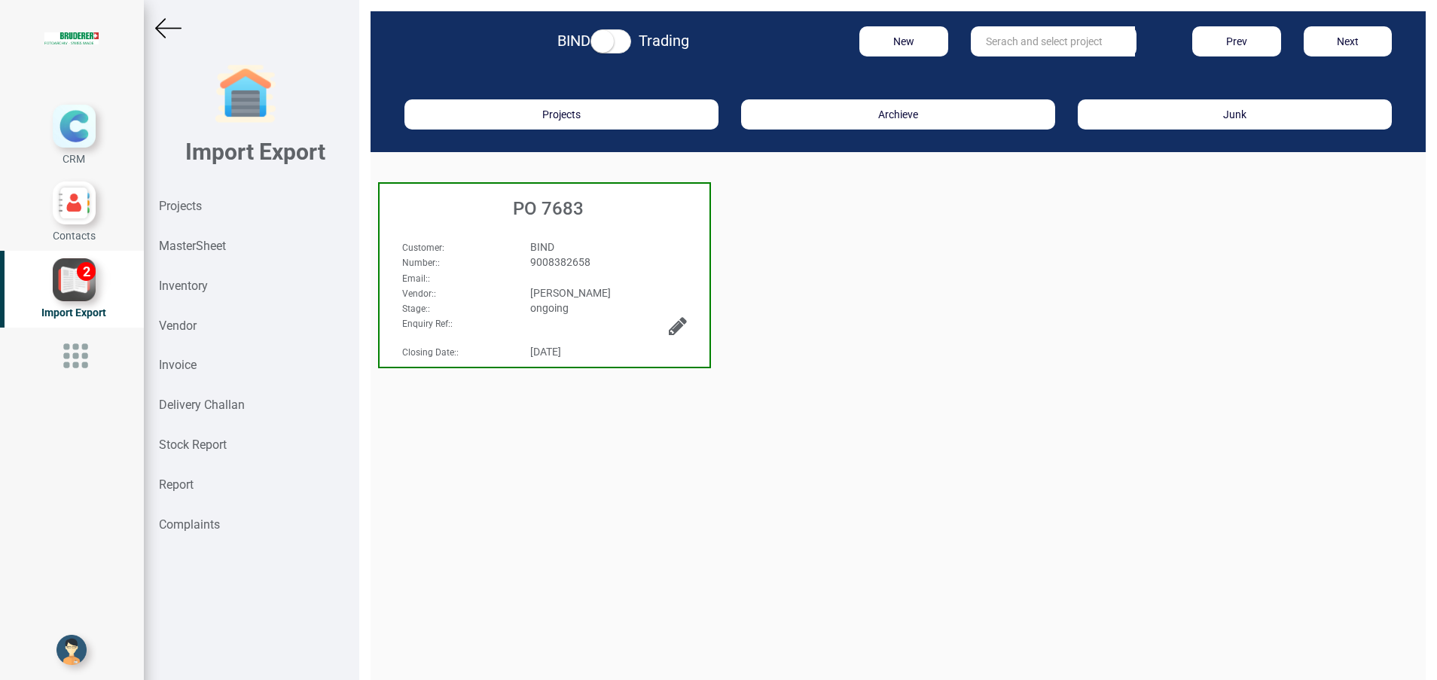
click at [537, 215] on h3 "PO 7683" at bounding box center [548, 209] width 322 height 20
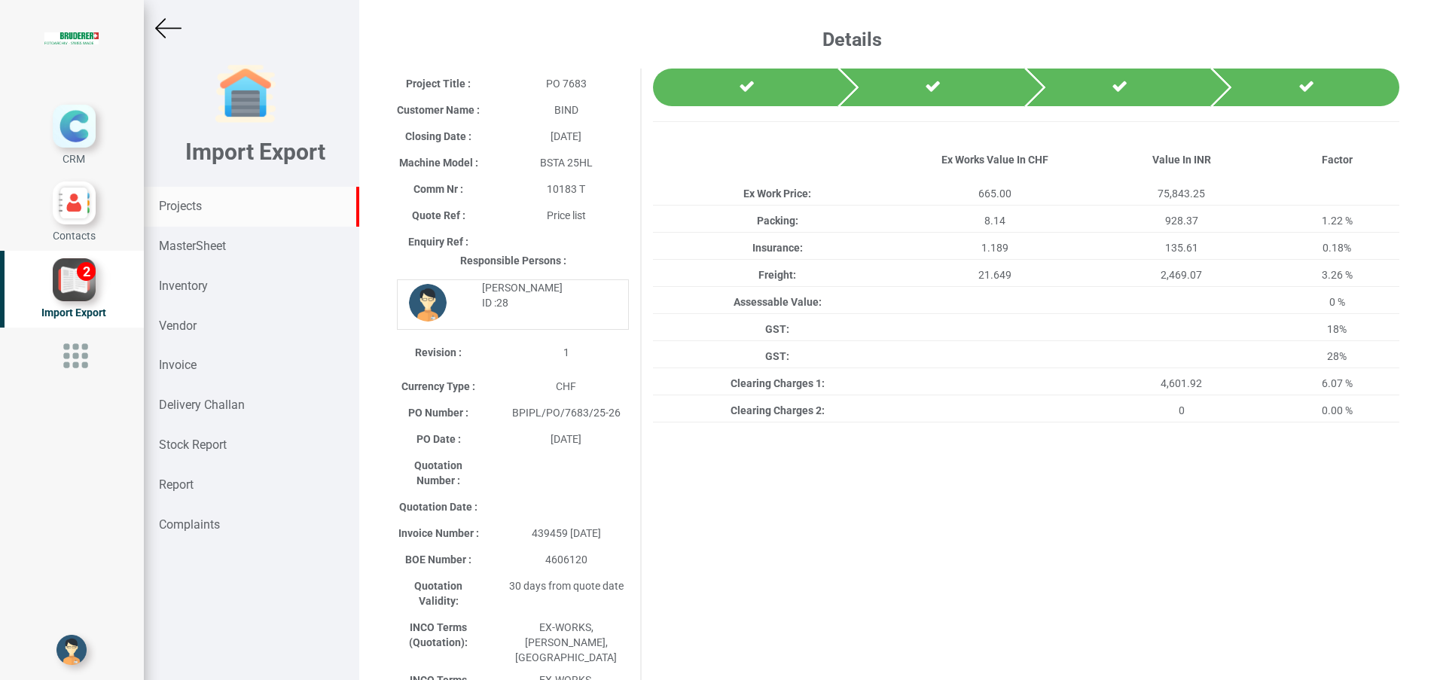
drag, startPoint x: 187, startPoint y: 204, endPoint x: 313, endPoint y: 210, distance: 126.7
click at [188, 205] on strong "Projects" at bounding box center [180, 206] width 43 height 14
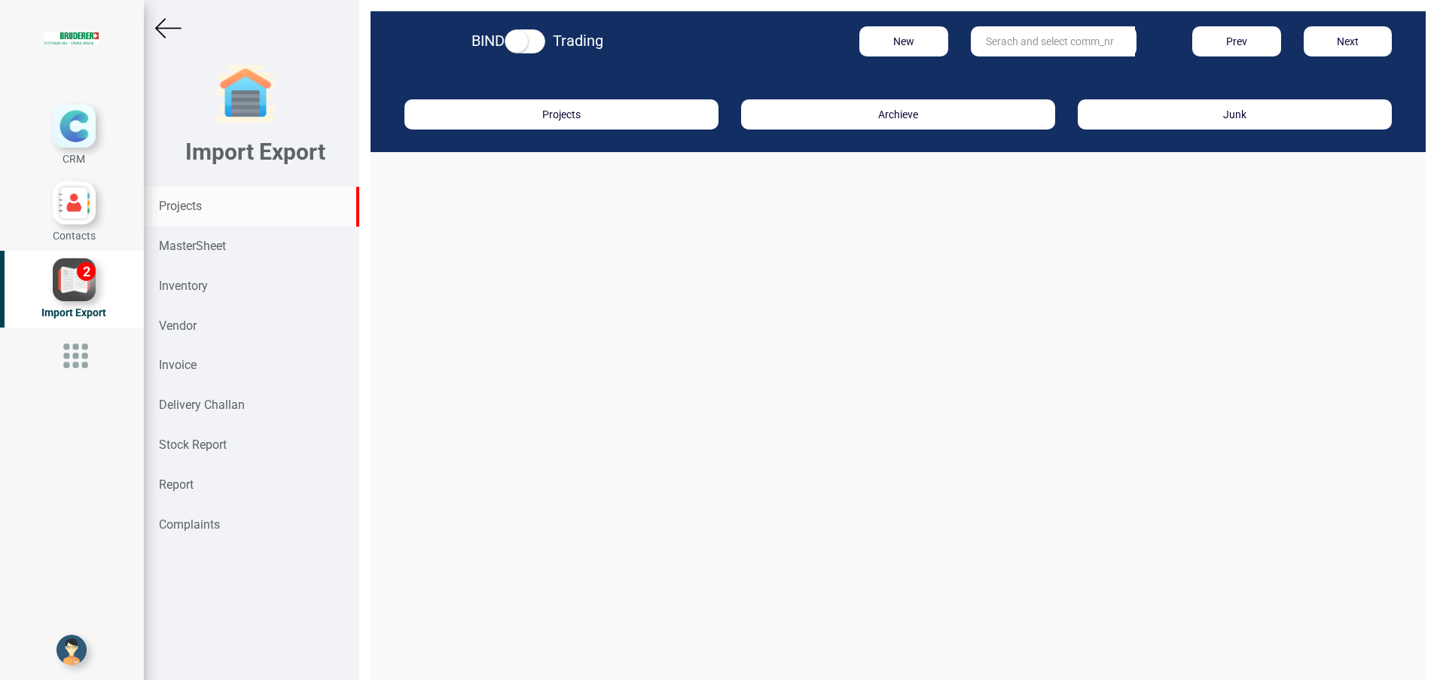
drag, startPoint x: 1018, startPoint y: 40, endPoint x: 1008, endPoint y: 41, distance: 9.9
click at [1014, 40] on input "text" at bounding box center [1053, 41] width 164 height 30
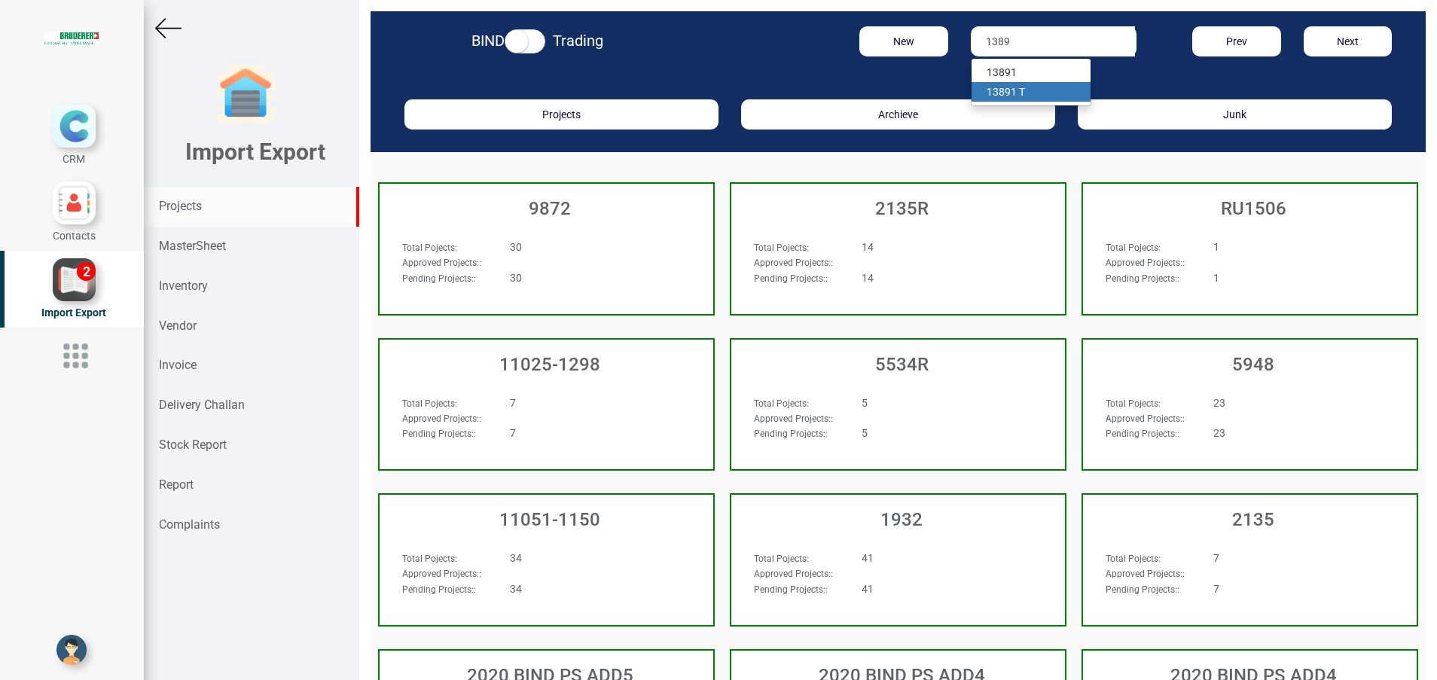
click at [996, 93] on strong "1389" at bounding box center [999, 92] width 24 height 12
type input "13891 T"
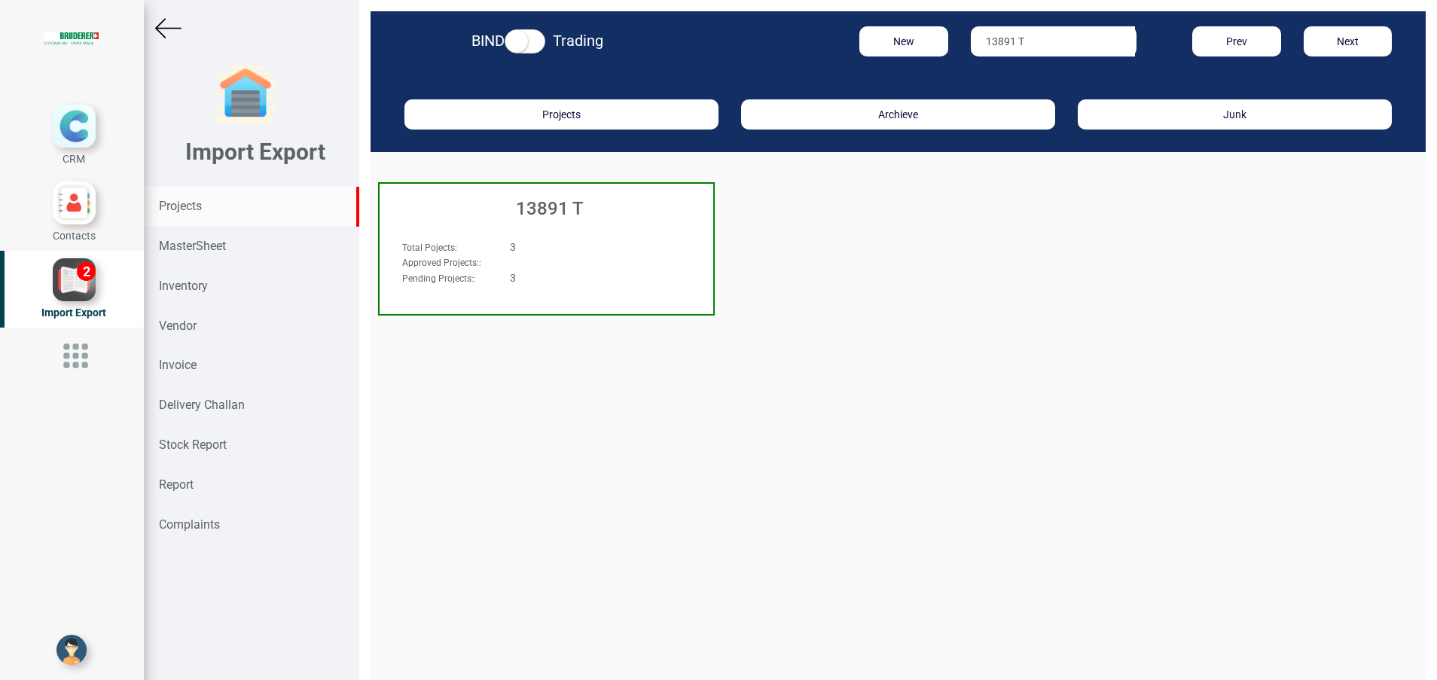
click at [575, 210] on h3 "13891 T" at bounding box center [550, 209] width 326 height 20
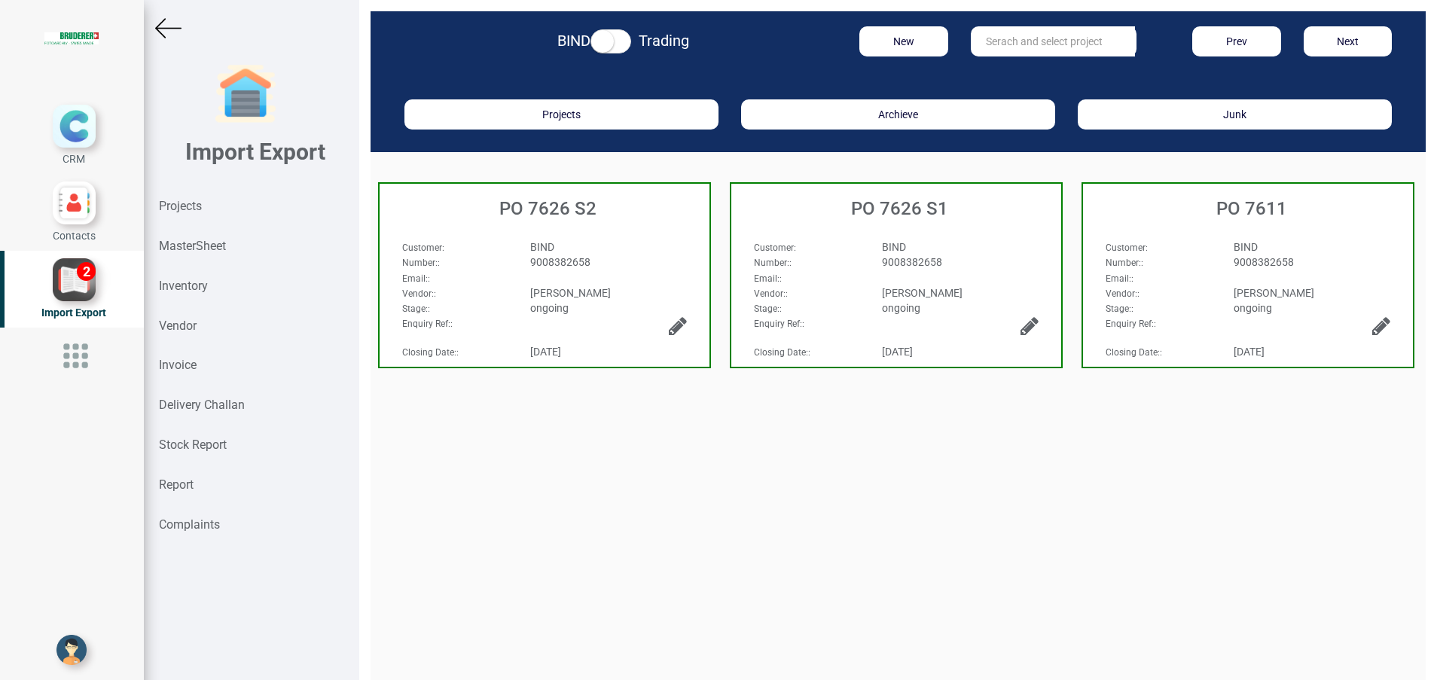
click at [583, 227] on div "Customer : BIND Number: : 9008382658 Email: : Vendor: : [PERSON_NAME] Stage: : …" at bounding box center [545, 264] width 330 height 81
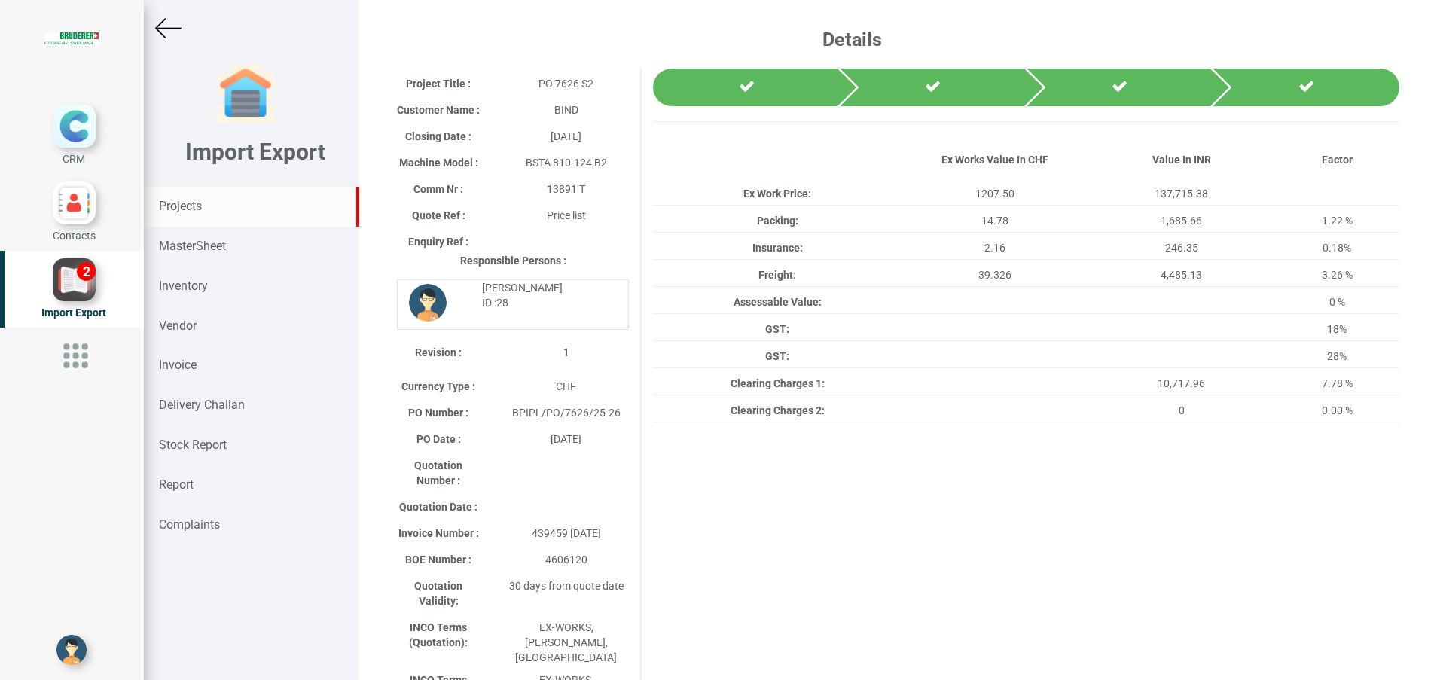
click at [206, 203] on div "Projects" at bounding box center [251, 207] width 215 height 40
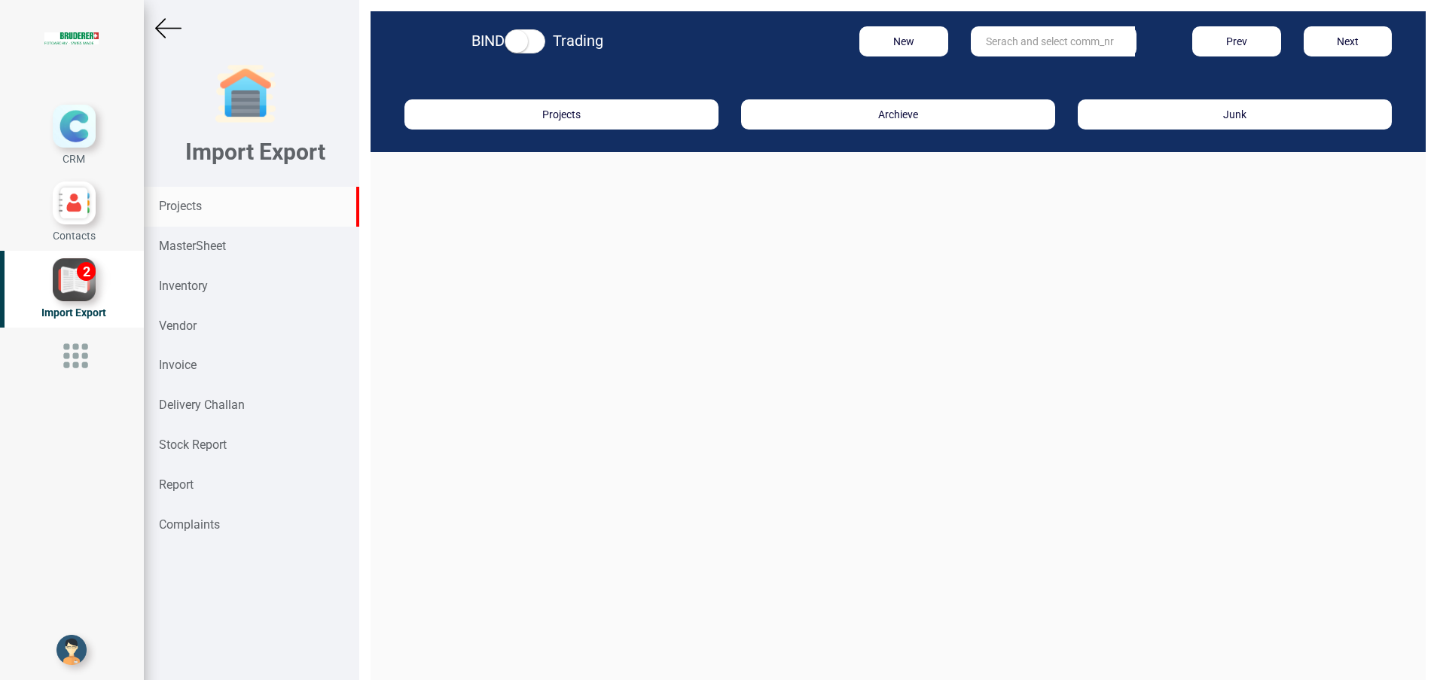
drag, startPoint x: 1063, startPoint y: 41, endPoint x: 1051, endPoint y: 47, distance: 13.2
click at [1061, 41] on input "text" at bounding box center [1053, 41] width 164 height 30
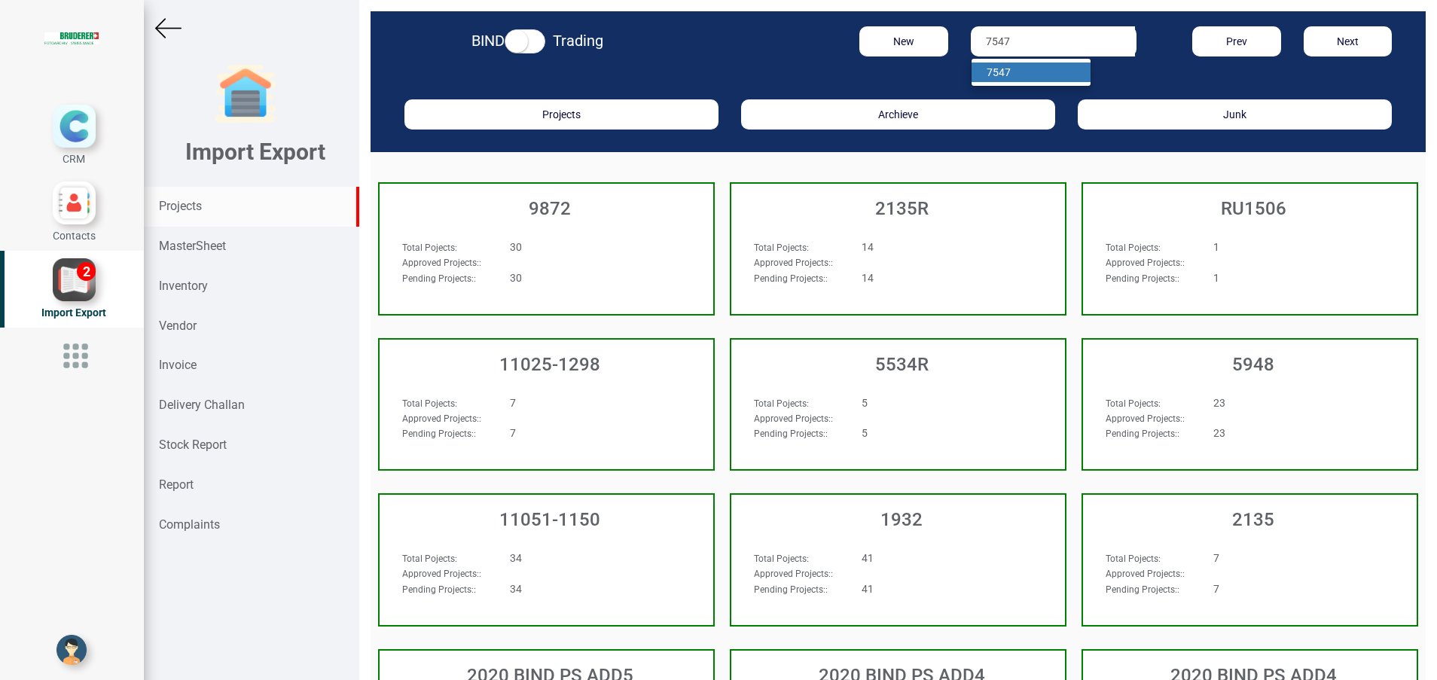
type input "7547"
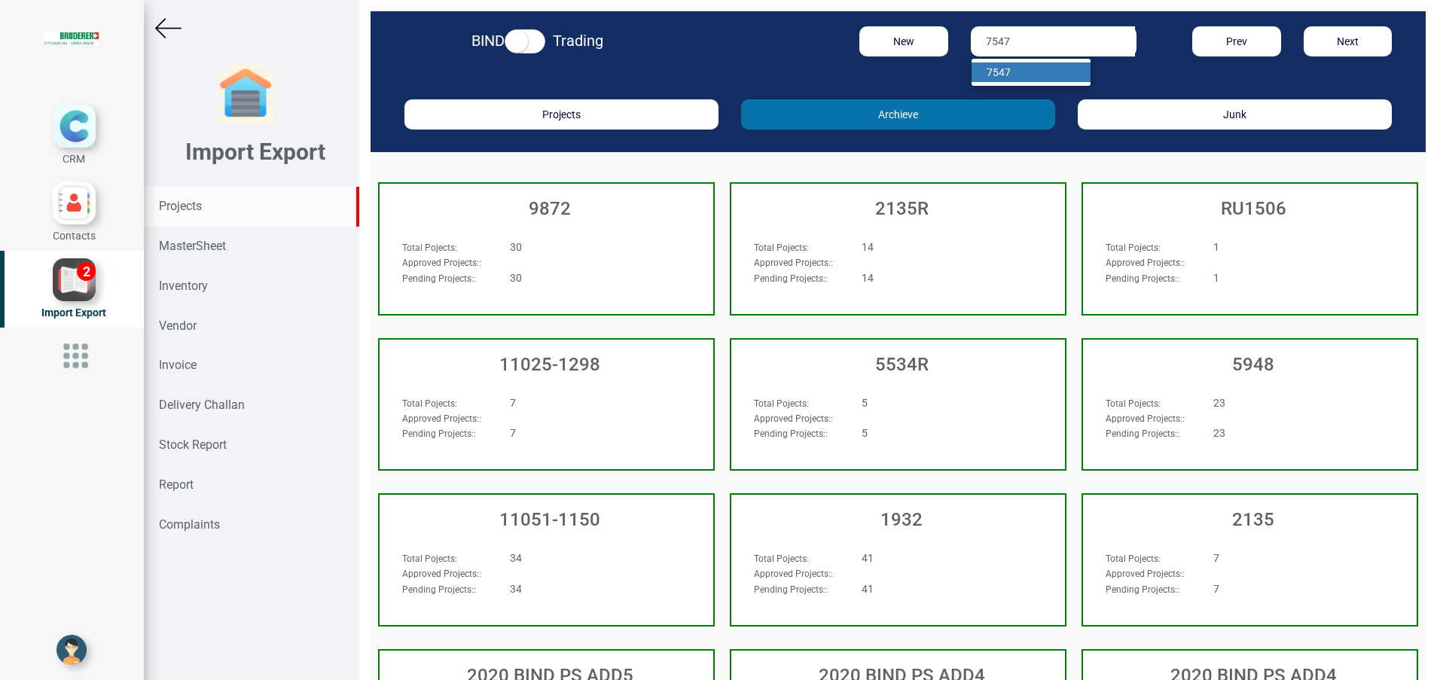
drag, startPoint x: 1011, startPoint y: 71, endPoint x: 952, endPoint y: 102, distance: 66.7
click at [1010, 70] on link "7547" at bounding box center [1030, 73] width 119 height 20
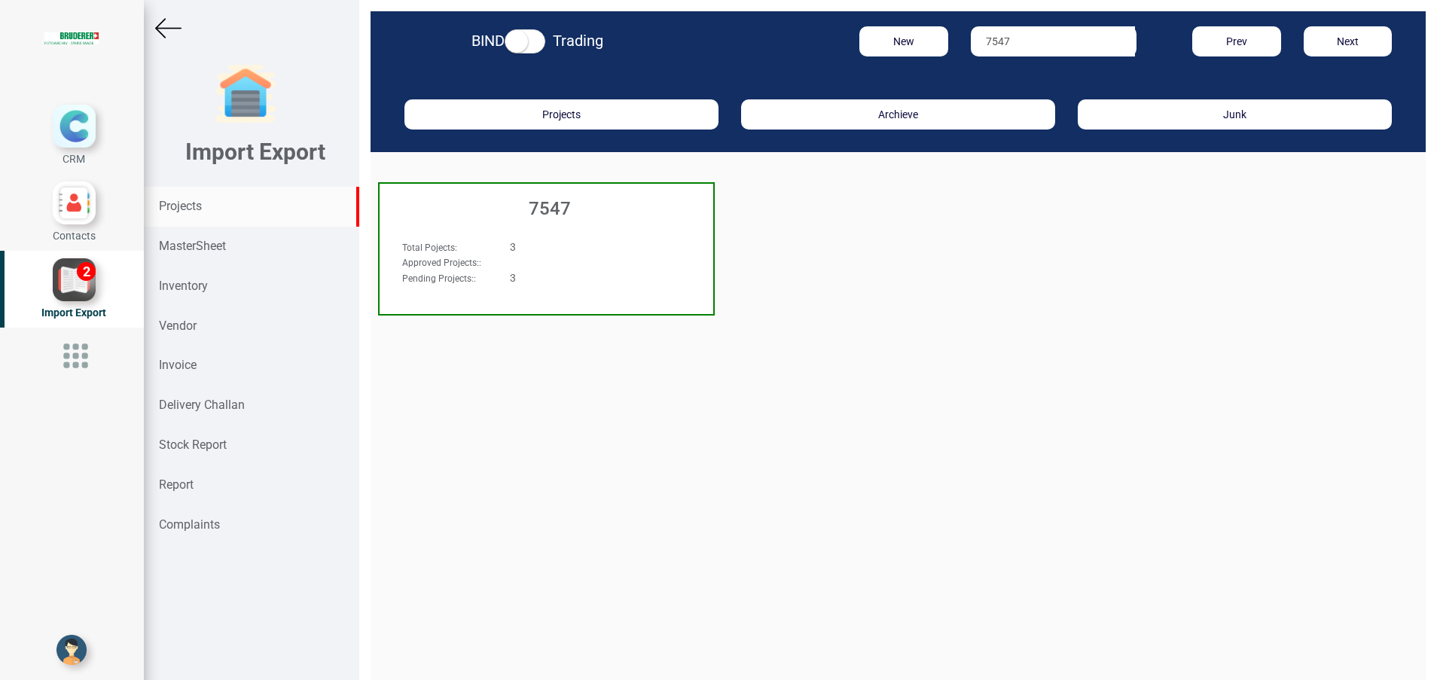
click at [566, 206] on h3 "7547" at bounding box center [550, 209] width 326 height 20
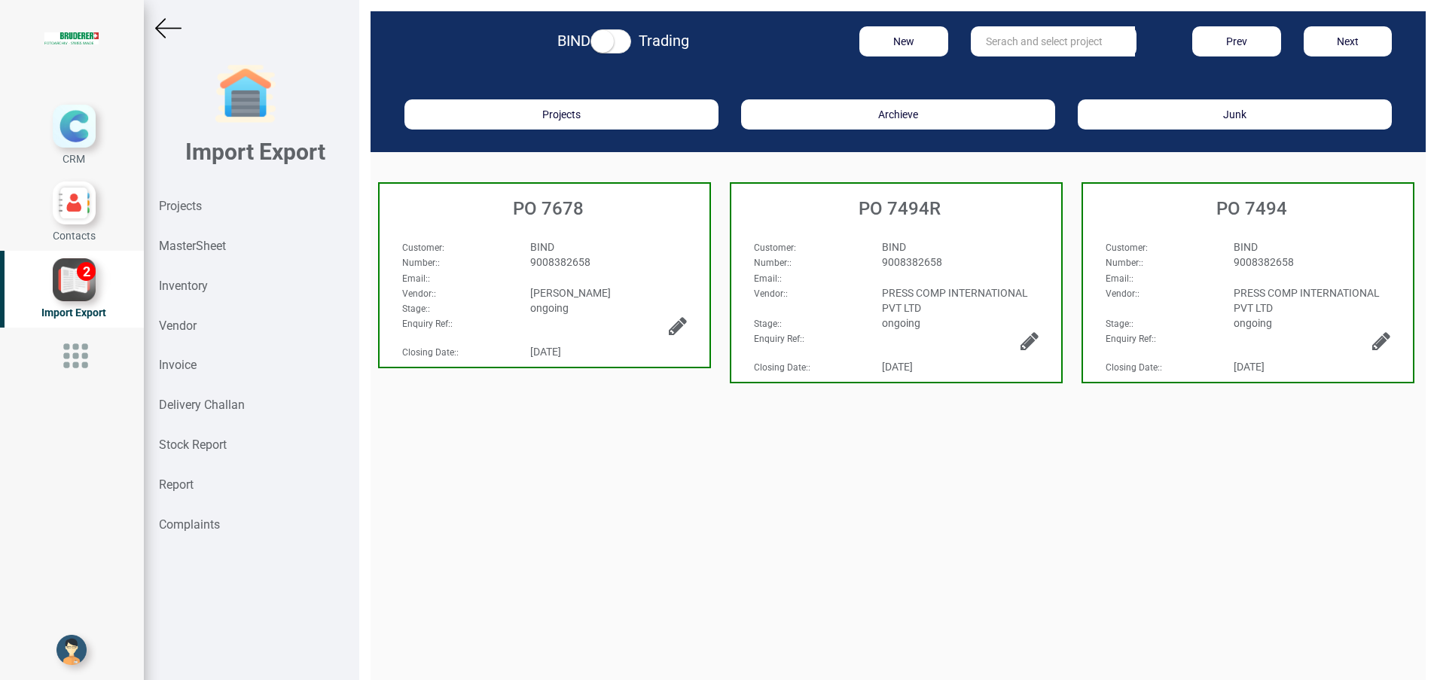
click at [560, 269] on div "9008382658" at bounding box center [608, 262] width 179 height 15
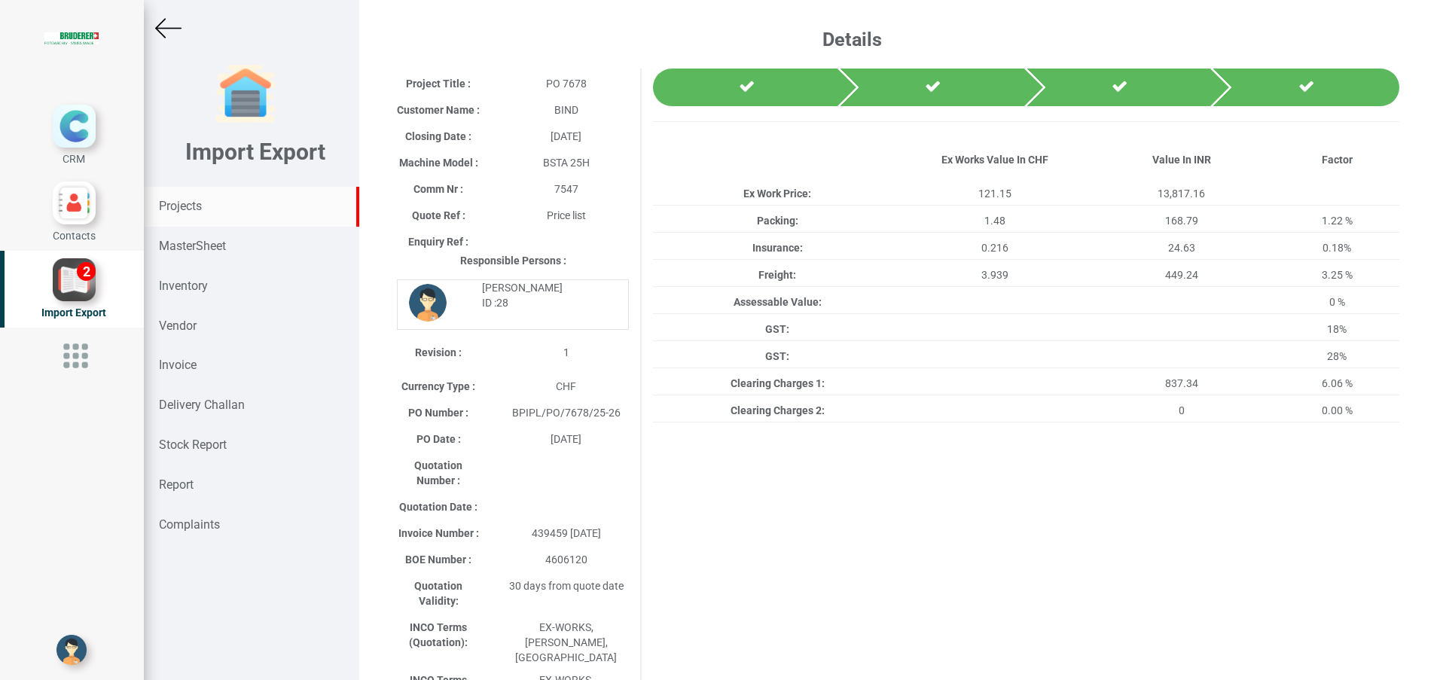
click at [195, 209] on strong "Projects" at bounding box center [180, 206] width 43 height 14
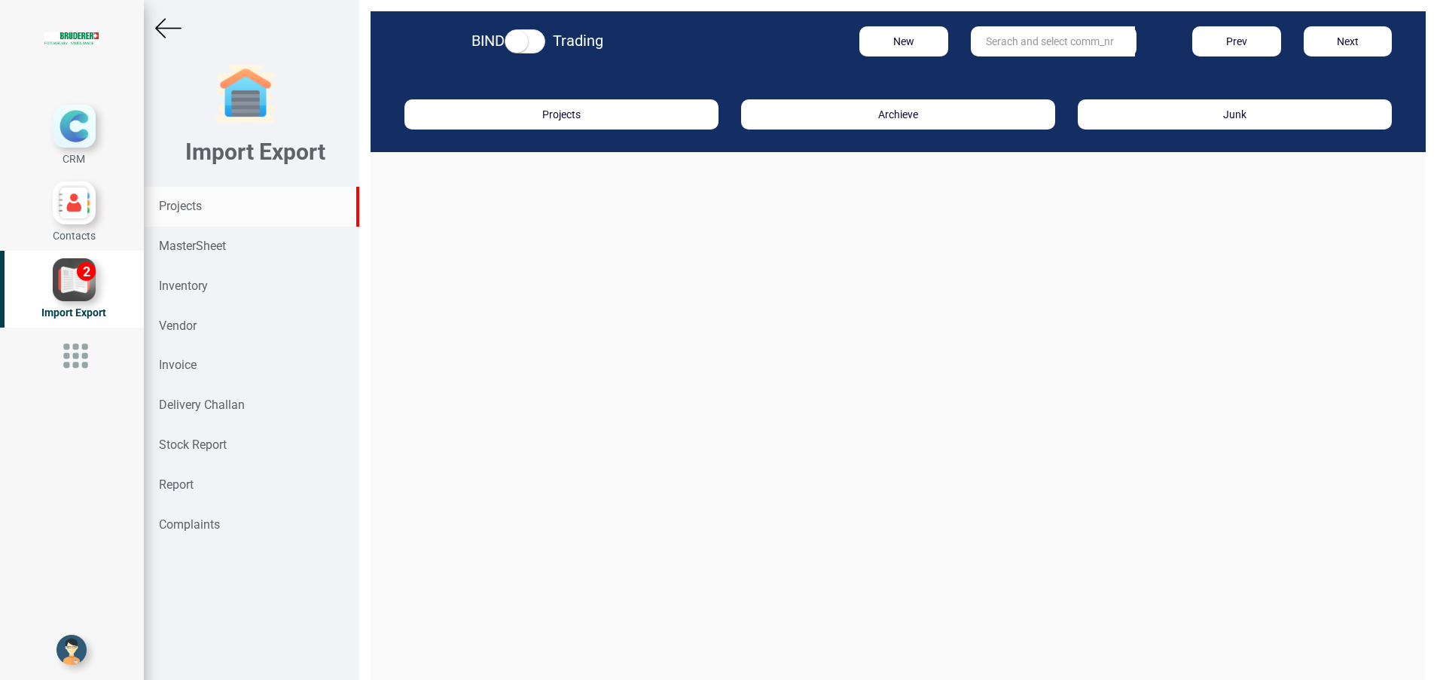
click at [1006, 44] on input "text" at bounding box center [1053, 41] width 164 height 30
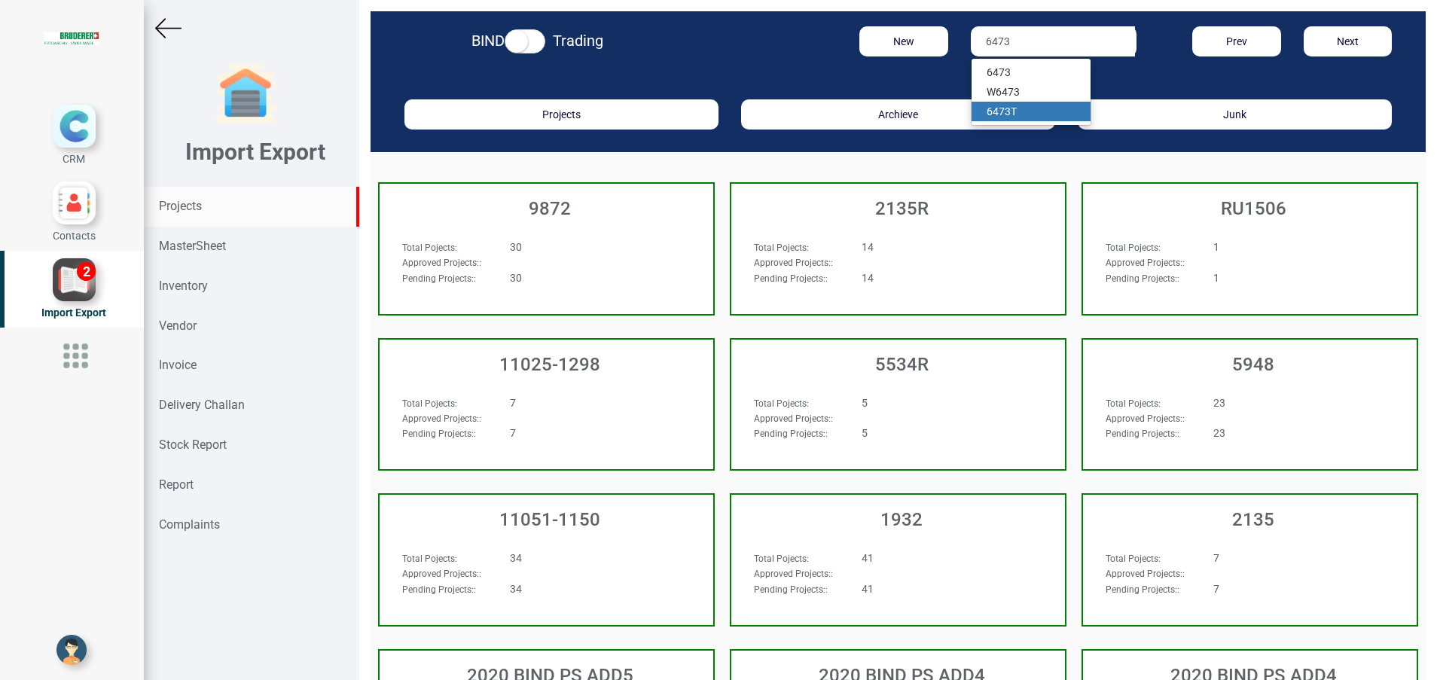
click at [1016, 109] on link "6473 T" at bounding box center [1030, 112] width 119 height 20
type input "6473T"
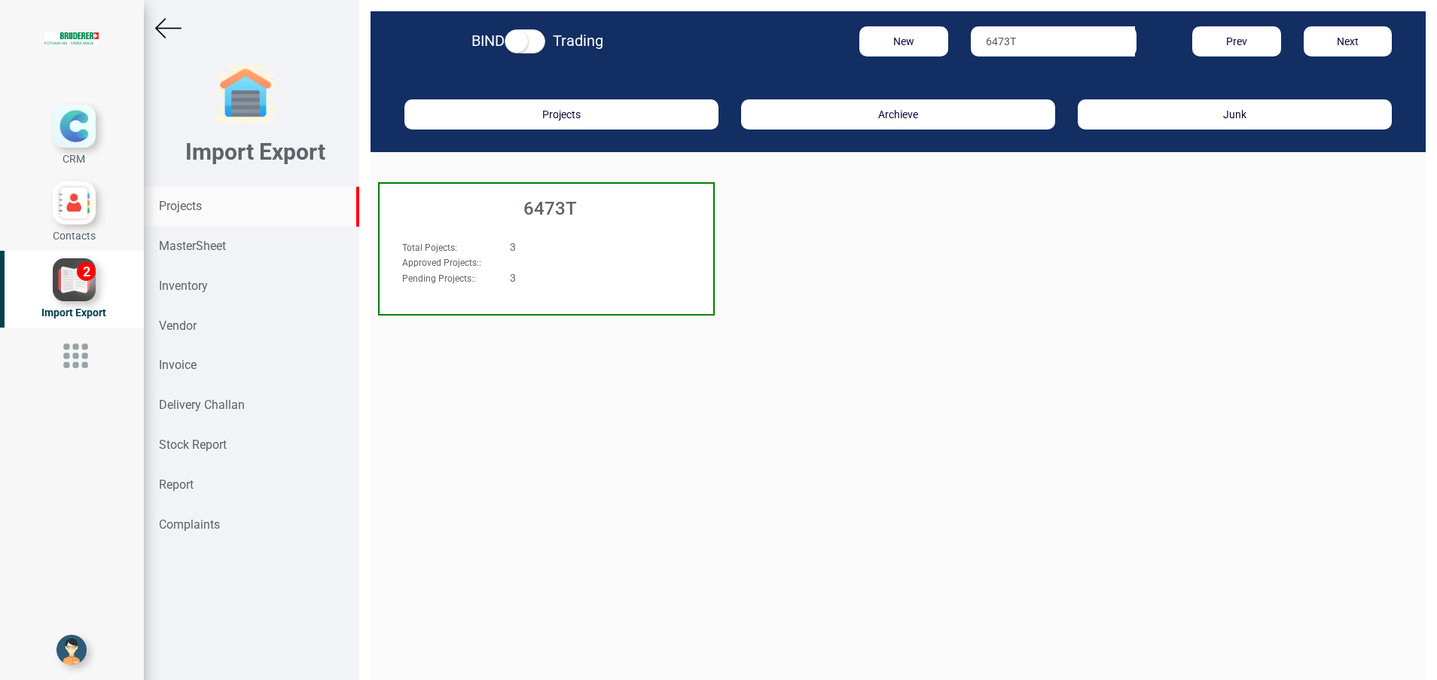
click at [535, 220] on div "6473T" at bounding box center [547, 205] width 334 height 42
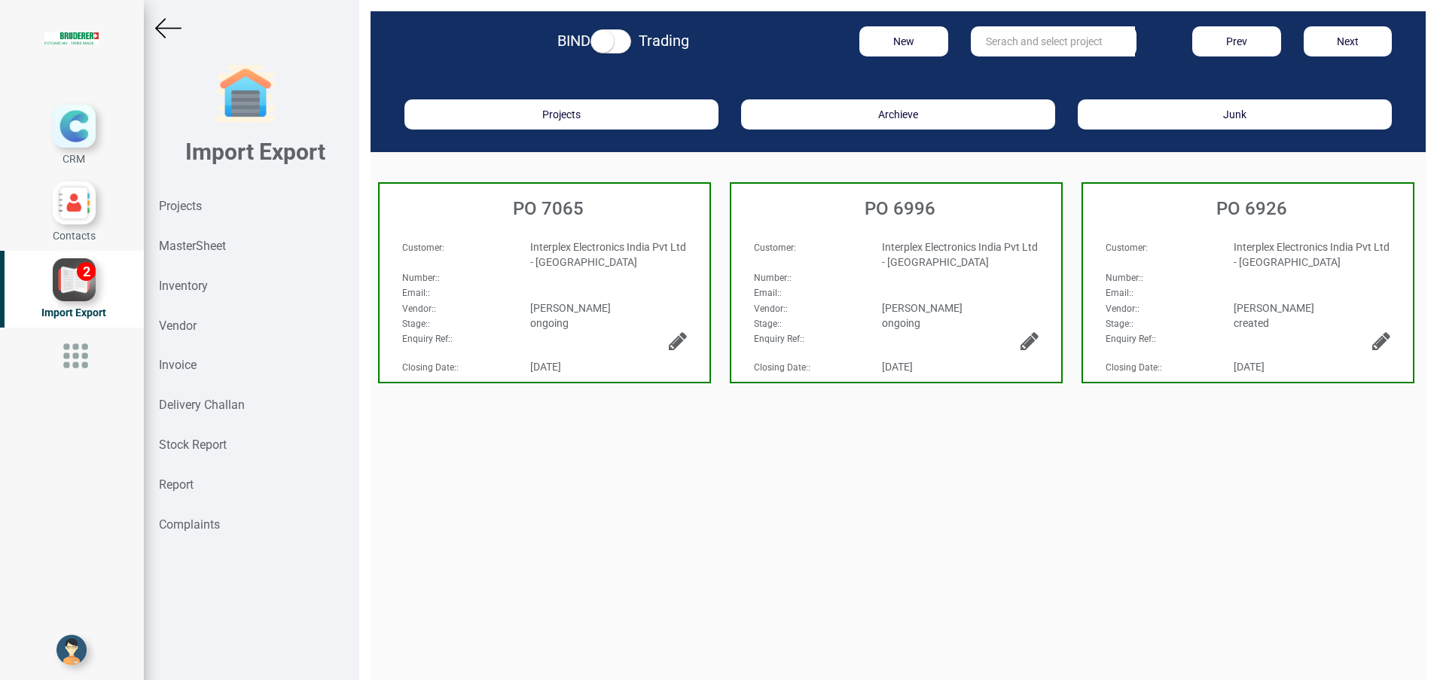
click at [173, 31] on img at bounding box center [168, 28] width 26 height 26
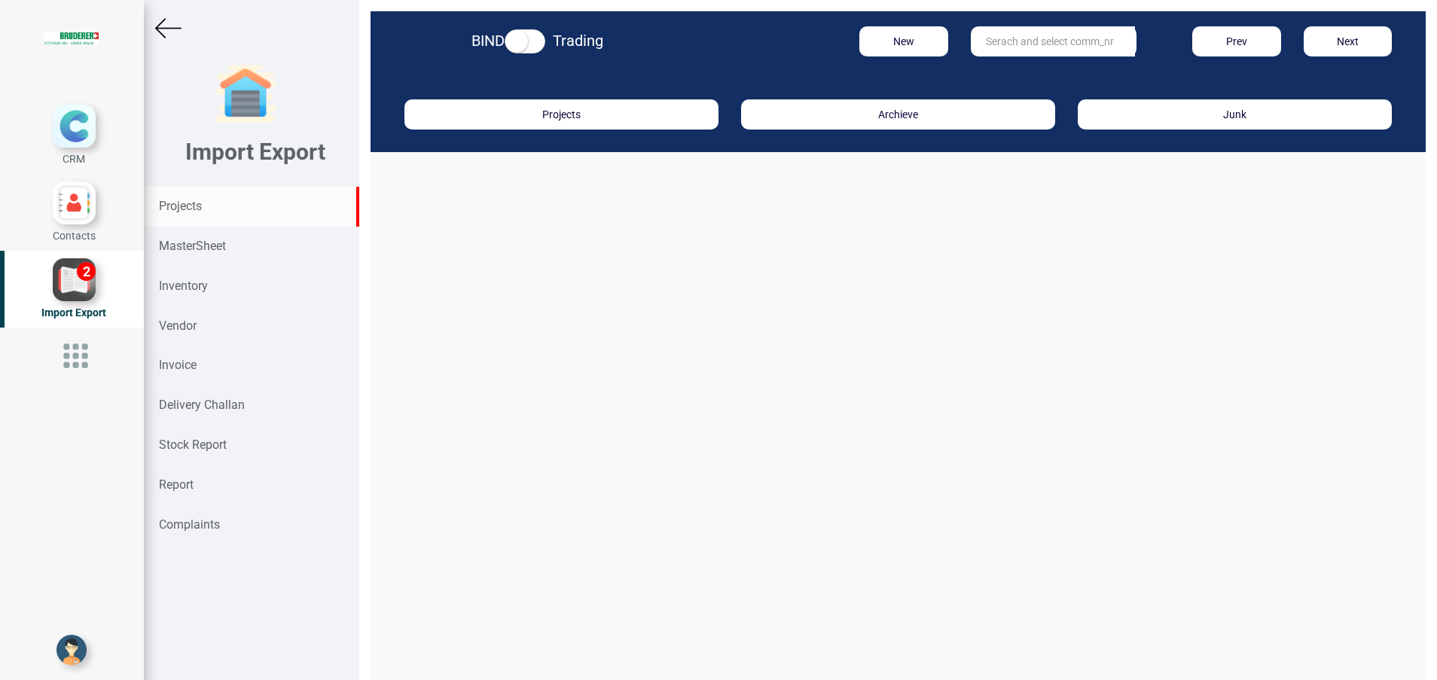
click at [1032, 44] on input "text" at bounding box center [1053, 41] width 164 height 30
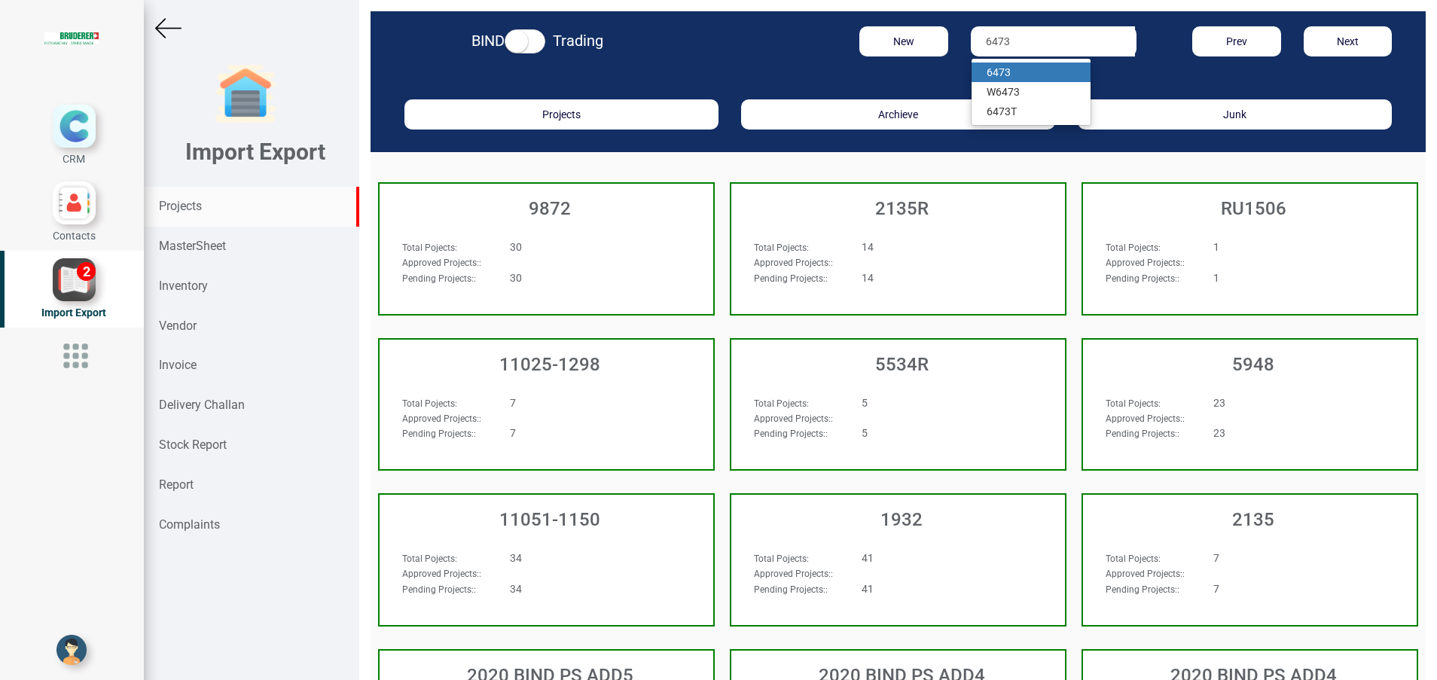
type input "6473"
click at [1012, 75] on link "6473" at bounding box center [1030, 73] width 119 height 20
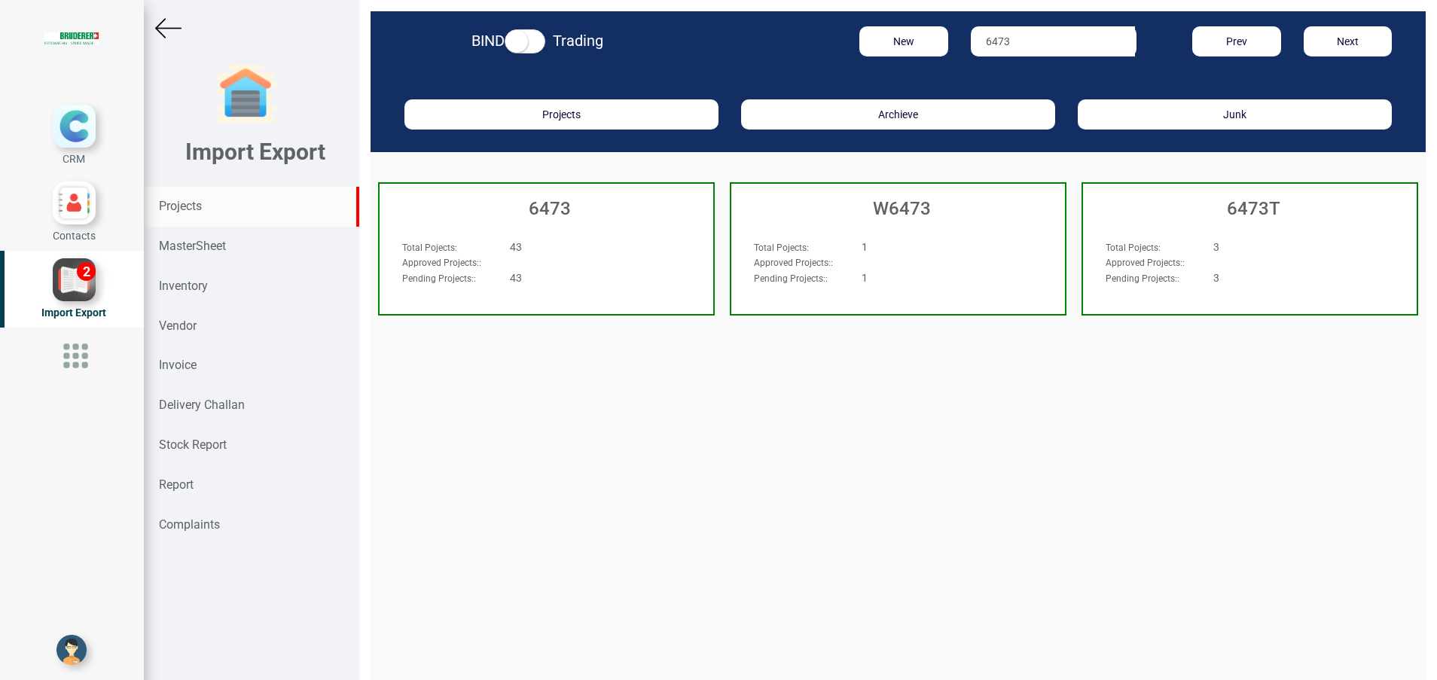
click at [554, 212] on h3 "6473" at bounding box center [550, 209] width 326 height 20
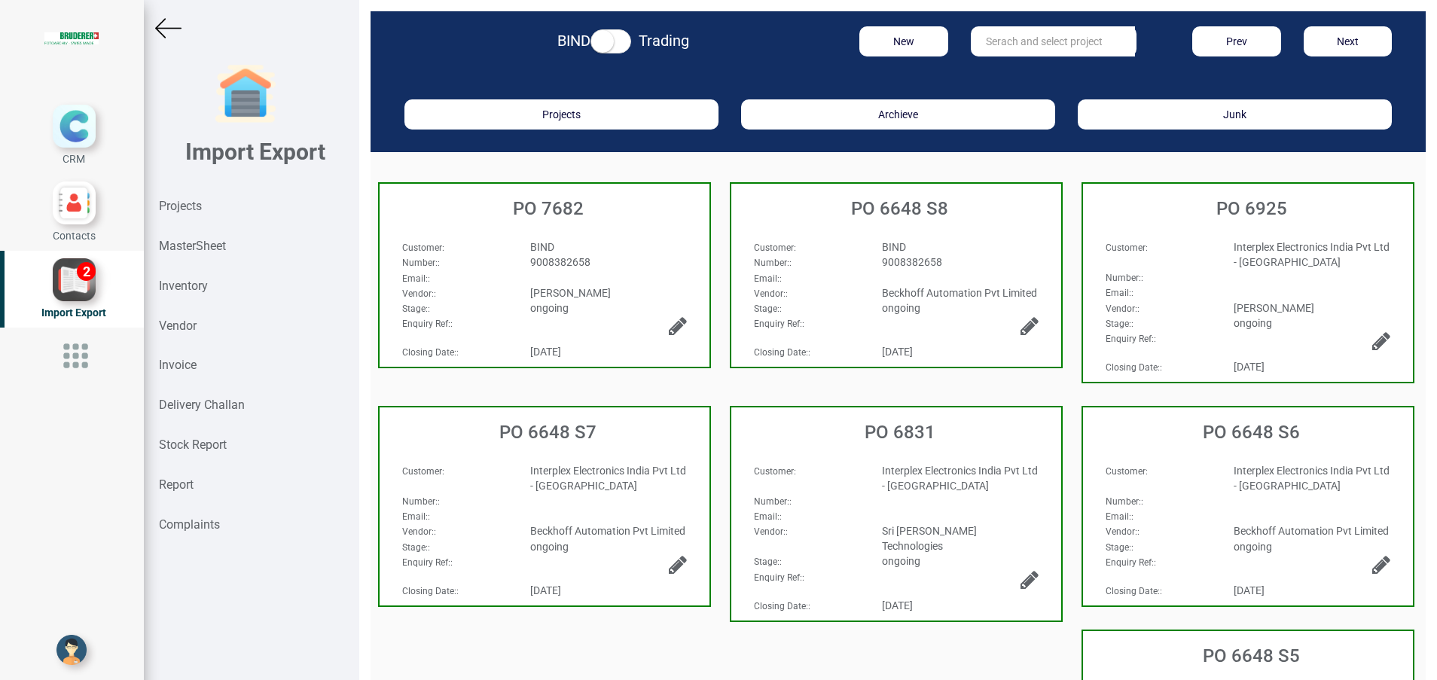
click at [586, 288] on span "[PERSON_NAME]" at bounding box center [570, 293] width 81 height 12
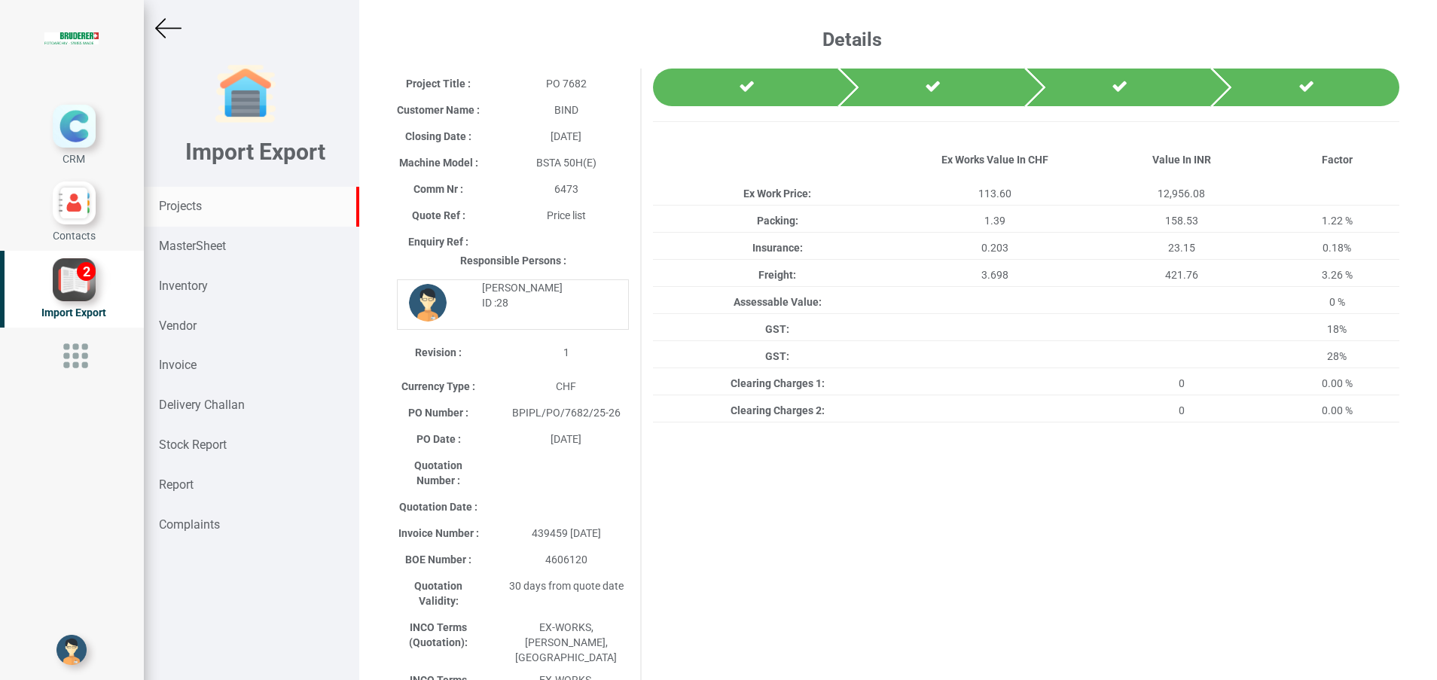
click at [207, 202] on div "Projects" at bounding box center [251, 207] width 215 height 40
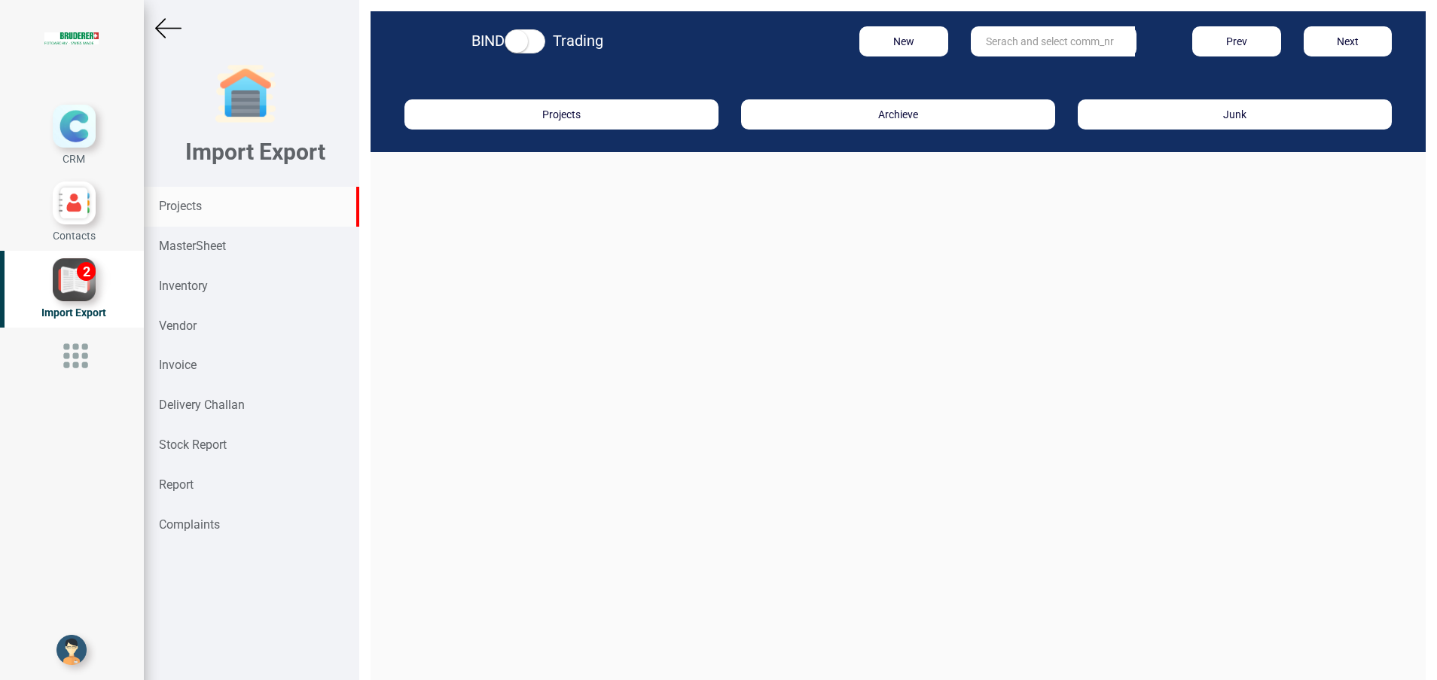
click at [1056, 46] on input "text" at bounding box center [1053, 41] width 164 height 30
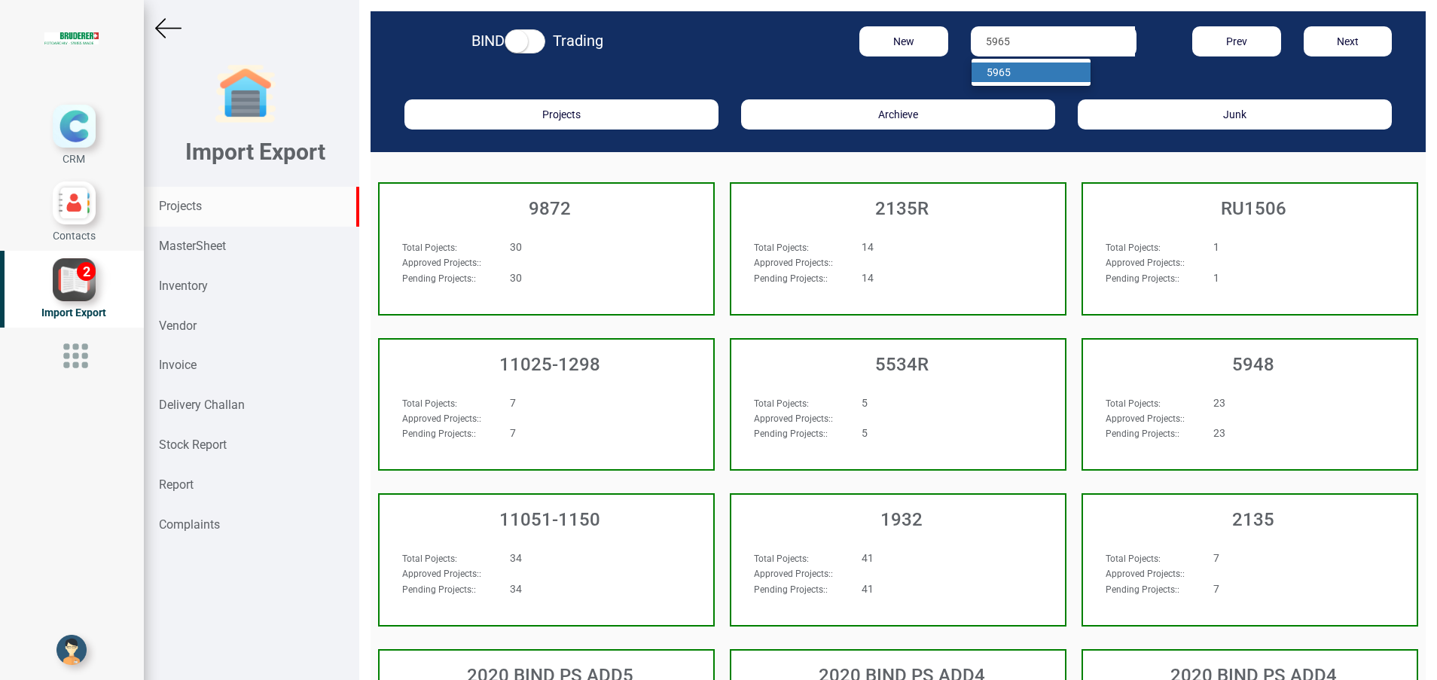
type input "5965"
click at [1045, 66] on link "5965" at bounding box center [1030, 73] width 119 height 20
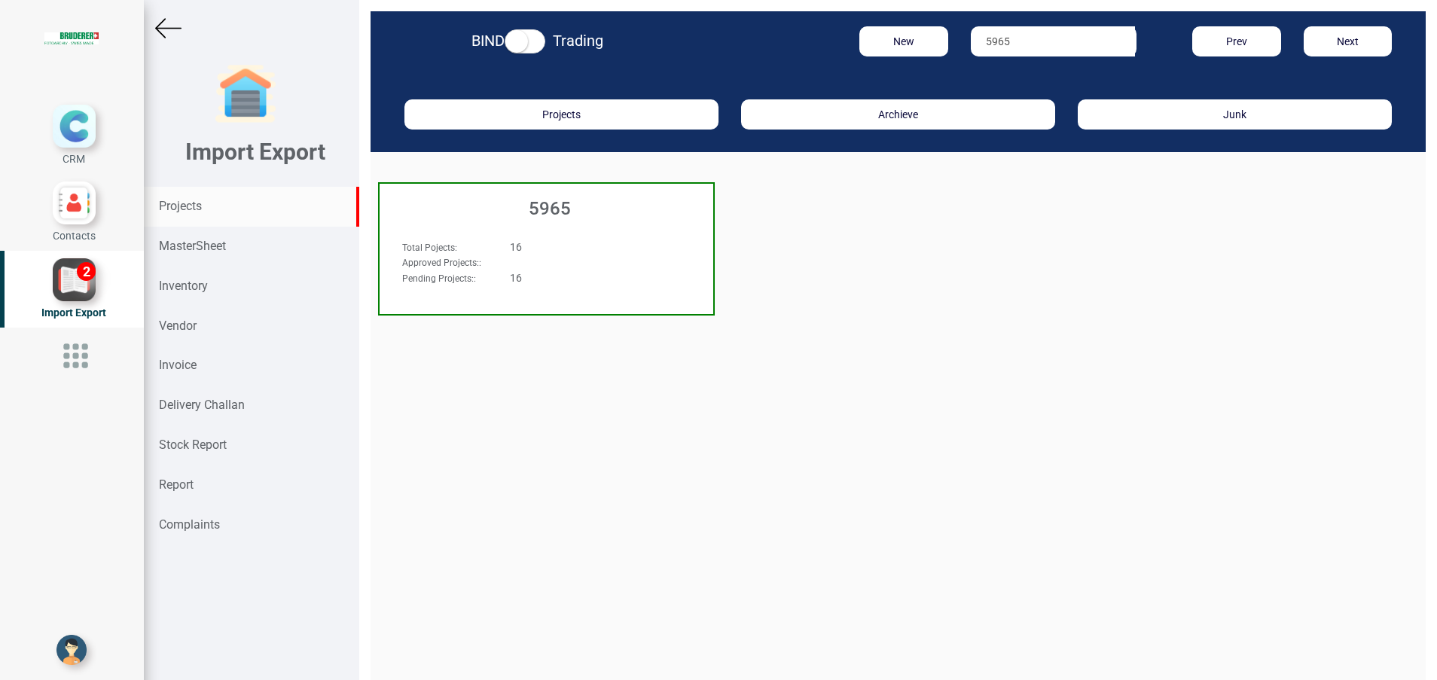
click at [537, 216] on h3 "5965" at bounding box center [550, 209] width 326 height 20
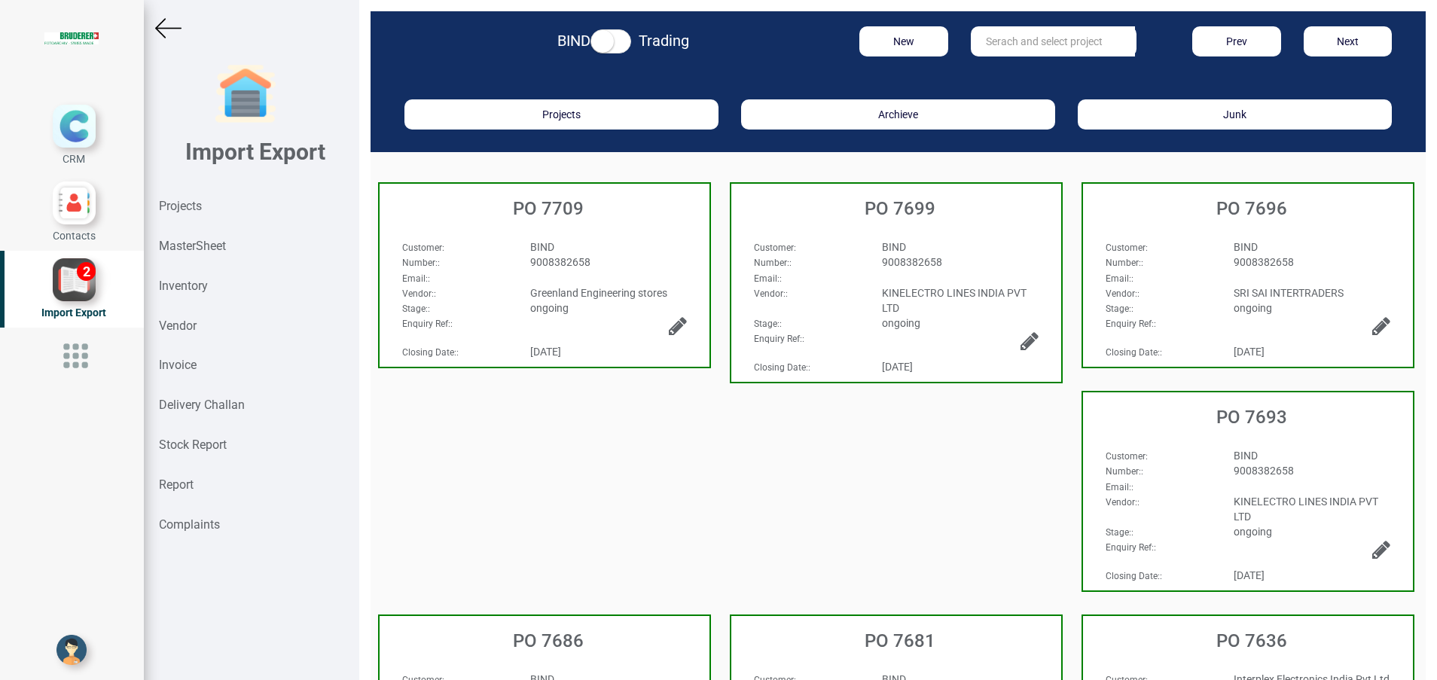
click at [916, 654] on div "PO 7681" at bounding box center [896, 637] width 330 height 42
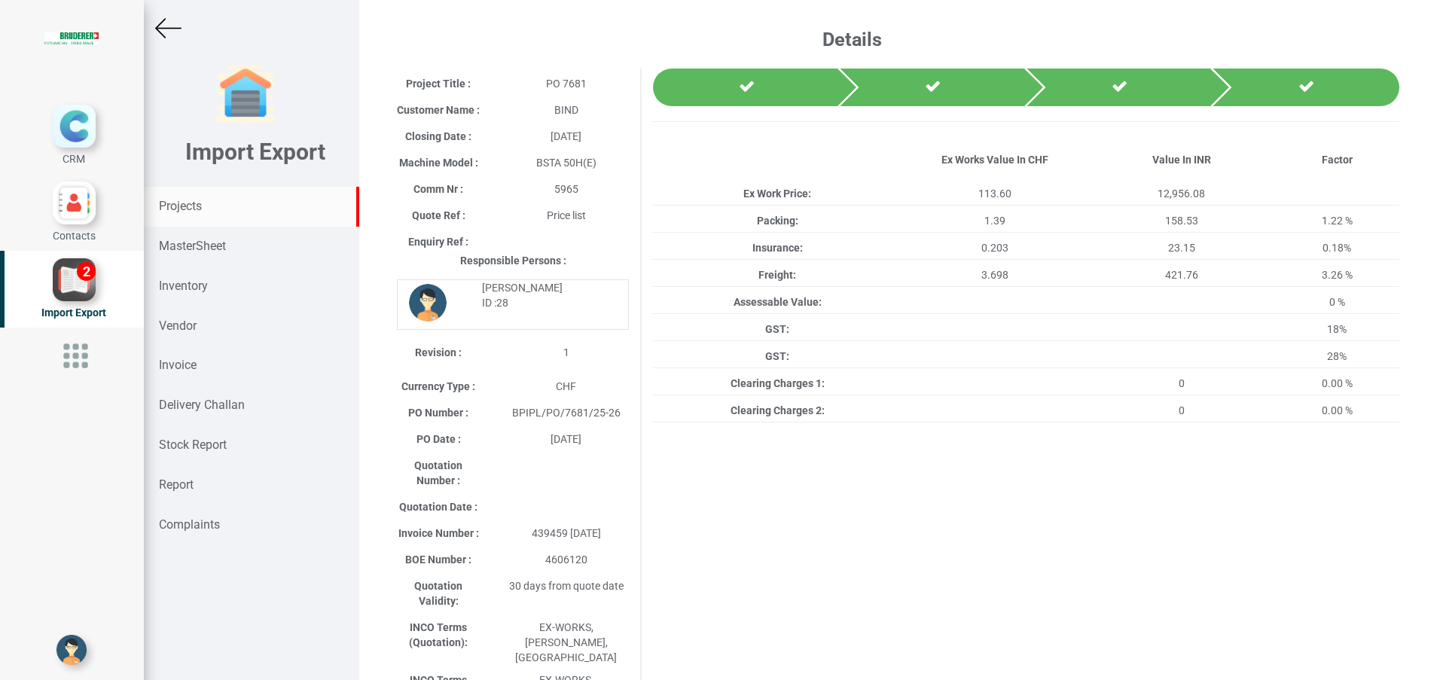
click at [188, 201] on strong "Projects" at bounding box center [180, 206] width 43 height 14
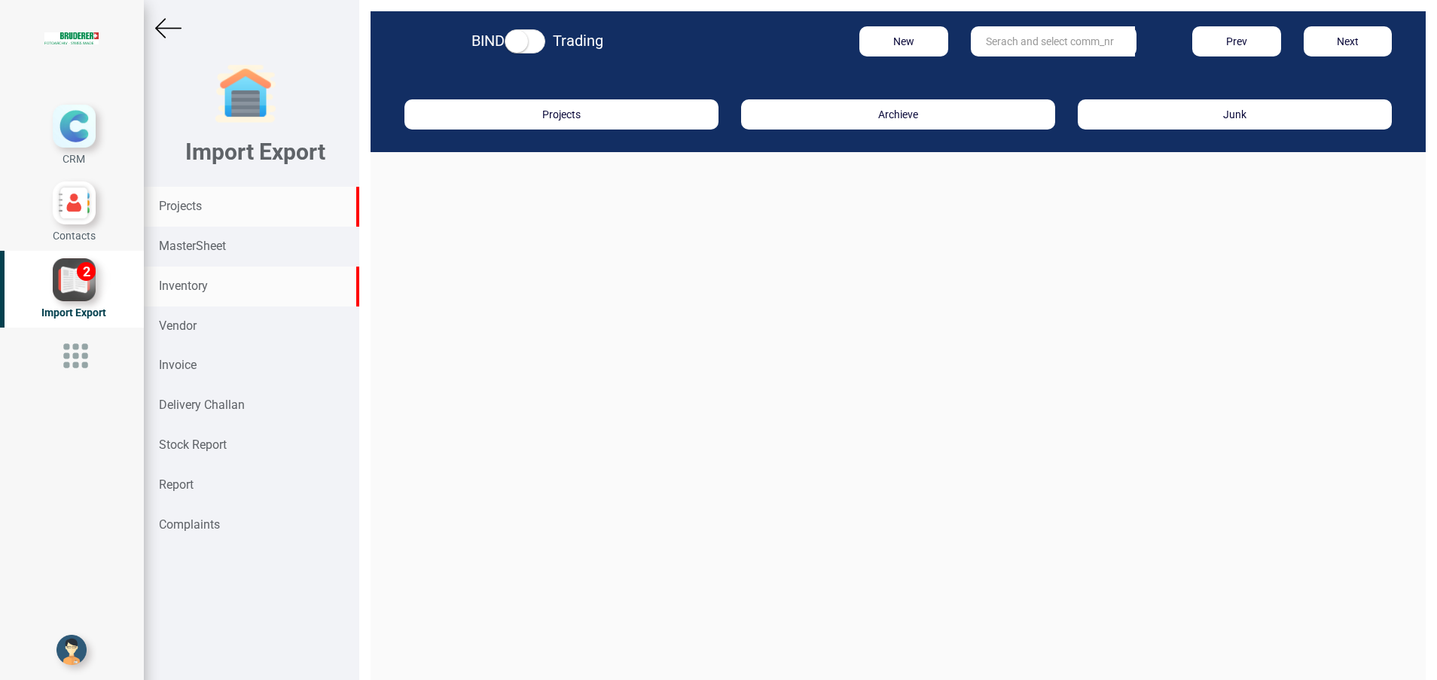
click at [205, 292] on strong "Inventory" at bounding box center [183, 286] width 49 height 14
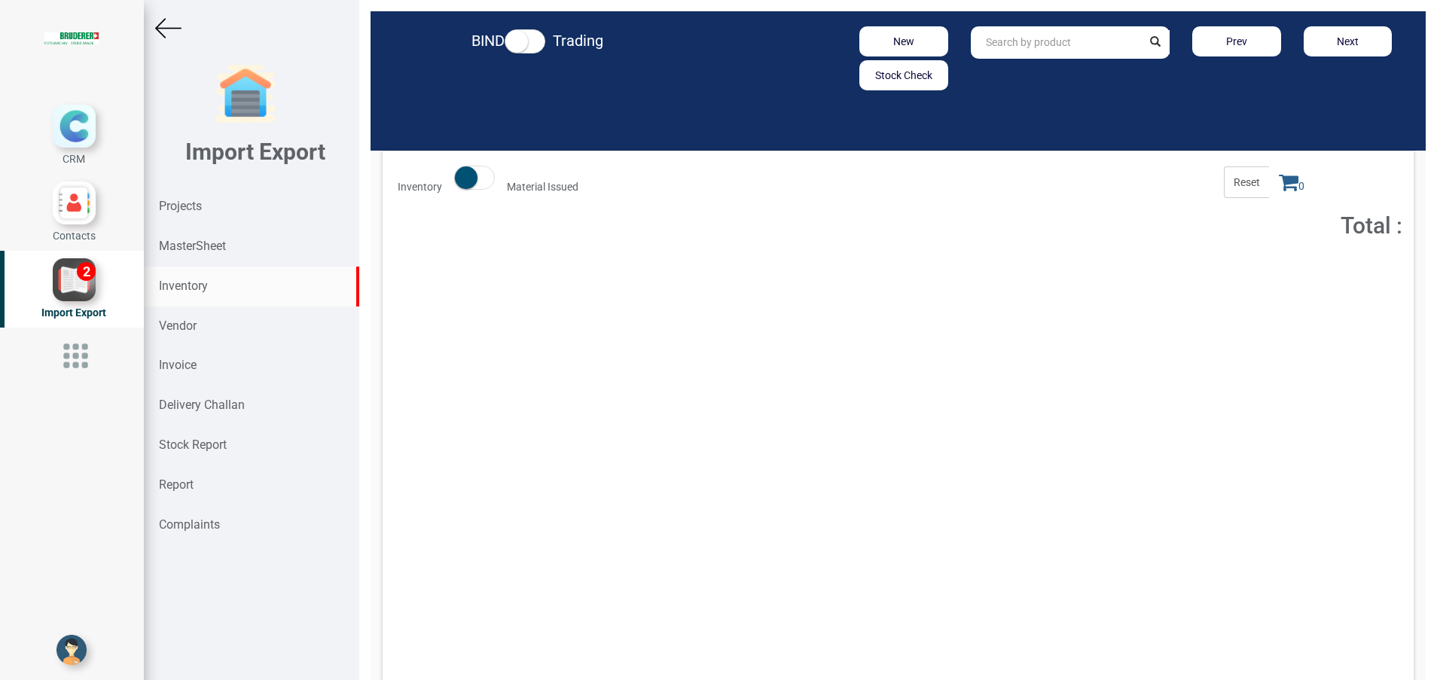
click at [1012, 46] on input "text" at bounding box center [1057, 42] width 172 height 32
paste input "62752.00.0.00"
type input "62752.00.0.00"
click at [1249, 280] on button "Add to Cart" at bounding box center [1267, 276] width 65 height 22
click at [1094, 268] on span "Total : 166,798.49" at bounding box center [1107, 273] width 71 height 11
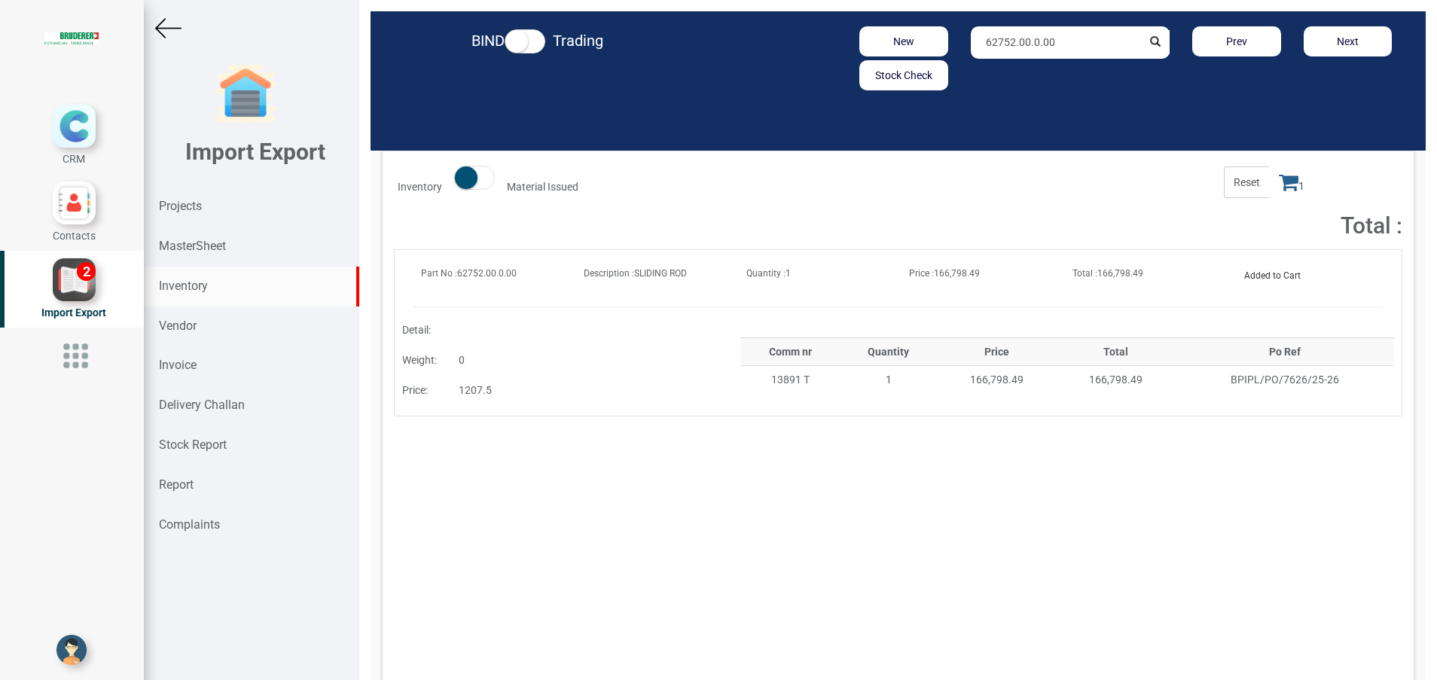
click at [1279, 187] on icon at bounding box center [1289, 182] width 20 height 21
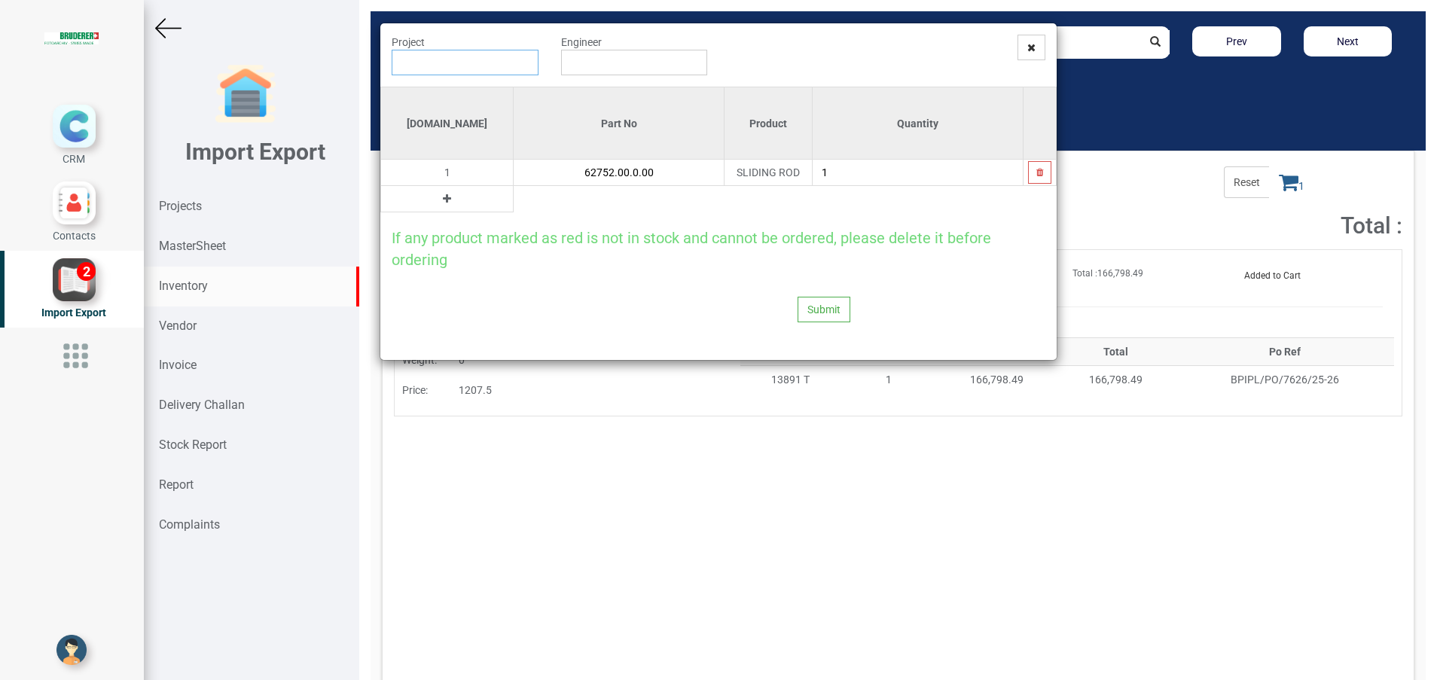
click at [452, 58] on input "text" at bounding box center [465, 63] width 147 height 26
type input "PO 7611 ( 13891 T ) - [PERSON_NAME]"
click at [607, 59] on input "text" at bounding box center [634, 63] width 147 height 26
click at [614, 90] on link "G opinath [PERSON_NAME]" at bounding box center [621, 91] width 119 height 20
type input "[PERSON_NAME]"
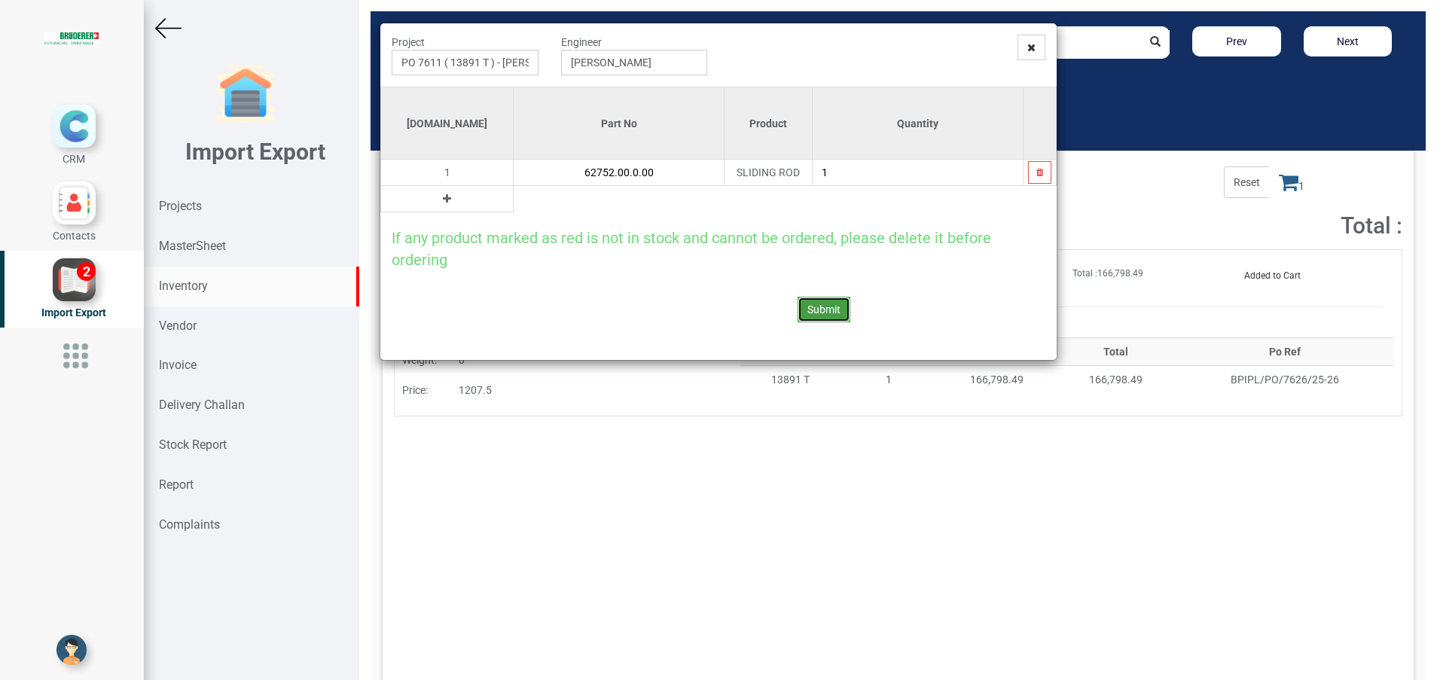
click at [805, 310] on button "Submit" at bounding box center [824, 310] width 53 height 26
click at [782, 273] on button "Yes" at bounding box center [793, 269] width 47 height 26
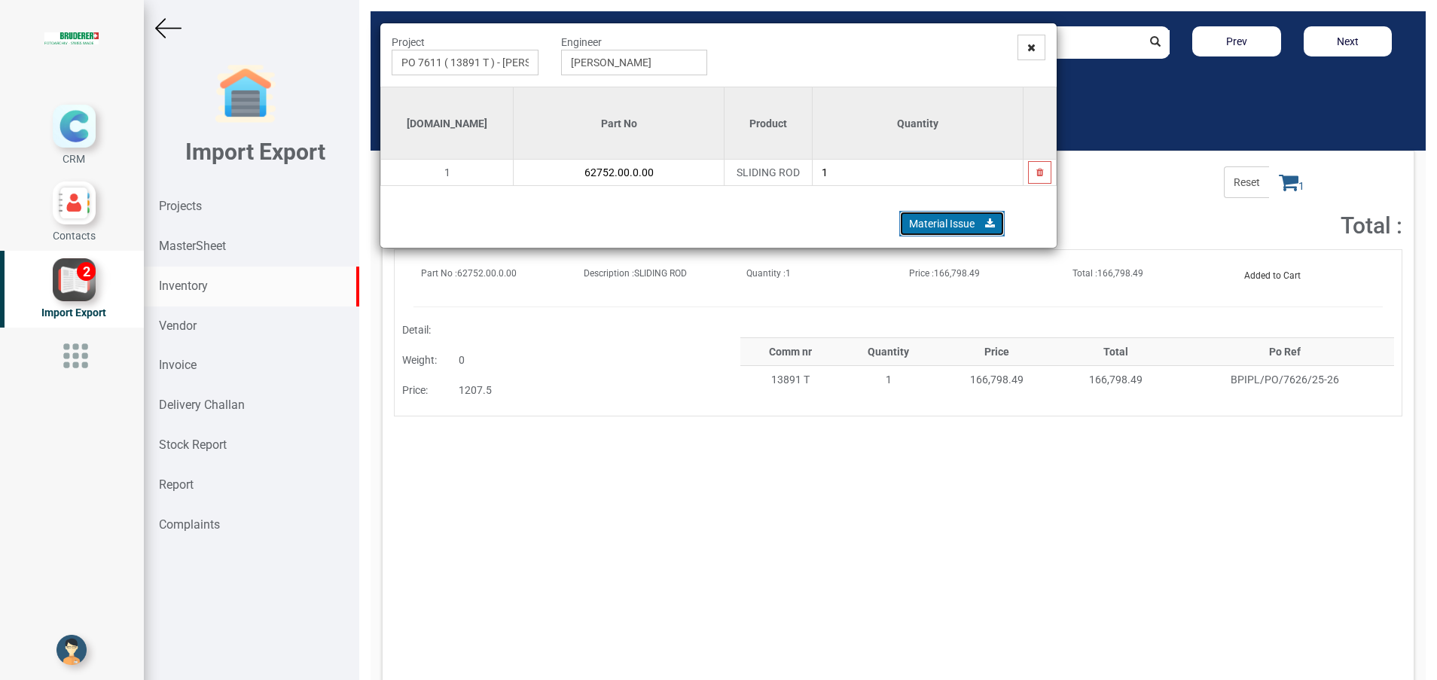
click at [911, 230] on link "Material Issue" at bounding box center [951, 224] width 105 height 26
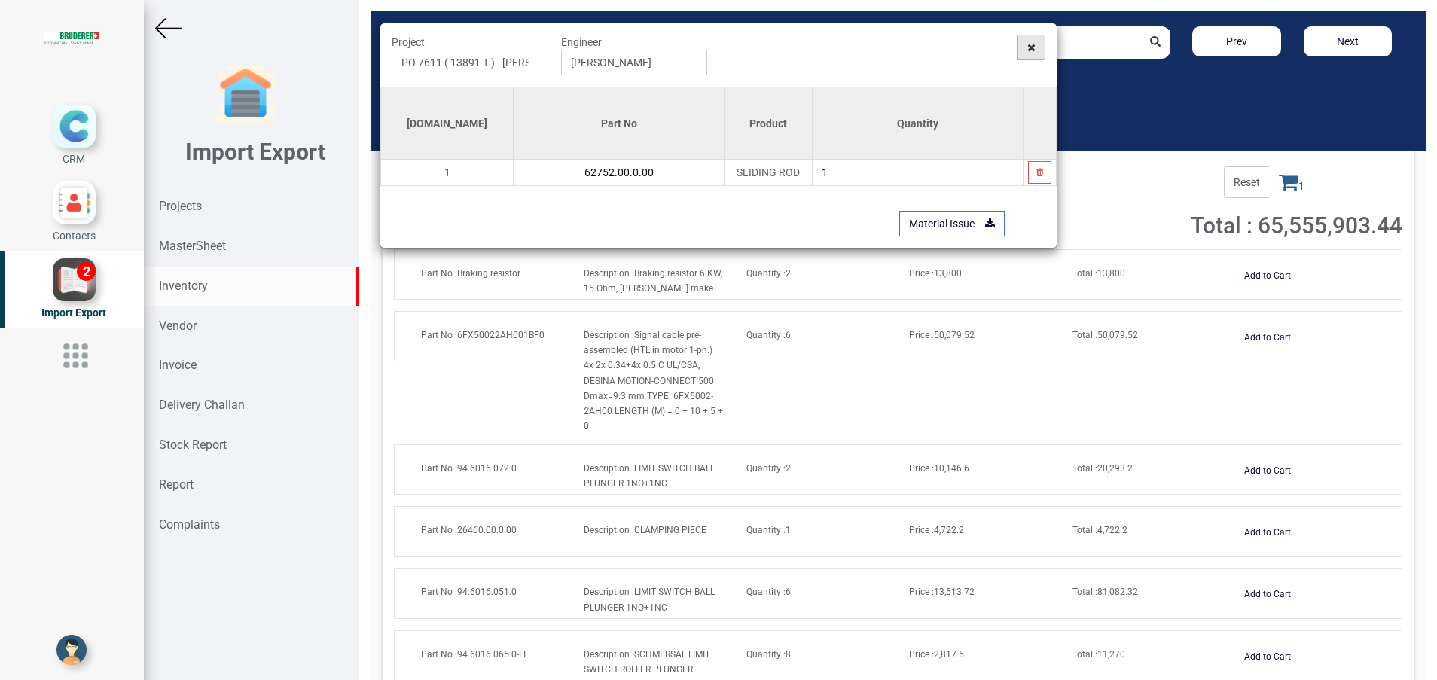
click at [1026, 46] on span at bounding box center [1031, 48] width 28 height 26
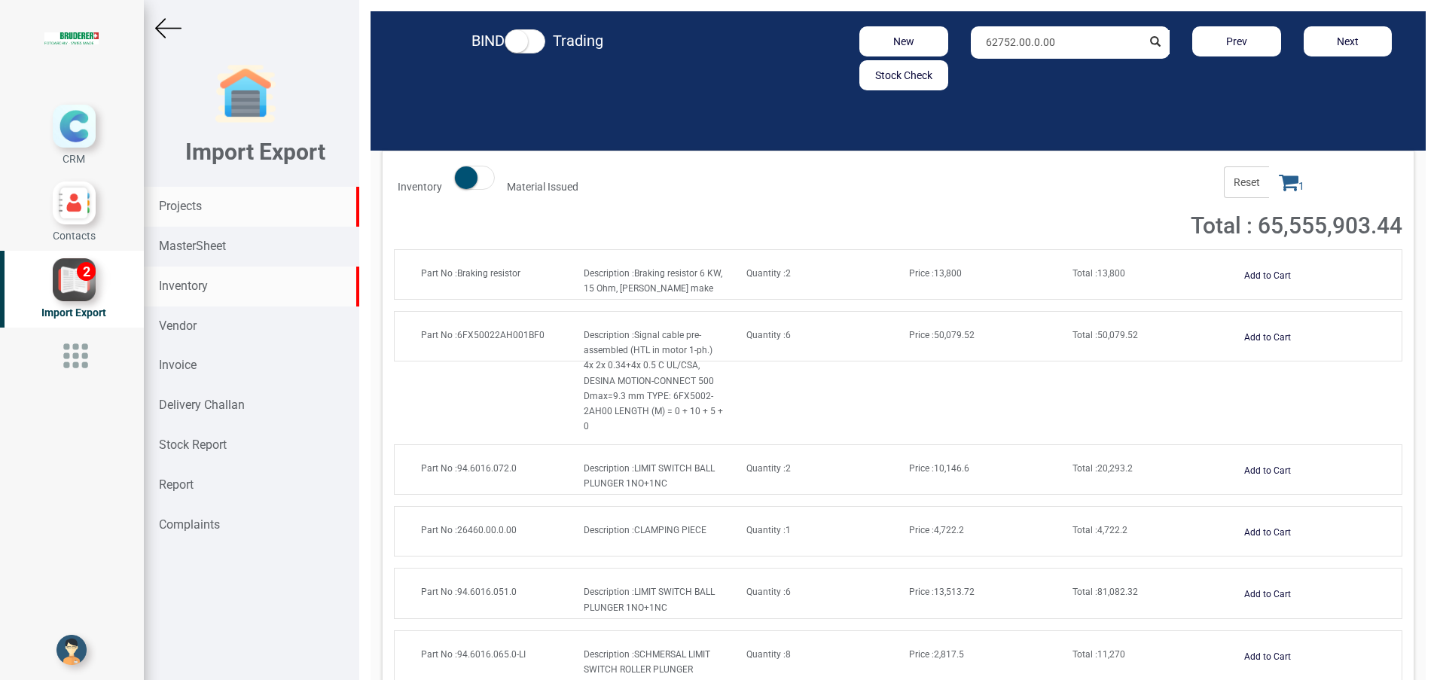
click at [172, 203] on strong "Projects" at bounding box center [180, 206] width 43 height 14
